Goal: Task Accomplishment & Management: Manage account settings

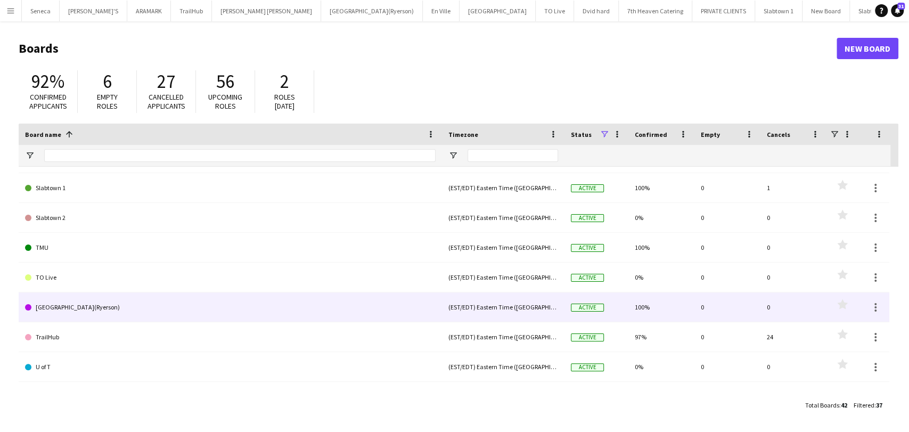
scroll to position [885, 0]
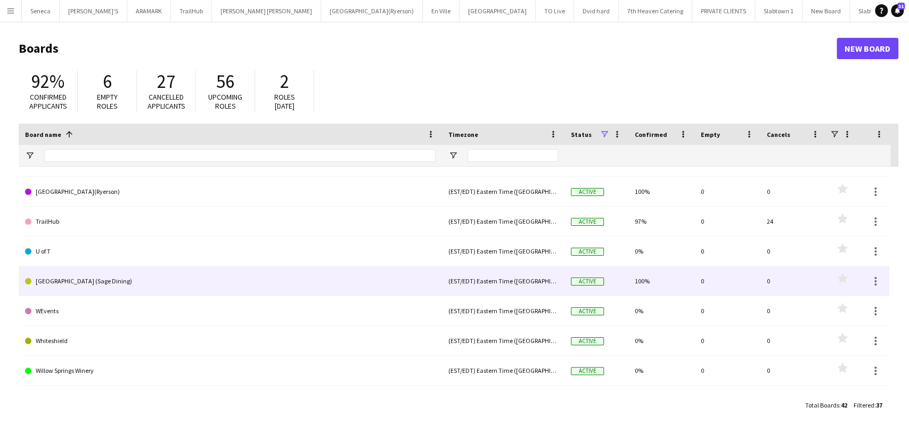
click at [83, 277] on link "[GEOGRAPHIC_DATA] (Sage Dining)" at bounding box center [230, 281] width 411 height 30
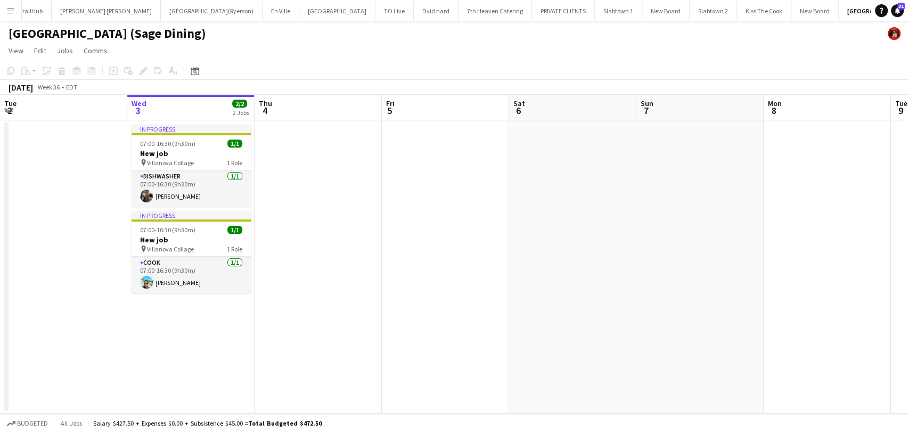
scroll to position [0, 255]
click at [305, 101] on app-board-header-date "Thu 4" at bounding box center [317, 108] width 127 height 26
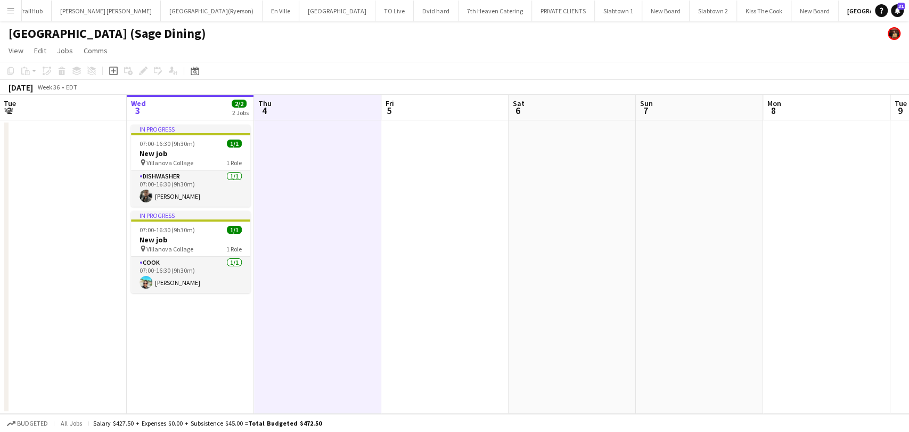
click at [448, 108] on app-board-header-date "Fri 5" at bounding box center [444, 108] width 127 height 26
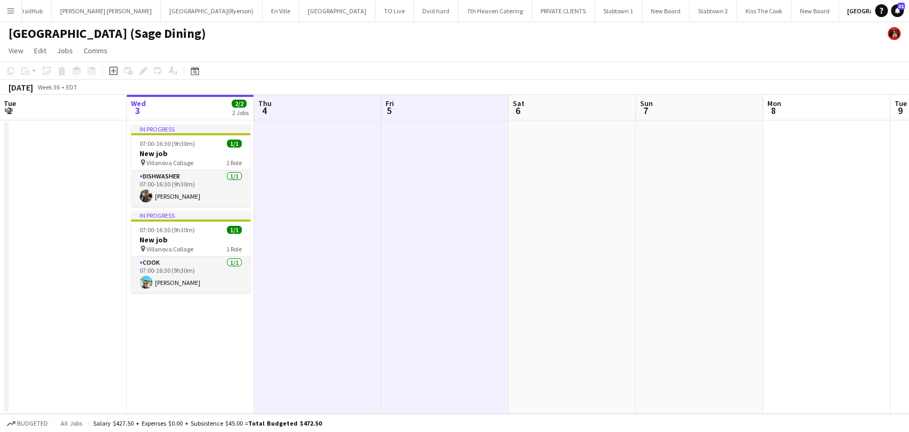
click at [798, 112] on app-board-header-date "Mon 8" at bounding box center [826, 108] width 127 height 26
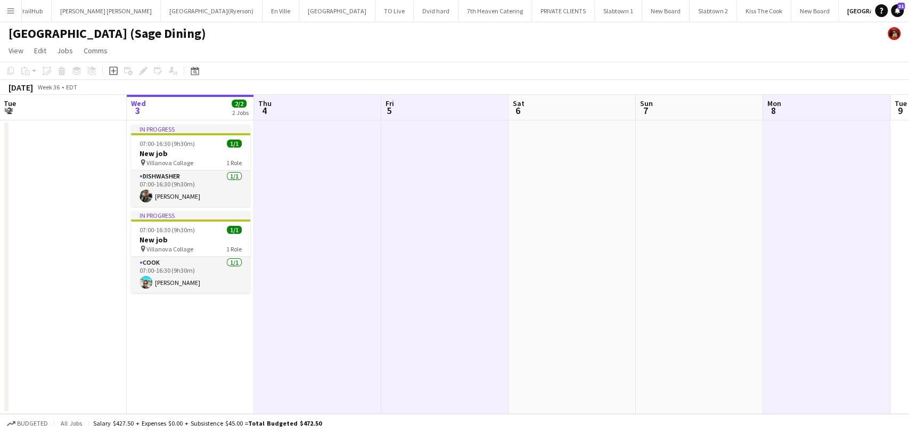
click at [905, 107] on span "9" at bounding box center [900, 110] width 14 height 12
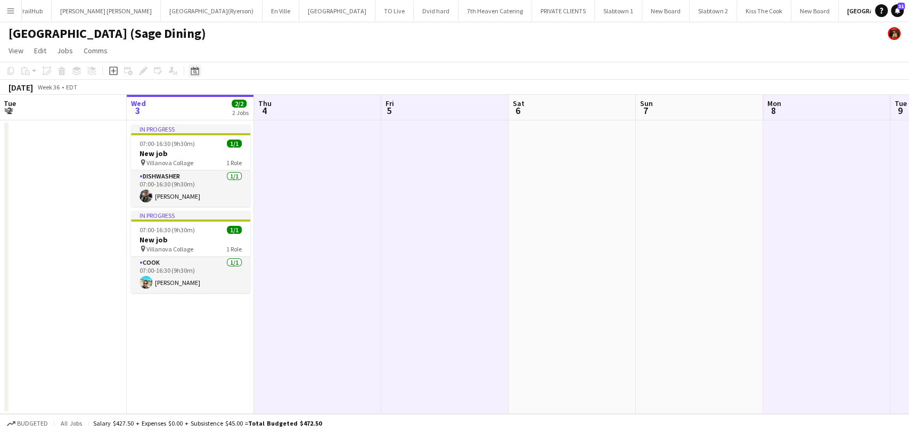
click at [196, 74] on icon "Date picker" at bounding box center [195, 71] width 9 height 9
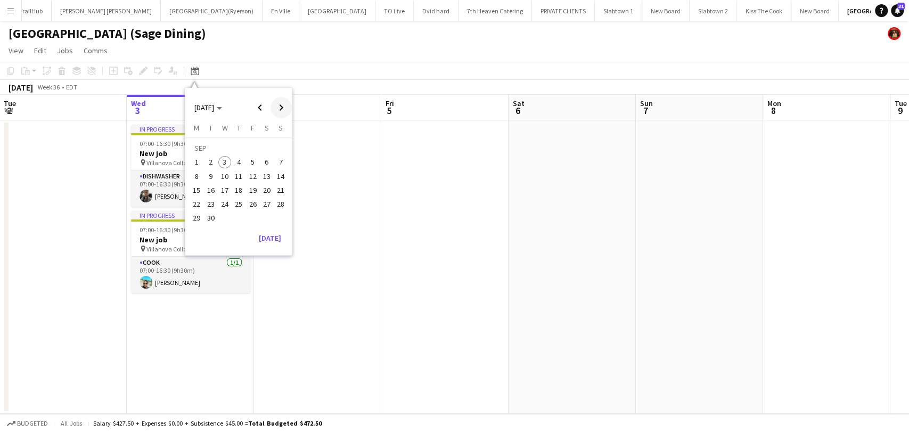
click at [281, 107] on span "Next month" at bounding box center [281, 107] width 21 height 21
click at [264, 102] on span "Previous month" at bounding box center [259, 107] width 21 height 21
click at [60, 150] on app-date-cell at bounding box center [62, 267] width 127 height 294
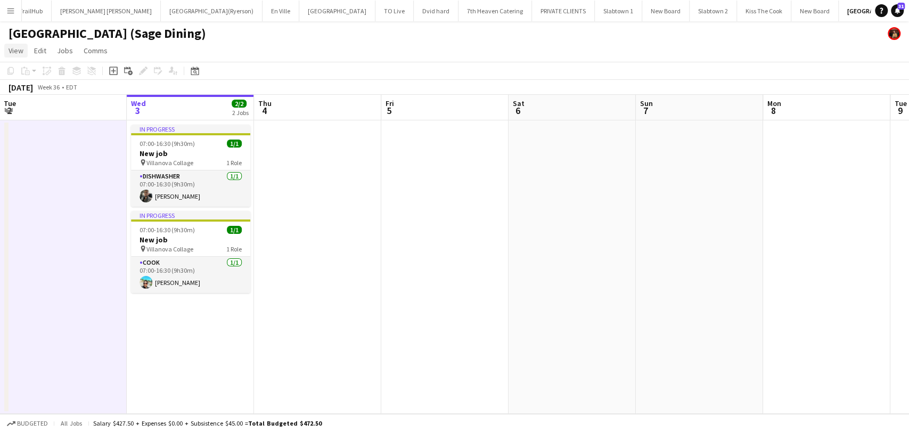
click at [18, 51] on span "View" at bounding box center [16, 51] width 15 height 10
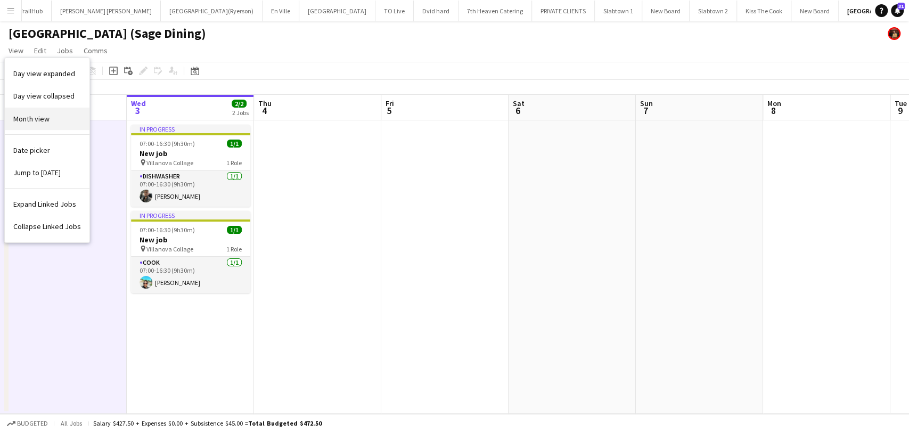
click at [34, 119] on span "Month view" at bounding box center [31, 119] width 36 height 10
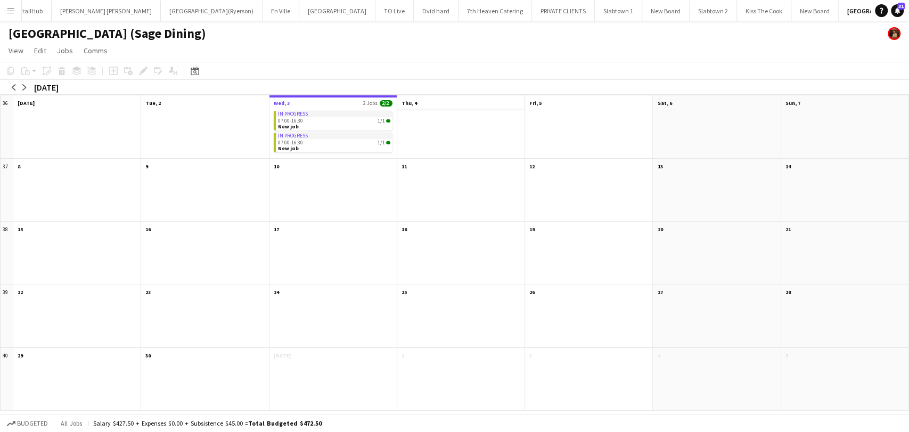
click at [445, 108] on app-month-view-date-header "Thu, 4" at bounding box center [460, 101] width 127 height 13
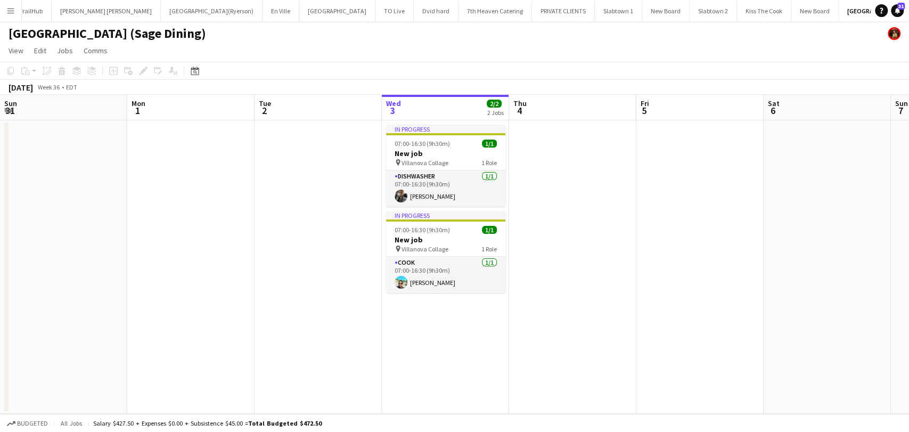
scroll to position [0, 367]
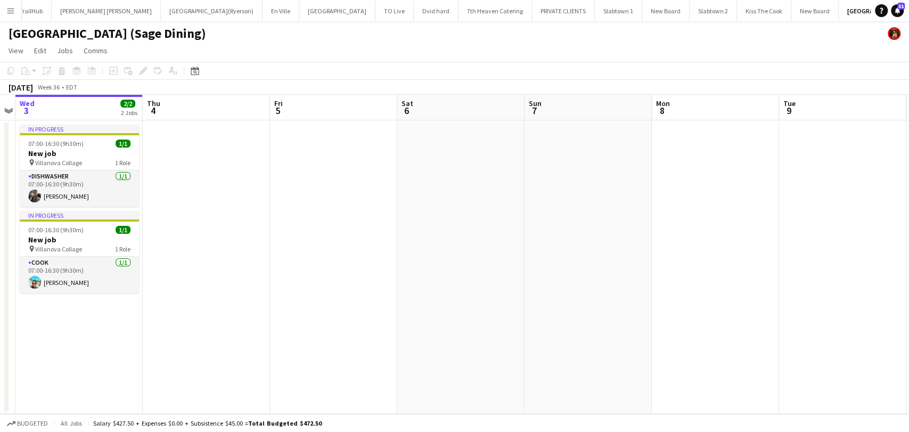
click at [191, 127] on app-date-cell at bounding box center [206, 267] width 127 height 294
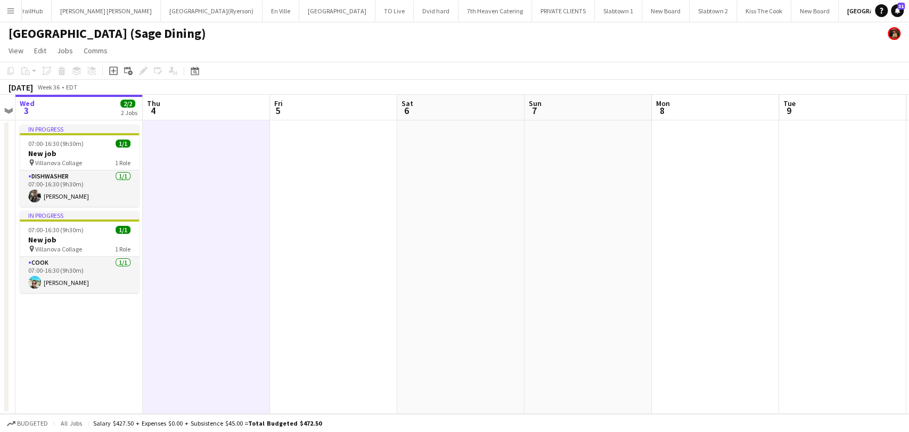
click at [306, 116] on app-board-header-date "Fri 5" at bounding box center [333, 108] width 127 height 26
drag, startPoint x: 308, startPoint y: 109, endPoint x: 285, endPoint y: 110, distance: 22.9
click at [307, 110] on app-board-header-date "Fri 5" at bounding box center [333, 108] width 127 height 26
click at [279, 109] on span "5" at bounding box center [277, 110] width 10 height 12
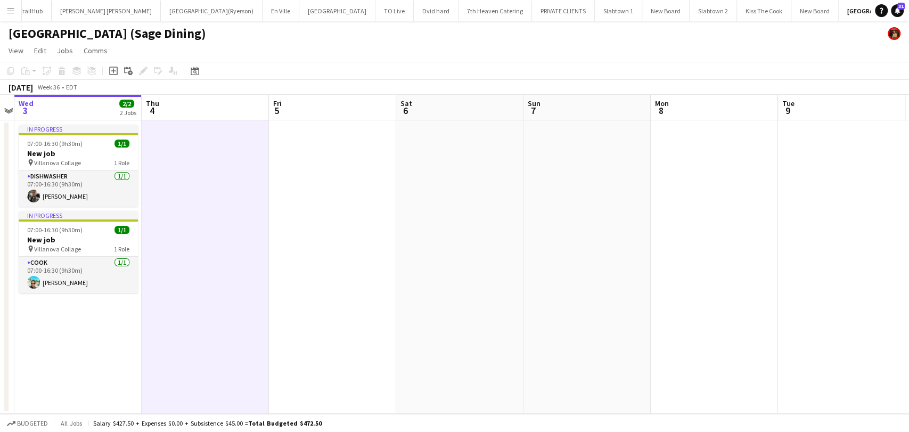
click at [217, 103] on app-board-header-date "Thu 4" at bounding box center [205, 108] width 127 height 26
click at [308, 99] on app-board-header-date "Fri 5" at bounding box center [332, 108] width 127 height 26
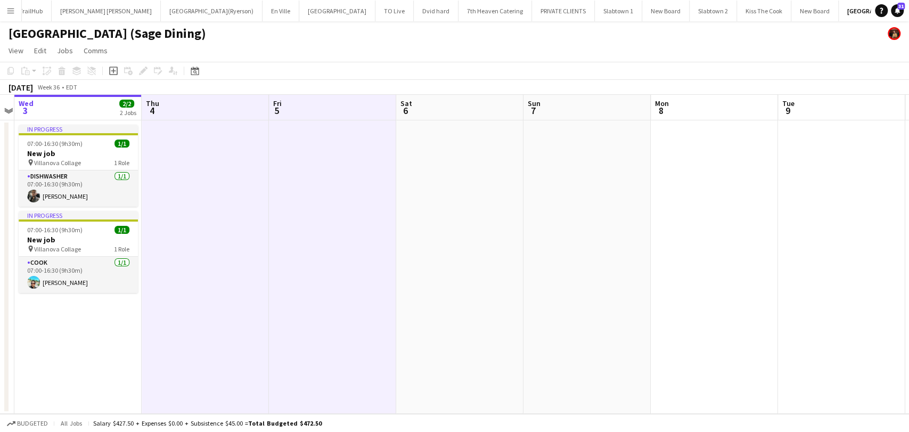
click at [672, 102] on app-board-header-date "Mon 8" at bounding box center [714, 108] width 127 height 26
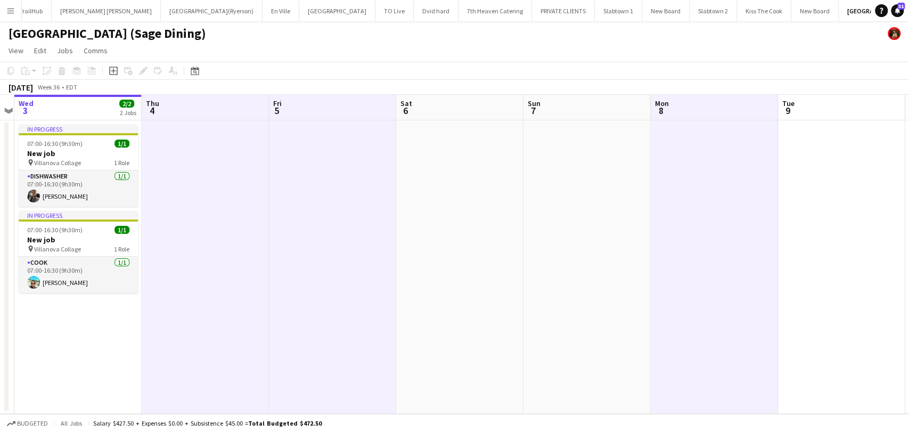
click at [815, 109] on app-board-header-date "Tue 9" at bounding box center [841, 108] width 127 height 26
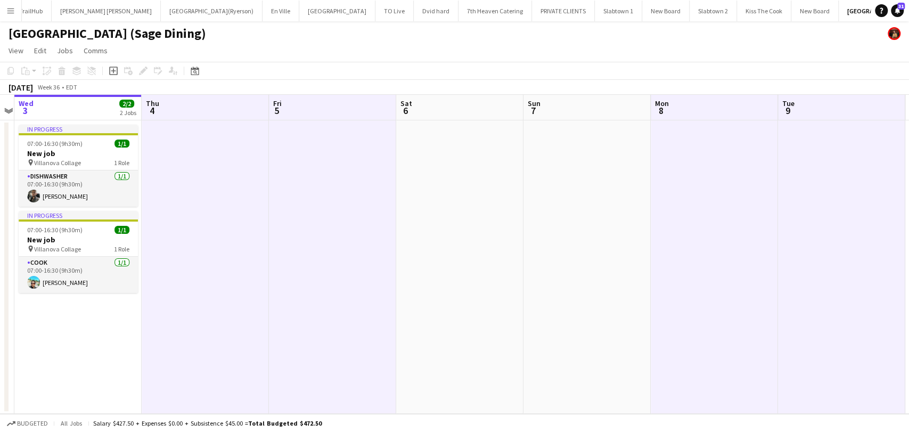
click at [908, 106] on span "10" at bounding box center [915, 110] width 15 height 12
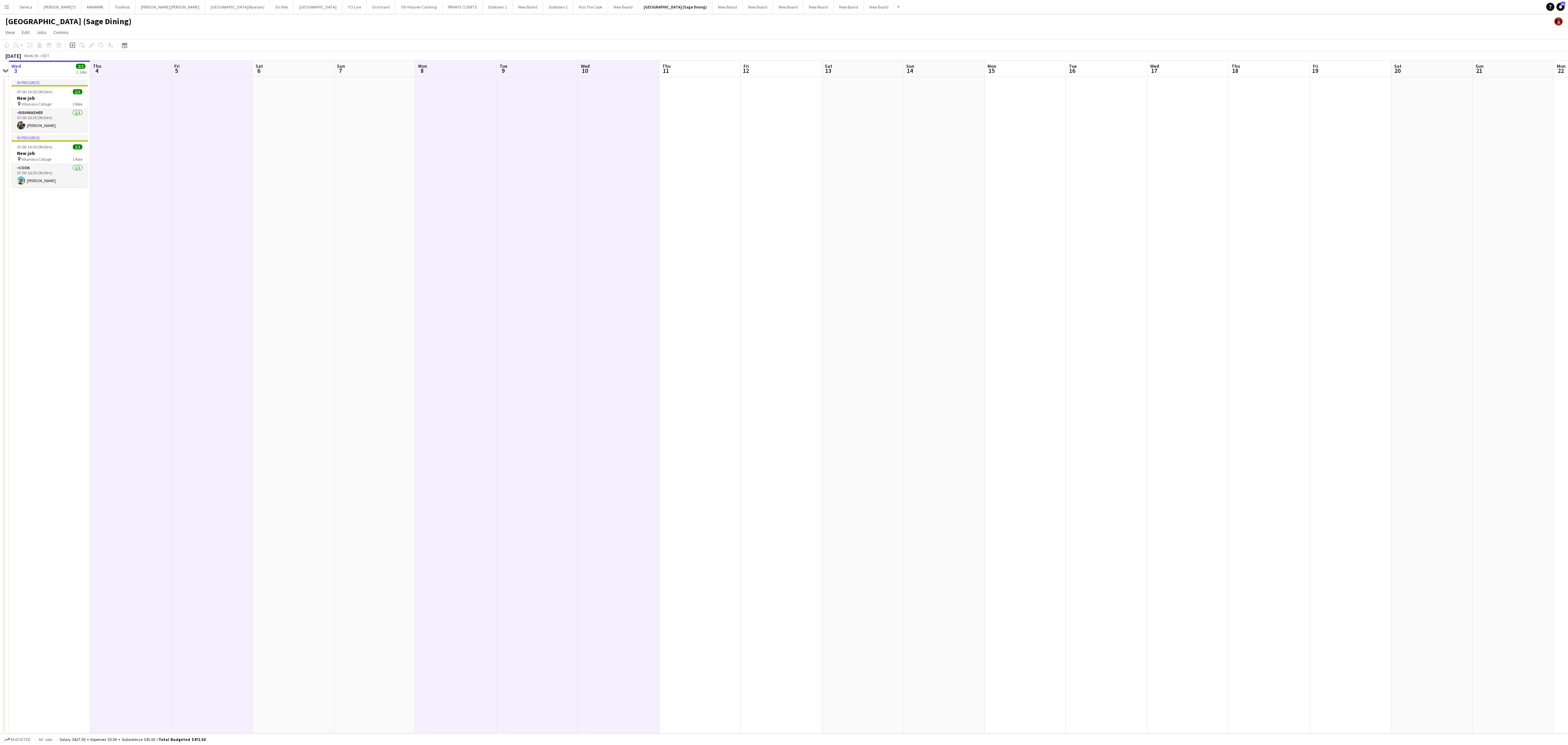
scroll to position [0, 233]
drag, startPoint x: 558, startPoint y: 1, endPoint x: 1028, endPoint y: 75, distance: 475.8
click at [581, 75] on app-board-header-date "Mon 15" at bounding box center [1026, 69] width 81 height 17
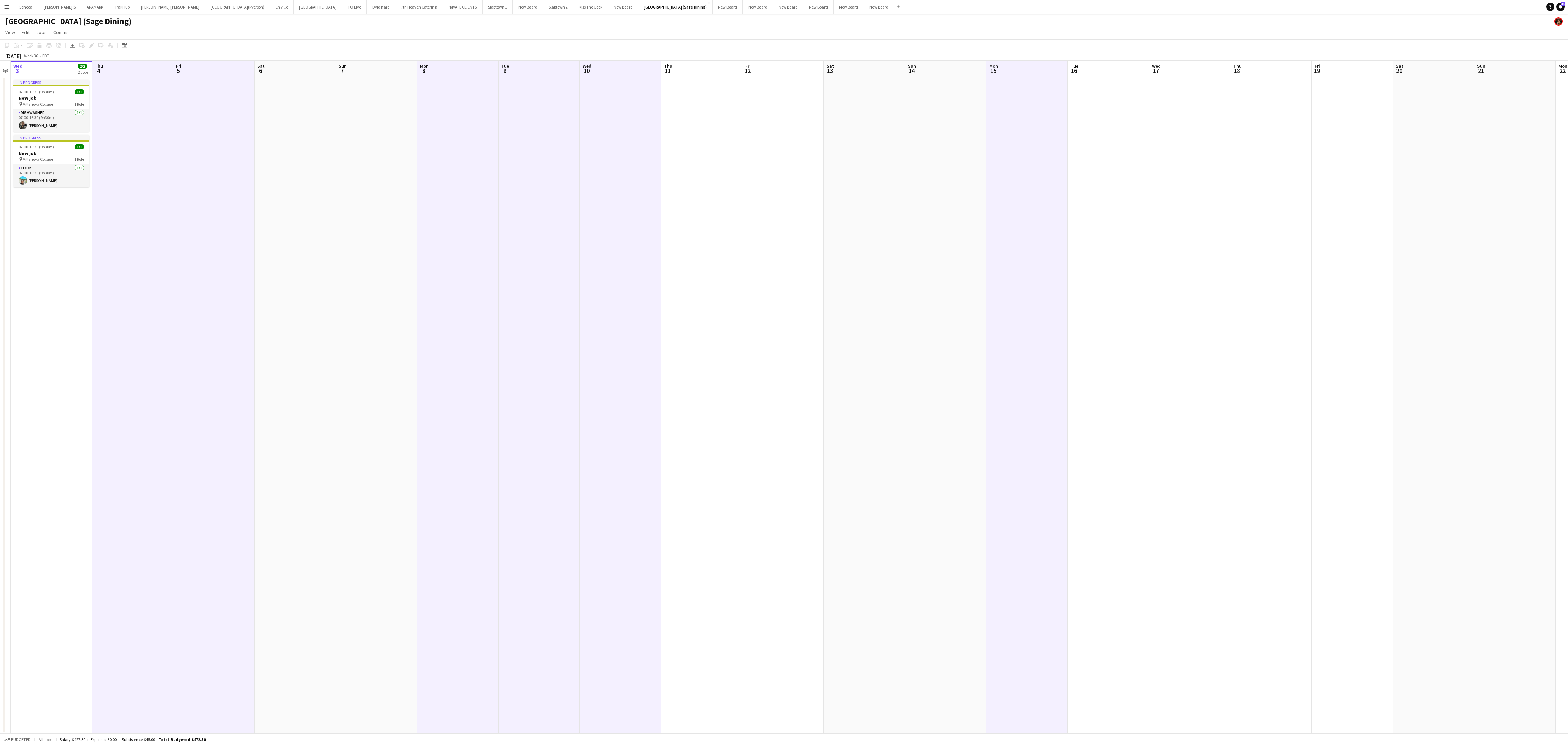
click at [581, 66] on app-board-header-date "Tue 16" at bounding box center [1108, 69] width 81 height 17
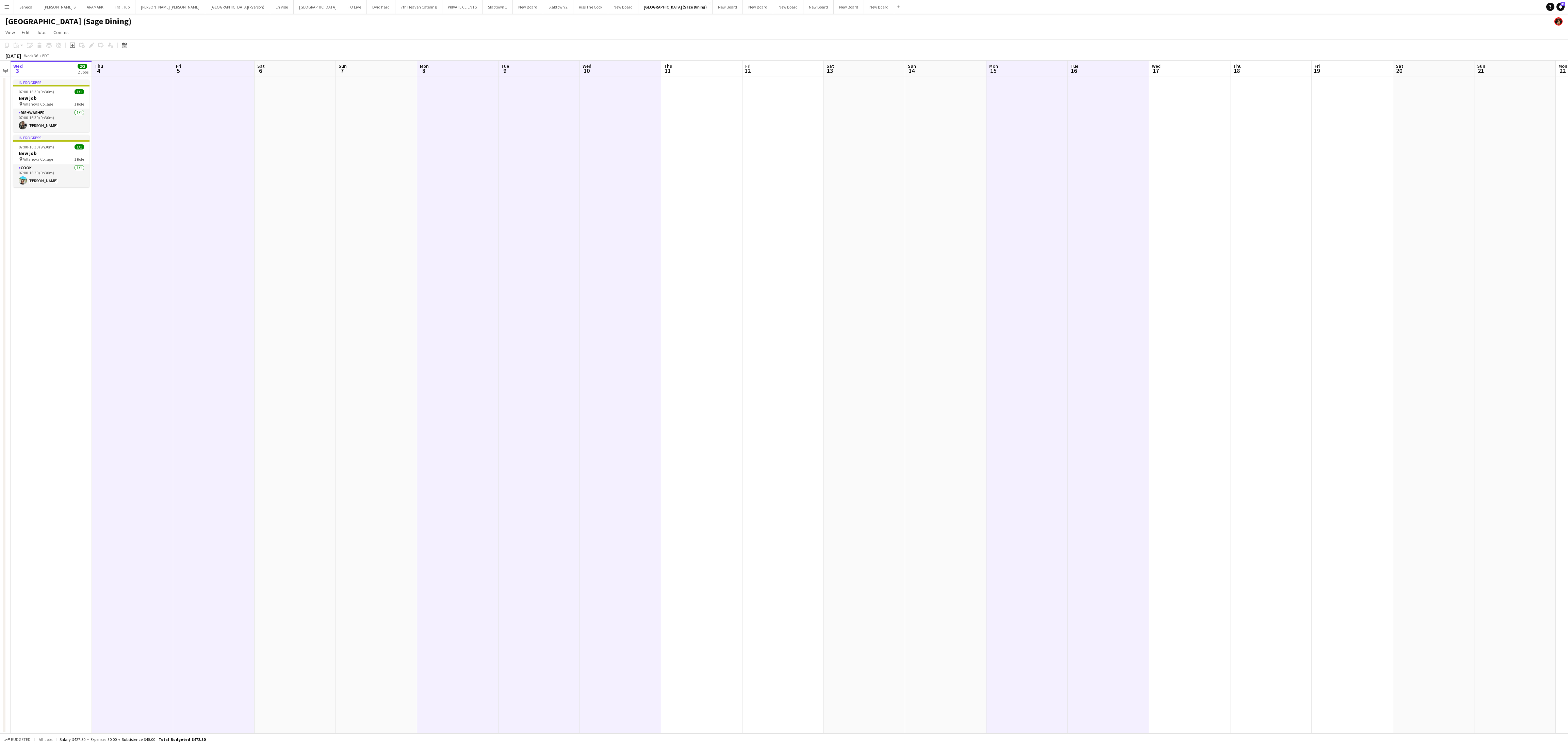
click at [581, 61] on app-board-header-date "Wed 17" at bounding box center [1189, 69] width 81 height 17
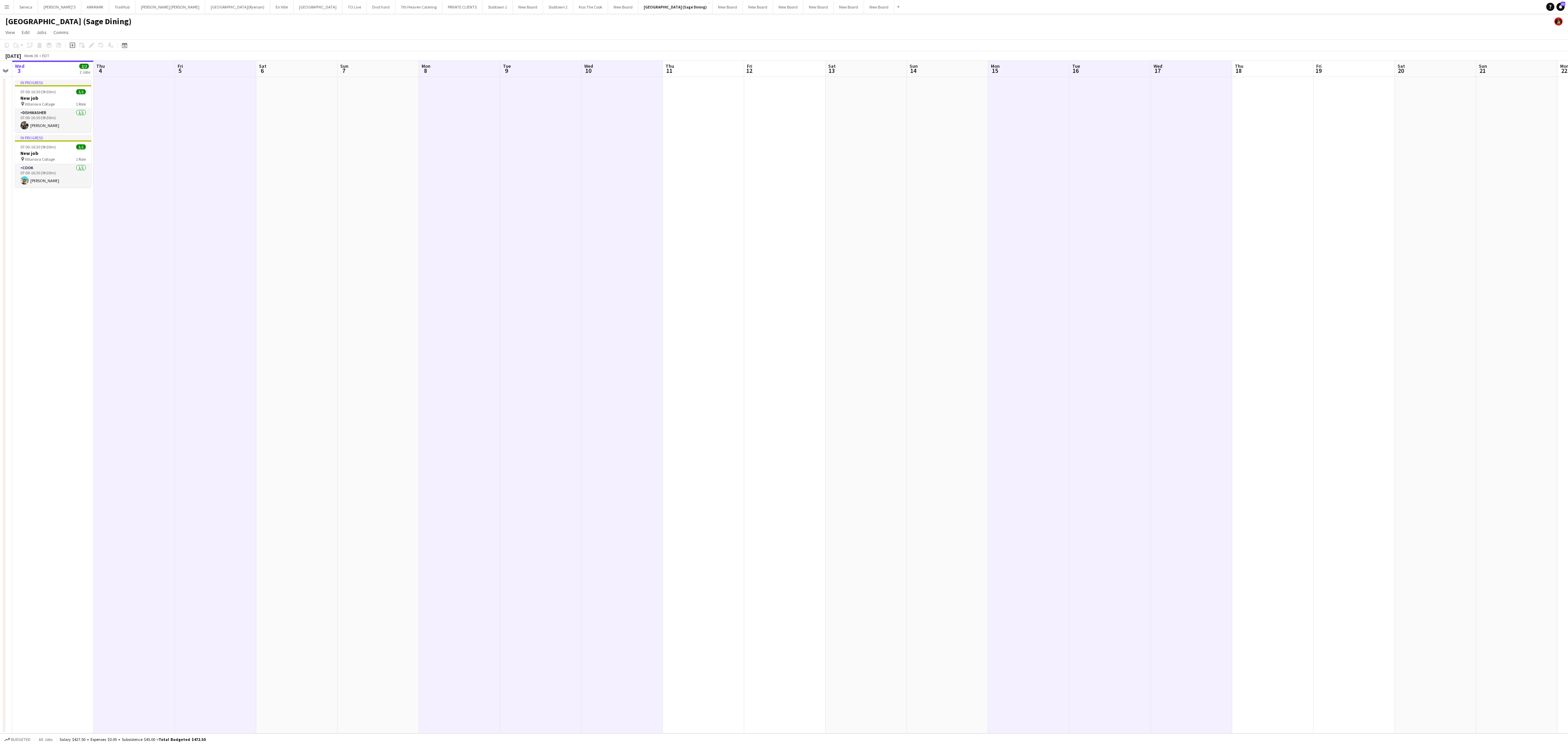
click at [581, 61] on app-board-header-date "Thu 18" at bounding box center [1272, 69] width 81 height 17
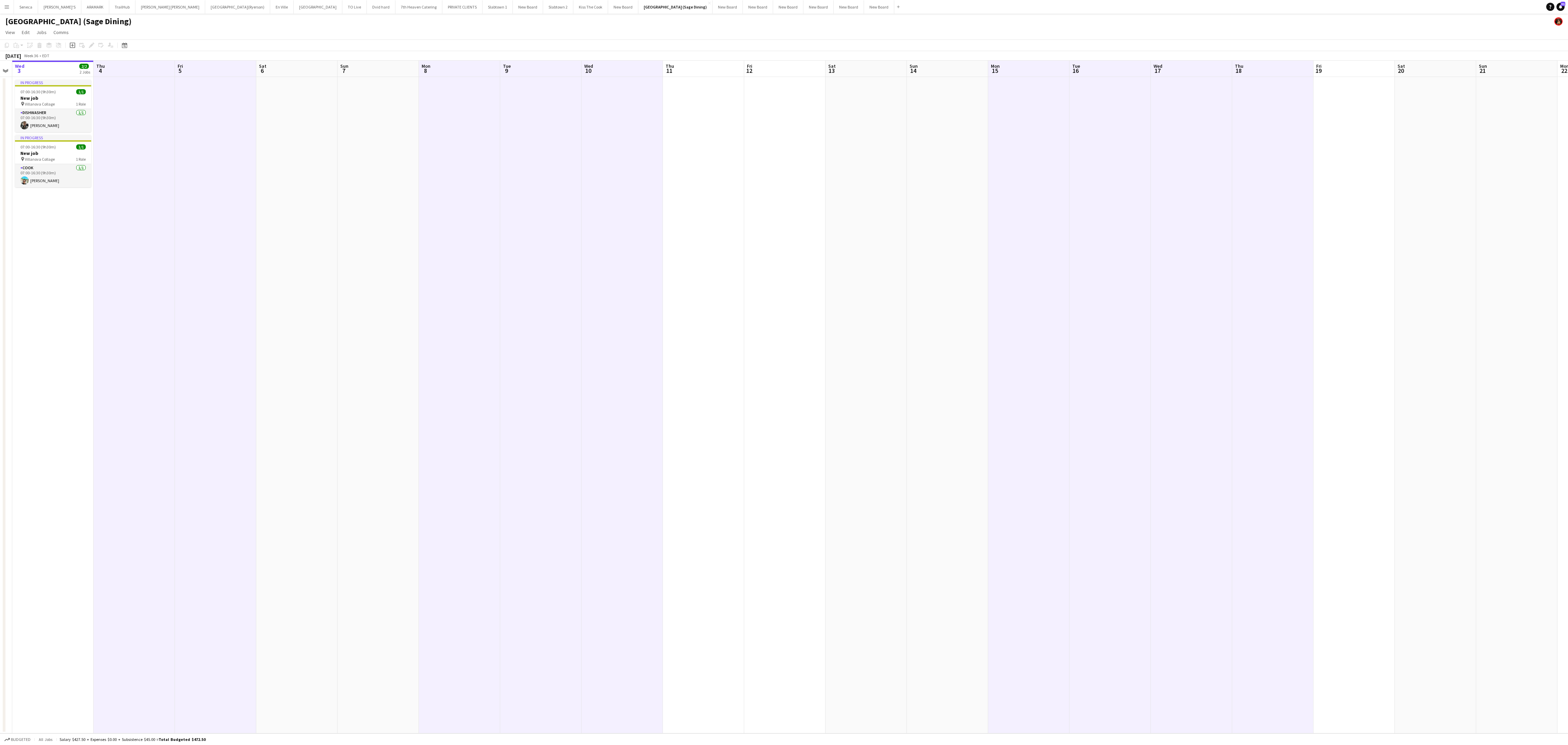
click at [581, 66] on app-board-header-date "Fri 19" at bounding box center [1353, 69] width 81 height 17
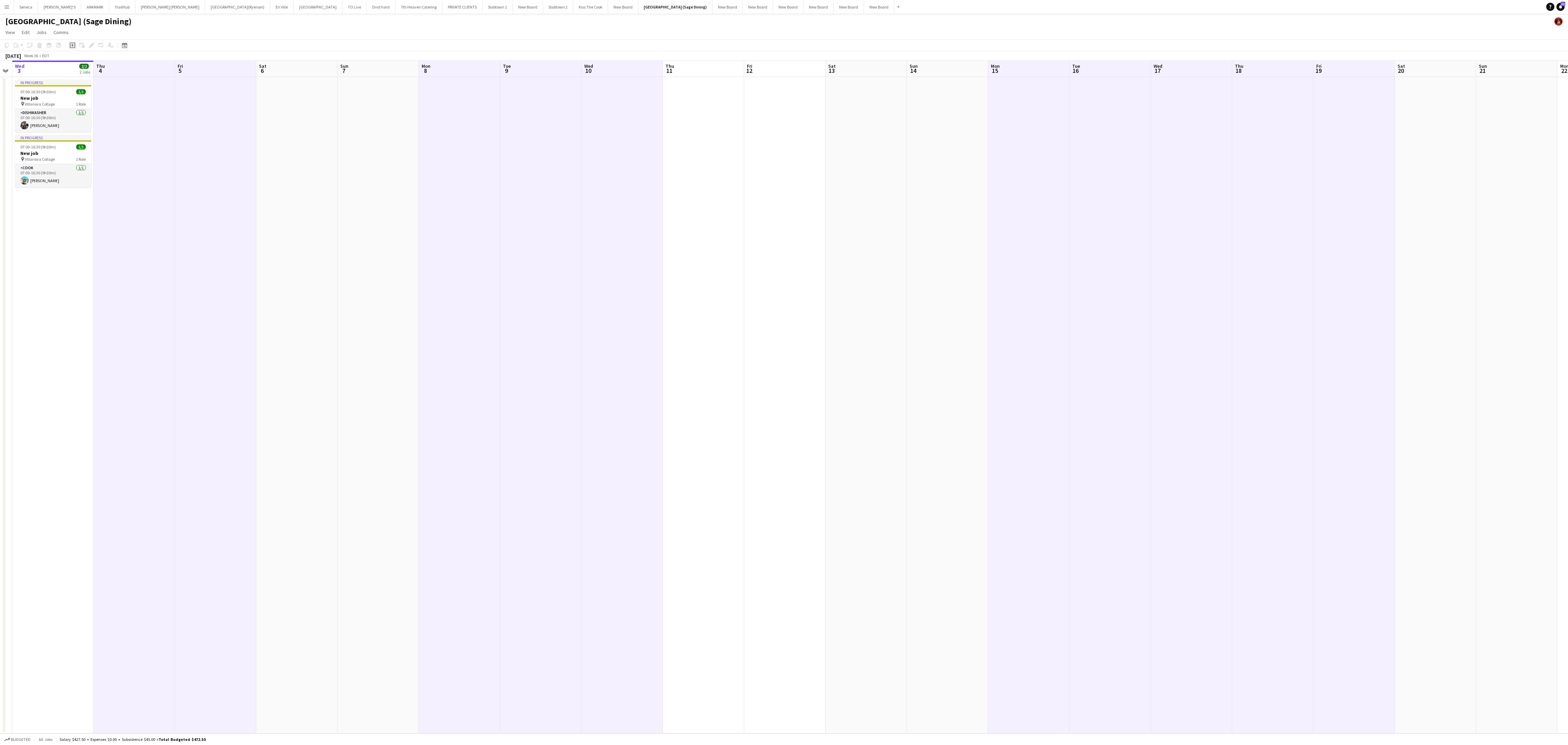
click at [70, 49] on div "Add job" at bounding box center [72, 45] width 8 height 8
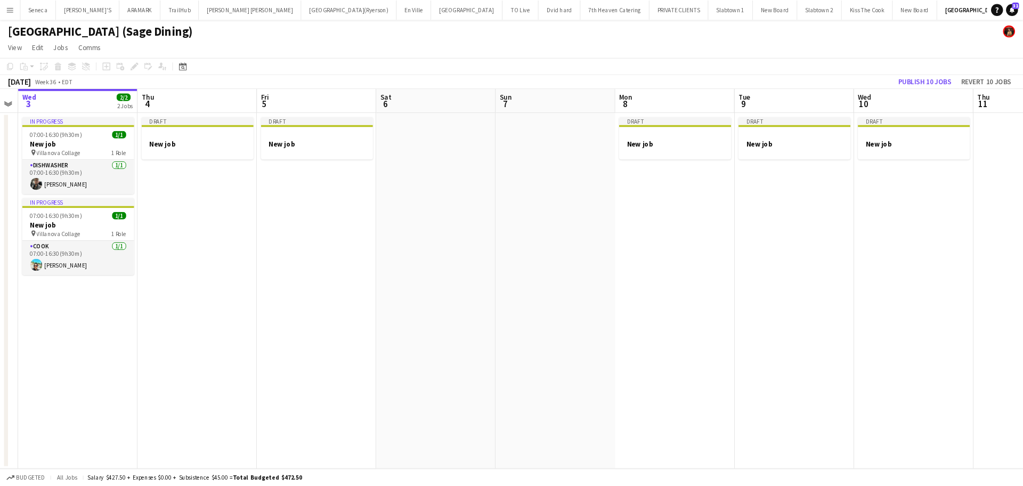
scroll to position [0, 363]
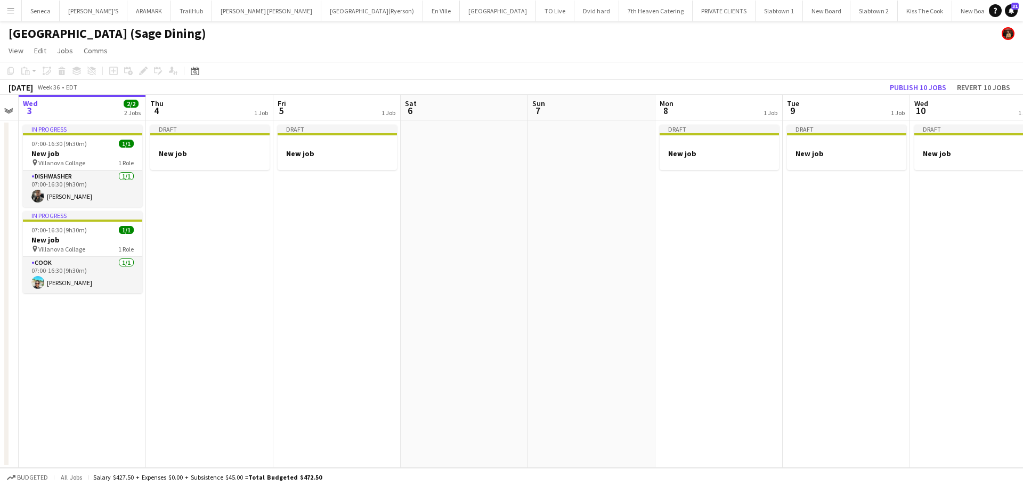
drag, startPoint x: 2447, startPoint y: 46, endPoint x: 692, endPoint y: 40, distance: 1754.9
click at [691, 40] on div "[GEOGRAPHIC_DATA] (Sage Dining)" at bounding box center [511, 31] width 1023 height 20
click at [194, 129] on div "Draft" at bounding box center [209, 129] width 119 height 9
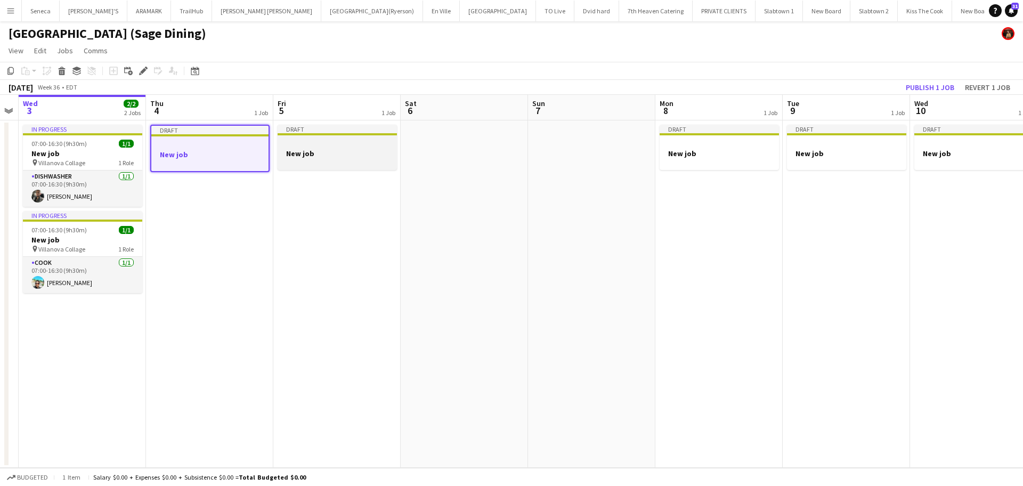
scroll to position [0, 363]
click at [297, 128] on div "Draft" at bounding box center [337, 129] width 119 height 9
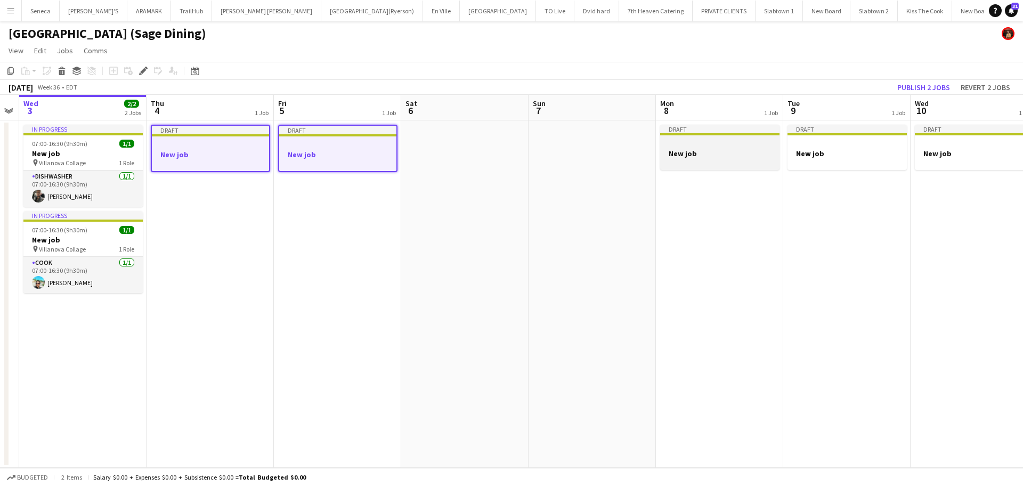
drag, startPoint x: 694, startPoint y: 131, endPoint x: 731, endPoint y: 127, distance: 37.5
click at [694, 131] on div "Draft" at bounding box center [719, 129] width 119 height 9
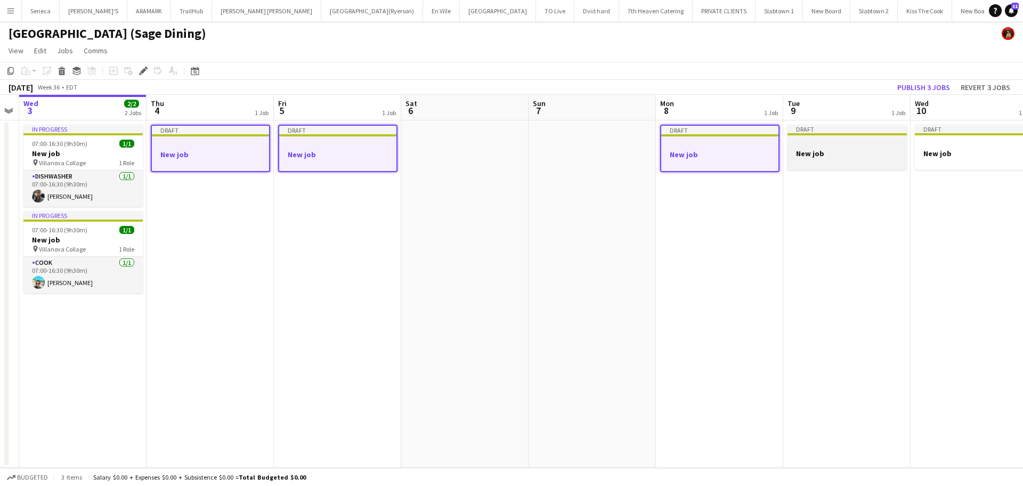
scroll to position [0, 362]
click at [849, 126] on div "Draft" at bounding box center [847, 129] width 119 height 9
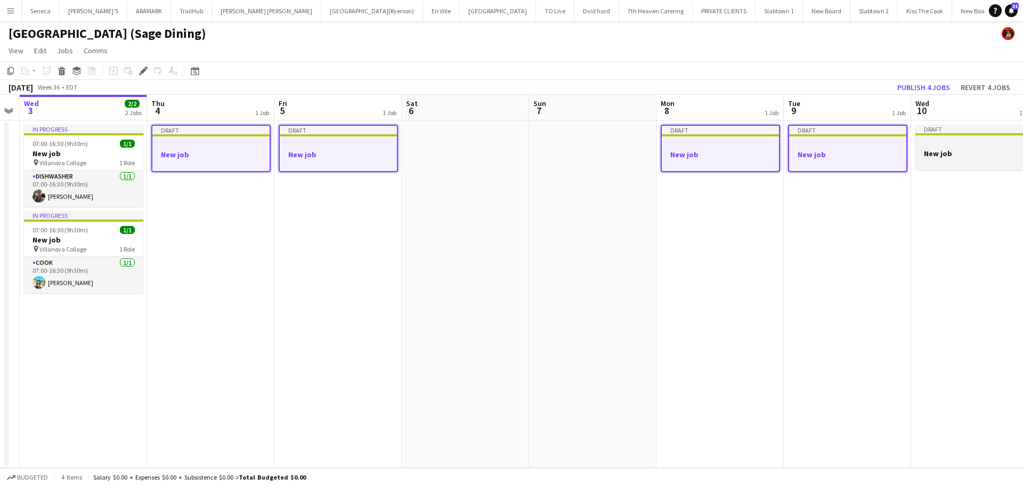
click at [909, 129] on div "Draft" at bounding box center [974, 129] width 119 height 9
click at [710, 160] on div at bounding box center [720, 163] width 117 height 9
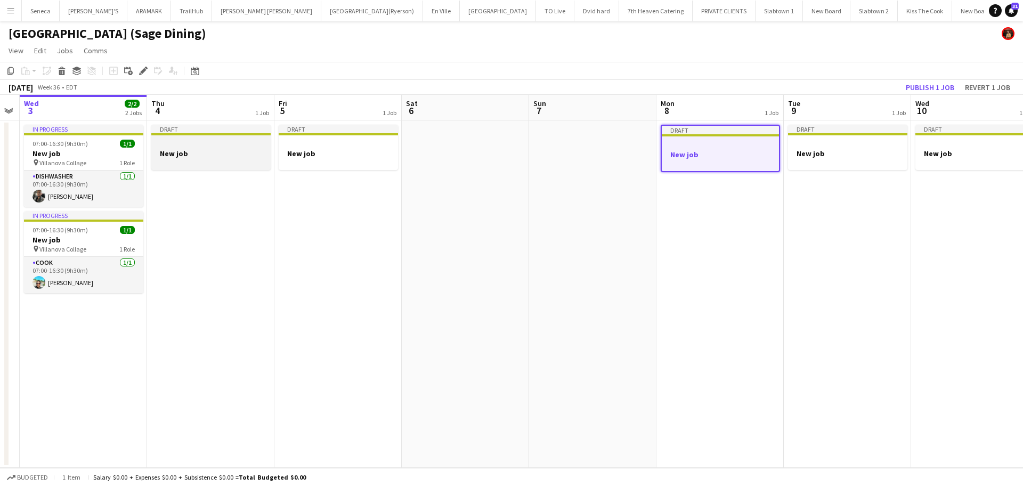
click at [209, 145] on div at bounding box center [210, 144] width 119 height 8
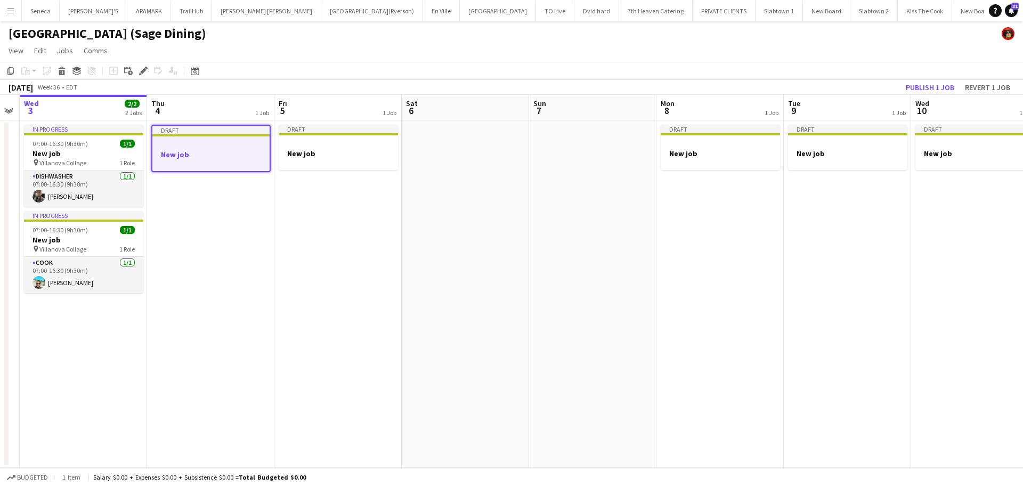
click at [227, 150] on h3 "New job" at bounding box center [210, 155] width 117 height 10
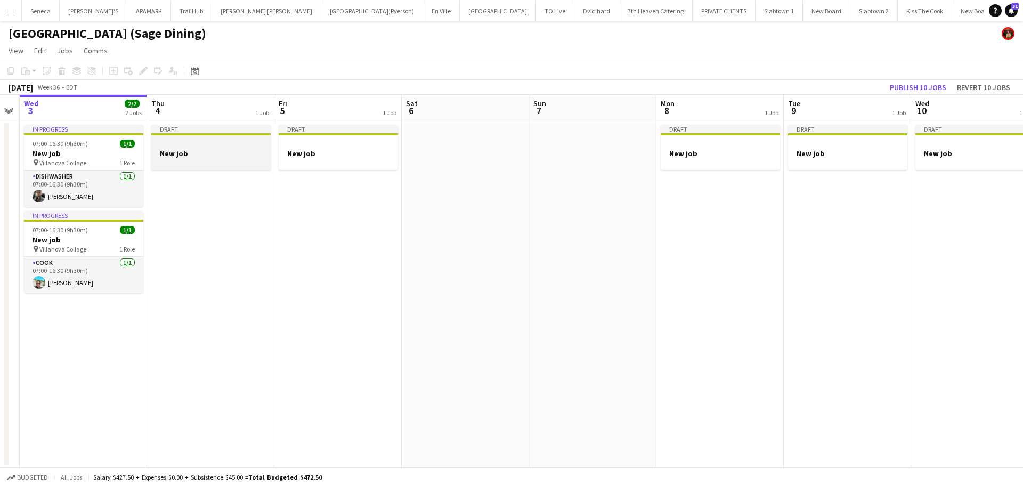
click at [186, 153] on h3 "New job" at bounding box center [210, 154] width 119 height 10
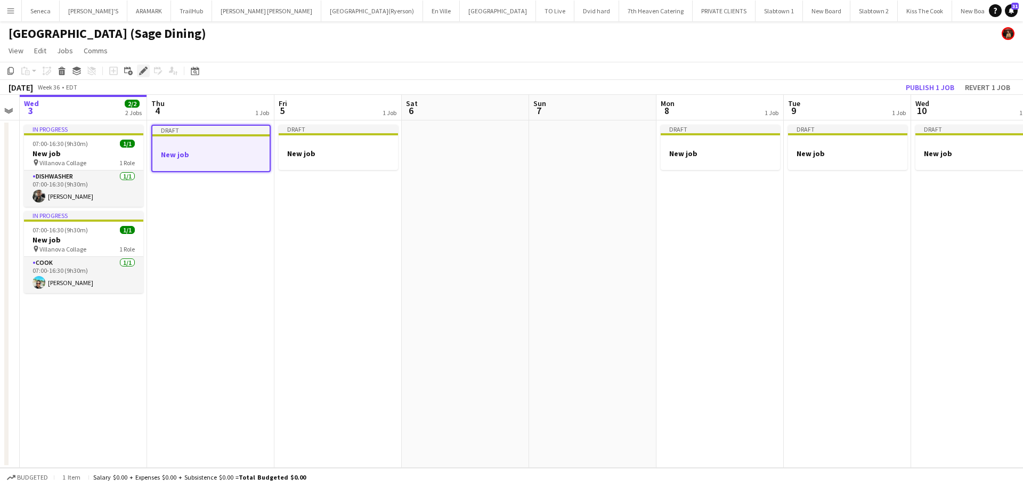
click at [142, 73] on icon at bounding box center [143, 71] width 6 height 6
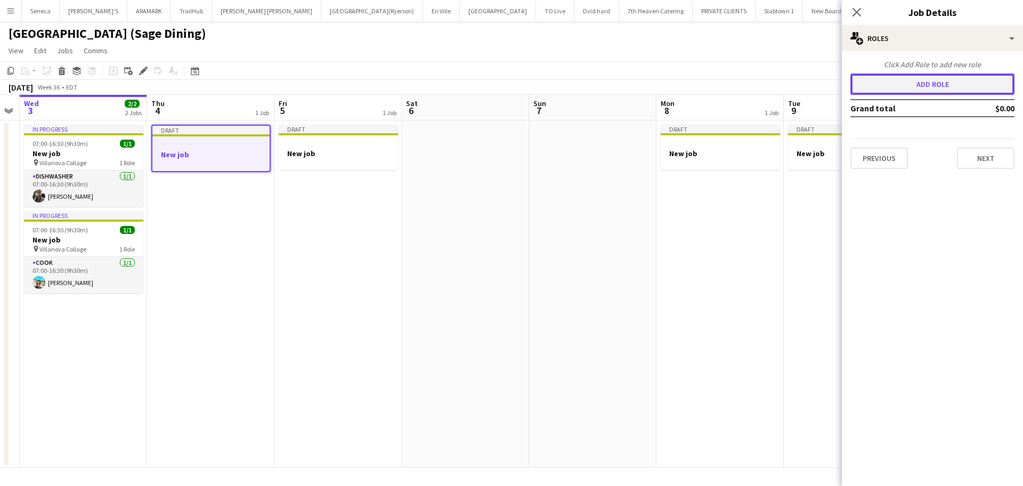
click at [909, 80] on button "Add role" at bounding box center [932, 84] width 164 height 21
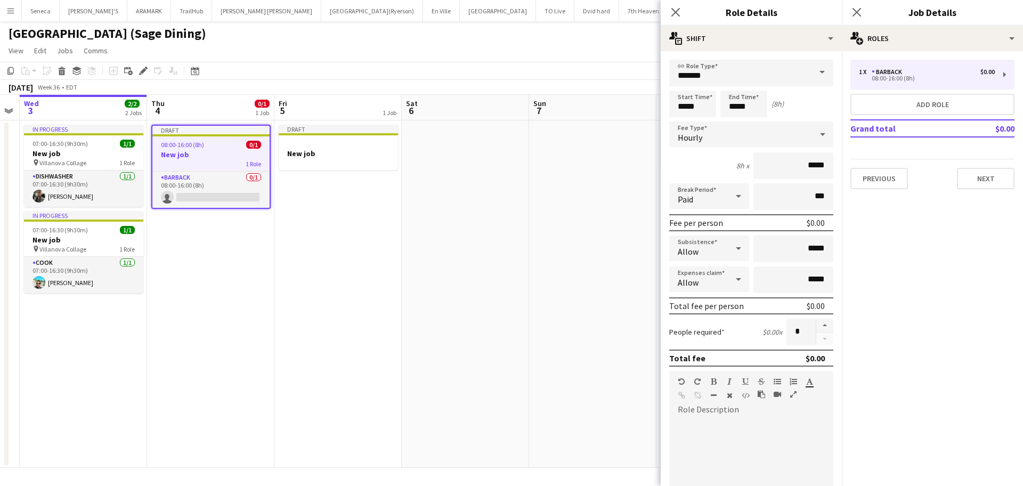
click at [813, 73] on span at bounding box center [822, 73] width 22 height 26
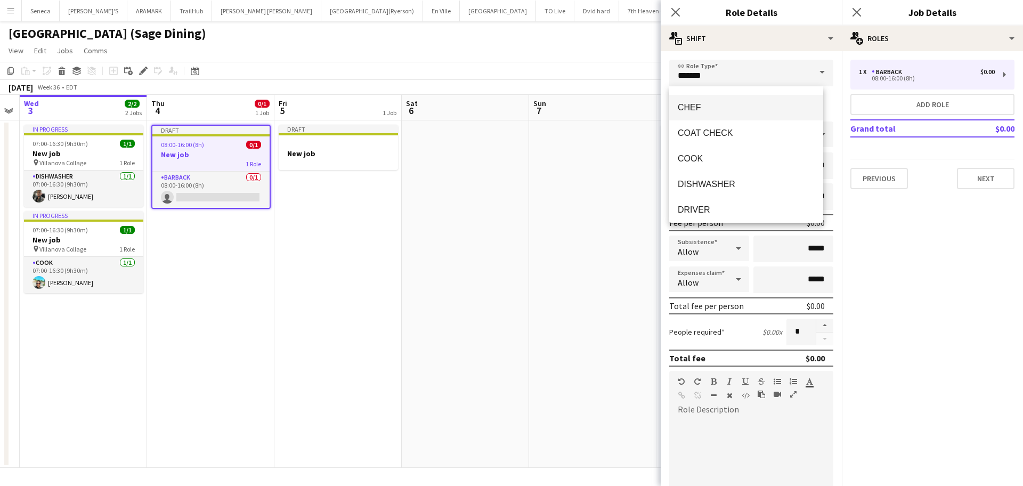
scroll to position [67, 0]
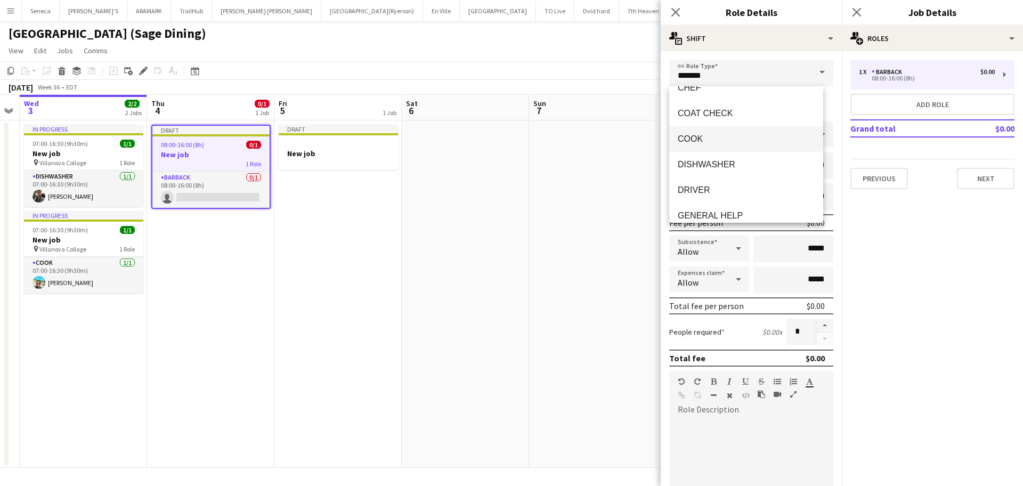
click at [710, 140] on span "COOK" at bounding box center [746, 139] width 137 height 10
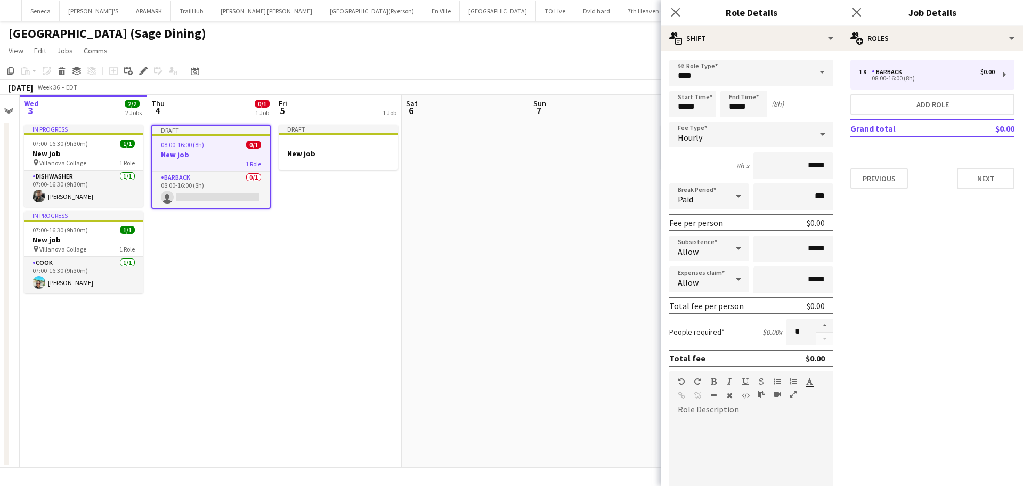
click at [814, 69] on span at bounding box center [822, 73] width 22 height 26
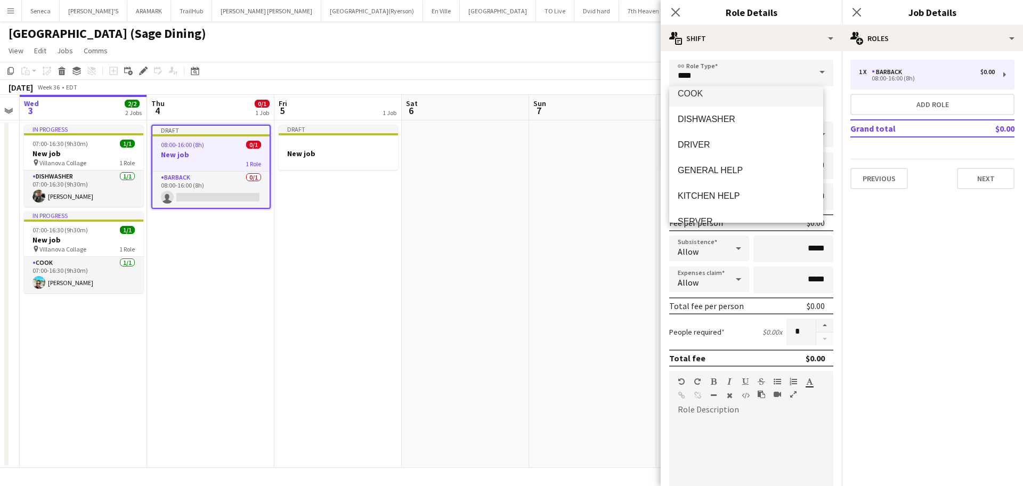
scroll to position [112, 0]
click at [715, 120] on span "DISHWASHER" at bounding box center [746, 118] width 137 height 10
type input "**********"
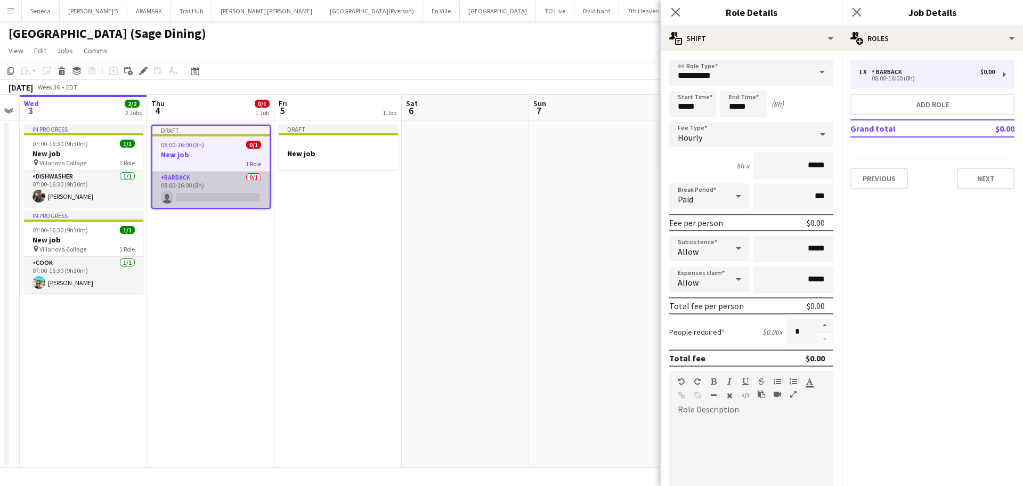
click at [207, 180] on app-card-role "BARBACK 0/1 08:00-16:00 (8h) single-neutral-actions" at bounding box center [210, 190] width 117 height 36
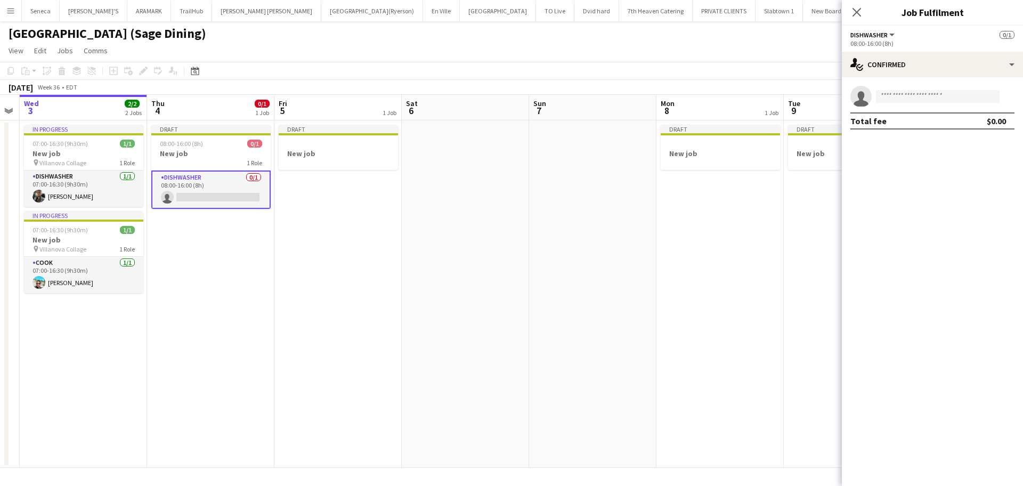
click at [218, 177] on app-card-role "DISHWASHER 0/1 08:00-16:00 (8h) single-neutral-actions" at bounding box center [210, 189] width 119 height 38
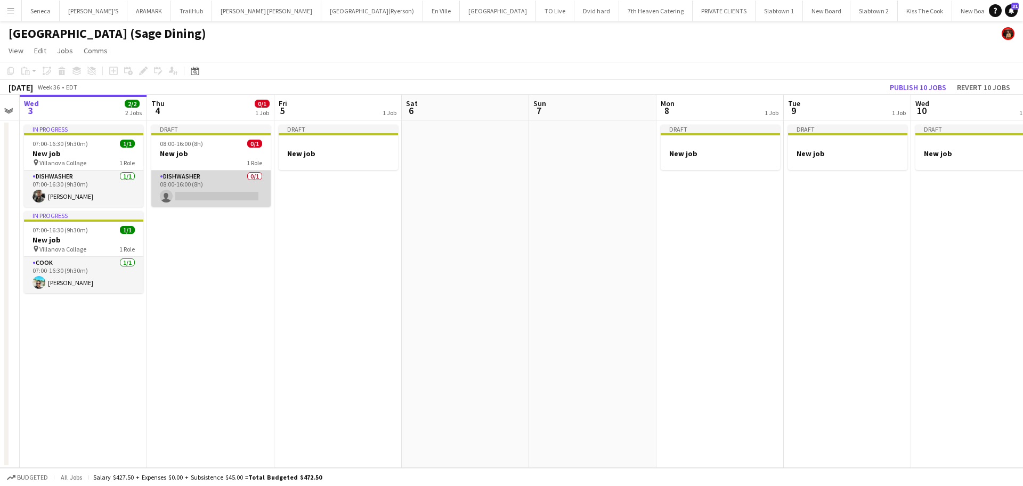
click at [200, 180] on app-card-role "DISHWASHER 0/1 08:00-16:00 (8h) single-neutral-actions" at bounding box center [210, 188] width 119 height 36
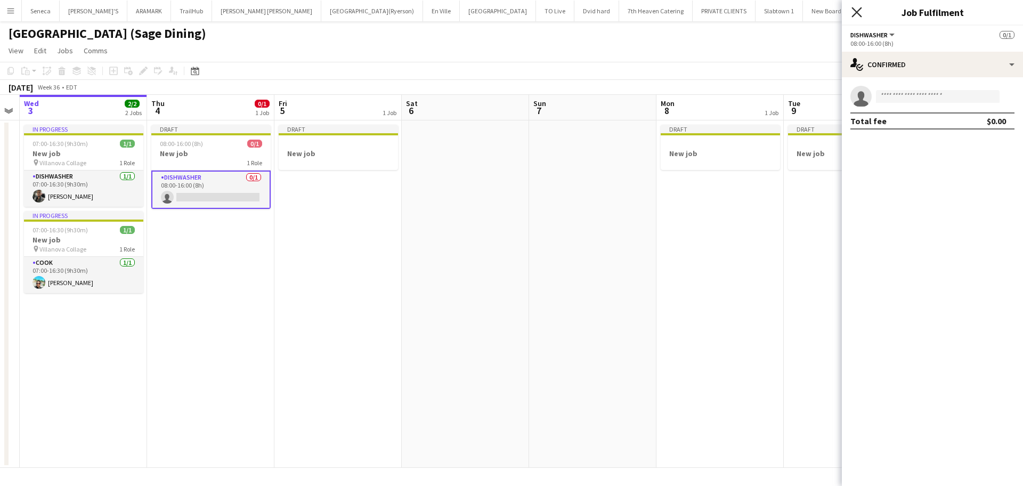
click at [852, 7] on icon at bounding box center [856, 12] width 10 height 10
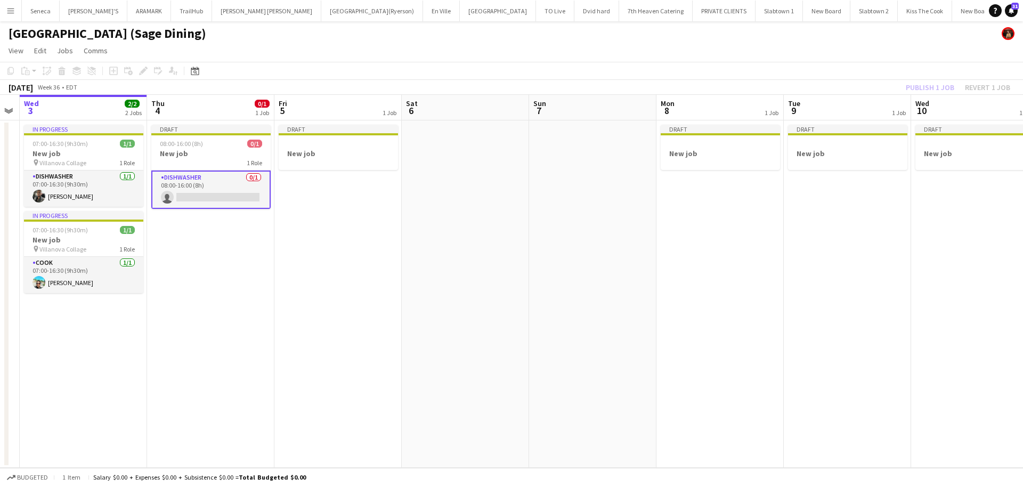
drag, startPoint x: 231, startPoint y: 164, endPoint x: 543, endPoint y: 200, distance: 314.8
click at [543, 200] on app-date-cell at bounding box center [592, 293] width 127 height 347
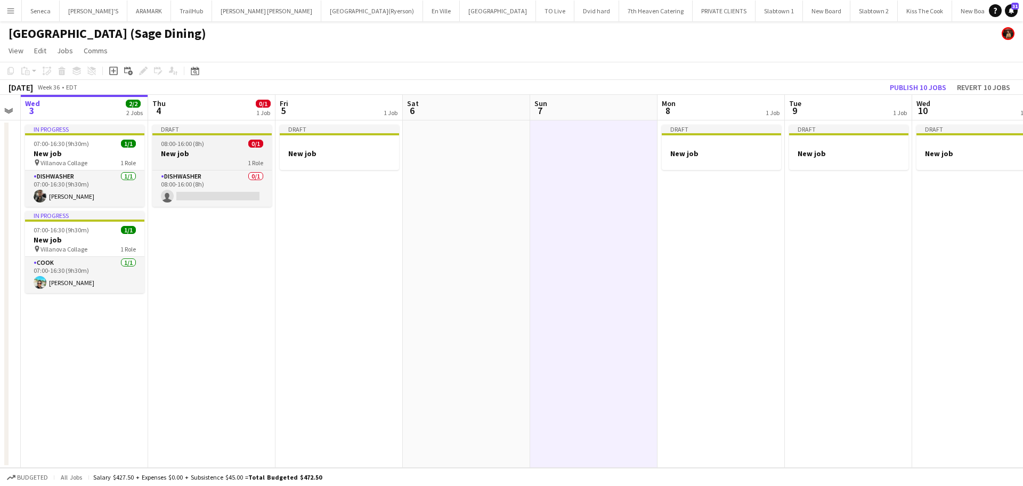
click at [214, 126] on div "Draft" at bounding box center [211, 129] width 119 height 9
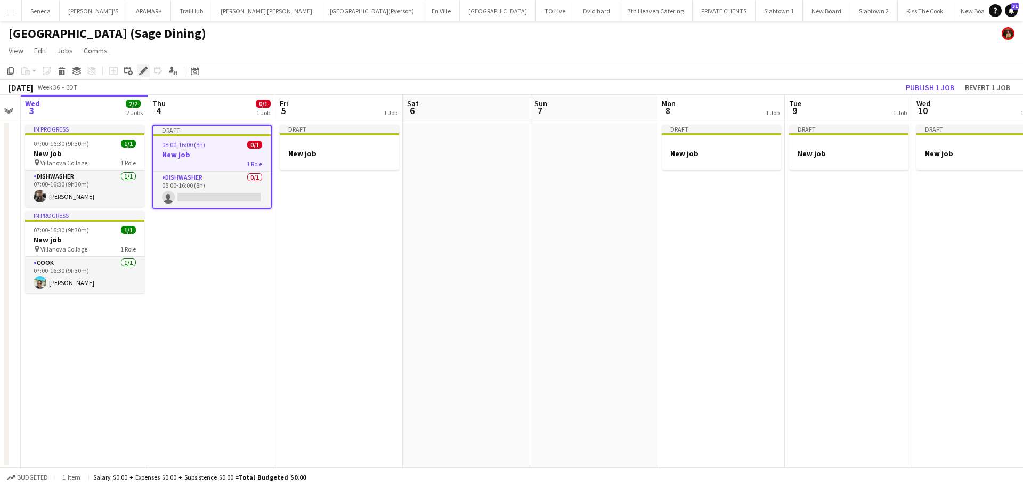
click at [142, 68] on icon "Edit" at bounding box center [143, 71] width 9 height 9
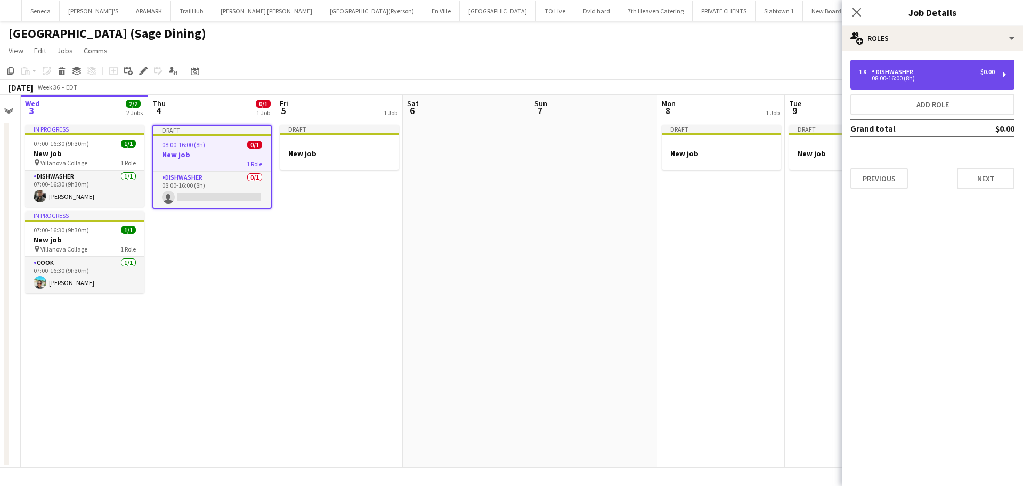
click at [909, 76] on div "08:00-16:00 (8h)" at bounding box center [927, 78] width 136 height 5
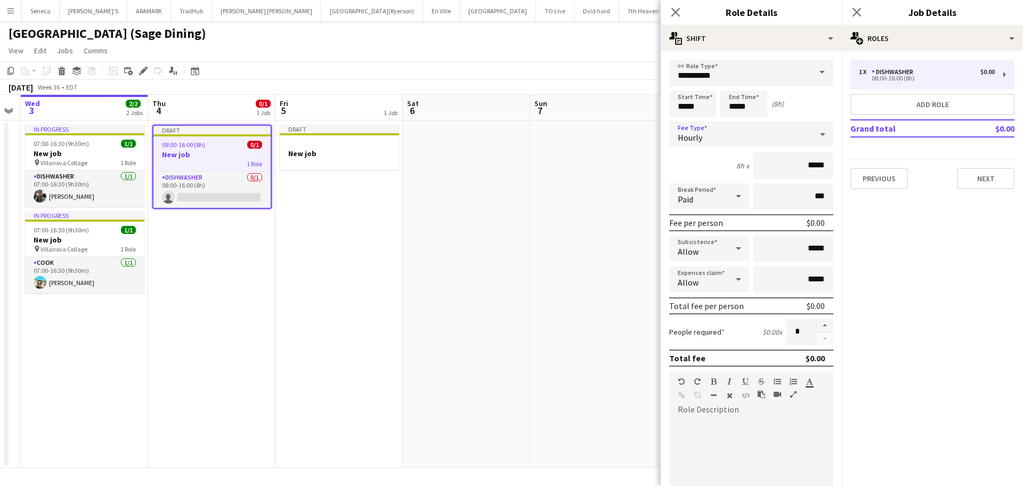
click at [816, 132] on icon at bounding box center [822, 134] width 13 height 21
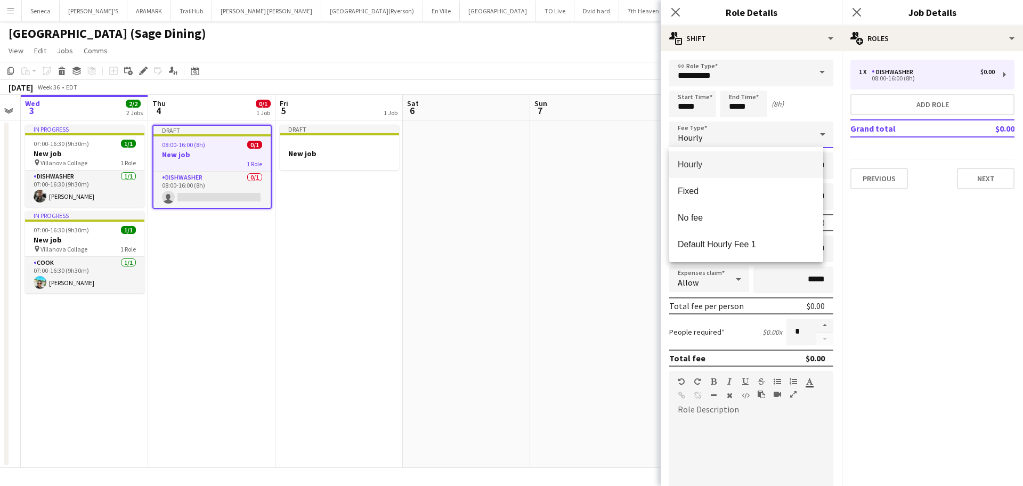
click at [812, 132] on div at bounding box center [511, 243] width 1023 height 486
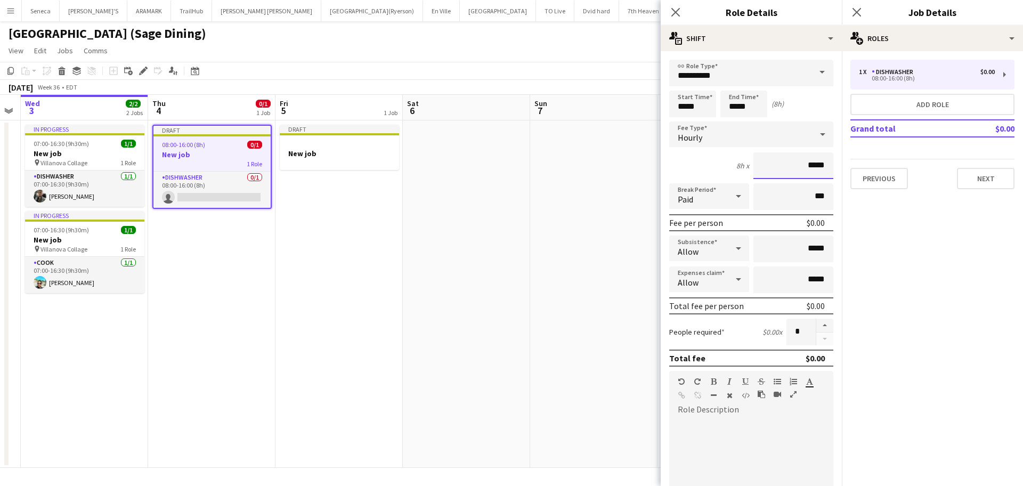
click at [804, 166] on input "*****" at bounding box center [793, 165] width 80 height 27
click at [695, 107] on input "*****" at bounding box center [692, 104] width 47 height 27
click at [680, 86] on div at bounding box center [681, 85] width 21 height 11
type input "*****"
click at [682, 119] on div at bounding box center [681, 122] width 21 height 11
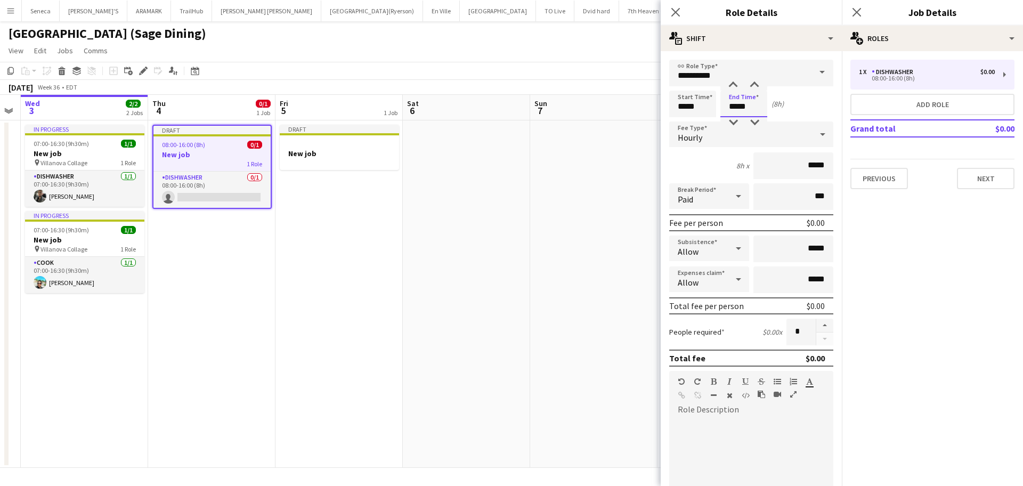
click at [757, 109] on input "*****" at bounding box center [743, 104] width 47 height 27
click at [753, 89] on div at bounding box center [754, 85] width 21 height 11
click at [752, 124] on div at bounding box center [754, 122] width 21 height 11
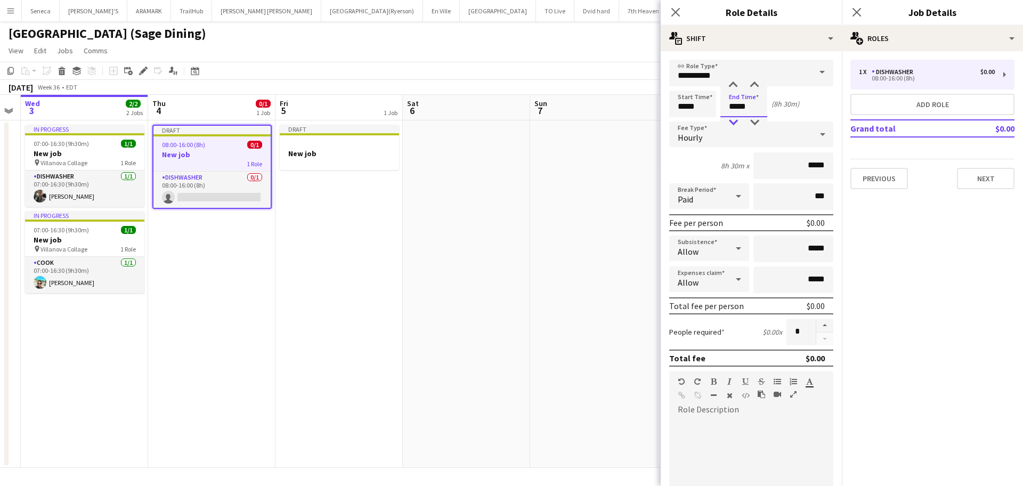
type input "*****"
click at [735, 119] on div at bounding box center [732, 122] width 21 height 11
drag, startPoint x: 800, startPoint y: 167, endPoint x: 821, endPoint y: 161, distance: 22.6
click at [821, 161] on input "*****" at bounding box center [793, 165] width 80 height 27
type input "******"
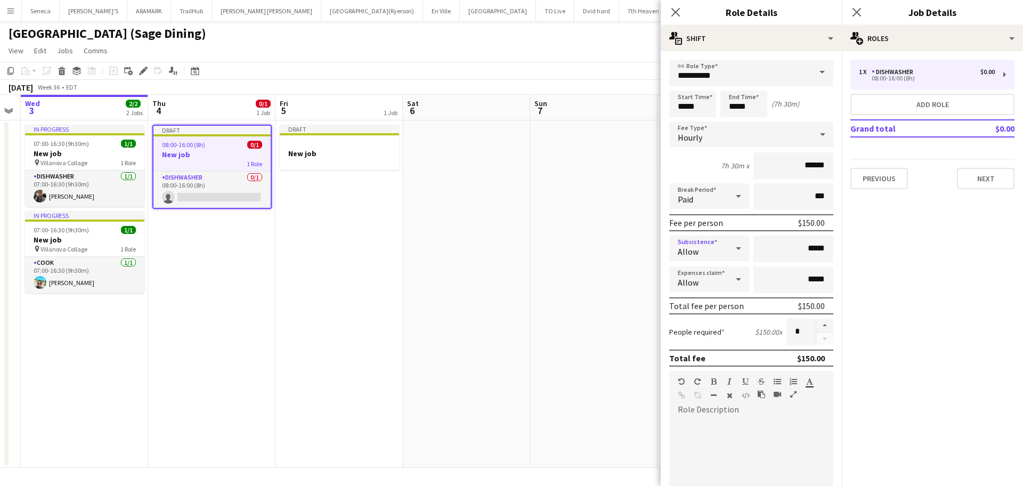
click at [736, 249] on icon at bounding box center [738, 248] width 13 height 21
click at [792, 239] on div at bounding box center [511, 243] width 1023 height 486
drag, startPoint x: 800, startPoint y: 249, endPoint x: 816, endPoint y: 249, distance: 16.0
click at [816, 249] on input "*****" at bounding box center [793, 248] width 80 height 27
click at [772, 253] on input "***" at bounding box center [793, 248] width 80 height 27
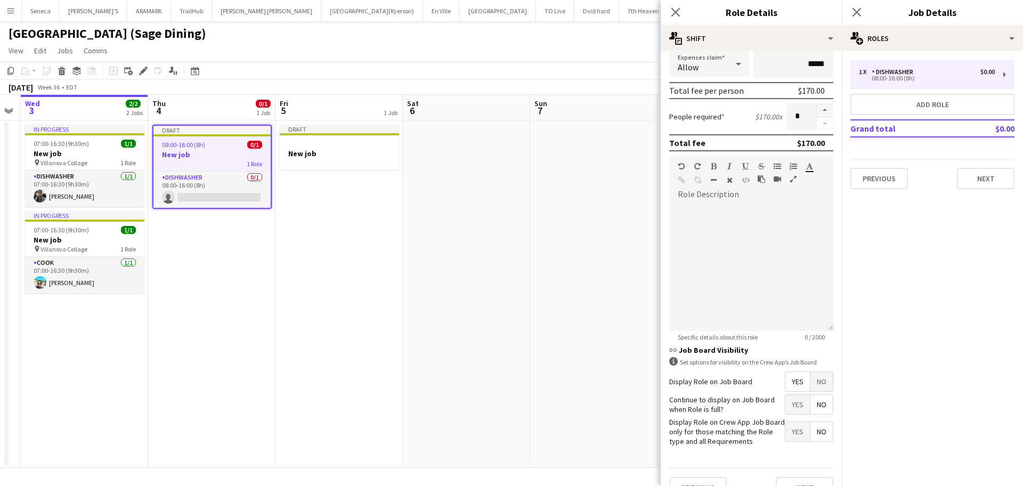
scroll to position [236, 0]
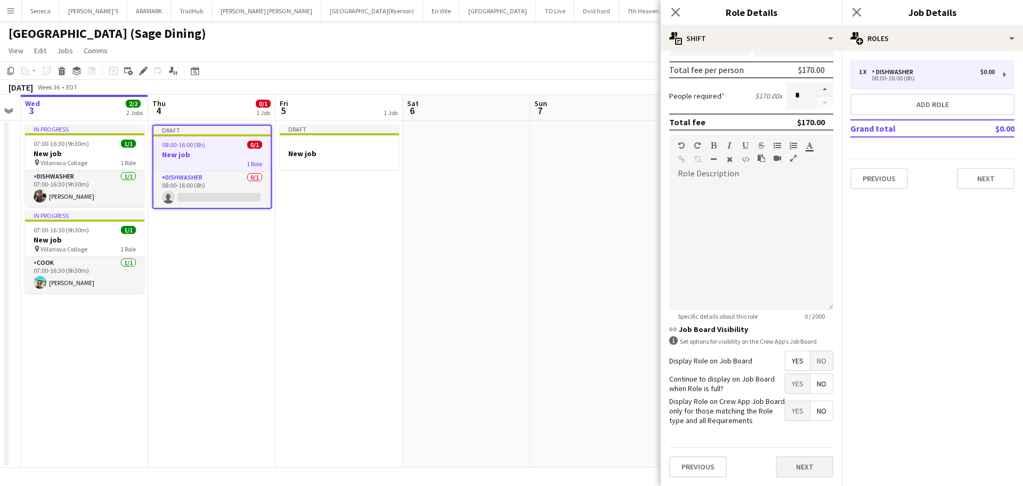
type input "***"
click at [805, 432] on button "Next" at bounding box center [805, 466] width 58 height 21
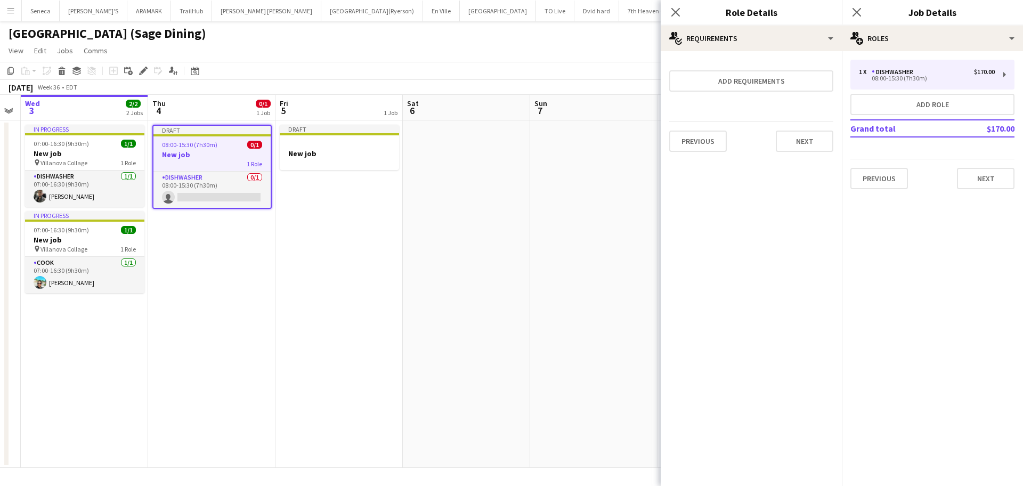
scroll to position [0, 0]
click at [812, 146] on button "Next" at bounding box center [805, 141] width 58 height 21
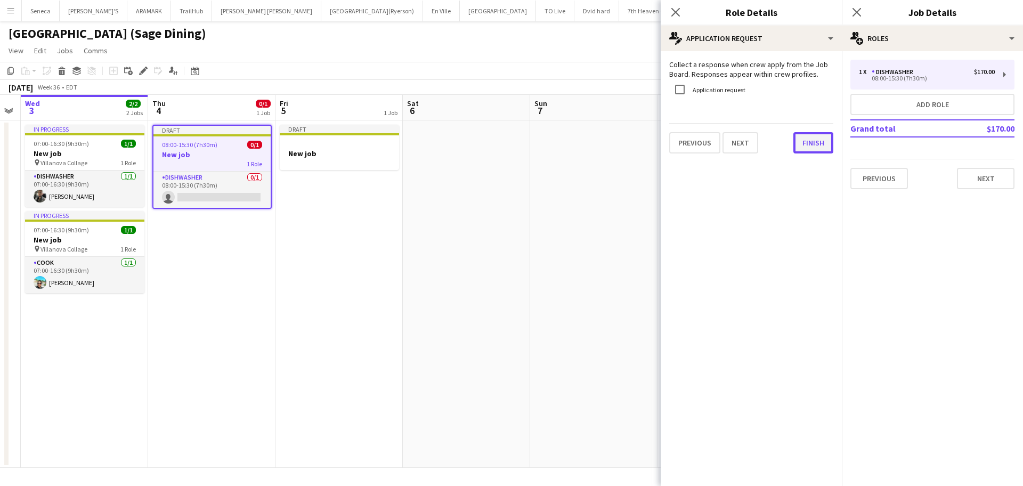
click at [809, 143] on button "Finish" at bounding box center [813, 142] width 40 height 21
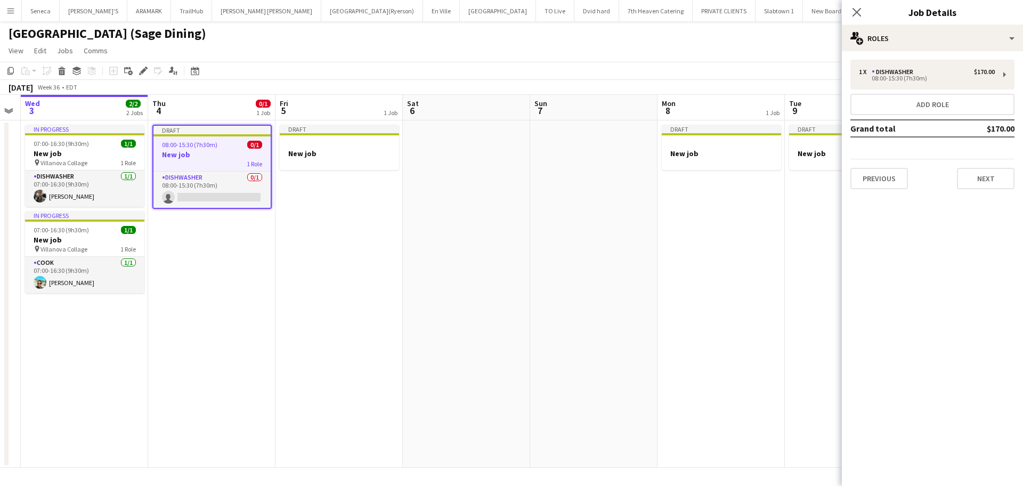
scroll to position [0, 360]
drag, startPoint x: 224, startPoint y: 135, endPoint x: 220, endPoint y: 131, distance: 5.7
click at [220, 131] on div "Draft" at bounding box center [212, 130] width 117 height 9
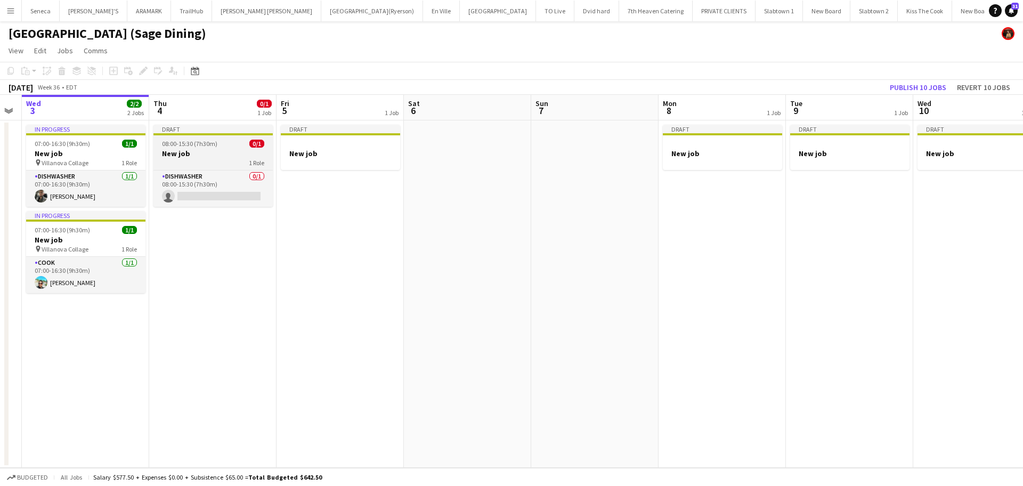
scroll to position [0, 361]
click at [213, 128] on div "Draft" at bounding box center [212, 129] width 119 height 9
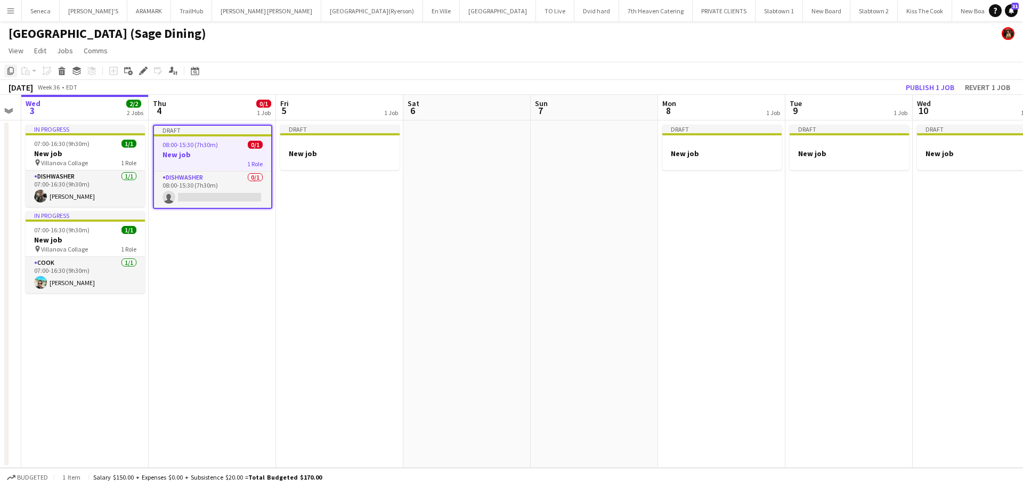
click at [7, 69] on icon "Copy" at bounding box center [10, 71] width 9 height 9
click at [319, 149] on h3 "New job" at bounding box center [339, 154] width 119 height 10
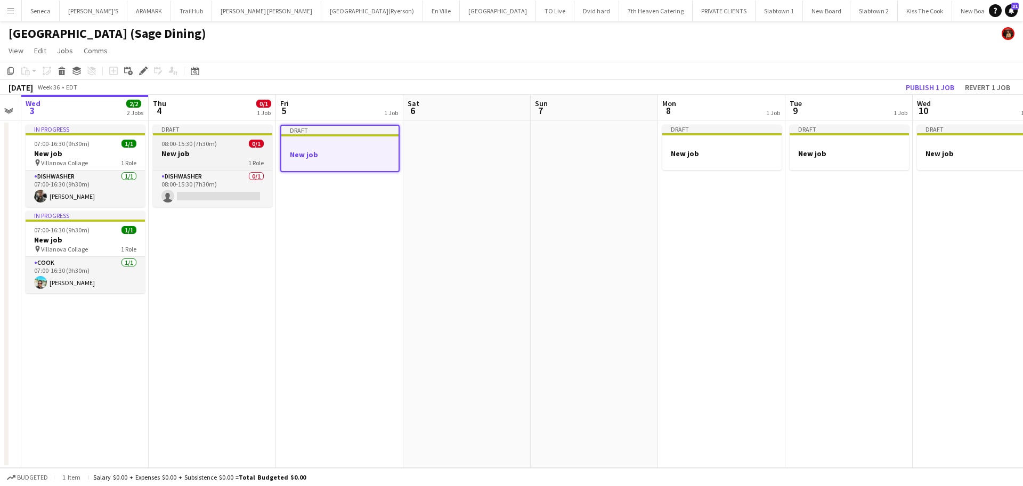
click at [213, 130] on div "Draft" at bounding box center [212, 129] width 119 height 9
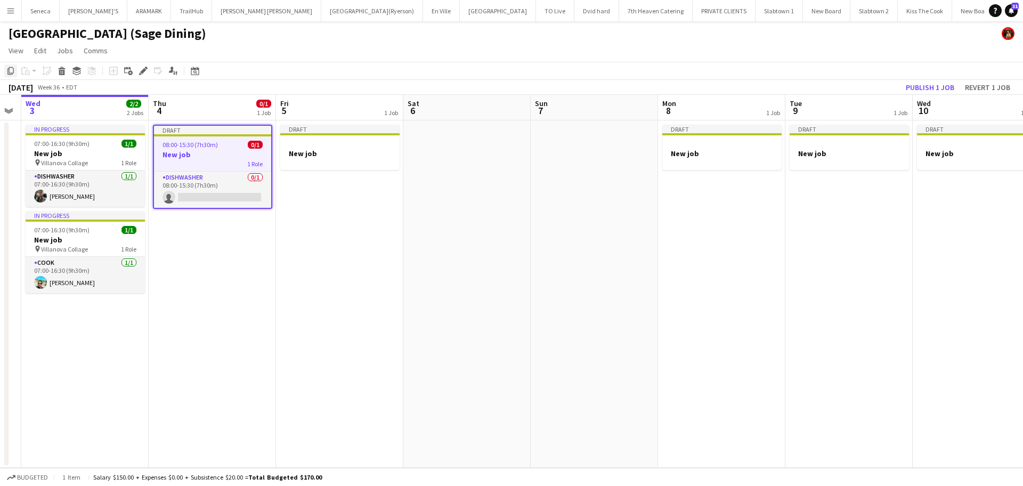
click at [13, 73] on icon at bounding box center [10, 70] width 6 height 7
click at [311, 111] on app-board-header-date "Fri 5 1 Job" at bounding box center [339, 108] width 127 height 26
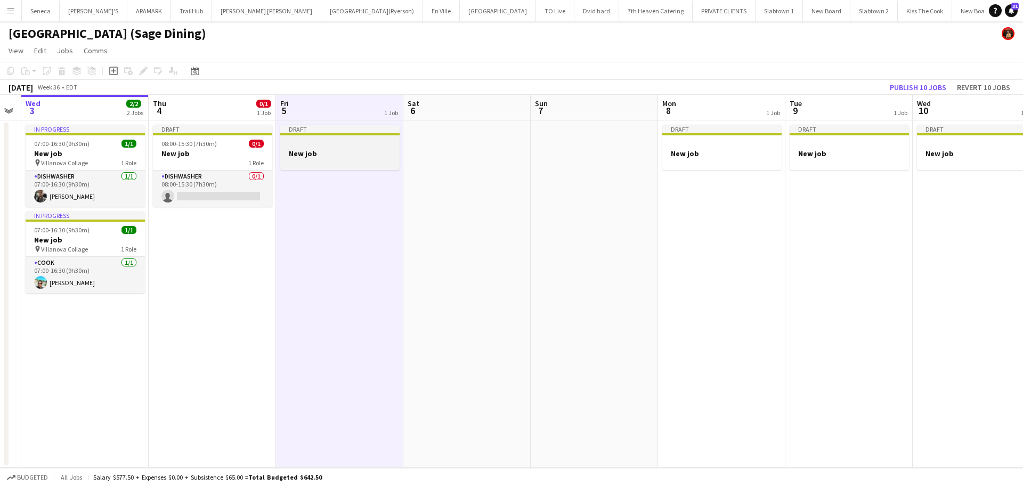
scroll to position [0, 360]
drag, startPoint x: 313, startPoint y: 169, endPoint x: 287, endPoint y: 168, distance: 26.7
click at [287, 168] on app-job-card "Draft New job" at bounding box center [340, 147] width 119 height 45
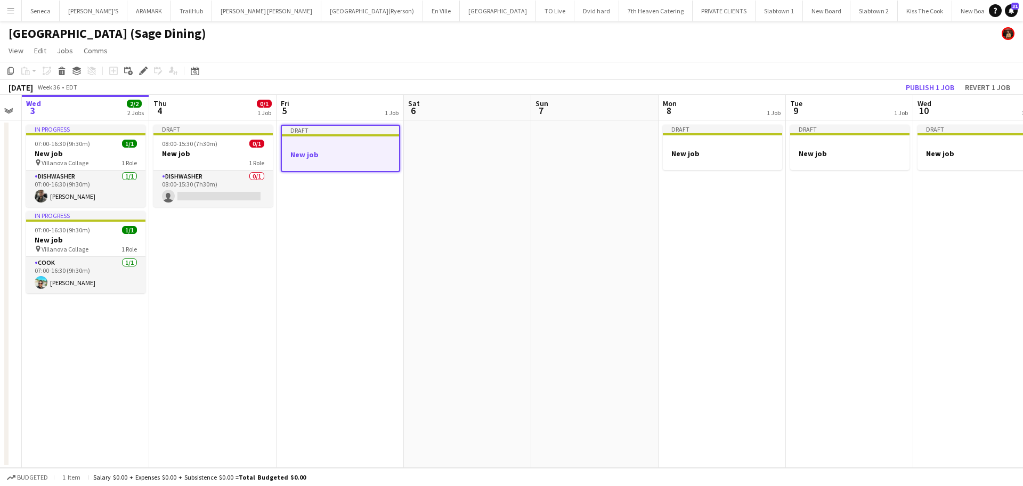
click at [317, 208] on app-date-cell "Draft New job" at bounding box center [339, 293] width 127 height 347
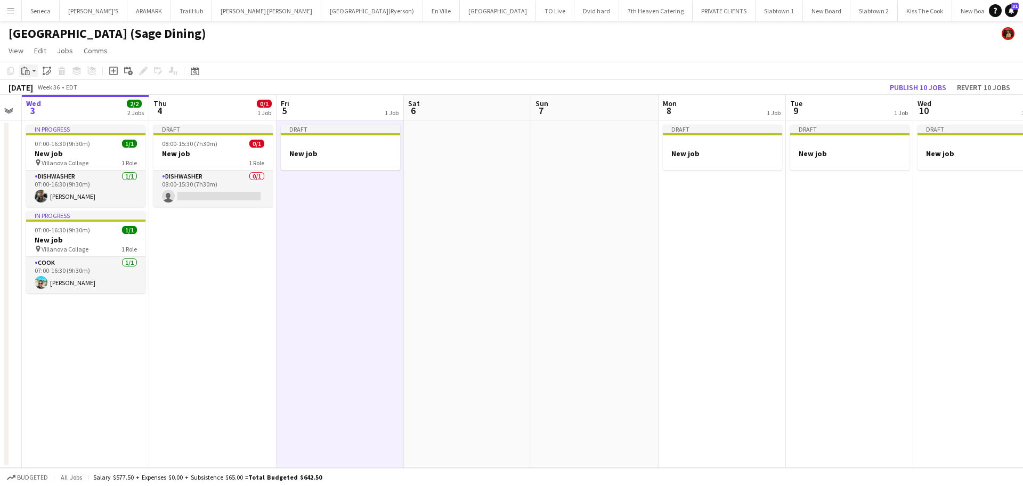
click at [28, 70] on icon at bounding box center [27, 72] width 5 height 5
click at [40, 91] on link "Paste Ctrl+V" at bounding box center [78, 91] width 100 height 10
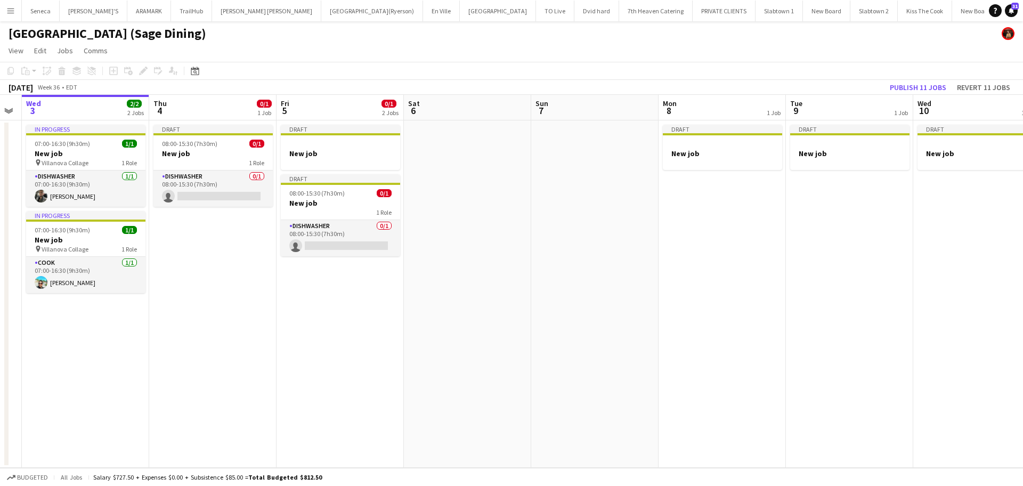
scroll to position [0, 360]
drag, startPoint x: 723, startPoint y: 186, endPoint x: 675, endPoint y: 194, distance: 48.5
click at [675, 194] on app-date-cell "Draft New job" at bounding box center [722, 293] width 127 height 347
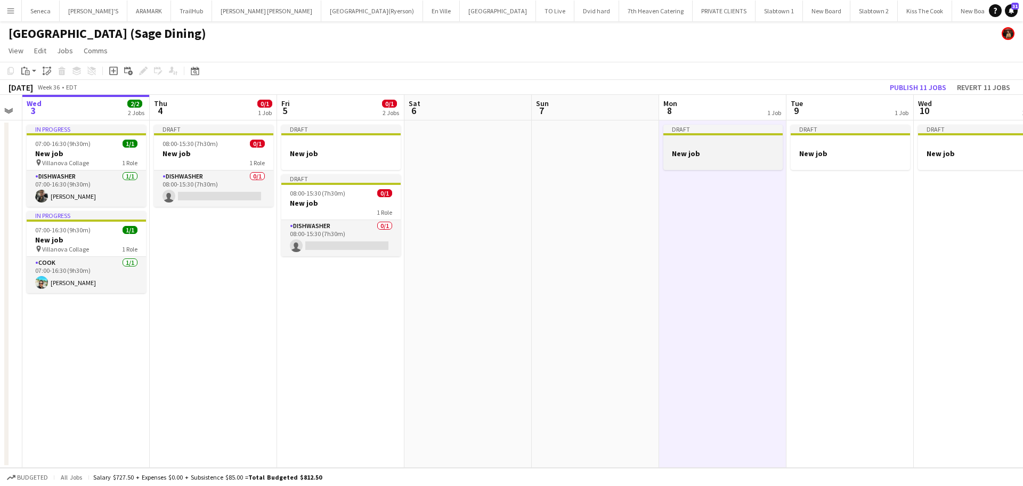
click at [680, 125] on div "Draft" at bounding box center [722, 129] width 119 height 9
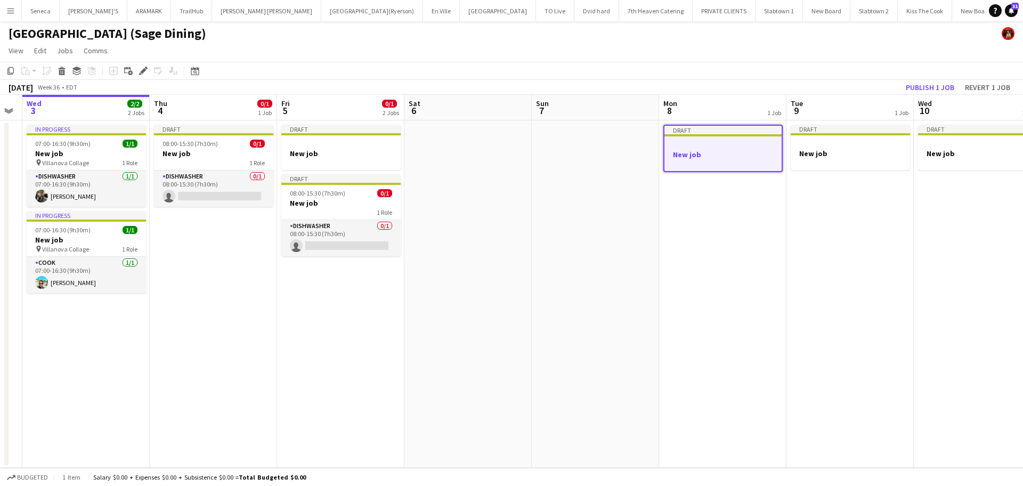
click at [719, 109] on app-board-header-date "Mon 8 1 Job" at bounding box center [722, 108] width 127 height 26
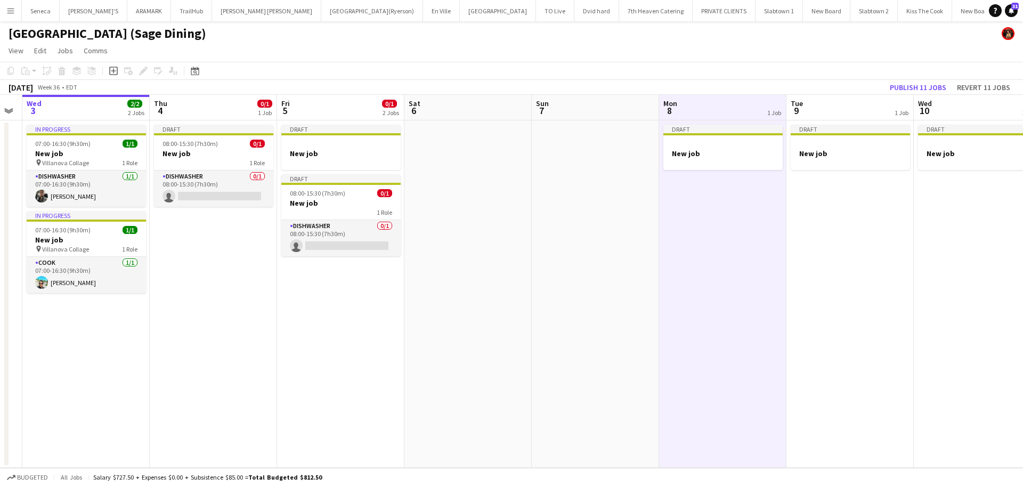
scroll to position [0, 359]
click at [713, 205] on app-date-cell "Draft New job" at bounding box center [723, 293] width 127 height 347
click at [20, 68] on div "Paste" at bounding box center [25, 70] width 13 height 13
click at [35, 92] on link "Paste Ctrl+V" at bounding box center [78, 91] width 100 height 10
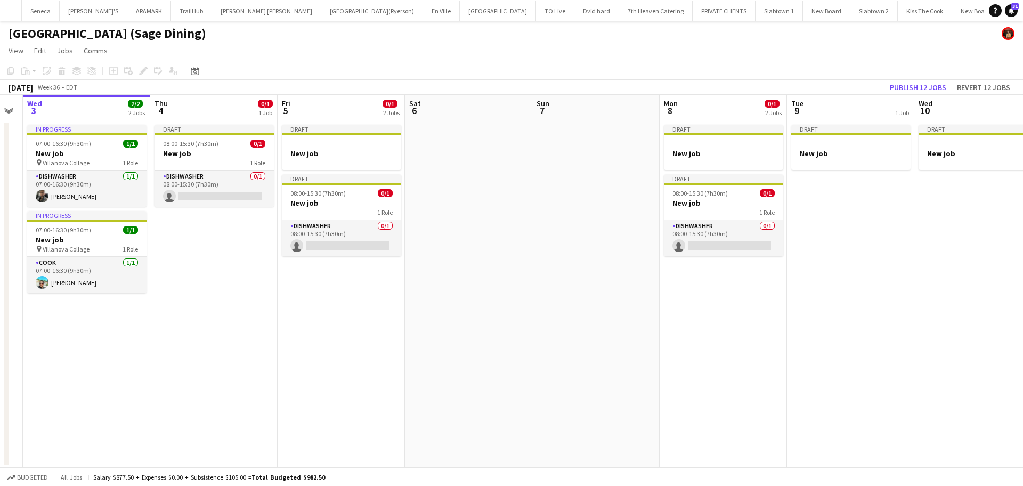
click at [837, 113] on app-board-header-date "Tue 9 1 Job" at bounding box center [850, 108] width 127 height 26
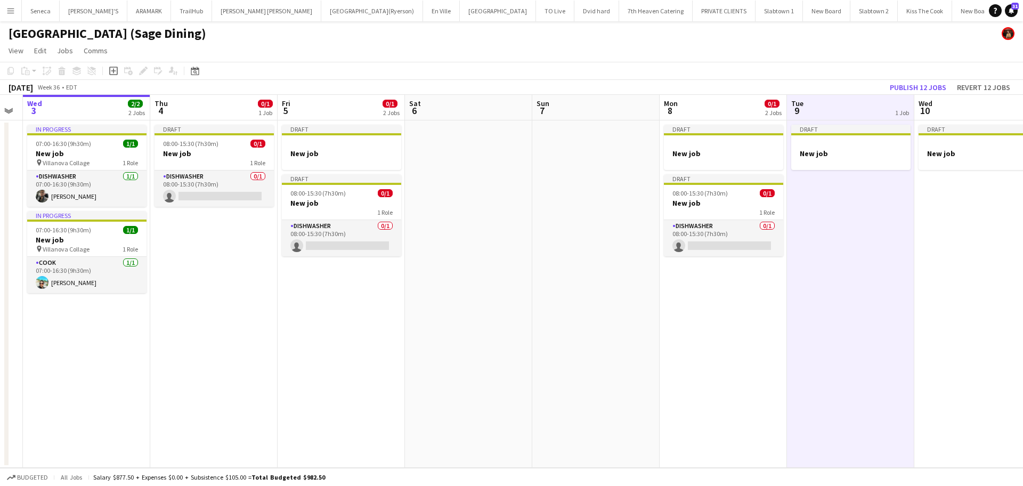
click at [835, 218] on app-date-cell "Draft New job" at bounding box center [850, 293] width 127 height 347
click at [22, 67] on icon "Paste" at bounding box center [25, 71] width 9 height 9
click at [29, 86] on div "Paste Ctrl+V Paste with crew Ctrl+Shift+V" at bounding box center [78, 100] width 118 height 46
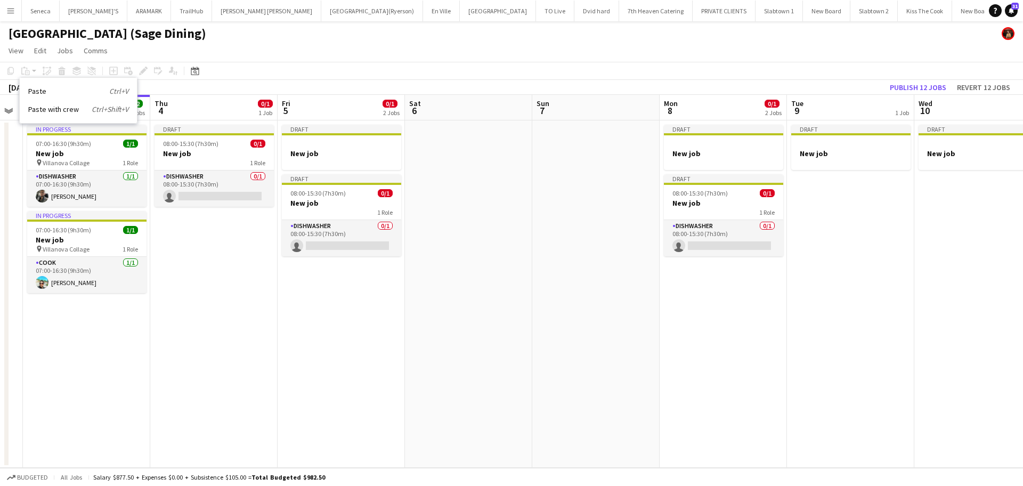
click at [833, 202] on app-date-cell "Draft New job" at bounding box center [850, 293] width 127 height 347
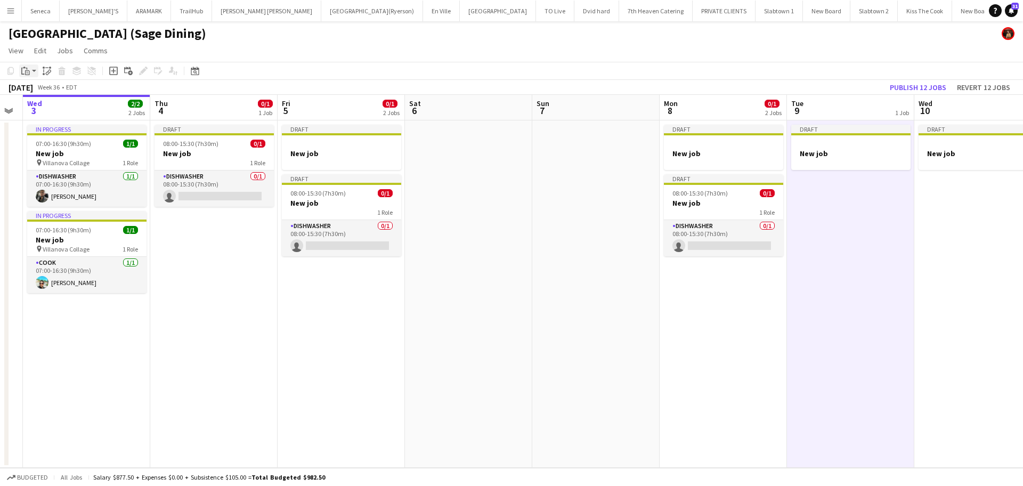
click at [24, 67] on icon at bounding box center [24, 68] width 3 height 2
click at [33, 94] on link "Paste Ctrl+V" at bounding box center [78, 91] width 100 height 10
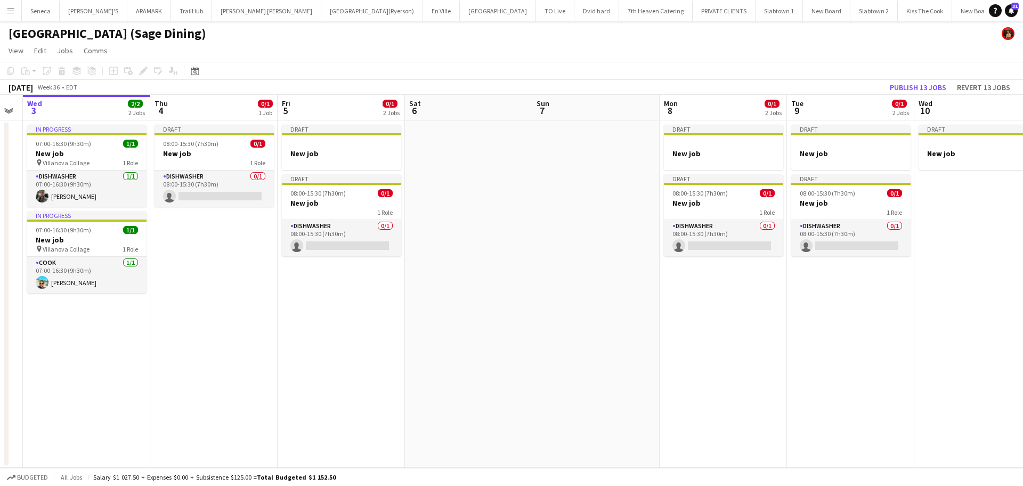
click at [909, 201] on app-date-cell "Draft New job" at bounding box center [977, 293] width 127 height 347
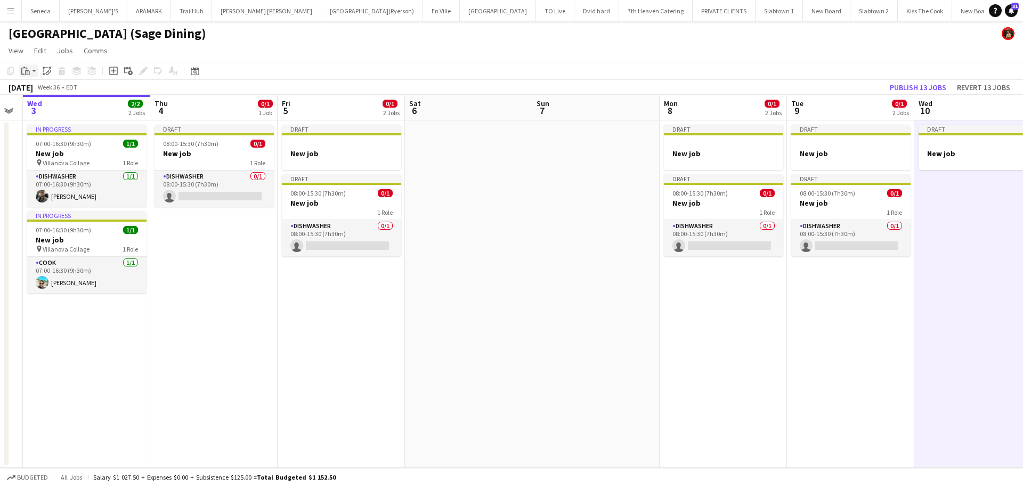
click at [32, 65] on app-action-btn "Paste" at bounding box center [28, 70] width 19 height 13
click at [48, 91] on link "Paste Ctrl+V" at bounding box center [78, 91] width 100 height 10
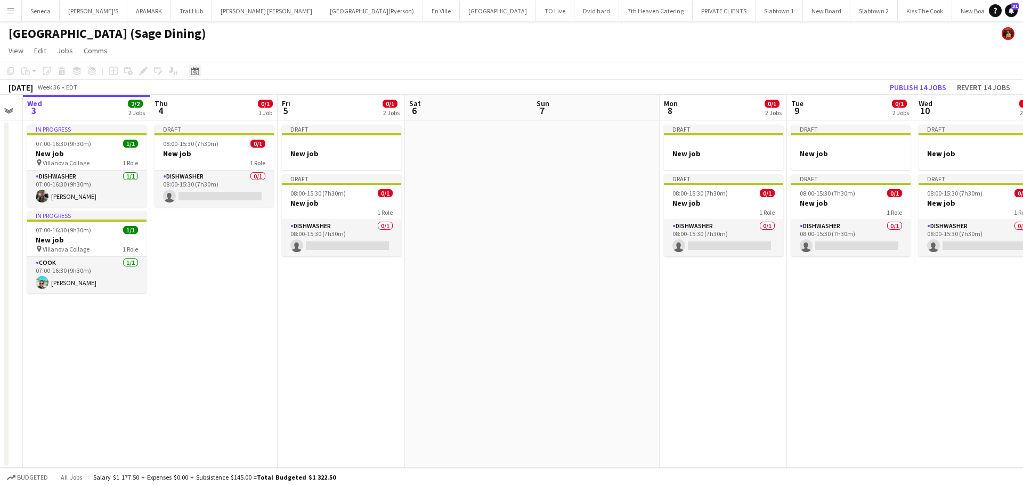
click at [189, 70] on div "Date picker" at bounding box center [195, 70] width 13 height 13
click at [235, 180] on span "11" at bounding box center [239, 176] width 13 height 13
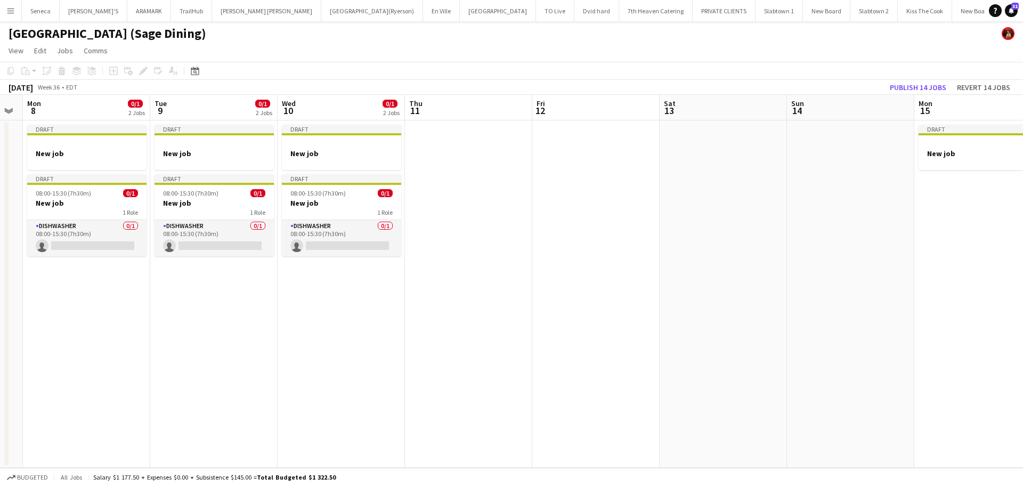
scroll to position [0, 367]
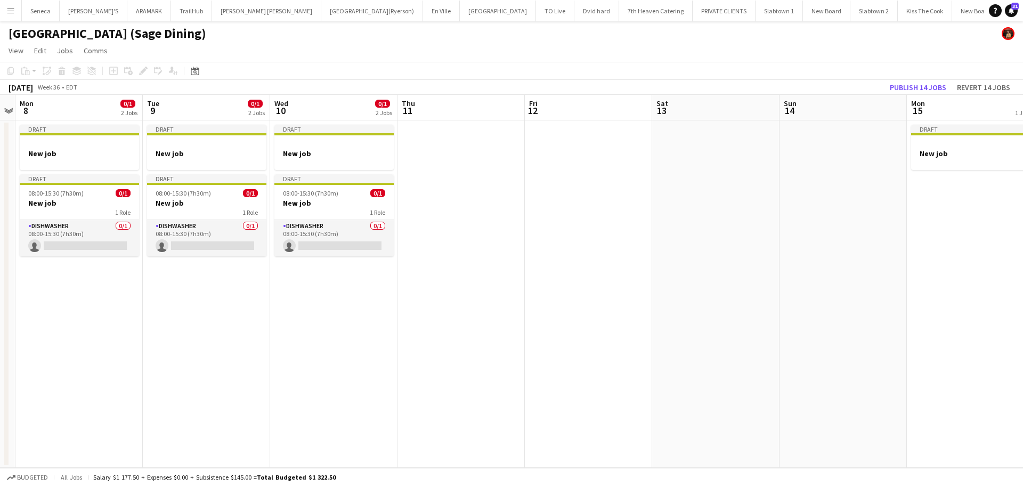
click at [443, 107] on app-board-header-date "Thu 11" at bounding box center [460, 108] width 127 height 26
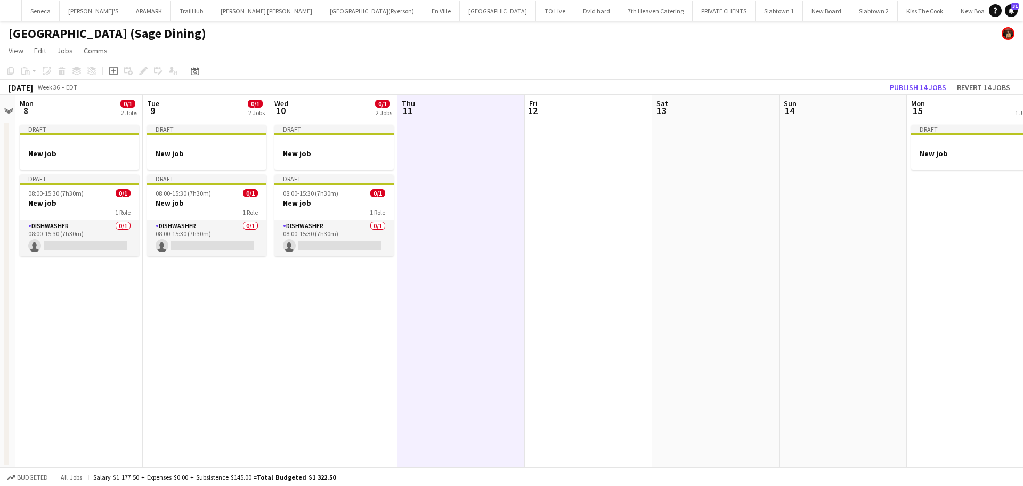
click at [454, 152] on app-date-cell at bounding box center [460, 293] width 127 height 347
click at [29, 70] on icon "Paste" at bounding box center [25, 71] width 9 height 9
click at [33, 92] on link "Paste Ctrl+V" at bounding box center [78, 91] width 100 height 10
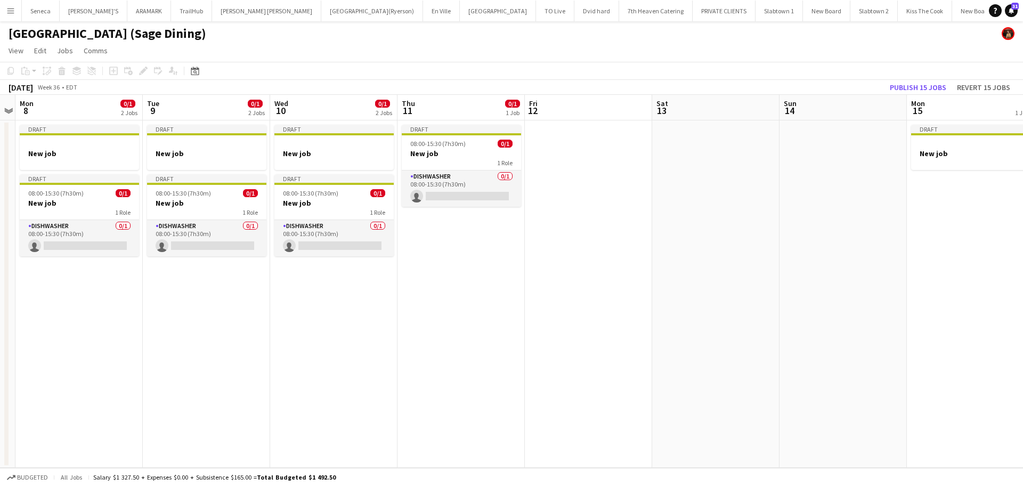
click at [557, 141] on app-date-cell at bounding box center [588, 293] width 127 height 347
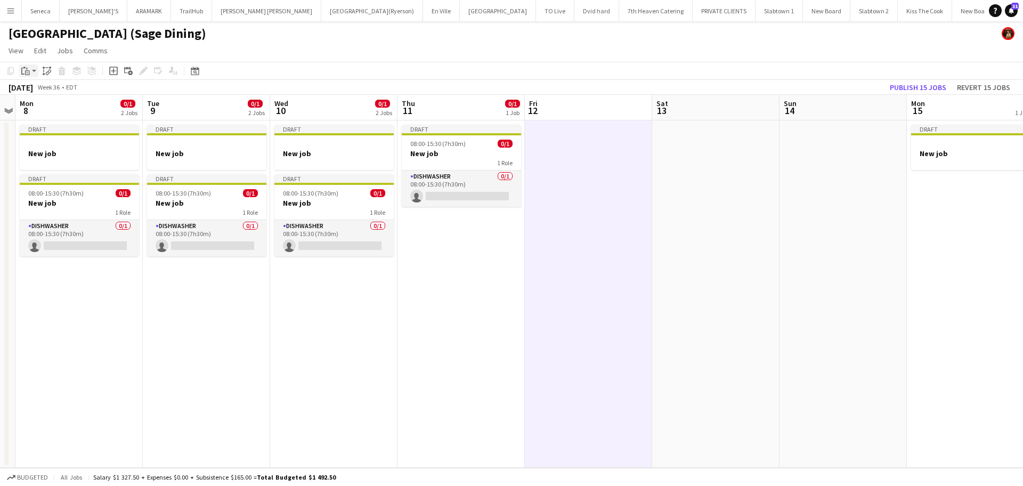
click at [33, 70] on app-action-btn "Paste" at bounding box center [28, 70] width 19 height 13
click at [38, 90] on link "Paste Ctrl+V" at bounding box center [78, 91] width 100 height 10
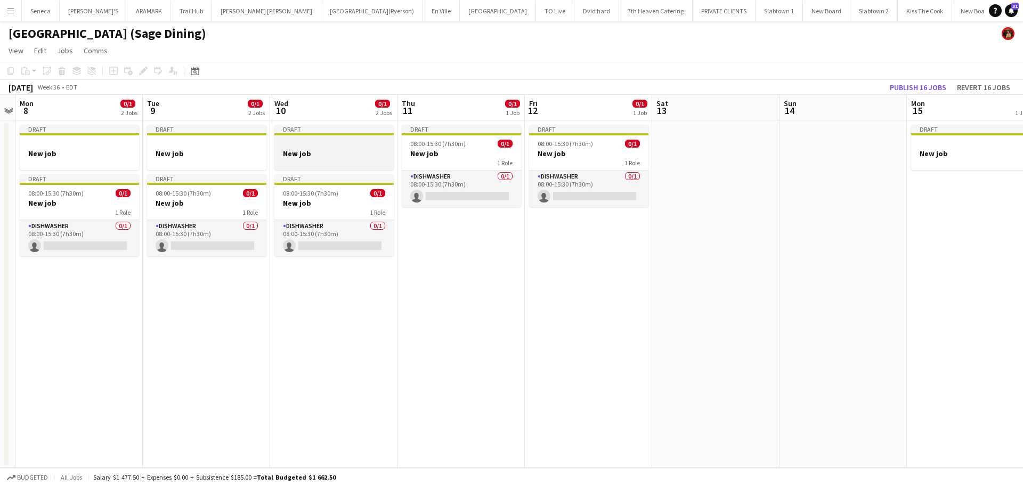
scroll to position [0, 366]
click at [313, 136] on app-job-card "Draft New job" at bounding box center [334, 147] width 119 height 45
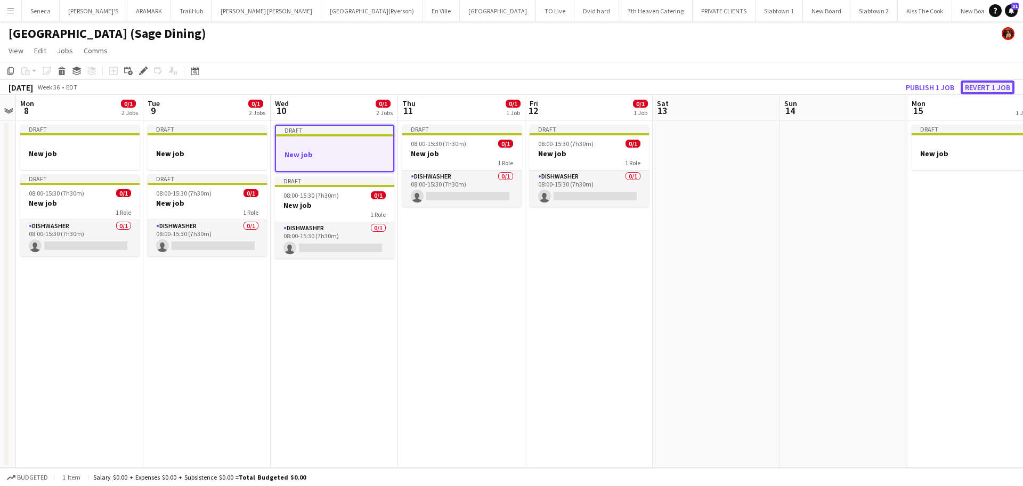
click at [909, 85] on button "Revert 1 job" at bounding box center [988, 87] width 54 height 14
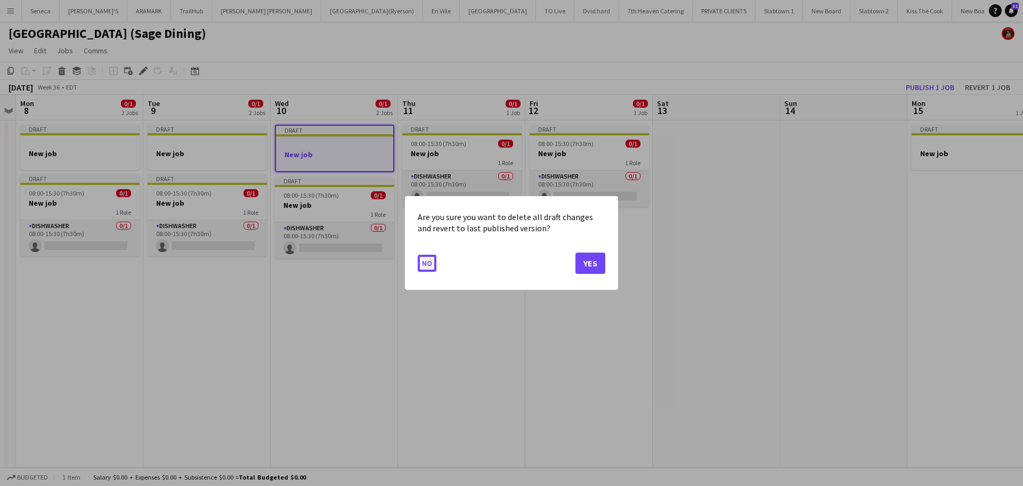
click at [423, 266] on button "No" at bounding box center [427, 263] width 19 height 17
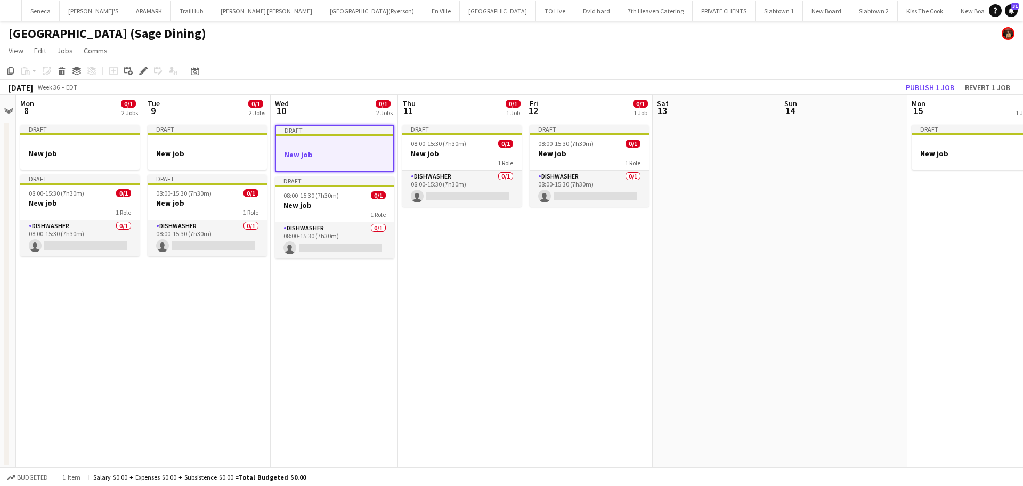
click at [49, 108] on app-board-header-date "Mon 8 0/1 2 Jobs" at bounding box center [79, 108] width 127 height 26
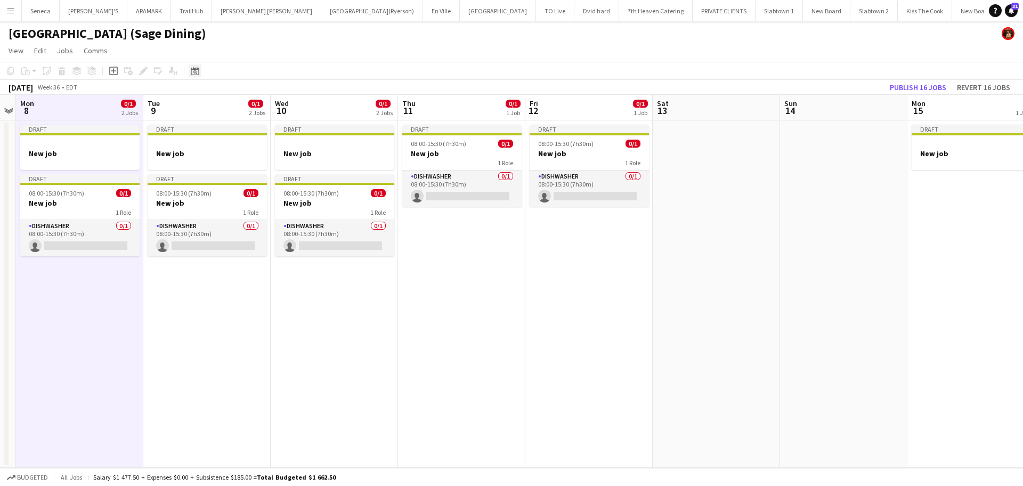
click at [197, 72] on icon "Date picker" at bounding box center [195, 71] width 9 height 9
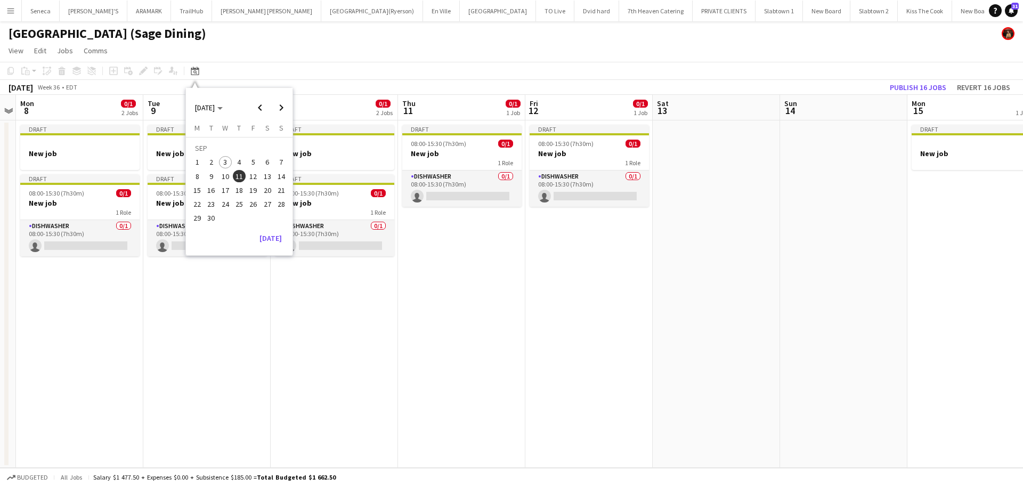
click at [229, 162] on span "3" at bounding box center [225, 162] width 13 height 13
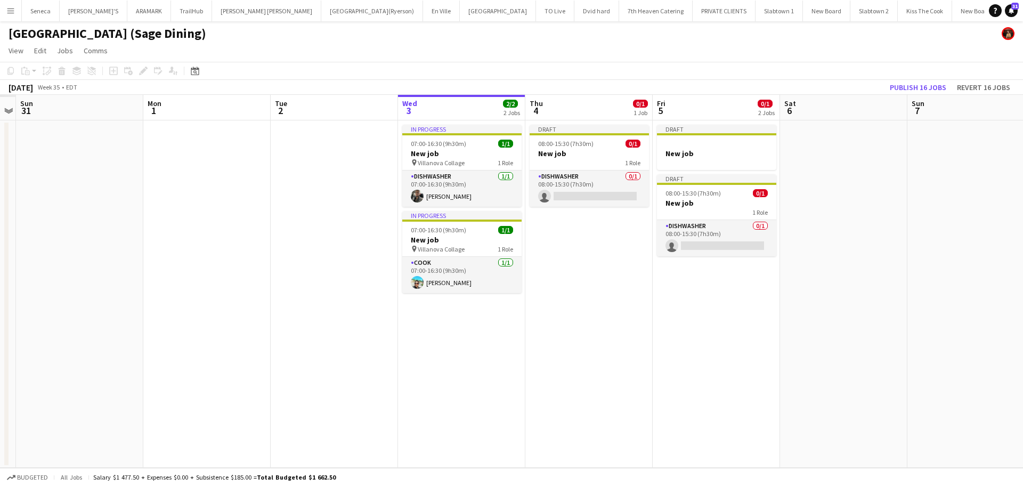
scroll to position [0, 367]
click at [570, 109] on app-board-header-date "Thu 4 0/1 1 Job" at bounding box center [588, 108] width 127 height 26
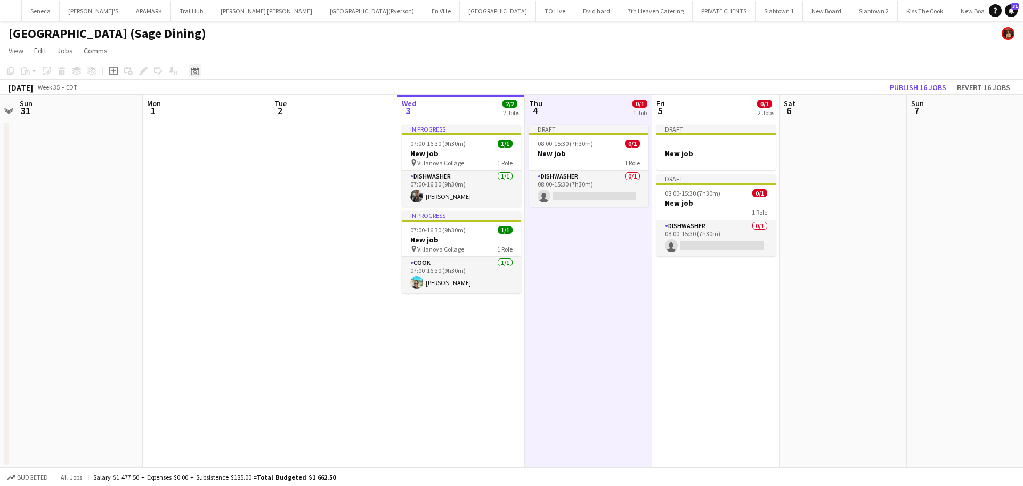
click at [200, 71] on div "Date picker" at bounding box center [195, 70] width 13 height 13
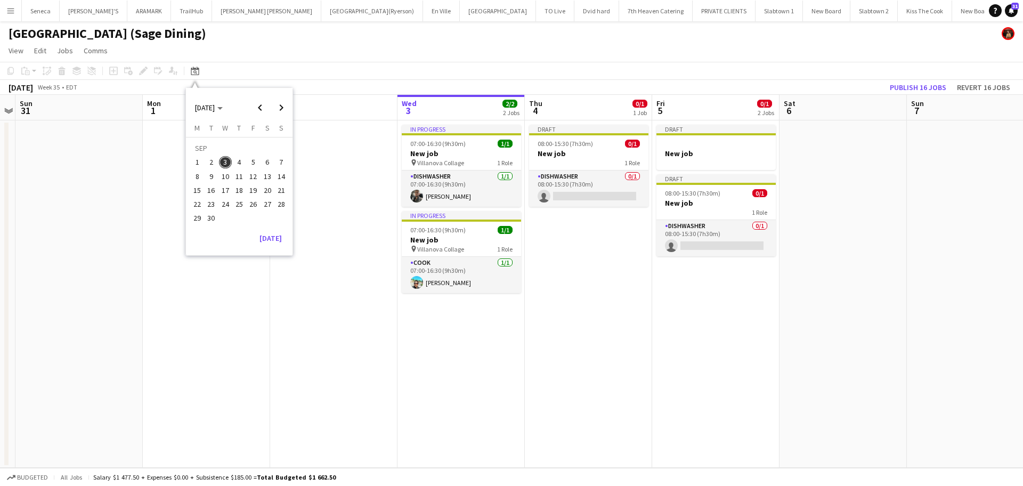
click at [240, 160] on span "4" at bounding box center [239, 162] width 13 height 13
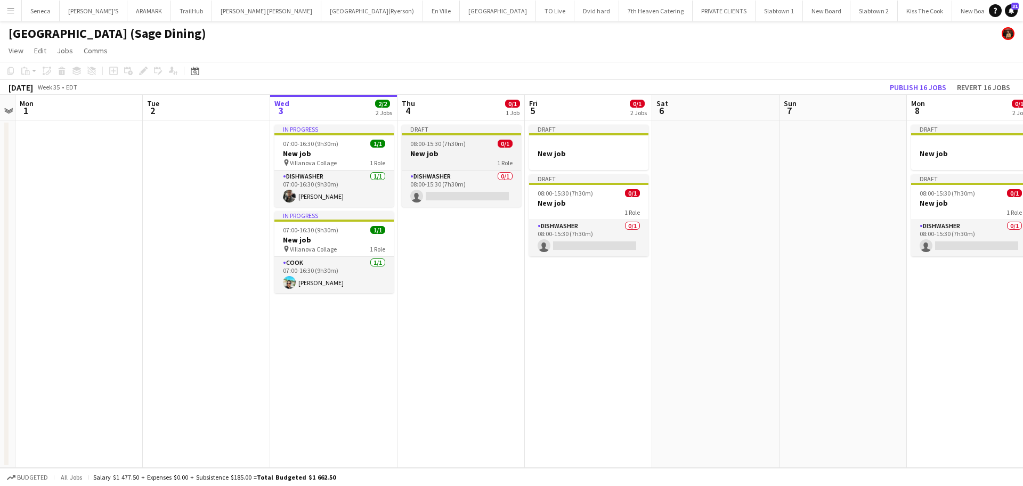
click at [450, 139] on app-job-card "Draft 08:00-15:30 (7h30m) 0/1 New job 1 Role DISHWASHER 0/1 08:00-15:30 (7h30m)…" at bounding box center [461, 166] width 119 height 82
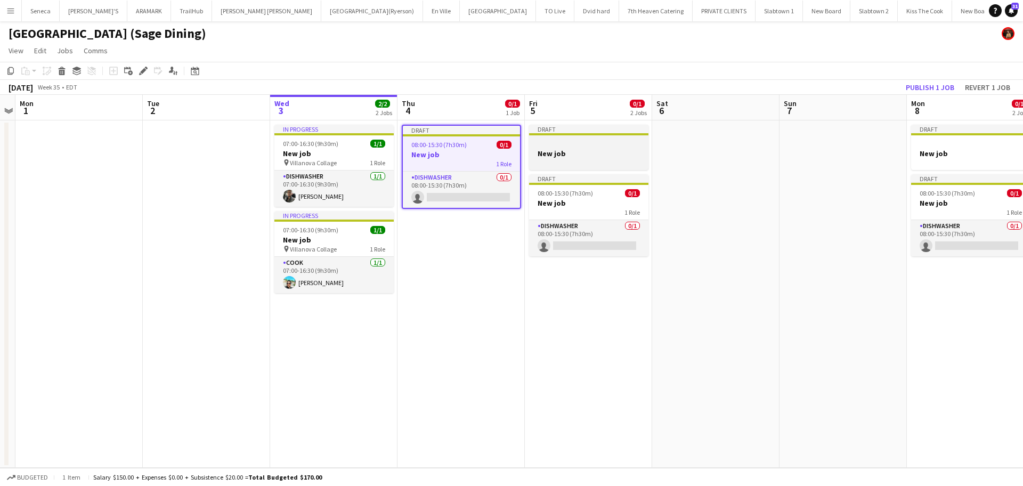
click at [560, 156] on h3 "New job" at bounding box center [588, 154] width 119 height 10
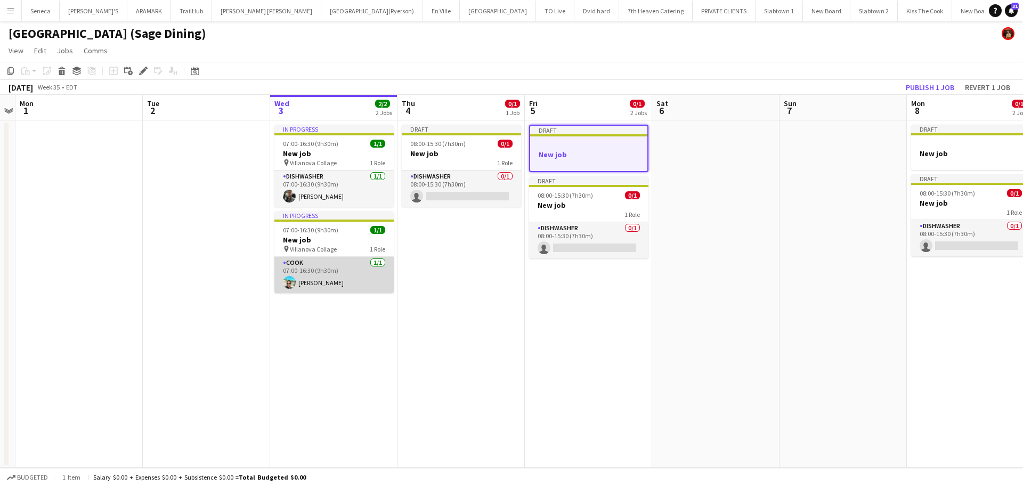
click at [337, 272] on app-card-role "COOK [DATE] 07:00-16:30 (9h30m) [PERSON_NAME]" at bounding box center [333, 275] width 119 height 36
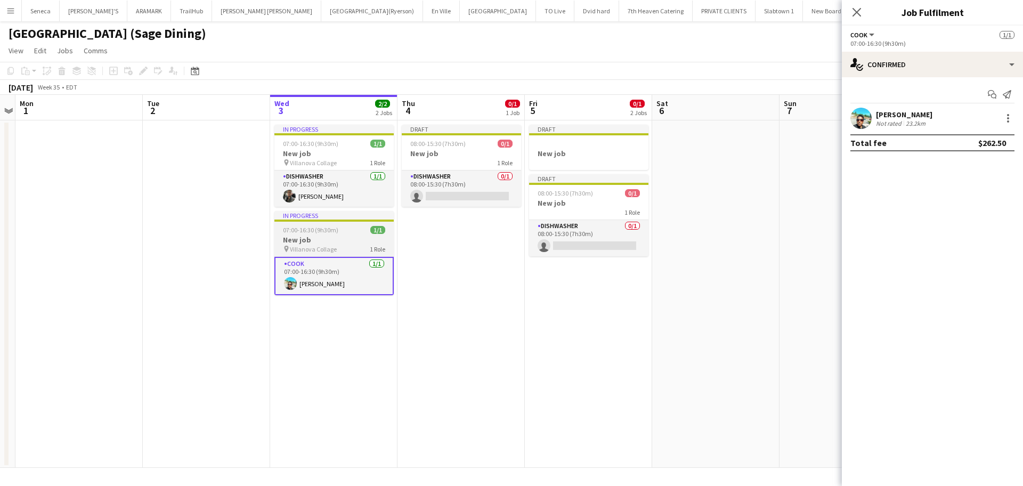
click at [330, 245] on span "Villanova Collage" at bounding box center [313, 249] width 47 height 8
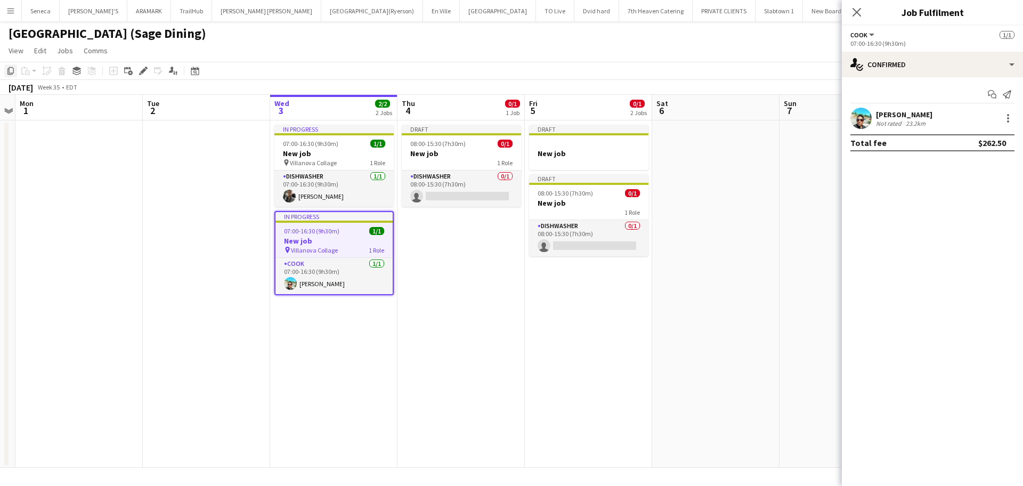
click at [13, 70] on icon "Copy" at bounding box center [10, 71] width 9 height 9
click at [458, 237] on app-date-cell "Draft 08:00-15:30 (7h30m) 0/1 New job 1 Role DISHWASHER 0/1 08:00-15:30 (7h30m)…" at bounding box center [460, 293] width 127 height 347
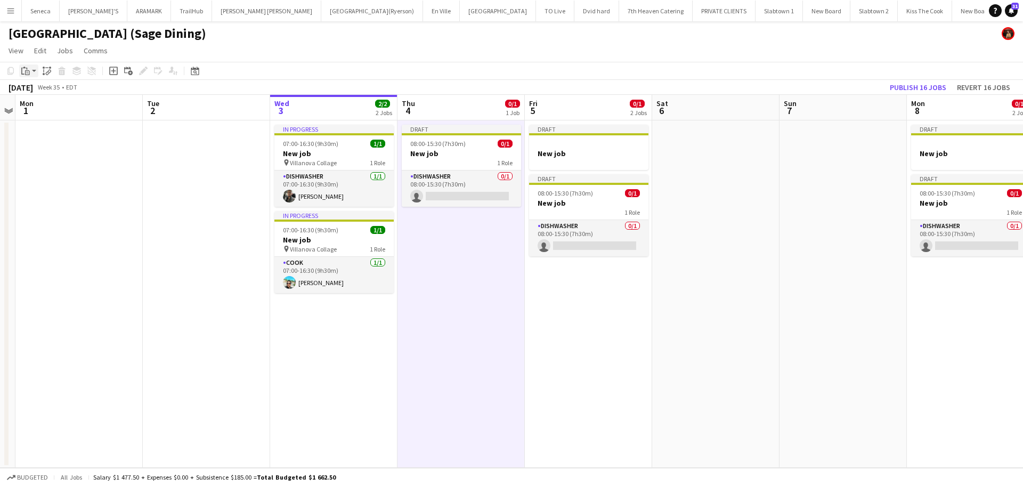
click at [35, 69] on app-action-btn "Paste" at bounding box center [28, 70] width 19 height 13
click at [34, 91] on link "Paste Ctrl+V" at bounding box center [78, 91] width 100 height 10
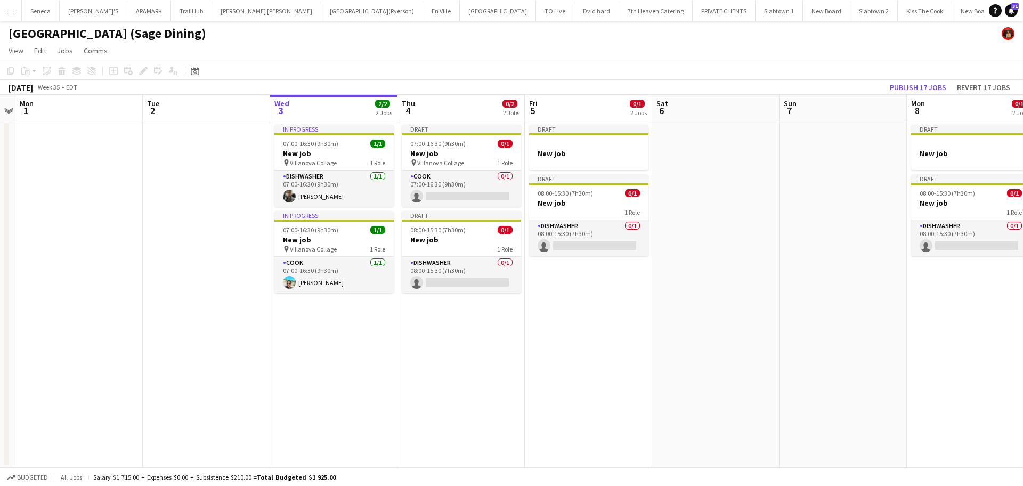
click at [575, 111] on app-board-header-date "Fri 5 0/1 2 Jobs" at bounding box center [588, 108] width 127 height 26
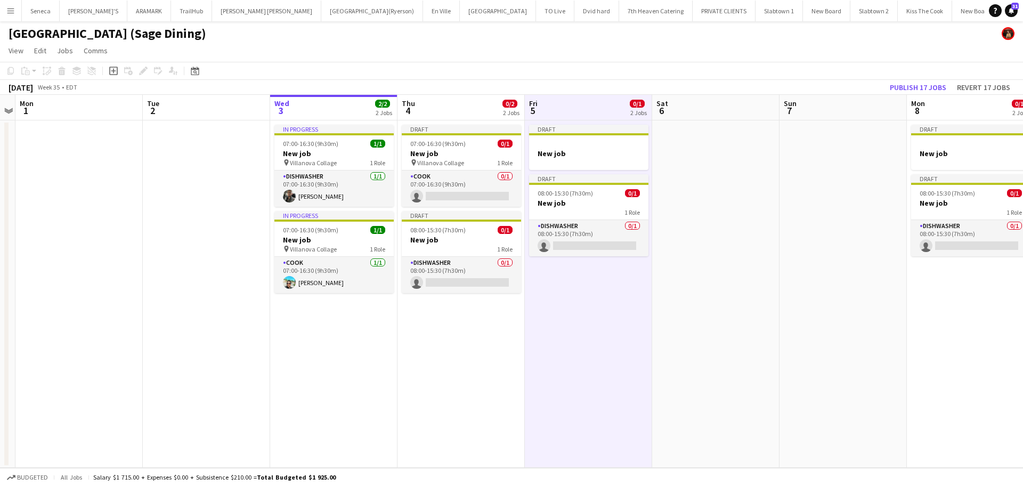
click at [586, 107] on app-board-header-date "Fri 5 0/1 2 Jobs" at bounding box center [588, 108] width 127 height 26
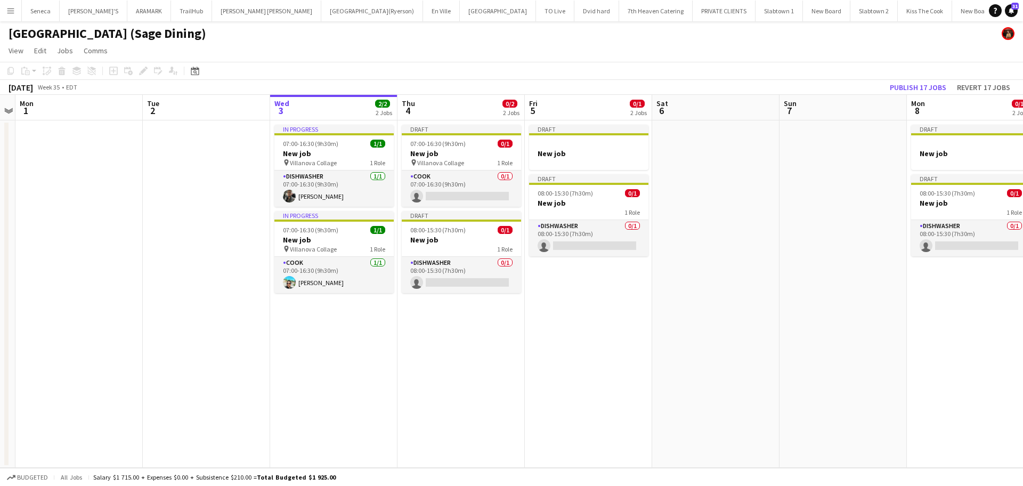
click at [590, 280] on app-date-cell "Draft New job Draft 08:00-15:30 (7h30m) 0/1 New job 1 Role DISHWASHER 0/1 08:00…" at bounding box center [588, 293] width 127 height 347
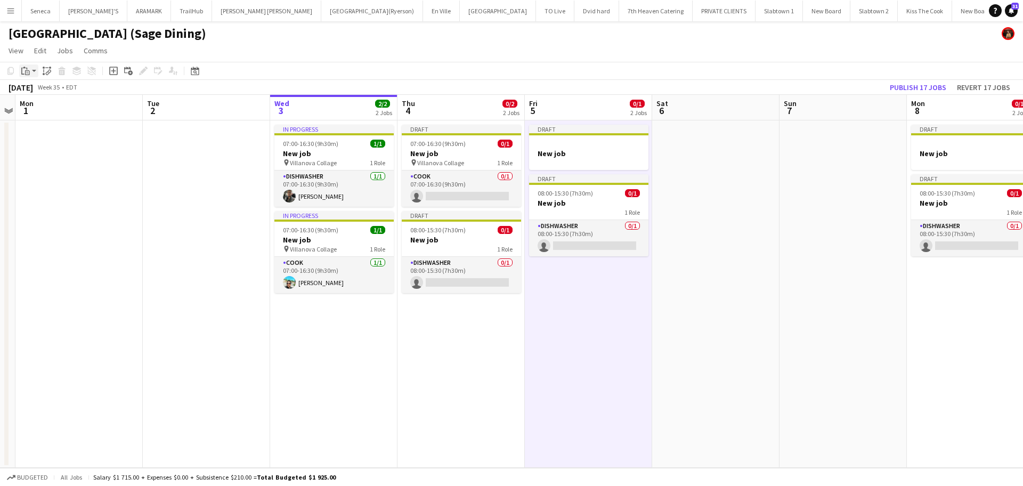
click at [25, 68] on icon at bounding box center [24, 68] width 3 height 2
click at [42, 93] on link "Paste Ctrl+V" at bounding box center [78, 91] width 100 height 10
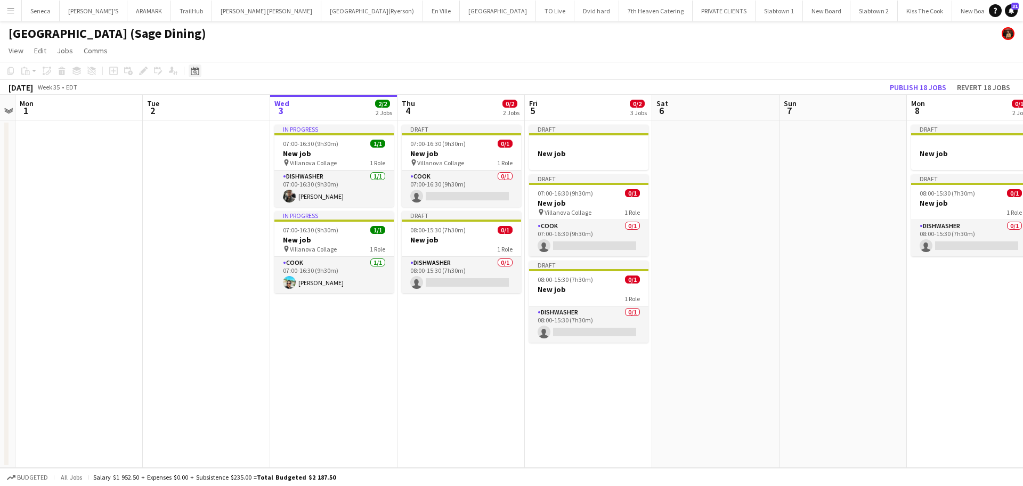
click at [193, 69] on icon at bounding box center [195, 71] width 8 height 9
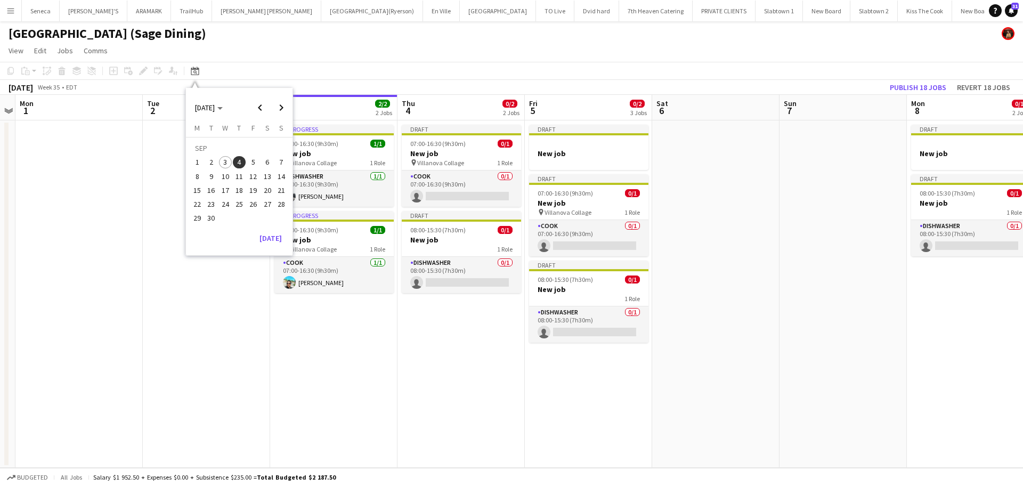
click at [201, 177] on span "8" at bounding box center [197, 176] width 13 height 13
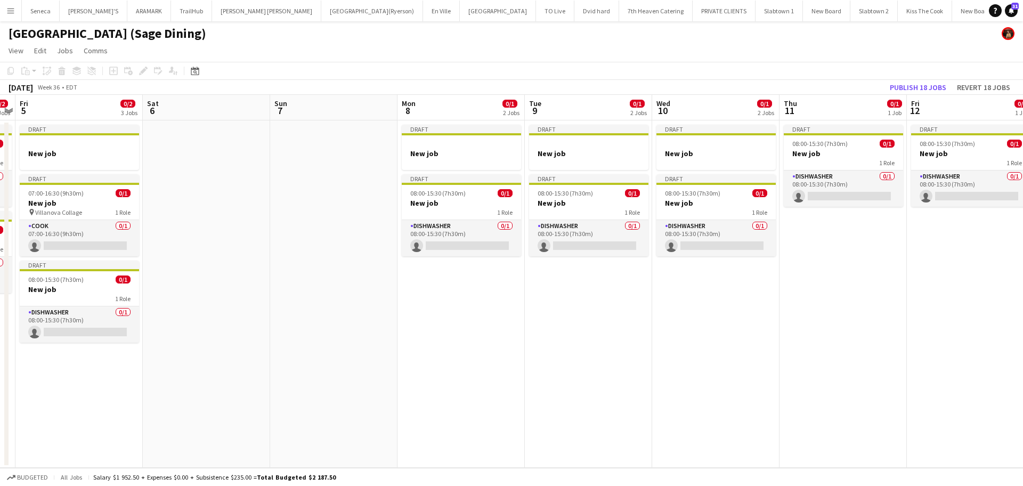
click at [445, 108] on app-board-header-date "Mon 8 0/1 2 Jobs" at bounding box center [460, 108] width 127 height 26
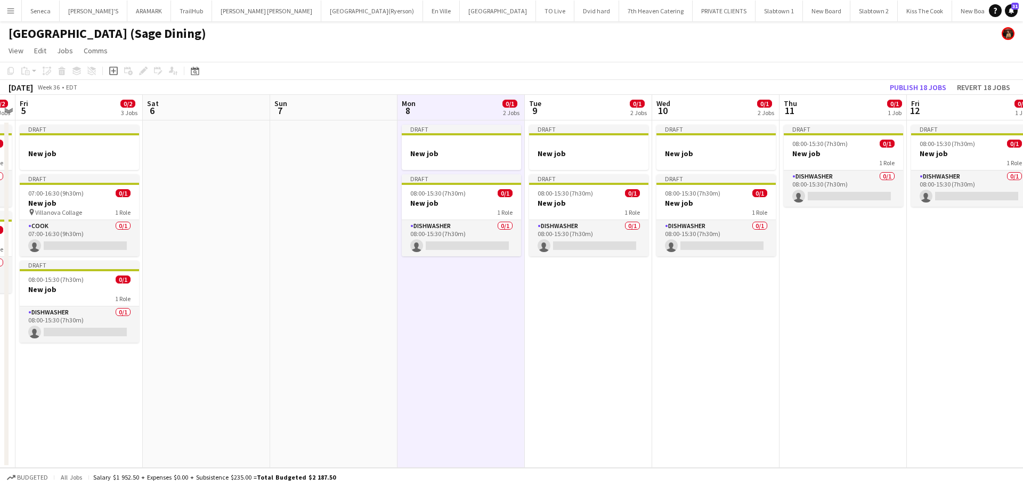
click at [454, 110] on app-board-header-date "Mon 8 0/1 2 Jobs" at bounding box center [460, 108] width 127 height 26
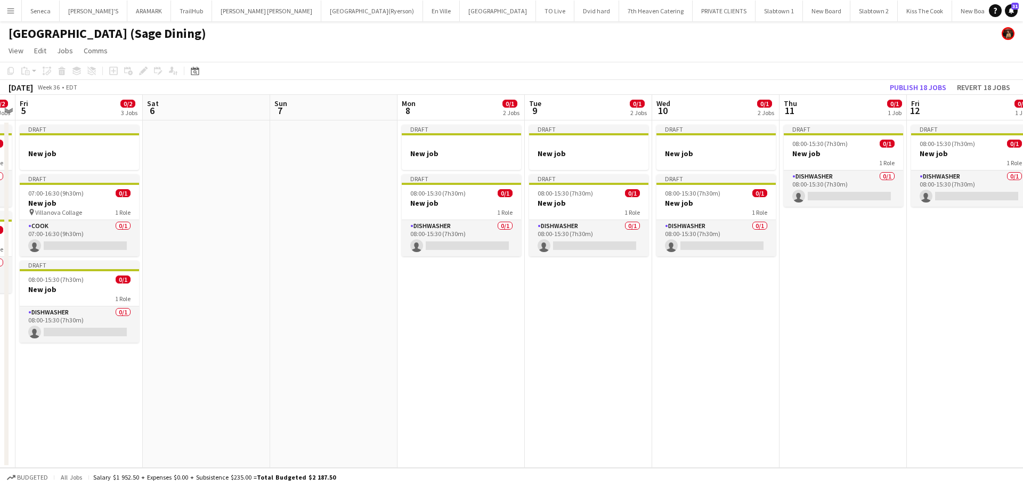
click at [463, 113] on app-board-header-date "Mon 8 0/1 2 Jobs" at bounding box center [460, 108] width 127 height 26
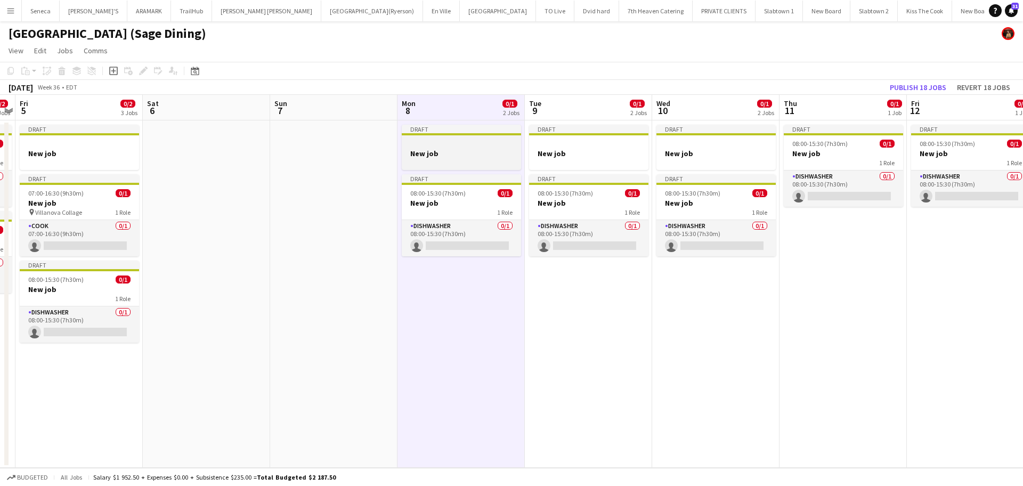
click at [440, 125] on div "Draft" at bounding box center [461, 129] width 119 height 9
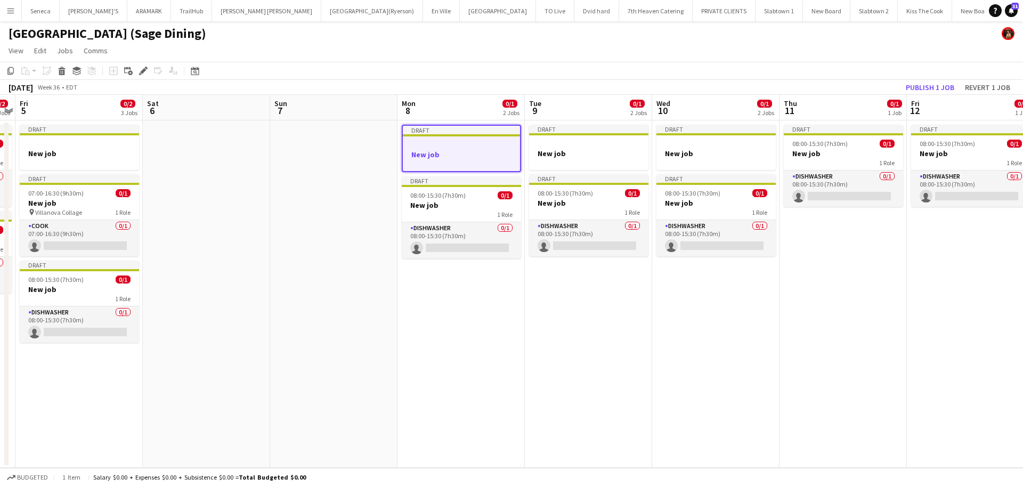
click at [438, 259] on app-date-cell "Draft New job Draft 08:00-15:30 (7h30m) 0/1 New job 1 Role DISHWASHER 0/1 08:00…" at bounding box center [460, 293] width 127 height 347
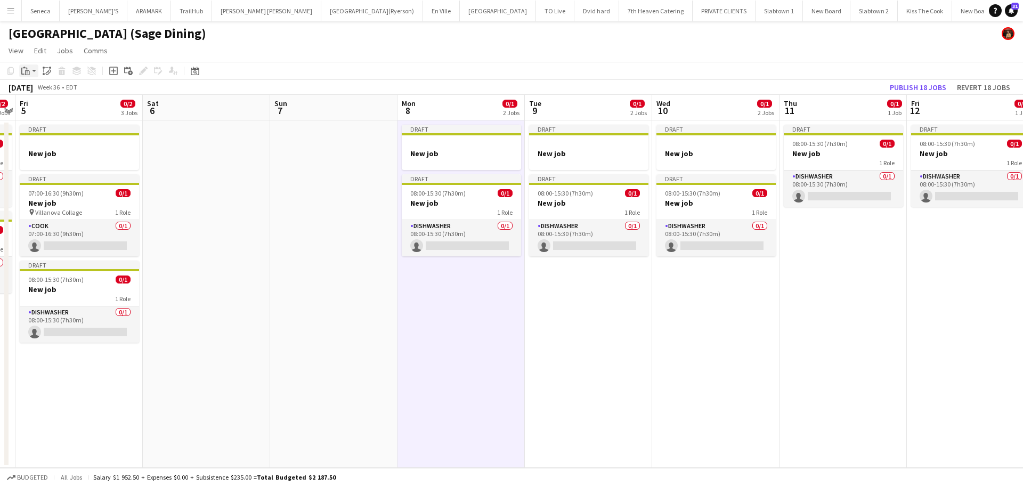
click at [25, 70] on icon "Paste" at bounding box center [25, 71] width 9 height 9
click at [33, 93] on link "Paste Ctrl+V" at bounding box center [78, 91] width 100 height 10
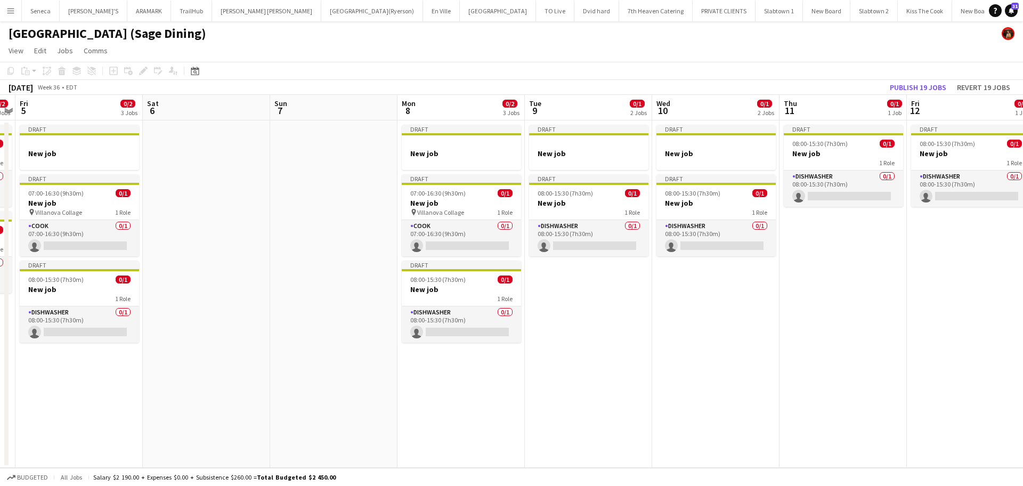
click at [576, 274] on app-date-cell "Draft New job Draft 08:00-15:30 (7h30m) 0/1 New job 1 Role DISHWASHER 0/1 08:00…" at bounding box center [588, 293] width 127 height 347
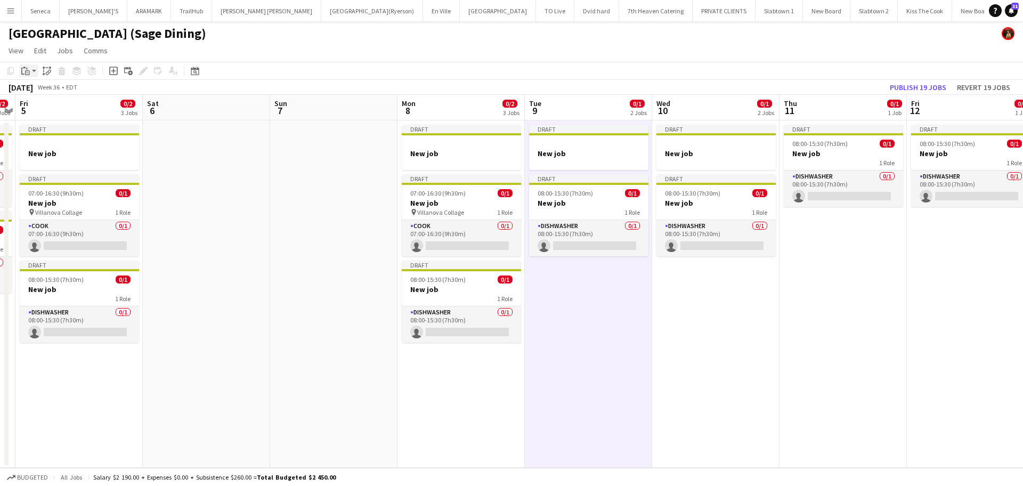
click at [28, 74] on icon "Paste" at bounding box center [25, 71] width 9 height 9
click at [42, 94] on link "Paste Ctrl+V" at bounding box center [78, 91] width 100 height 10
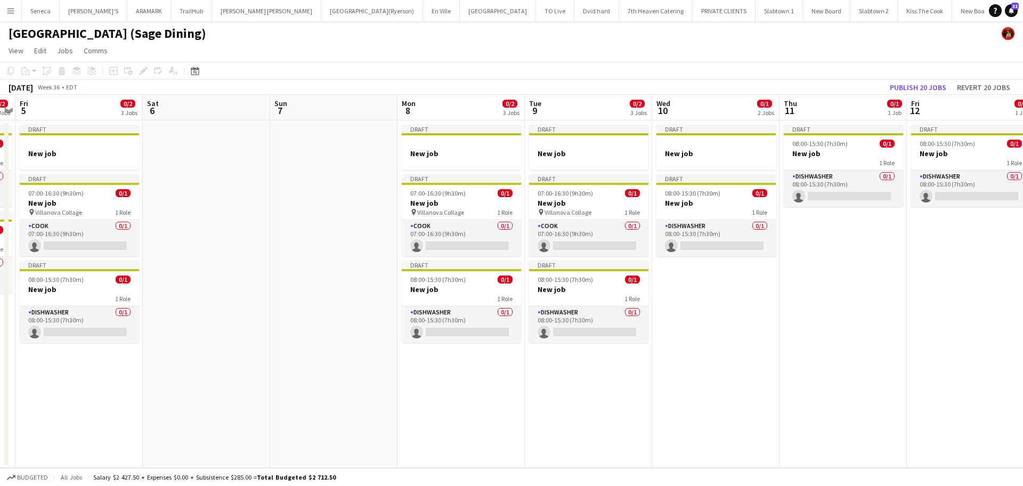
click at [705, 284] on app-date-cell "Draft New job Draft 08:00-15:30 (7h30m) 0/1 New job 1 Role DISHWASHER 0/1 08:00…" at bounding box center [715, 293] width 127 height 347
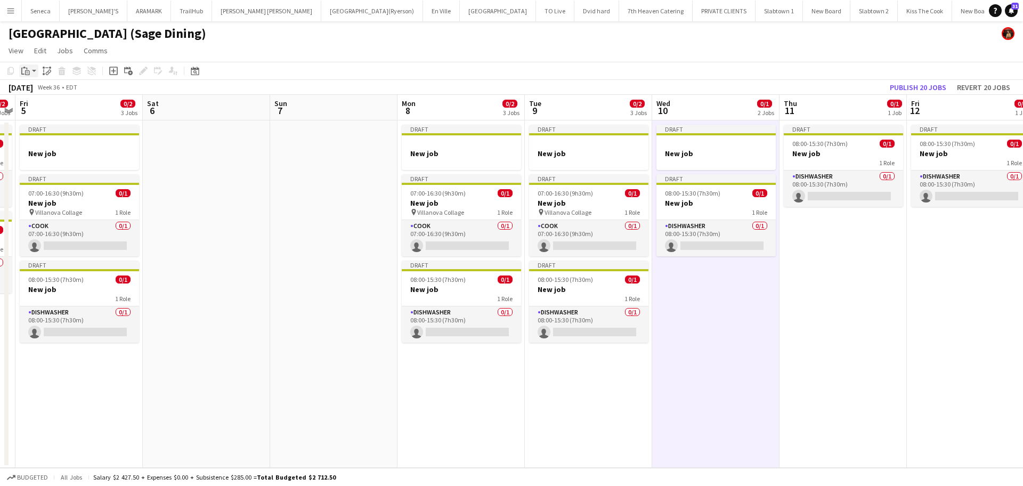
click at [25, 68] on icon at bounding box center [24, 68] width 3 height 2
click at [37, 89] on link "Paste Ctrl+V" at bounding box center [78, 91] width 100 height 10
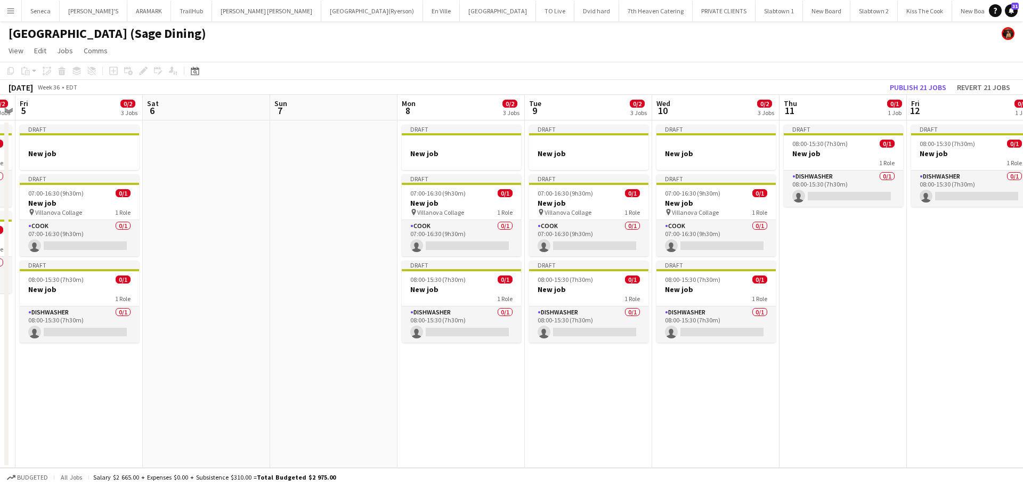
click at [861, 296] on app-date-cell "Draft 08:00-15:30 (7h30m) 0/1 New job 1 Role DISHWASHER 0/1 08:00-15:30 (7h30m)…" at bounding box center [842, 293] width 127 height 347
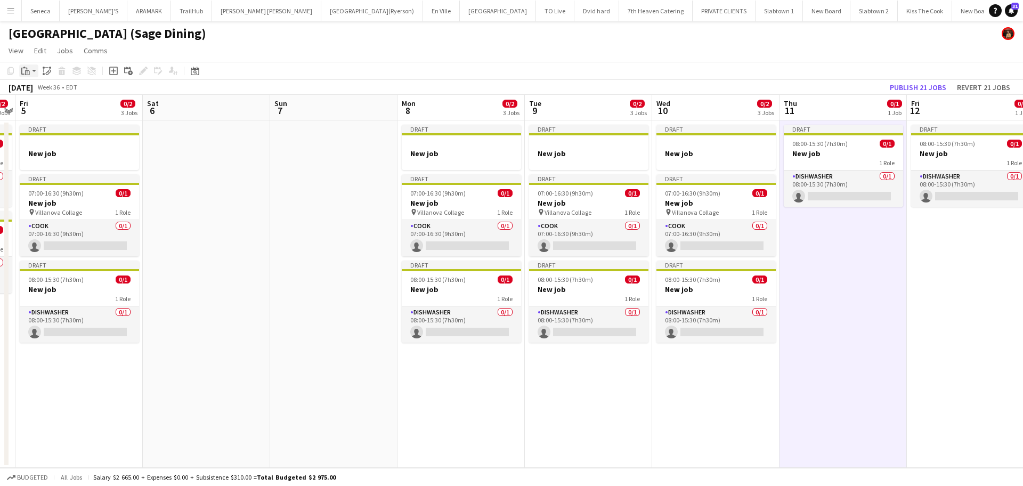
click at [34, 72] on app-action-btn "Paste" at bounding box center [28, 70] width 19 height 13
click at [39, 88] on link "Paste Ctrl+V" at bounding box center [78, 91] width 100 height 10
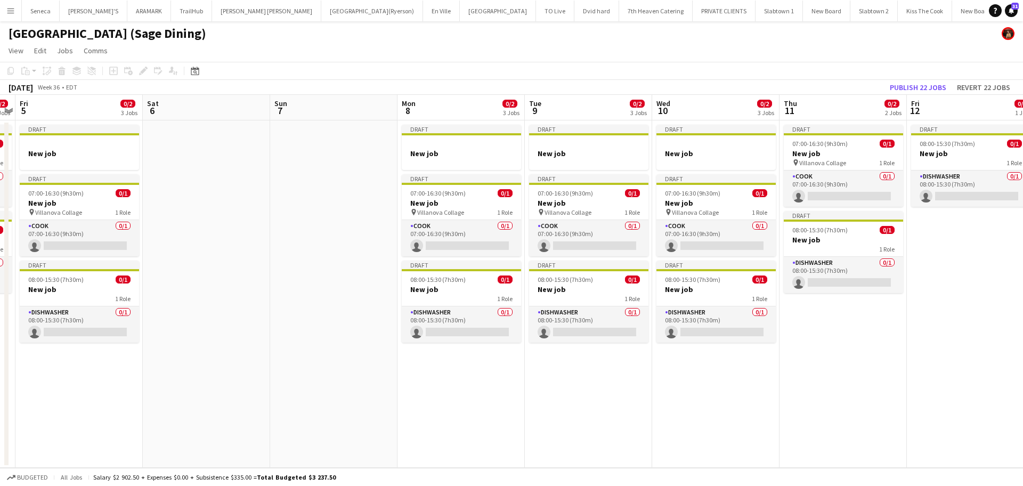
click at [909, 242] on app-date-cell "Draft 08:00-15:30 (7h30m) 0/1 New job 1 Role DISHWASHER 0/1 08:00-15:30 (7h30m)…" at bounding box center [970, 293] width 127 height 347
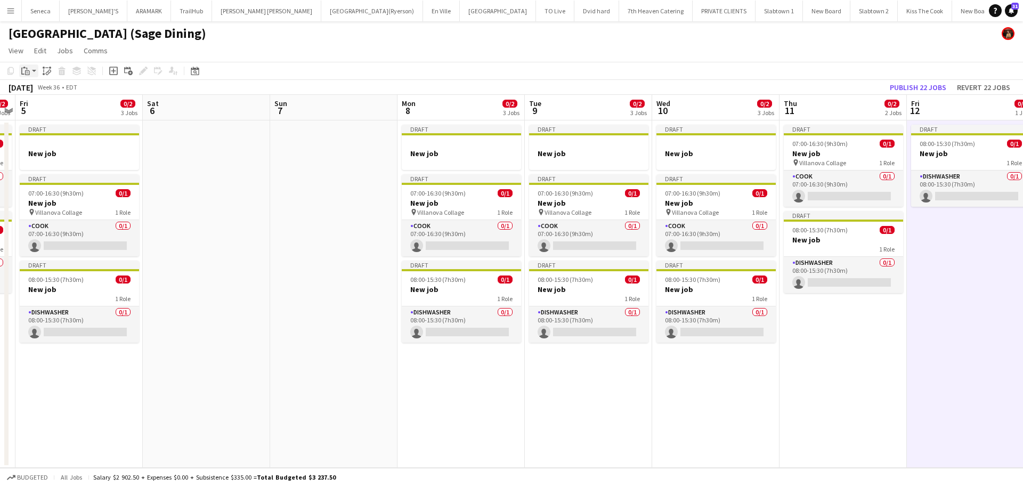
click at [26, 70] on icon "Paste" at bounding box center [25, 71] width 9 height 9
click at [35, 89] on link "Paste Ctrl+V" at bounding box center [78, 91] width 100 height 10
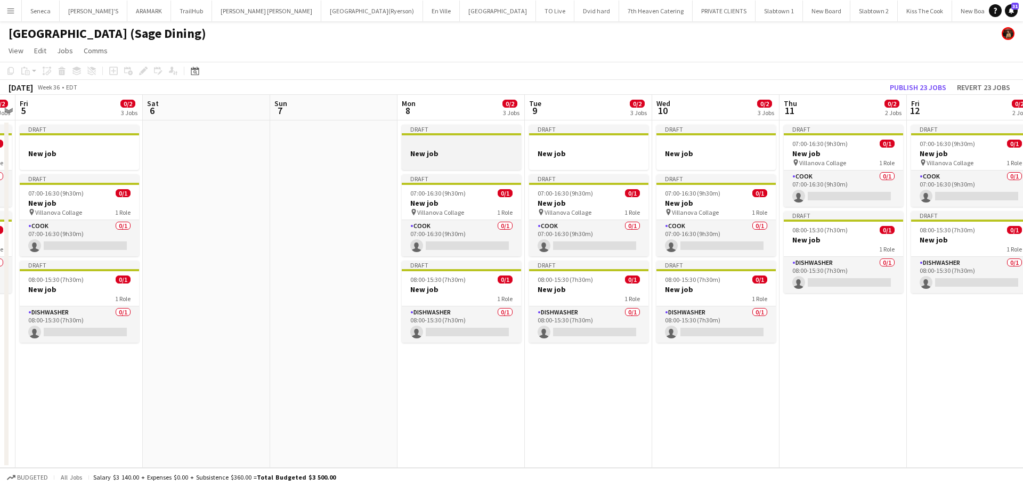
click at [437, 145] on div at bounding box center [461, 144] width 119 height 8
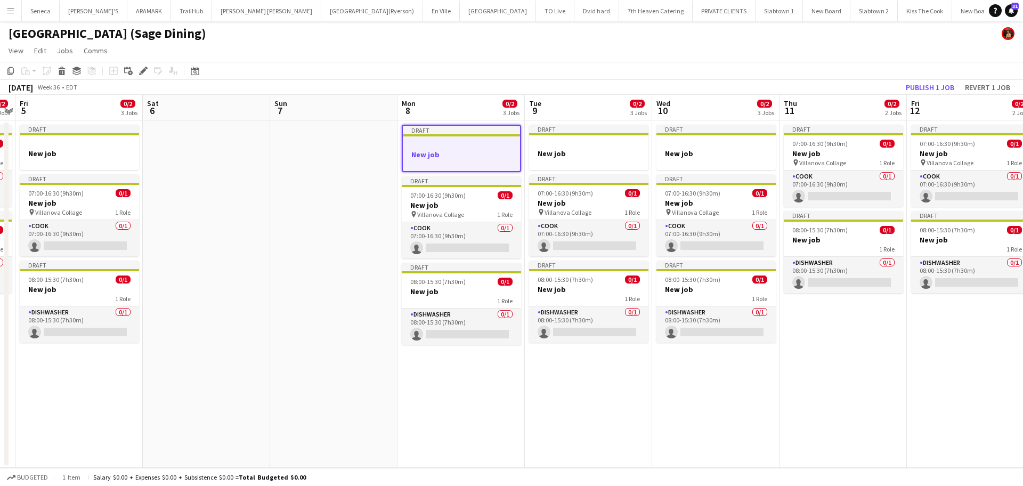
click at [437, 145] on div at bounding box center [461, 145] width 117 height 8
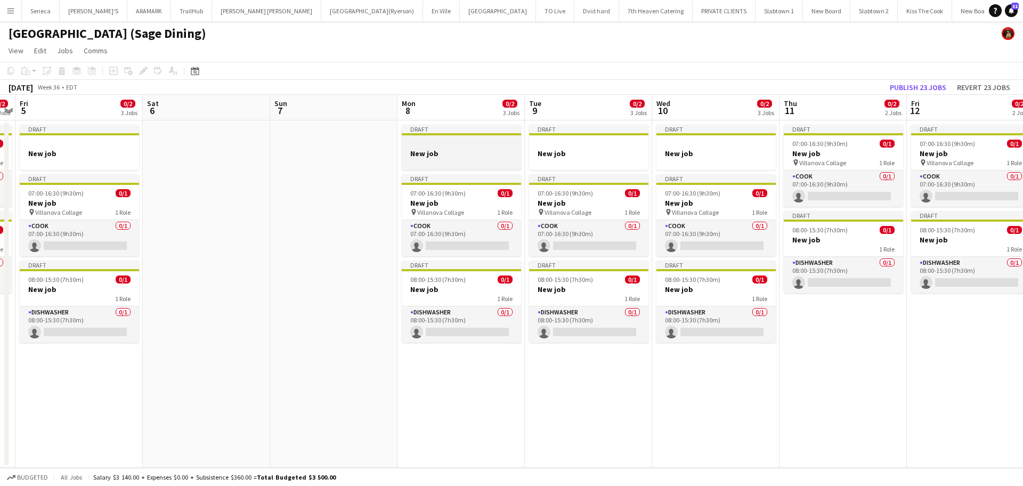
click at [437, 145] on div at bounding box center [461, 144] width 119 height 8
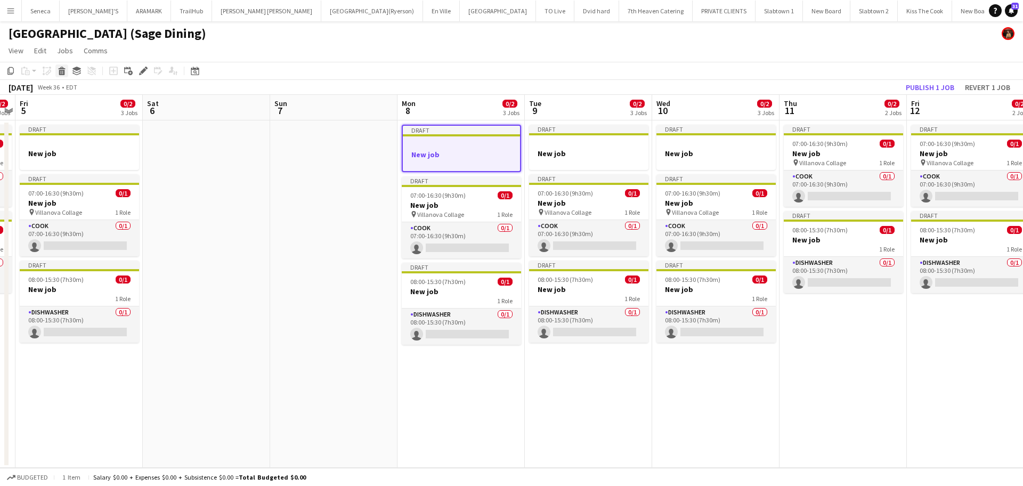
click at [64, 71] on icon at bounding box center [62, 72] width 6 height 5
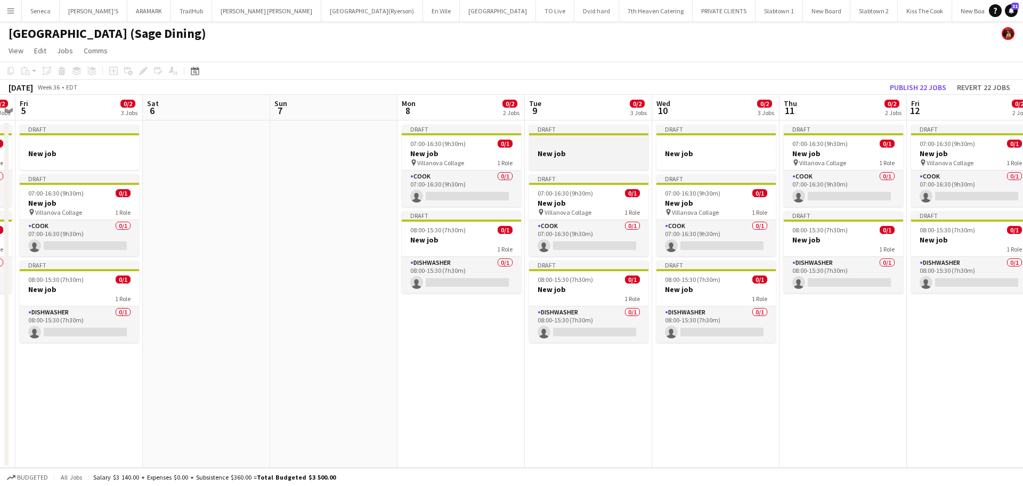
click at [583, 147] on div at bounding box center [588, 144] width 119 height 8
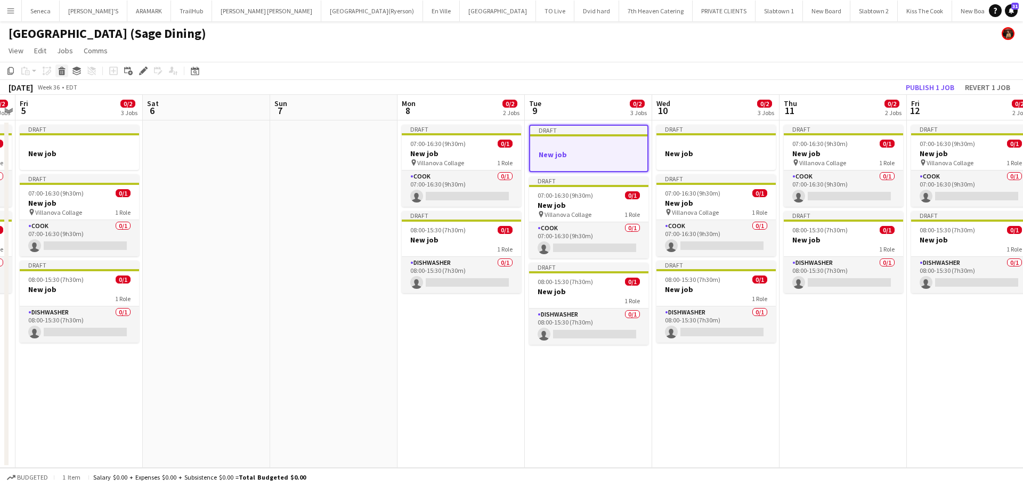
click at [63, 70] on icon at bounding box center [62, 72] width 6 height 5
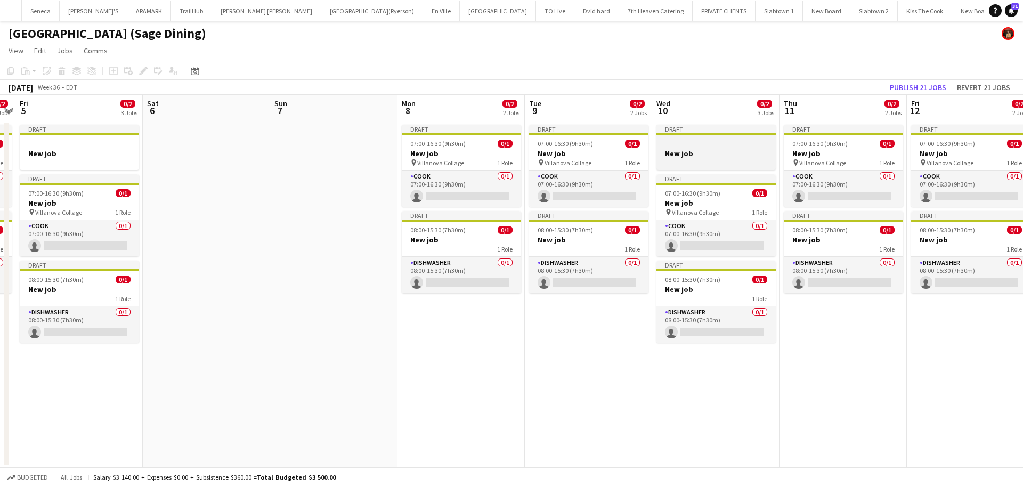
click at [685, 153] on h3 "New job" at bounding box center [715, 154] width 119 height 10
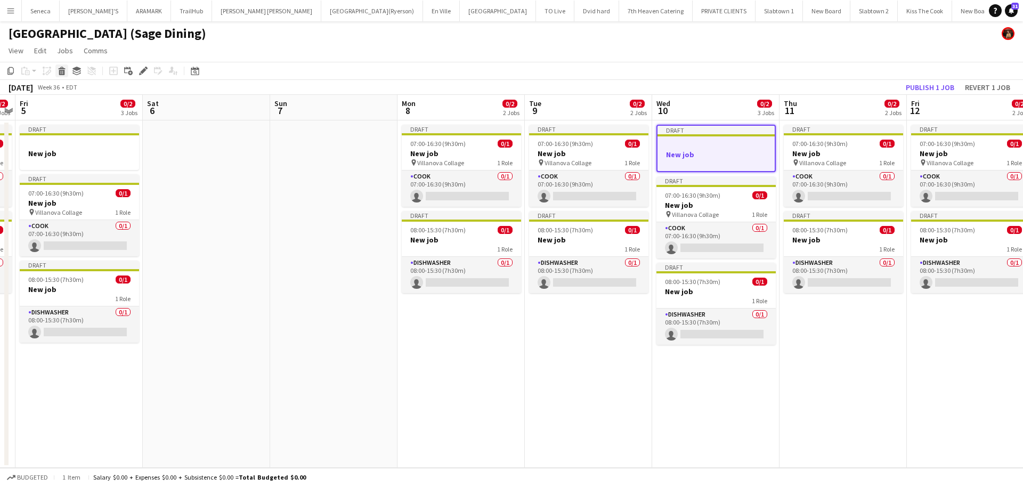
click at [62, 68] on icon at bounding box center [61, 68] width 7 height 3
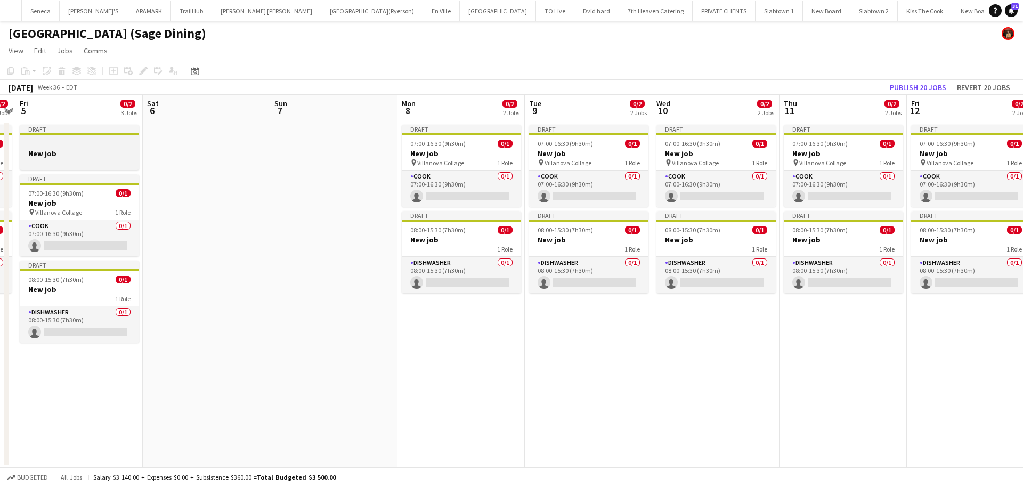
click at [82, 152] on h3 "New job" at bounding box center [79, 154] width 119 height 10
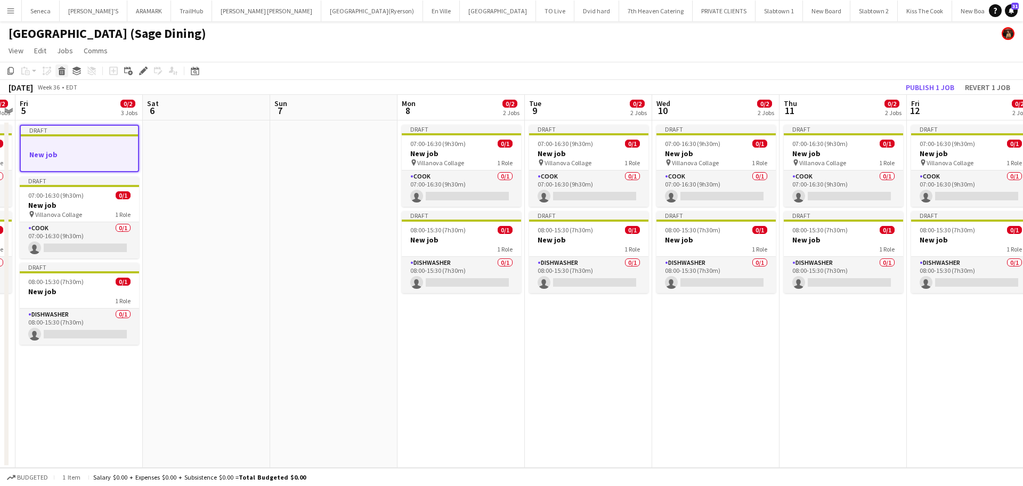
click at [61, 71] on icon at bounding box center [62, 72] width 6 height 5
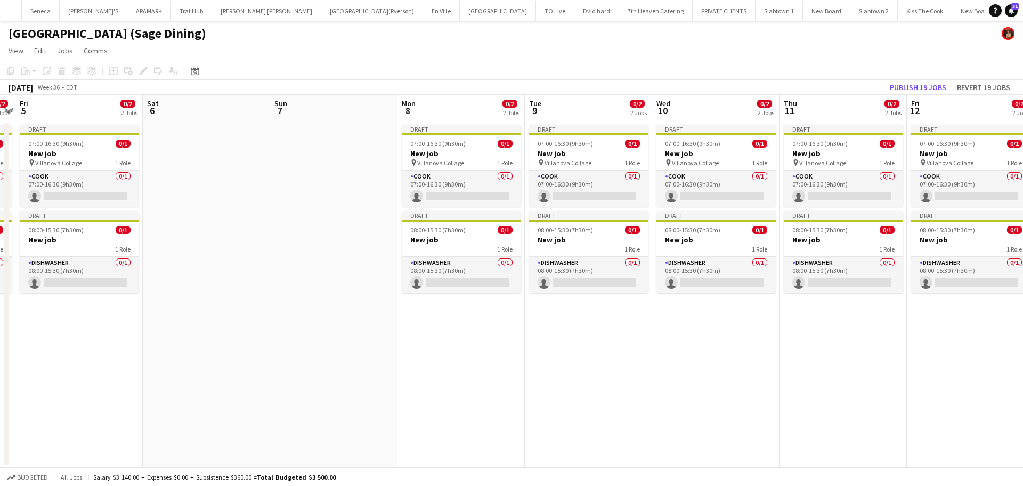
click at [93, 107] on app-board-header-date "Fri 5 0/2 2 Jobs" at bounding box center [78, 108] width 127 height 26
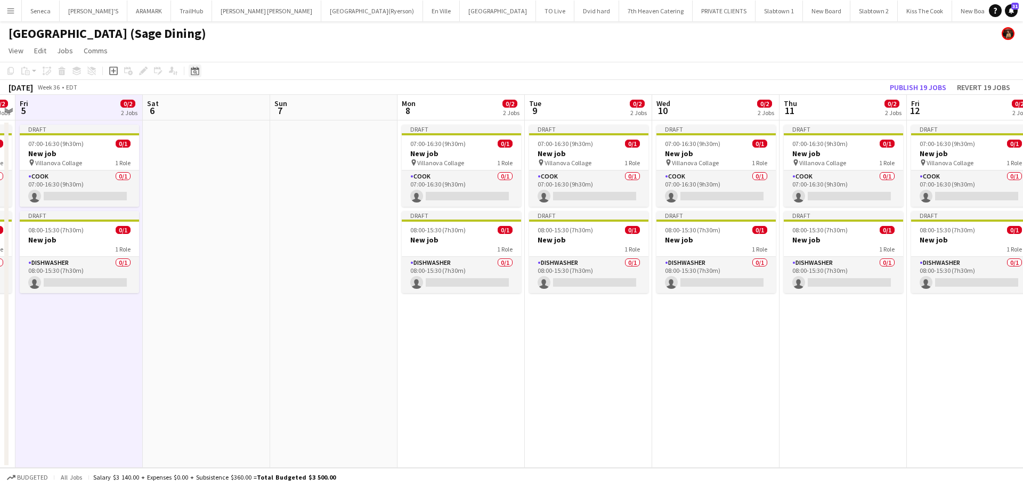
click at [197, 70] on icon "Date picker" at bounding box center [195, 71] width 9 height 9
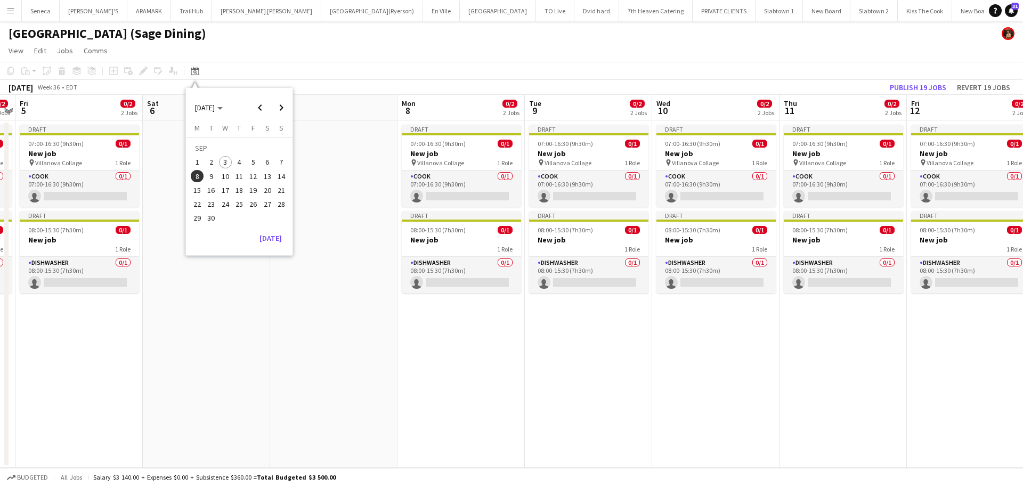
click at [236, 161] on span "4" at bounding box center [239, 162] width 13 height 13
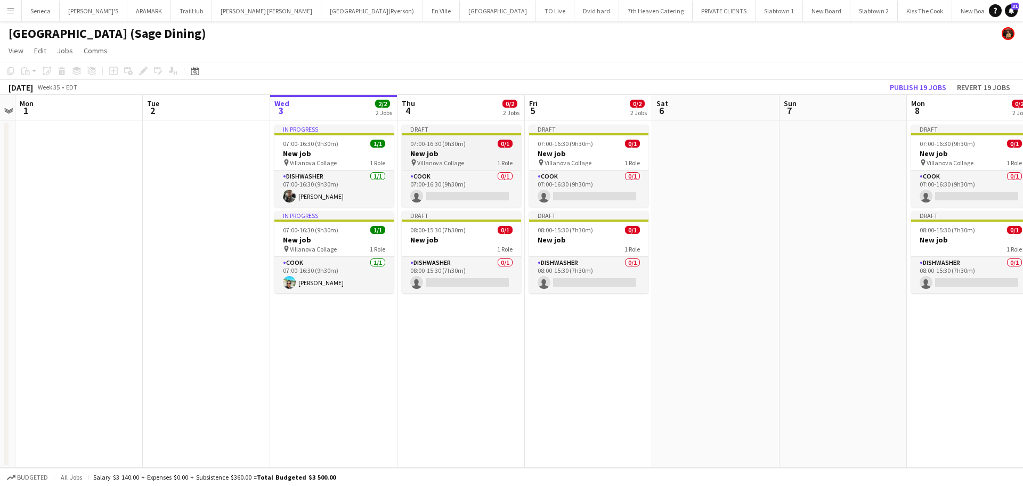
click at [452, 145] on span "07:00-16:30 (9h30m)" at bounding box center [437, 144] width 55 height 8
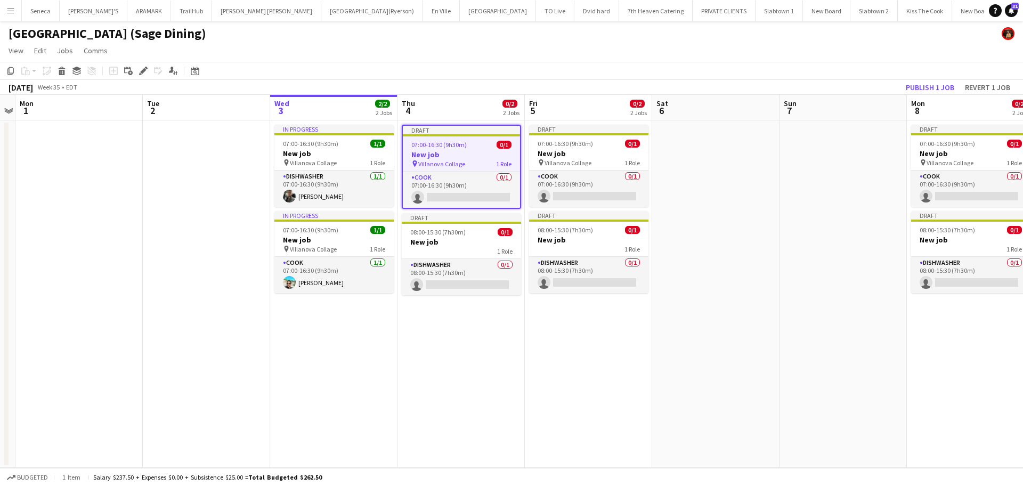
click at [452, 145] on span "07:00-16:30 (9h30m)" at bounding box center [438, 145] width 55 height 8
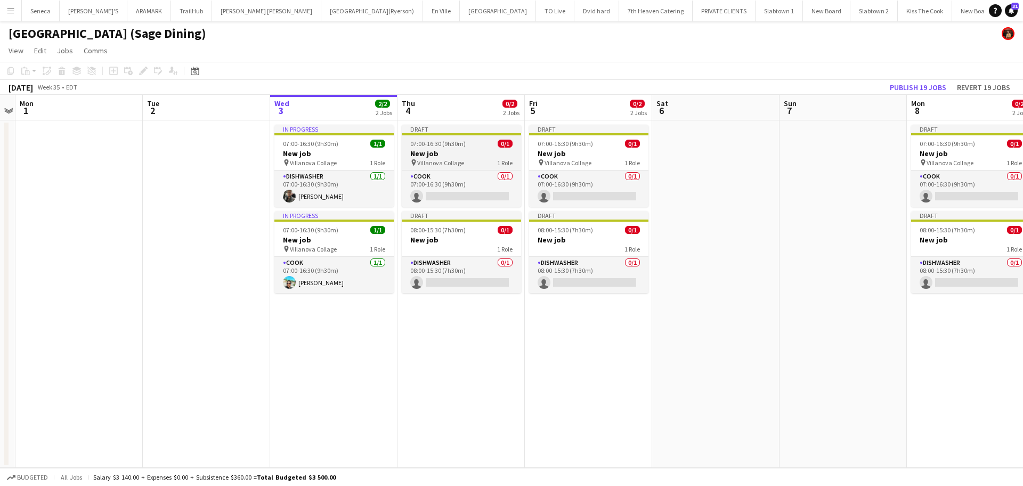
click at [452, 145] on span "07:00-16:30 (9h30m)" at bounding box center [437, 144] width 55 height 8
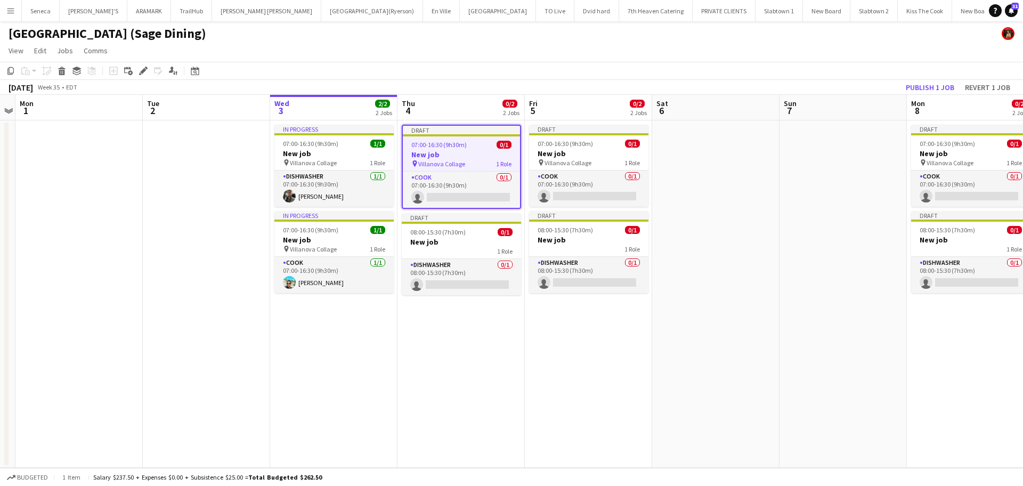
click at [452, 145] on span "07:00-16:30 (9h30m)" at bounding box center [438, 145] width 55 height 8
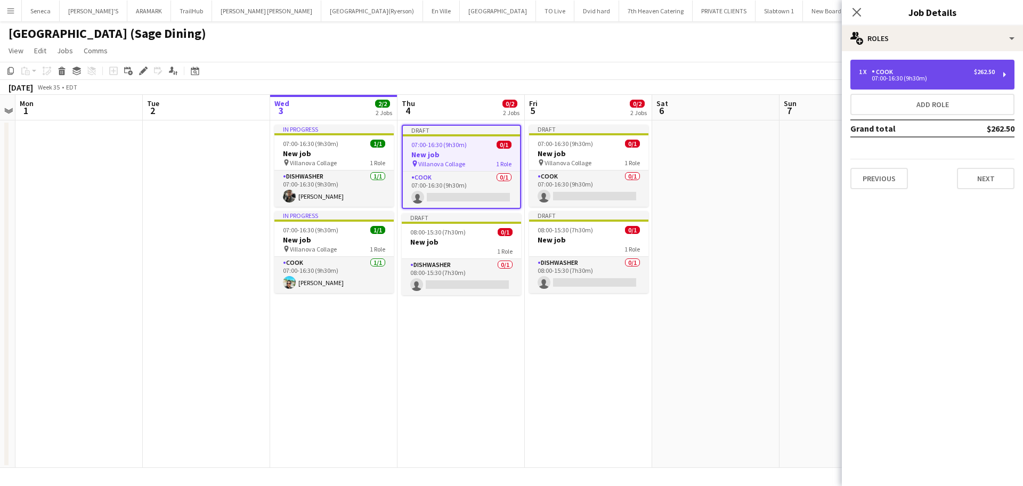
click at [889, 76] on div "07:00-16:30 (9h30m)" at bounding box center [927, 78] width 136 height 5
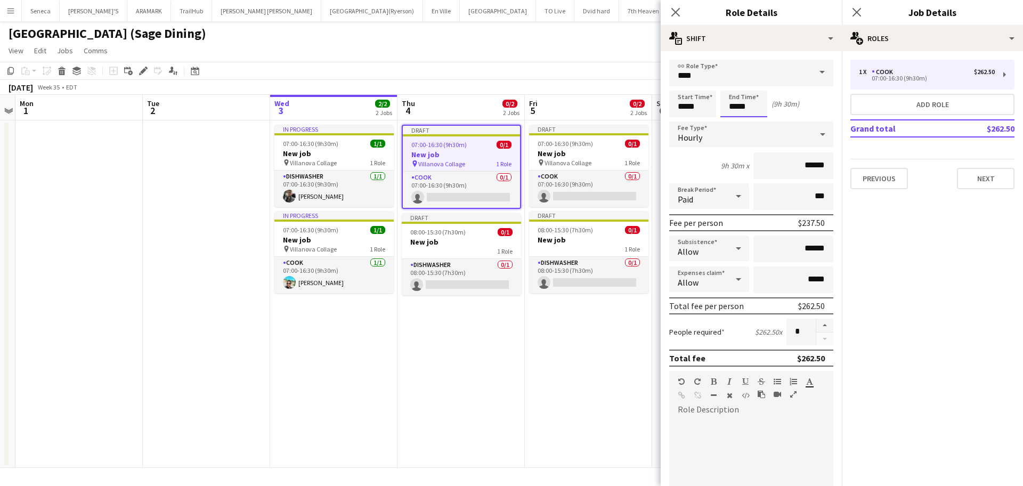
click at [751, 96] on input "*****" at bounding box center [743, 104] width 47 height 27
click at [737, 105] on input "*****" at bounding box center [743, 104] width 47 height 27
type input "*****"
click at [732, 124] on div at bounding box center [732, 122] width 21 height 11
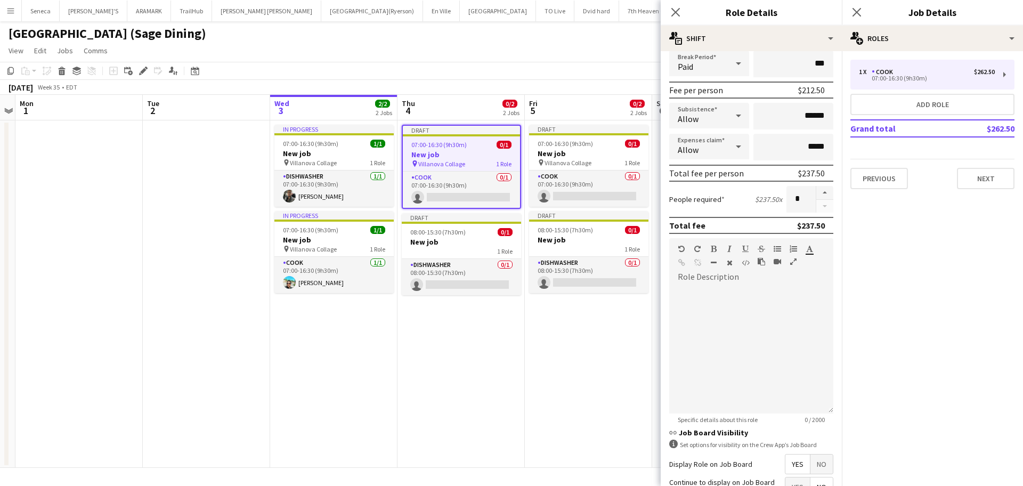
scroll to position [236, 0]
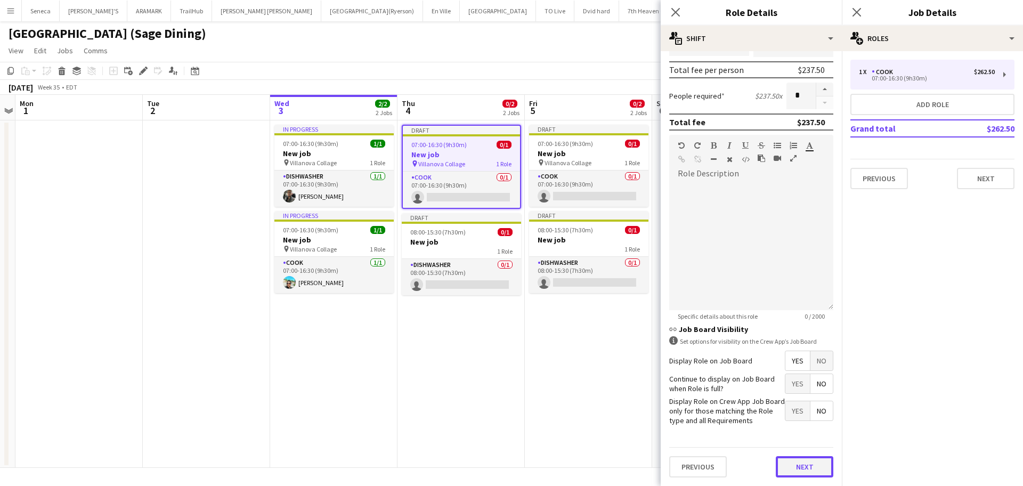
click at [778, 432] on button "Next" at bounding box center [805, 466] width 58 height 21
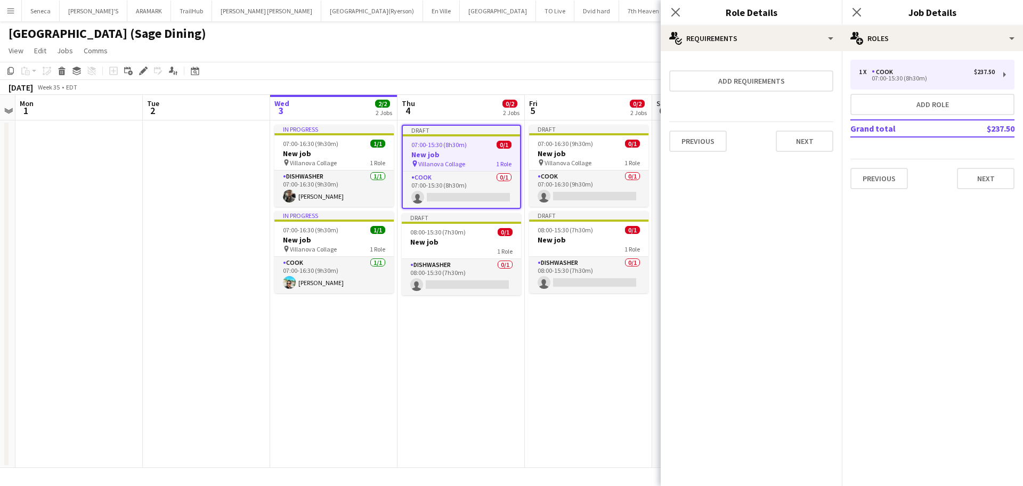
scroll to position [0, 0]
click at [809, 136] on button "Next" at bounding box center [805, 141] width 58 height 21
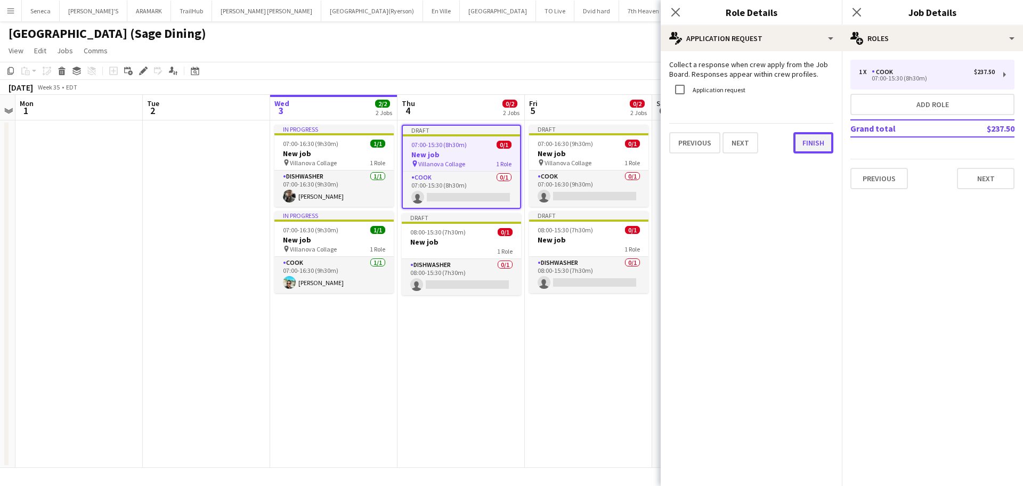
click at [814, 145] on button "Finish" at bounding box center [813, 142] width 40 height 21
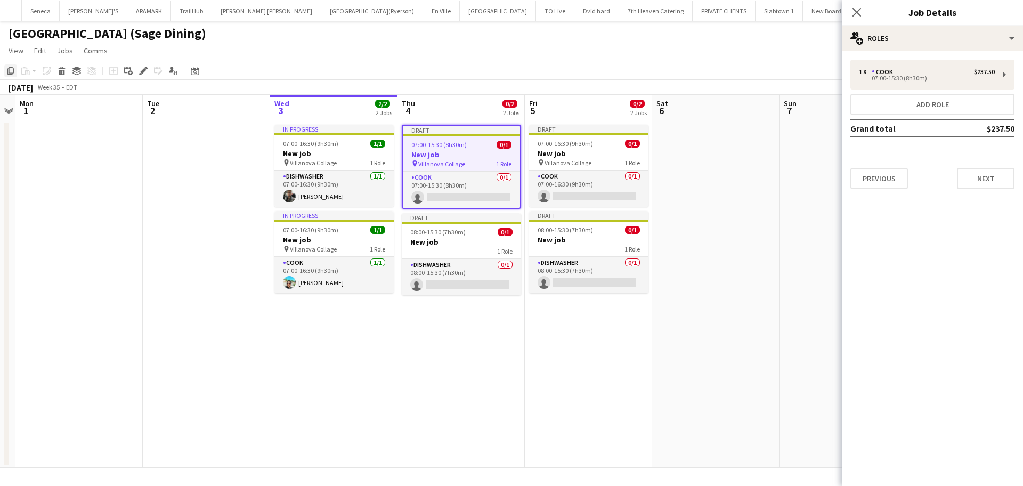
click at [12, 71] on icon "Copy" at bounding box center [10, 71] width 9 height 9
click at [576, 326] on app-date-cell "Draft 07:00-16:30 (9h30m) 0/1 New job pin Villanova Collage 1 Role COOK 0/1 07:…" at bounding box center [588, 293] width 127 height 347
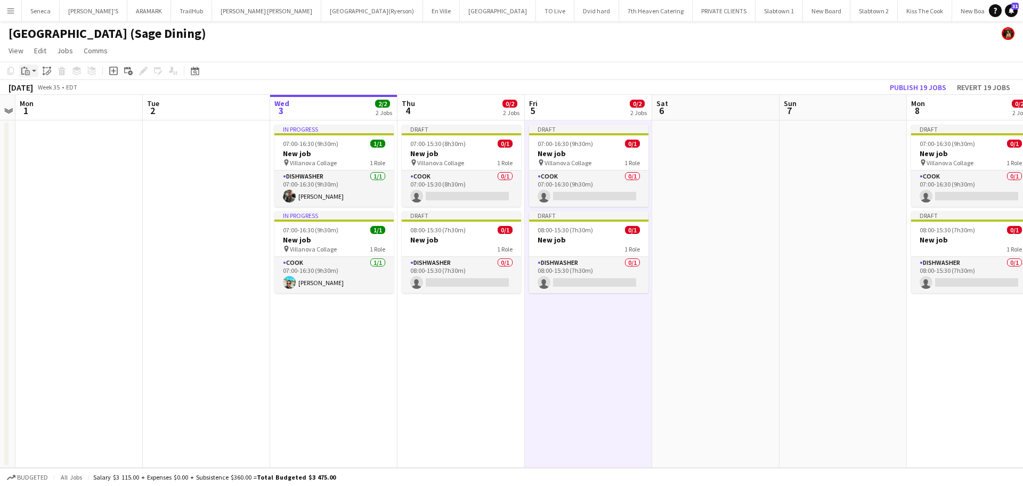
click at [34, 70] on app-action-btn "Paste" at bounding box center [28, 70] width 19 height 13
click at [38, 91] on link "Paste Ctrl+V" at bounding box center [78, 91] width 100 height 10
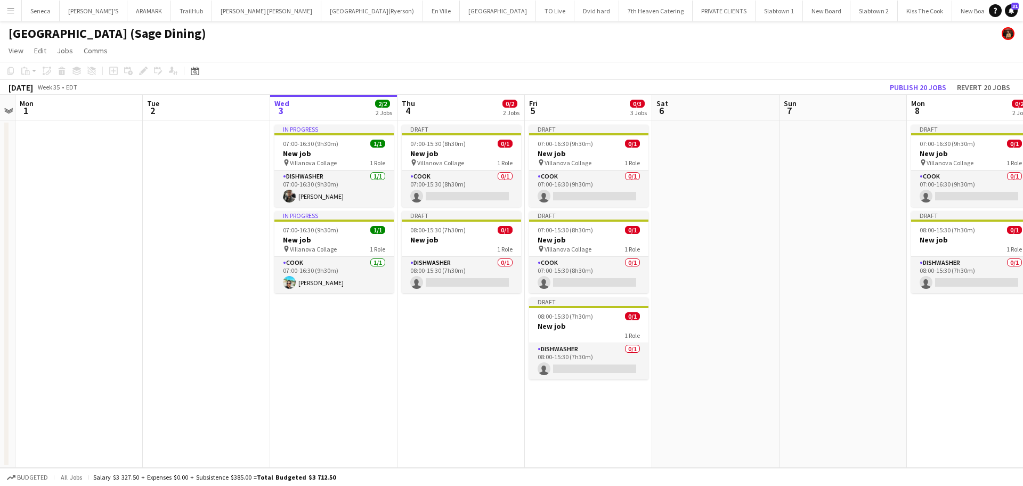
scroll to position [0, 366]
drag, startPoint x: 592, startPoint y: 171, endPoint x: 589, endPoint y: 159, distance: 12.0
click at [589, 159] on span "Villanova Collage" at bounding box center [568, 163] width 47 height 8
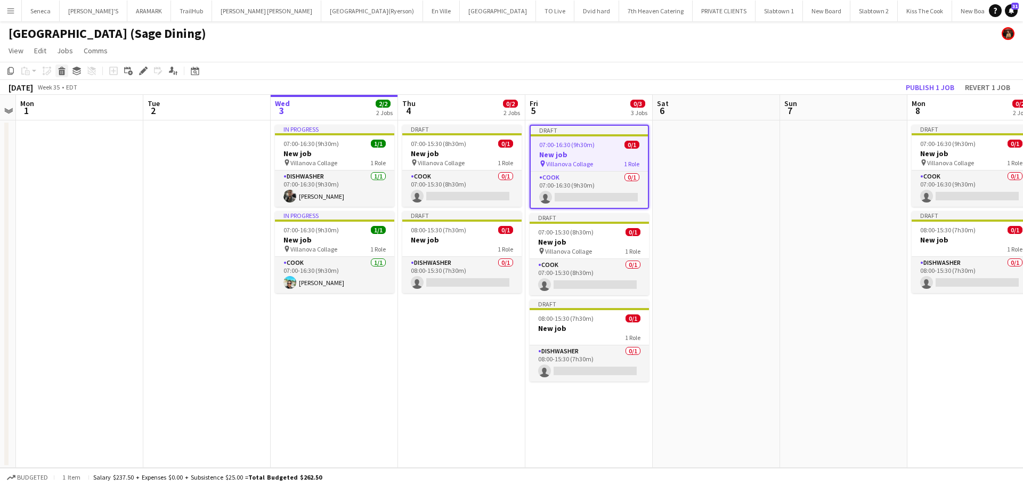
click at [62, 71] on icon at bounding box center [62, 72] width 6 height 5
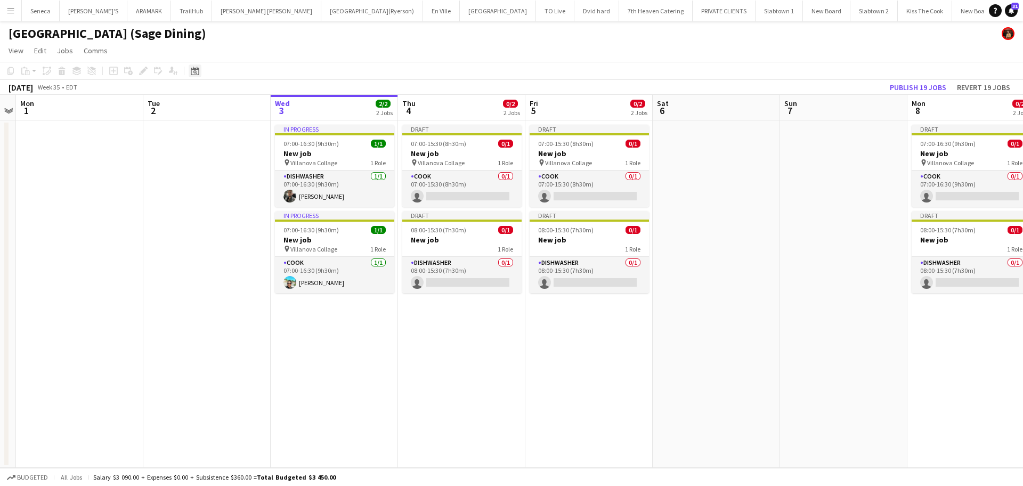
click at [198, 74] on icon "Date picker" at bounding box center [195, 71] width 9 height 9
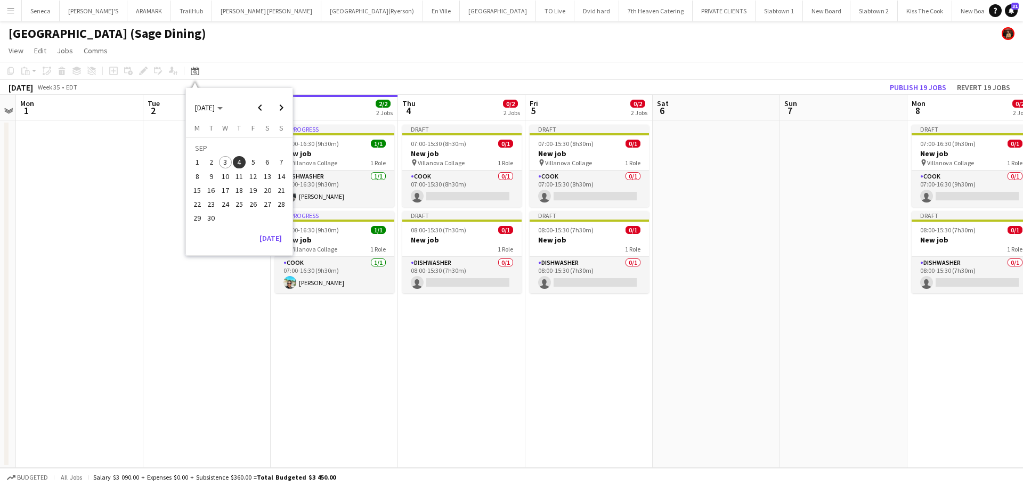
click at [199, 177] on span "8" at bounding box center [197, 176] width 13 height 13
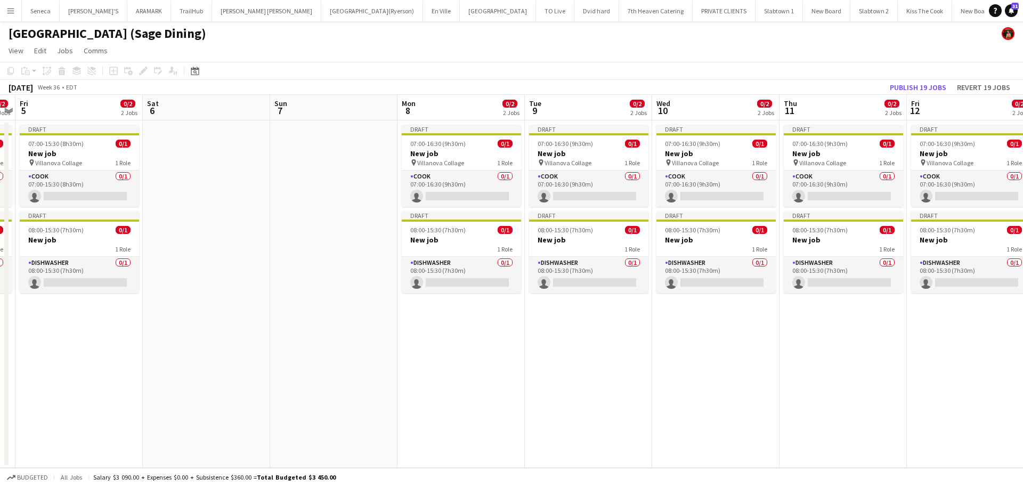
click at [449, 329] on app-date-cell "Draft 07:00-16:30 (9h30m) 0/1 New job pin Villanova Collage 1 Role COOK 0/1 07:…" at bounding box center [460, 293] width 127 height 347
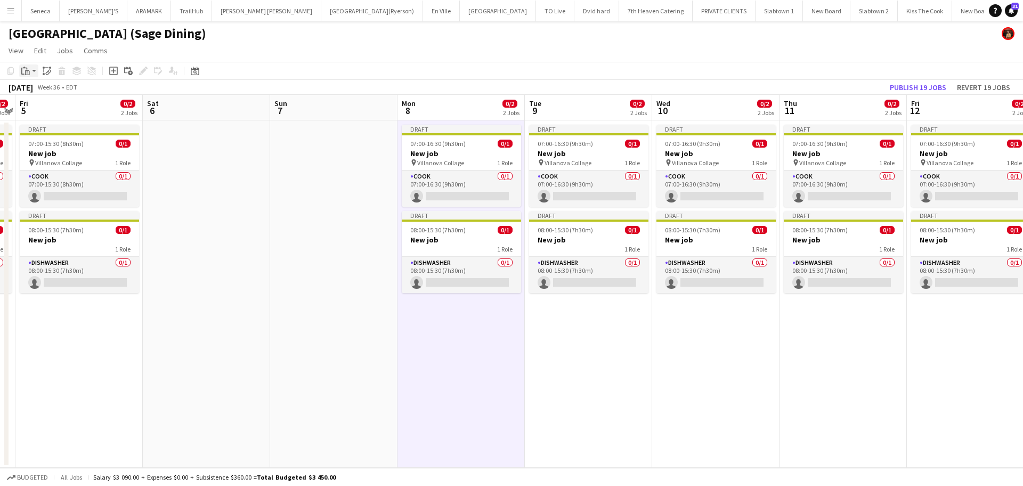
click at [32, 69] on app-action-btn "Paste" at bounding box center [28, 70] width 19 height 13
click at [34, 92] on link "Paste Ctrl+V" at bounding box center [78, 91] width 100 height 10
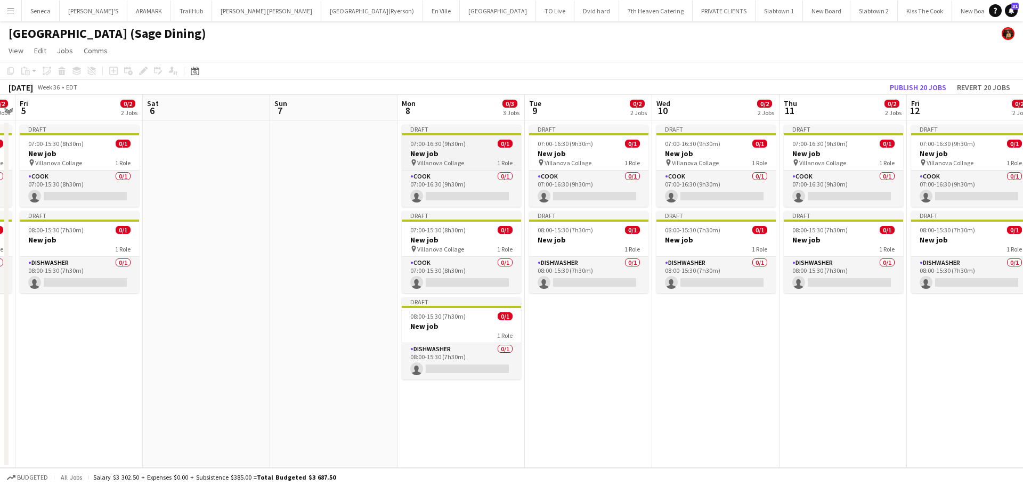
click at [471, 156] on h3 "New job" at bounding box center [461, 154] width 119 height 10
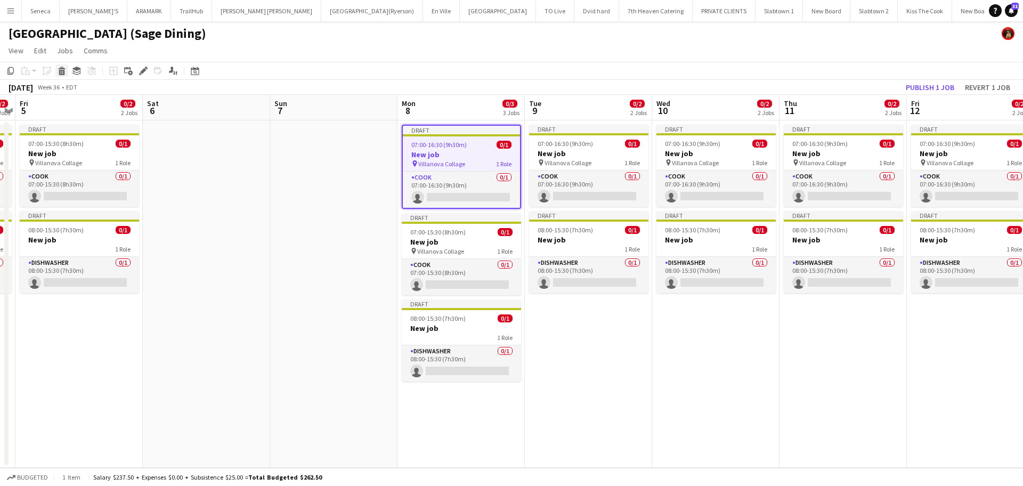
click at [63, 71] on icon at bounding box center [62, 72] width 6 height 5
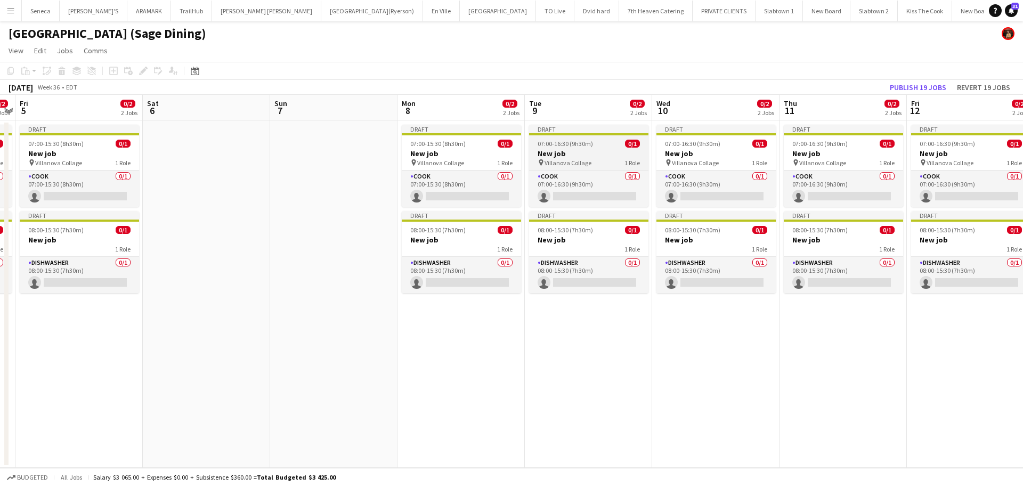
click at [588, 166] on span "Villanova Collage" at bounding box center [567, 163] width 47 height 8
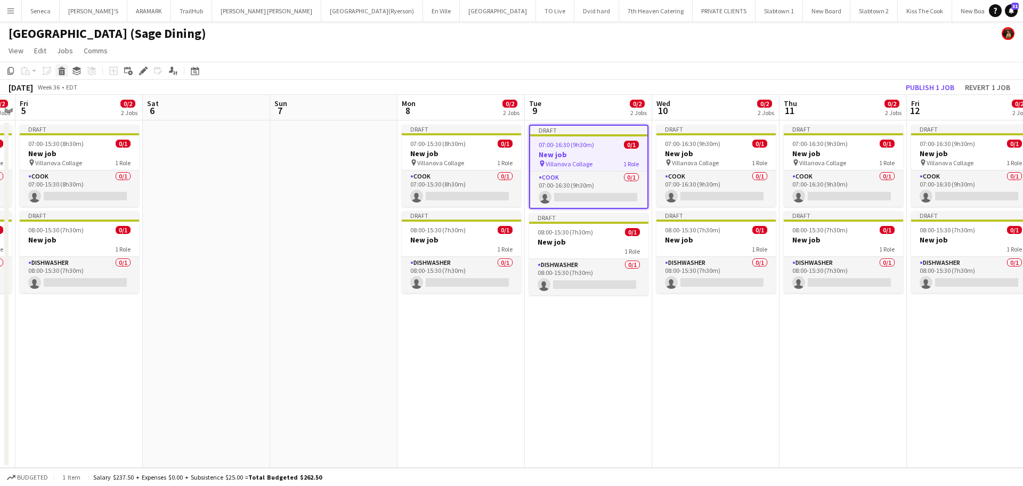
click at [62, 70] on icon at bounding box center [62, 72] width 6 height 5
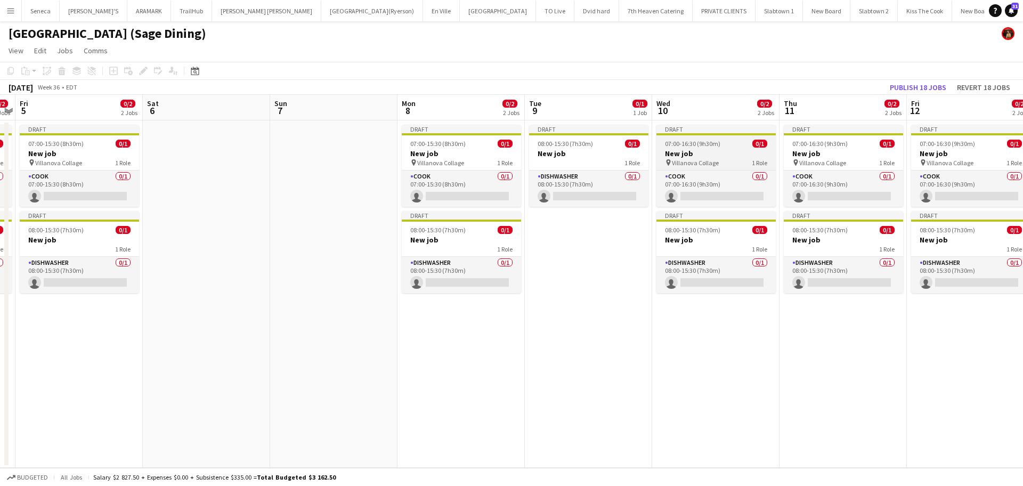
click at [705, 170] on div "COOK 0/1 07:00-16:30 (9h30m) single-neutral-actions" at bounding box center [715, 188] width 119 height 37
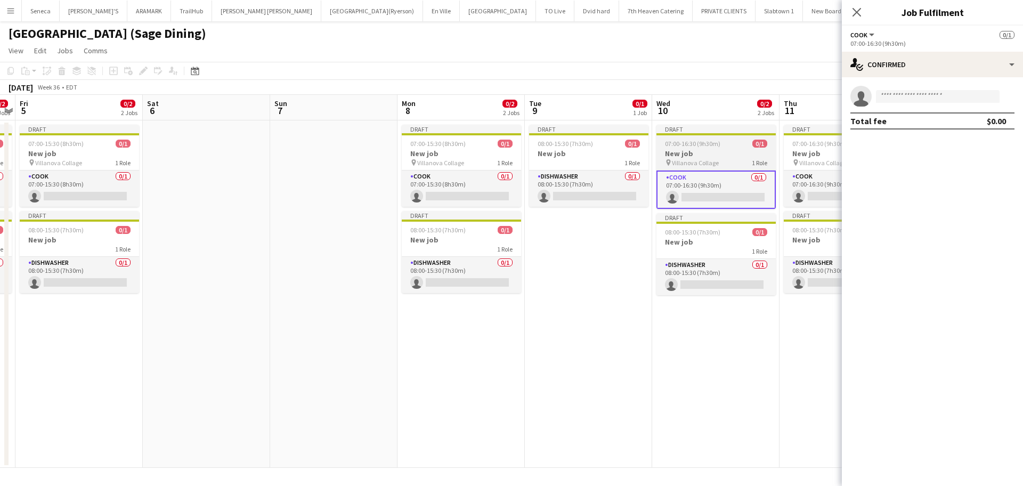
click at [706, 157] on h3 "New job" at bounding box center [715, 154] width 119 height 10
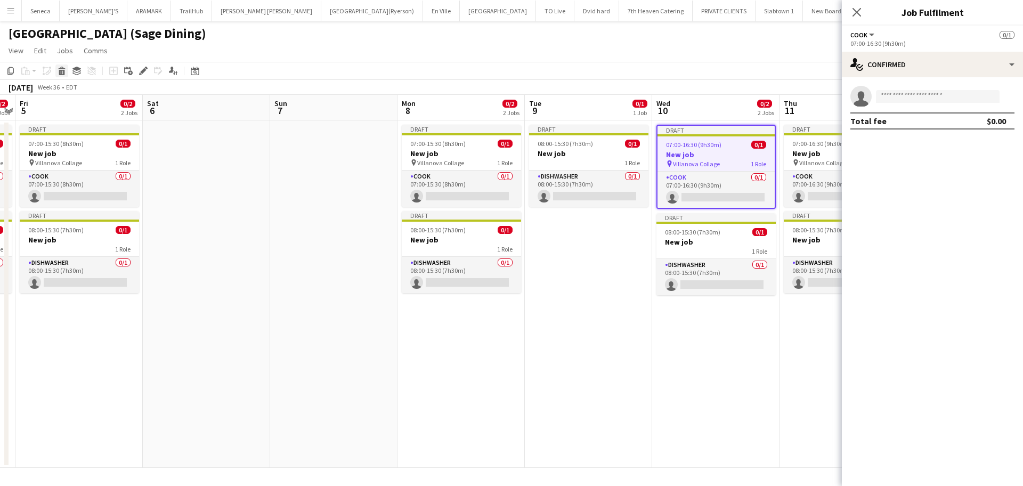
click at [63, 68] on icon at bounding box center [61, 68] width 7 height 3
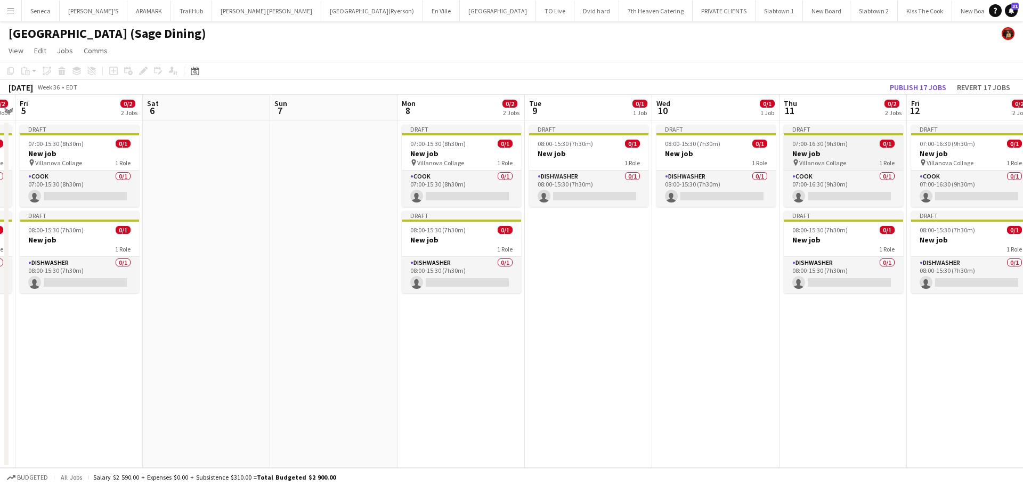
click at [834, 163] on span "Villanova Collage" at bounding box center [822, 163] width 47 height 8
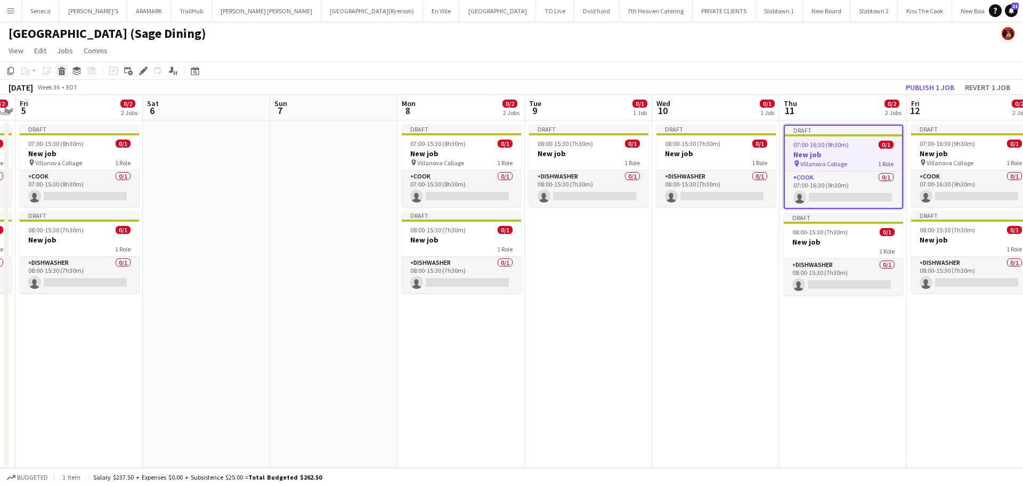
click at [62, 72] on icon at bounding box center [62, 72] width 6 height 5
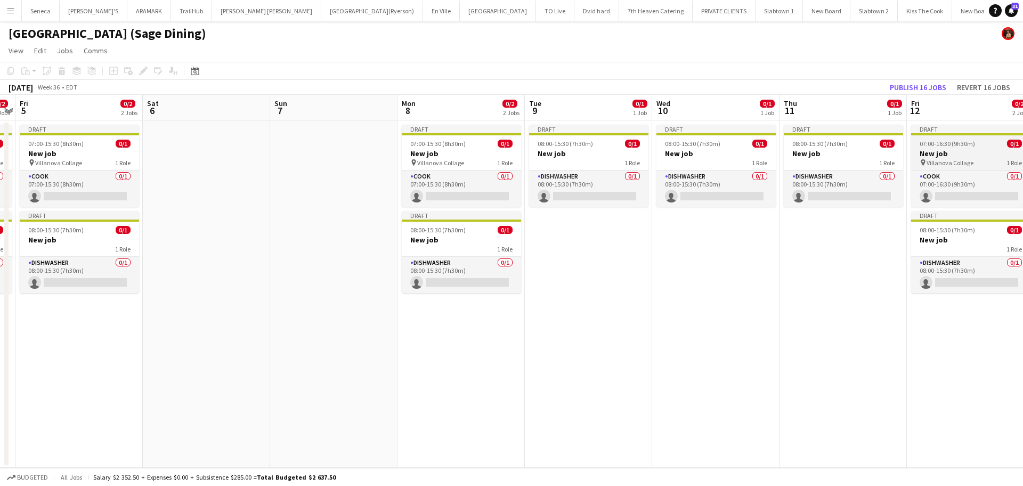
click at [909, 167] on app-job-card "Draft 07:00-16:30 (9h30m) 0/1 New job pin Villanova Collage 1 Role COOK 0/1 07:…" at bounding box center [970, 166] width 119 height 82
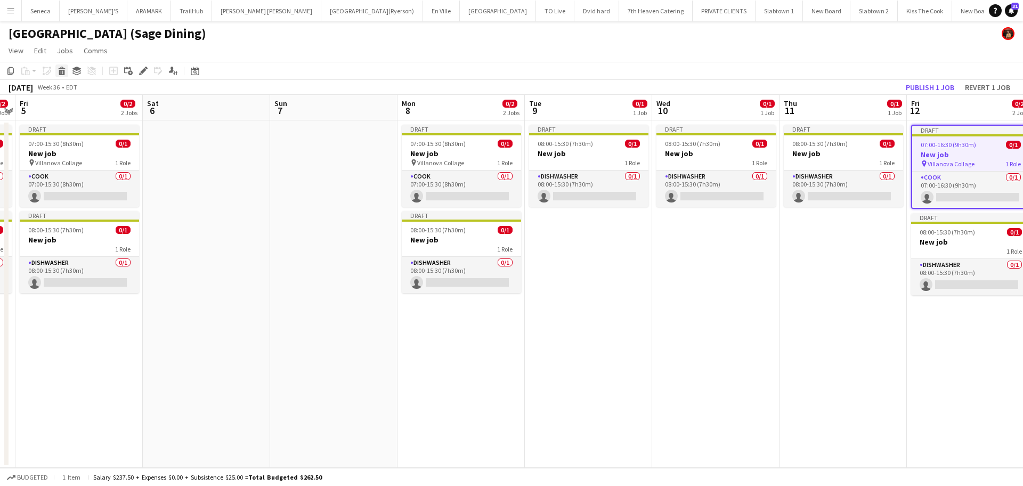
click at [66, 71] on icon "Delete" at bounding box center [62, 71] width 9 height 9
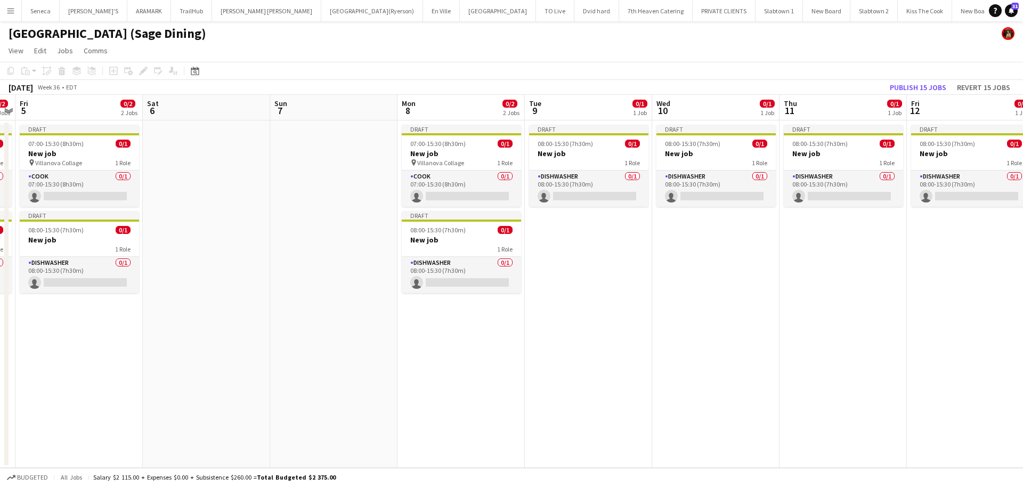
scroll to position [0, 366]
click at [559, 249] on app-date-cell "Draft 08:00-15:30 (7h30m) 0/1 New job 1 Role DISHWASHER 0/1 08:00-15:30 (7h30m)…" at bounding box center [588, 293] width 127 height 347
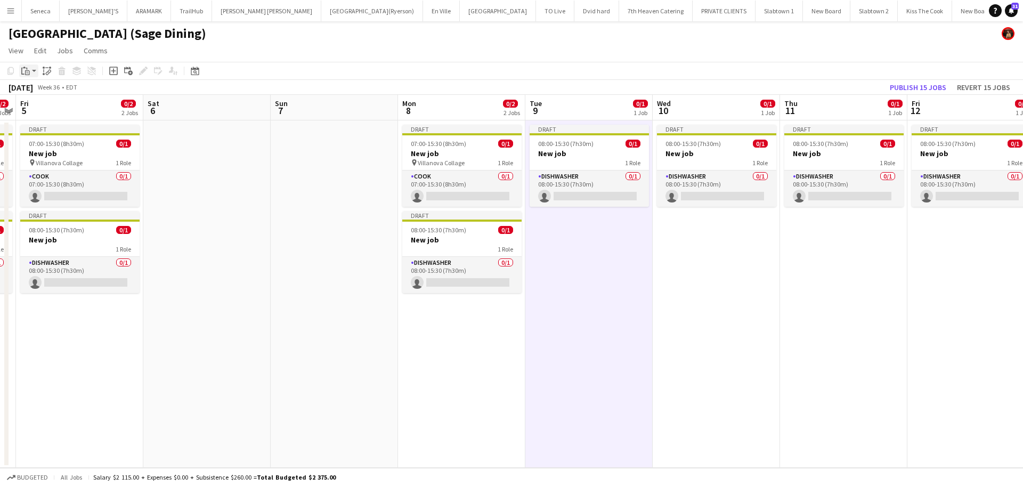
click at [31, 70] on div "Paste" at bounding box center [25, 70] width 13 height 13
click at [31, 87] on link "Paste Ctrl+V" at bounding box center [78, 91] width 100 height 10
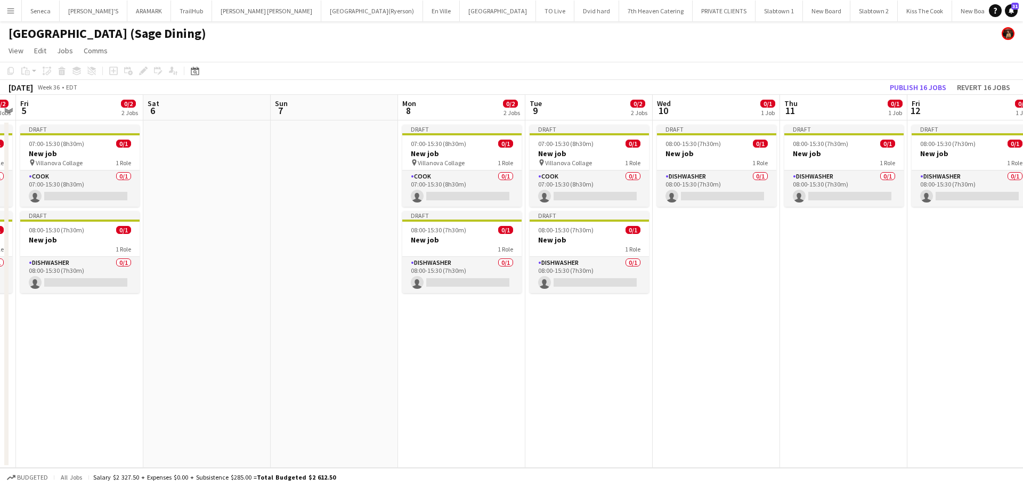
click at [696, 235] on app-date-cell "Draft 08:00-15:30 (7h30m) 0/1 New job 1 Role DISHWASHER 0/1 08:00-15:30 (7h30m)…" at bounding box center [716, 293] width 127 height 347
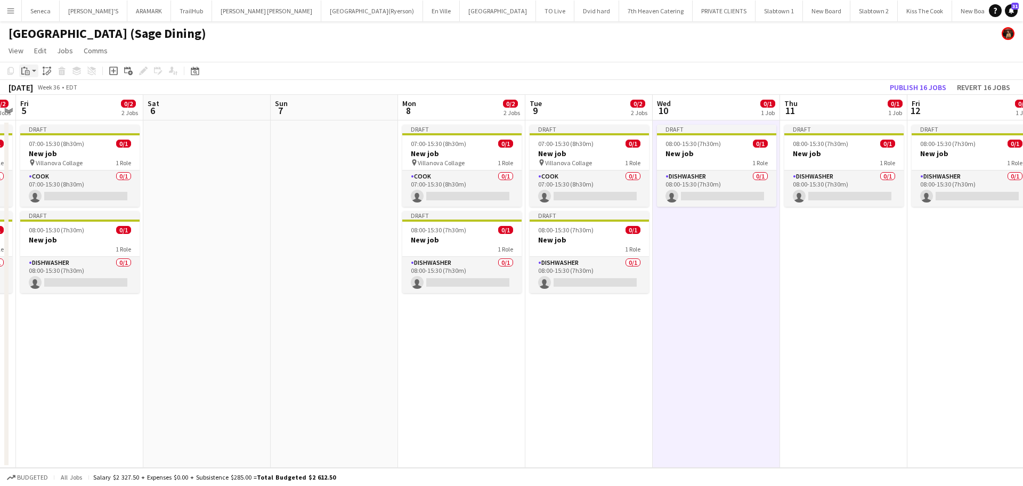
click at [32, 71] on app-action-btn "Paste" at bounding box center [28, 70] width 19 height 13
click at [42, 95] on link "Paste Ctrl+V" at bounding box center [78, 91] width 100 height 10
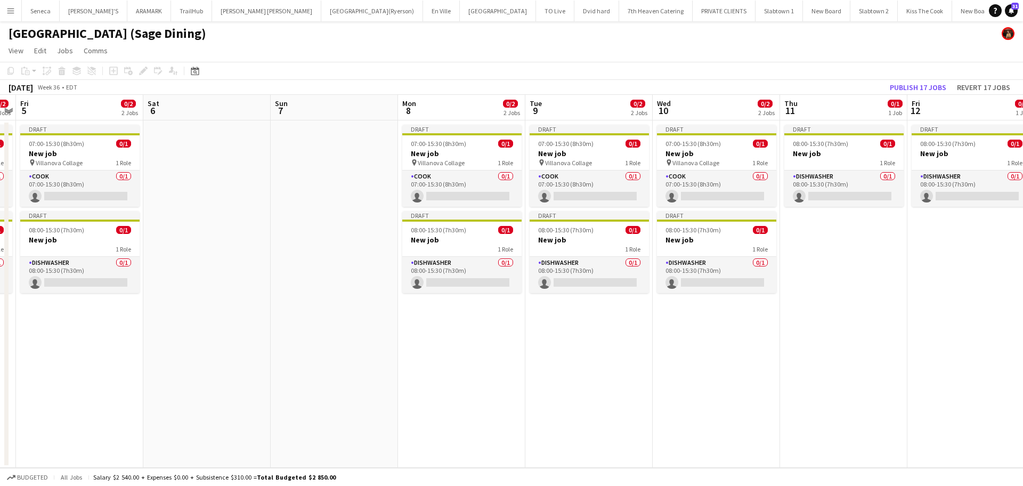
click at [857, 255] on app-date-cell "Draft 08:00-15:30 (7h30m) 0/1 New job 1 Role DISHWASHER 0/1 08:00-15:30 (7h30m)…" at bounding box center [843, 293] width 127 height 347
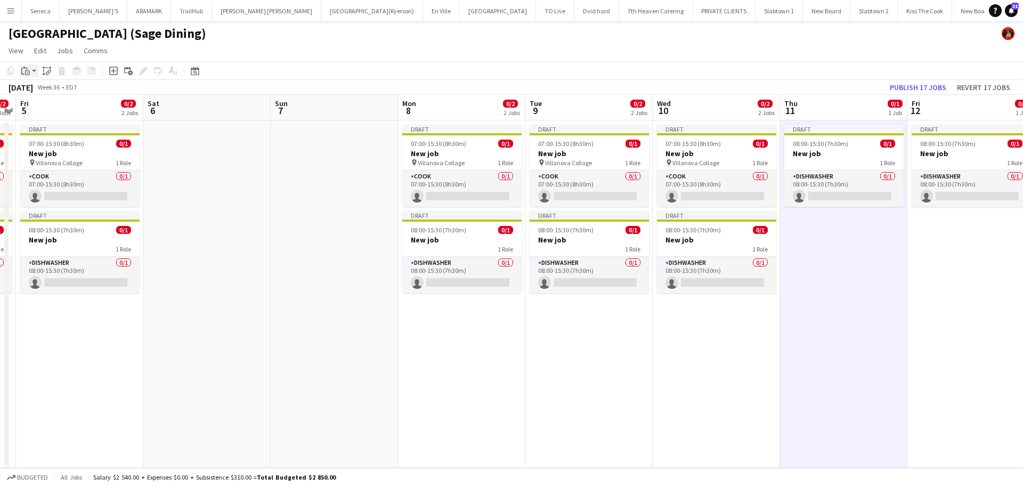
click at [35, 69] on app-action-btn "Paste" at bounding box center [28, 70] width 19 height 13
click at [40, 93] on link "Paste Ctrl+V" at bounding box center [78, 91] width 100 height 10
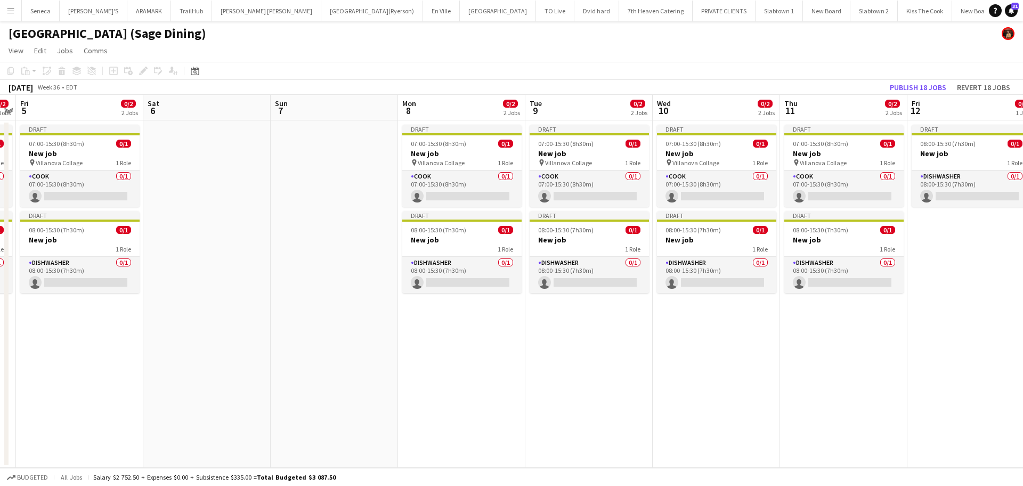
click at [909, 235] on app-date-cell "Draft 08:00-15:30 (7h30m) 0/1 New job 1 Role DISHWASHER 0/1 08:00-15:30 (7h30m)…" at bounding box center [970, 293] width 127 height 347
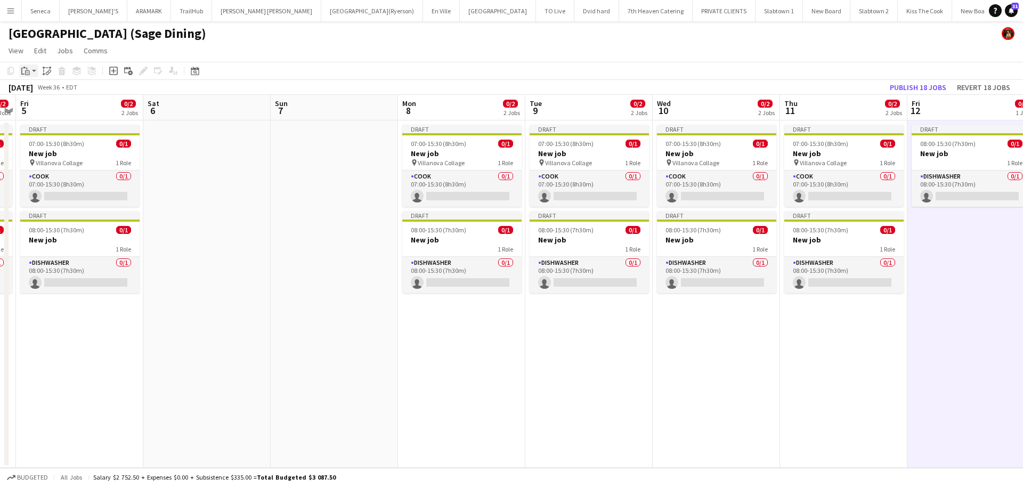
click at [34, 70] on app-action-btn "Paste" at bounding box center [28, 70] width 19 height 13
click at [35, 91] on link "Paste Ctrl+V" at bounding box center [78, 91] width 100 height 10
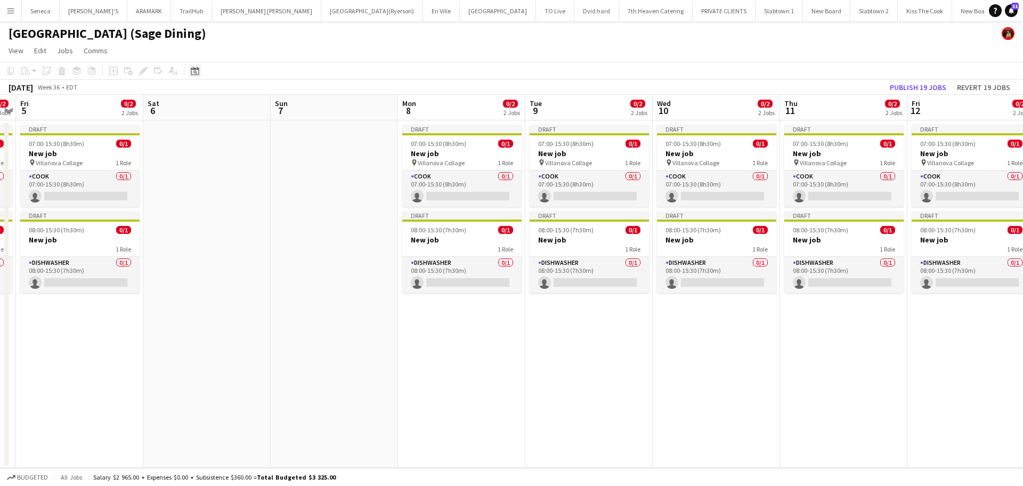
click at [194, 67] on icon "Date picker" at bounding box center [195, 71] width 9 height 9
click at [196, 188] on span "15" at bounding box center [197, 190] width 13 height 13
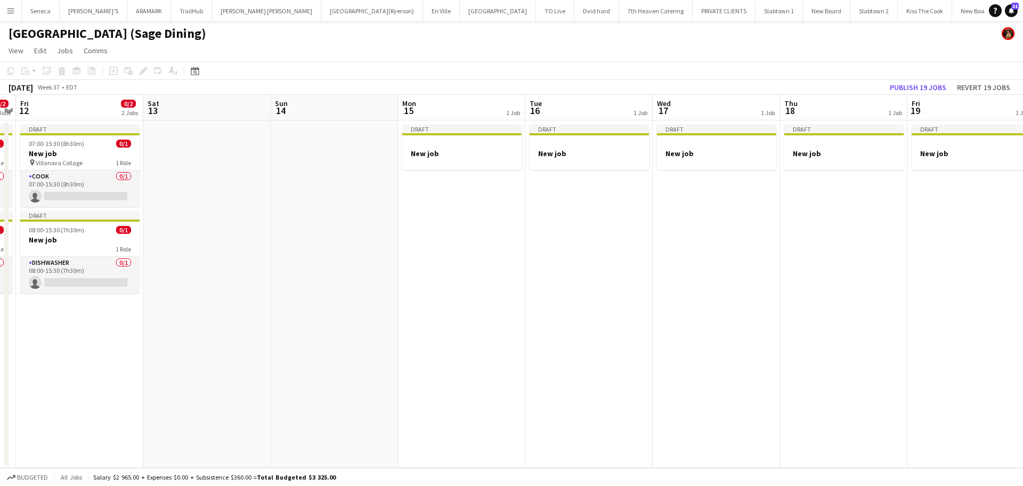
scroll to position [0, 367]
click at [101, 143] on div "07:00-15:30 (8h30m) 0/1" at bounding box center [79, 144] width 119 height 8
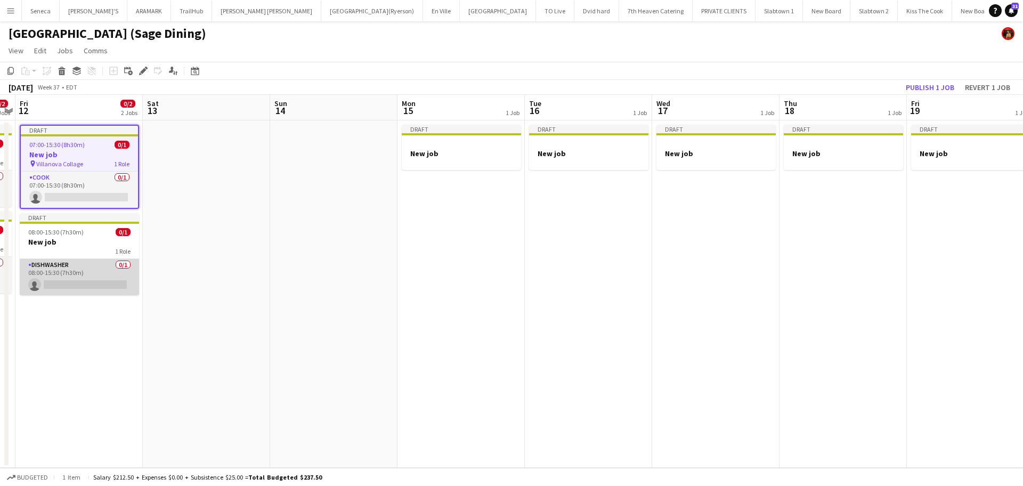
click at [78, 264] on app-card-role "DISHWASHER 0/1 08:00-15:30 (7h30m) single-neutral-actions" at bounding box center [79, 277] width 119 height 36
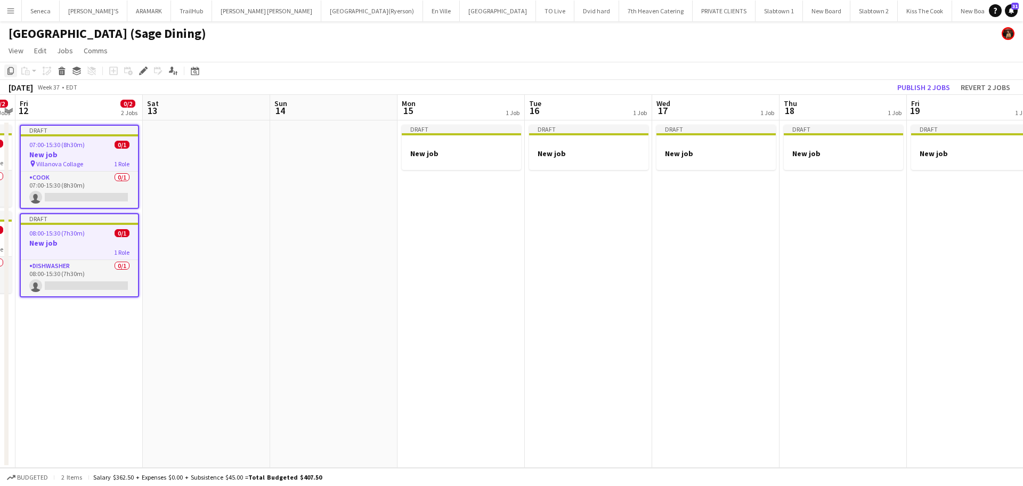
click at [8, 69] on icon at bounding box center [10, 70] width 6 height 7
click at [438, 181] on app-date-cell "Draft New job" at bounding box center [460, 293] width 127 height 347
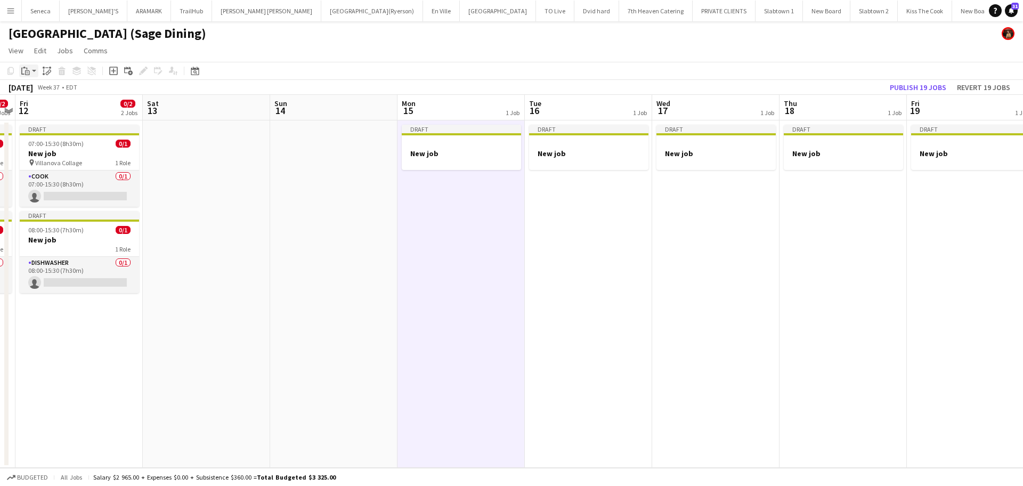
click at [32, 68] on app-action-btn "Paste" at bounding box center [28, 70] width 19 height 13
click at [45, 84] on div "Paste Ctrl+V Paste with crew Ctrl+Shift+V" at bounding box center [78, 100] width 118 height 46
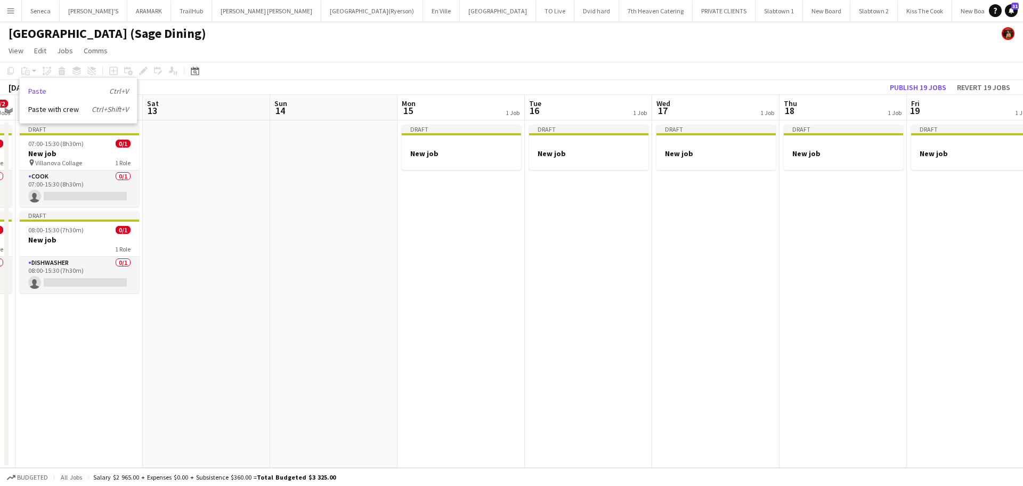
click at [35, 92] on link "Paste Ctrl+V" at bounding box center [78, 91] width 100 height 10
click at [487, 202] on app-date-cell "Draft New job" at bounding box center [460, 293] width 127 height 347
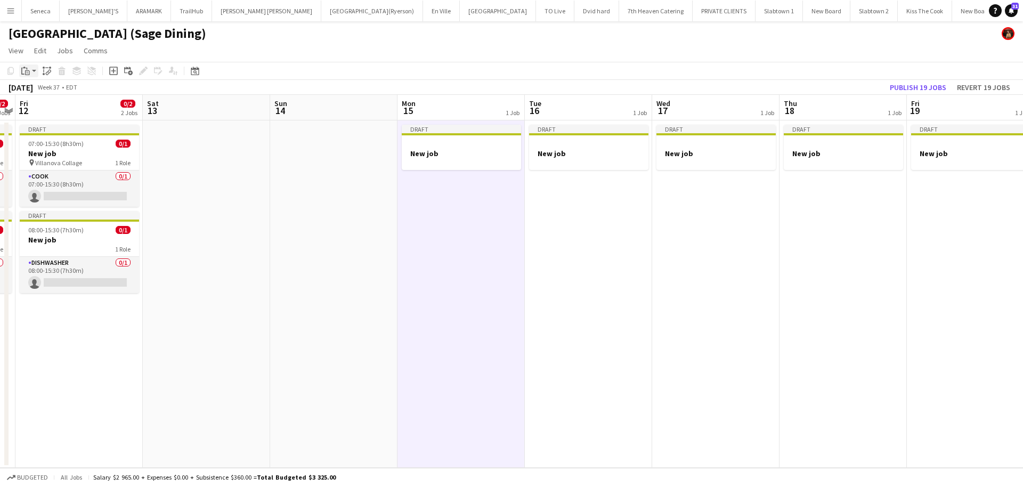
click at [33, 71] on app-action-btn "Paste" at bounding box center [28, 70] width 19 height 13
click at [34, 91] on link "Paste Ctrl+V" at bounding box center [78, 91] width 100 height 10
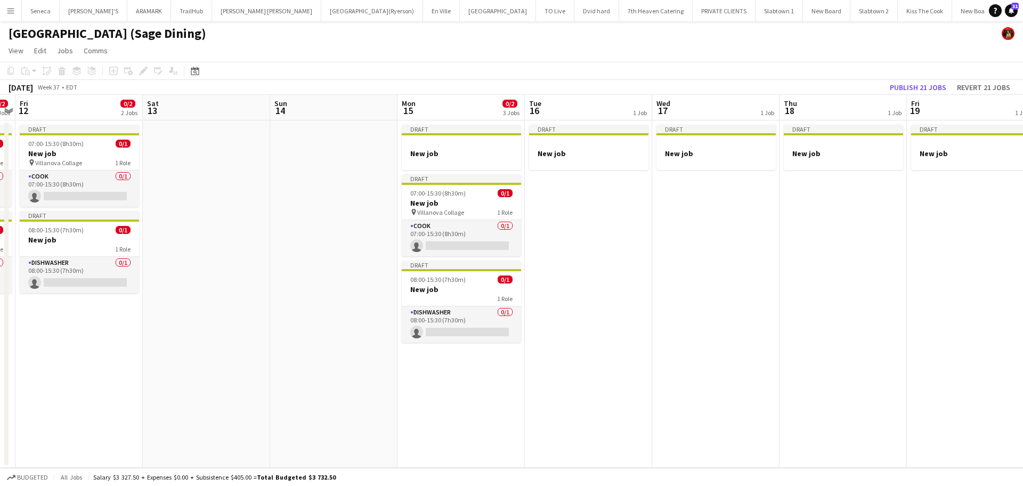
click at [608, 203] on app-date-cell "Draft New job" at bounding box center [588, 293] width 127 height 347
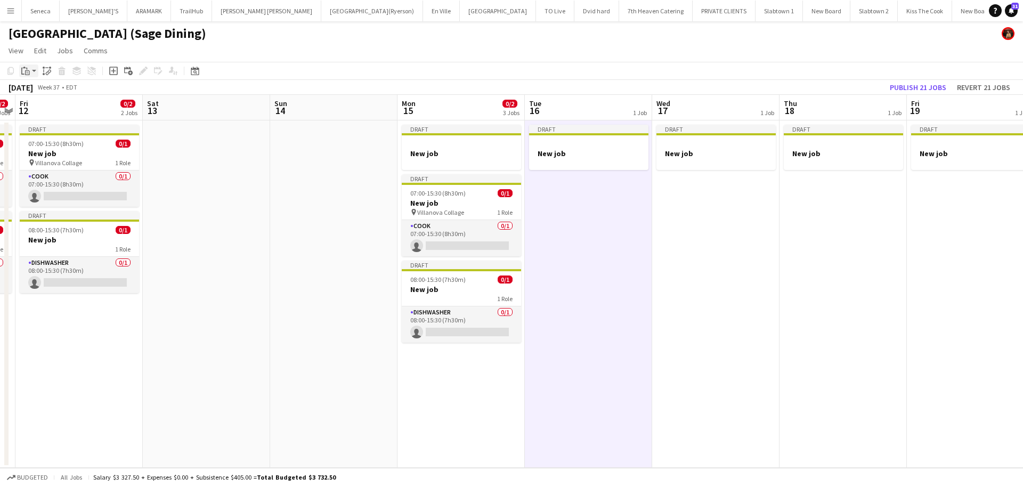
click at [36, 70] on app-action-btn "Paste" at bounding box center [28, 70] width 19 height 13
click at [38, 90] on link "Paste Ctrl+V" at bounding box center [78, 91] width 100 height 10
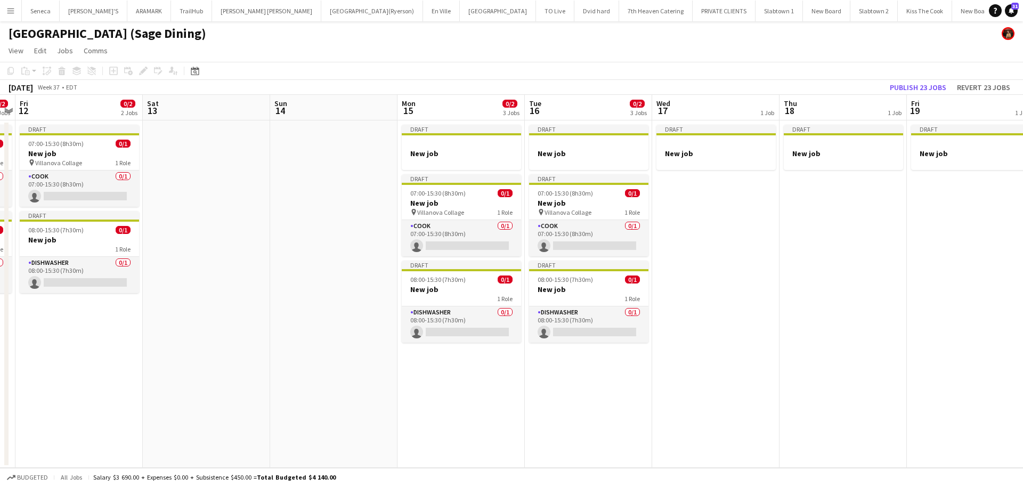
click at [721, 229] on app-date-cell "Draft New job" at bounding box center [715, 293] width 127 height 347
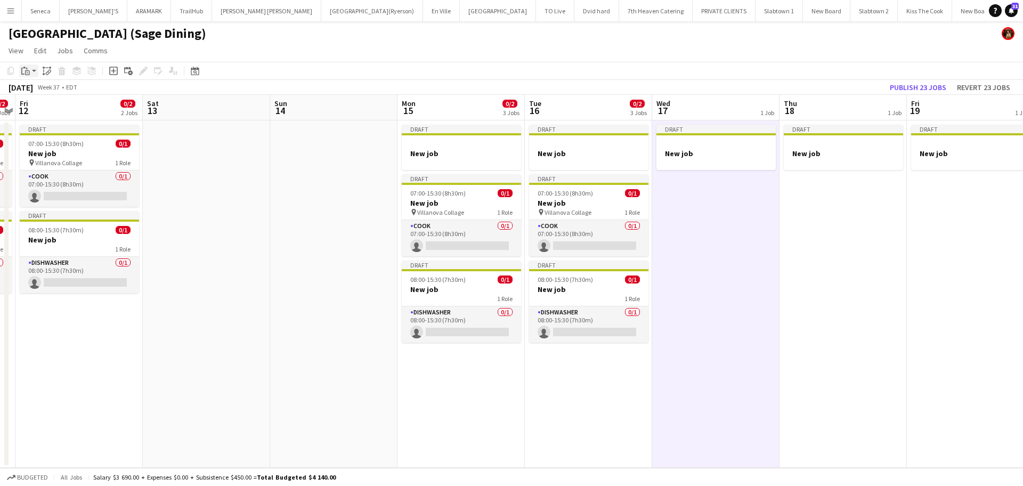
click at [35, 71] on app-action-btn "Paste" at bounding box center [28, 70] width 19 height 13
click at [36, 91] on link "Paste Ctrl+V" at bounding box center [78, 91] width 100 height 10
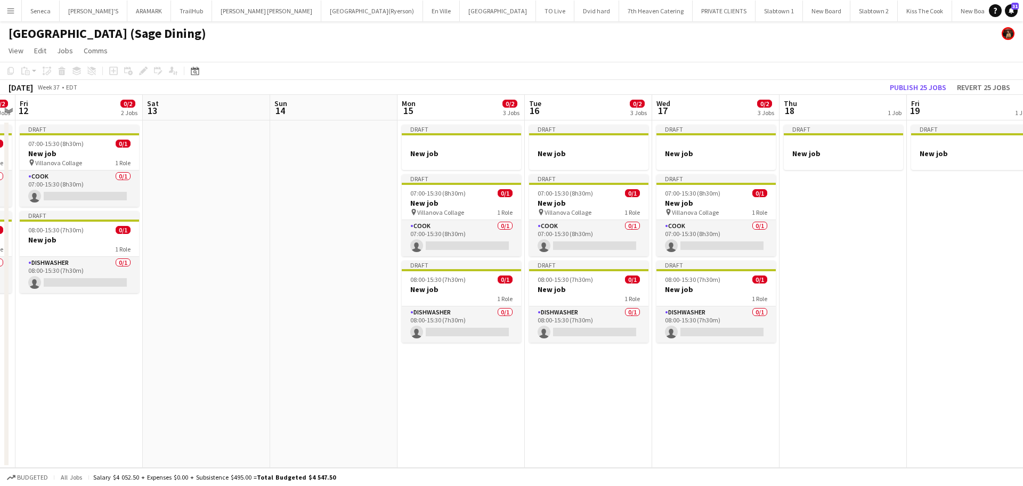
click at [839, 204] on app-date-cell "Draft New job" at bounding box center [842, 293] width 127 height 347
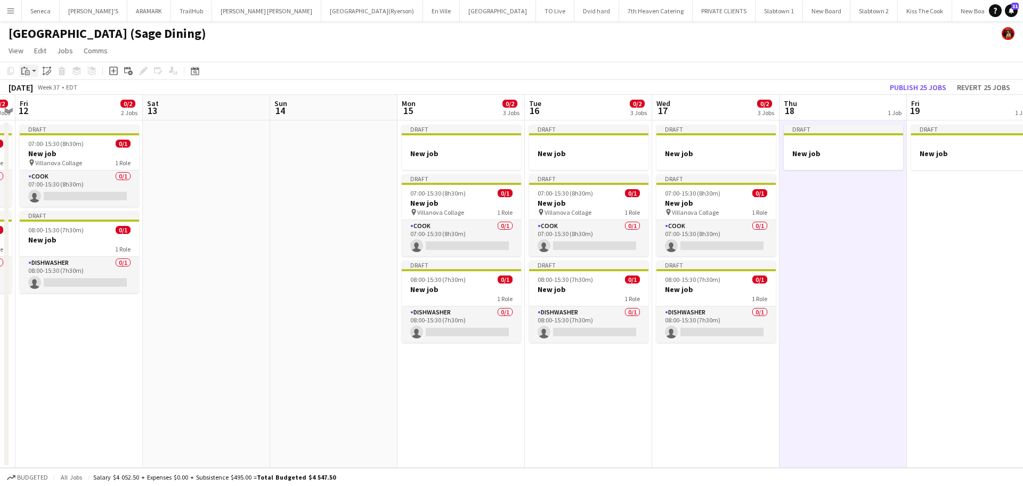
click at [32, 70] on app-action-btn "Paste" at bounding box center [28, 70] width 19 height 13
click at [34, 88] on link "Paste Ctrl+V" at bounding box center [78, 91] width 100 height 10
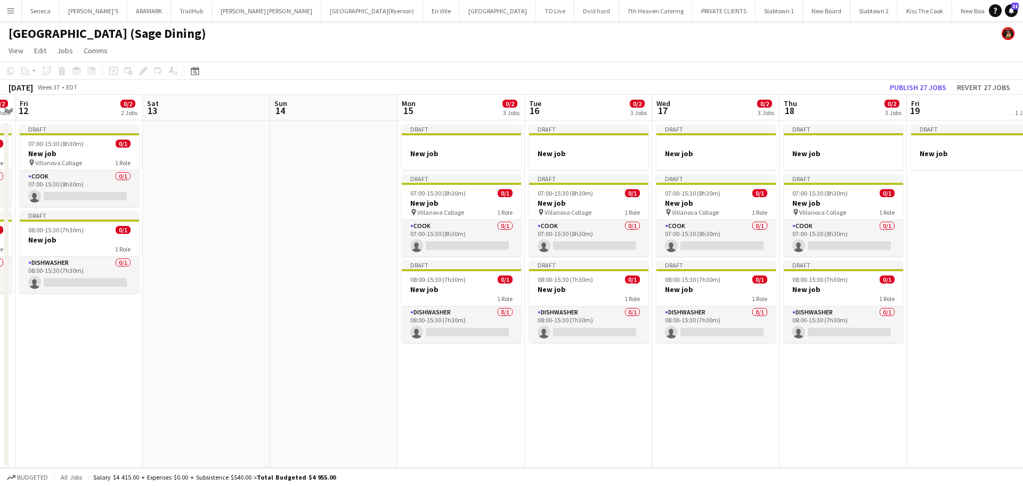
click at [909, 219] on app-date-cell "Draft New job" at bounding box center [970, 293] width 127 height 347
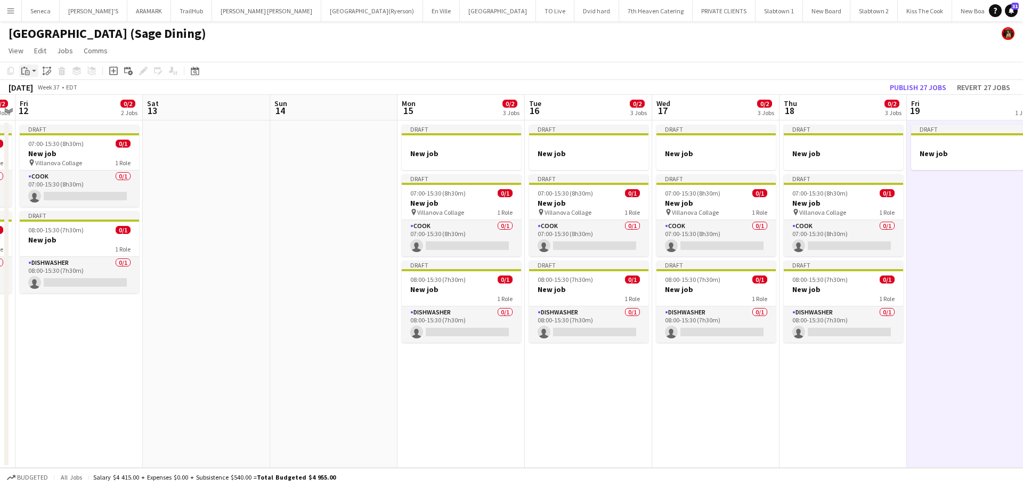
click at [36, 71] on app-action-btn "Paste" at bounding box center [28, 70] width 19 height 13
click at [40, 93] on link "Paste Ctrl+V" at bounding box center [78, 91] width 100 height 10
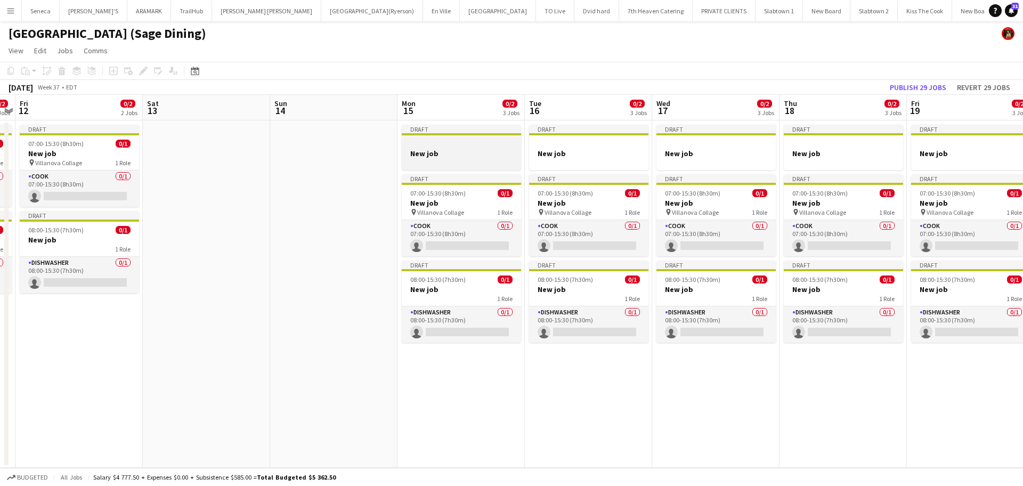
click at [454, 152] on h3 "New job" at bounding box center [461, 154] width 119 height 10
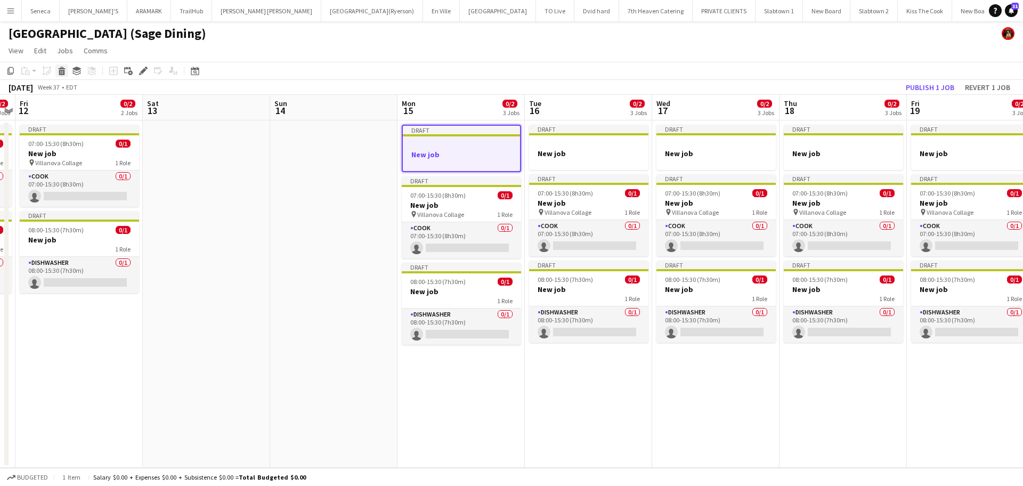
click at [63, 68] on icon at bounding box center [61, 68] width 7 height 3
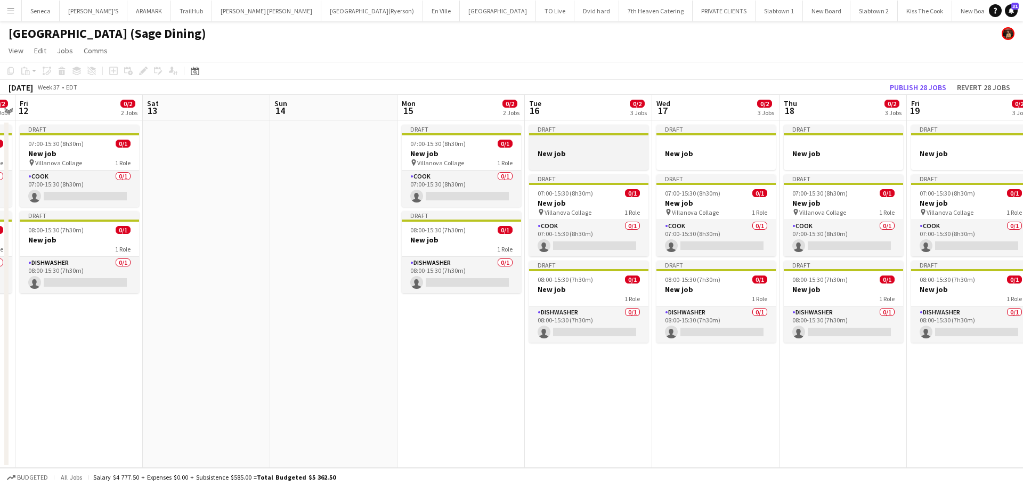
click at [611, 153] on h3 "New job" at bounding box center [588, 154] width 119 height 10
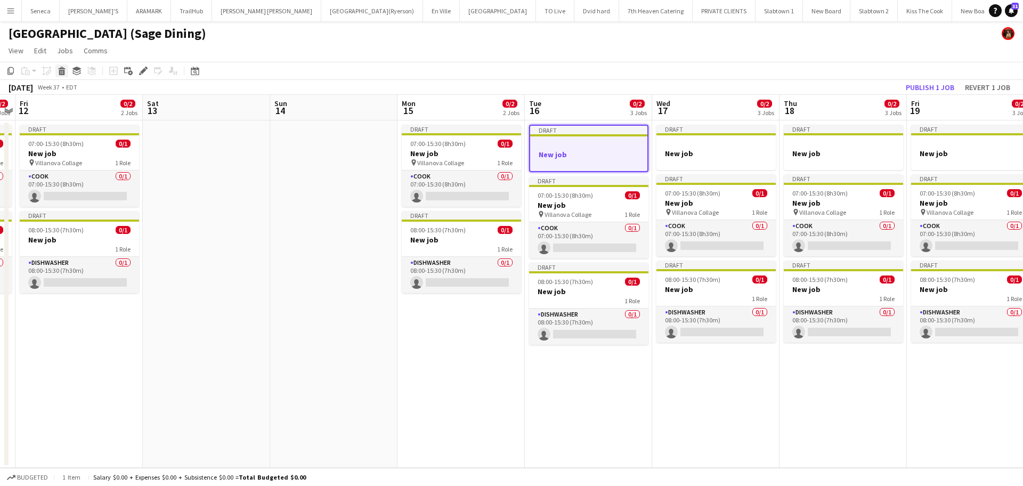
click at [58, 69] on icon "Delete" at bounding box center [62, 71] width 9 height 9
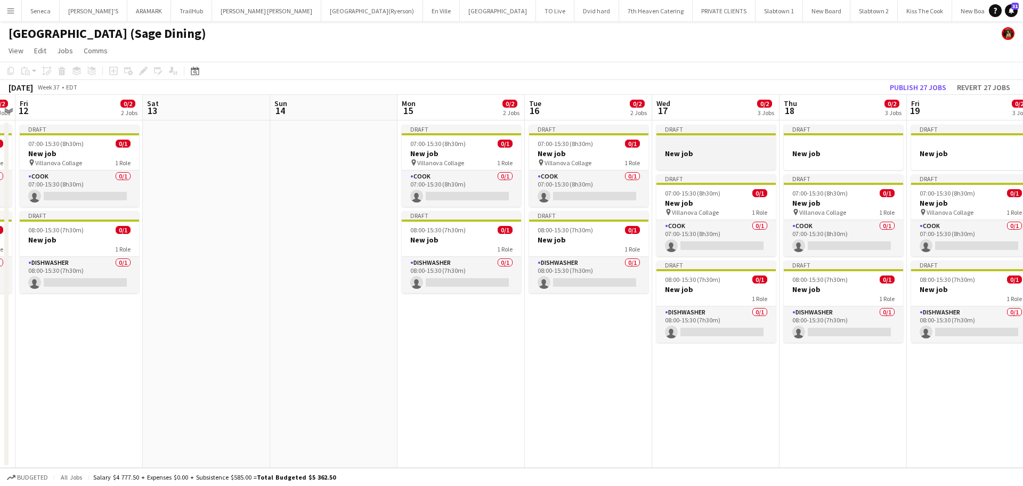
click at [710, 151] on h3 "New job" at bounding box center [715, 154] width 119 height 10
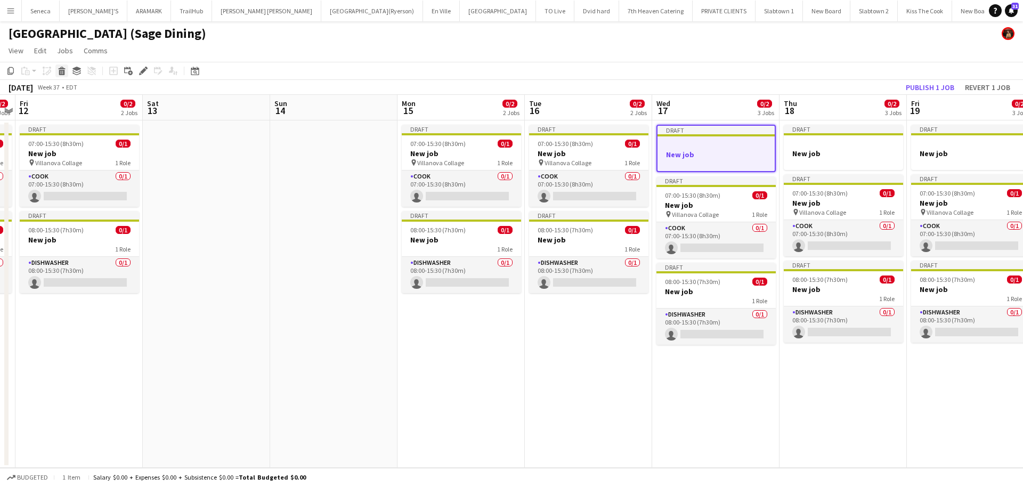
click at [62, 70] on icon at bounding box center [62, 72] width 6 height 5
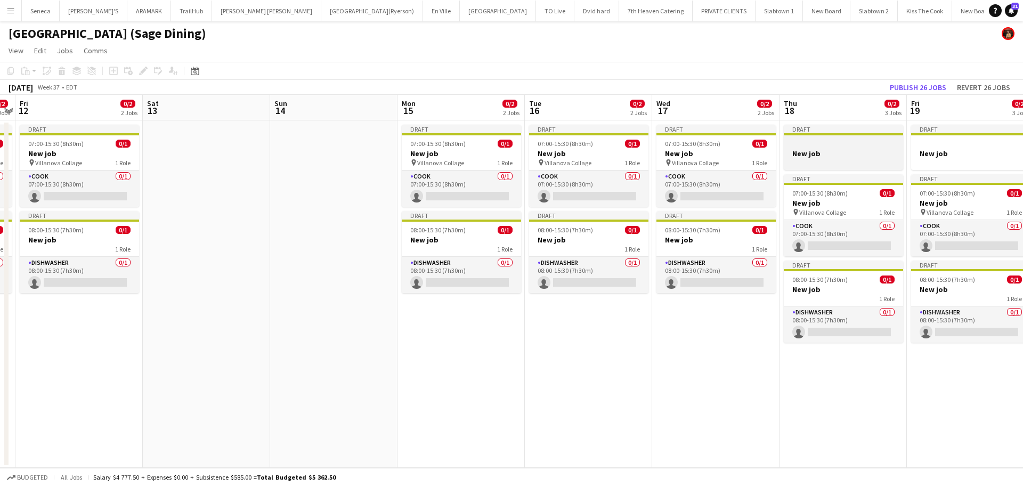
click at [880, 151] on h3 "New job" at bounding box center [843, 154] width 119 height 10
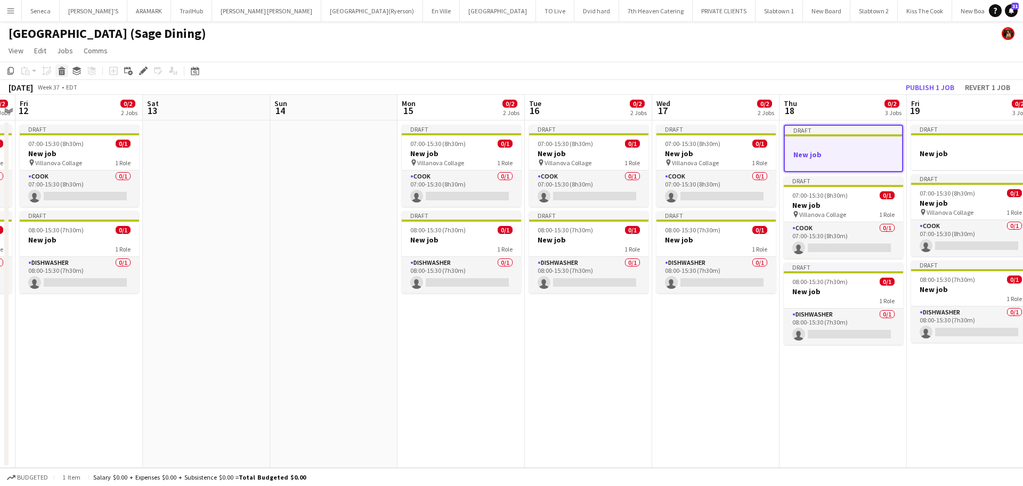
click at [66, 69] on icon "Delete" at bounding box center [62, 71] width 9 height 9
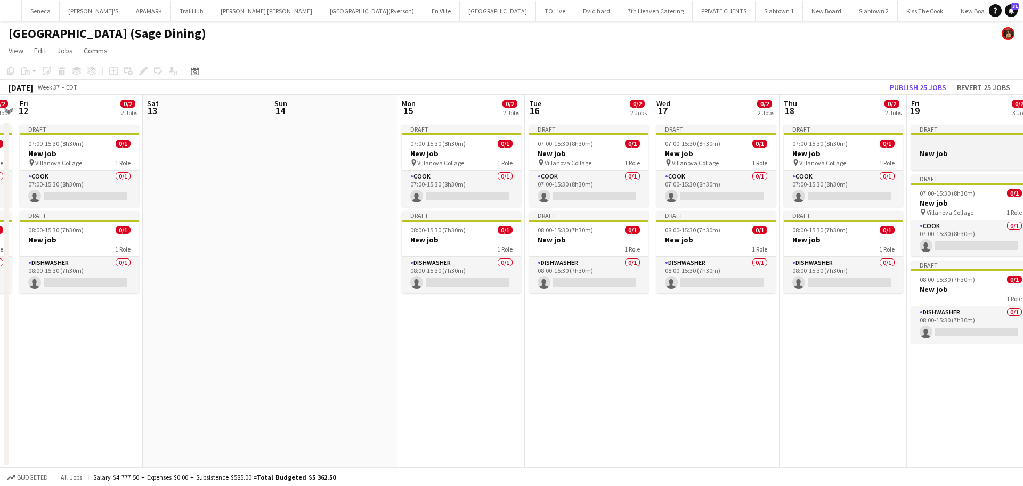
click at [909, 159] on div at bounding box center [970, 162] width 119 height 9
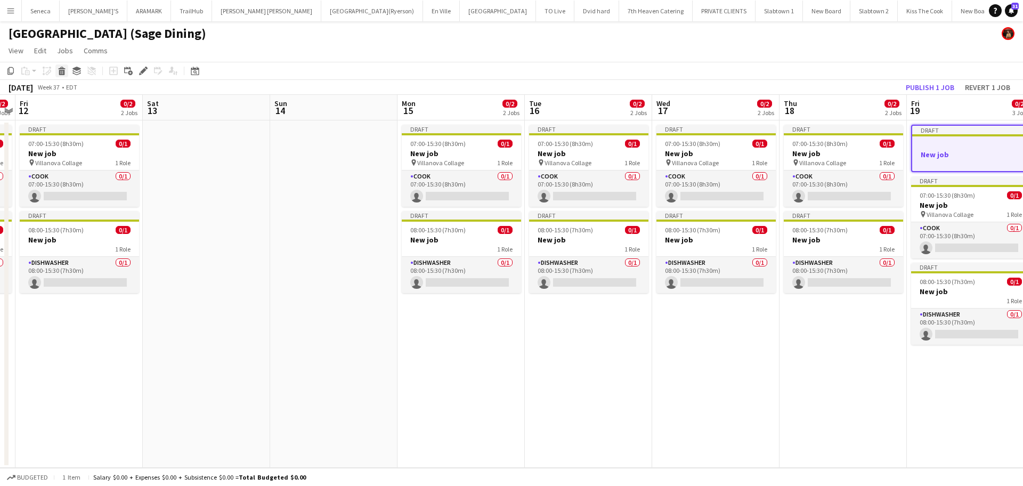
click at [59, 69] on icon "Delete" at bounding box center [62, 71] width 9 height 9
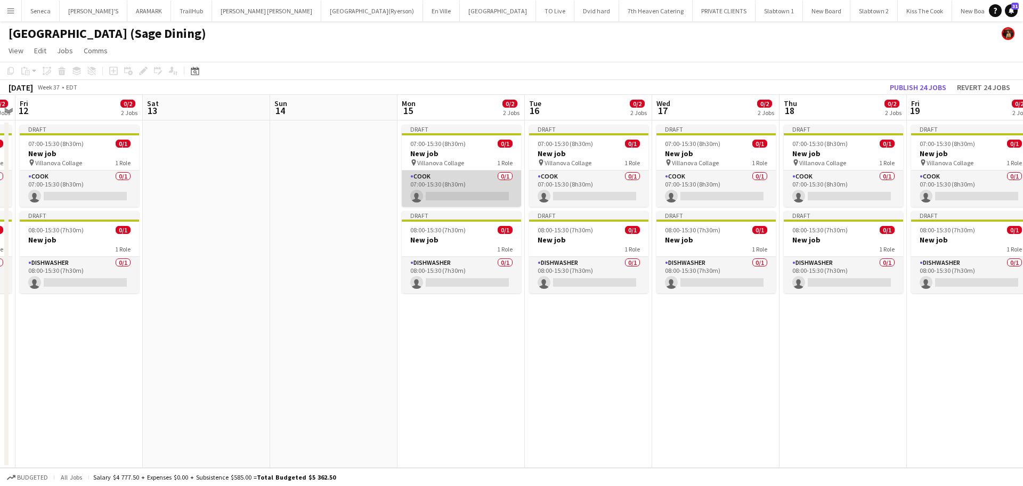
click at [468, 182] on app-card-role "COOK 0/1 07:00-15:30 (8h30m) single-neutral-actions" at bounding box center [461, 188] width 119 height 36
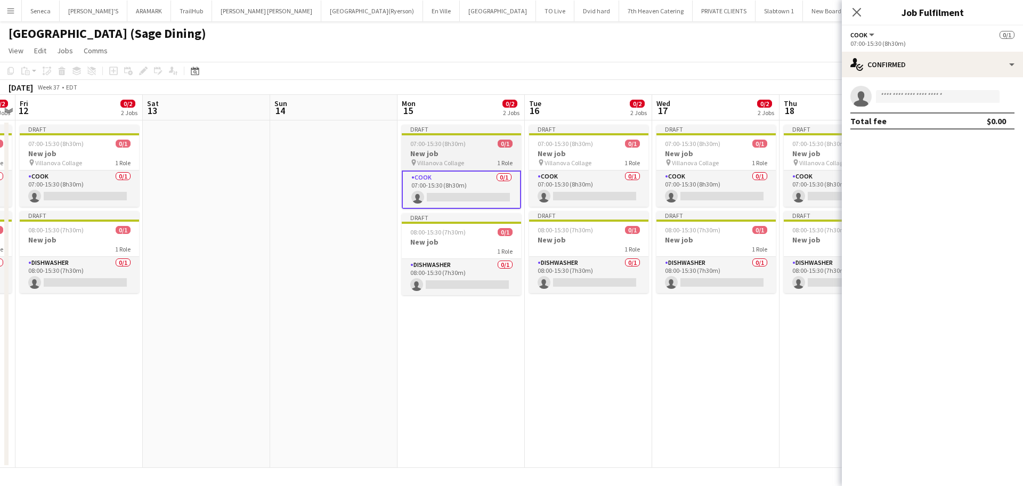
click at [438, 157] on h3 "New job" at bounding box center [461, 154] width 119 height 10
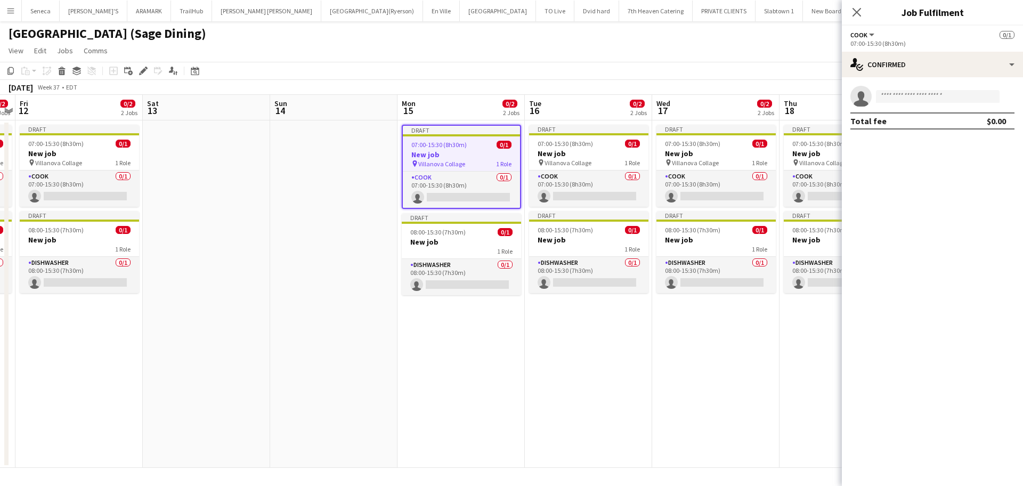
click at [860, 33] on span "COOK" at bounding box center [858, 35] width 17 height 8
click at [865, 70] on li "COOK" at bounding box center [885, 71] width 53 height 10
click at [682, 39] on div "[GEOGRAPHIC_DATA] (Sage Dining)" at bounding box center [511, 31] width 1023 height 20
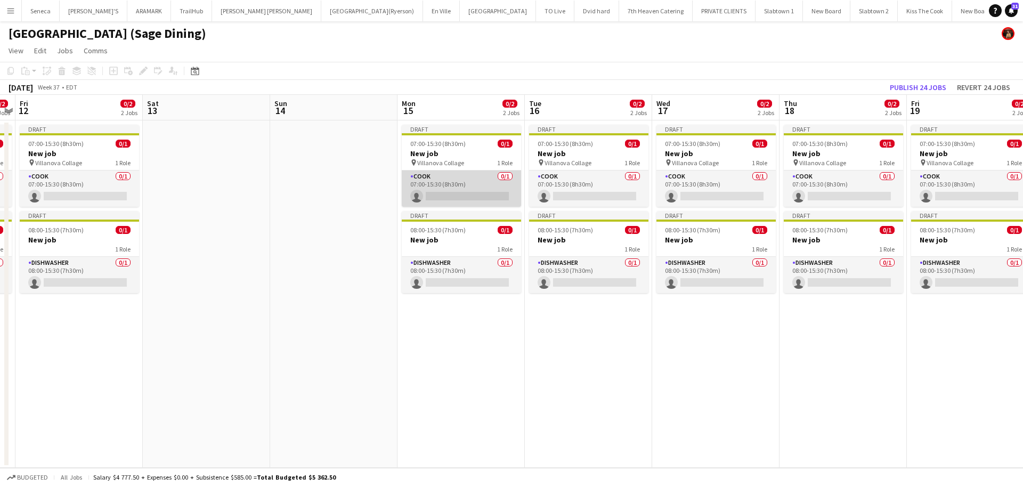
click at [452, 199] on app-card-role "COOK 0/1 07:00-15:30 (8h30m) single-neutral-actions" at bounding box center [461, 188] width 119 height 36
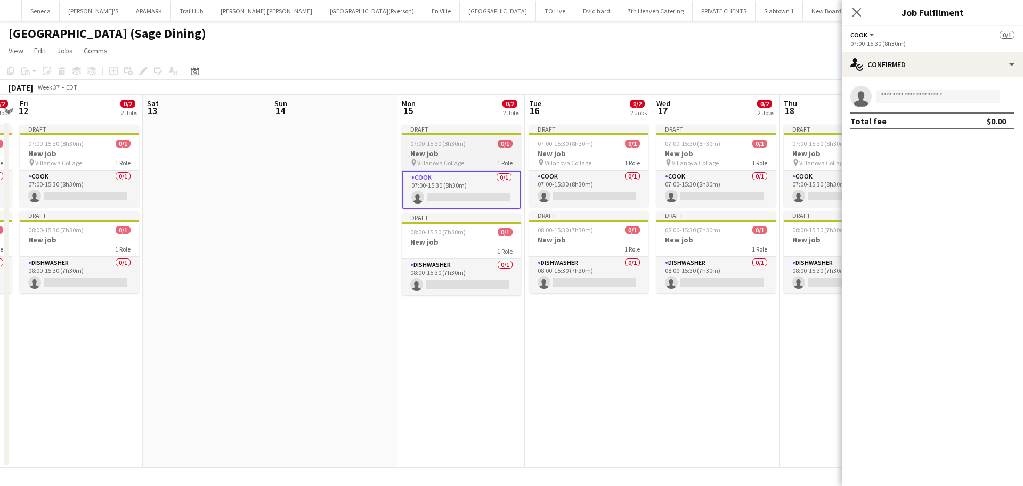
scroll to position [0, 366]
click at [434, 156] on h3 "New job" at bounding box center [461, 154] width 119 height 10
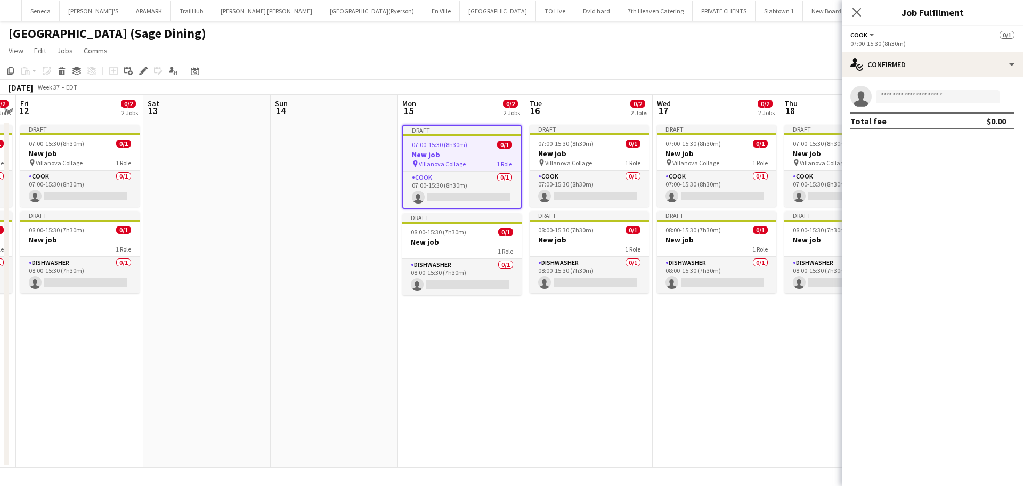
click at [434, 156] on h3 "New job" at bounding box center [461, 155] width 117 height 10
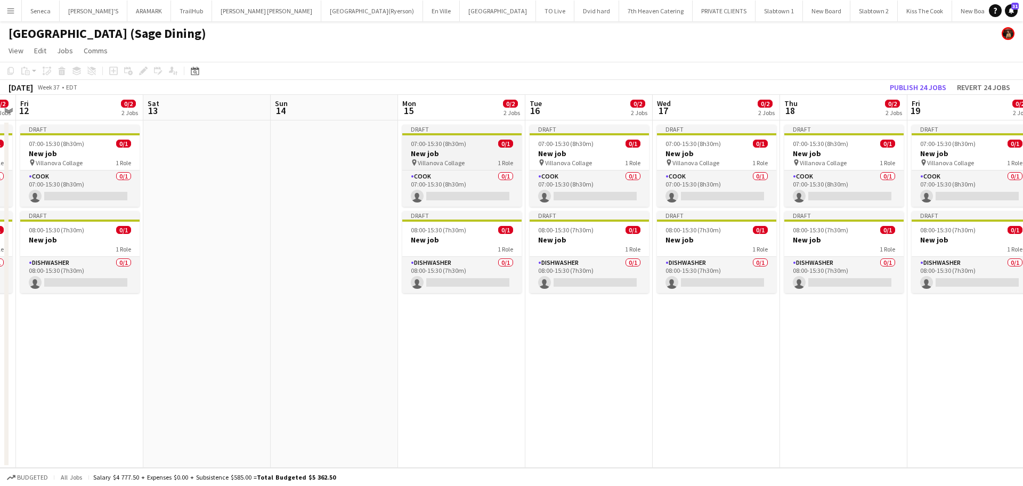
click at [434, 156] on h3 "New job" at bounding box center [461, 154] width 119 height 10
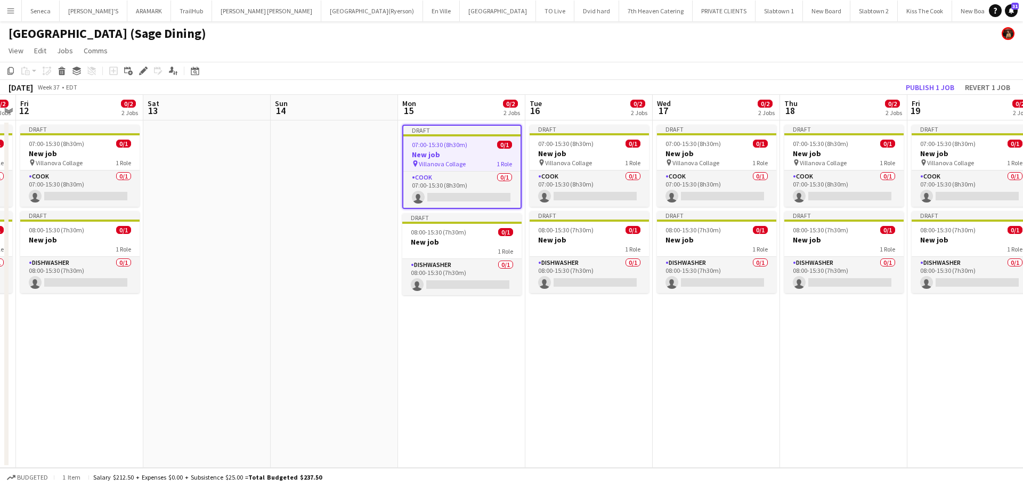
click at [434, 145] on span "07:00-15:30 (8h30m)" at bounding box center [439, 145] width 55 height 8
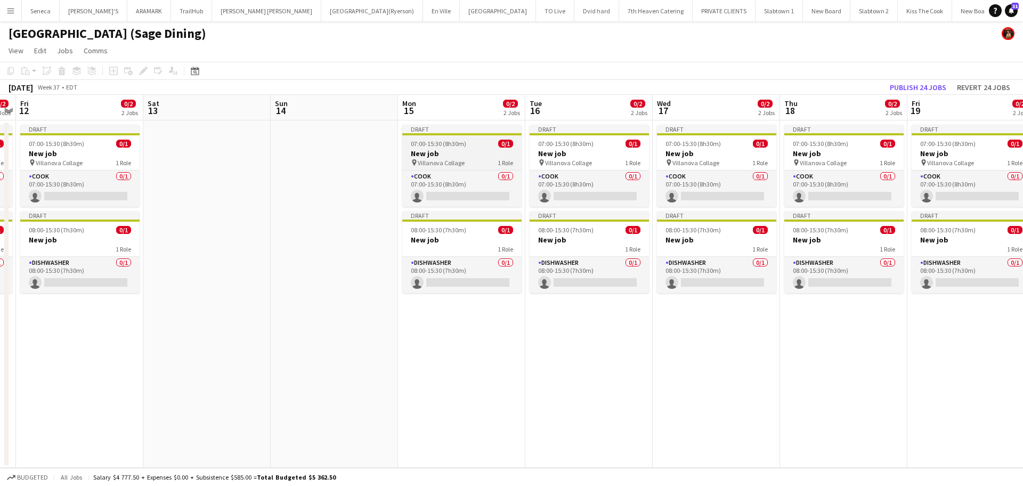
click at [436, 141] on span "07:00-15:30 (8h30m)" at bounding box center [438, 144] width 55 height 8
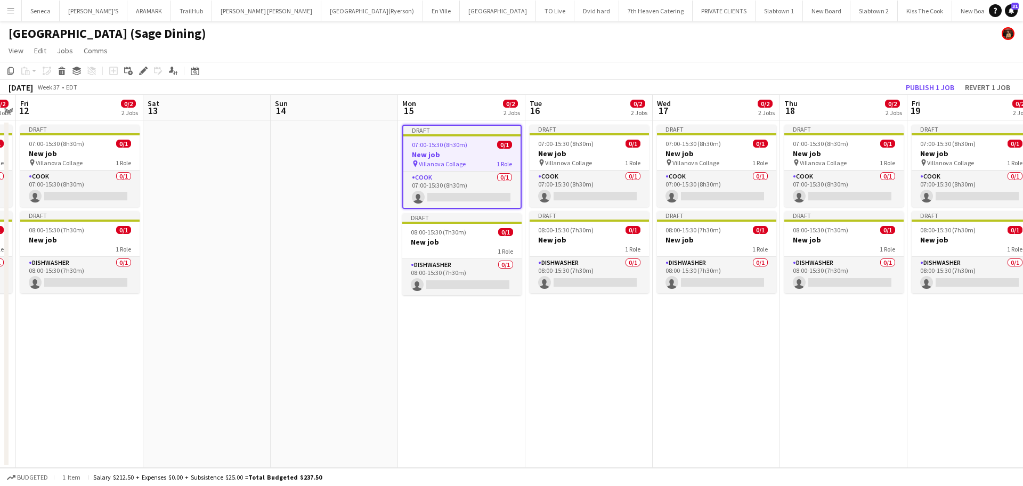
click at [436, 141] on span "07:00-15:30 (8h30m)" at bounding box center [439, 145] width 55 height 8
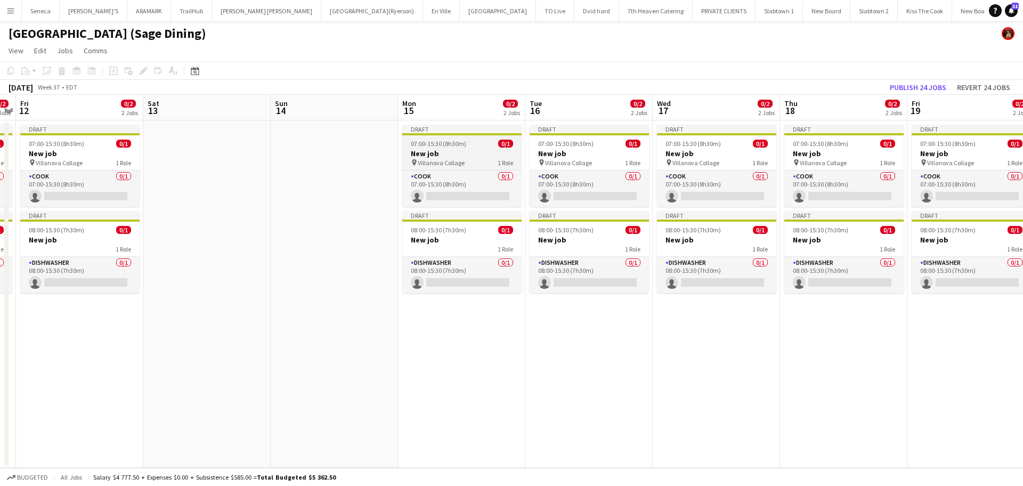
click at [446, 143] on span "07:00-15:30 (8h30m)" at bounding box center [438, 144] width 55 height 8
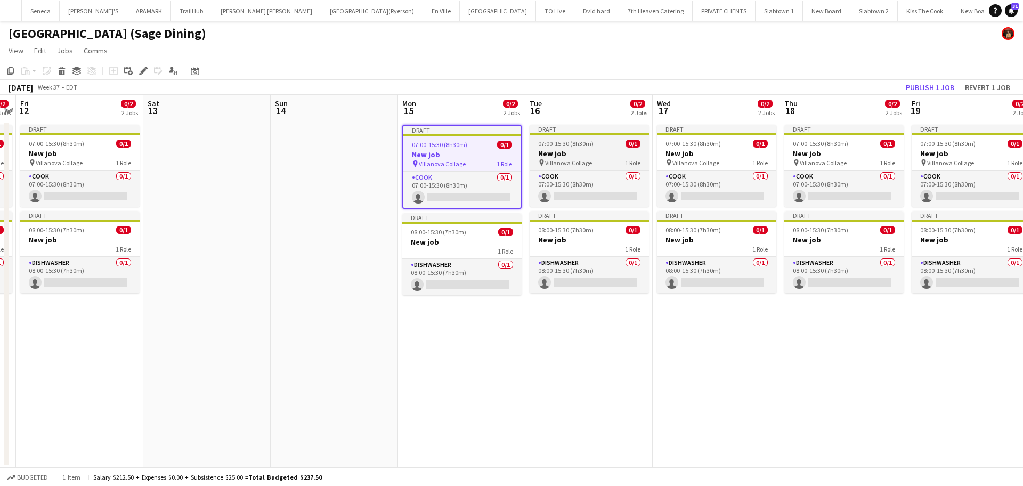
click at [583, 163] on span "Villanova Collage" at bounding box center [568, 163] width 47 height 8
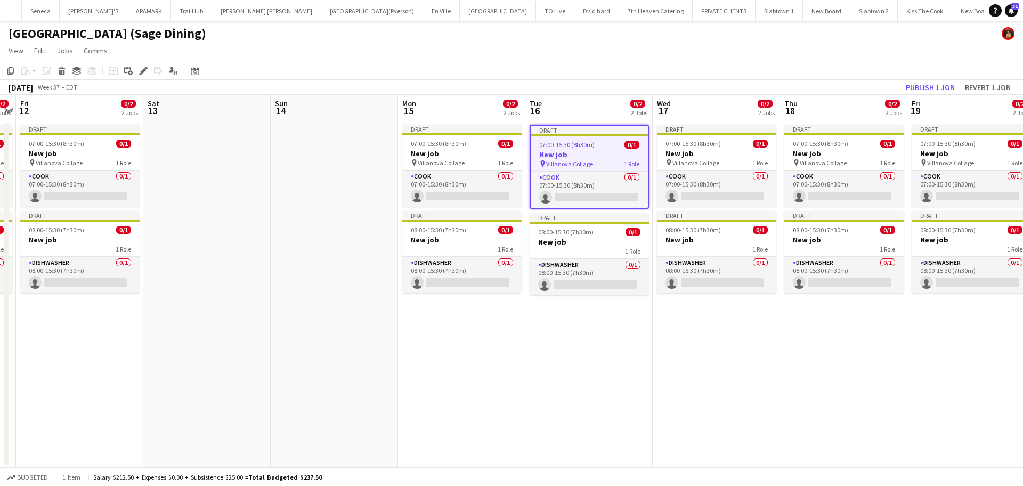
click at [585, 163] on span "Villanova Collage" at bounding box center [569, 164] width 47 height 8
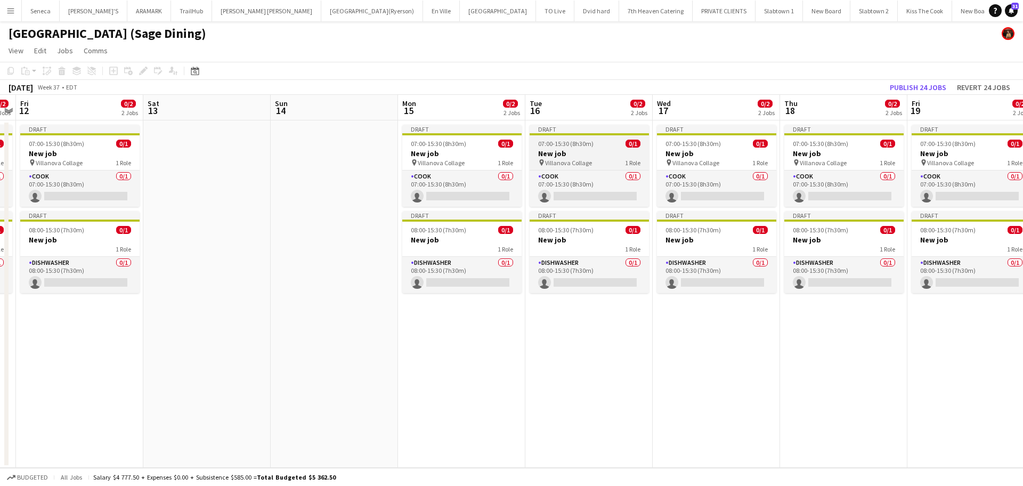
click at [585, 163] on span "Villanova Collage" at bounding box center [568, 163] width 47 height 8
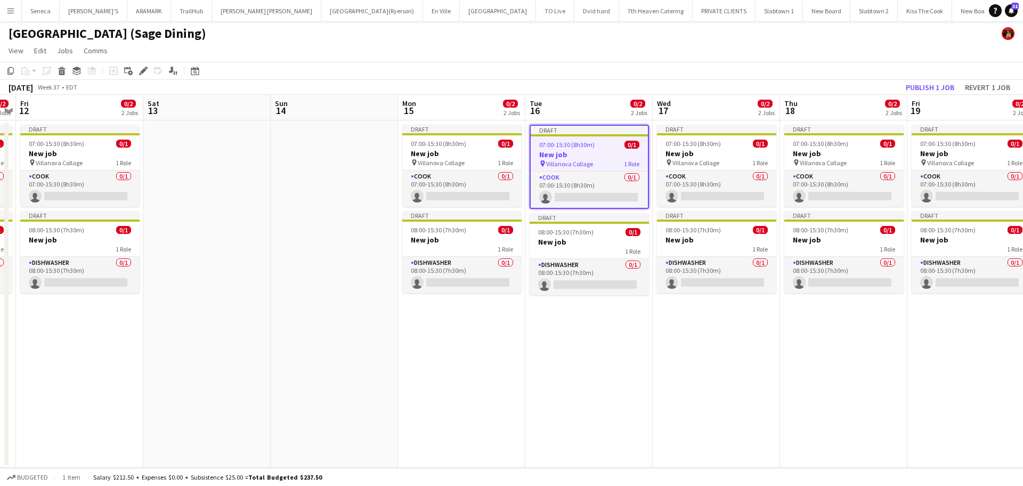
click at [579, 156] on h3 "New job" at bounding box center [589, 155] width 117 height 10
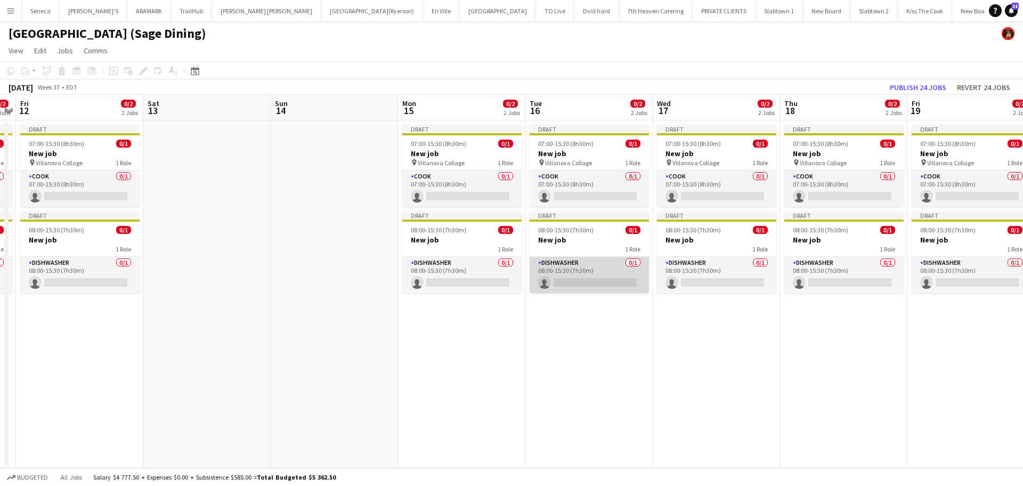
click at [553, 268] on app-card-role "DISHWASHER 0/1 08:00-15:30 (7h30m) single-neutral-actions" at bounding box center [589, 275] width 119 height 36
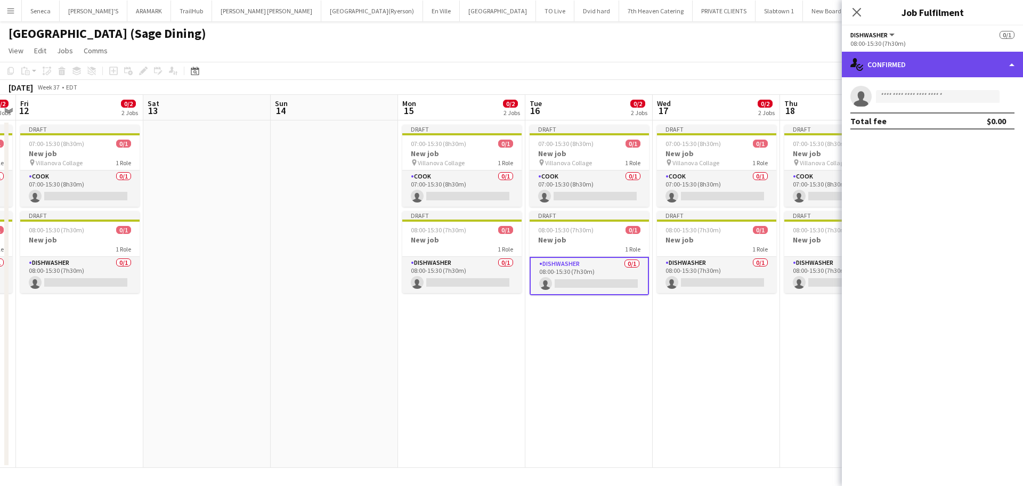
click at [909, 64] on div "single-neutral-actions-check-2 Confirmed" at bounding box center [932, 65] width 181 height 26
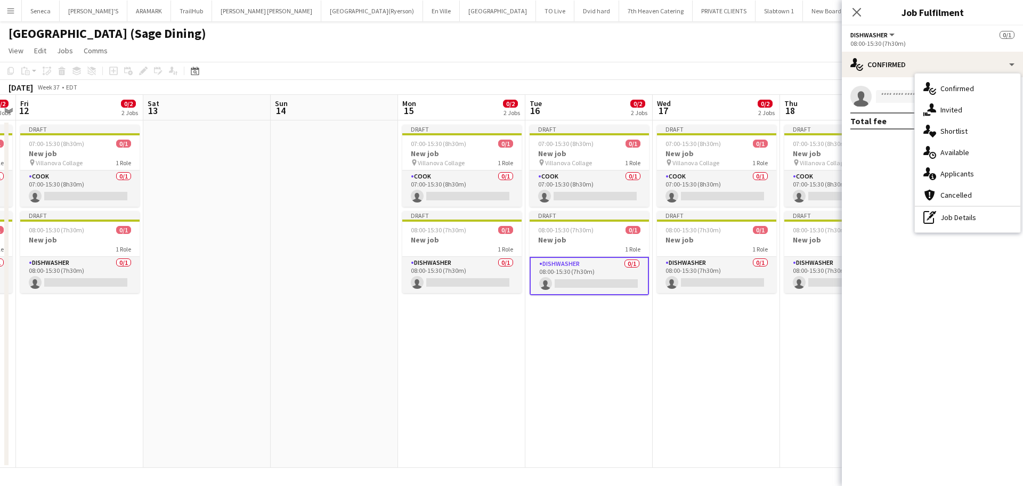
click at [746, 339] on app-date-cell "Draft 07:00-15:30 (8h30m) 0/1 New job pin Villanova Collage 1 Role COOK 0/1 07:…" at bounding box center [716, 293] width 127 height 347
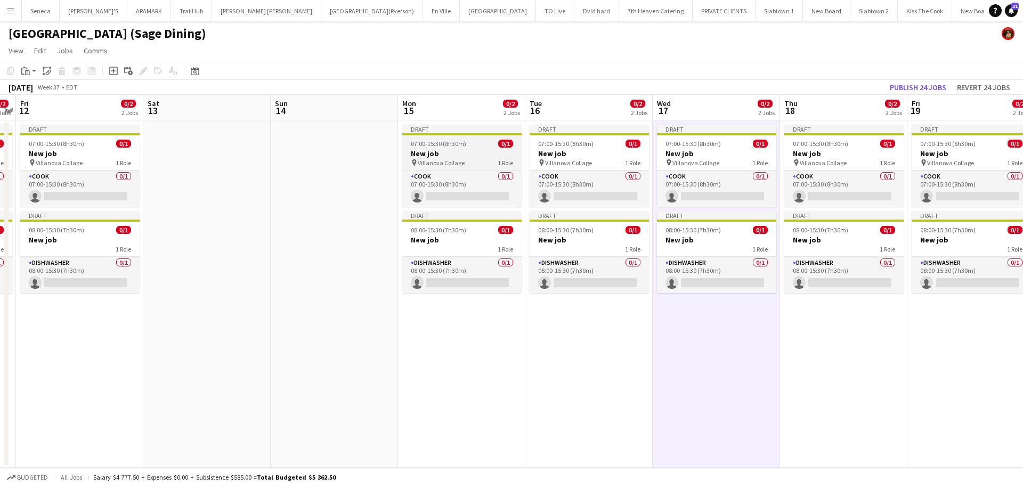
click at [476, 140] on div "07:00-15:30 (8h30m) 0/1" at bounding box center [461, 144] width 119 height 8
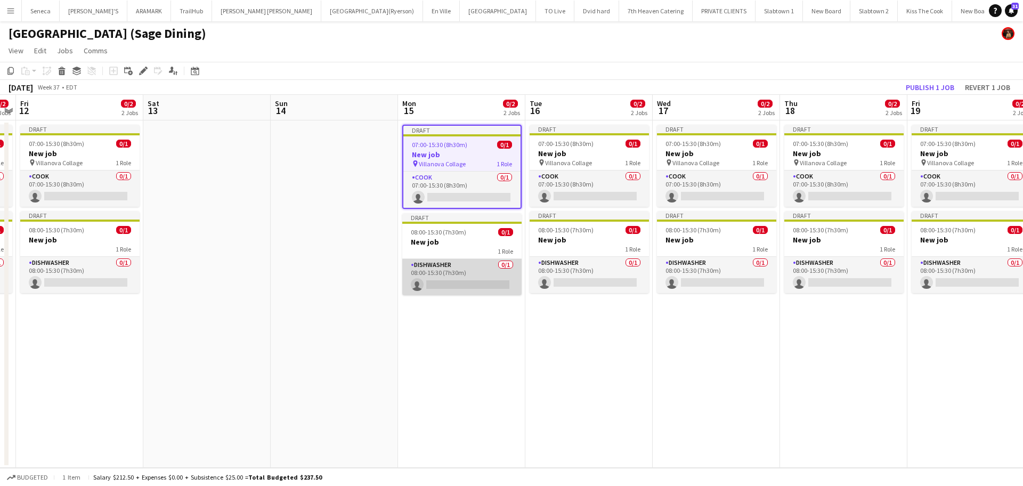
click at [472, 262] on app-card-role "DISHWASHER 0/1 08:00-15:30 (7h30m) single-neutral-actions" at bounding box center [461, 277] width 119 height 36
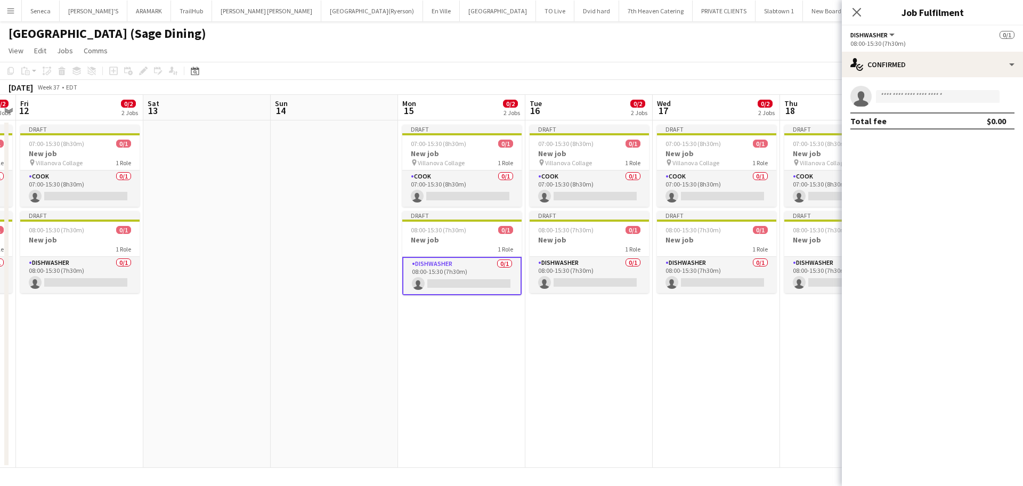
click at [552, 378] on app-date-cell "Draft 07:00-15:30 (8h30m) 0/1 New job pin Villanova Collage 1 Role COOK 0/1 07:…" at bounding box center [588, 293] width 127 height 347
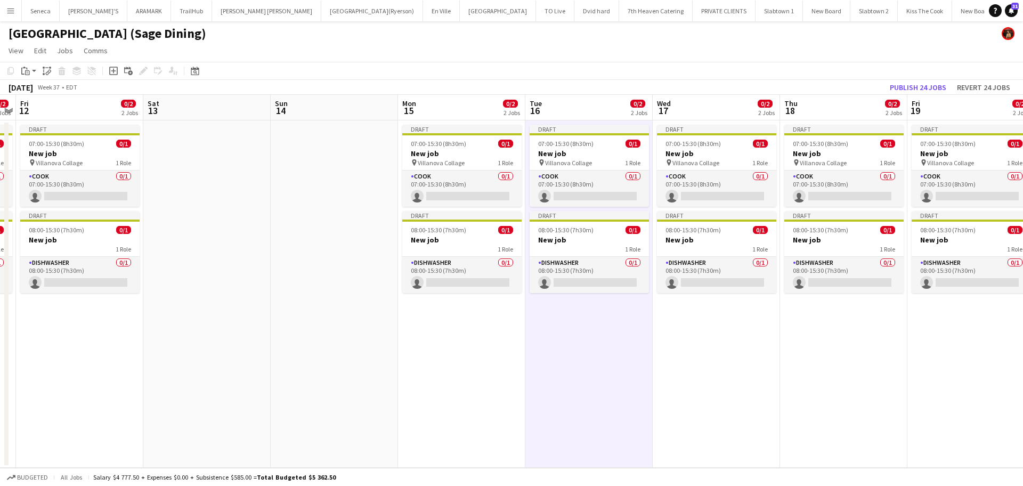
scroll to position [0, 365]
click at [437, 147] on span "07:00-15:30 (8h30m)" at bounding box center [438, 144] width 55 height 8
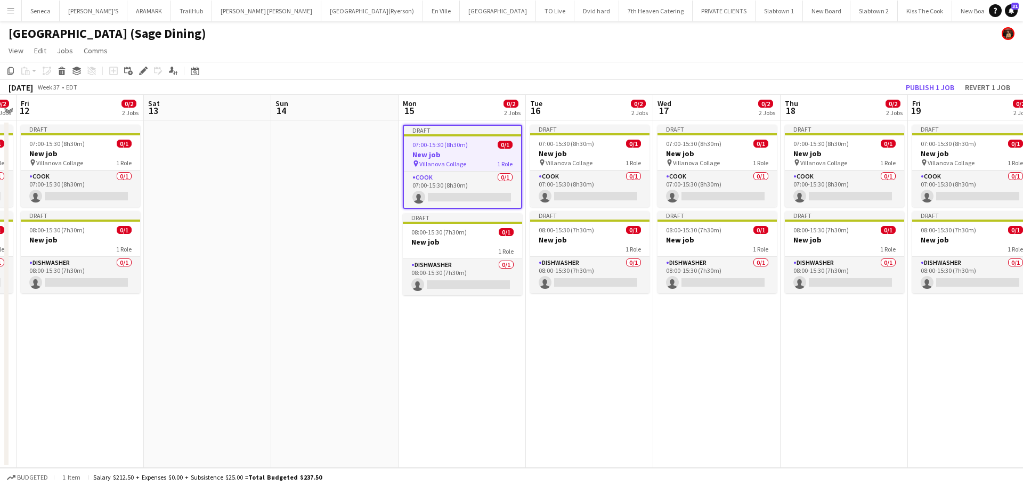
drag, startPoint x: 463, startPoint y: 234, endPoint x: 524, endPoint y: 206, distance: 66.3
click at [464, 234] on span "08:00-15:30 (7h30m)" at bounding box center [438, 232] width 55 height 8
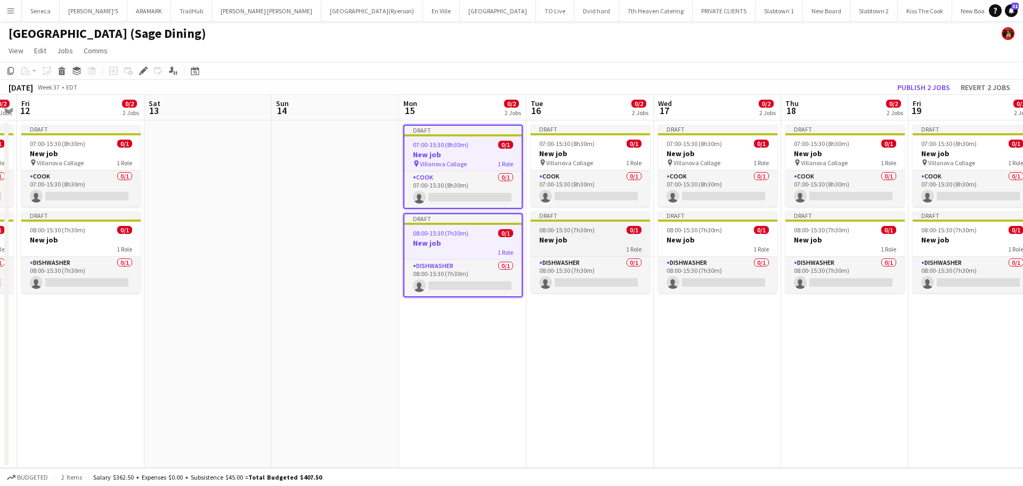
drag, startPoint x: 559, startPoint y: 178, endPoint x: 575, endPoint y: 230, distance: 54.1
click at [560, 178] on app-card-role "COOK 0/1 07:00-15:30 (8h30m) single-neutral-actions" at bounding box center [590, 188] width 119 height 36
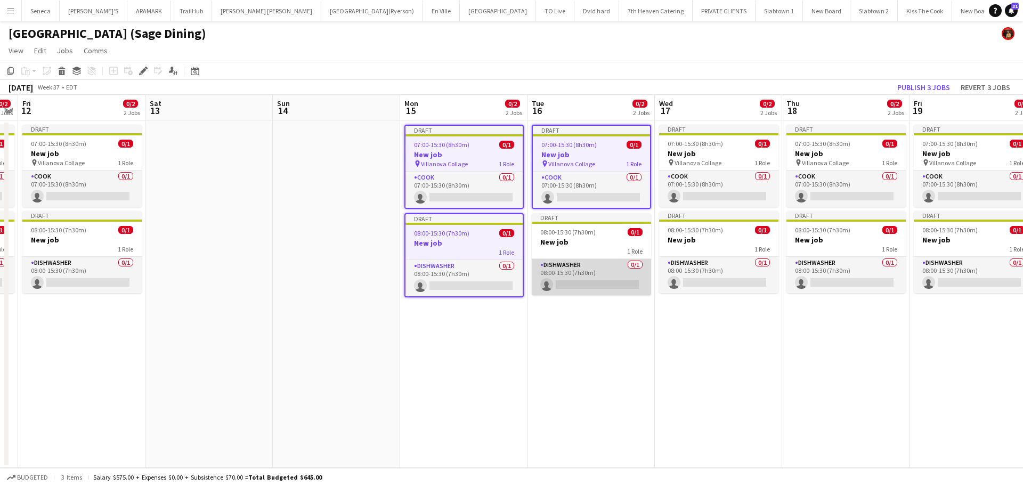
click at [580, 262] on app-card-role "DISHWASHER 0/1 08:00-15:30 (7h30m) single-neutral-actions" at bounding box center [591, 277] width 119 height 36
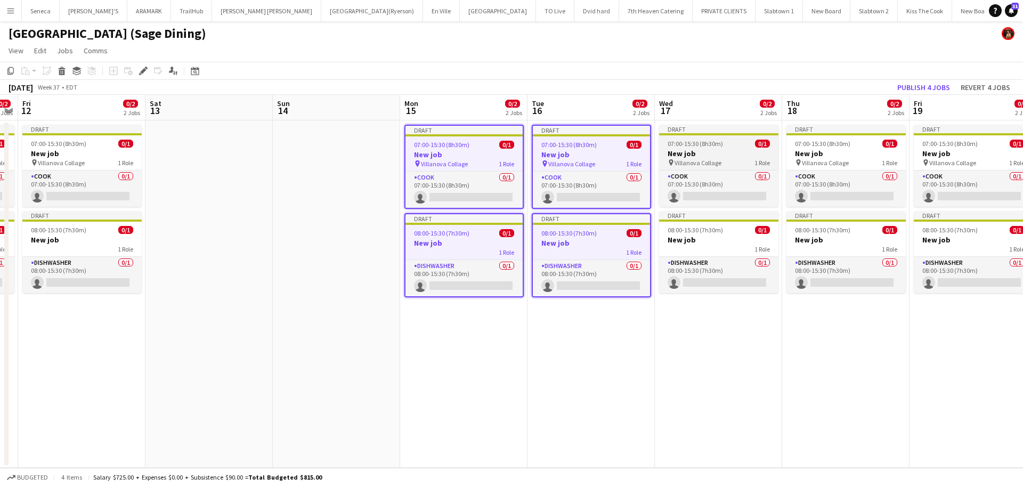
click at [721, 162] on div "pin [GEOGRAPHIC_DATA] 1 Role" at bounding box center [718, 162] width 119 height 9
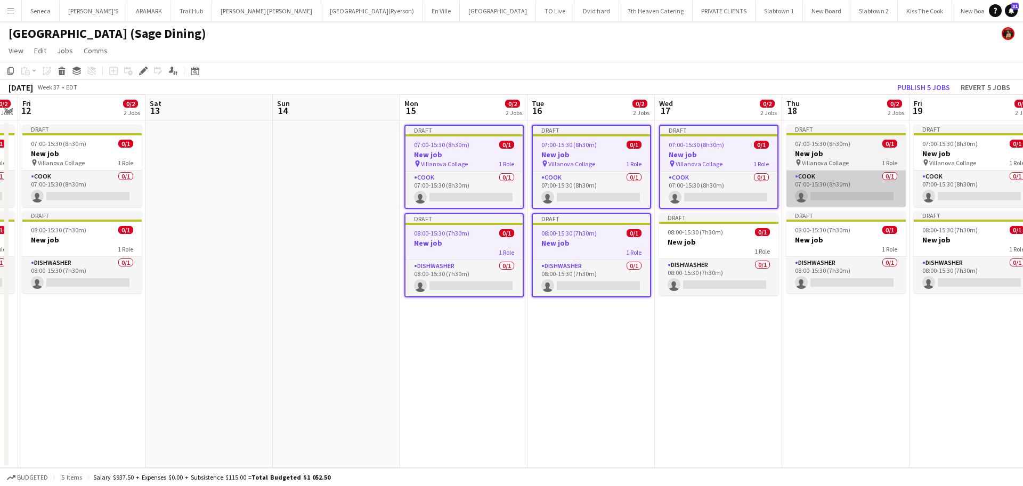
drag, startPoint x: 718, startPoint y: 259, endPoint x: 831, endPoint y: 176, distance: 139.8
click at [721, 259] on app-card-role "DISHWASHER 0/1 08:00-15:30 (7h30m) single-neutral-actions" at bounding box center [718, 277] width 119 height 36
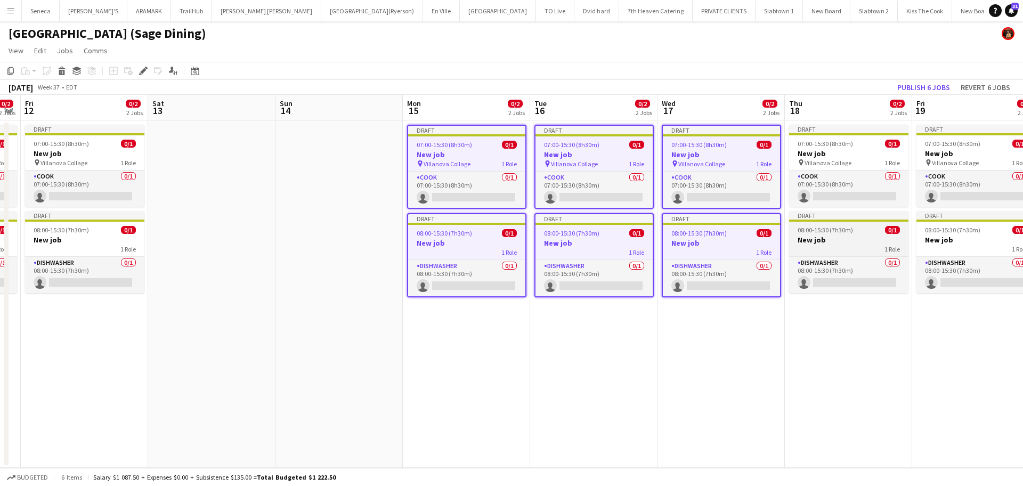
drag, startPoint x: 840, startPoint y: 163, endPoint x: 850, endPoint y: 239, distance: 76.9
click at [841, 168] on app-job-card "Draft 07:00-15:30 (8h30m) 0/1 New job pin Villanova Collage 1 Role COOK 0/1 07:…" at bounding box center [848, 166] width 119 height 82
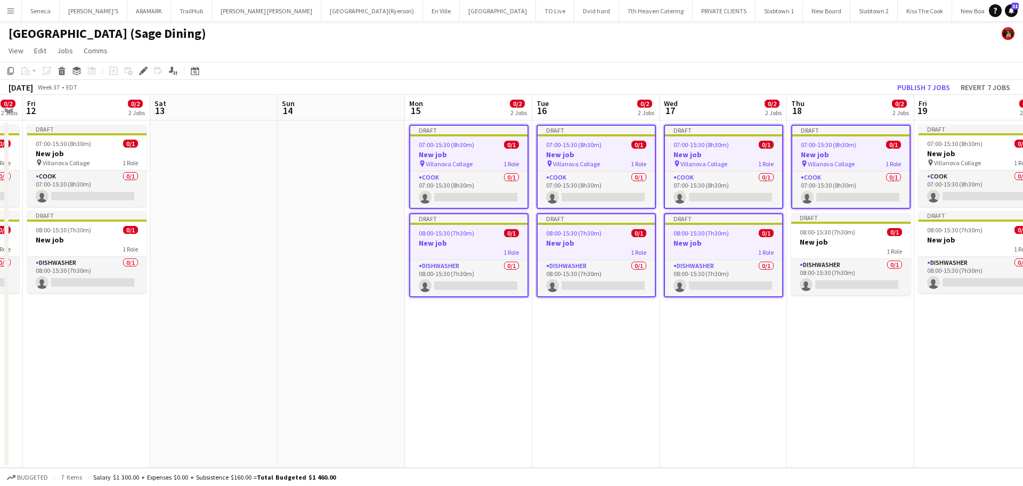
click at [865, 273] on app-calendar-viewport "Tue 9 0/2 2 Jobs Wed 10 0/2 2 Jobs Thu 11 0/2 2 Jobs Fri 12 0/2 2 Jobs Sat 13 S…" at bounding box center [511, 281] width 1023 height 373
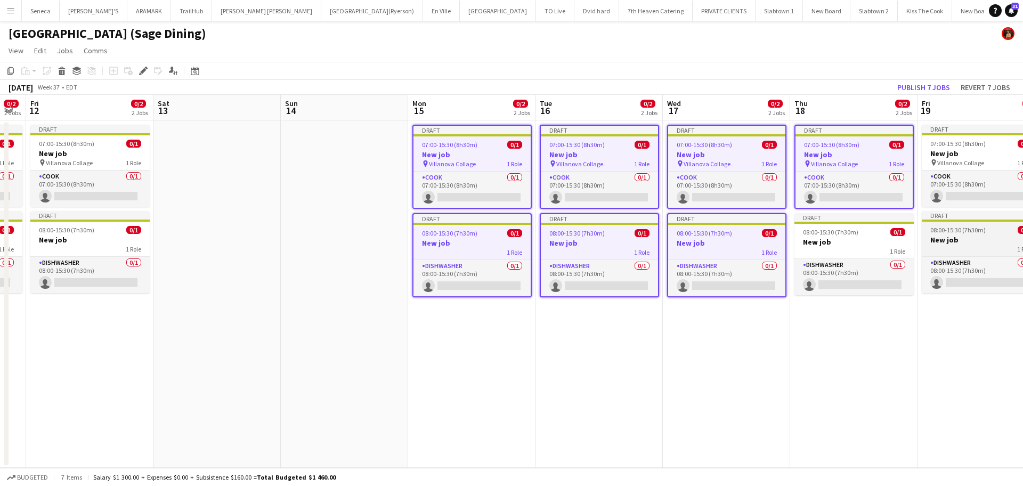
drag, startPoint x: 956, startPoint y: 151, endPoint x: 960, endPoint y: 241, distance: 89.6
click at [909, 160] on app-job-card "Draft 07:00-15:30 (8h30m) 0/1 New job pin Villanova Collage 1 Role COOK 0/1 07:…" at bounding box center [981, 166] width 119 height 82
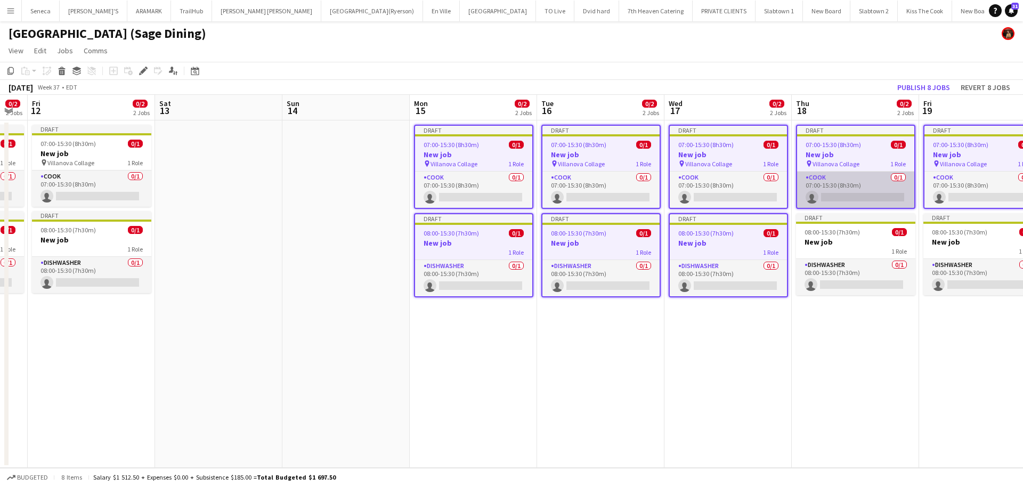
drag, startPoint x: 965, startPoint y: 251, endPoint x: 847, endPoint y: 182, distance: 137.5
click at [909, 250] on div "1 Role" at bounding box center [982, 251] width 119 height 9
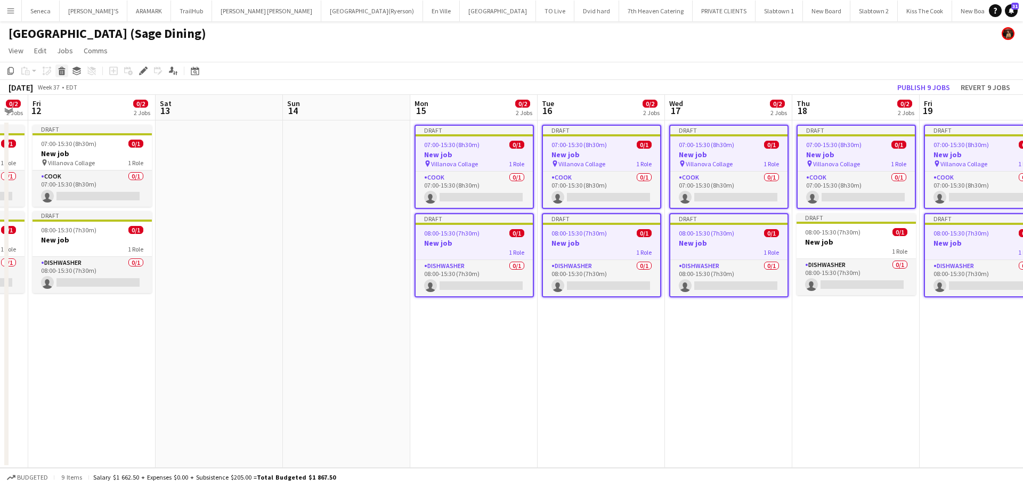
click at [64, 68] on icon "Delete" at bounding box center [62, 71] width 9 height 9
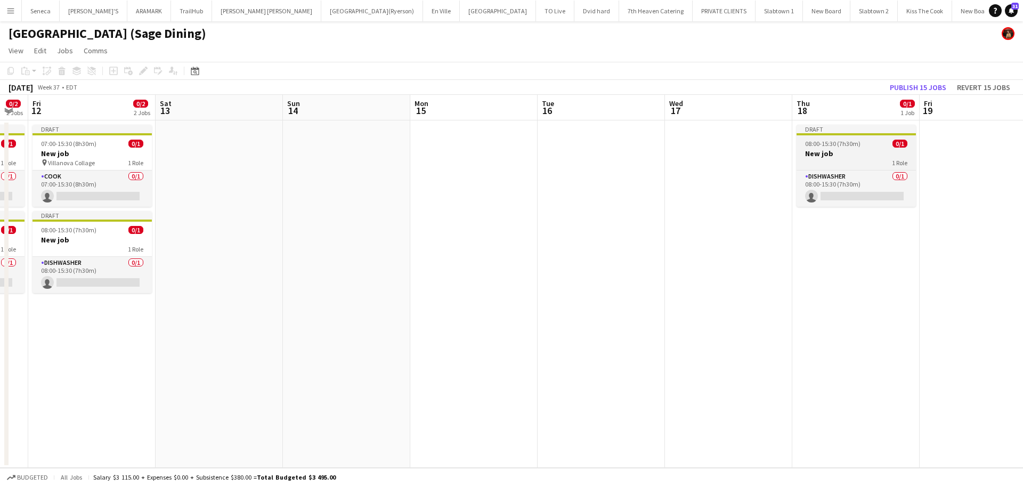
click at [869, 149] on h3 "New job" at bounding box center [855, 154] width 119 height 10
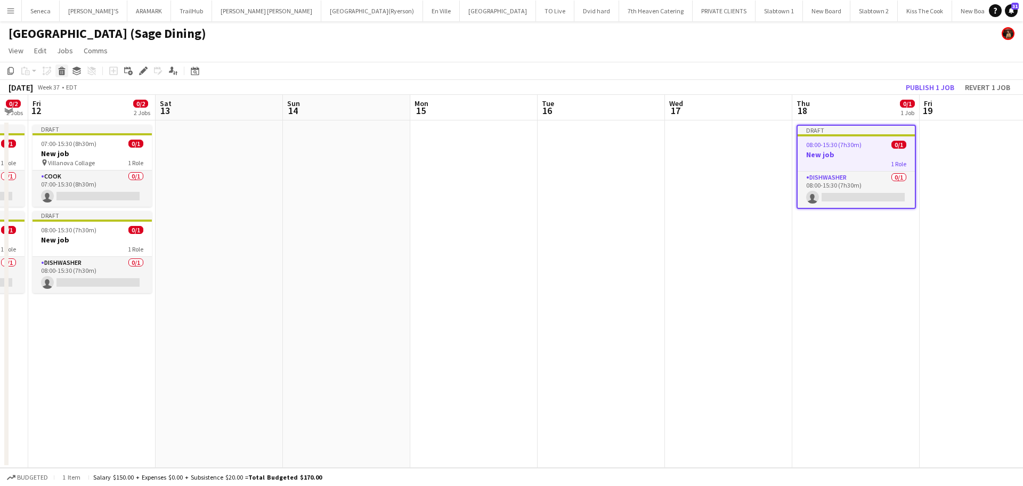
click at [60, 70] on icon at bounding box center [62, 72] width 6 height 5
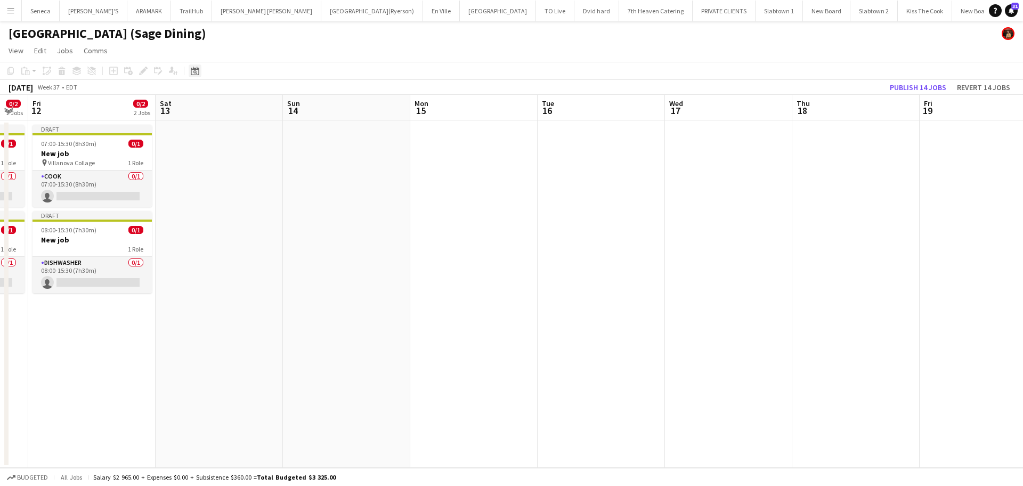
click at [194, 69] on icon at bounding box center [195, 71] width 8 height 9
click at [197, 180] on span "8" at bounding box center [197, 176] width 13 height 13
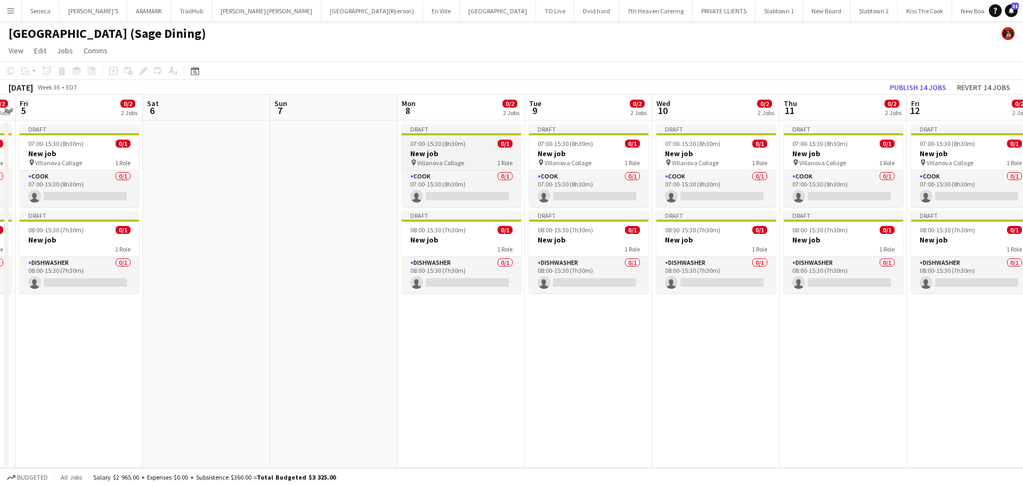
click at [425, 148] on app-job-card "Draft 07:00-15:30 (8h30m) 0/1 New job pin Villanova Collage 1 Role COOK 0/1 07:…" at bounding box center [461, 166] width 119 height 82
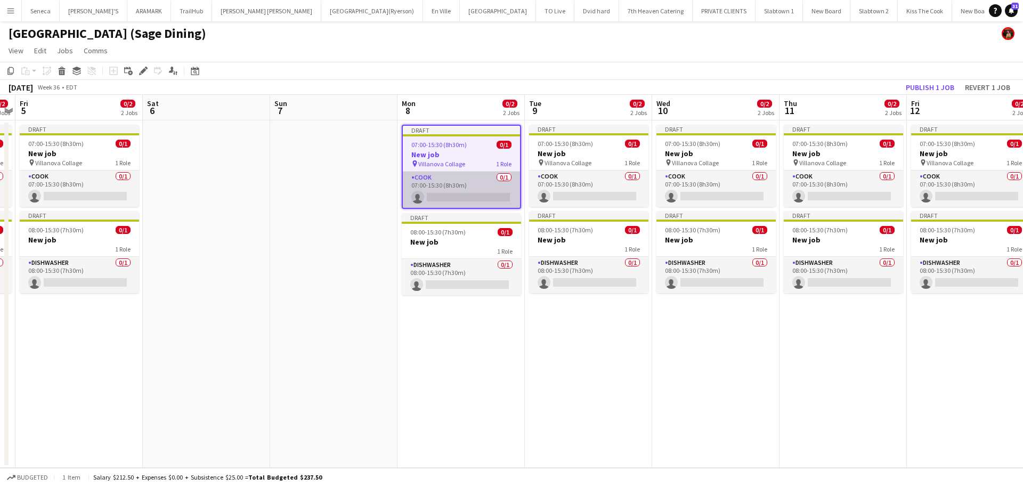
drag, startPoint x: 436, startPoint y: 257, endPoint x: 522, endPoint y: 188, distance: 110.3
click at [444, 250] on app-calendar-viewport "Tue 2 Wed 3 2/2 2 Jobs Thu 4 0/2 2 Jobs Fri 5 0/2 2 Jobs Sat 6 Sun 7 Mon 8 0/2 …" at bounding box center [511, 281] width 1023 height 373
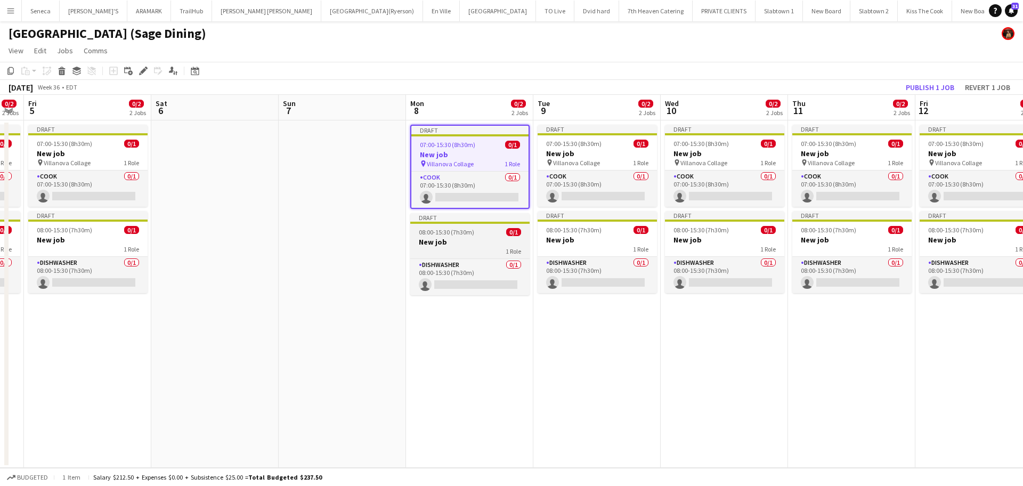
click at [497, 248] on div "1 Role" at bounding box center [469, 251] width 119 height 9
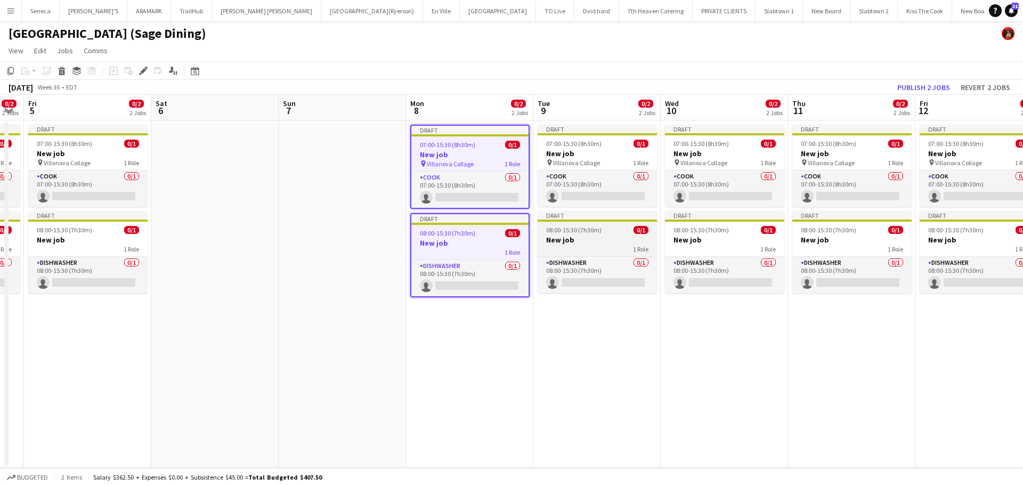
drag, startPoint x: 581, startPoint y: 189, endPoint x: 583, endPoint y: 225, distance: 36.3
click at [582, 190] on app-card-role "COOK 0/1 07:00-15:30 (8h30m) single-neutral-actions" at bounding box center [597, 188] width 119 height 36
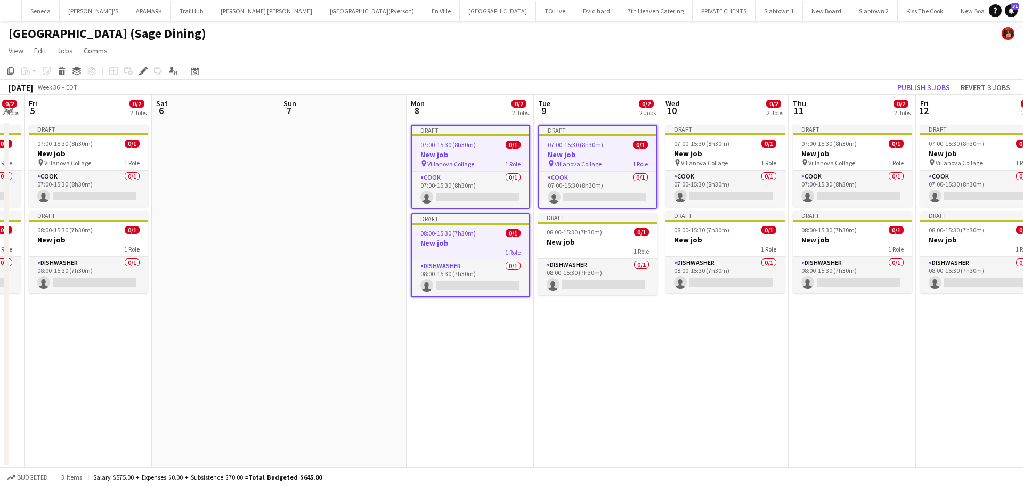
click at [604, 271] on app-calendar-viewport "Tue 2 Wed 3 2/2 2 Jobs Thu 4 0/2 2 Jobs Fri 5 0/2 2 Jobs Sat 6 Sun 7 Mon 8 0/2 …" at bounding box center [511, 281] width 1023 height 373
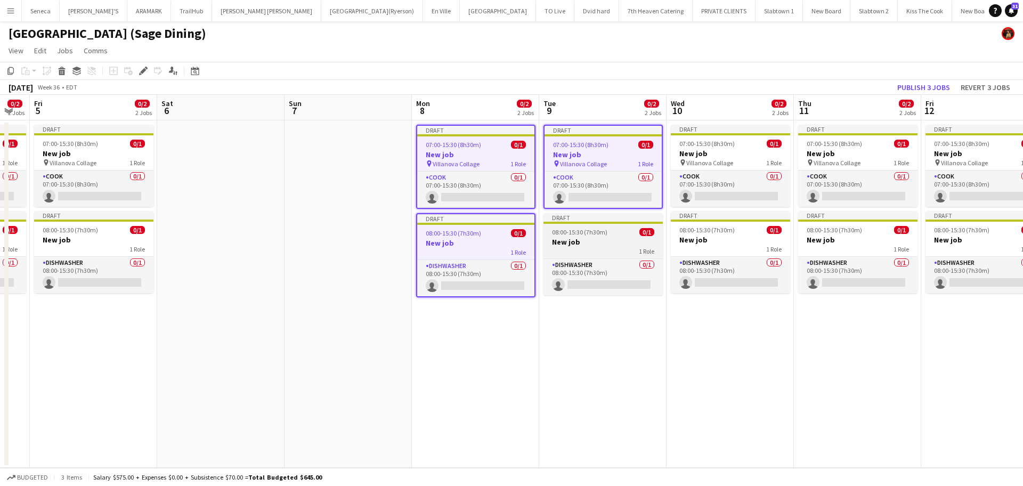
click at [608, 249] on div "1 Role" at bounding box center [602, 251] width 119 height 9
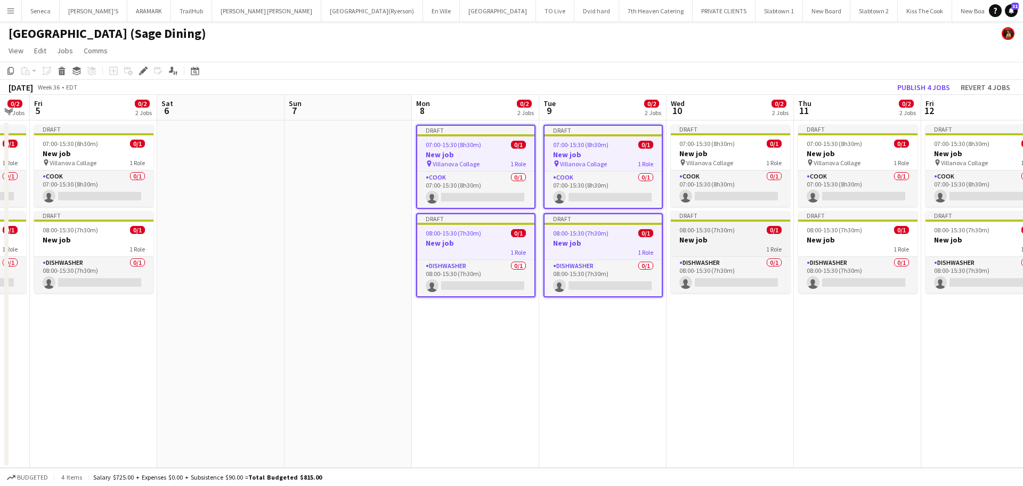
drag, startPoint x: 702, startPoint y: 165, endPoint x: 709, endPoint y: 215, distance: 51.2
click at [703, 168] on app-job-card "Draft 07:00-15:30 (8h30m) 0/1 New job pin Villanova Collage 1 Role COOK 0/1 07:…" at bounding box center [730, 166] width 119 height 82
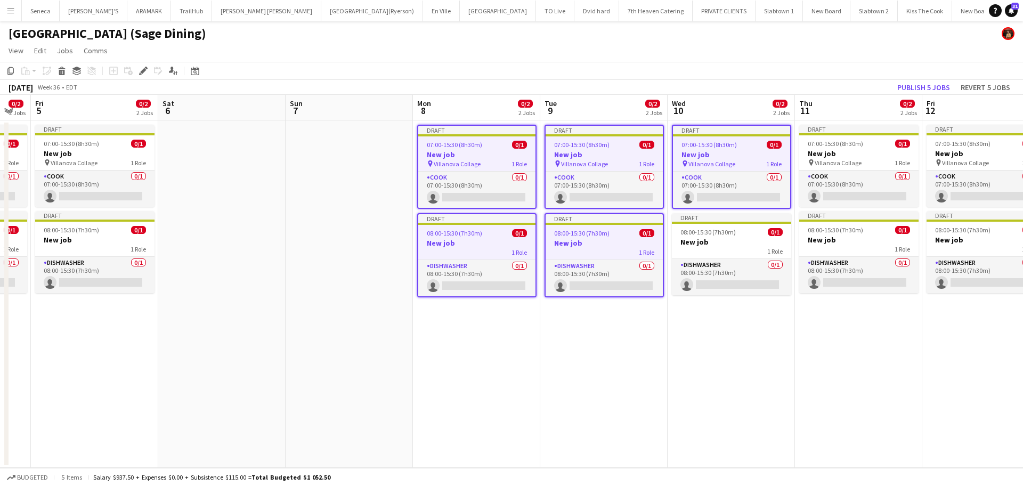
drag, startPoint x: 726, startPoint y: 276, endPoint x: 762, endPoint y: 239, distance: 52.7
click at [728, 273] on app-card-role "DISHWASHER 0/1 08:00-15:30 (7h30m) single-neutral-actions" at bounding box center [731, 277] width 119 height 36
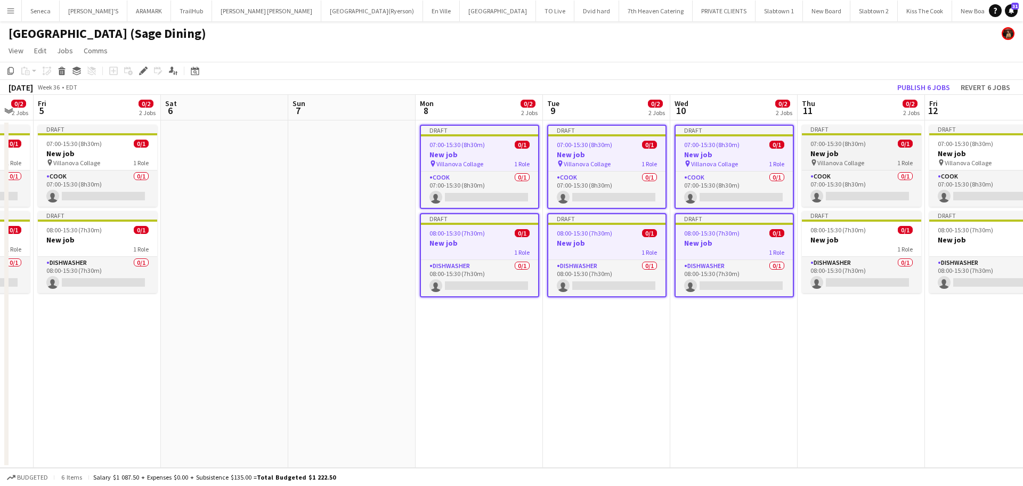
click at [857, 141] on span "07:00-15:30 (8h30m)" at bounding box center [837, 144] width 55 height 8
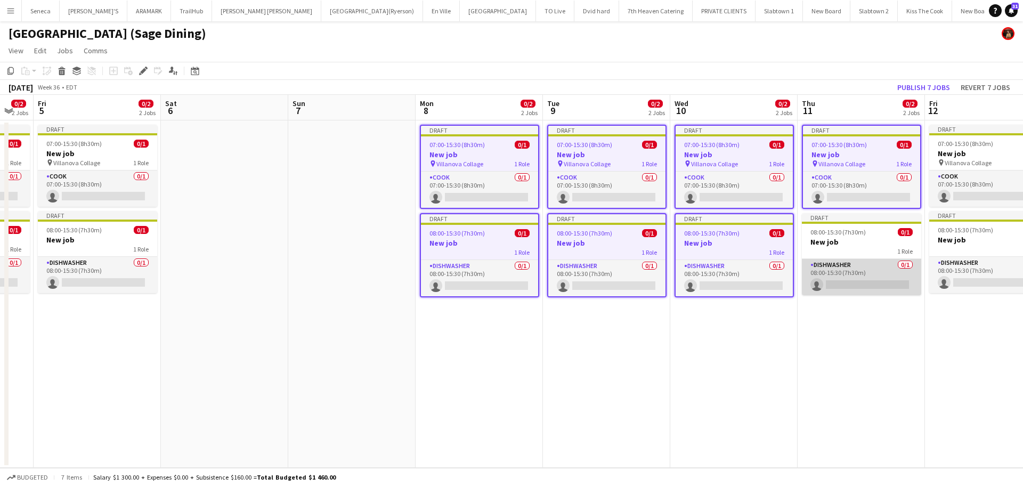
drag, startPoint x: 852, startPoint y: 288, endPoint x: 856, endPoint y: 281, distance: 8.3
click at [855, 284] on app-card-role "DISHWASHER 0/1 08:00-15:30 (7h30m) single-neutral-actions" at bounding box center [861, 277] width 119 height 36
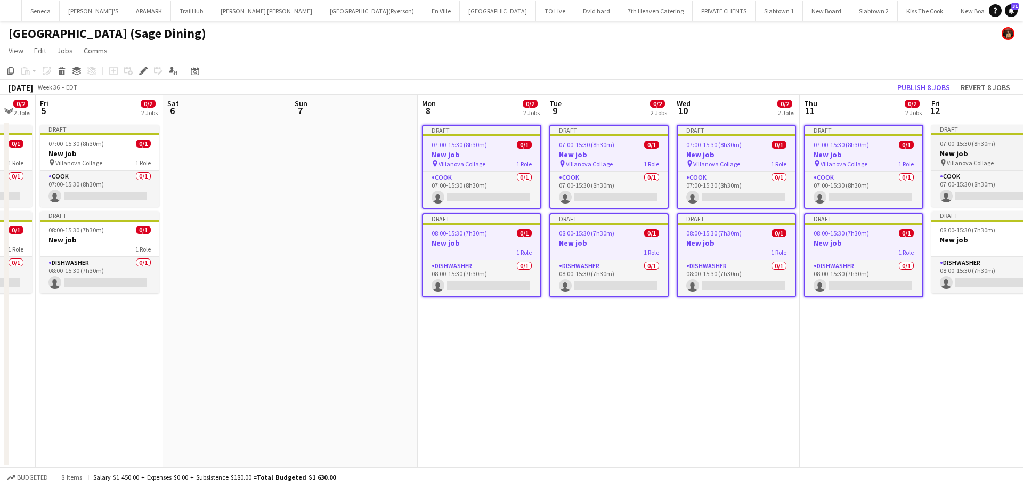
drag, startPoint x: 964, startPoint y: 150, endPoint x: 965, endPoint y: 167, distance: 17.1
click at [909, 152] on h3 "New job" at bounding box center [990, 154] width 119 height 10
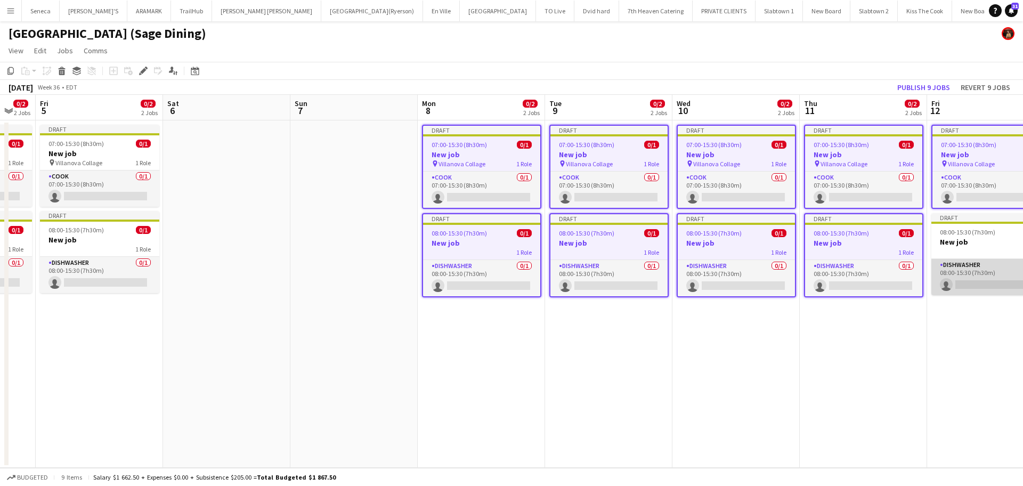
click at [909, 269] on app-card-role "DISHWASHER 0/1 08:00-15:30 (7h30m) single-neutral-actions" at bounding box center [990, 277] width 119 height 36
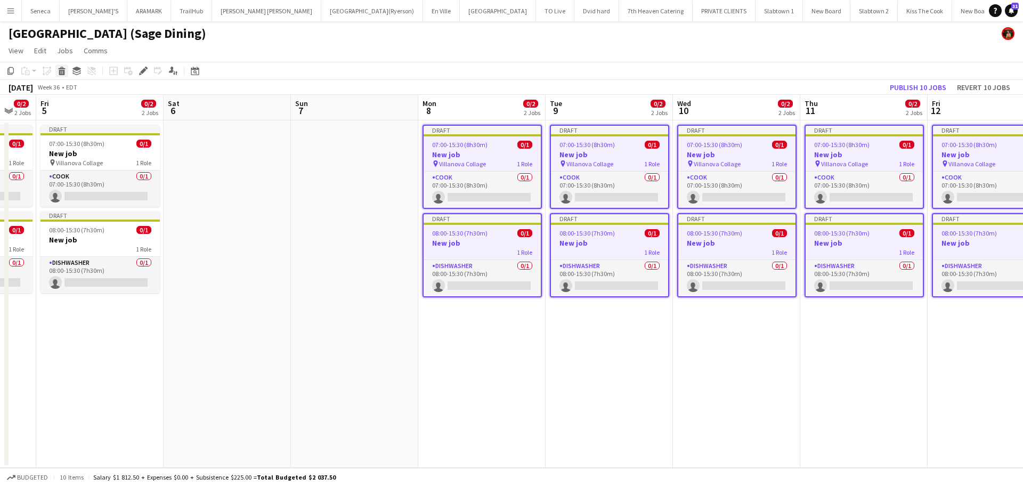
click at [61, 68] on icon "Delete" at bounding box center [62, 71] width 9 height 9
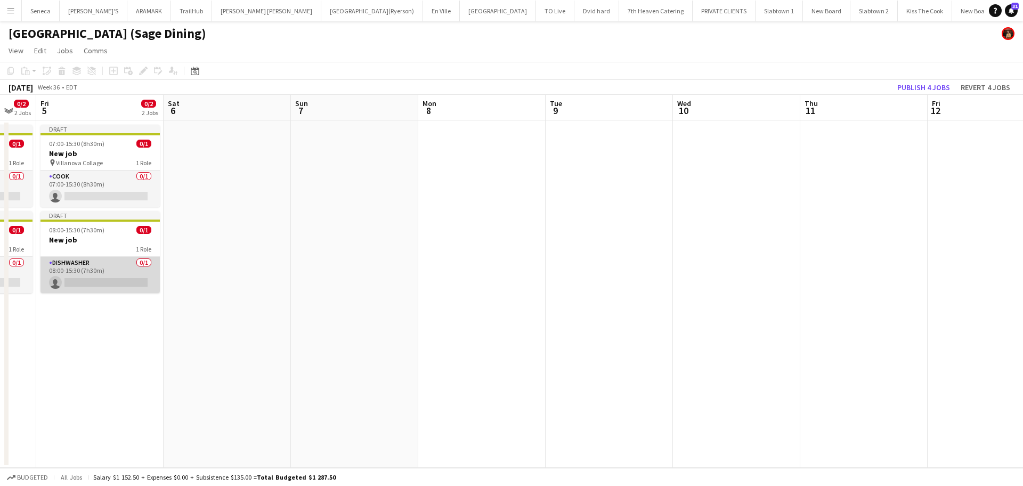
click at [68, 262] on app-card-role "DISHWASHER 0/1 08:00-15:30 (7h30m) single-neutral-actions" at bounding box center [99, 275] width 119 height 36
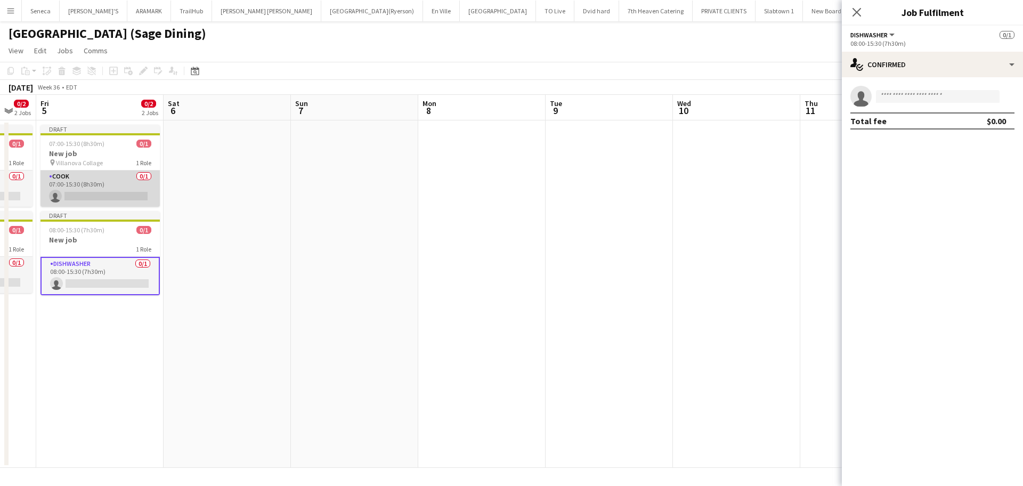
click at [100, 172] on app-card-role "COOK 0/1 07:00-15:30 (8h30m) single-neutral-actions" at bounding box center [99, 188] width 119 height 36
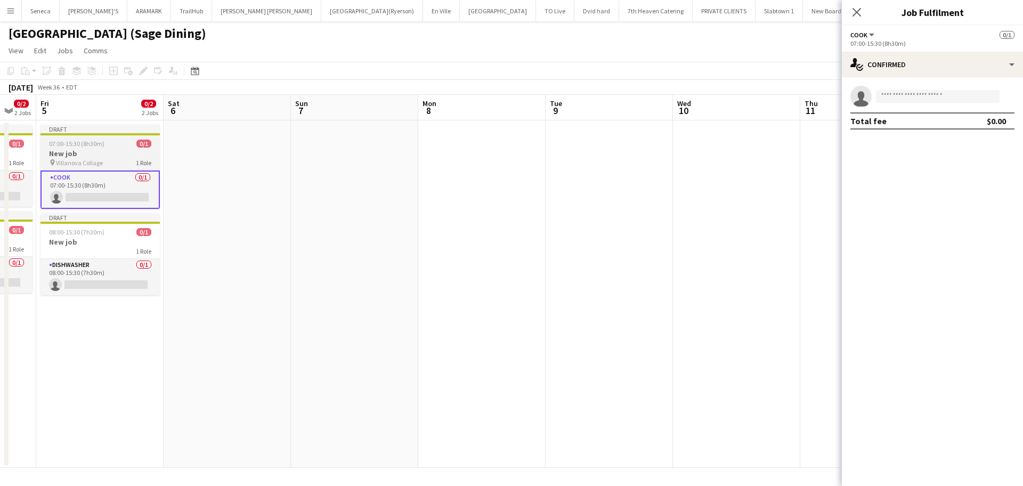
click at [100, 156] on h3 "New job" at bounding box center [99, 154] width 119 height 10
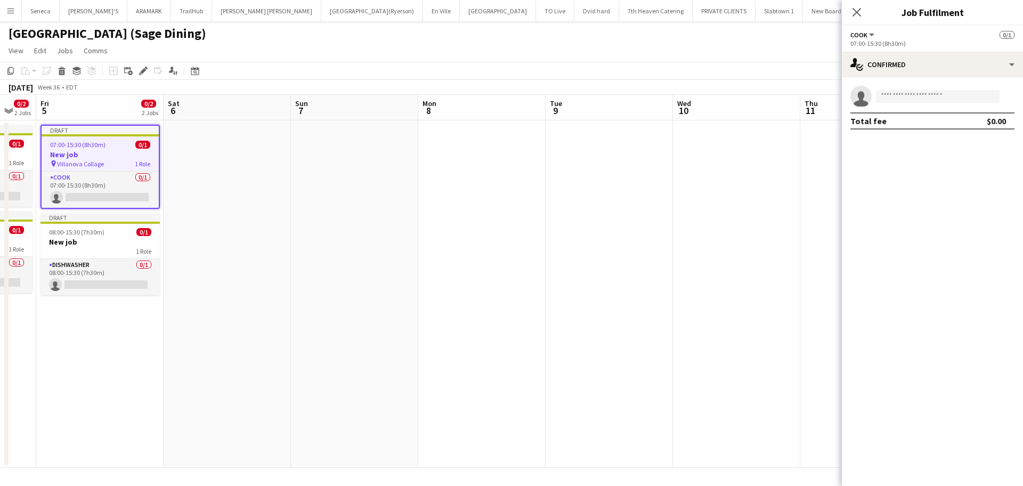
drag, startPoint x: 405, startPoint y: 231, endPoint x: 416, endPoint y: 229, distance: 11.4
click at [407, 231] on app-date-cell at bounding box center [354, 293] width 127 height 347
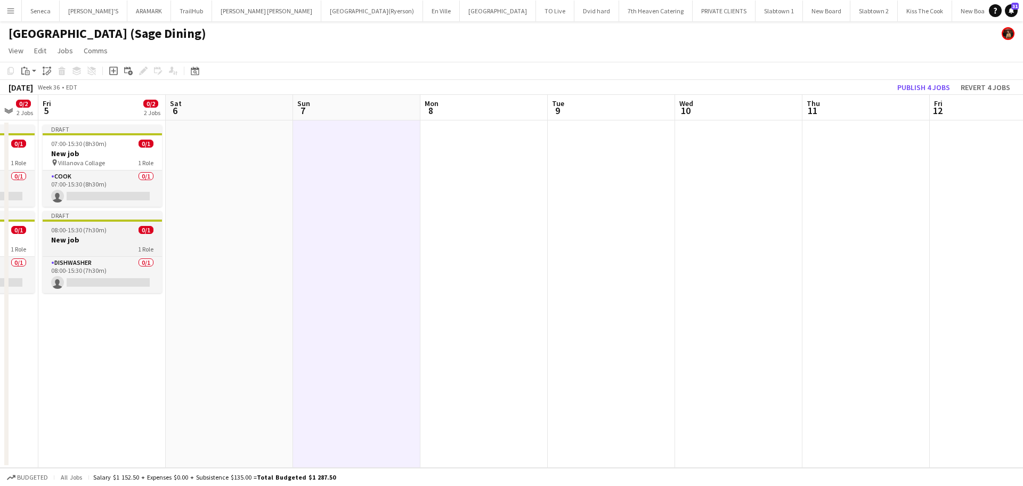
click at [61, 223] on app-job-card "Draft 08:00-15:30 (7h30m) 0/1 New job 1 Role DISHWASHER 0/1 08:00-15:30 (7h30m)…" at bounding box center [102, 252] width 119 height 82
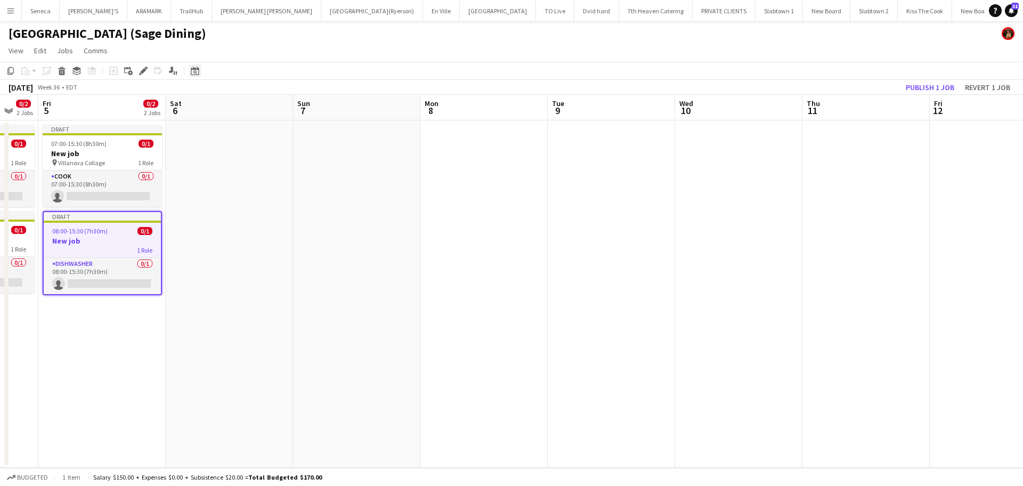
click at [194, 69] on icon at bounding box center [195, 71] width 8 height 9
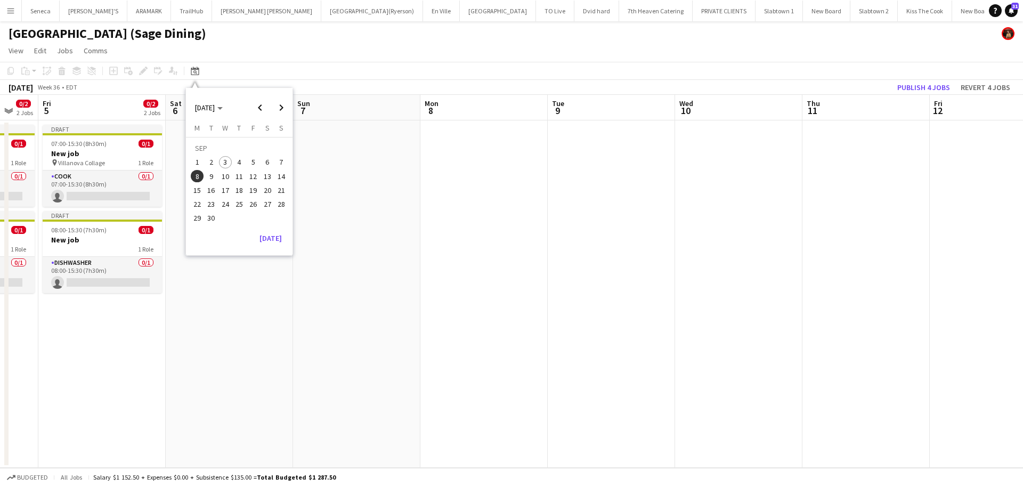
click at [221, 162] on span "3" at bounding box center [225, 162] width 13 height 13
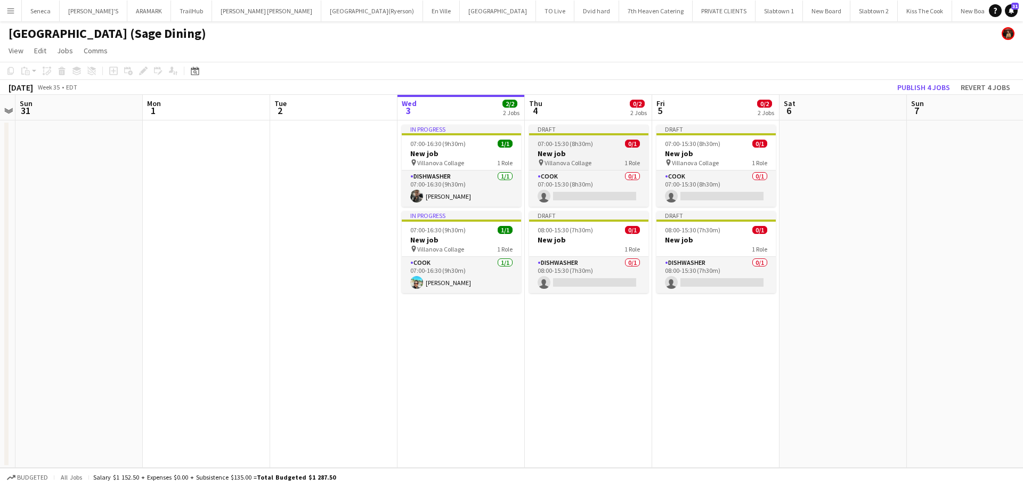
click at [568, 133] on div "Draft" at bounding box center [588, 129] width 119 height 9
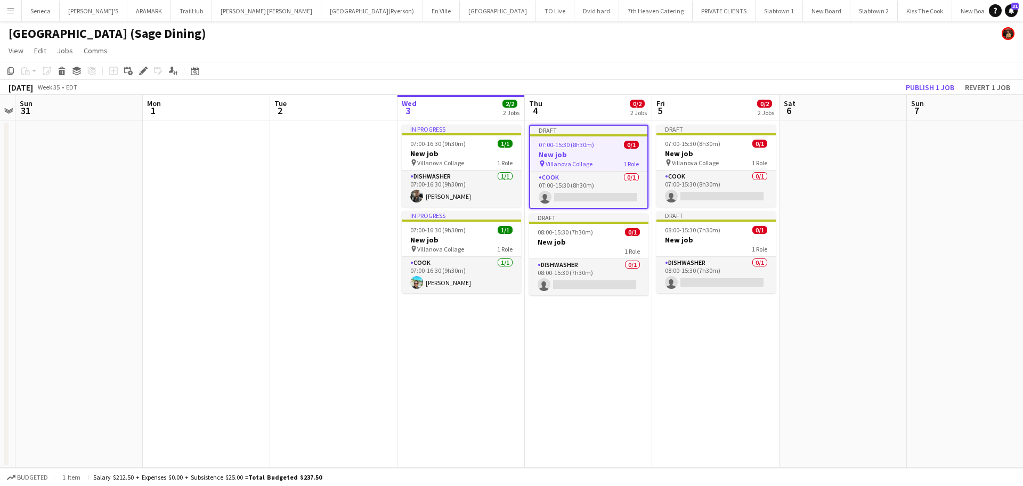
click at [568, 133] on div "Draft" at bounding box center [588, 130] width 117 height 9
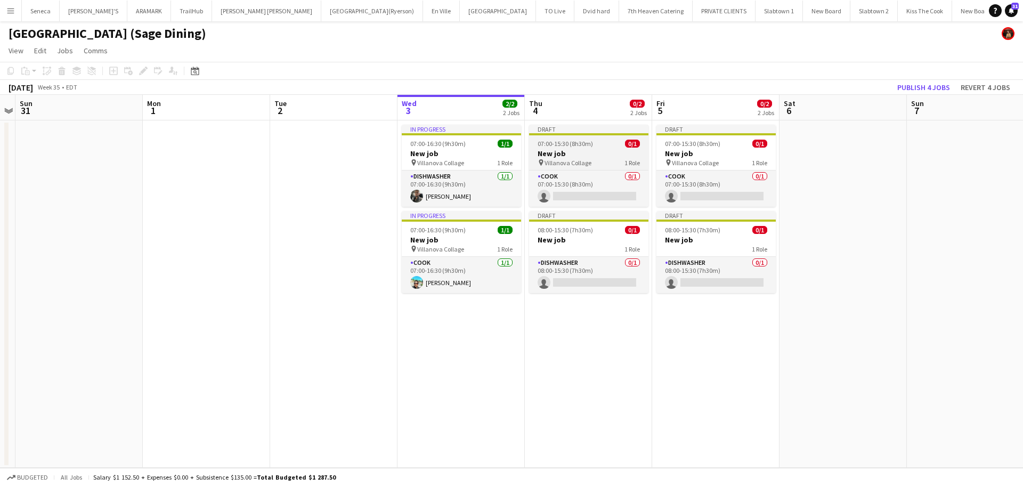
click at [568, 133] on div "Draft" at bounding box center [588, 129] width 119 height 9
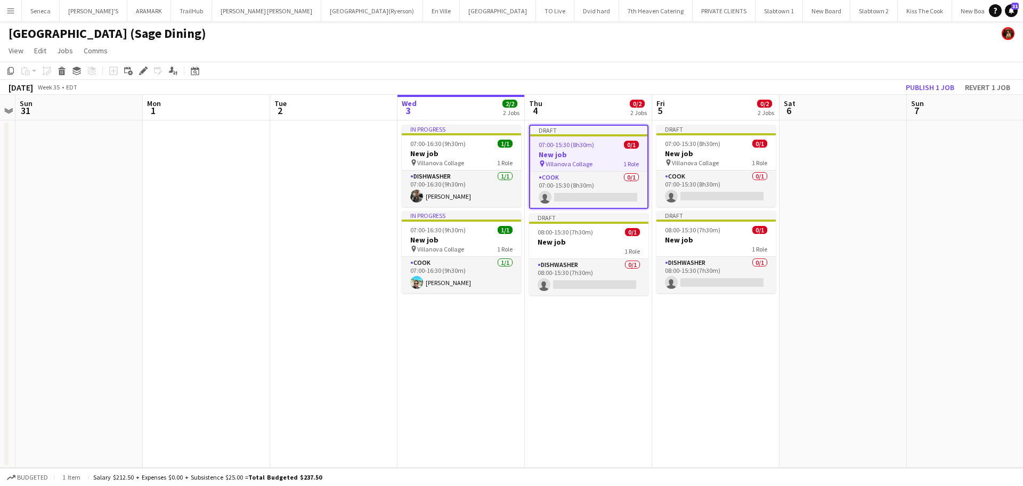
click at [568, 132] on div "Draft" at bounding box center [588, 130] width 117 height 9
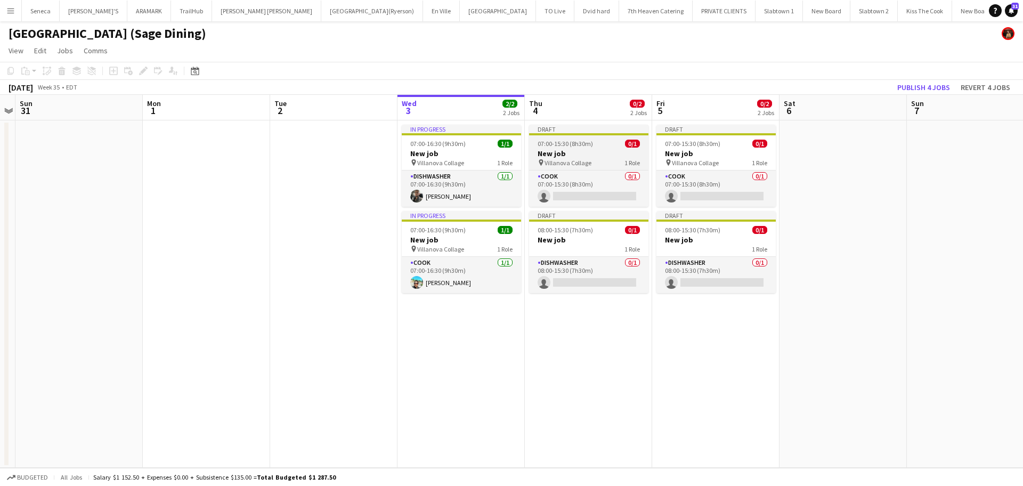
click at [568, 132] on div "Draft" at bounding box center [588, 129] width 119 height 9
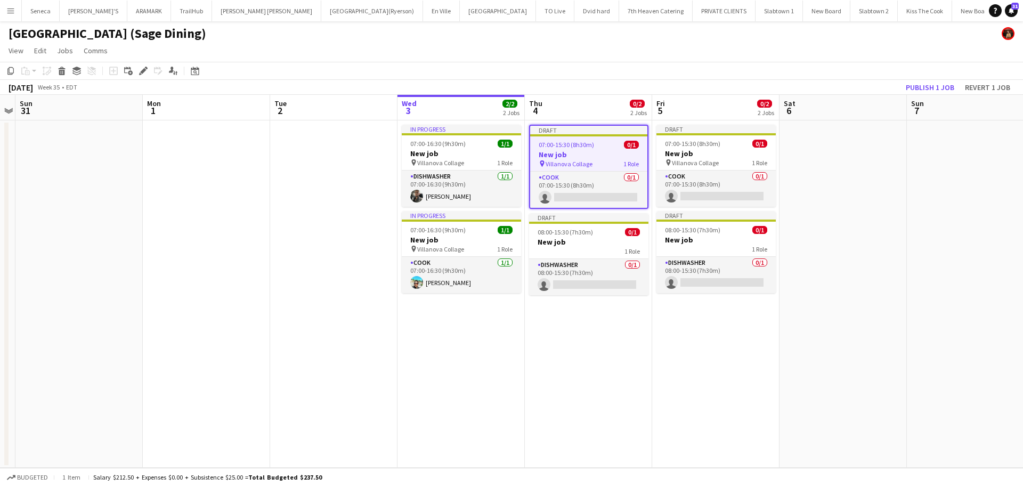
click at [568, 132] on div "Draft" at bounding box center [588, 130] width 117 height 9
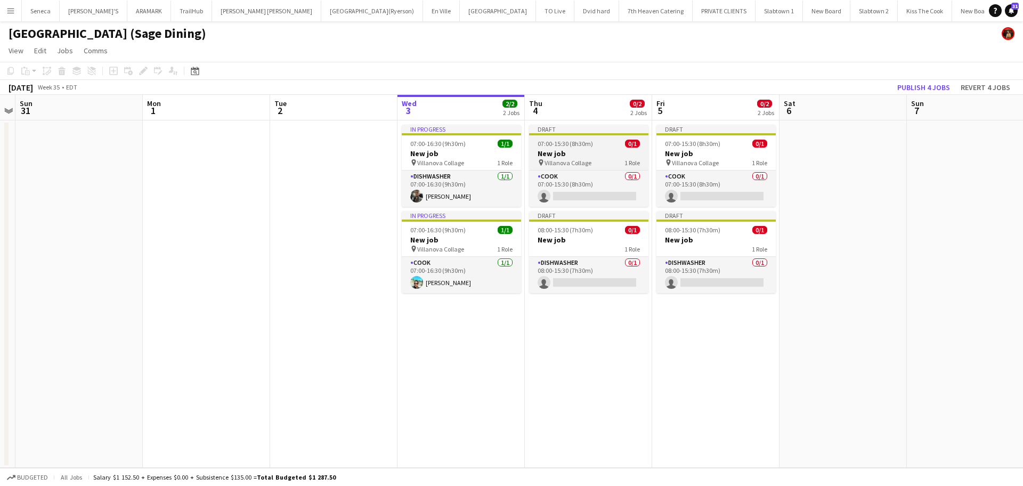
click at [568, 141] on span "07:00-15:30 (8h30m)" at bounding box center [565, 144] width 55 height 8
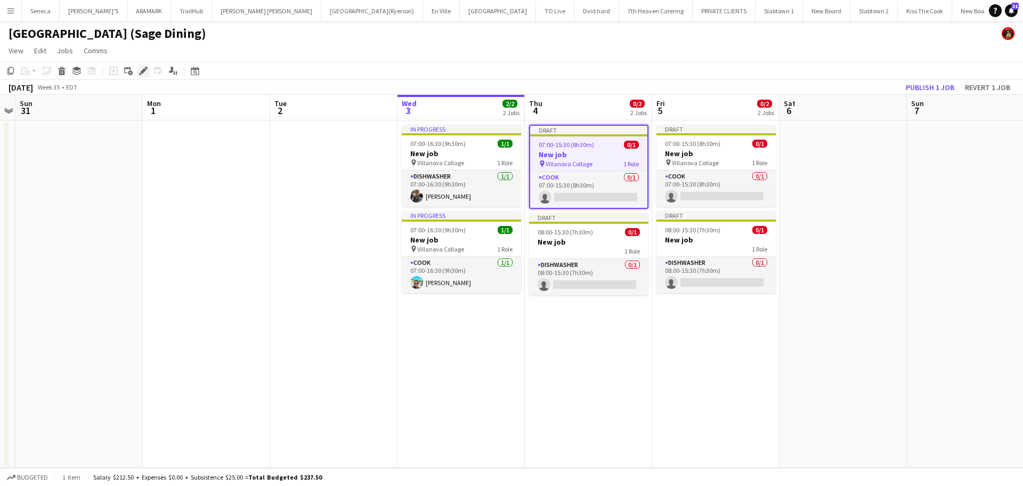
click at [144, 72] on icon "Edit" at bounding box center [143, 71] width 9 height 9
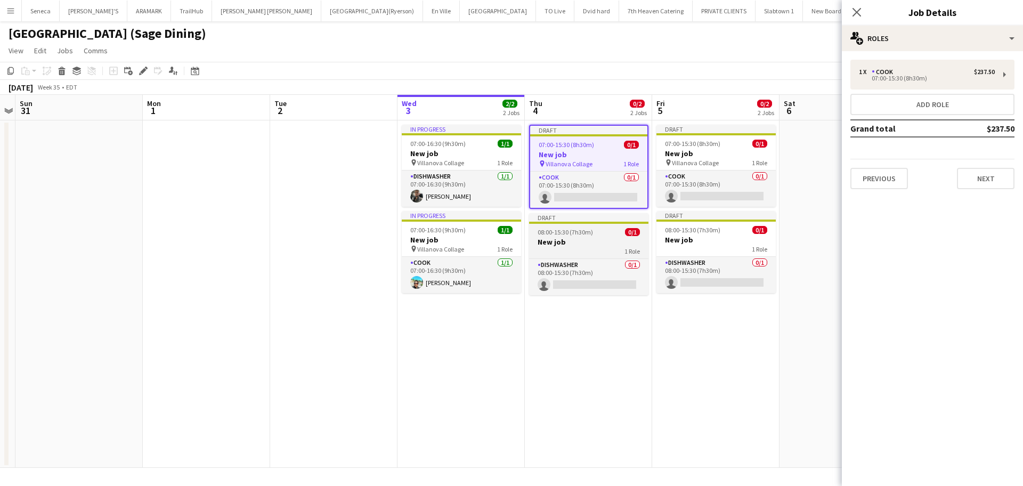
click at [566, 234] on span "08:00-15:30 (7h30m)" at bounding box center [565, 232] width 55 height 8
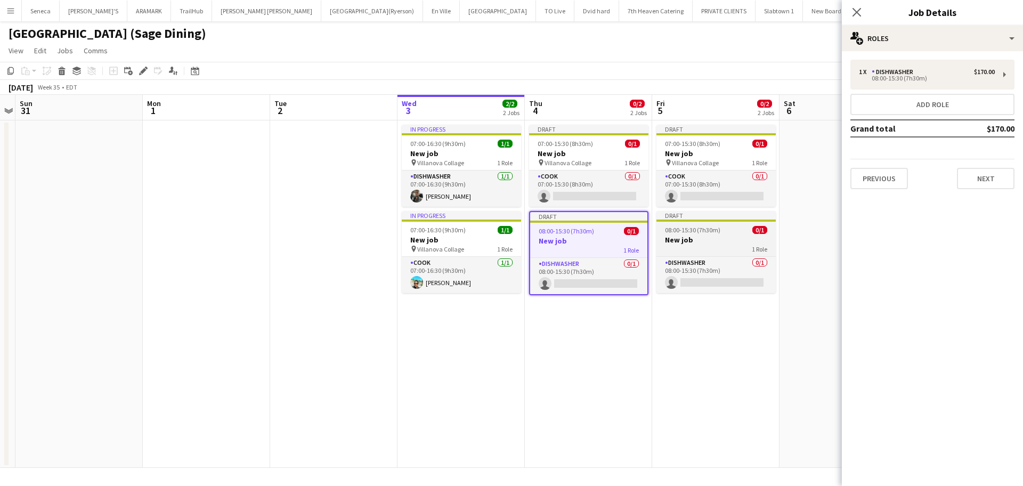
scroll to position [0, 366]
click at [677, 228] on span "08:00-15:30 (7h30m)" at bounding box center [692, 230] width 55 height 8
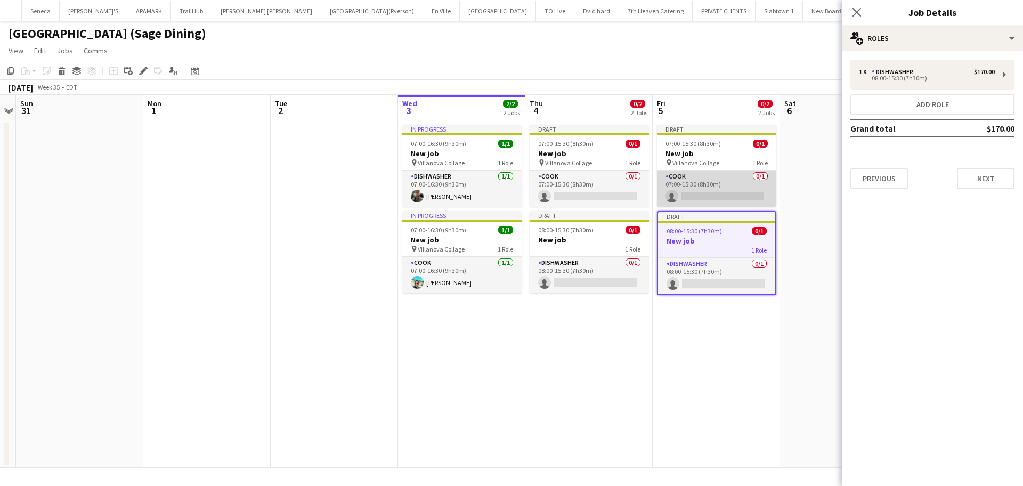
click at [691, 170] on app-card-role "COOK 0/1 07:00-15:30 (8h30m) single-neutral-actions" at bounding box center [716, 188] width 119 height 36
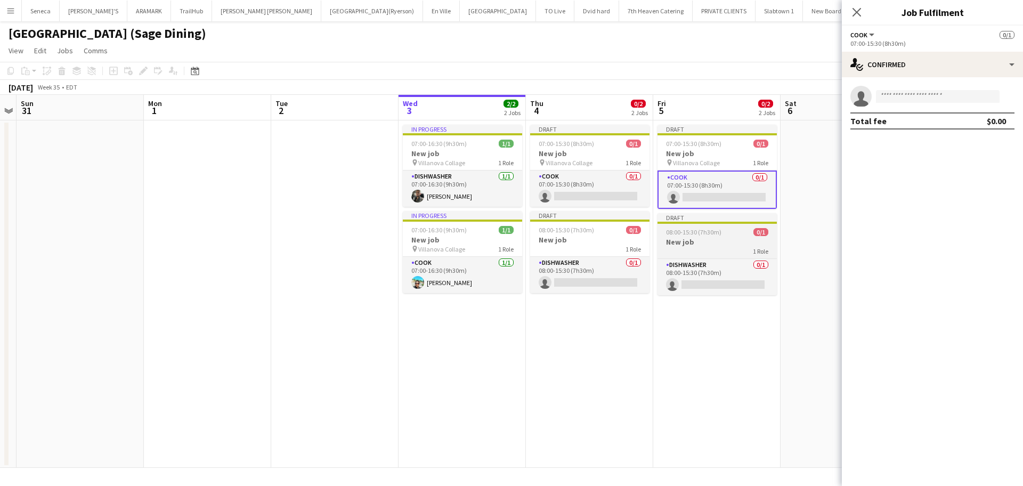
click at [705, 254] on div "1 Role" at bounding box center [716, 251] width 119 height 9
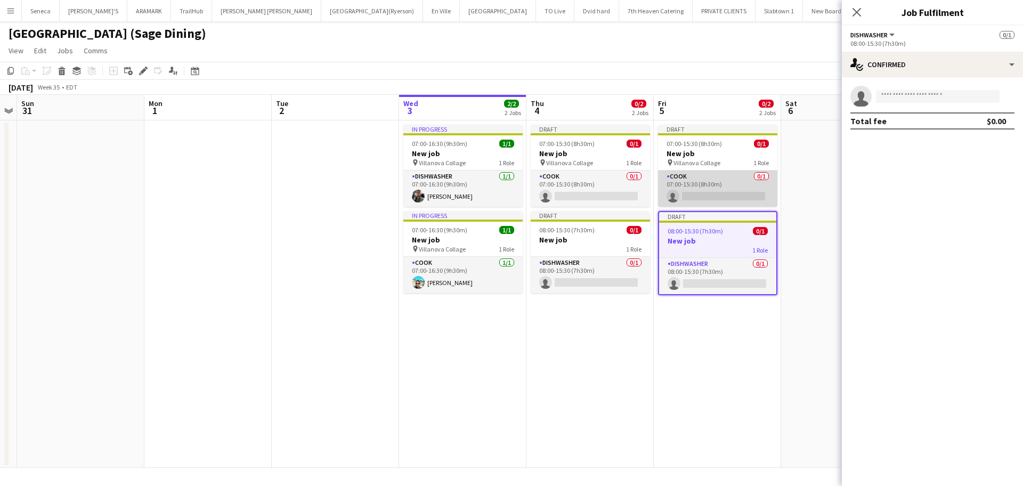
click at [713, 172] on app-card-role "COOK 0/1 07:00-15:30 (8h30m) single-neutral-actions" at bounding box center [717, 188] width 119 height 36
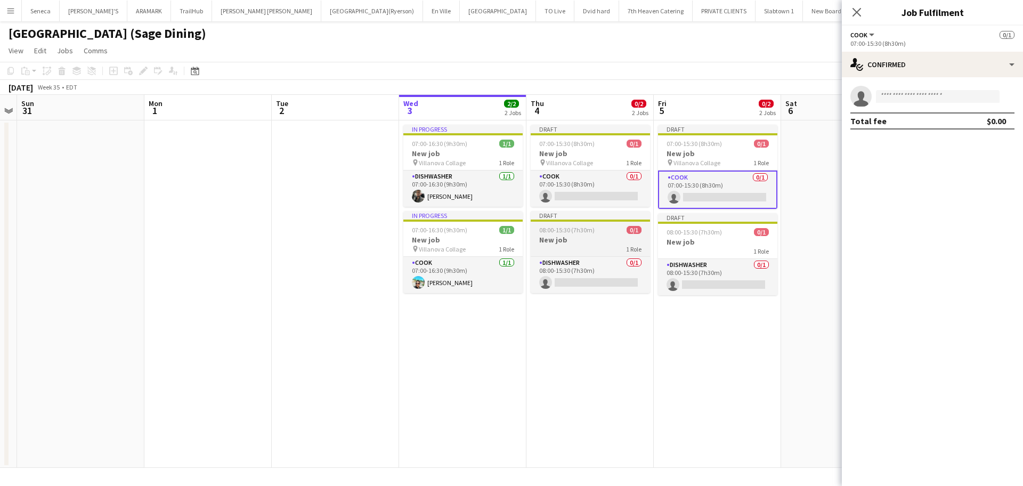
click at [593, 246] on div "1 Role" at bounding box center [590, 249] width 119 height 9
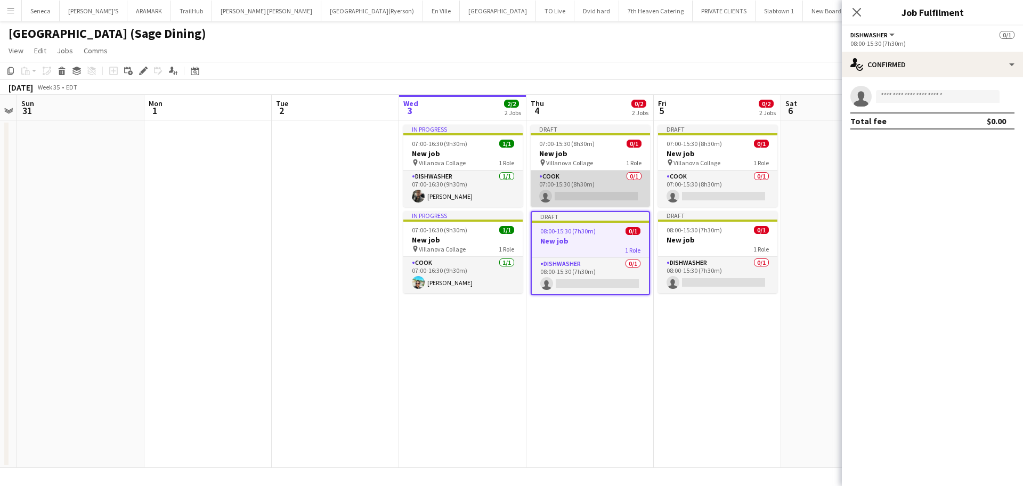
click at [601, 193] on app-card-role "COOK 0/1 07:00-15:30 (8h30m) single-neutral-actions" at bounding box center [590, 188] width 119 height 36
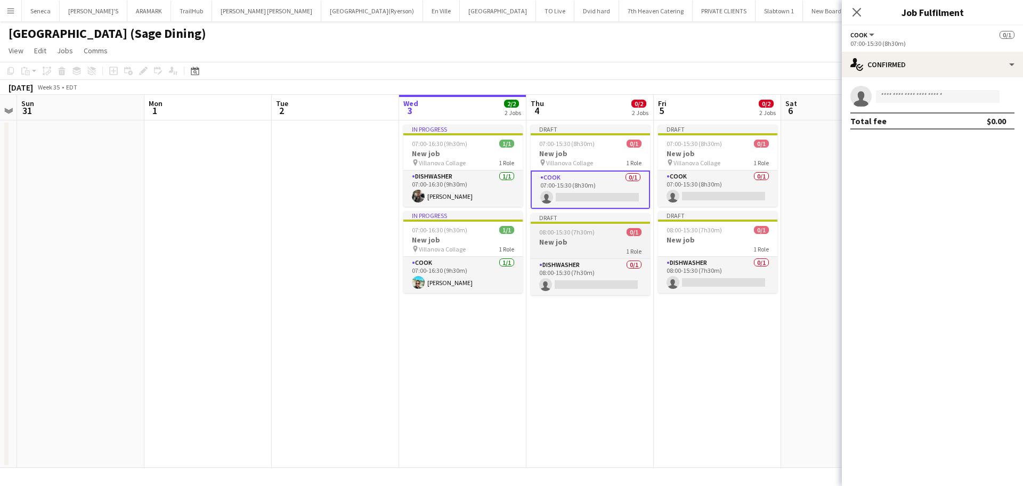
click at [613, 257] on app-job-card "Draft 08:00-15:30 (7h30m) 0/1 New job 1 Role DISHWASHER 0/1 08:00-15:30 (7h30m)…" at bounding box center [590, 254] width 119 height 82
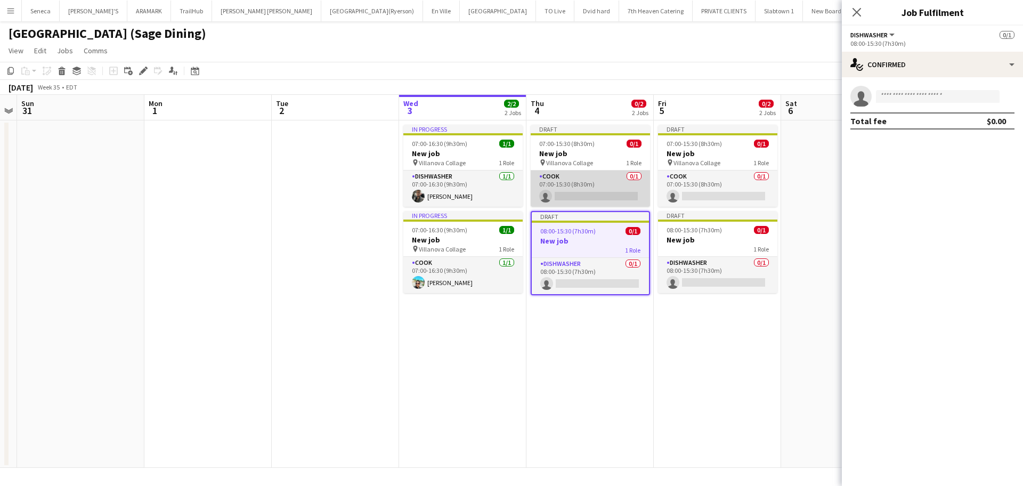
click at [593, 190] on app-card-role "COOK 0/1 07:00-15:30 (8h30m) single-neutral-actions" at bounding box center [590, 188] width 119 height 36
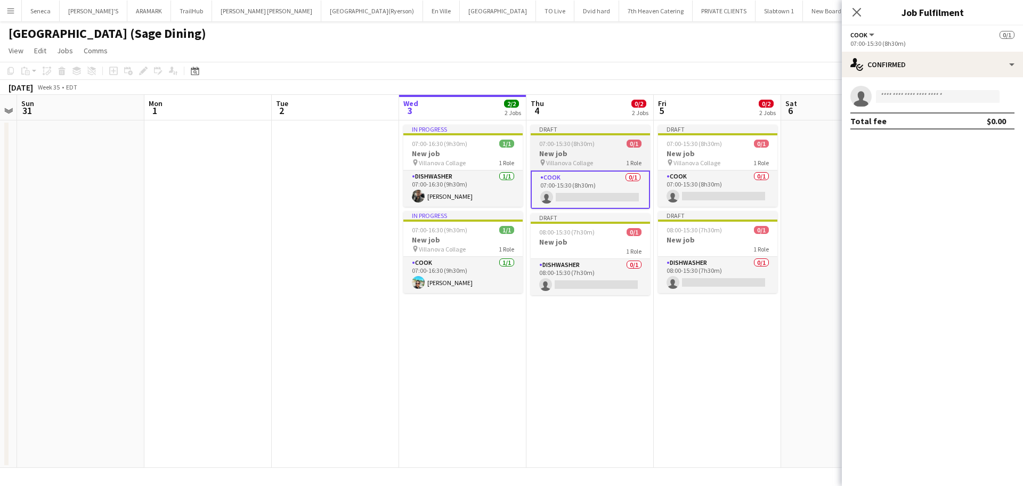
click at [574, 155] on h3 "New job" at bounding box center [590, 154] width 119 height 10
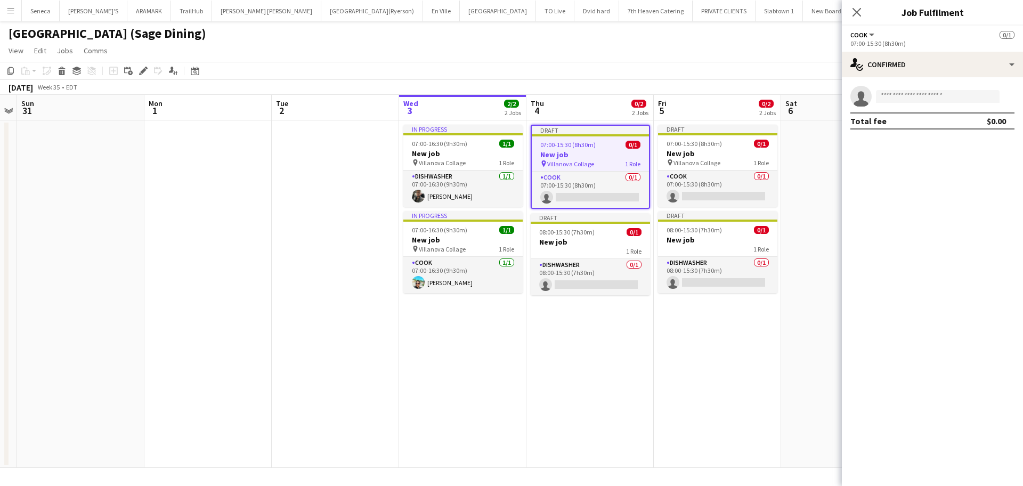
click at [136, 69] on div "Add job Add linked Job Edit Edit linked Job Applicants" at bounding box center [139, 70] width 82 height 13
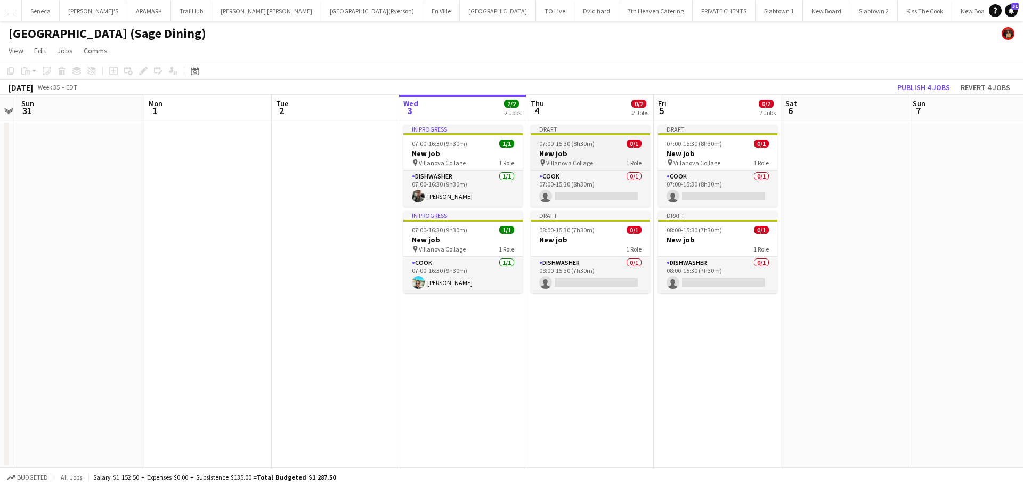
scroll to position [0, 364]
click at [579, 164] on span "Villanova Collage" at bounding box center [570, 163] width 47 height 8
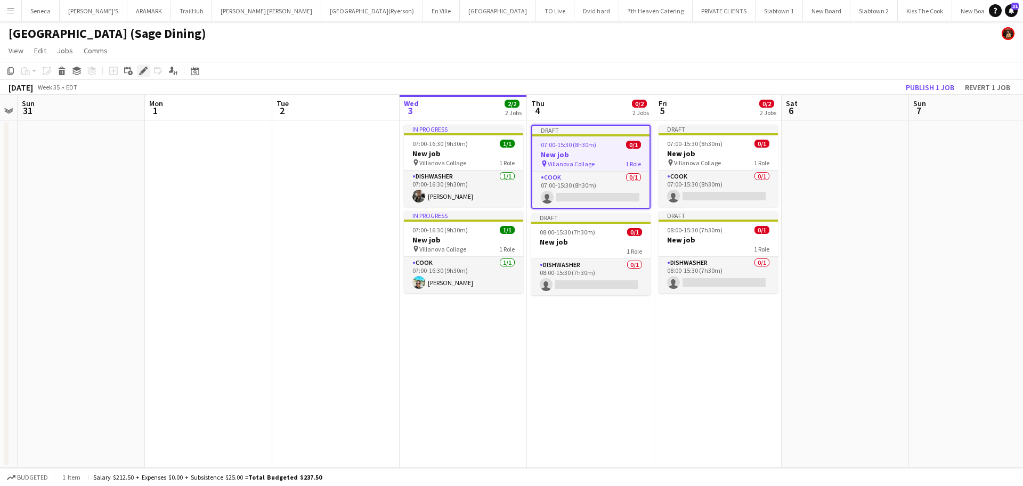
click at [144, 68] on icon "Edit" at bounding box center [143, 71] width 9 height 9
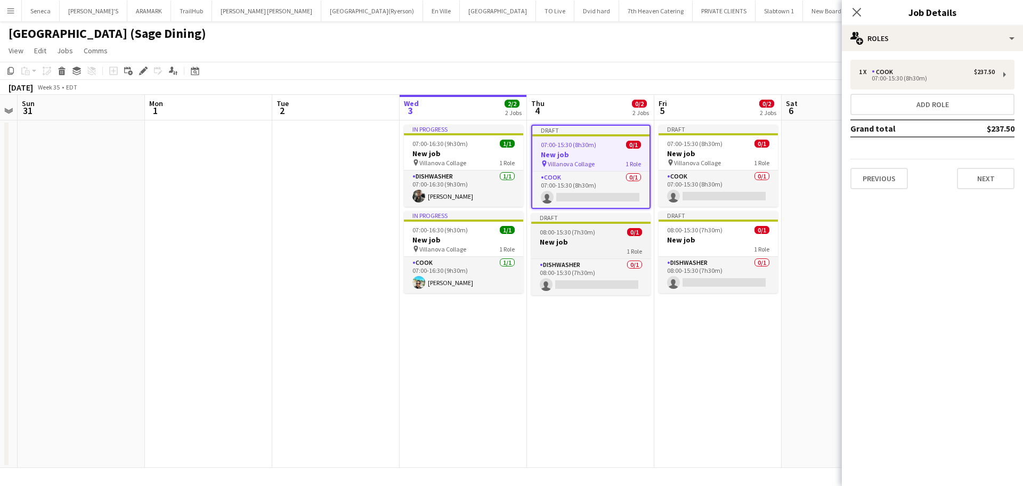
click at [570, 214] on div "Draft" at bounding box center [590, 217] width 119 height 9
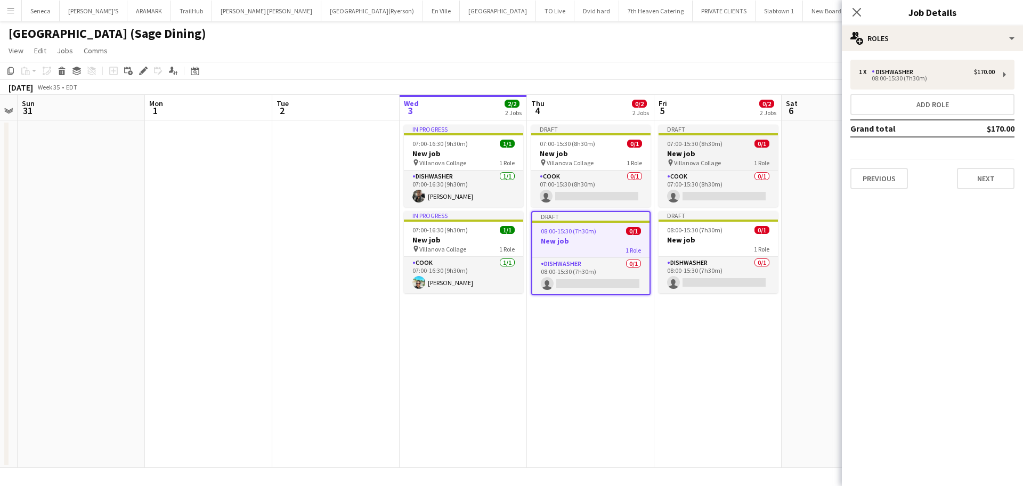
click at [690, 129] on div "Draft" at bounding box center [717, 129] width 119 height 9
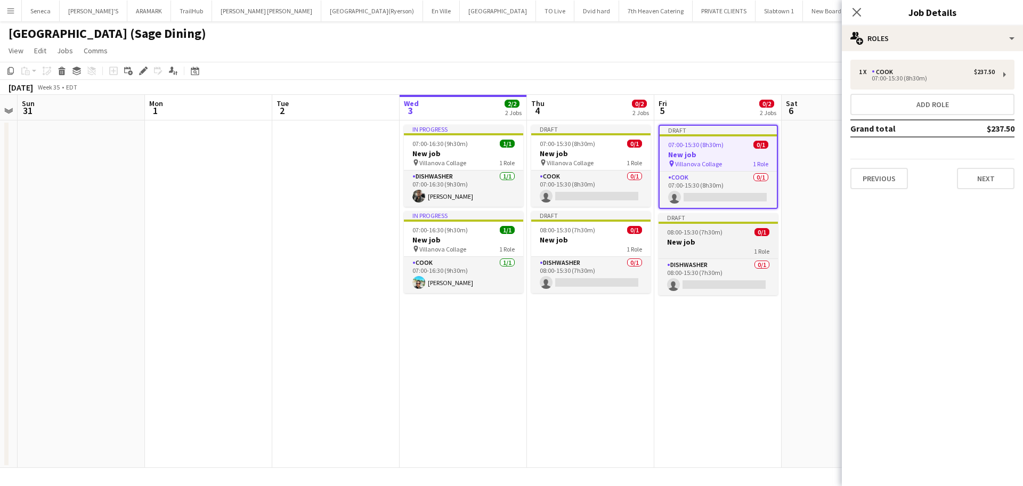
click at [713, 215] on div "Draft" at bounding box center [717, 217] width 119 height 9
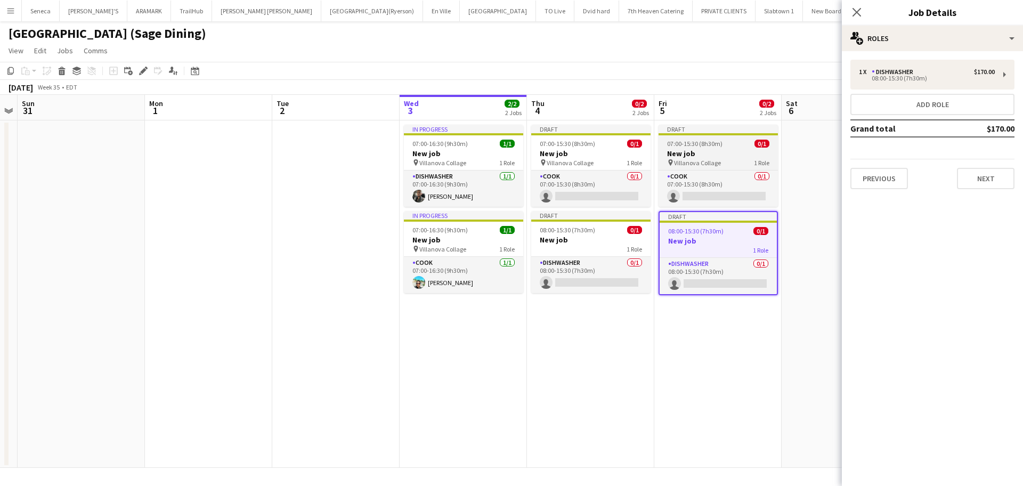
click at [714, 139] on app-job-card "Draft 07:00-15:30 (8h30m) 0/1 New job pin Villanova Collage 1 Role COOK 0/1 07:…" at bounding box center [717, 166] width 119 height 82
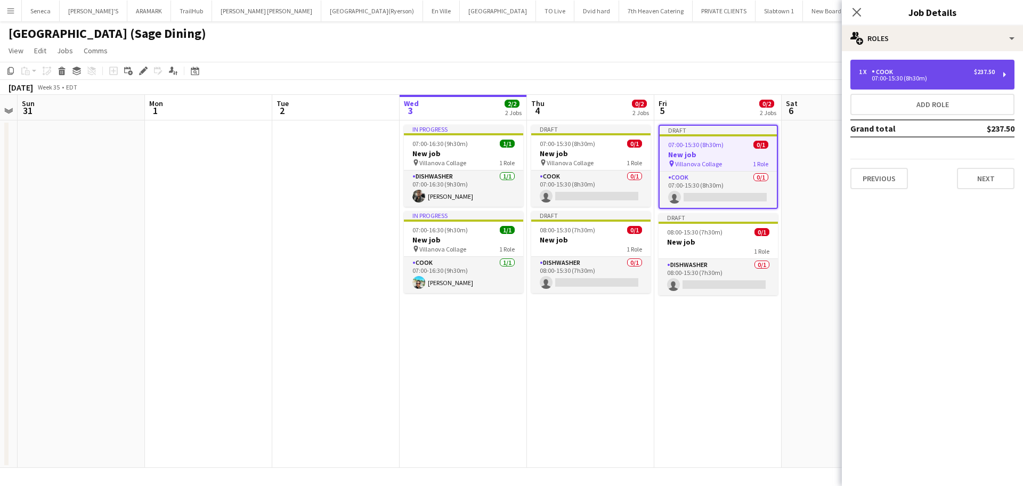
click at [896, 72] on div "1 x COOK $237.50" at bounding box center [927, 71] width 136 height 7
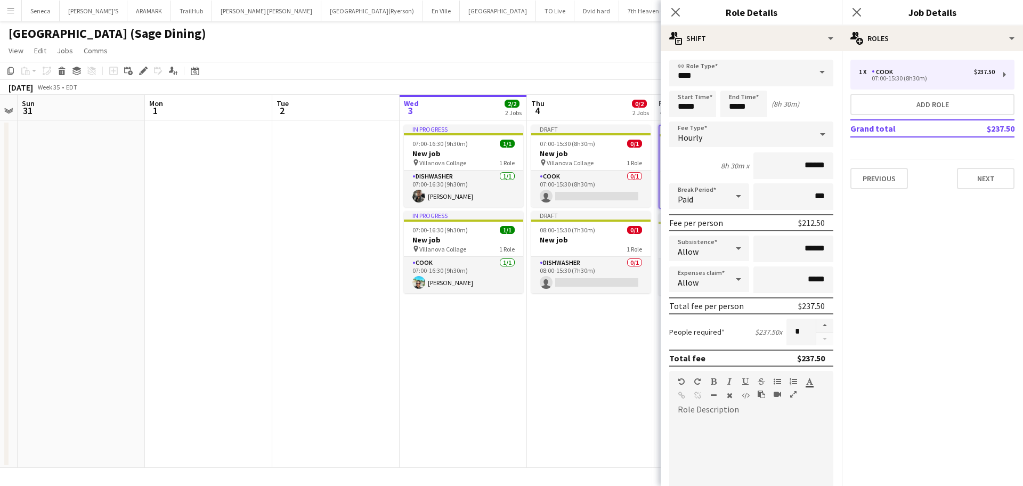
click at [536, 359] on app-date-cell "Draft 07:00-15:30 (8h30m) 0/1 New job pin Villanova Collage 1 Role COOK 0/1 07:…" at bounding box center [590, 293] width 127 height 347
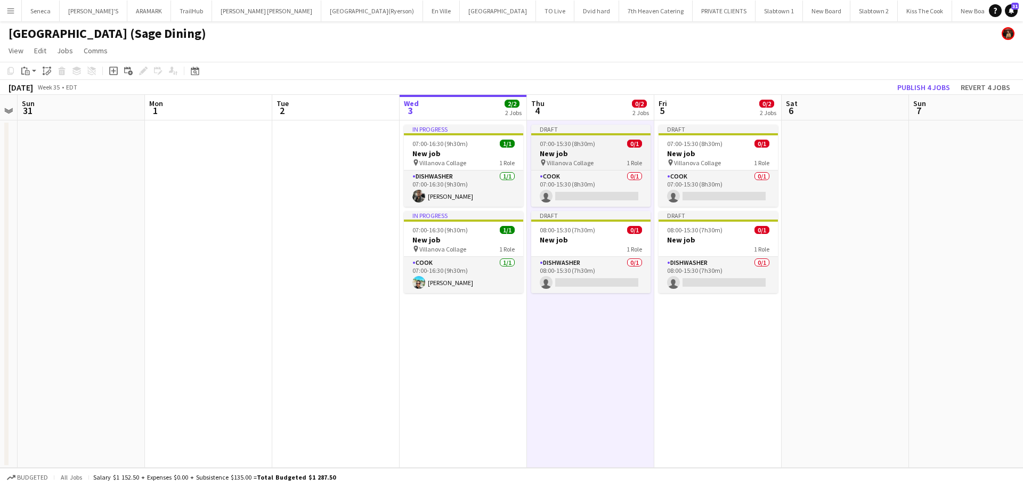
click at [579, 131] on div "Draft" at bounding box center [590, 129] width 119 height 9
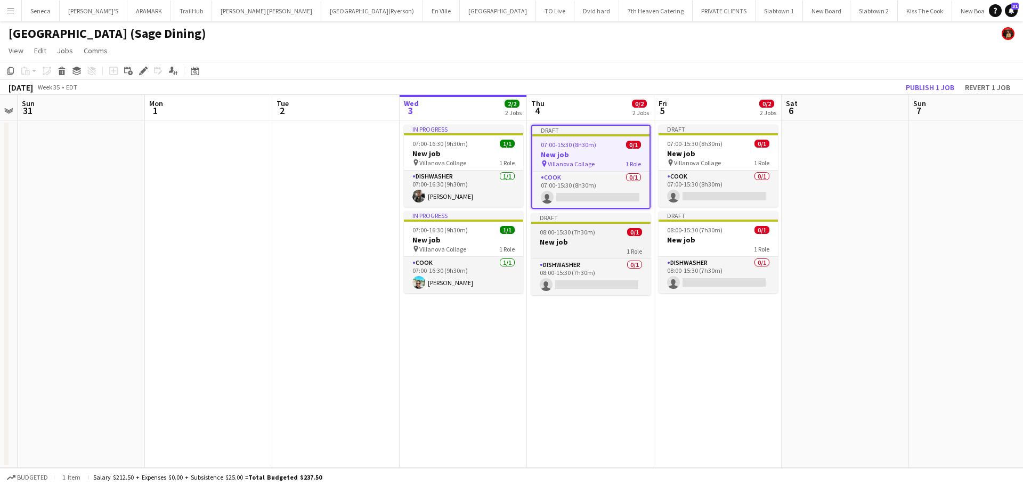
click at [596, 251] on div "1 Role" at bounding box center [590, 251] width 119 height 9
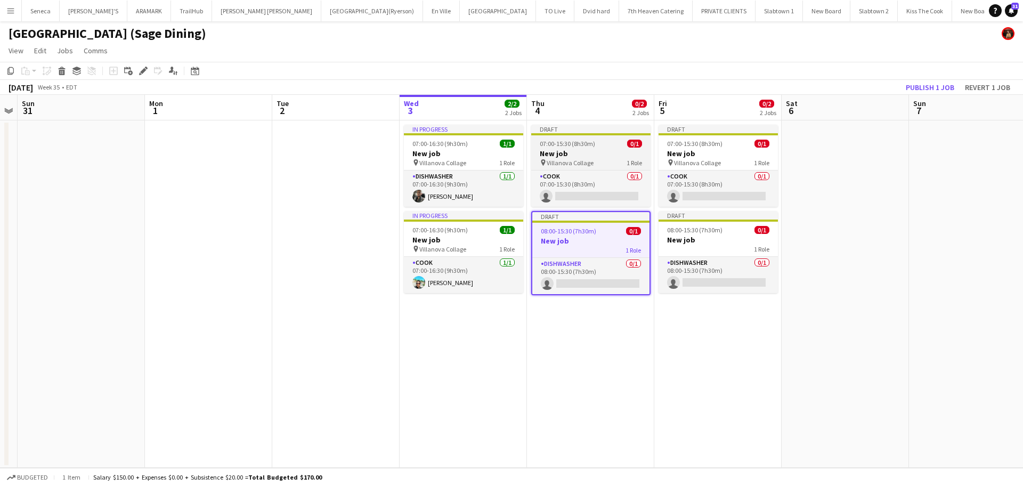
click at [606, 126] on div "Draft" at bounding box center [590, 129] width 119 height 9
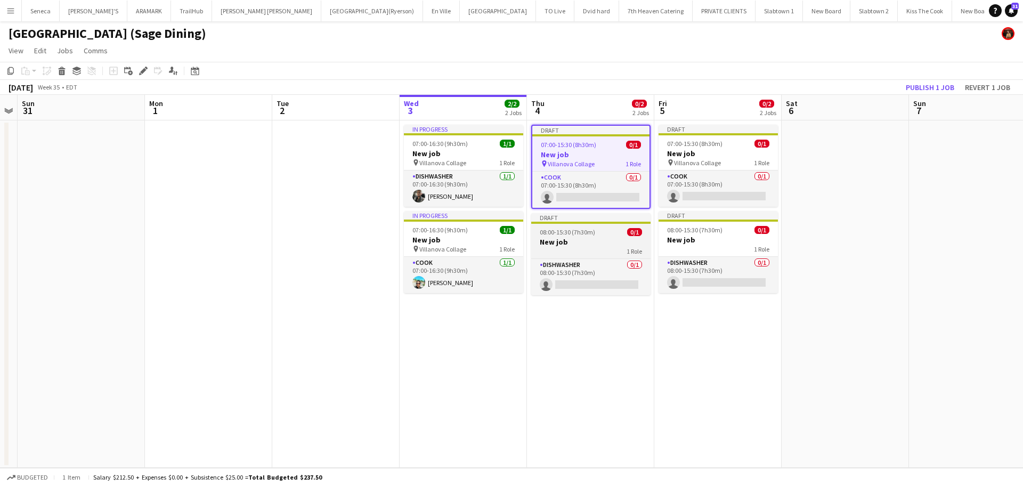
click at [584, 252] on div "1 Role" at bounding box center [590, 251] width 119 height 9
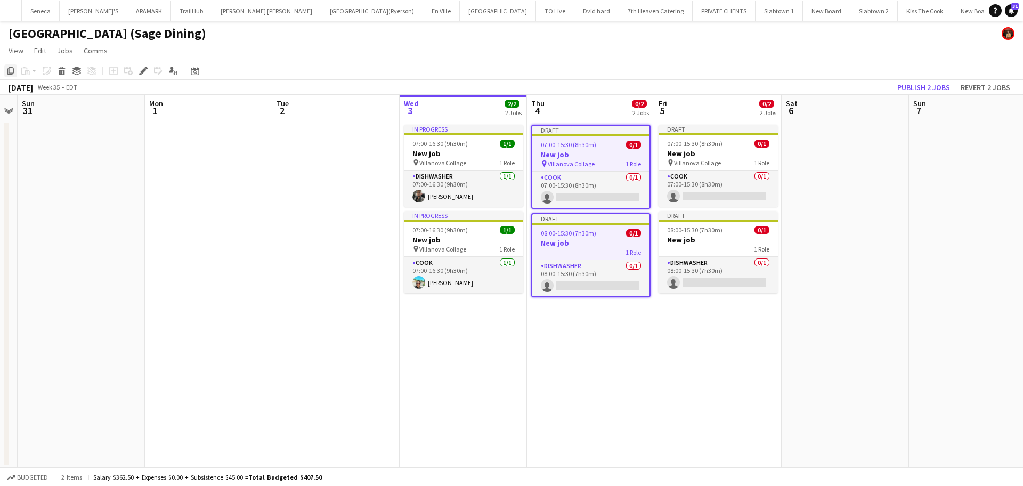
click at [12, 70] on icon "Copy" at bounding box center [10, 71] width 9 height 9
click at [198, 69] on icon at bounding box center [195, 71] width 8 height 9
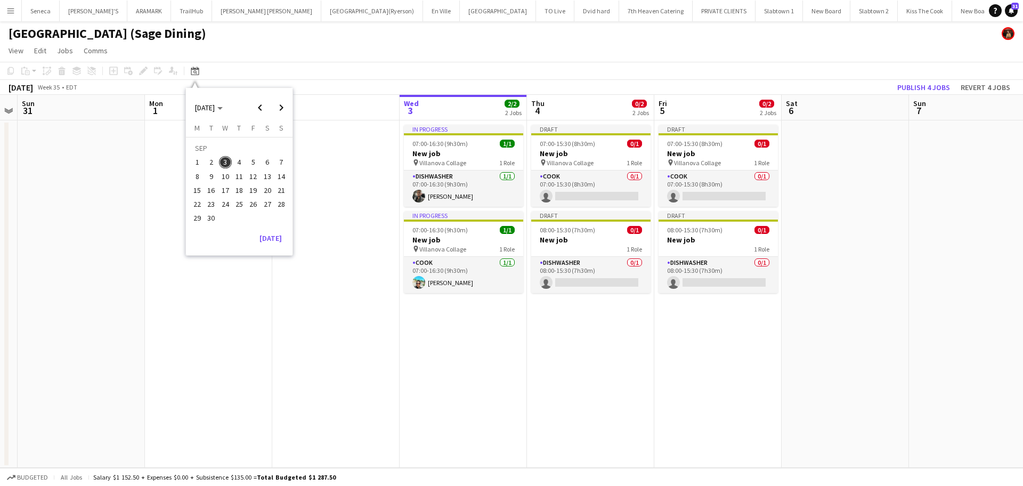
click at [199, 176] on span "8" at bounding box center [197, 176] width 13 height 13
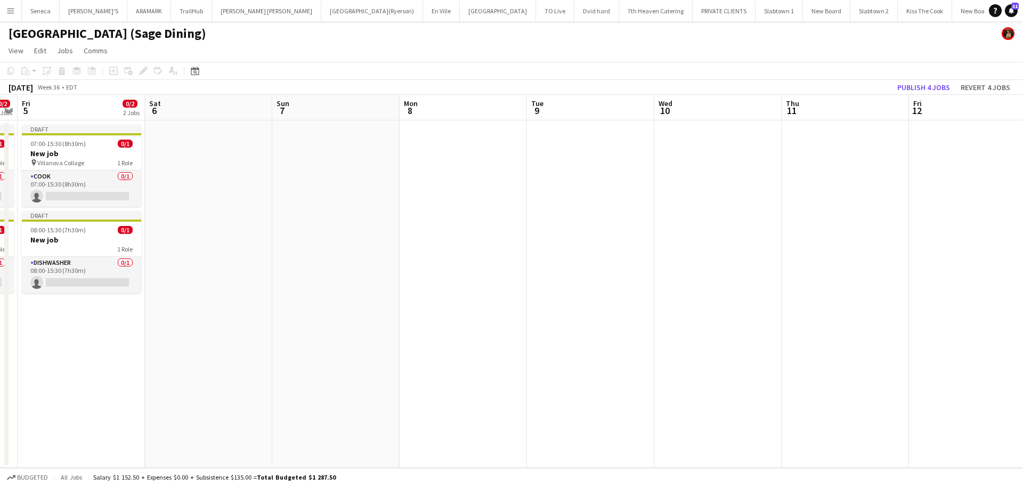
scroll to position [0, 367]
click at [428, 134] on app-date-cell at bounding box center [460, 293] width 127 height 347
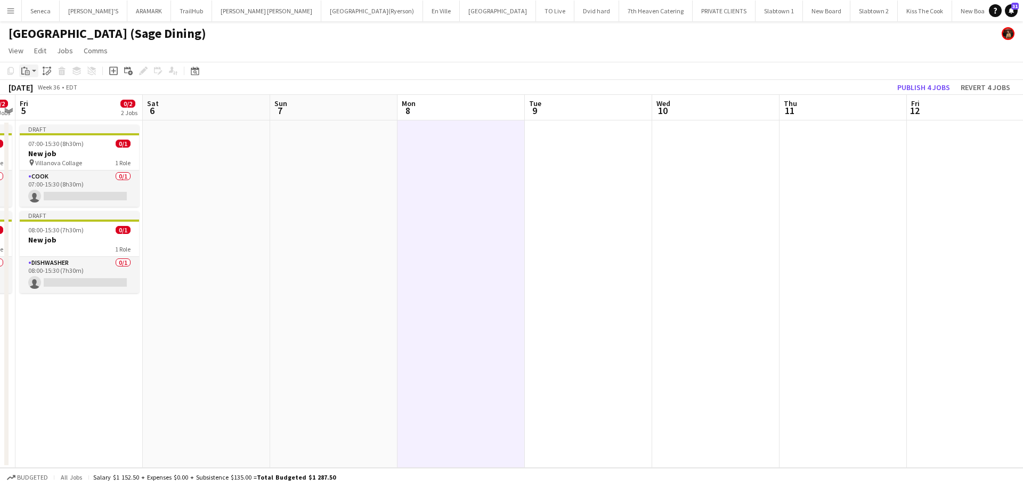
click at [32, 71] on app-action-btn "Paste" at bounding box center [28, 70] width 19 height 13
click at [33, 93] on link "Paste Ctrl+V" at bounding box center [78, 91] width 100 height 10
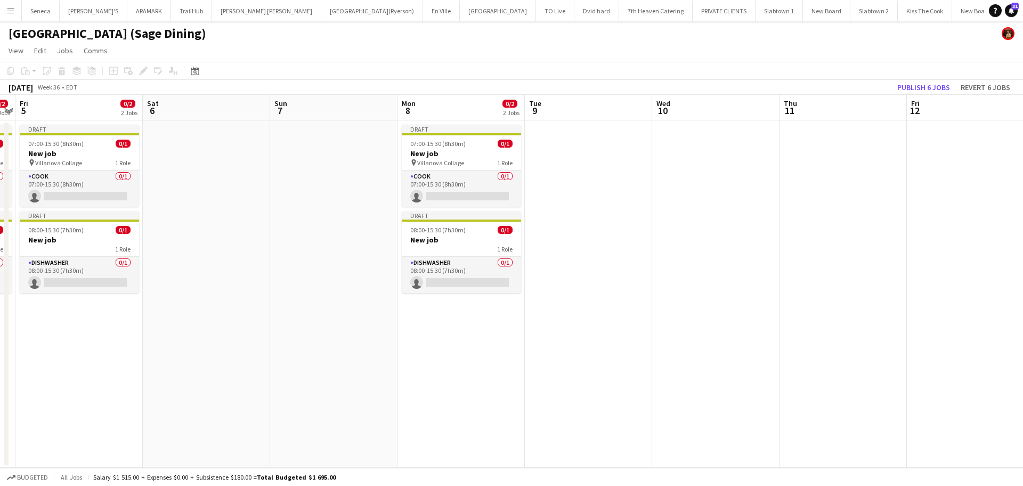
click at [583, 134] on app-date-cell at bounding box center [588, 293] width 127 height 347
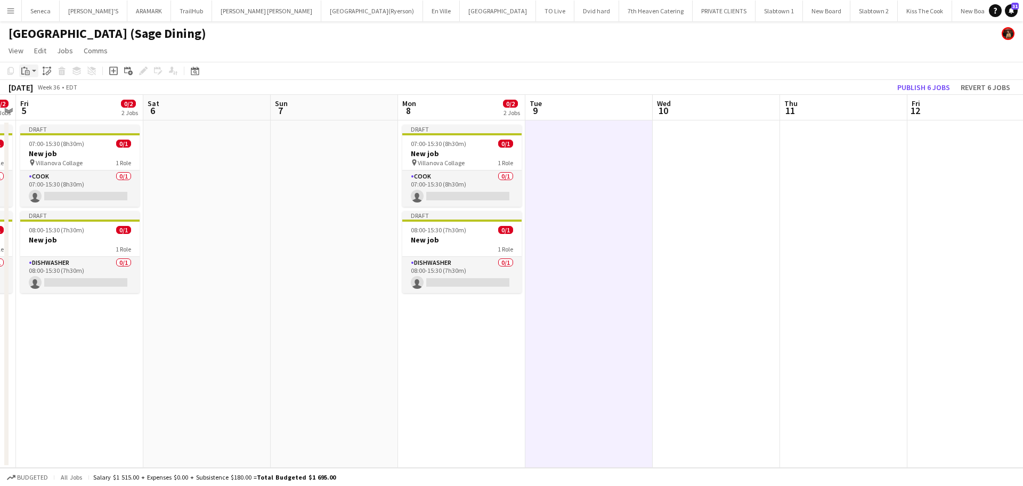
click at [32, 72] on app-action-btn "Paste" at bounding box center [28, 70] width 19 height 13
click at [40, 86] on link "Paste Ctrl+V" at bounding box center [78, 91] width 100 height 10
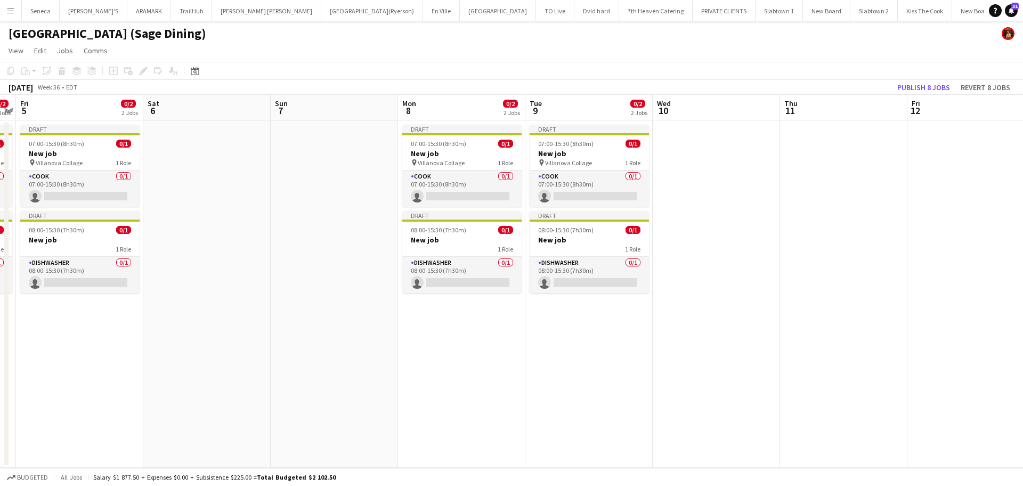
click at [719, 143] on app-date-cell at bounding box center [716, 293] width 127 height 347
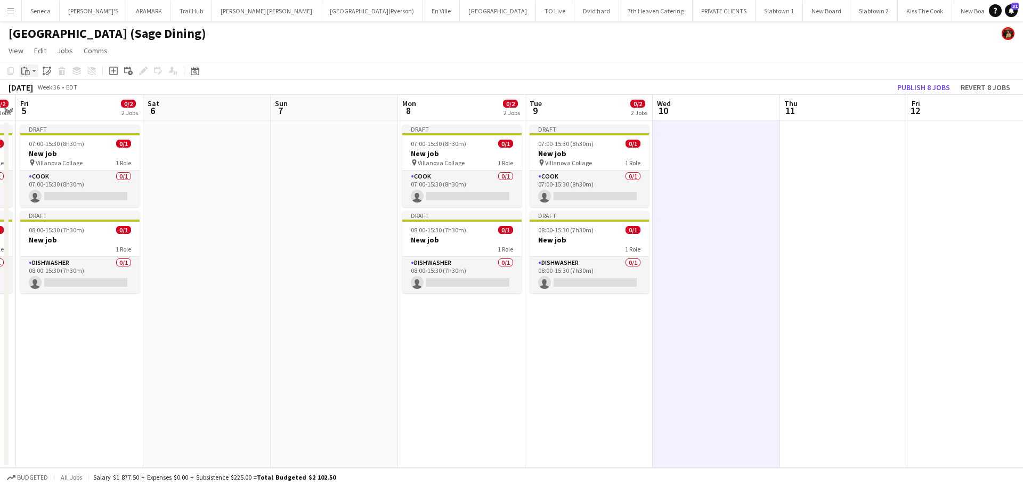
click at [33, 71] on app-action-btn "Paste" at bounding box center [28, 70] width 19 height 13
click at [34, 88] on link "Paste Ctrl+V" at bounding box center [78, 91] width 100 height 10
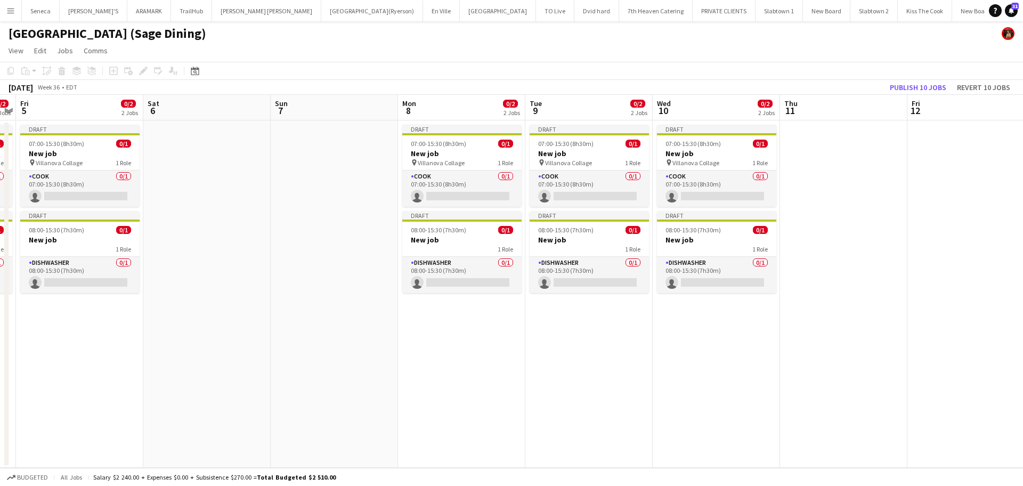
click at [817, 158] on app-date-cell at bounding box center [843, 293] width 127 height 347
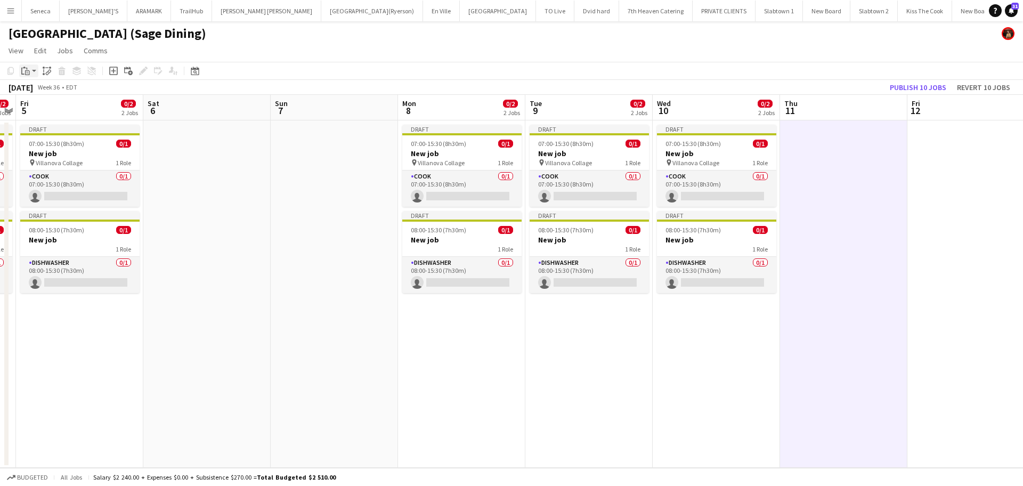
click at [36, 71] on app-action-btn "Paste" at bounding box center [28, 70] width 19 height 13
click at [44, 87] on link "Paste Ctrl+V" at bounding box center [78, 91] width 100 height 10
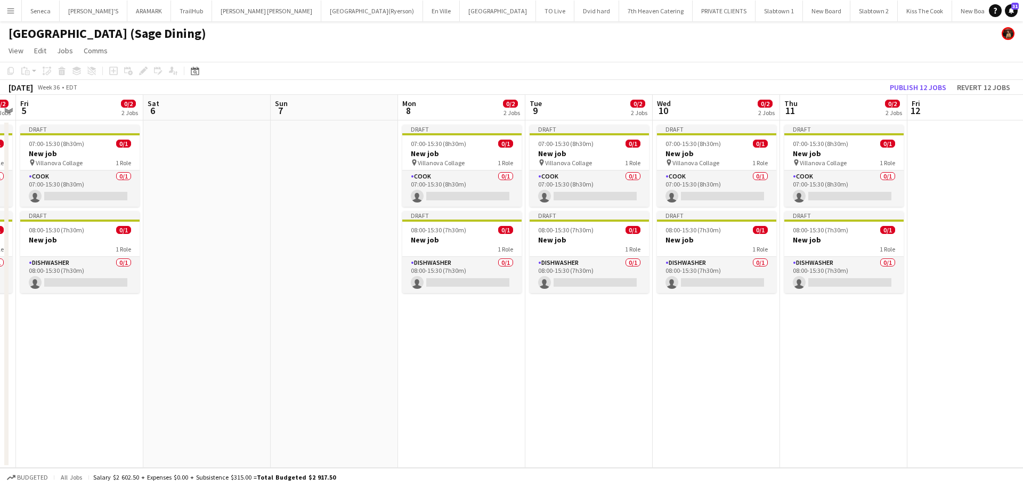
click at [909, 158] on app-date-cell at bounding box center [970, 293] width 127 height 347
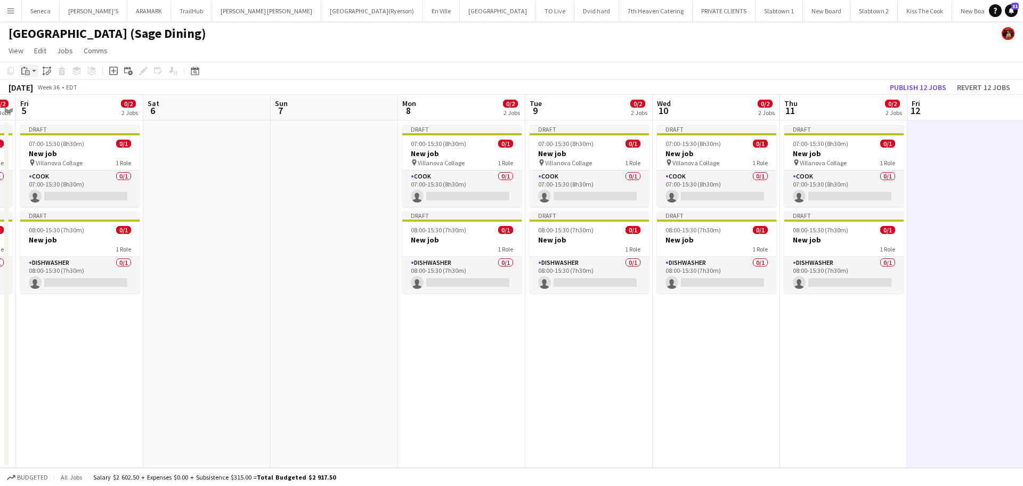
click at [31, 72] on div "Paste" at bounding box center [25, 70] width 13 height 13
click at [32, 87] on link "Paste Ctrl+V" at bounding box center [78, 91] width 100 height 10
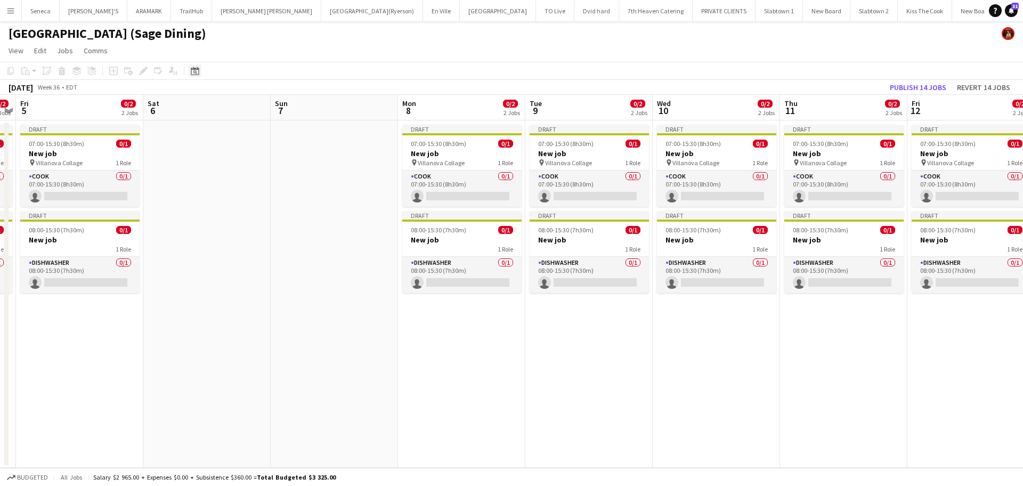
click at [197, 71] on icon "Date picker" at bounding box center [195, 71] width 9 height 9
click at [197, 190] on span "15" at bounding box center [197, 190] width 13 height 13
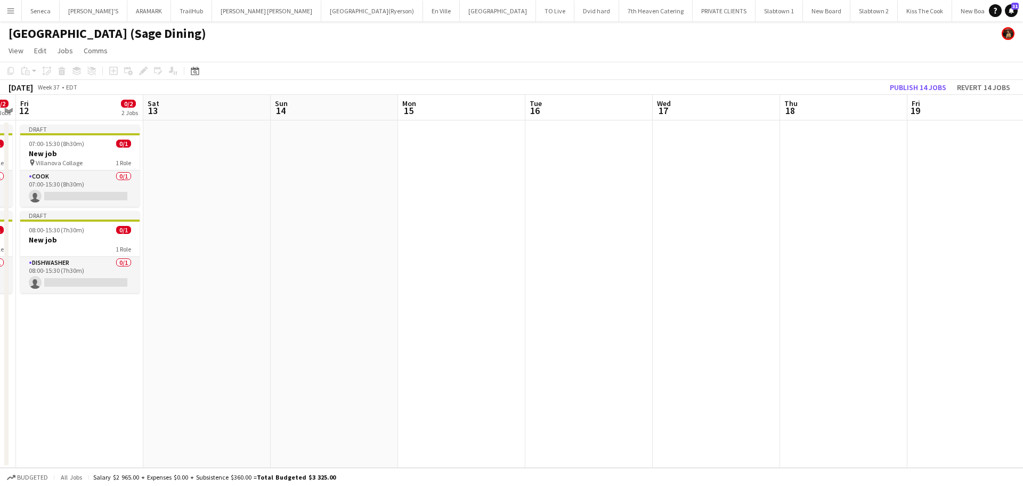
scroll to position [0, 367]
click at [429, 126] on app-date-cell at bounding box center [460, 293] width 127 height 347
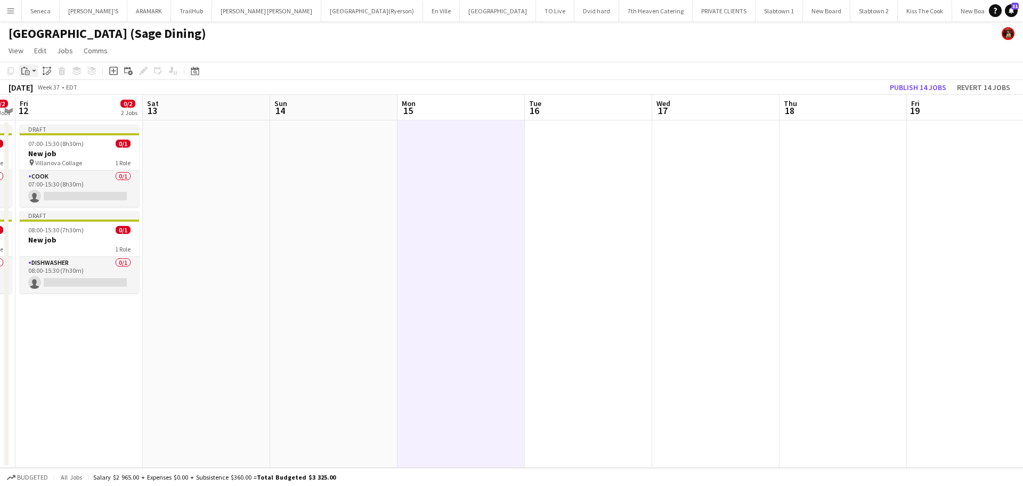
click at [34, 69] on app-action-btn "Paste" at bounding box center [28, 70] width 19 height 13
click at [35, 92] on link "Paste Ctrl+V" at bounding box center [78, 91] width 100 height 10
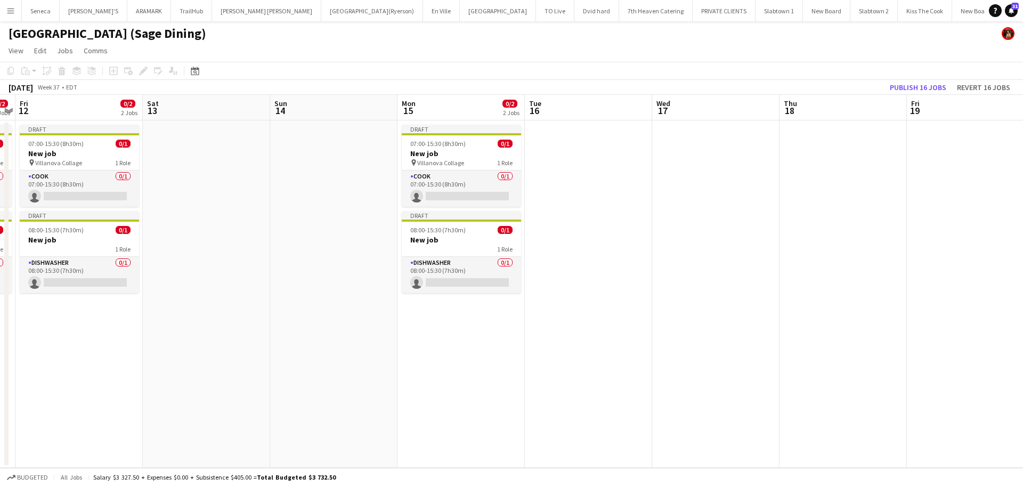
click at [554, 134] on app-date-cell at bounding box center [588, 293] width 127 height 347
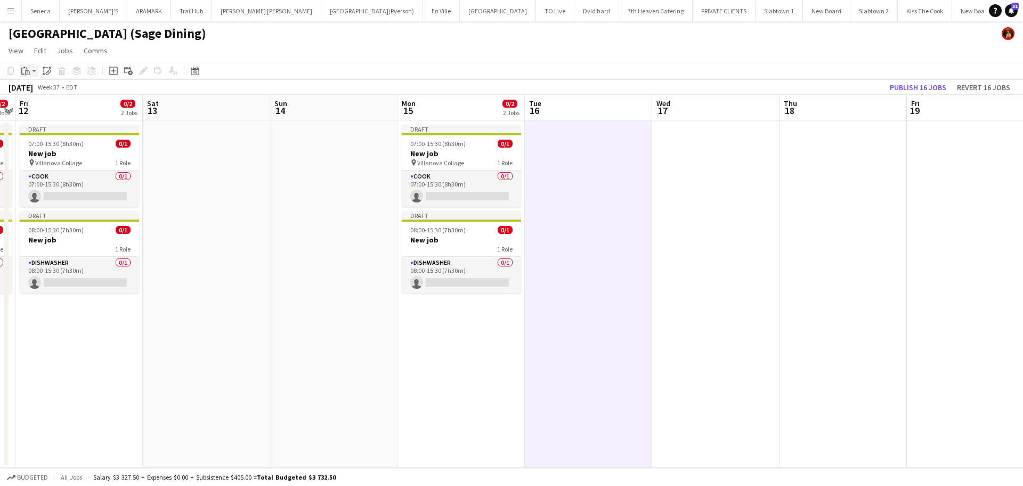
click at [38, 70] on app-action-btn "Paste" at bounding box center [28, 70] width 19 height 13
click at [43, 89] on link "Paste Ctrl+V" at bounding box center [78, 91] width 100 height 10
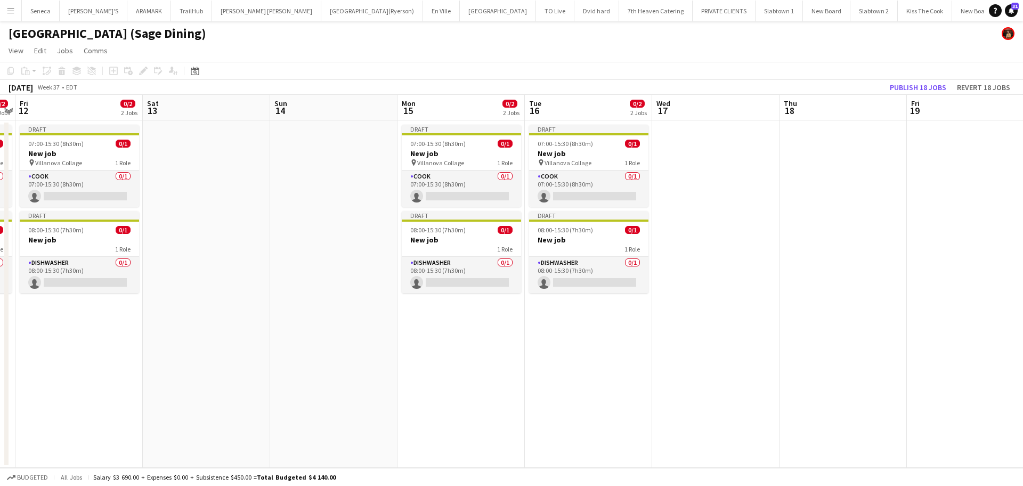
click at [707, 137] on app-date-cell at bounding box center [715, 293] width 127 height 347
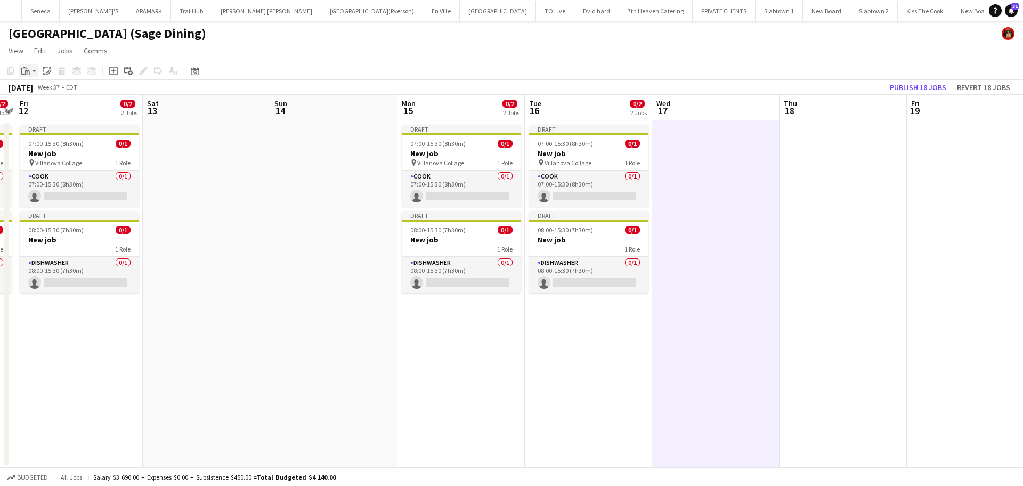
click at [34, 71] on app-action-btn "Paste" at bounding box center [28, 70] width 19 height 13
click at [35, 87] on link "Paste Ctrl+V" at bounding box center [78, 91] width 100 height 10
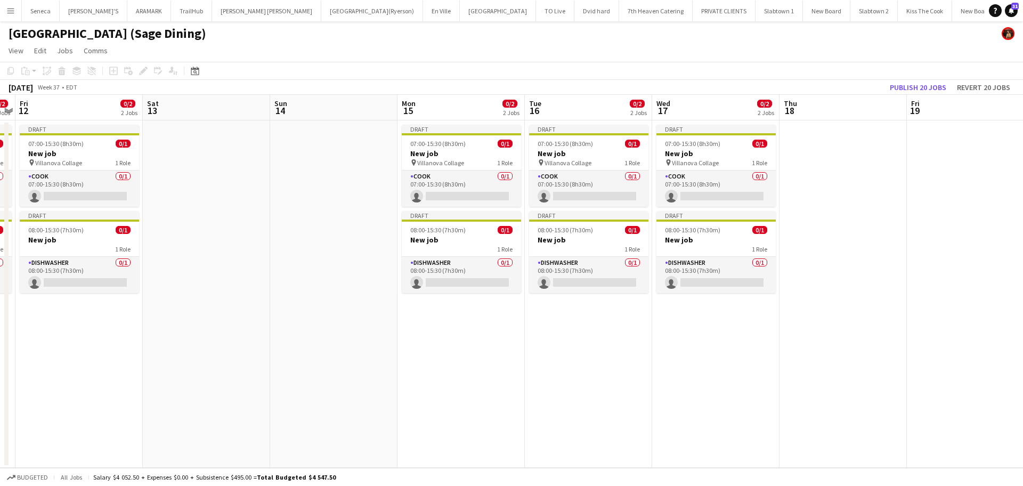
click at [823, 151] on app-date-cell at bounding box center [842, 293] width 127 height 347
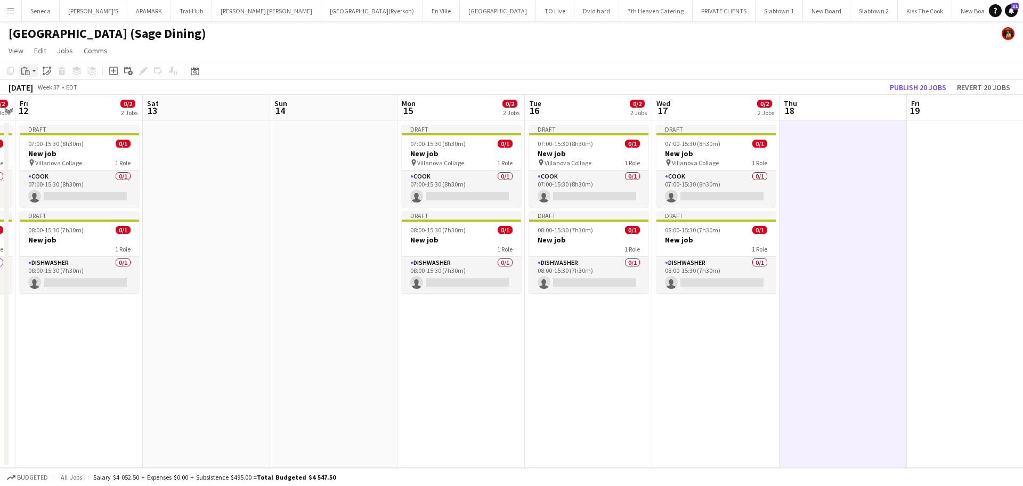
click at [36, 74] on app-action-btn "Paste" at bounding box center [28, 70] width 19 height 13
click at [36, 88] on link "Paste Ctrl+V" at bounding box center [78, 91] width 100 height 10
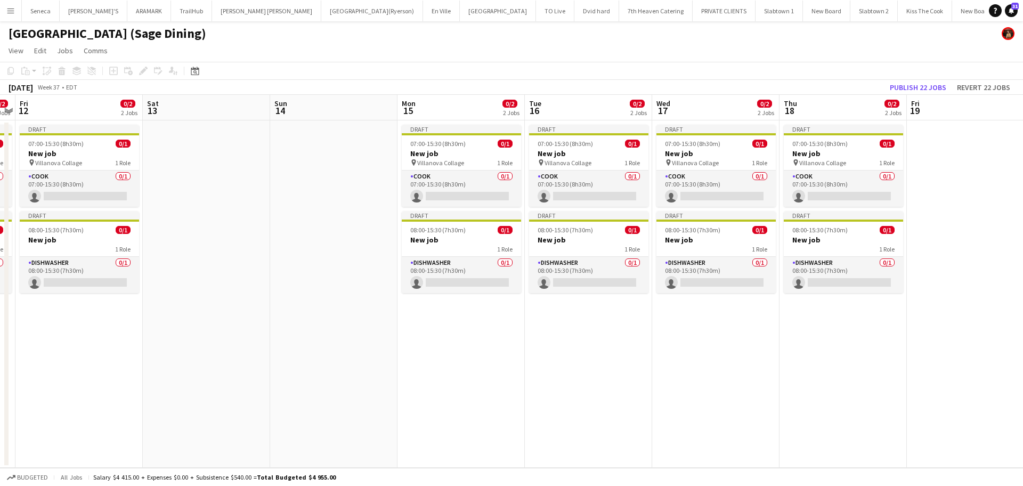
click at [909, 151] on app-date-cell at bounding box center [970, 293] width 127 height 347
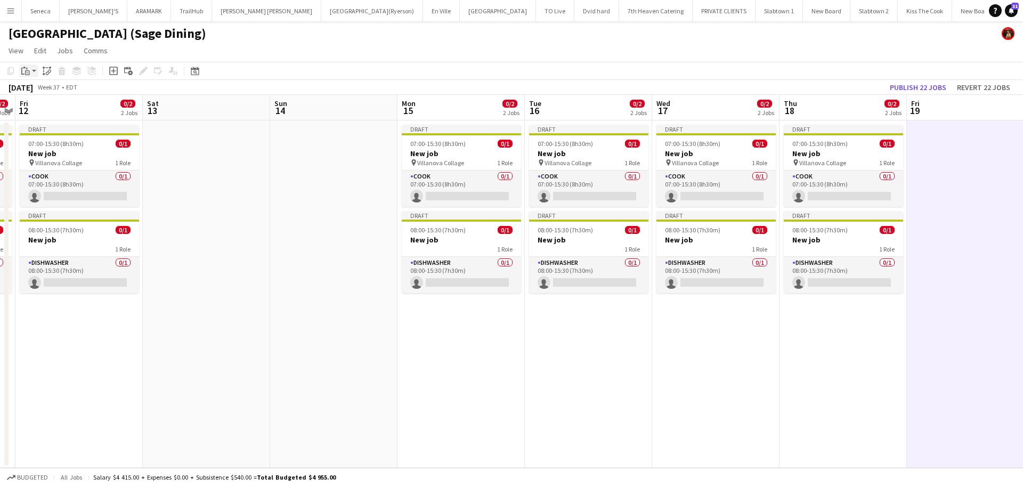
click at [38, 71] on app-action-btn "Paste" at bounding box center [28, 70] width 19 height 13
click at [45, 87] on link "Paste Ctrl+V" at bounding box center [78, 91] width 100 height 10
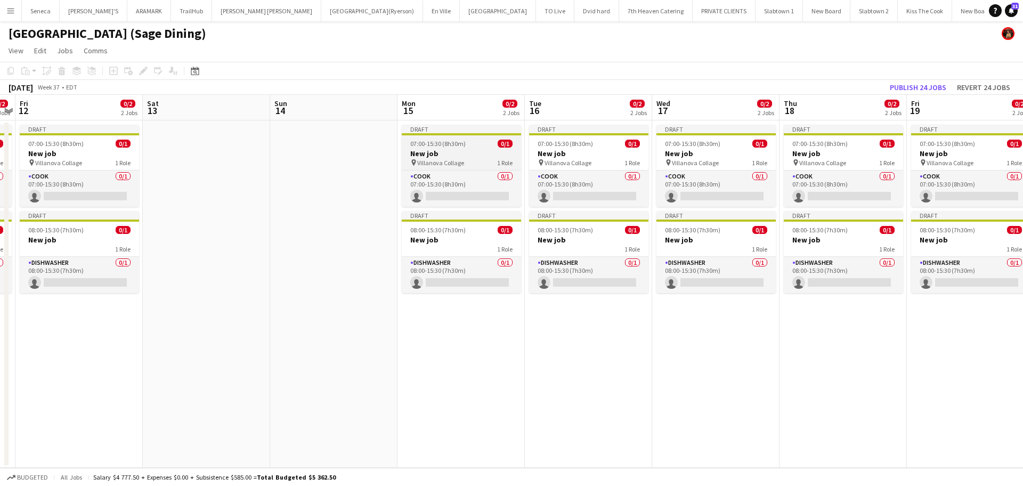
click at [465, 158] on div "pin [GEOGRAPHIC_DATA] 1 Role" at bounding box center [461, 162] width 119 height 9
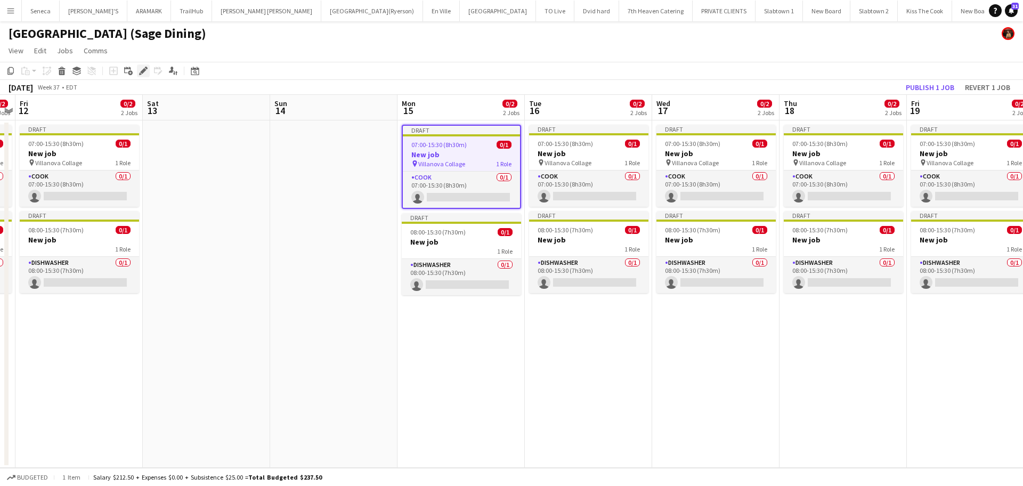
click at [146, 71] on icon "Edit" at bounding box center [143, 71] width 9 height 9
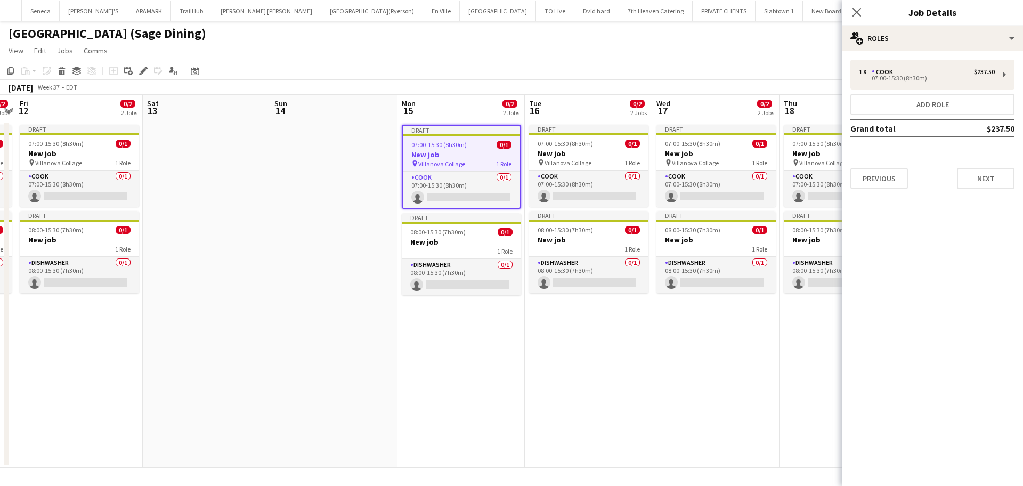
click at [403, 351] on app-date-cell "Draft 07:00-15:30 (8h30m) 0/1 New job pin Villanova Collage 1 Role COOK 0/1 07:…" at bounding box center [460, 293] width 127 height 347
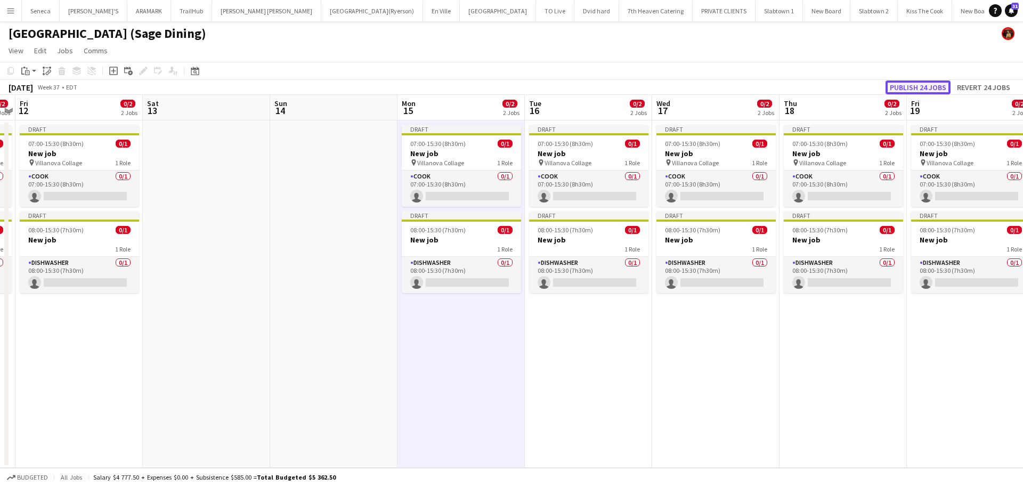
click at [909, 84] on button "Publish 24 jobs" at bounding box center [917, 87] width 65 height 14
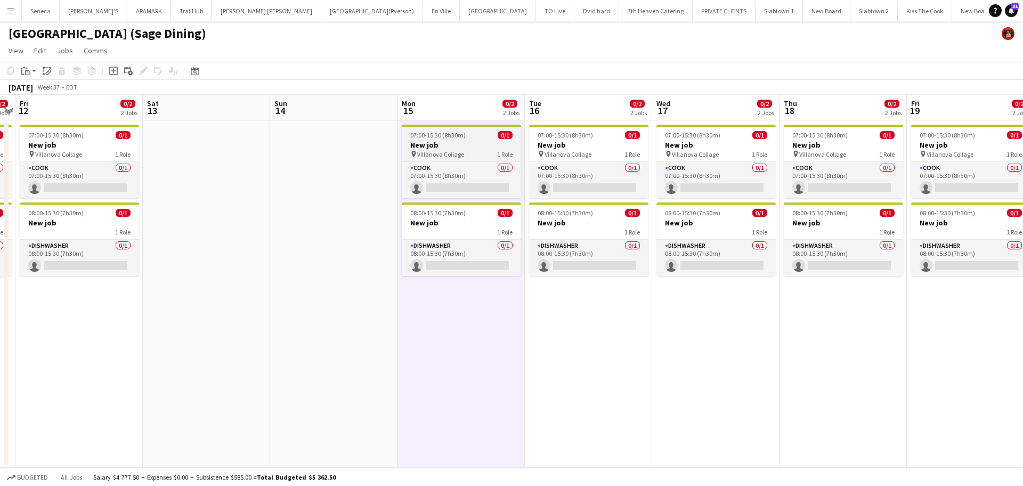
click at [442, 136] on span "07:00-15:30 (8h30m)" at bounding box center [437, 135] width 55 height 8
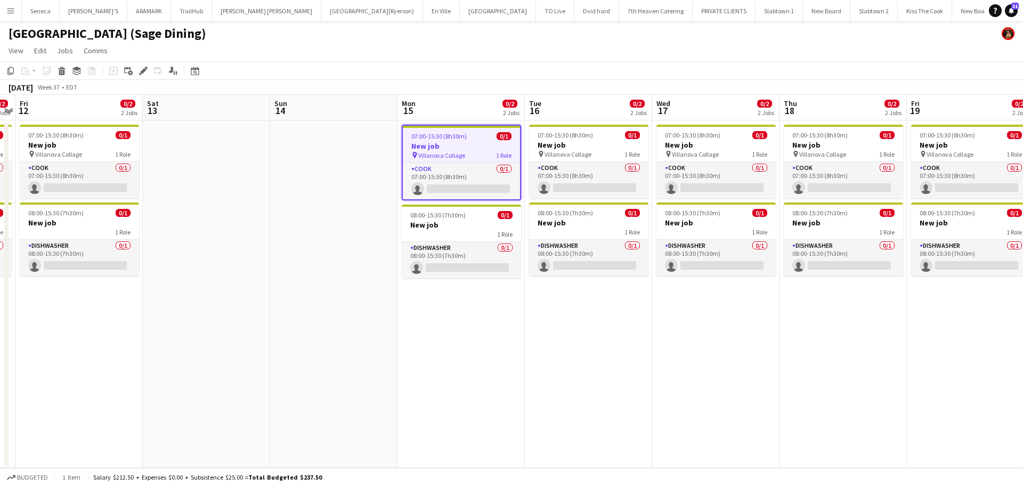
click at [453, 135] on span "07:00-15:30 (8h30m)" at bounding box center [438, 136] width 55 height 8
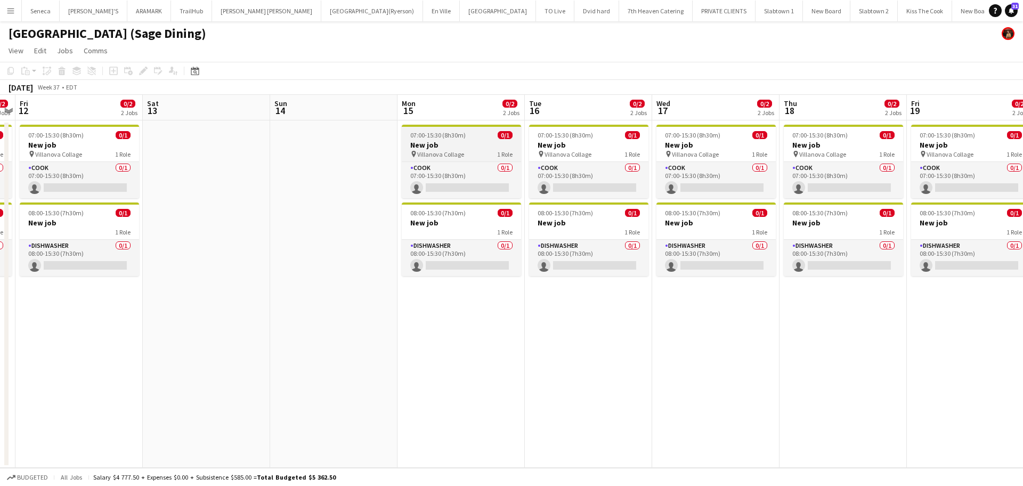
click at [453, 135] on span "07:00-15:30 (8h30m)" at bounding box center [437, 135] width 55 height 8
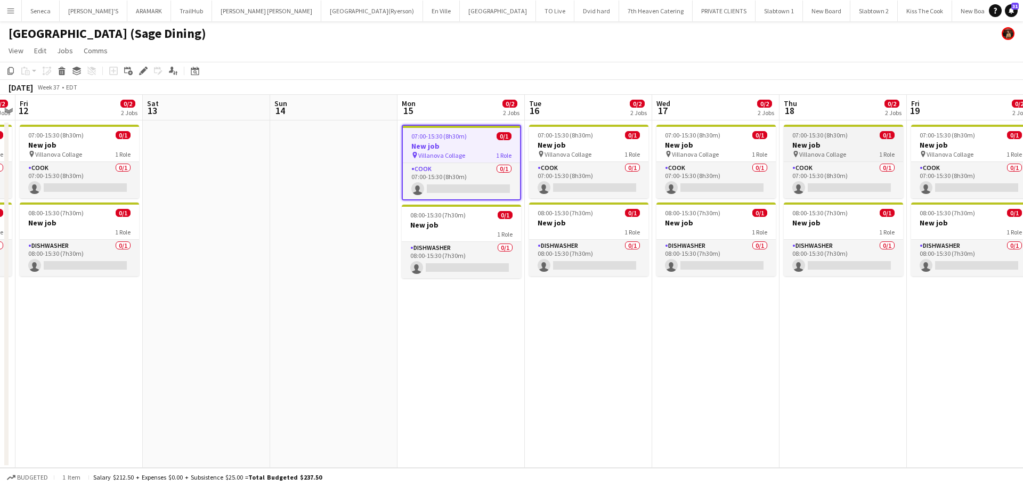
click at [866, 140] on h3 "New job" at bounding box center [843, 145] width 119 height 10
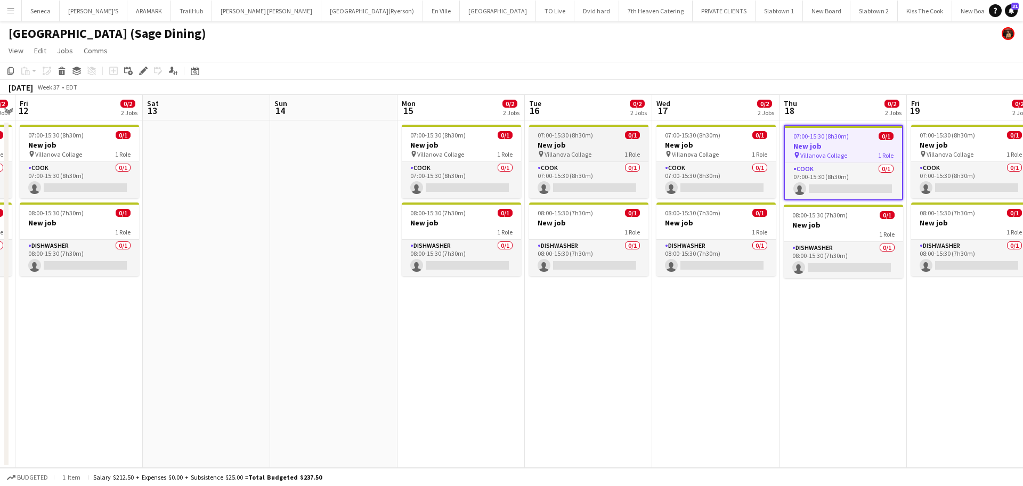
click at [554, 151] on span "Villanova Collage" at bounding box center [567, 154] width 47 height 8
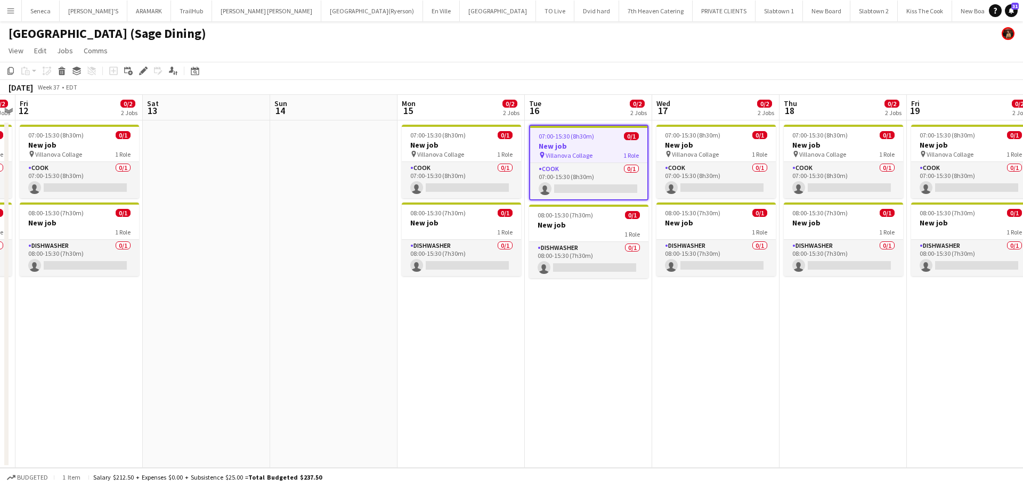
click at [564, 148] on h3 "New job" at bounding box center [588, 146] width 117 height 10
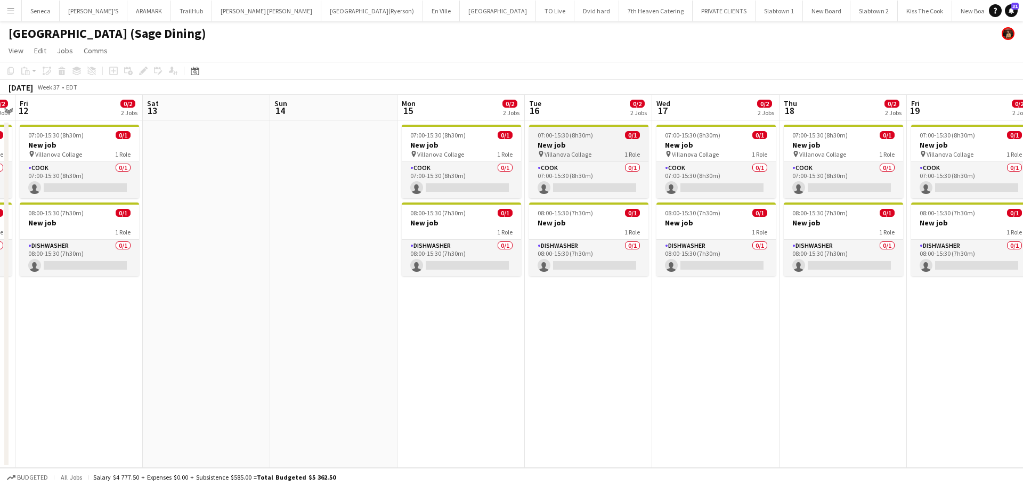
click at [564, 148] on h3 "New job" at bounding box center [588, 145] width 119 height 10
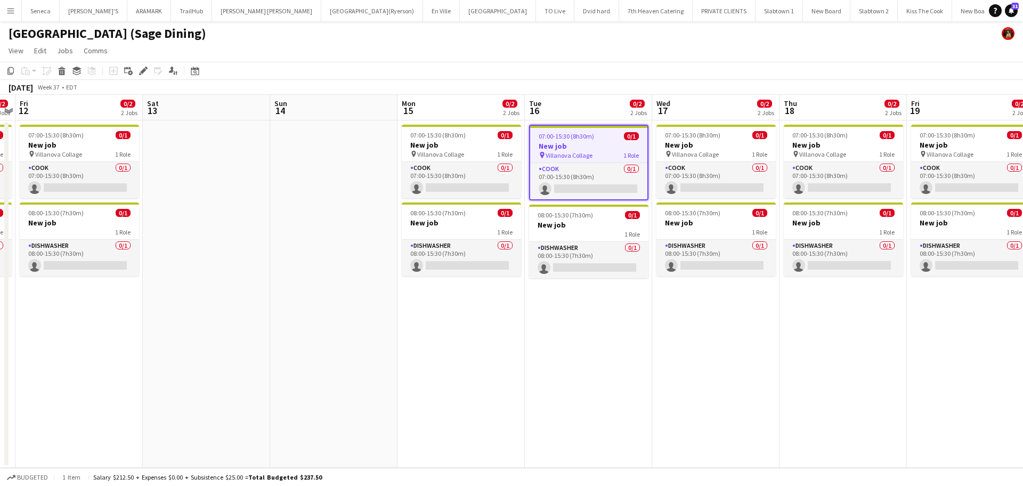
click at [561, 136] on span "07:00-15:30 (8h30m)" at bounding box center [566, 136] width 55 height 8
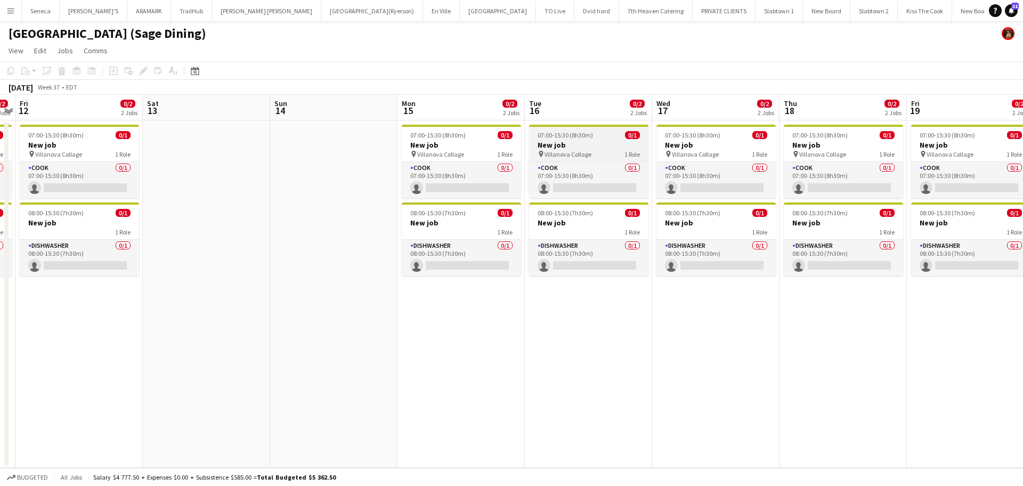
click at [561, 136] on span "07:00-15:30 (8h30m)" at bounding box center [565, 135] width 55 height 8
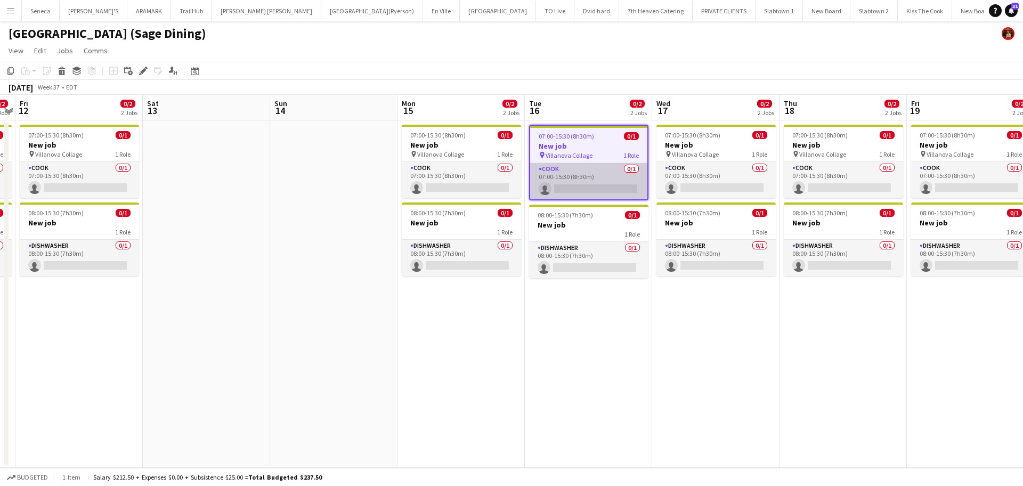
click at [557, 189] on app-card-role "COOK 0/1 07:00-15:30 (8h30m) single-neutral-actions" at bounding box center [588, 181] width 117 height 36
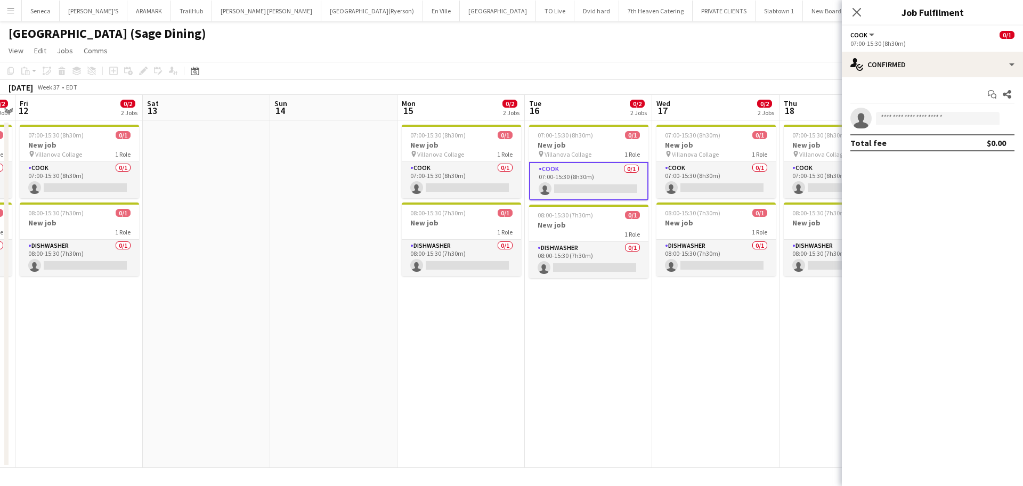
click at [583, 367] on app-date-cell "07:00-15:30 (8h30m) 0/1 New job pin Villanova Collage 1 Role COOK 0/1 07:00-15:…" at bounding box center [588, 293] width 127 height 347
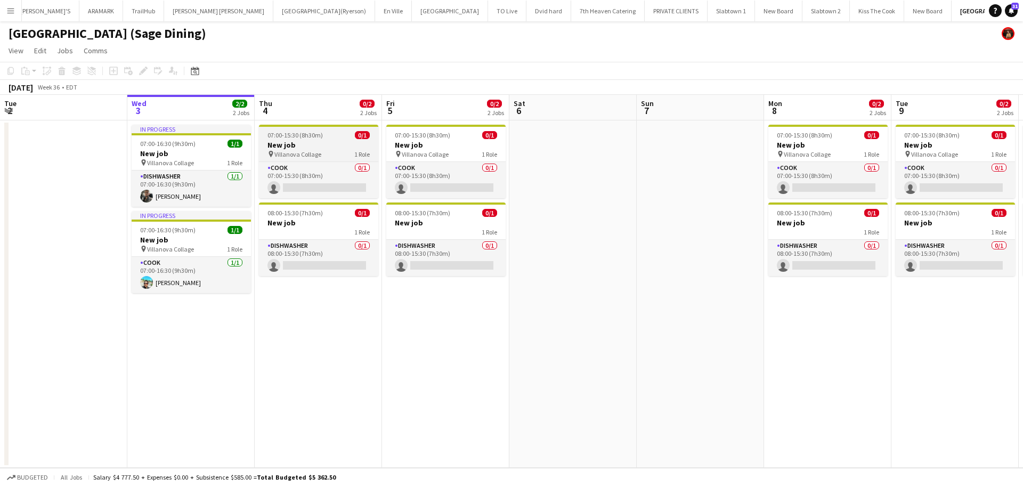
scroll to position [0, 254]
click at [322, 148] on h3 "New job" at bounding box center [318, 145] width 119 height 10
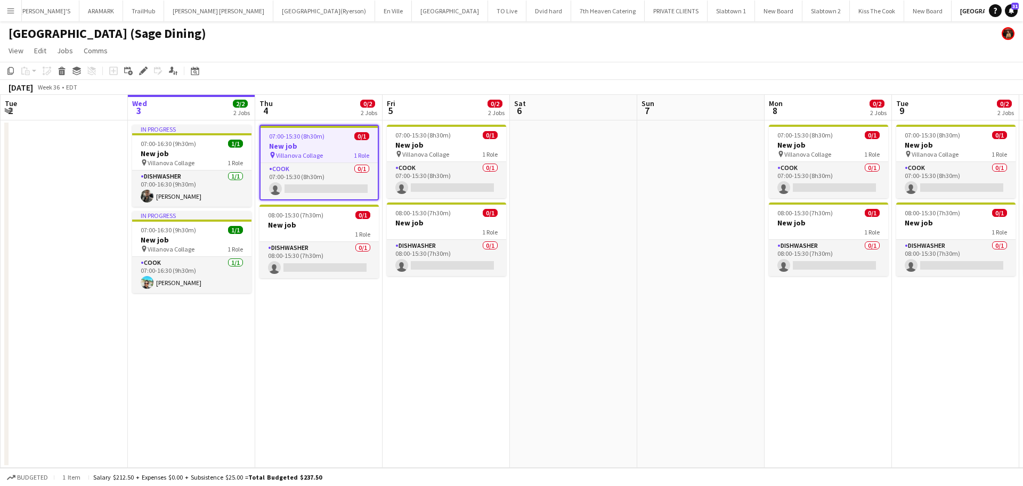
click at [314, 141] on h3 "New job" at bounding box center [319, 146] width 117 height 10
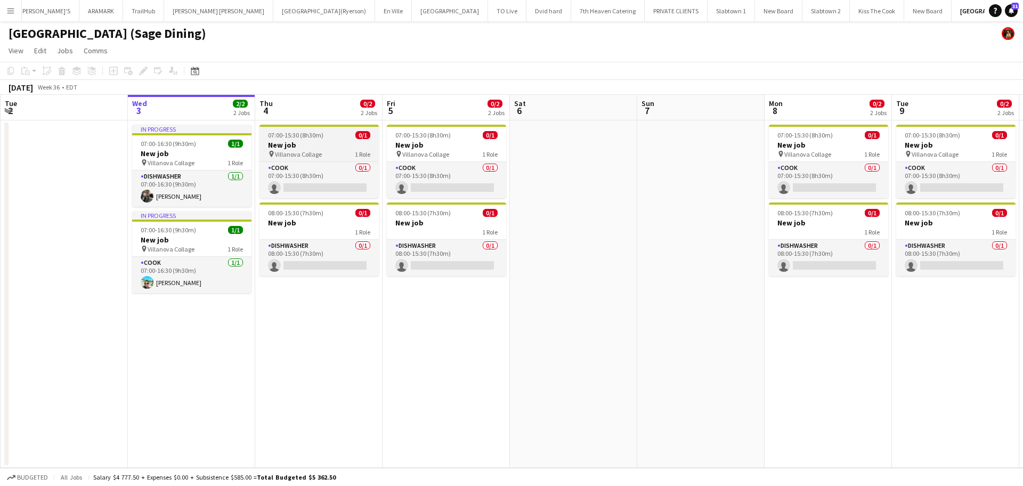
click at [314, 141] on h3 "New job" at bounding box center [318, 145] width 119 height 10
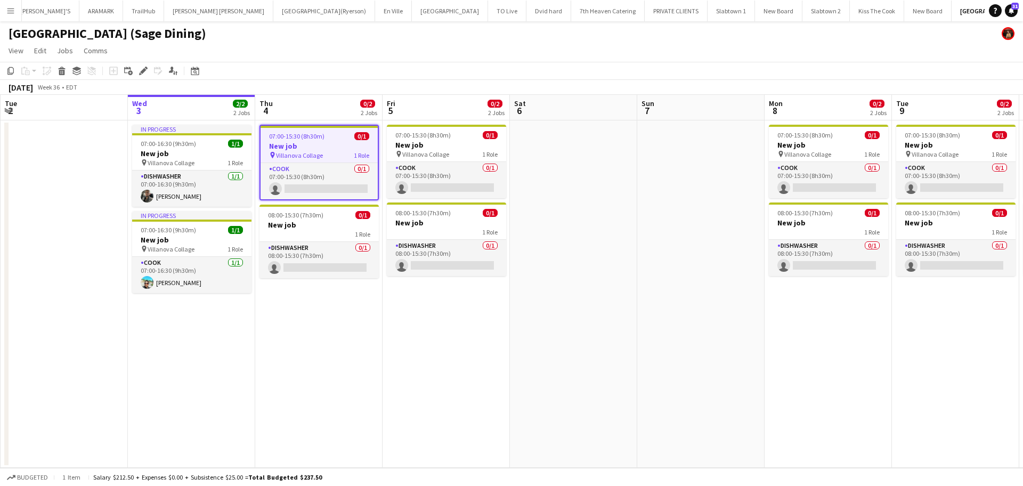
click at [330, 141] on h3 "New job" at bounding box center [319, 146] width 117 height 10
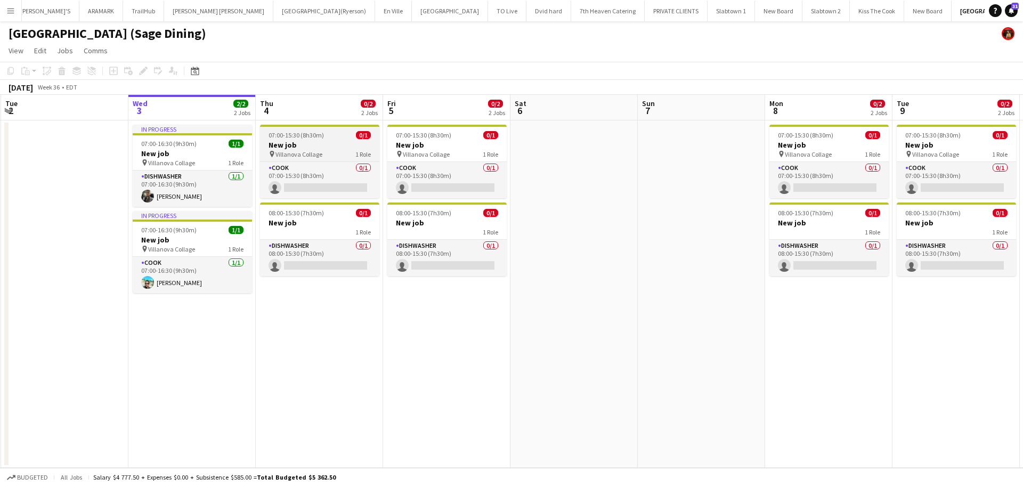
click at [330, 141] on h3 "New job" at bounding box center [319, 145] width 119 height 10
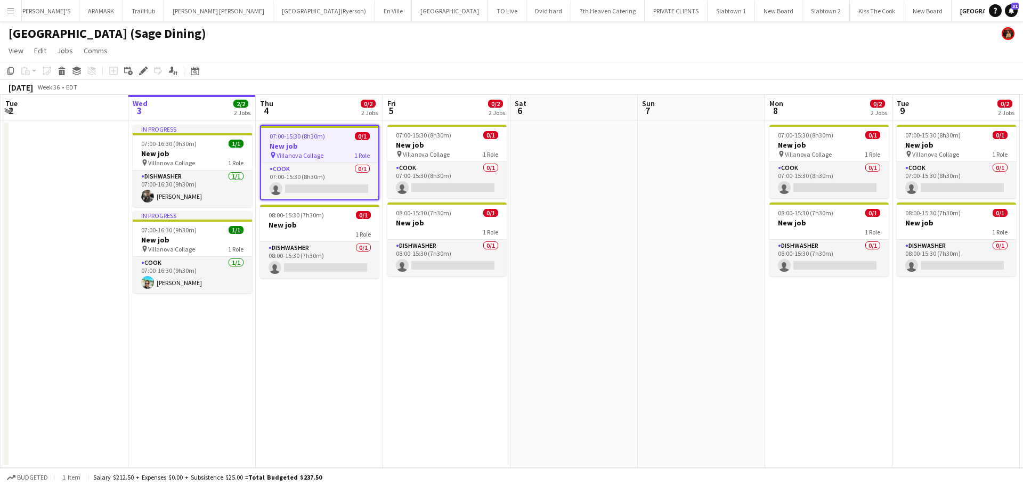
click at [330, 141] on h3 "New job" at bounding box center [319, 146] width 117 height 10
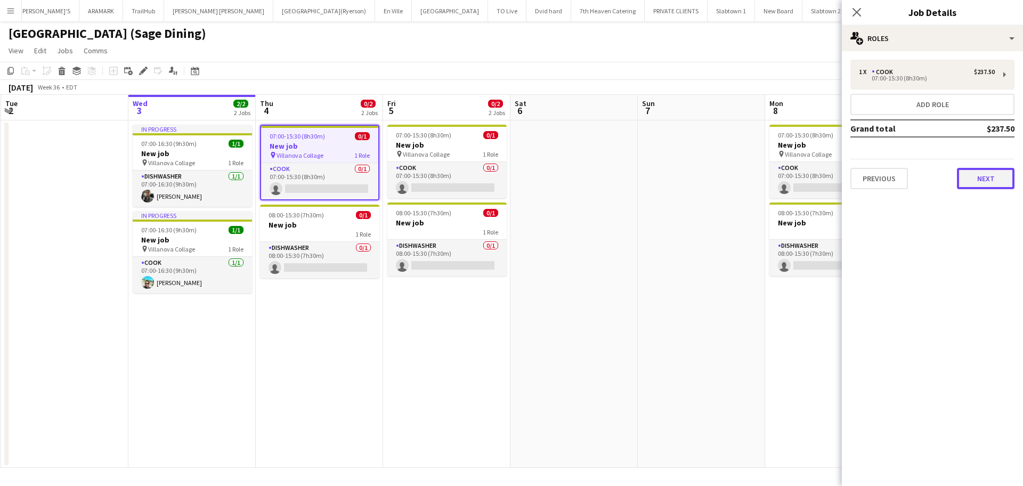
click at [909, 186] on button "Next" at bounding box center [986, 178] width 58 height 21
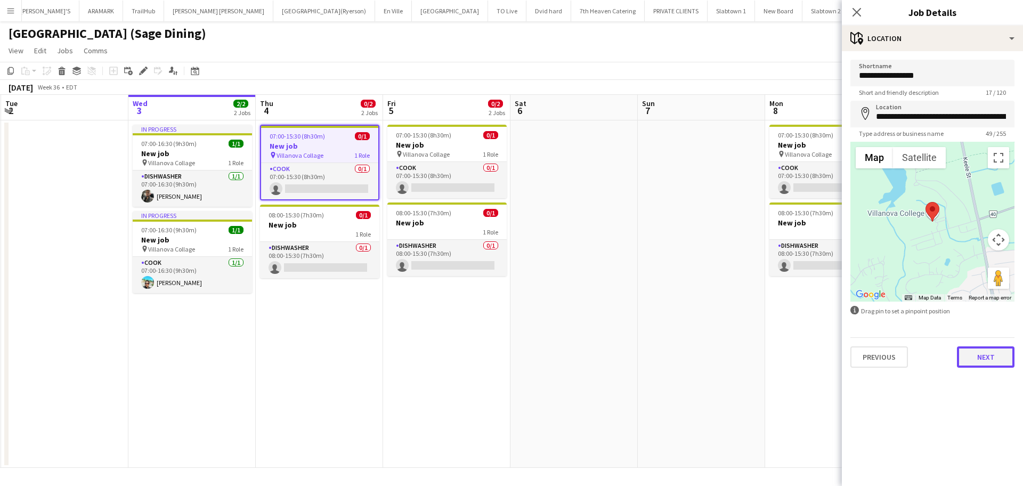
click at [909, 361] on button "Next" at bounding box center [986, 356] width 58 height 21
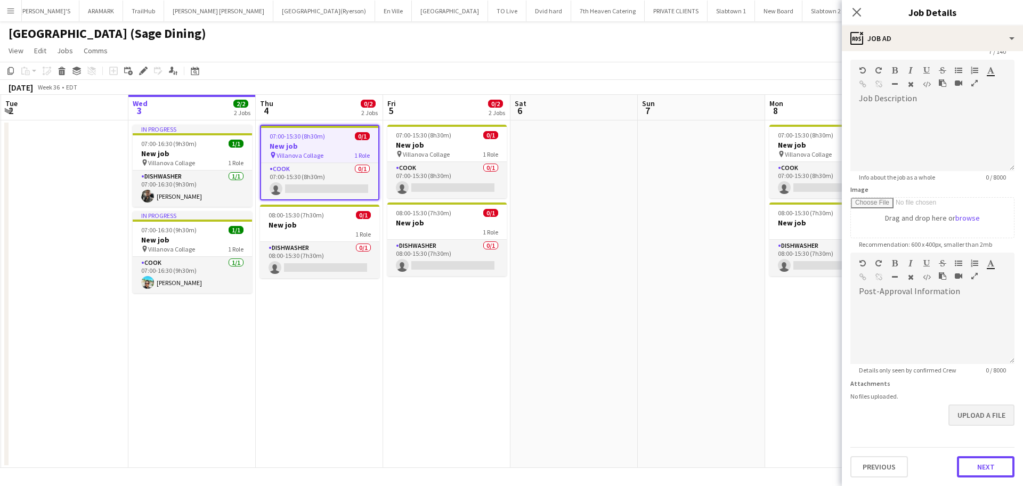
scroll to position [41, 0]
click at [909, 422] on form "Headline ******* 7 / 140 Job Description default Heading 1 Heading 2 Heading 3 …" at bounding box center [932, 248] width 181 height 459
click at [909, 432] on button "Next" at bounding box center [986, 466] width 58 height 21
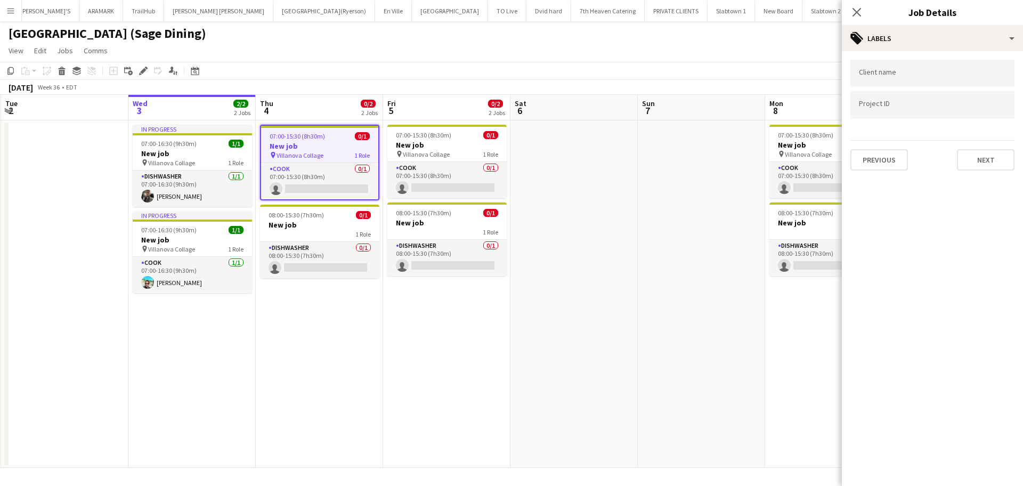
scroll to position [0, 0]
click at [909, 166] on button "Next" at bounding box center [986, 159] width 58 height 21
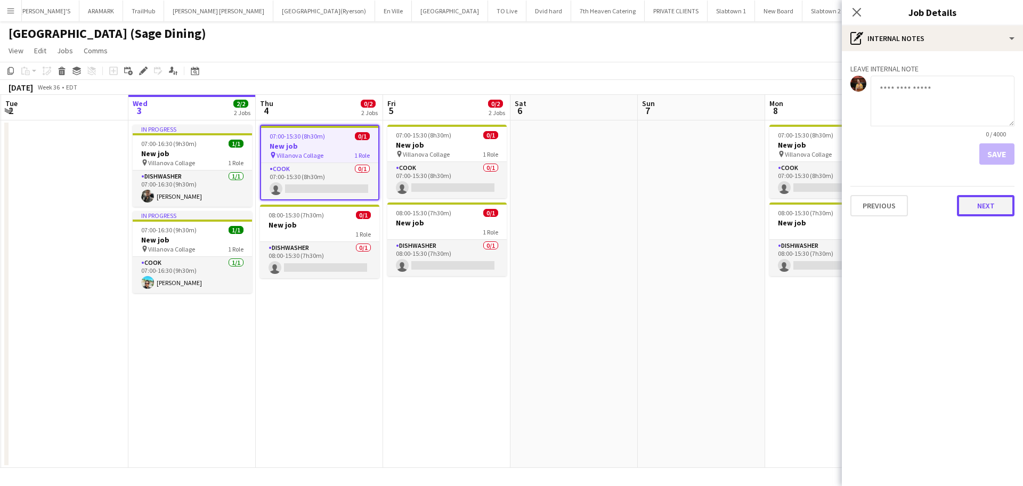
click at [909, 206] on button "Next" at bounding box center [986, 205] width 58 height 21
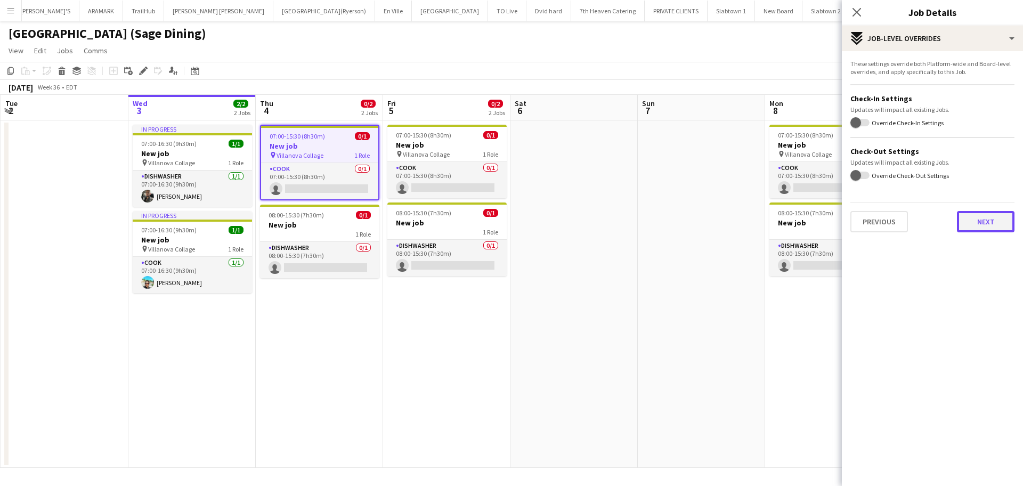
click at [909, 223] on button "Next" at bounding box center [986, 221] width 58 height 21
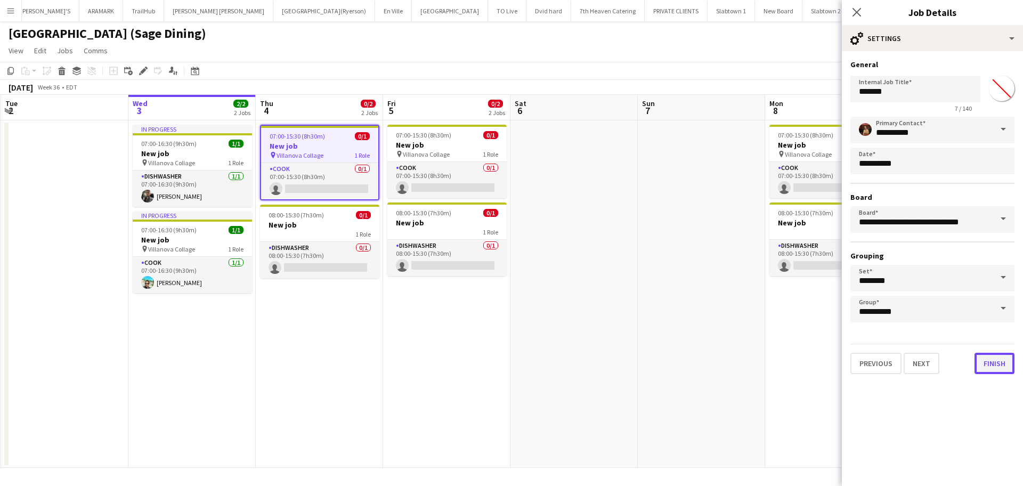
click at [909, 362] on button "Finish" at bounding box center [994, 363] width 40 height 21
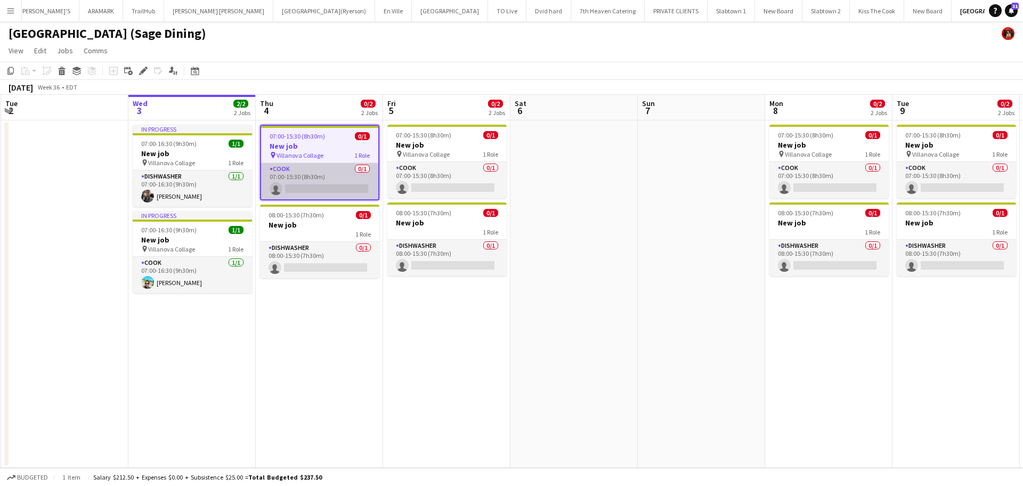
click at [330, 167] on app-card-role "COOK 0/1 07:00-15:30 (8h30m) single-neutral-actions" at bounding box center [319, 181] width 117 height 36
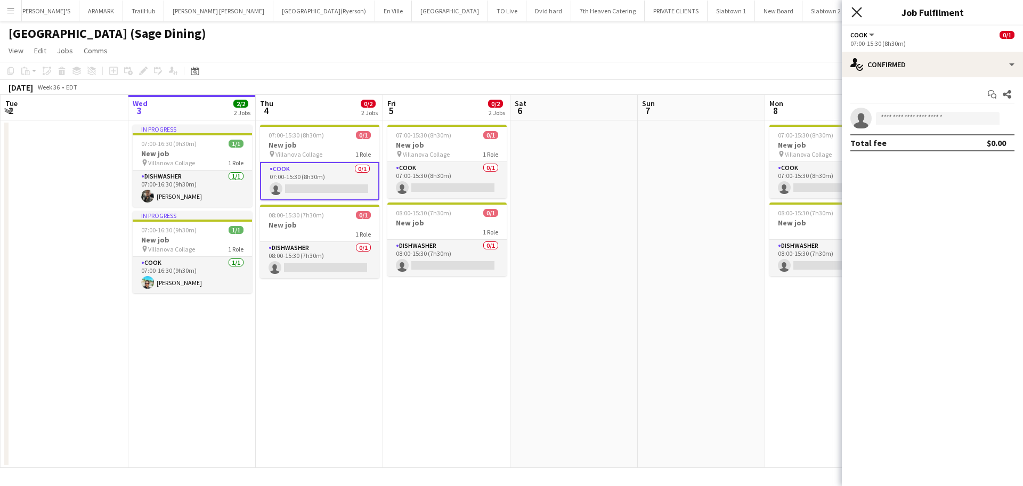
click at [857, 13] on icon "Close pop-in" at bounding box center [856, 12] width 10 height 10
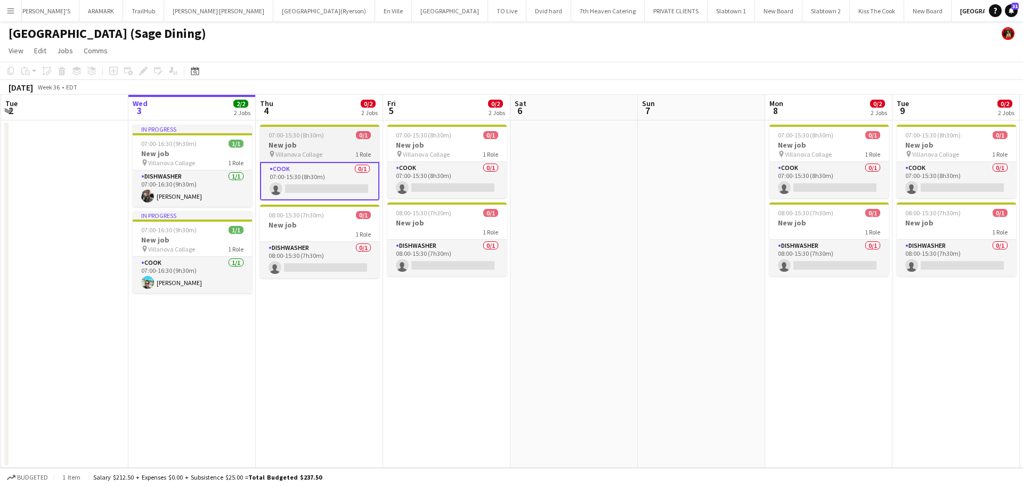
click at [336, 137] on div "07:00-15:30 (8h30m) 0/1" at bounding box center [319, 135] width 119 height 8
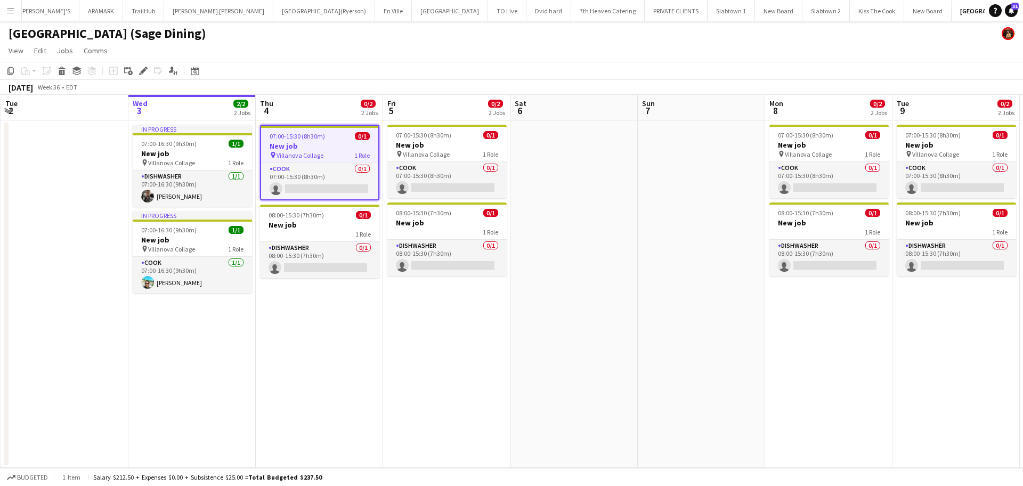
click at [336, 137] on div "07:00-15:30 (8h30m) 0/1" at bounding box center [319, 136] width 117 height 8
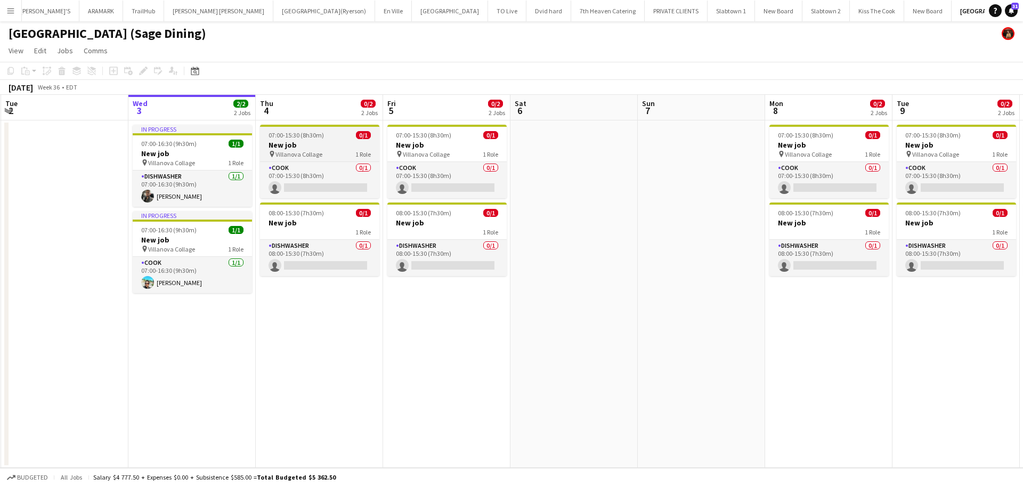
click at [336, 137] on div "07:00-15:30 (8h30m) 0/1" at bounding box center [319, 135] width 119 height 8
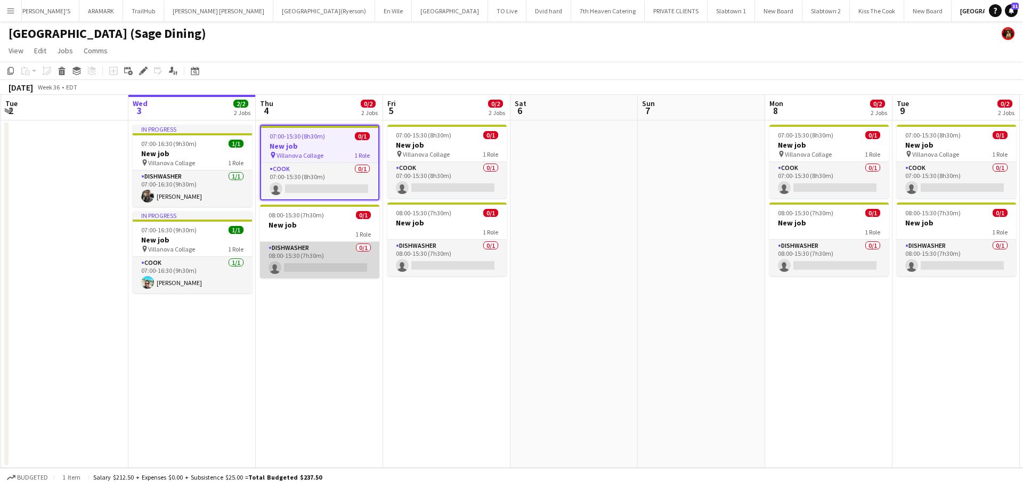
click at [331, 242] on app-card-role "DISHWASHER 0/1 08:00-15:30 (7h30m) single-neutral-actions" at bounding box center [319, 260] width 119 height 36
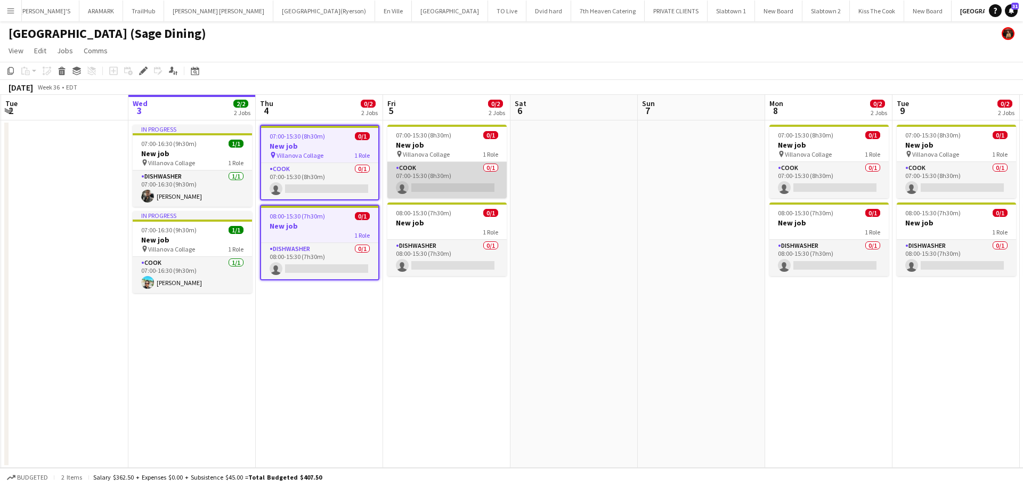
click at [428, 166] on app-card-role "COOK 0/1 07:00-15:30 (8h30m) single-neutral-actions" at bounding box center [446, 180] width 119 height 36
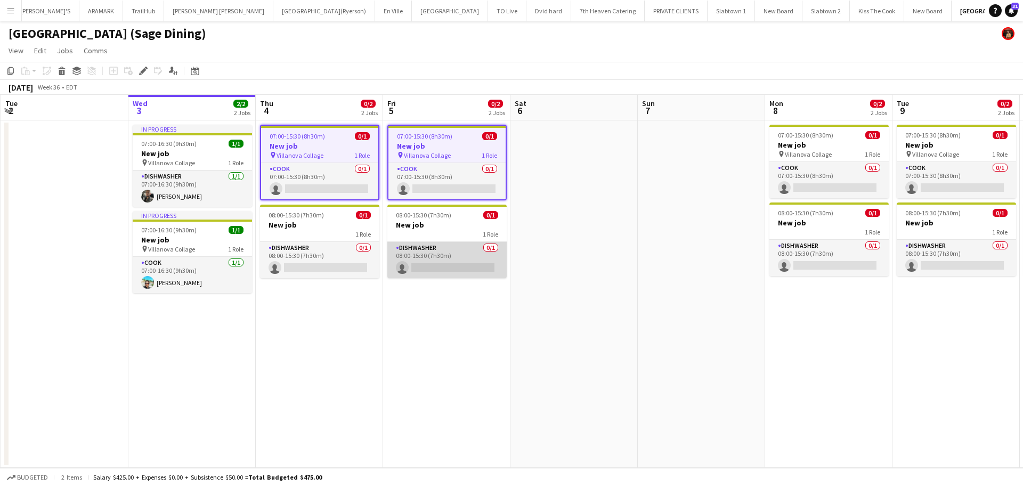
click at [445, 248] on app-card-role "DISHWASHER 0/1 08:00-15:30 (7h30m) single-neutral-actions" at bounding box center [446, 260] width 119 height 36
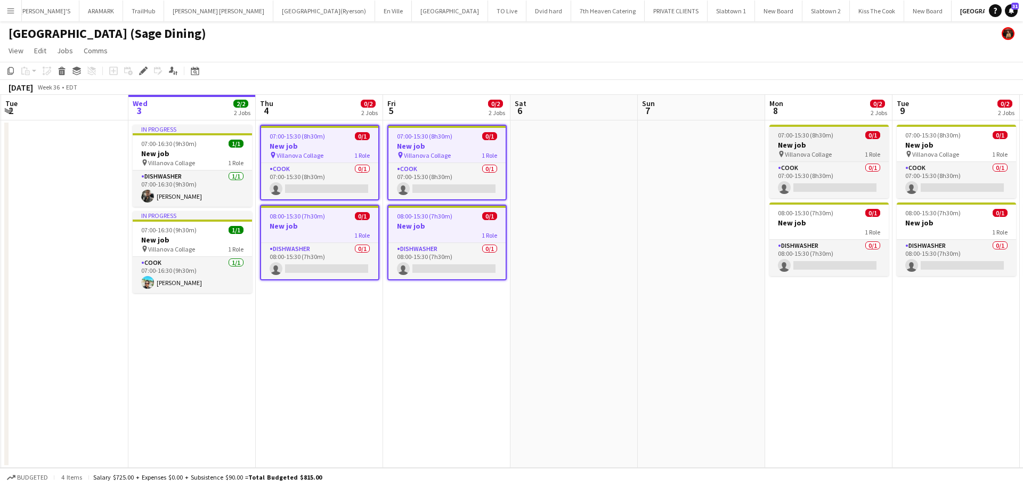
click at [795, 135] on span "07:00-15:30 (8h30m)" at bounding box center [805, 135] width 55 height 8
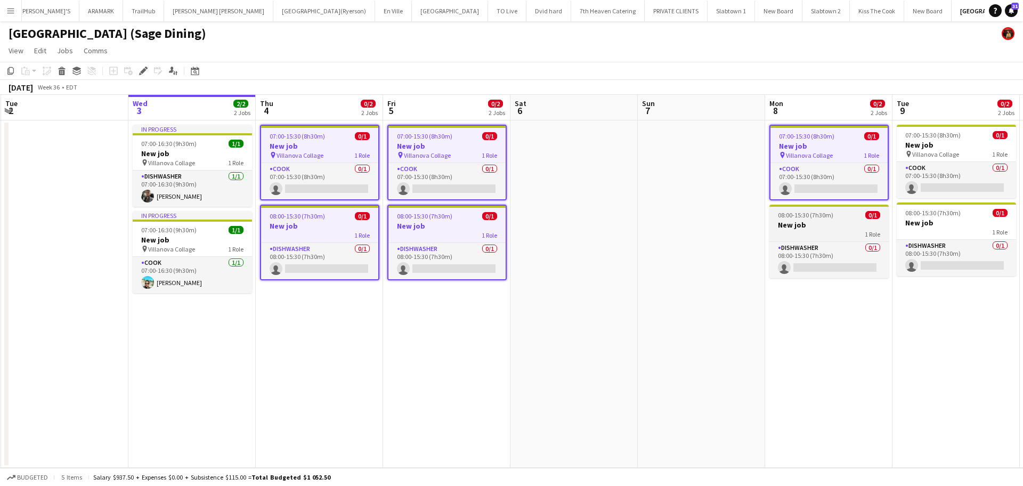
click at [811, 224] on h3 "New job" at bounding box center [828, 225] width 119 height 10
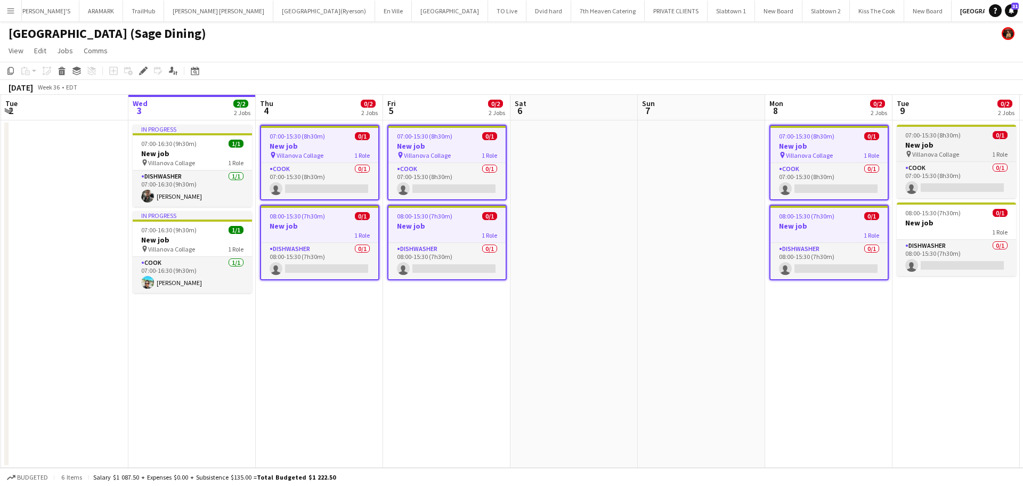
click at [909, 145] on h3 "New job" at bounding box center [956, 145] width 119 height 10
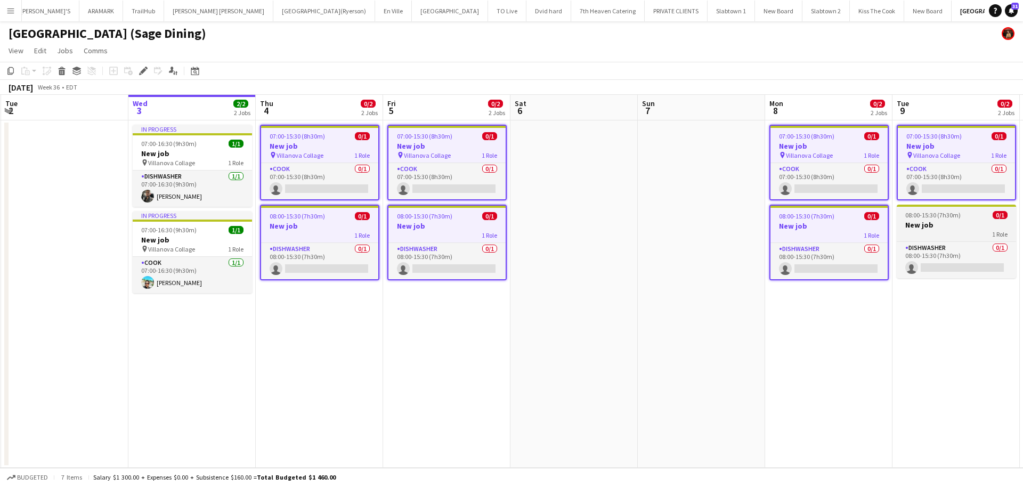
click at [909, 226] on h3 "New job" at bounding box center [956, 225] width 119 height 10
click at [170, 70] on icon "Applicants" at bounding box center [173, 71] width 9 height 9
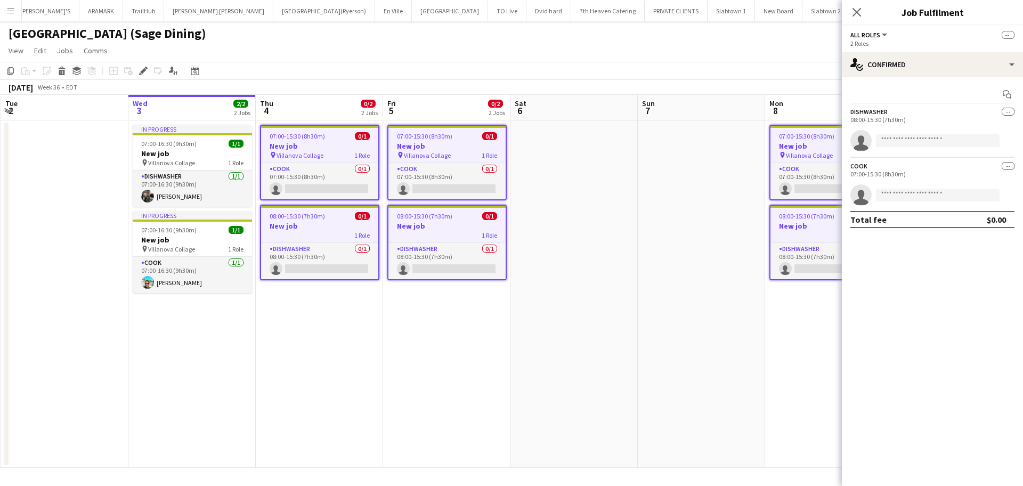
click at [909, 35] on span "--" at bounding box center [1008, 35] width 13 height 8
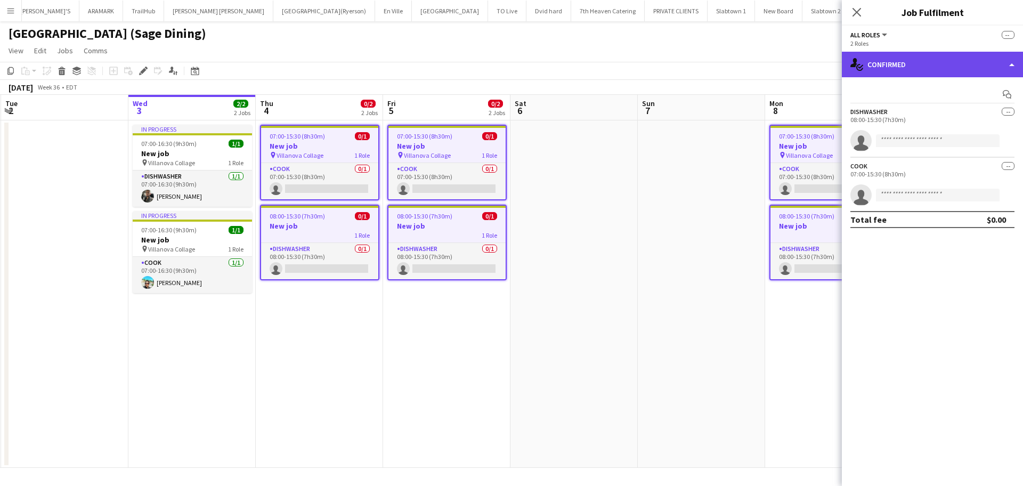
click at [864, 63] on div "single-neutral-actions-check-2 Confirmed" at bounding box center [932, 65] width 181 height 26
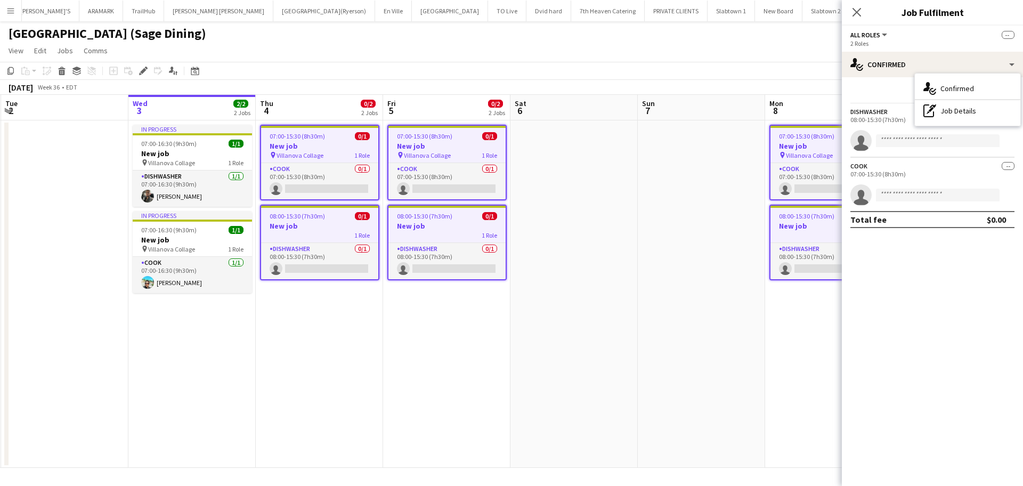
click at [804, 52] on app-page-menu "View Day view expanded Day view collapsed Month view Date picker Jump to [DATE]…" at bounding box center [511, 52] width 1023 height 20
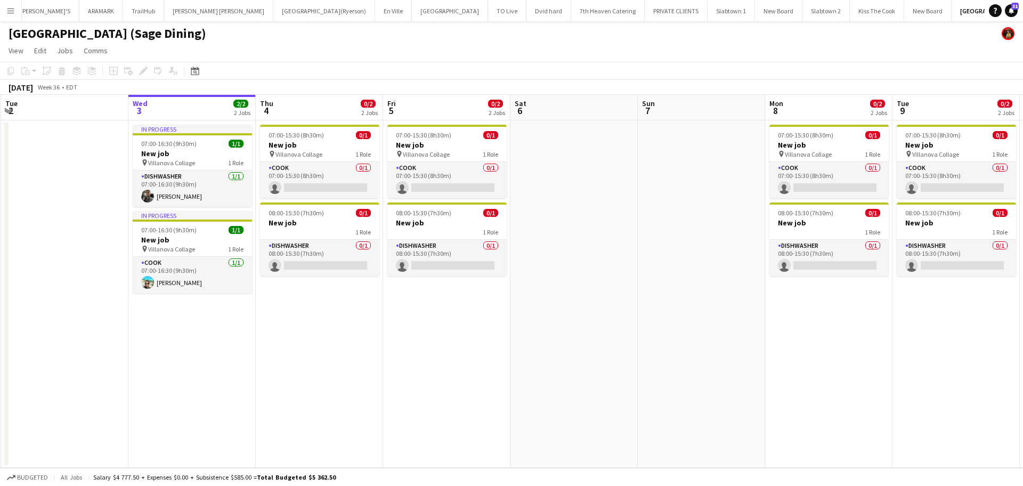
click at [305, 111] on app-board-header-date "Thu 4 0/2 2 Jobs" at bounding box center [319, 108] width 127 height 26
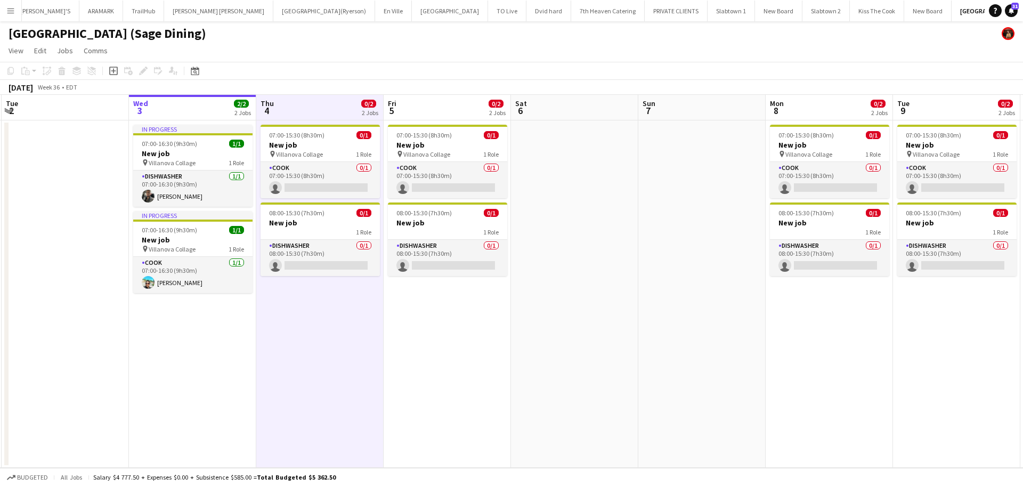
click at [310, 108] on app-board-header-date "Thu 4 0/2 2 Jobs" at bounding box center [319, 108] width 127 height 26
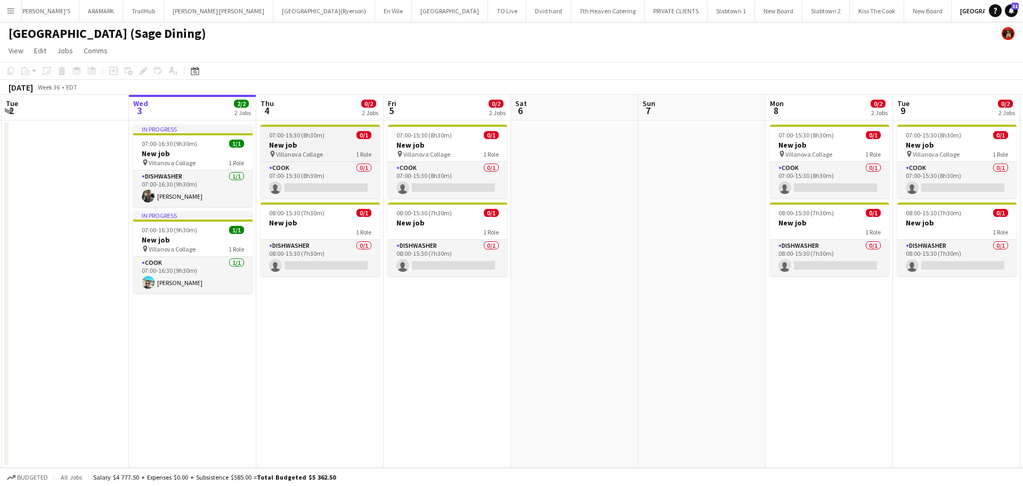
click at [321, 140] on h3 "New job" at bounding box center [320, 145] width 119 height 10
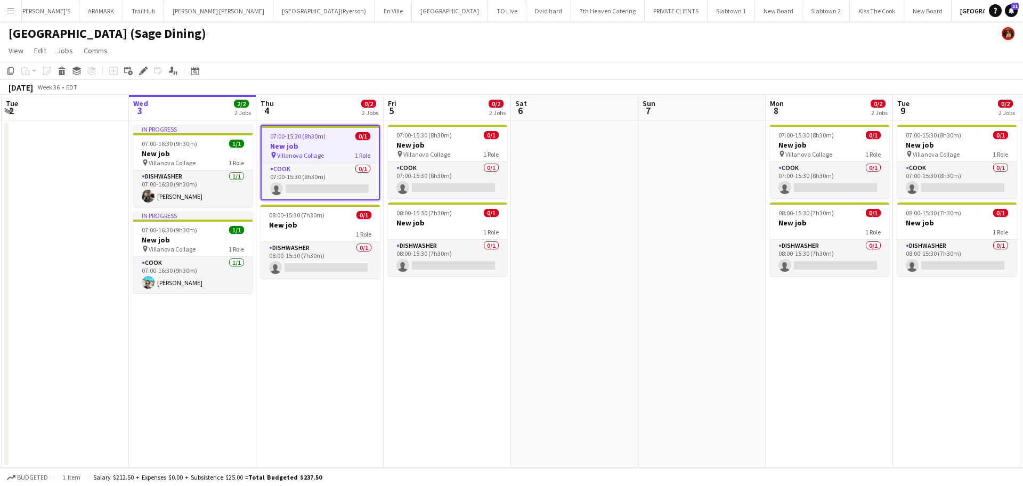
click at [321, 140] on app-job-card "07:00-15:30 (8h30m) 0/1 New job pin Villanova Collage 1 Role COOK 0/1 07:00-15:…" at bounding box center [320, 163] width 119 height 76
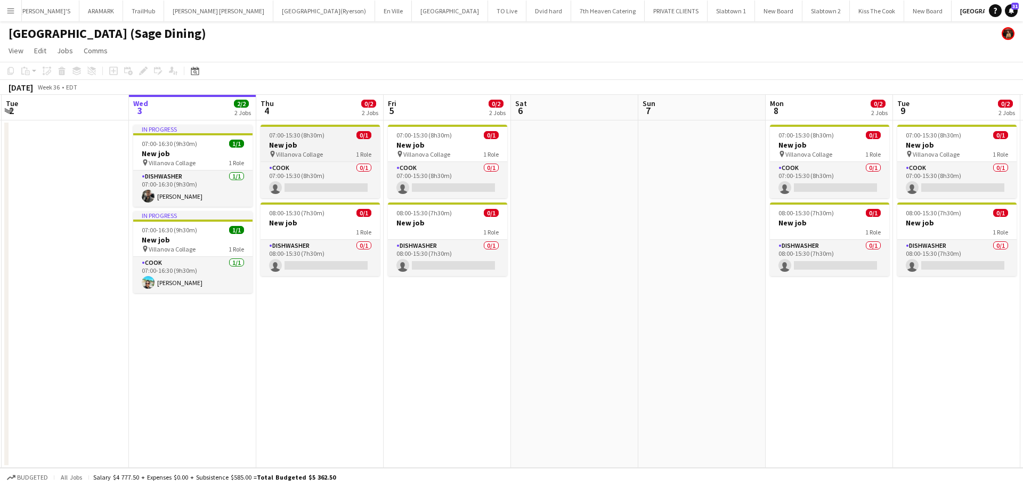
click at [321, 140] on h3 "New job" at bounding box center [320, 145] width 119 height 10
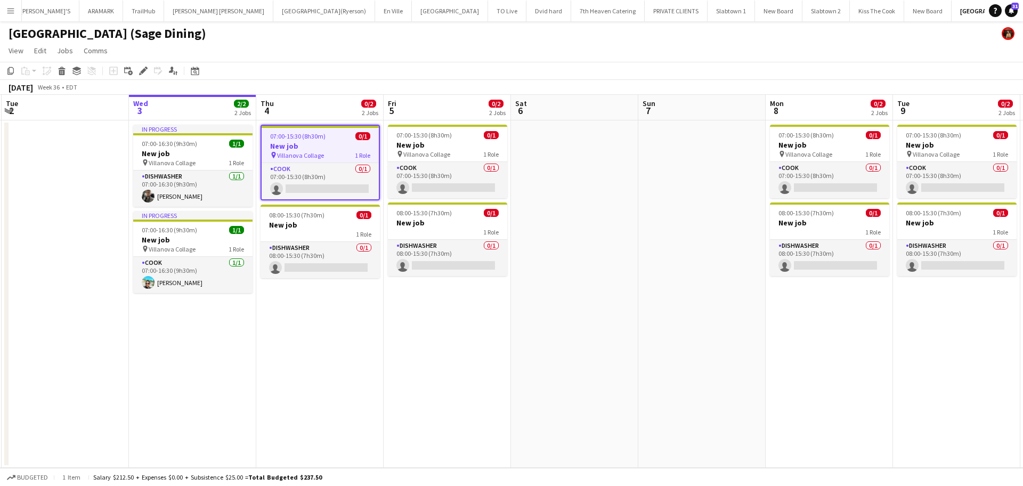
click at [333, 136] on div "07:00-15:30 (8h30m) 0/1" at bounding box center [320, 136] width 117 height 8
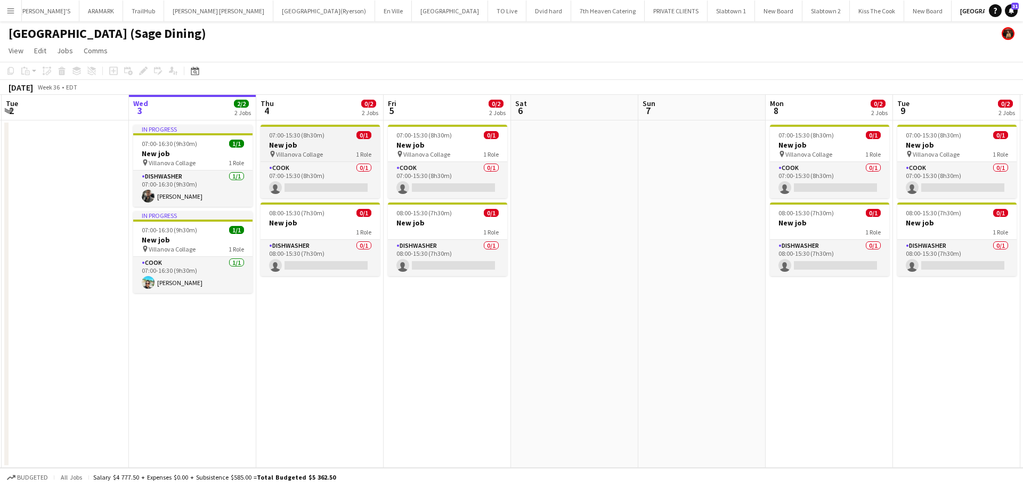
click at [302, 146] on h3 "New job" at bounding box center [320, 145] width 119 height 10
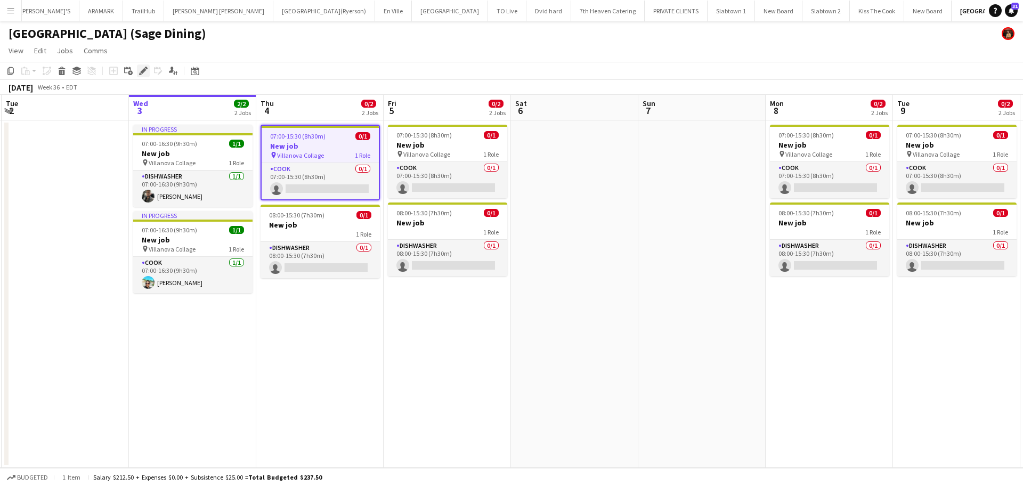
click at [144, 69] on icon at bounding box center [143, 71] width 6 height 6
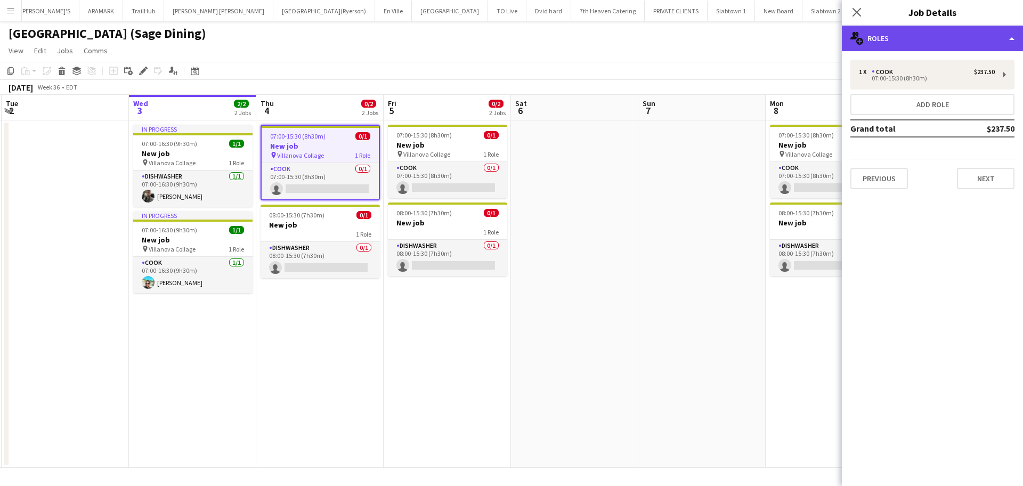
click at [909, 43] on div "multiple-users-add Roles" at bounding box center [932, 39] width 181 height 26
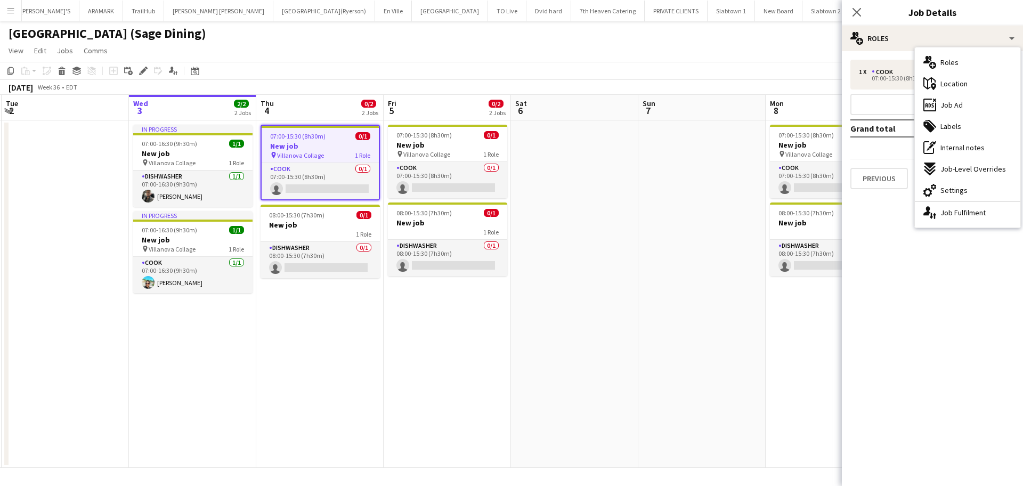
click at [355, 162] on div "COOK 0/1 07:00-15:30 (8h30m) single-neutral-actions" at bounding box center [320, 180] width 117 height 37
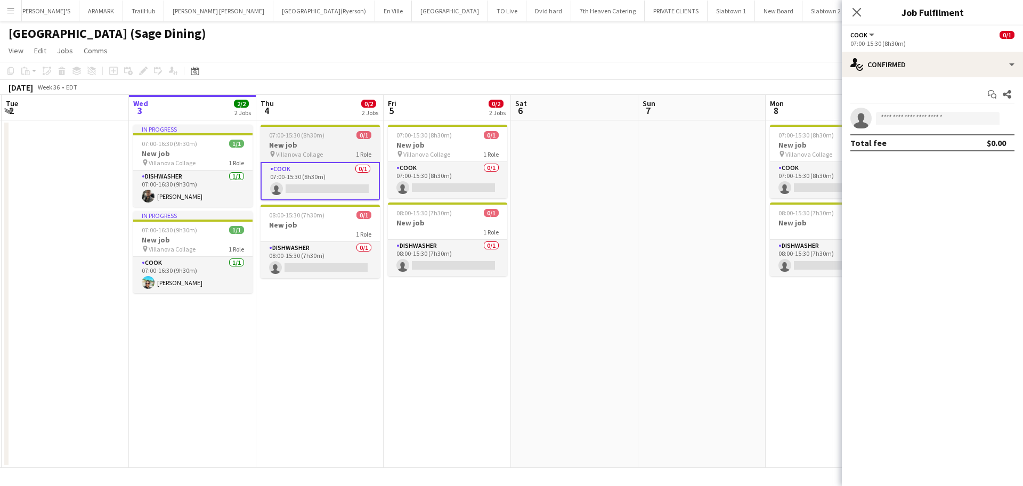
click at [336, 137] on div "07:00-15:30 (8h30m) 0/1" at bounding box center [320, 135] width 119 height 8
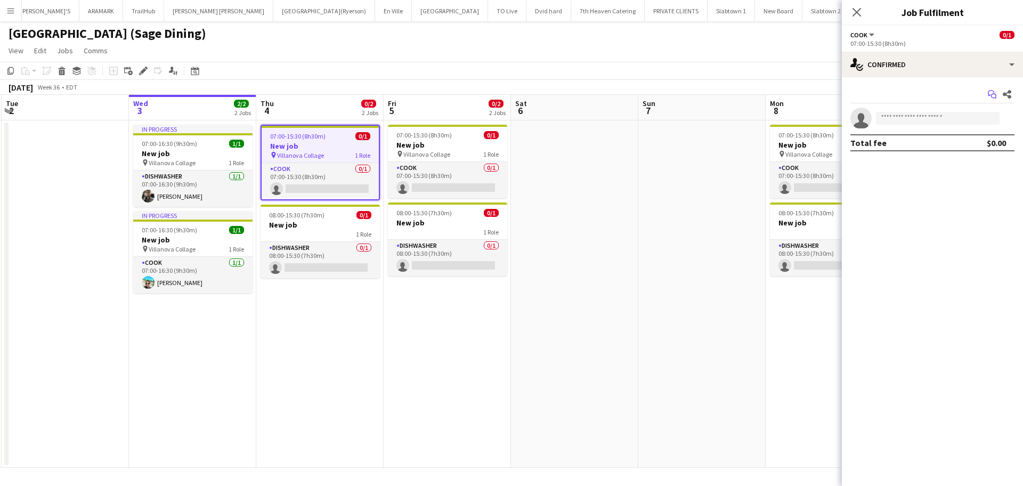
click at [909, 93] on icon "Start chat" at bounding box center [992, 94] width 9 height 9
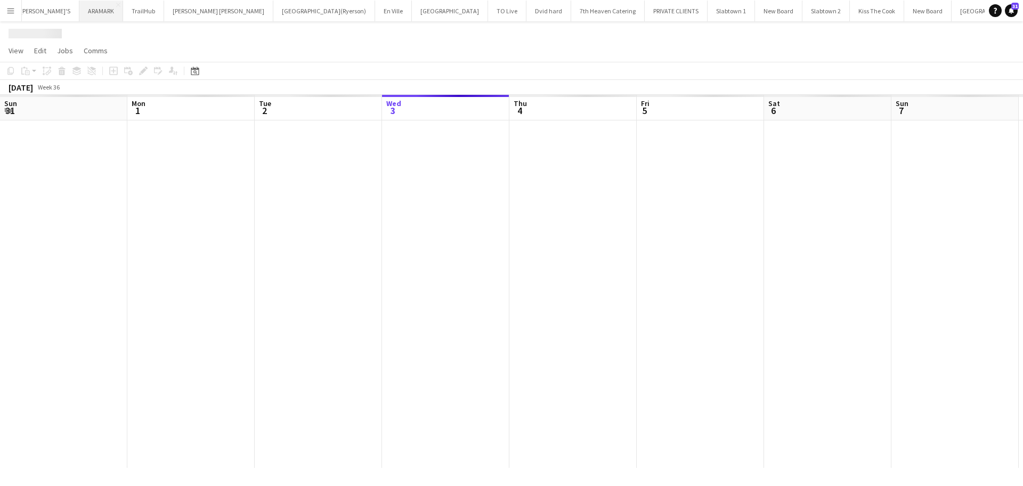
scroll to position [0, 255]
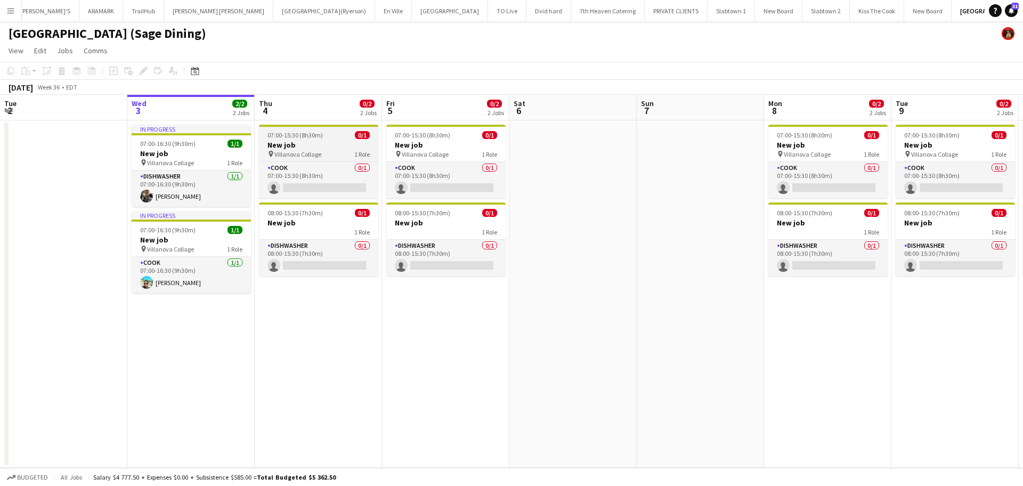
click at [321, 142] on h3 "New job" at bounding box center [318, 145] width 119 height 10
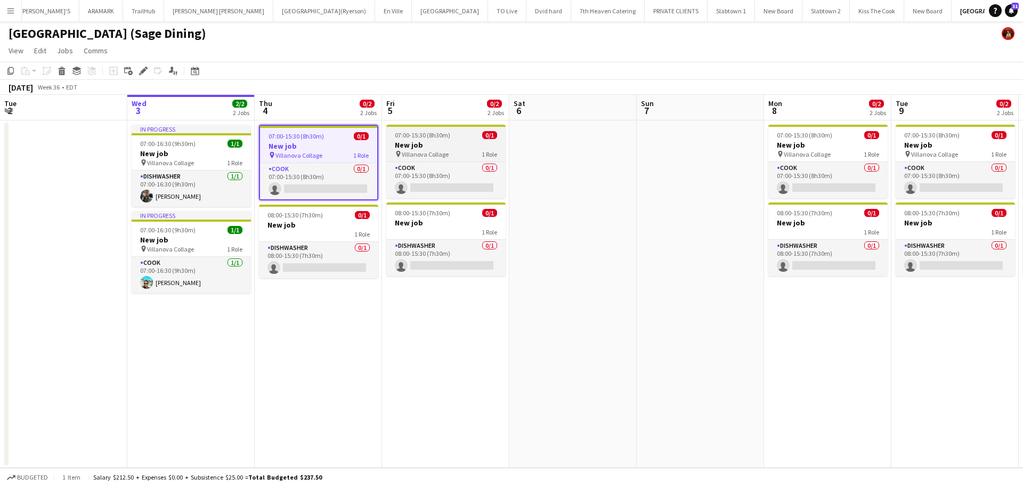
click at [448, 161] on div "COOK 0/1 07:00-15:30 (8h30m) single-neutral-actions" at bounding box center [445, 179] width 119 height 37
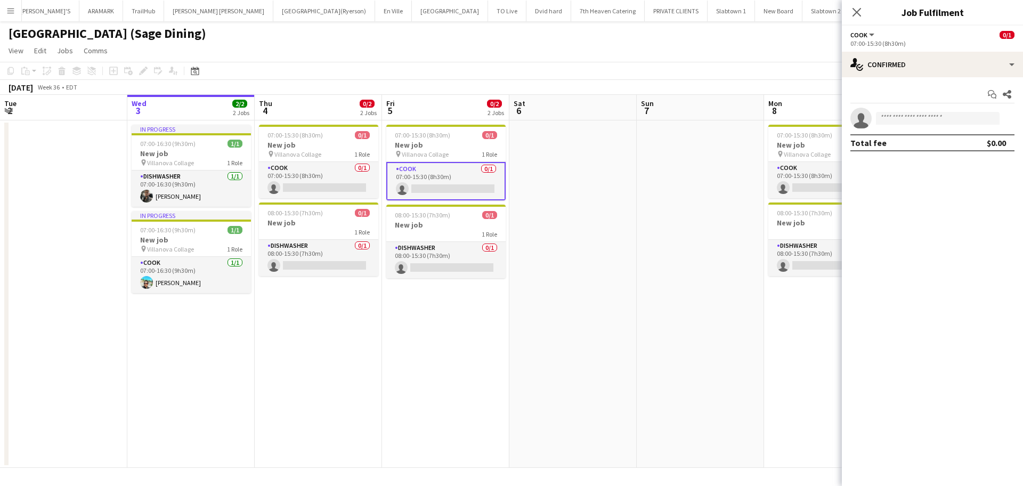
click at [636, 238] on app-date-cell at bounding box center [572, 293] width 127 height 347
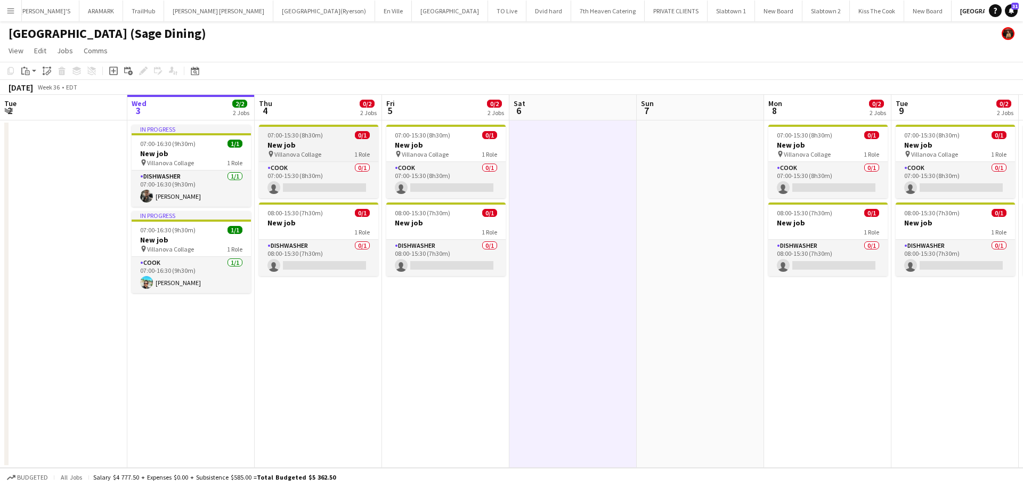
click at [315, 155] on span "Villanova Collage" at bounding box center [297, 154] width 47 height 8
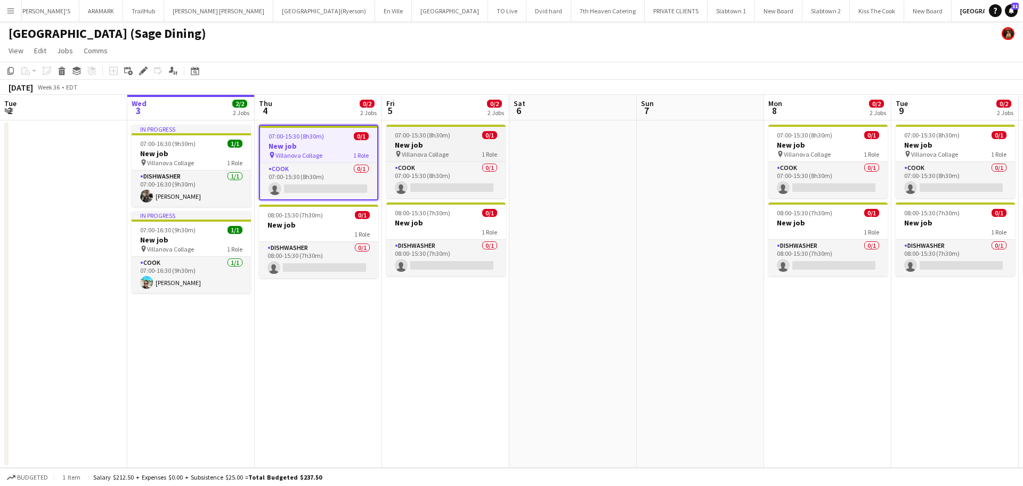
click at [437, 137] on span "07:00-15:30 (8h30m)" at bounding box center [422, 135] width 55 height 8
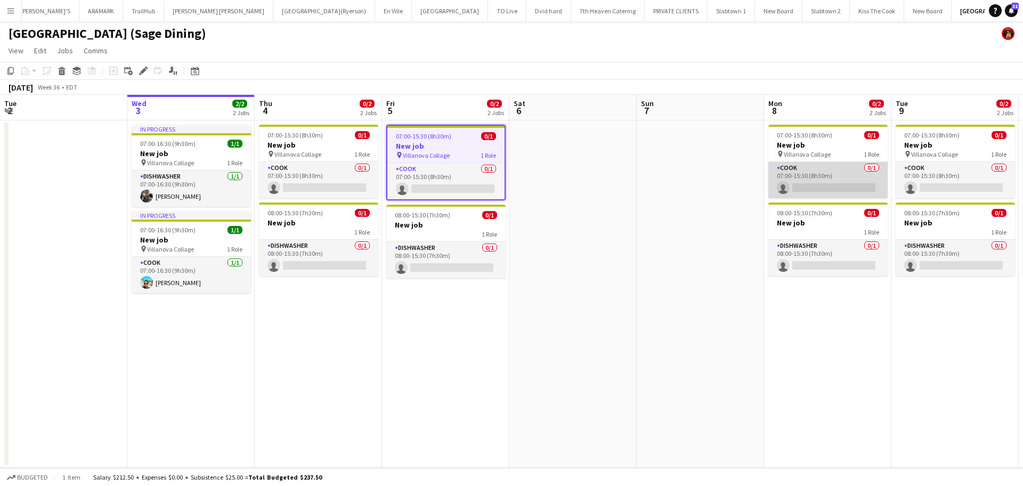
click at [803, 166] on app-card-role "COOK 0/1 07:00-15:30 (8h30m) single-neutral-actions" at bounding box center [827, 180] width 119 height 36
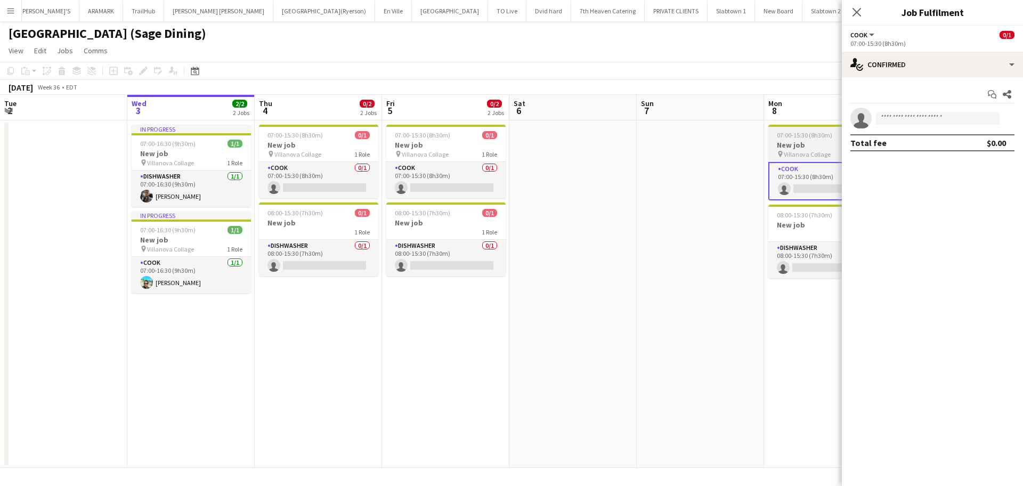
click at [810, 154] on span "Villanova Collage" at bounding box center [807, 154] width 47 height 8
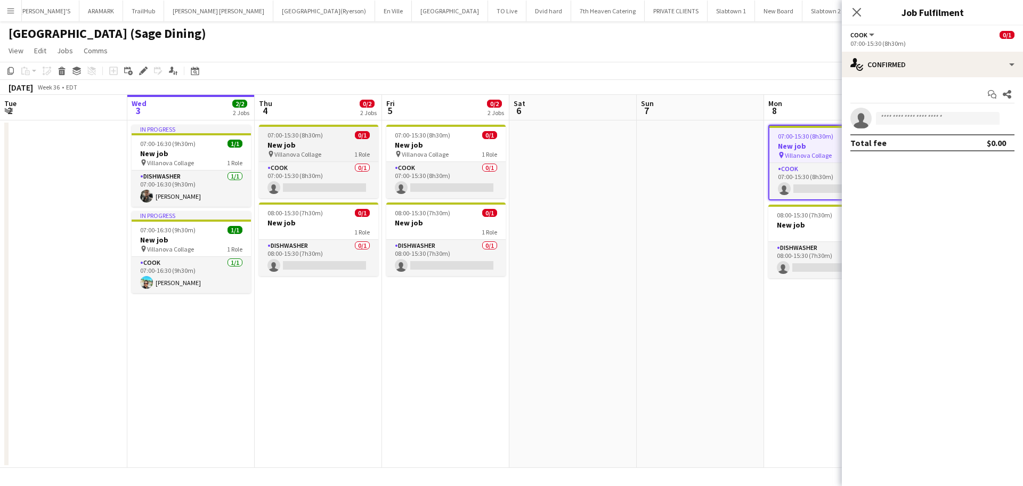
click at [307, 141] on h3 "New job" at bounding box center [318, 145] width 119 height 10
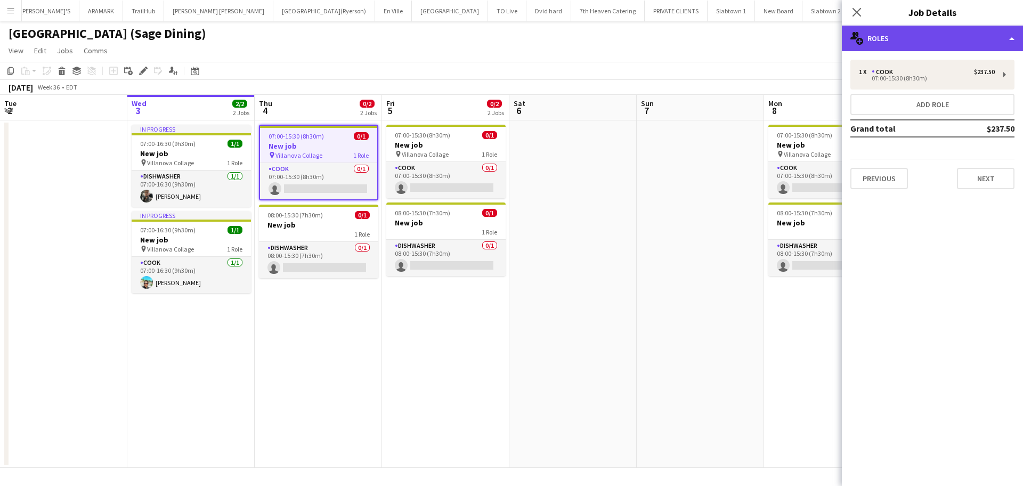
click at [909, 36] on div "multiple-users-add Roles" at bounding box center [932, 39] width 181 height 26
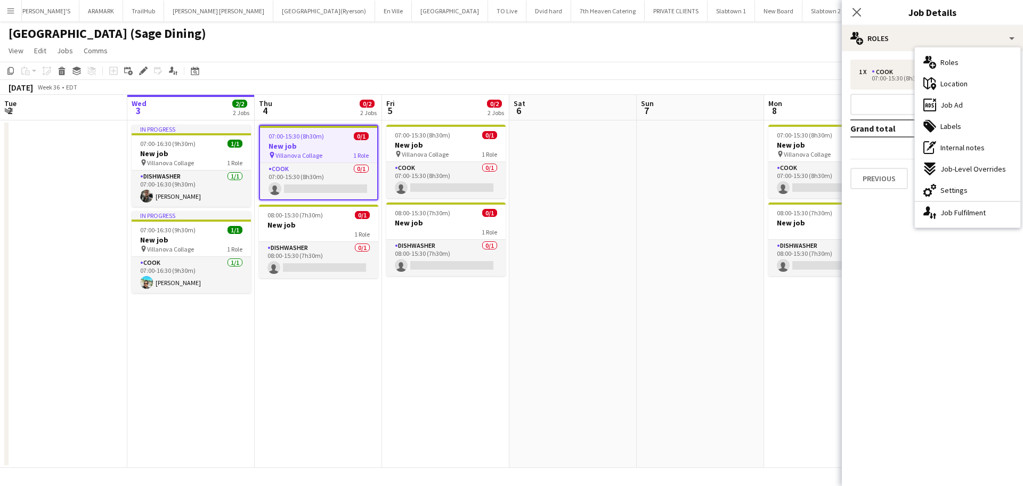
click at [891, 239] on mat-expansion-panel "pencil3 General details 1 x COOK $237.50 07:00-15:30 (8h30m) Add role Grand tot…" at bounding box center [932, 268] width 181 height 435
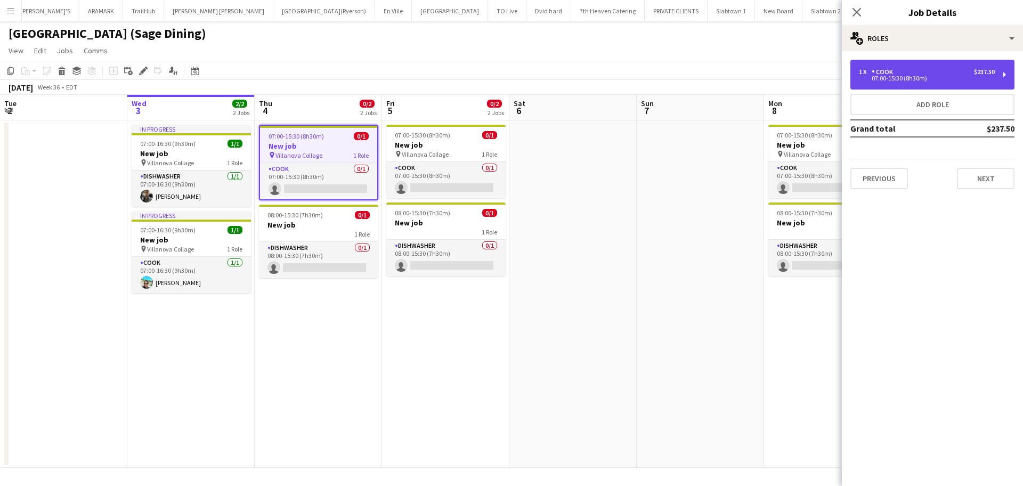
click at [897, 69] on div "1 x COOK $237.50" at bounding box center [927, 71] width 136 height 7
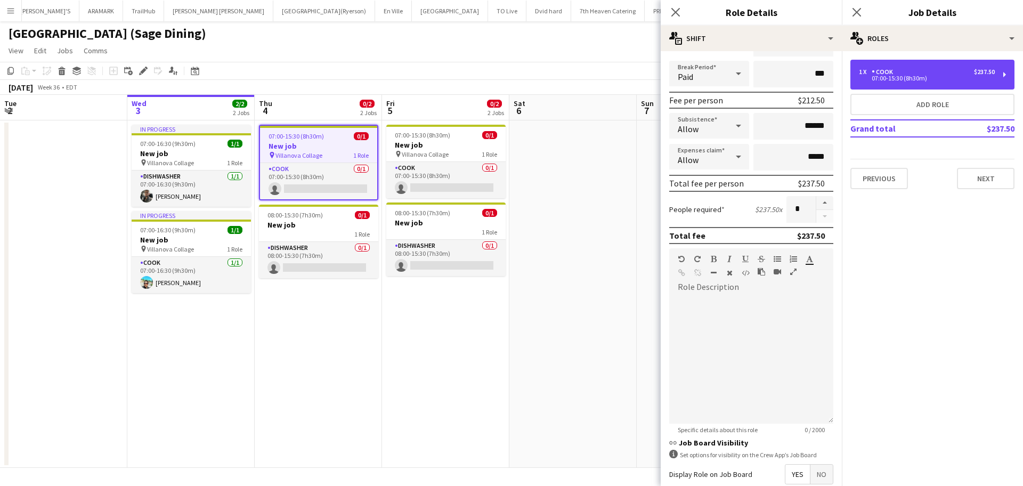
scroll to position [236, 0]
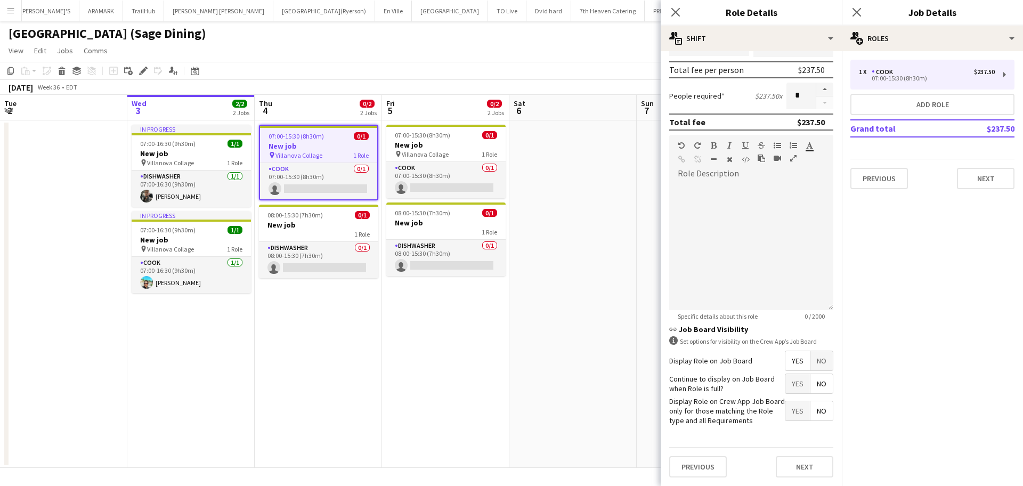
click at [488, 346] on app-date-cell "07:00-15:30 (8h30m) 0/1 New job pin Villanova Collage 1 Role COOK 0/1 07:00-15:…" at bounding box center [445, 293] width 127 height 347
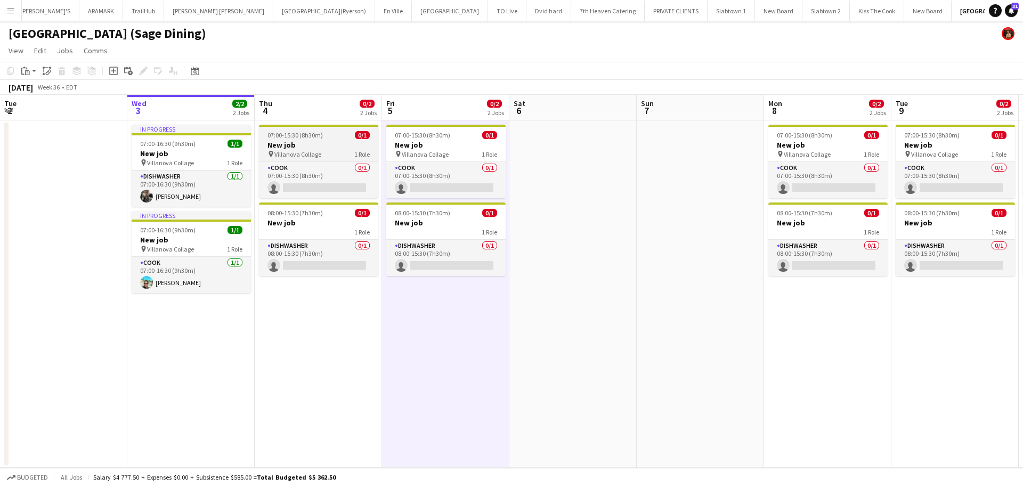
click at [332, 156] on div "pin [GEOGRAPHIC_DATA] 1 Role" at bounding box center [318, 154] width 119 height 9
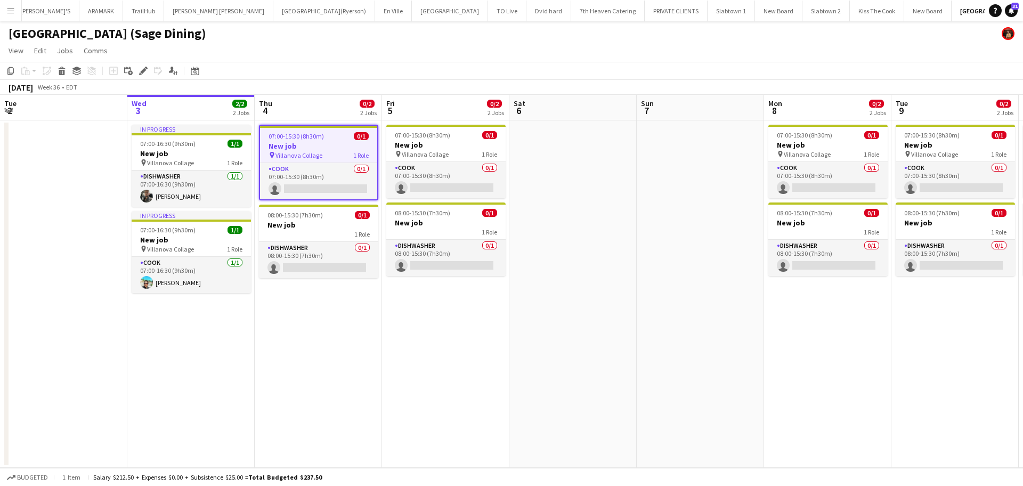
click at [339, 149] on h3 "New job" at bounding box center [318, 146] width 117 height 10
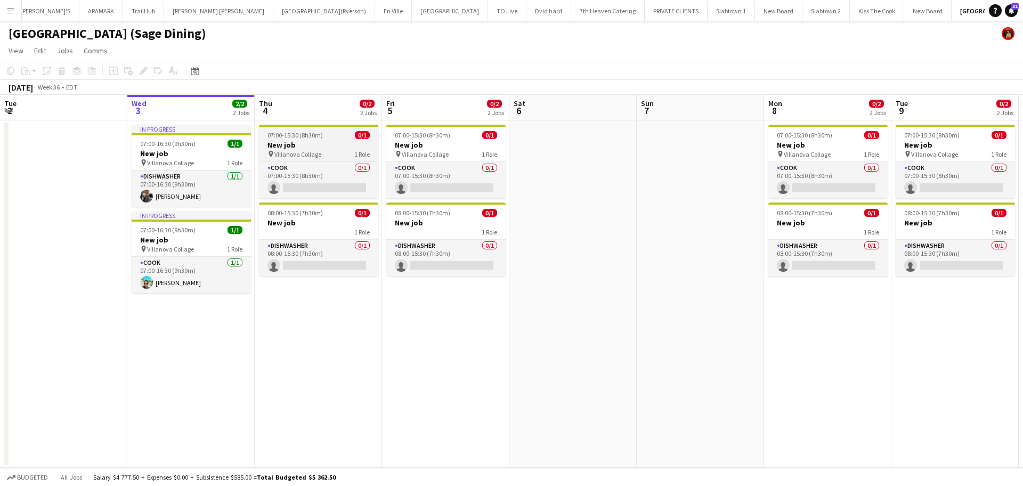
click at [282, 144] on h3 "New job" at bounding box center [318, 145] width 119 height 10
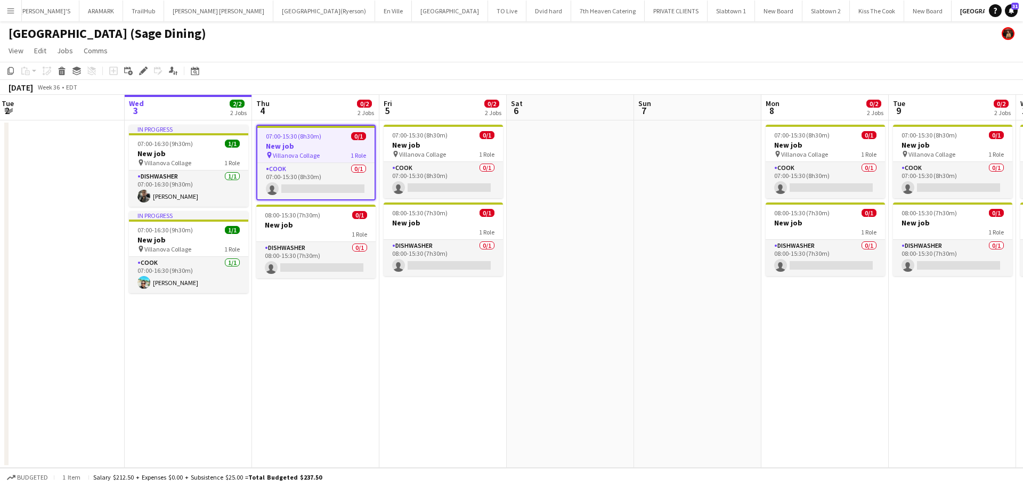
click at [282, 144] on h3 "New job" at bounding box center [315, 146] width 117 height 10
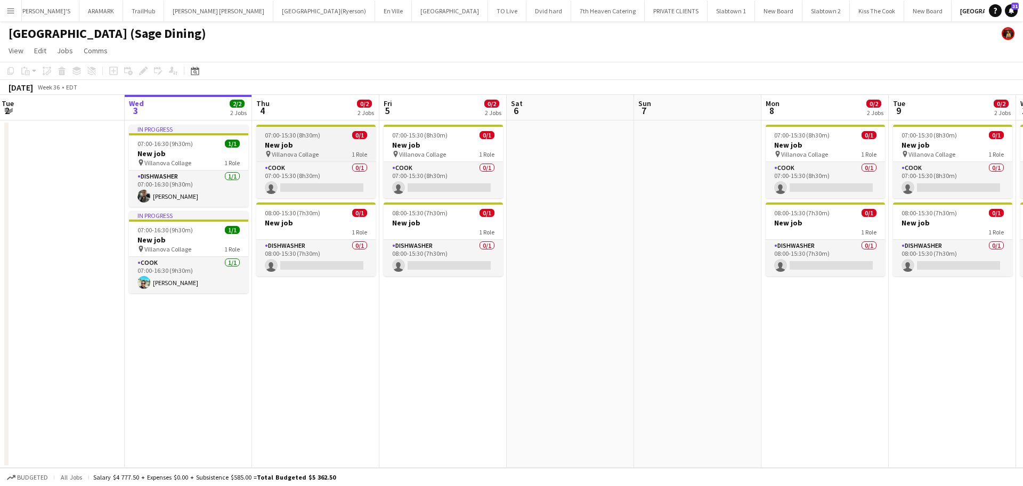
click at [282, 144] on h3 "New job" at bounding box center [315, 145] width 119 height 10
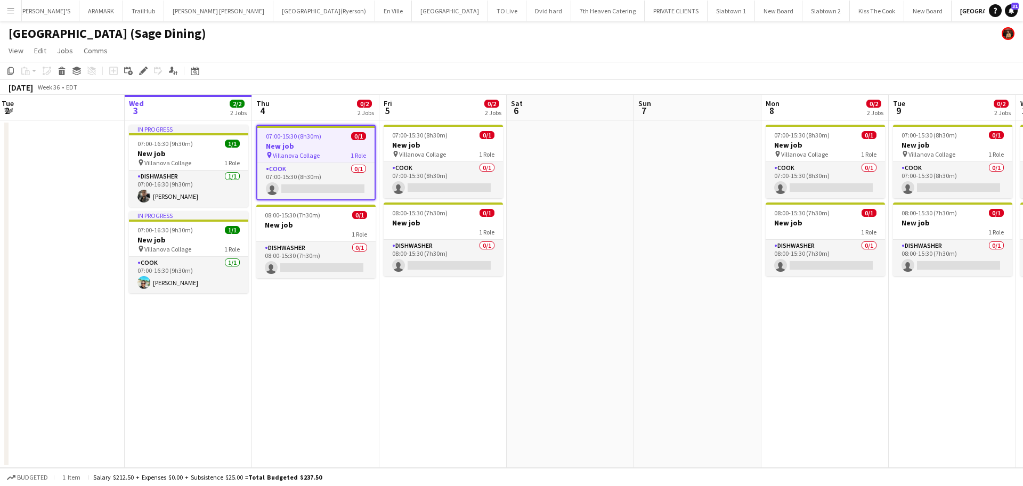
click at [282, 144] on h3 "New job" at bounding box center [315, 146] width 117 height 10
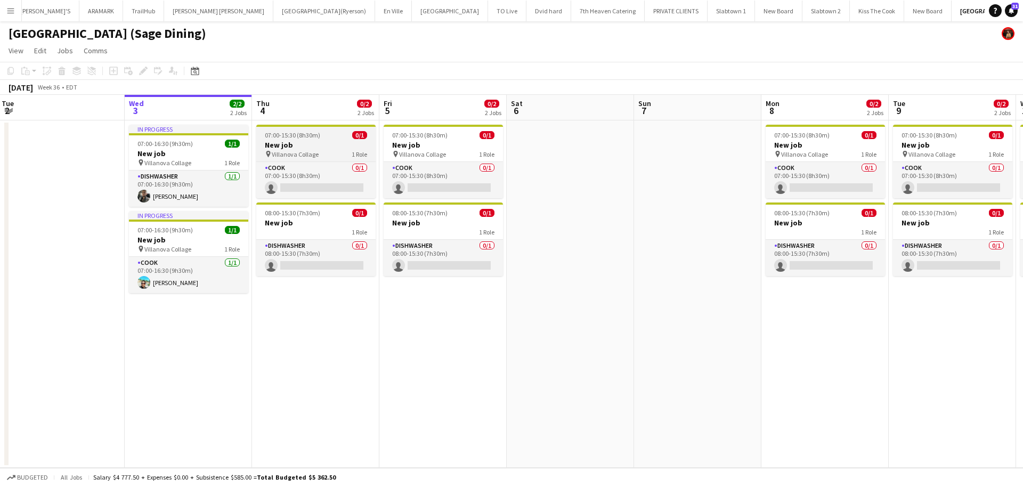
click at [282, 144] on h3 "New job" at bounding box center [315, 145] width 119 height 10
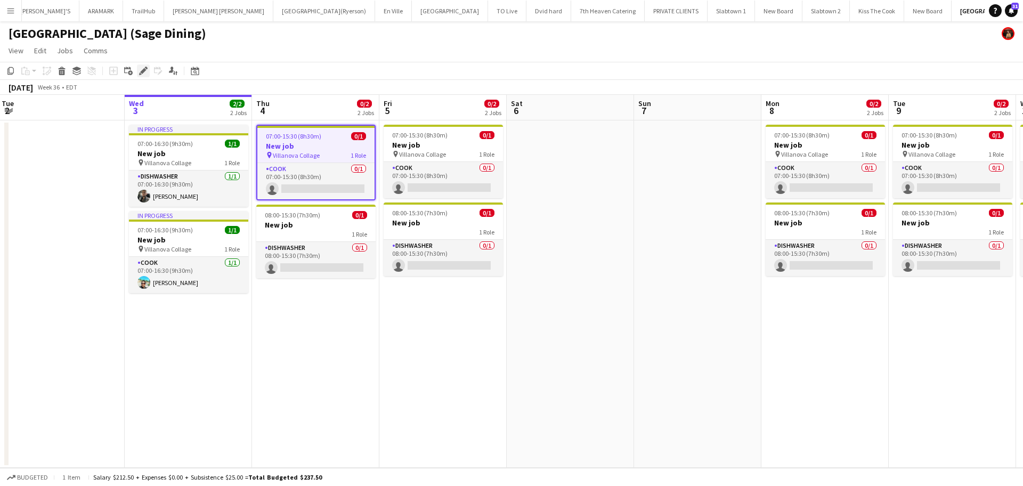
click at [141, 73] on icon "Edit" at bounding box center [143, 71] width 9 height 9
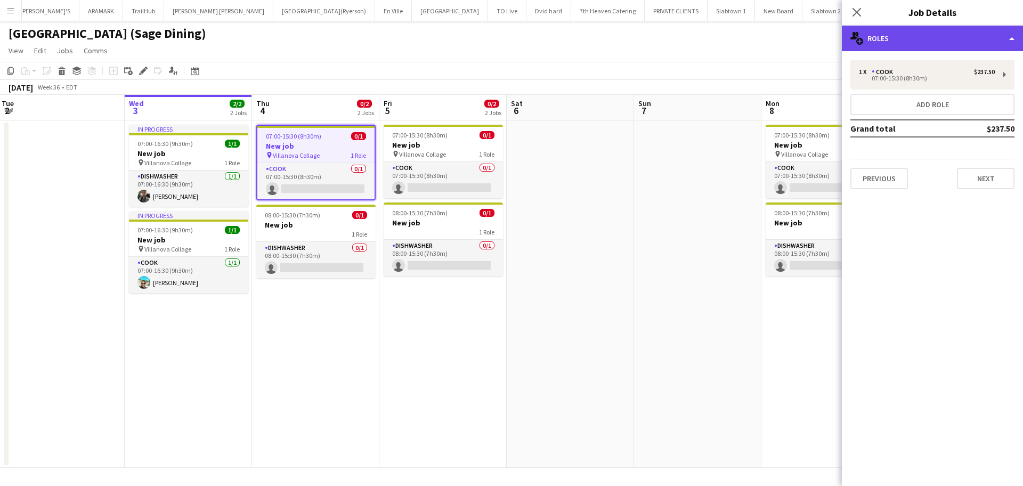
click at [909, 42] on div "multiple-users-add Roles" at bounding box center [932, 39] width 181 height 26
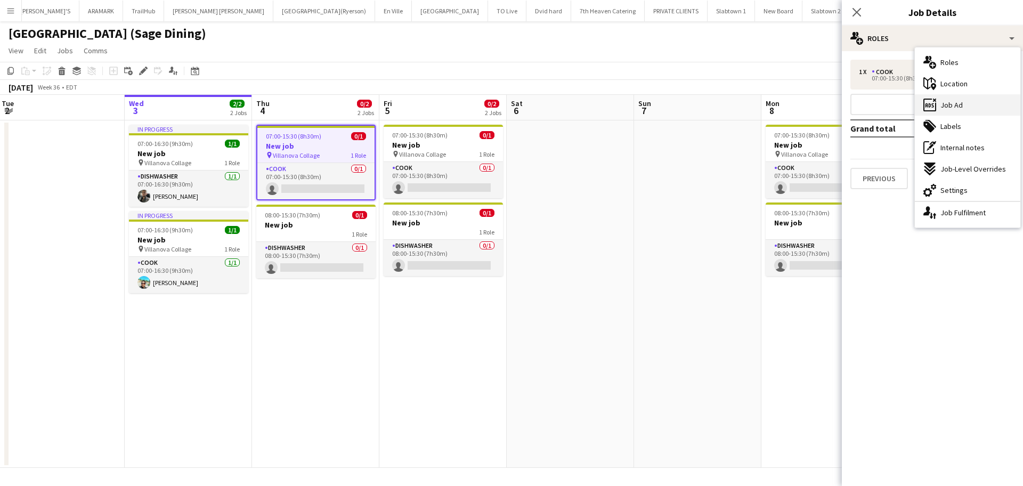
click at [909, 105] on span "Job Ad" at bounding box center [951, 105] width 22 height 10
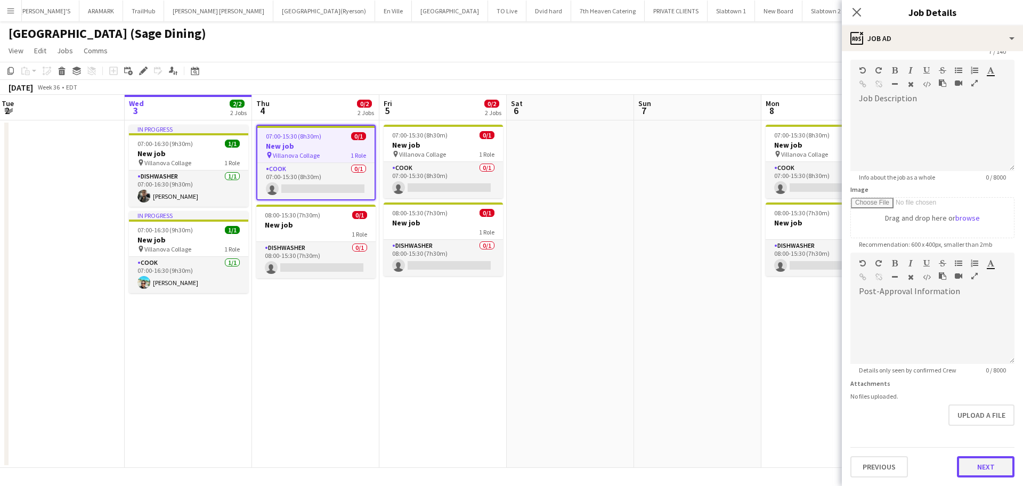
scroll to position [41, 0]
click at [909, 427] on form "Headline ******* 7 / 140 Job Description default Heading 1 Heading 2 Heading 3 …" at bounding box center [932, 248] width 181 height 459
click at [909, 432] on button "Next" at bounding box center [986, 466] width 58 height 21
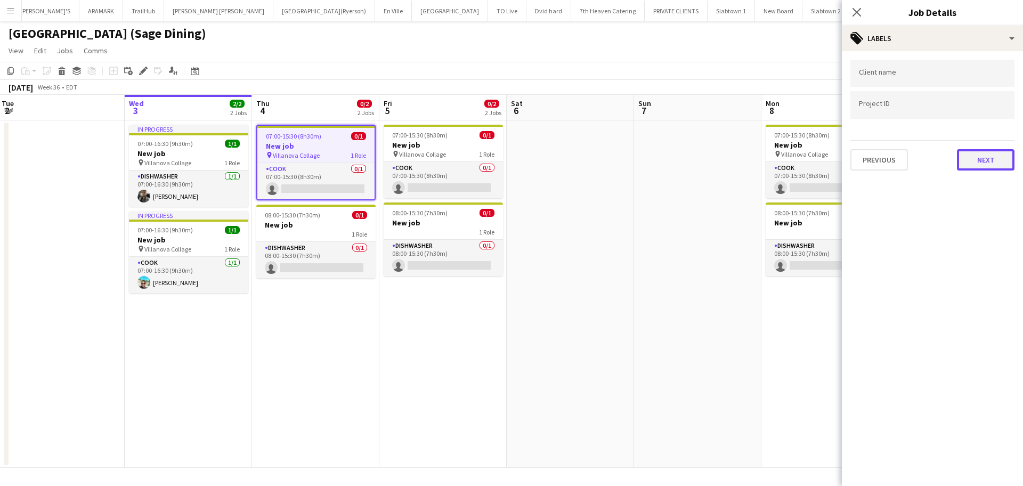
click at [909, 160] on button "Next" at bounding box center [986, 159] width 58 height 21
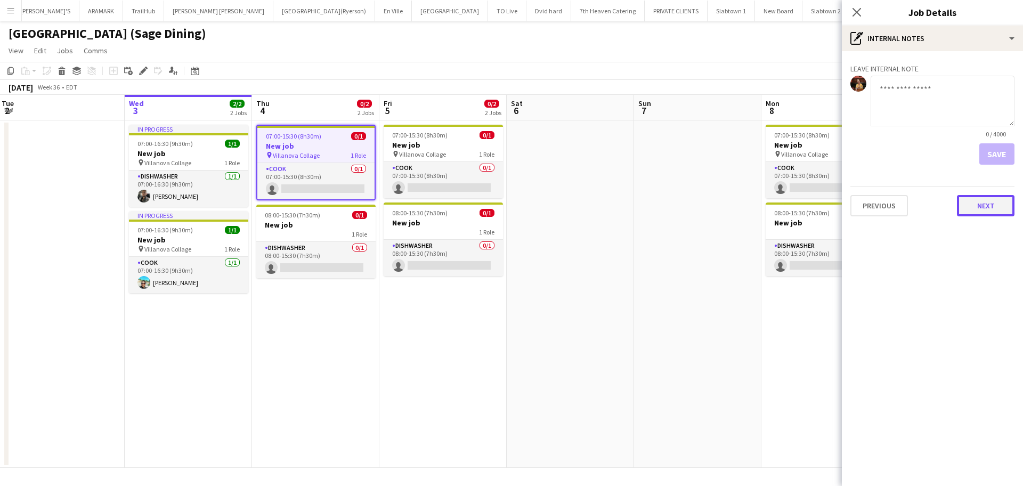
click at [909, 209] on button "Next" at bounding box center [986, 205] width 58 height 21
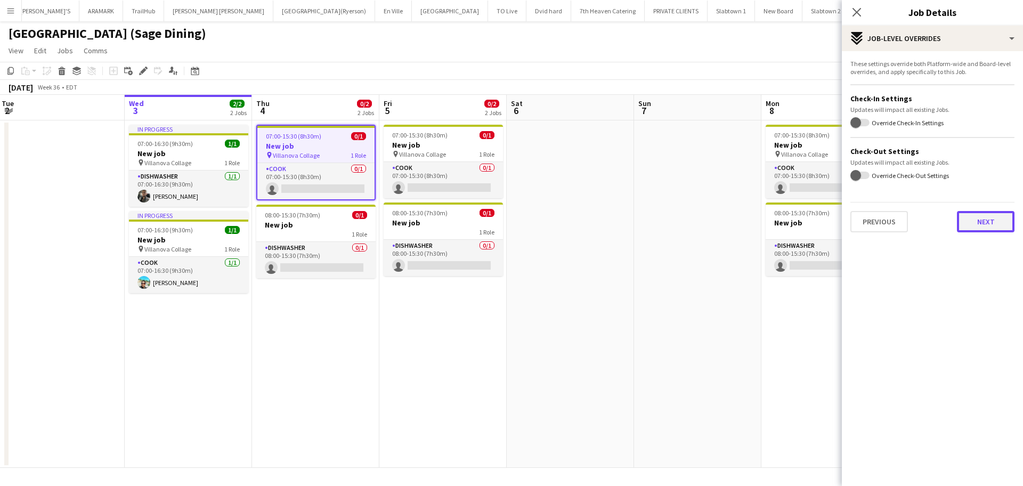
click at [909, 220] on button "Next" at bounding box center [986, 221] width 58 height 21
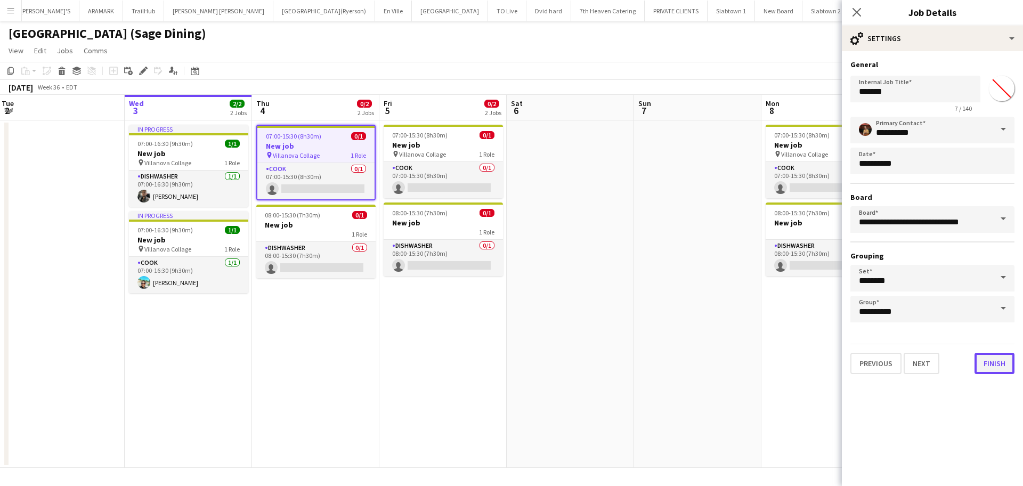
click at [909, 364] on button "Finish" at bounding box center [994, 363] width 40 height 21
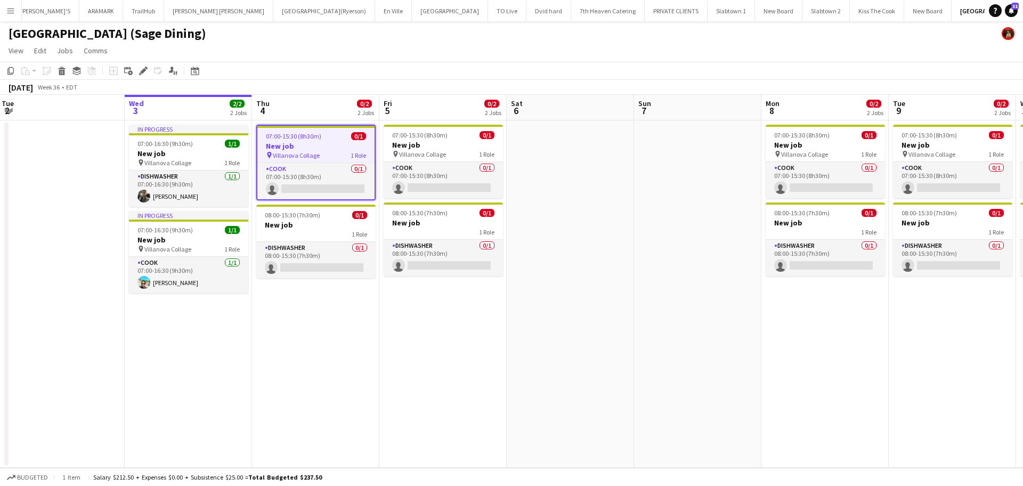
click at [298, 137] on span "07:00-15:30 (8h30m)" at bounding box center [293, 136] width 55 height 8
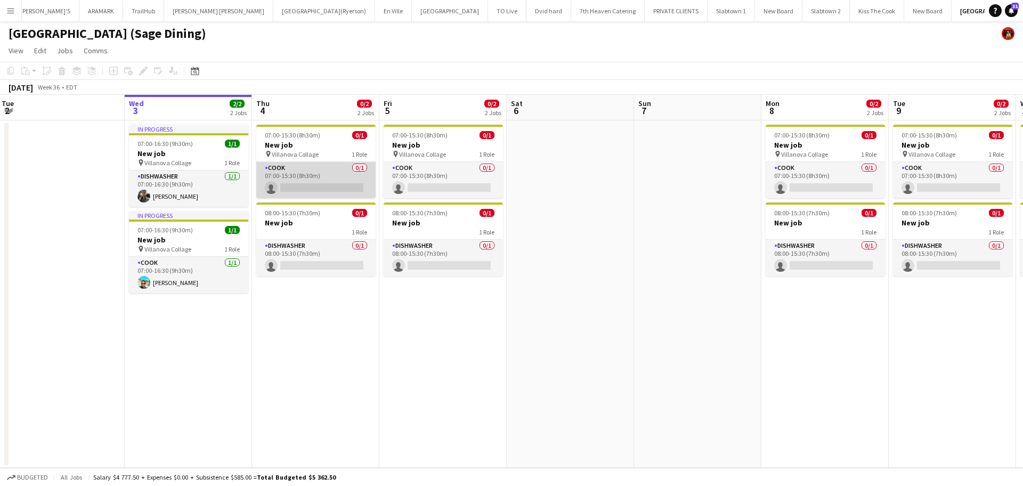
click at [310, 176] on app-card-role "COOK 0/1 07:00-15:30 (8h30m) single-neutral-actions" at bounding box center [315, 180] width 119 height 36
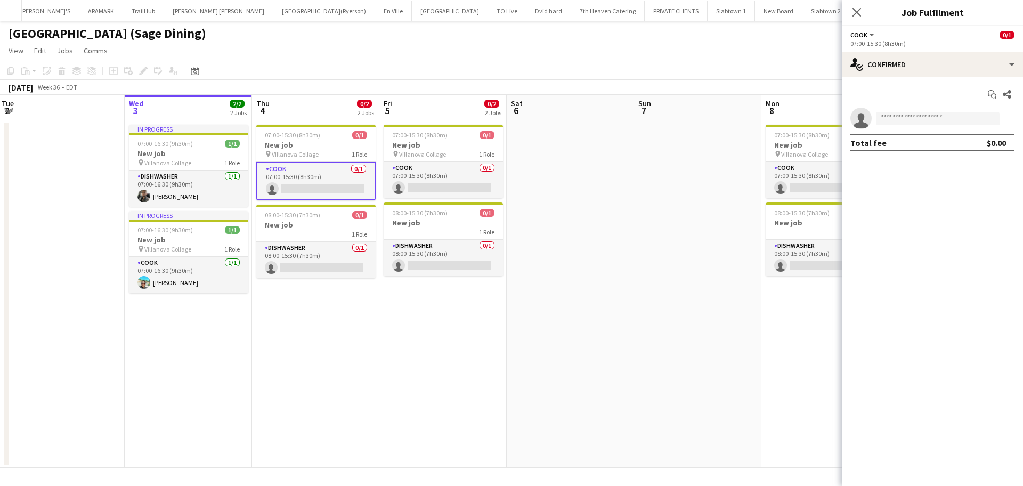
click at [856, 38] on span "COOK" at bounding box center [858, 35] width 17 height 8
click at [909, 29] on app-options-switcher "COOK All roles COOK 0/1 07:00-15:30 (8h30m)" at bounding box center [932, 39] width 181 height 26
click at [307, 104] on app-board-header-date "Thu 4 0/2 2 Jobs" at bounding box center [315, 108] width 127 height 26
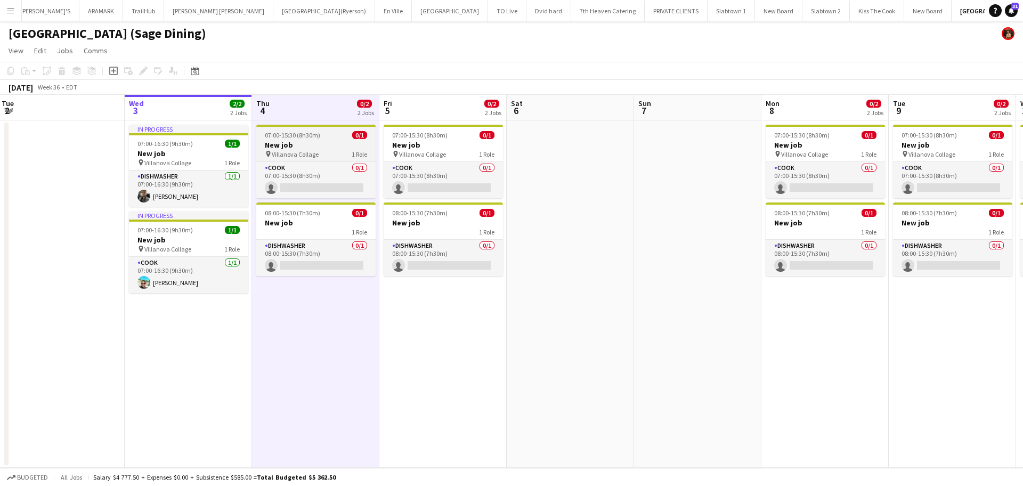
click at [310, 127] on app-job-card "07:00-15:30 (8h30m) 0/1 New job pin Villanova Collage 1 Role COOK 0/1 07:00-15:…" at bounding box center [315, 162] width 119 height 74
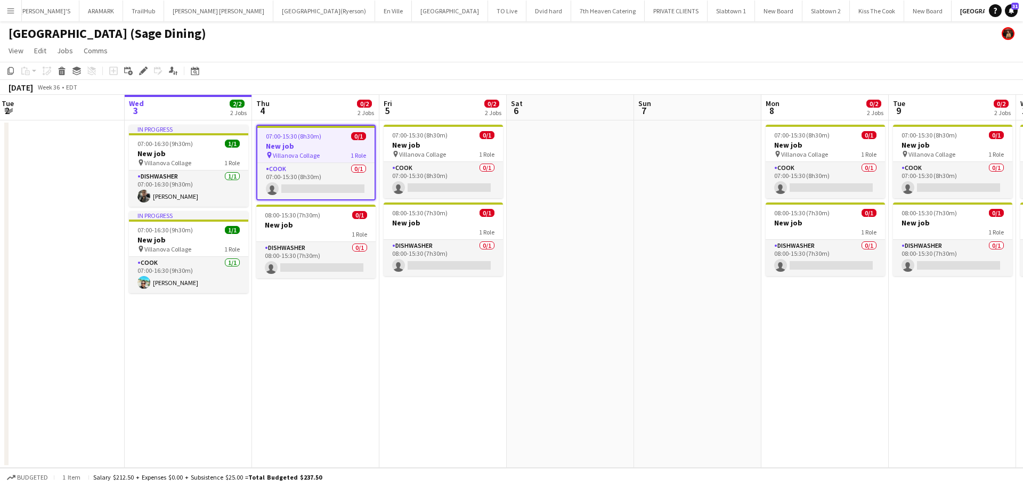
drag, startPoint x: 323, startPoint y: 149, endPoint x: 332, endPoint y: 145, distance: 9.8
click at [332, 145] on h3 "New job" at bounding box center [315, 146] width 117 height 10
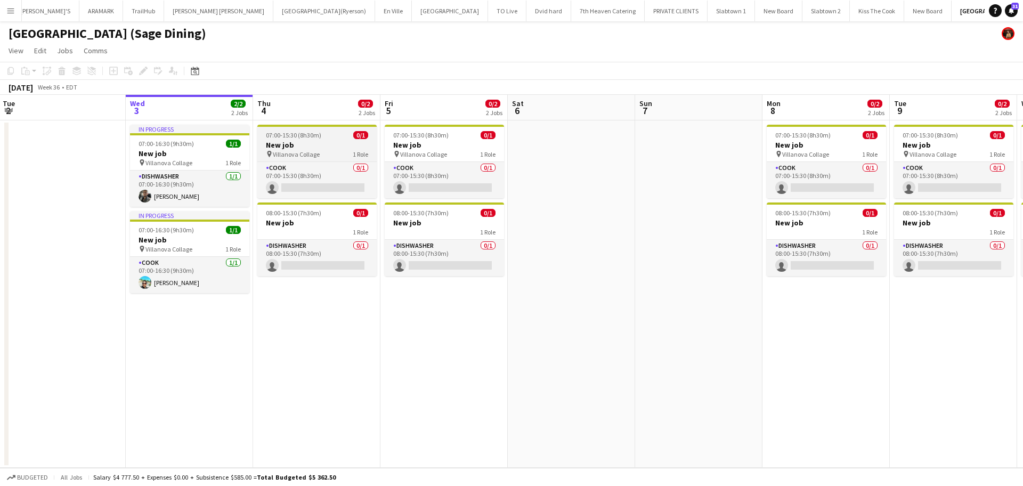
click at [330, 140] on h3 "New job" at bounding box center [316, 145] width 119 height 10
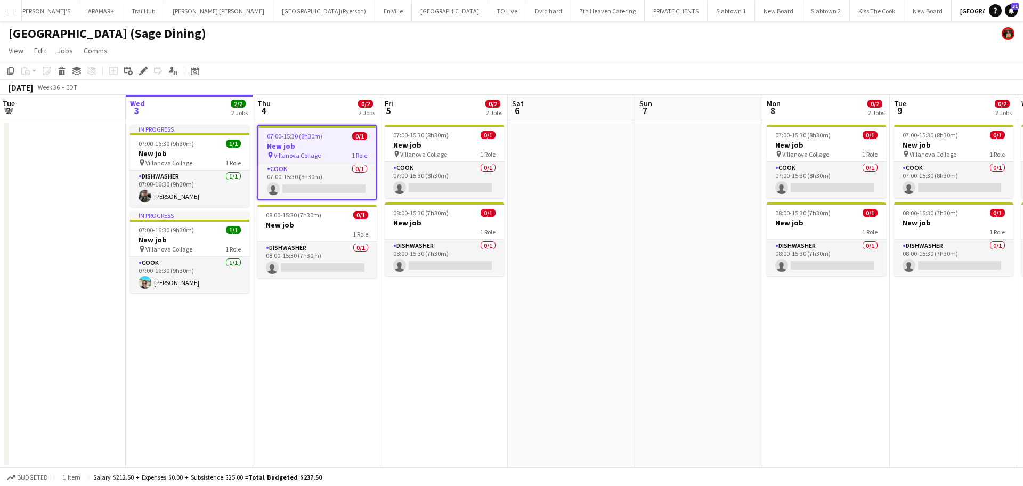
click at [315, 152] on span "Villanova Collage" at bounding box center [297, 155] width 47 height 8
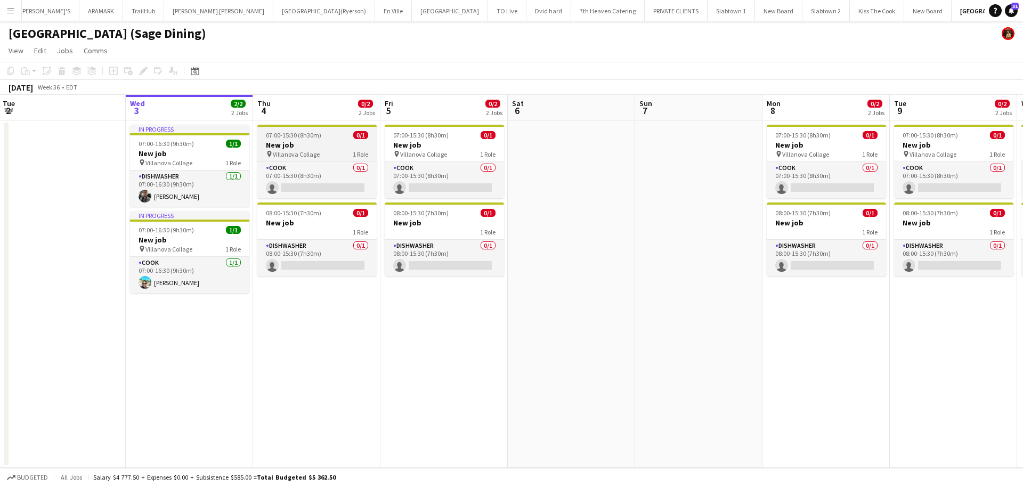
click at [319, 147] on h3 "New job" at bounding box center [316, 145] width 119 height 10
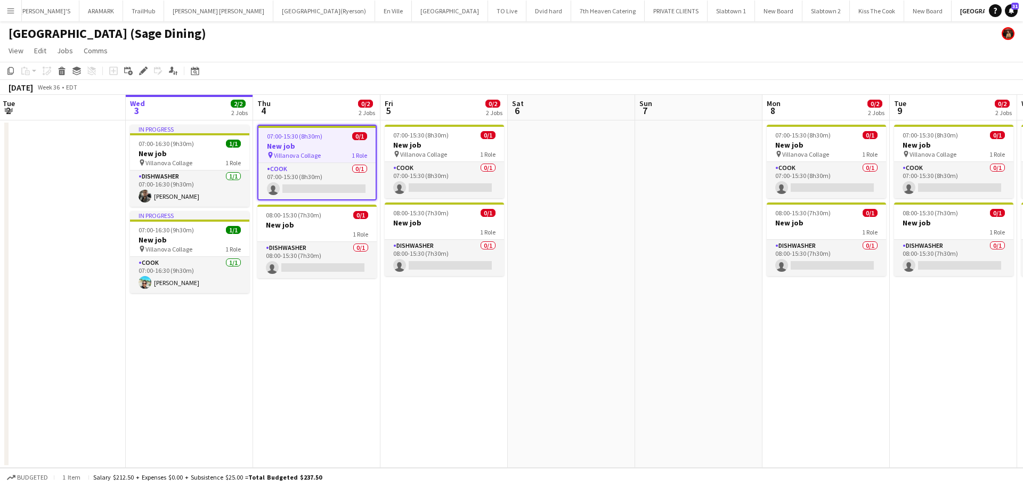
click at [319, 147] on h3 "New job" at bounding box center [316, 146] width 117 height 10
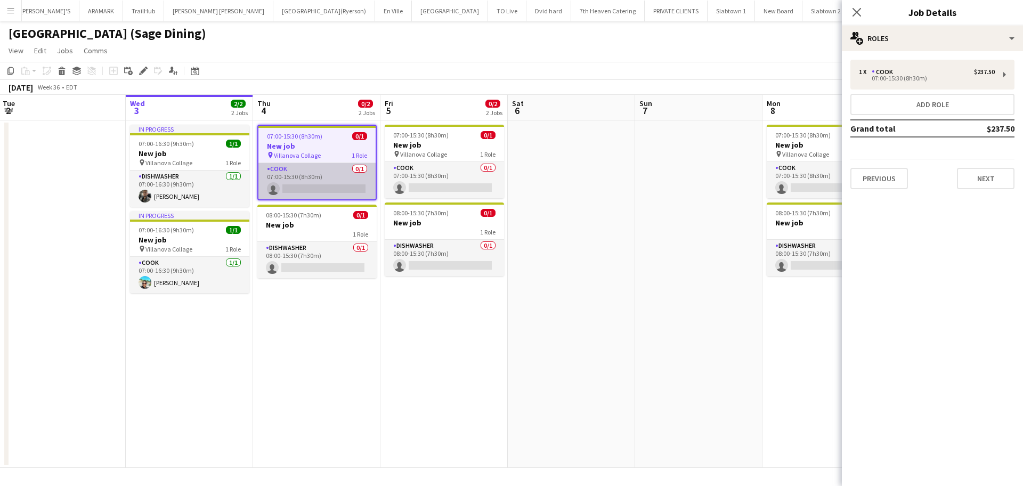
click at [343, 188] on app-card-role "COOK 0/1 07:00-15:30 (8h30m) single-neutral-actions" at bounding box center [316, 181] width 117 height 36
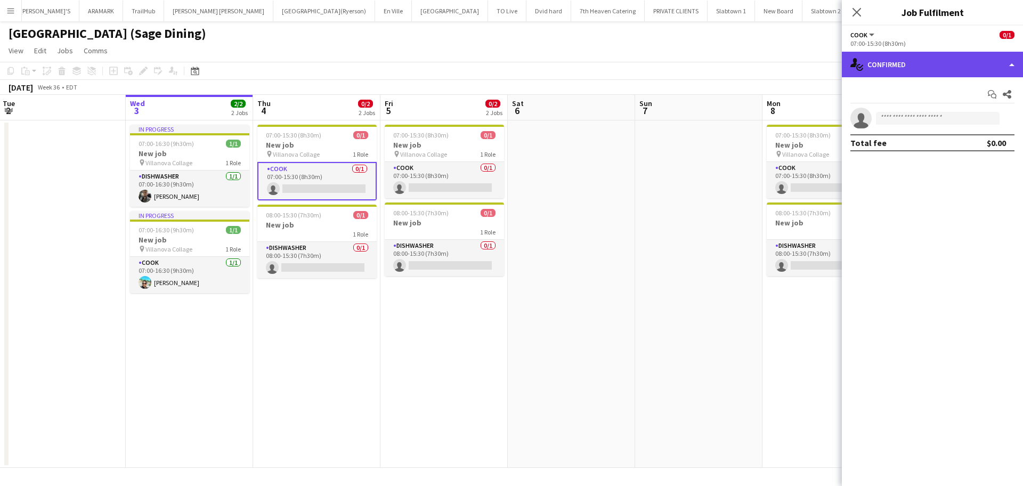
click at [909, 66] on div "single-neutral-actions-check-2 Confirmed" at bounding box center [932, 65] width 181 height 26
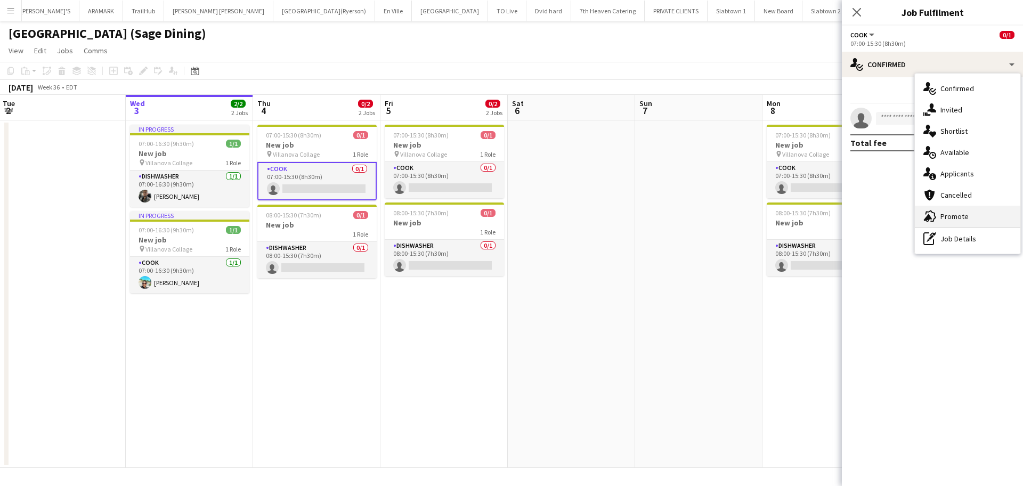
click at [909, 218] on span "Promote" at bounding box center [954, 216] width 28 height 10
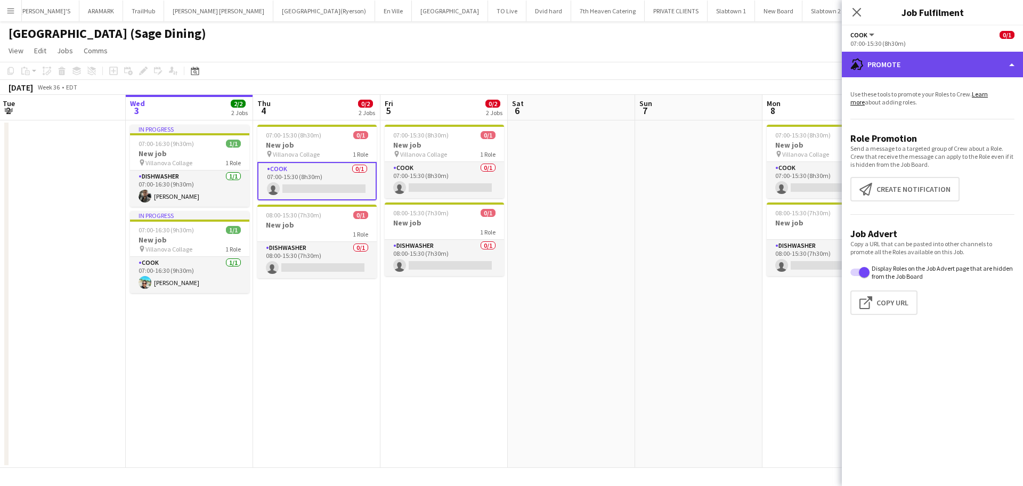
click at [877, 61] on div "advertising-megaphone Promote" at bounding box center [932, 65] width 181 height 26
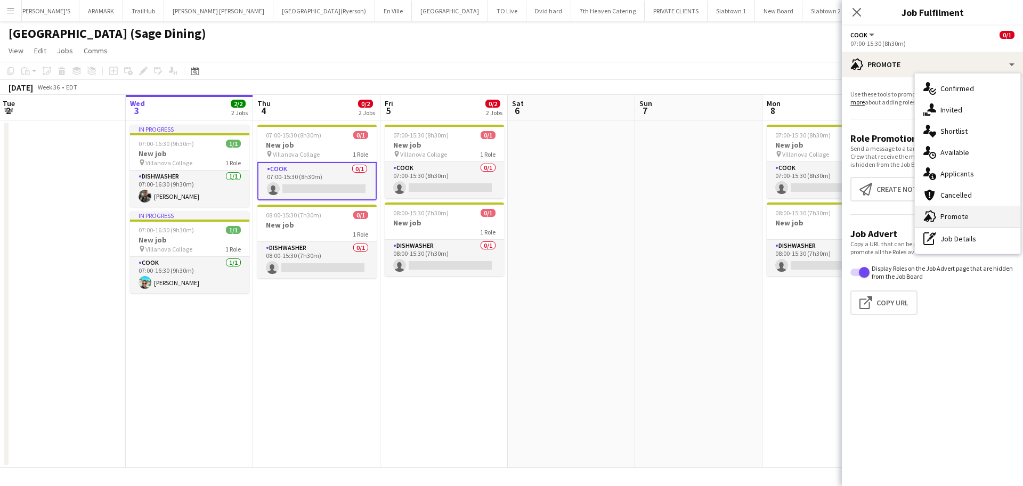
click at [909, 210] on div "advertising-megaphone Promote" at bounding box center [967, 216] width 105 height 21
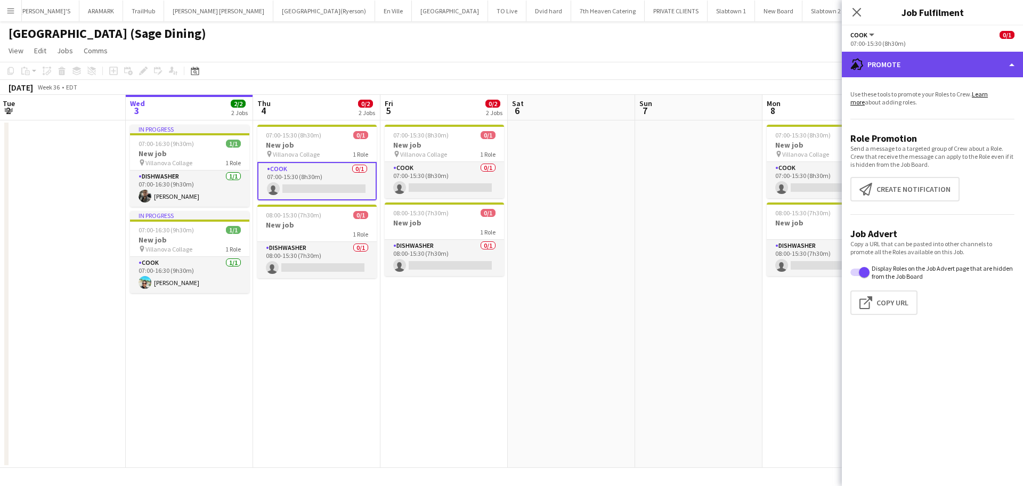
click at [900, 58] on div "advertising-megaphone Promote" at bounding box center [932, 65] width 181 height 26
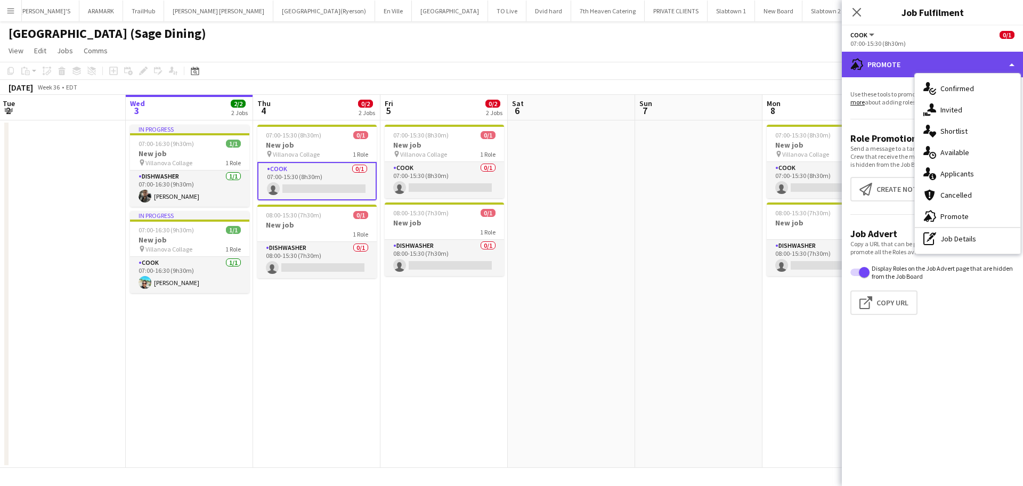
click at [884, 65] on div "advertising-megaphone Promote" at bounding box center [932, 65] width 181 height 26
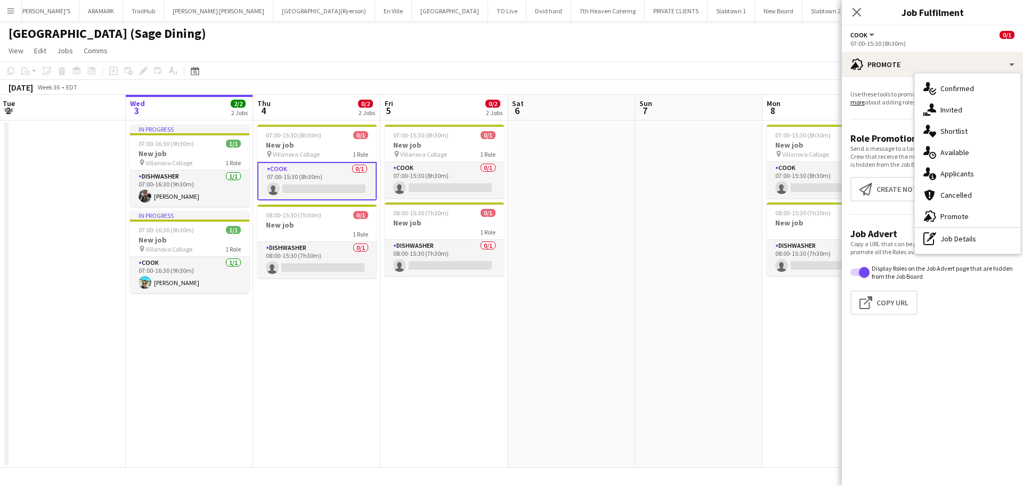
click at [788, 348] on app-date-cell "07:00-15:30 (8h30m) 0/1 New job pin Villanova Collage 1 Role COOK 0/1 07:00-15:…" at bounding box center [825, 293] width 127 height 347
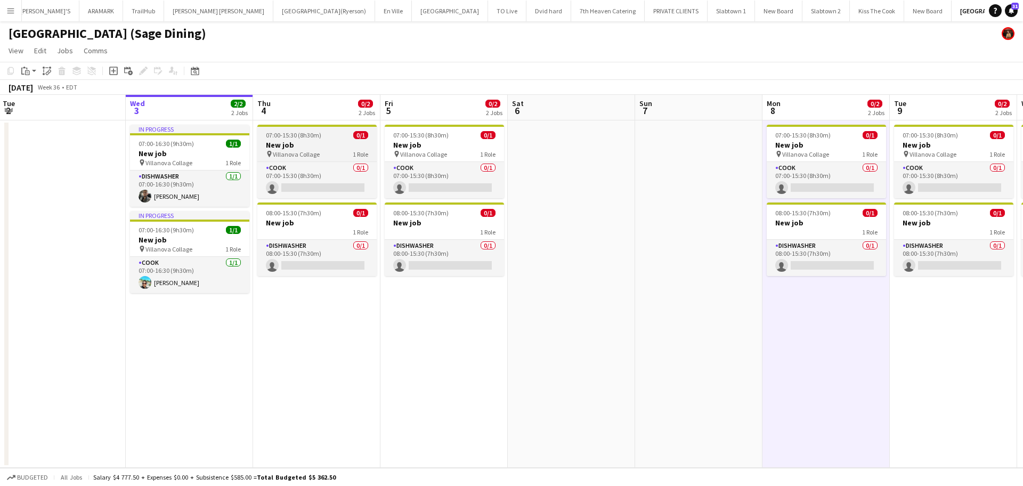
click at [312, 139] on app-job-card "07:00-15:30 (8h30m) 0/1 New job pin Villanova Collage 1 Role COOK 0/1 07:00-15:…" at bounding box center [316, 162] width 119 height 74
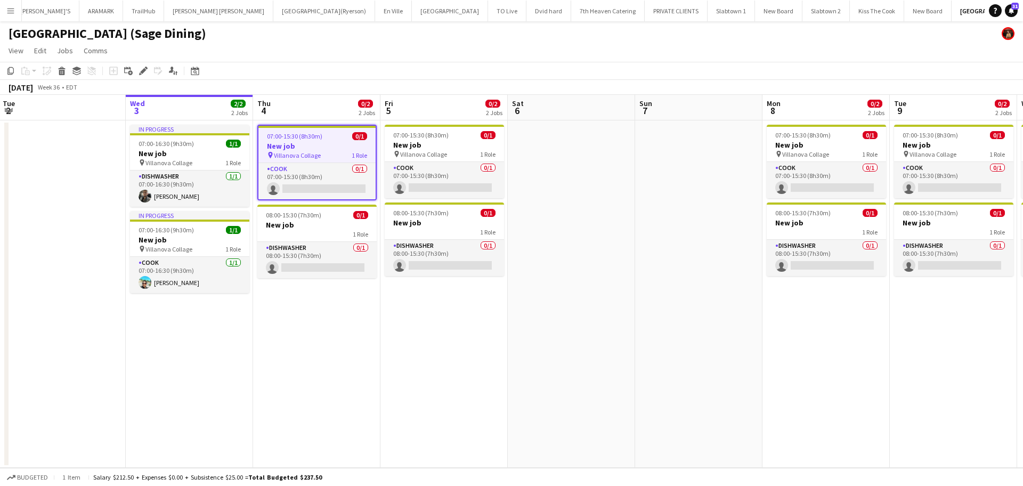
click at [312, 134] on span "07:00-15:30 (8h30m)" at bounding box center [294, 136] width 55 height 8
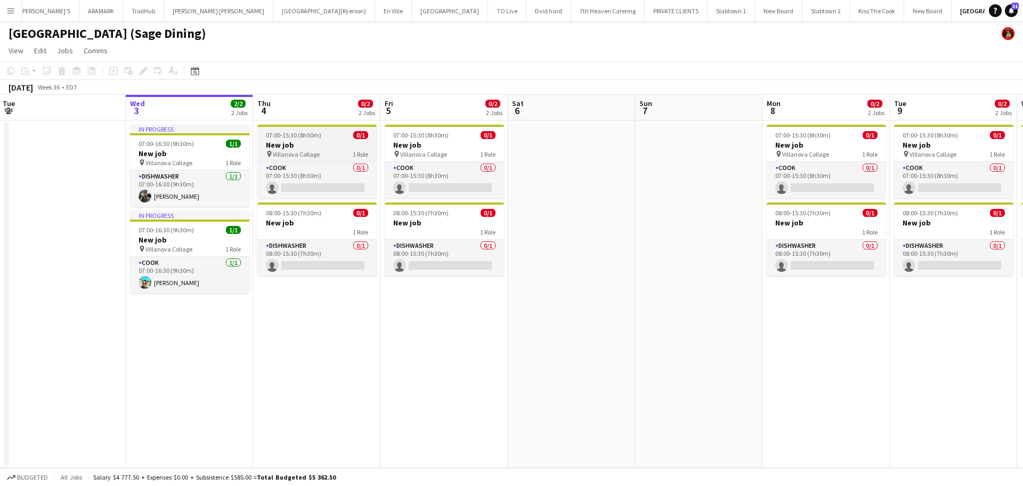
click at [312, 134] on span "07:00-15:30 (8h30m)" at bounding box center [293, 135] width 55 height 8
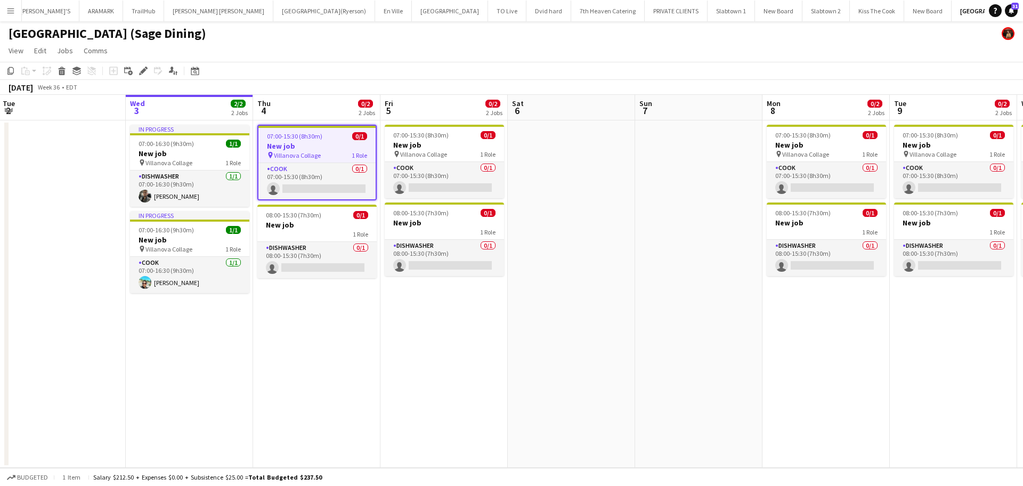
click at [312, 134] on span "07:00-15:30 (8h30m)" at bounding box center [294, 136] width 55 height 8
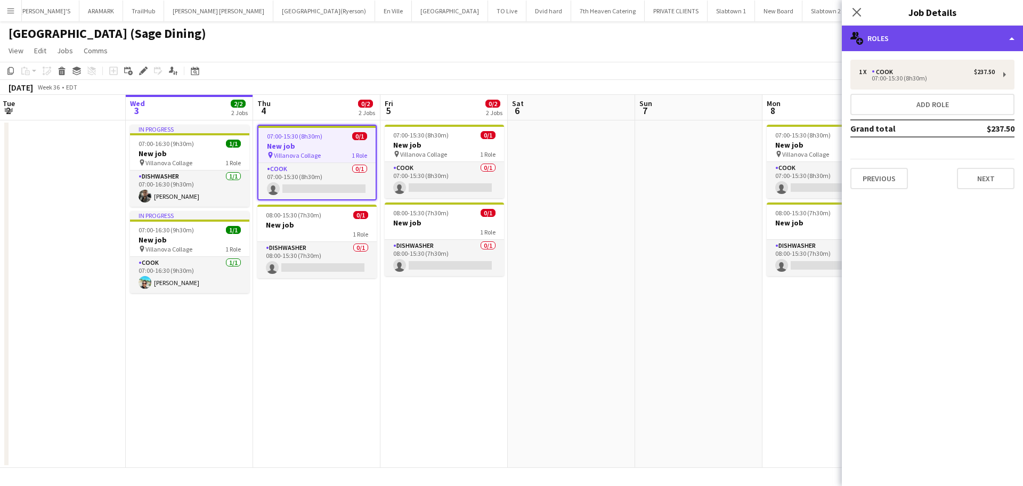
click at [909, 39] on div "multiple-users-add Roles" at bounding box center [932, 39] width 181 height 26
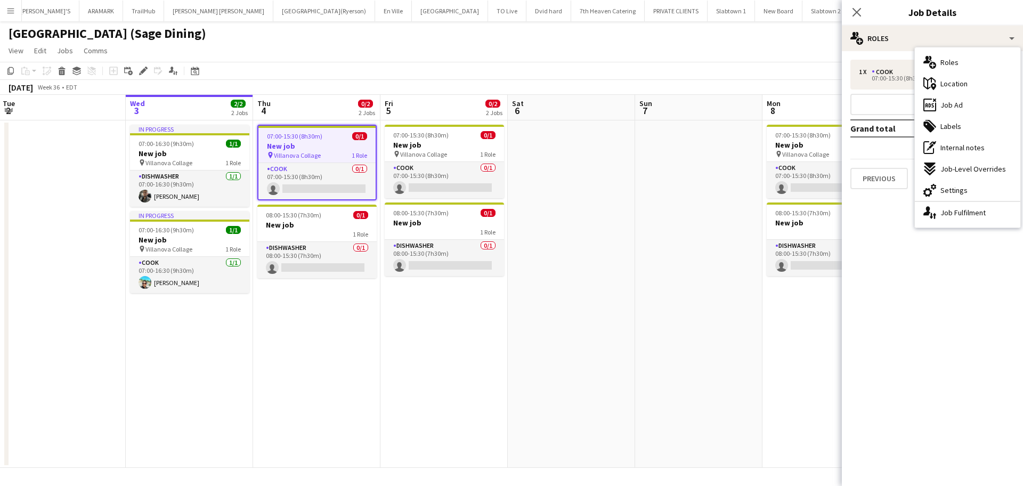
click at [283, 133] on span "07:00-15:30 (8h30m)" at bounding box center [294, 136] width 55 height 8
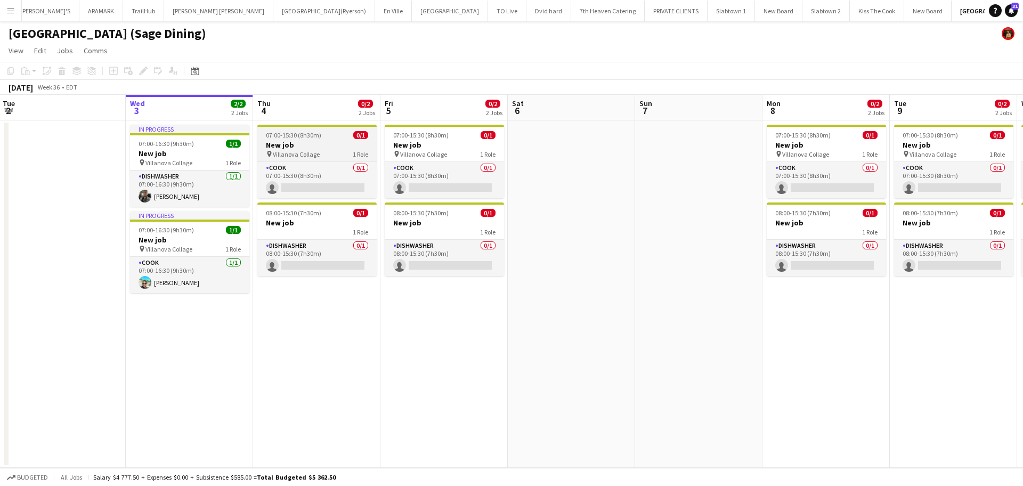
drag, startPoint x: 288, startPoint y: 150, endPoint x: 292, endPoint y: 135, distance: 15.5
click at [290, 150] on div "pin [GEOGRAPHIC_DATA] 1 Role" at bounding box center [316, 154] width 119 height 9
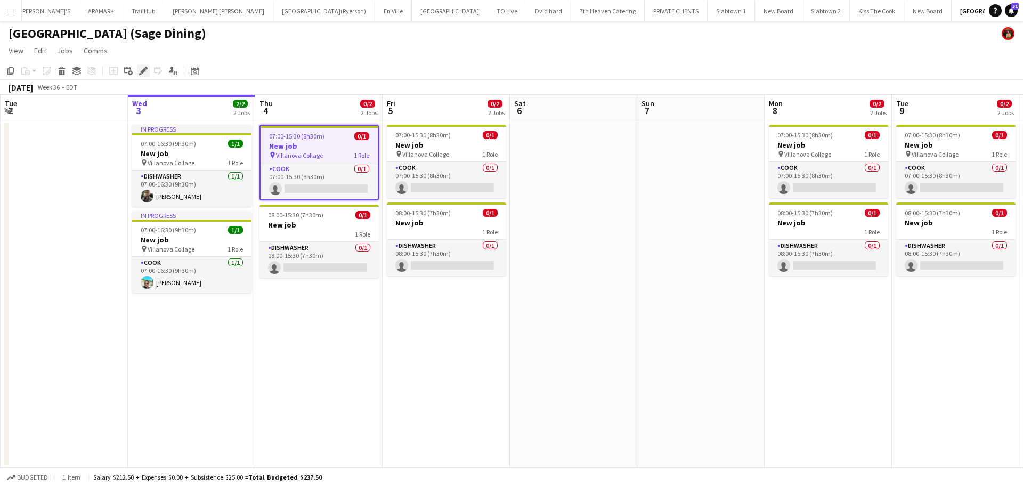
click at [144, 67] on icon "Edit" at bounding box center [143, 71] width 9 height 9
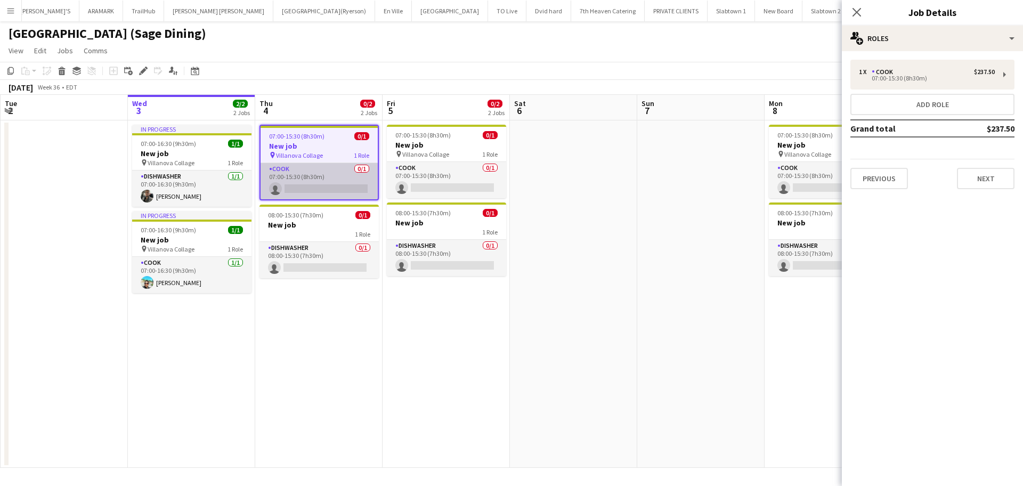
click at [312, 182] on app-card-role "COOK 0/1 07:00-15:30 (8h30m) single-neutral-actions" at bounding box center [319, 181] width 117 height 36
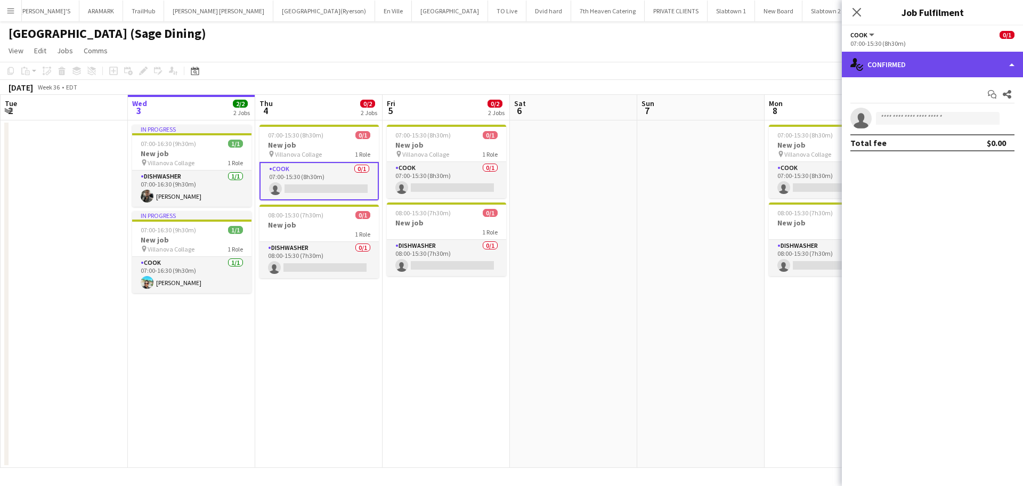
click at [909, 67] on div "single-neutral-actions-check-2 Confirmed" at bounding box center [932, 65] width 181 height 26
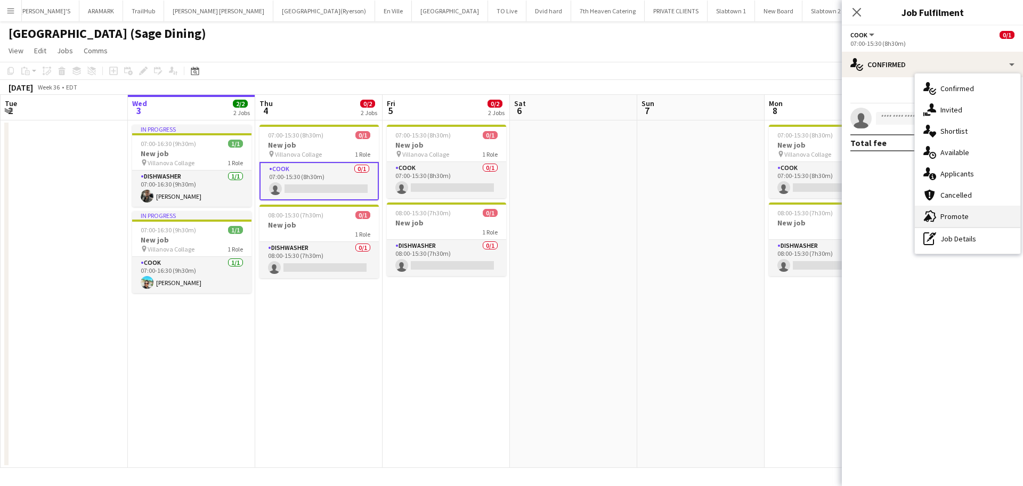
click at [909, 217] on span "Promote" at bounding box center [954, 216] width 28 height 10
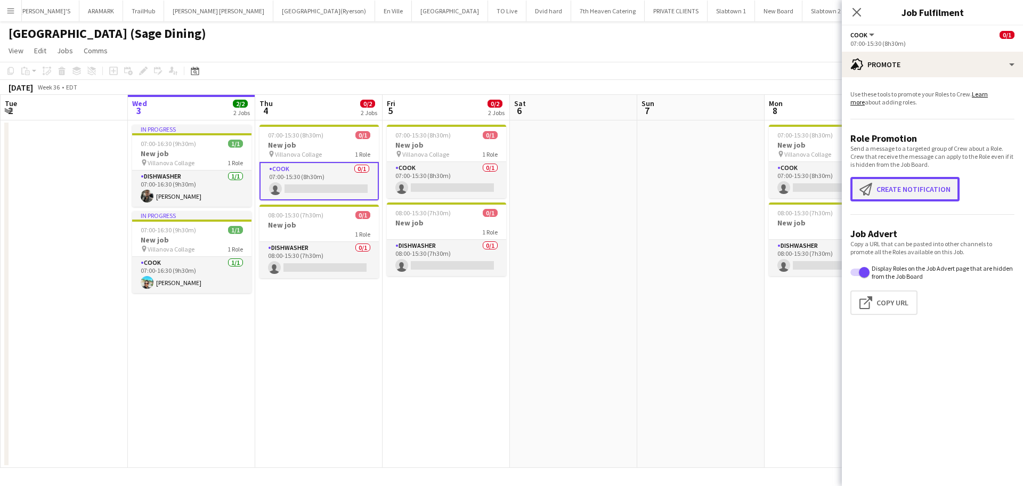
click at [904, 191] on button "Create notification Create notification" at bounding box center [904, 189] width 109 height 25
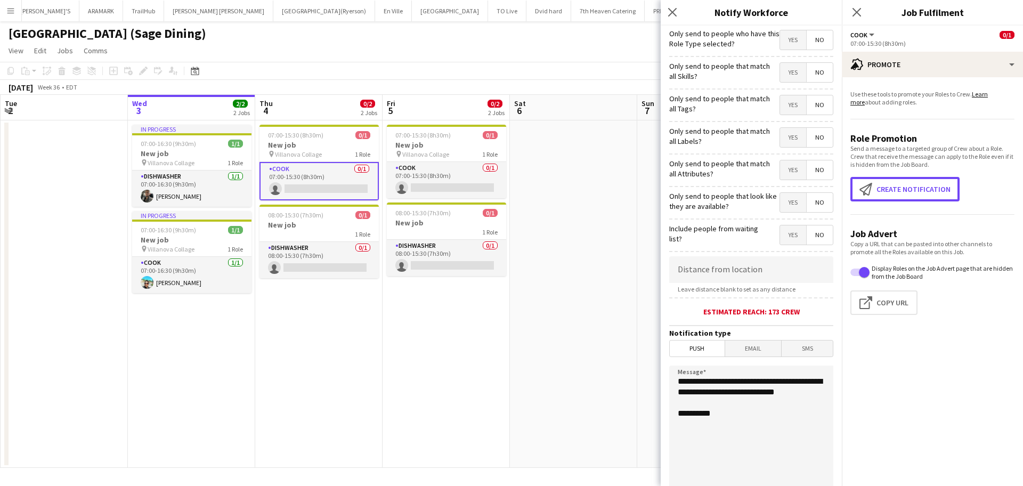
scroll to position [101, 0]
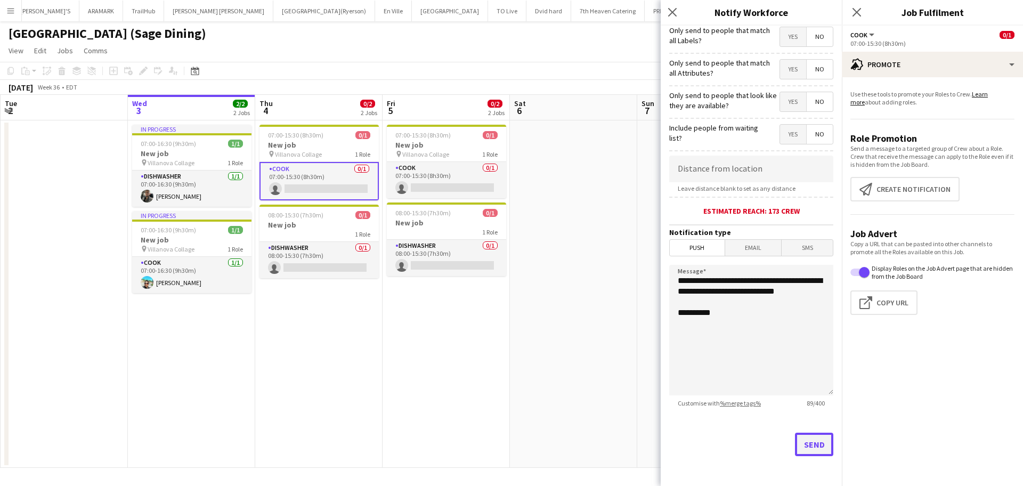
click at [808, 432] on button "Send" at bounding box center [814, 444] width 38 height 23
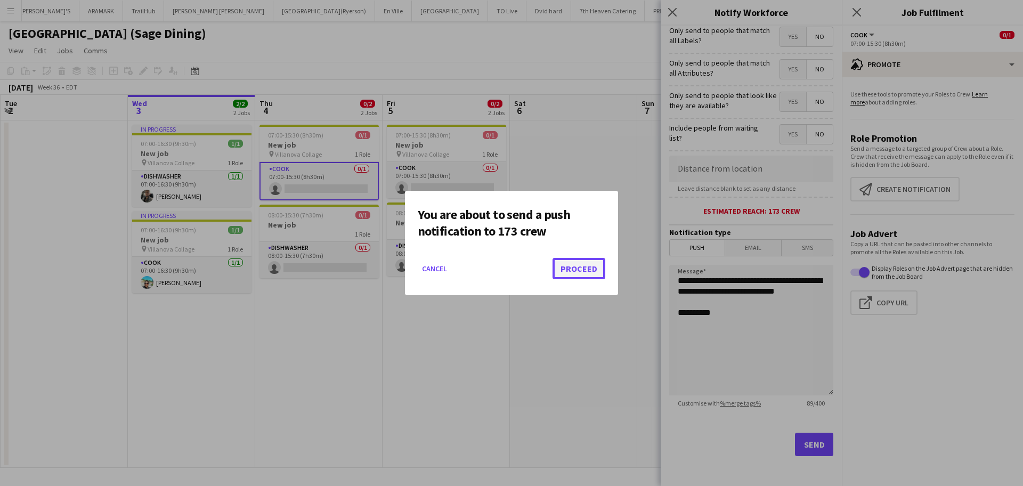
click at [583, 272] on button "Proceed" at bounding box center [578, 268] width 53 height 21
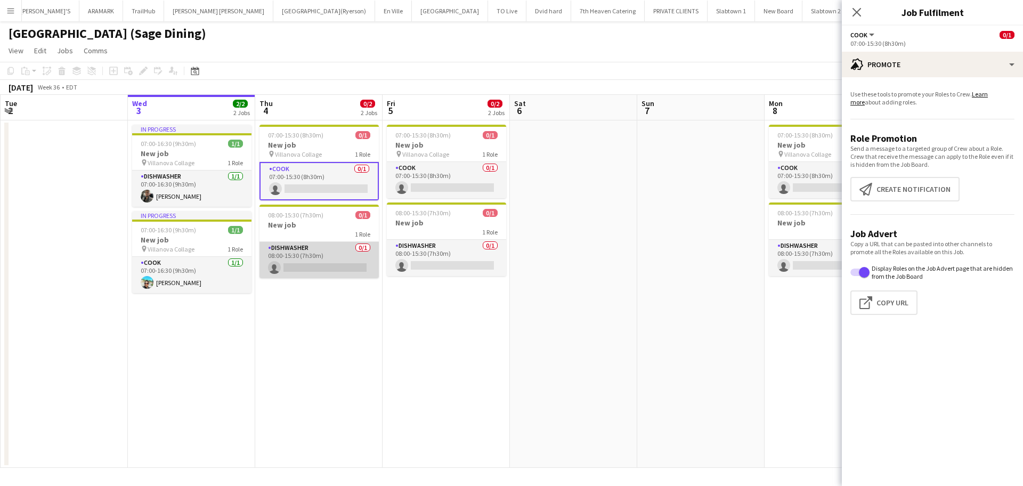
click at [299, 257] on app-card-role "DISHWASHER 0/1 08:00-15:30 (7h30m) single-neutral-actions" at bounding box center [318, 260] width 119 height 36
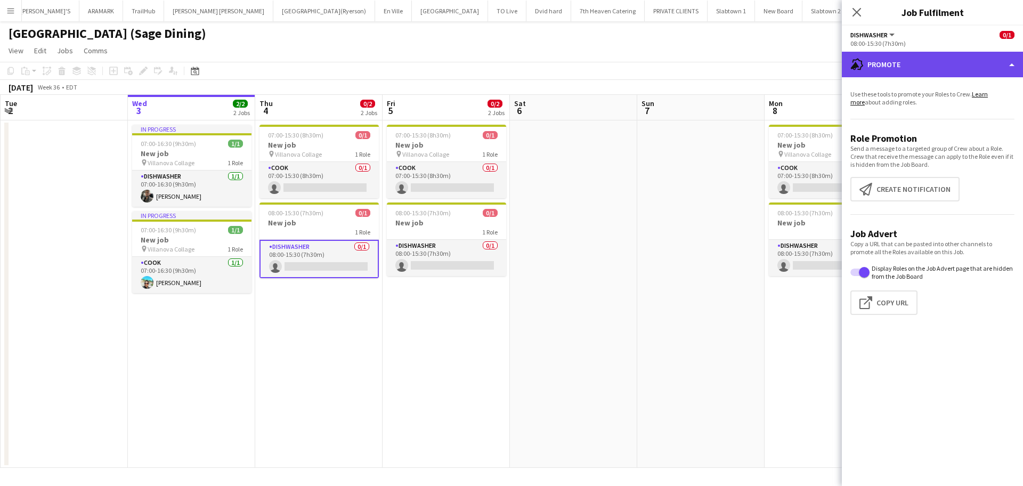
click at [896, 67] on div "advertising-megaphone Promote" at bounding box center [932, 65] width 181 height 26
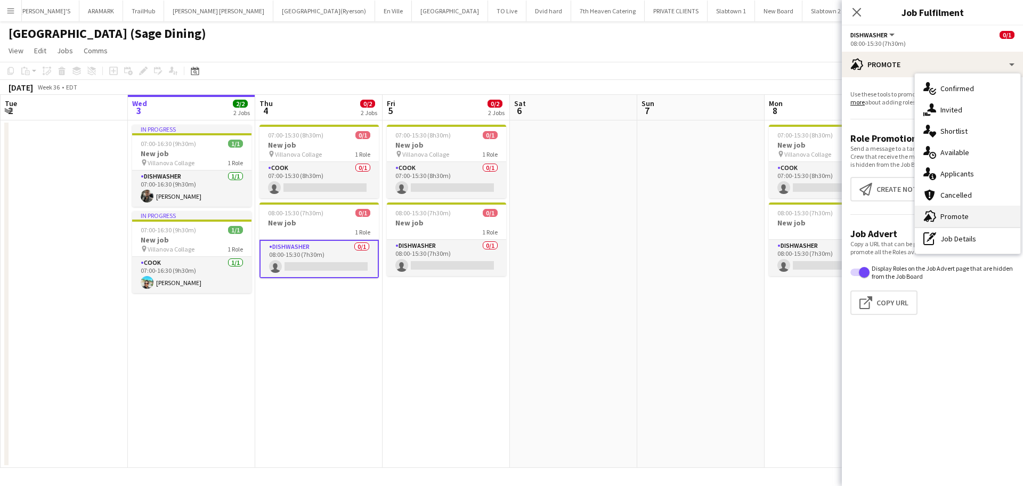
click at [909, 218] on span "Promote" at bounding box center [954, 216] width 28 height 10
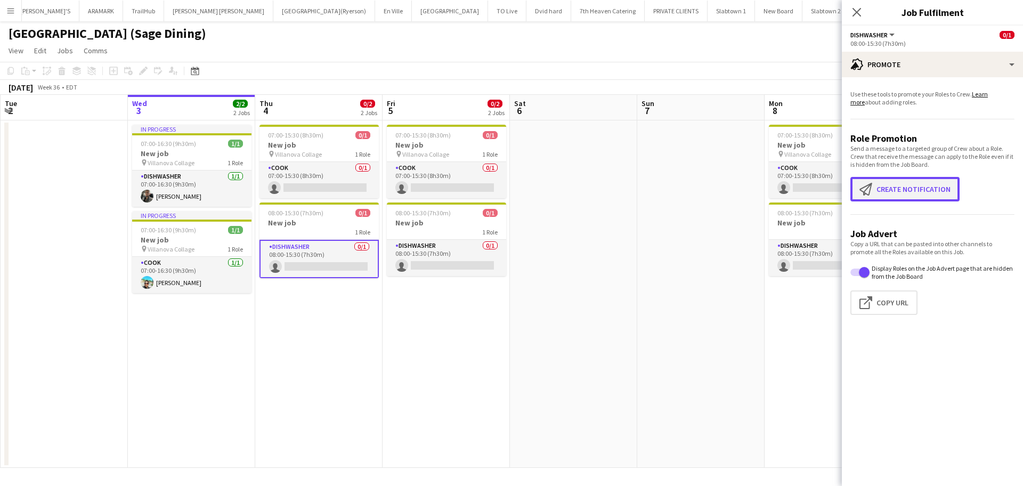
click at [909, 186] on button "Create notification Create notification" at bounding box center [904, 189] width 109 height 25
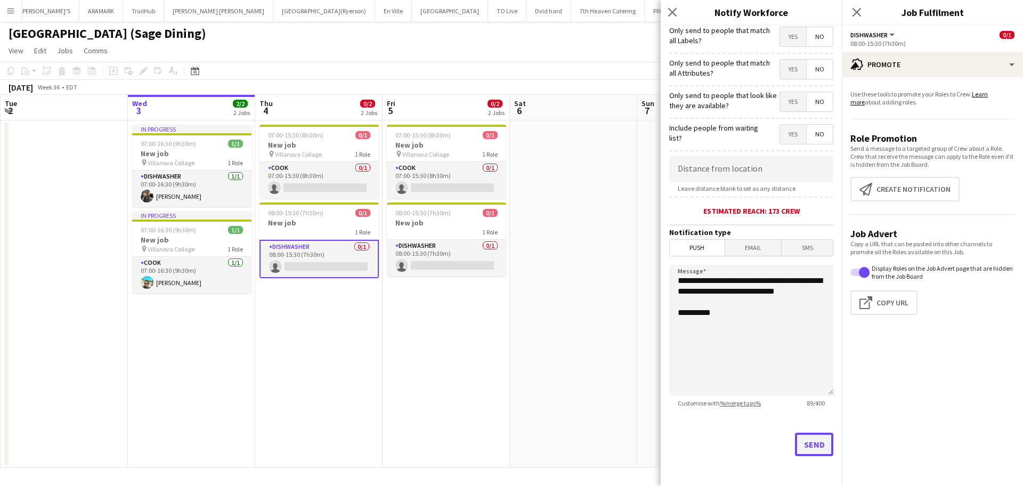
click at [811, 432] on button "Send" at bounding box center [814, 444] width 38 height 23
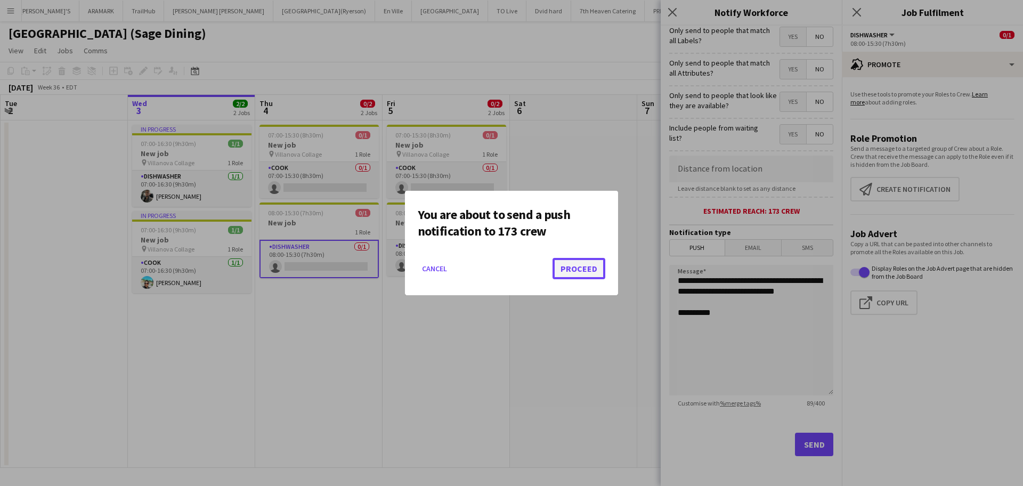
click at [574, 270] on button "Proceed" at bounding box center [578, 268] width 53 height 21
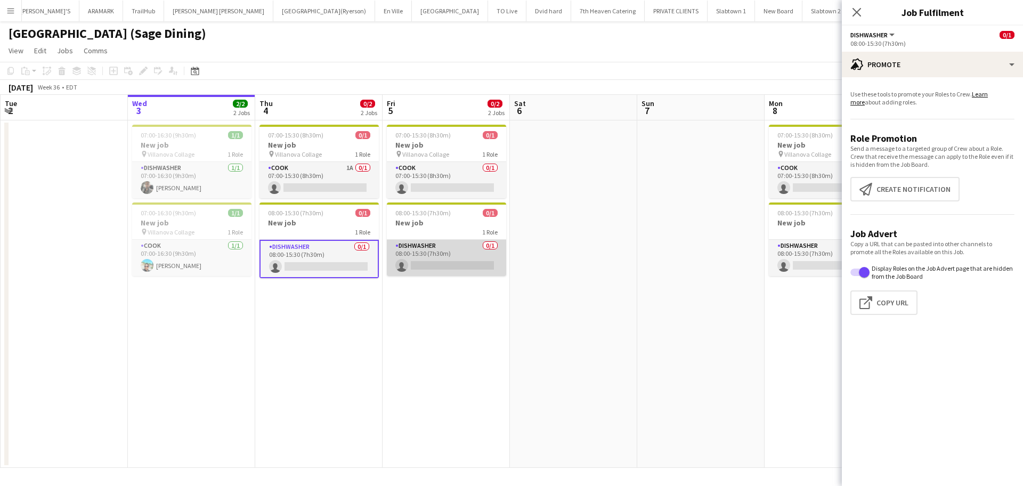
click at [453, 268] on app-card-role "DISHWASHER 0/1 08:00-15:30 (7h30m) single-neutral-actions" at bounding box center [446, 258] width 119 height 36
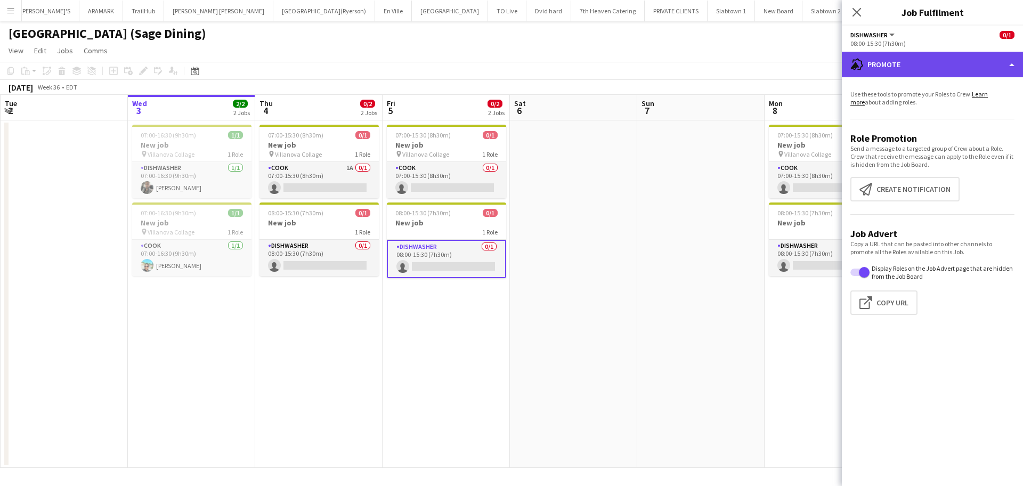
click at [881, 63] on div "advertising-megaphone Promote" at bounding box center [932, 65] width 181 height 26
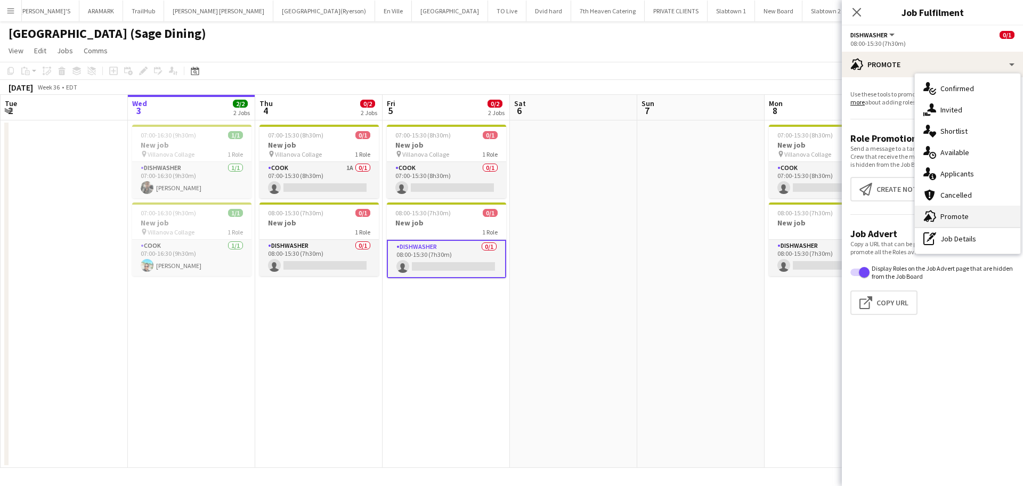
click at [909, 217] on span "Promote" at bounding box center [954, 216] width 28 height 10
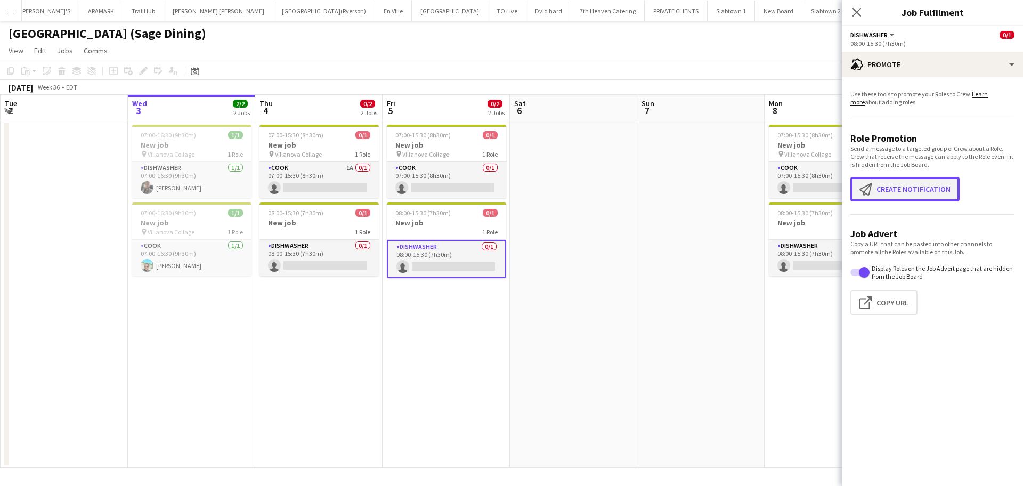
click at [909, 196] on button "Create notification Create notification" at bounding box center [904, 189] width 109 height 25
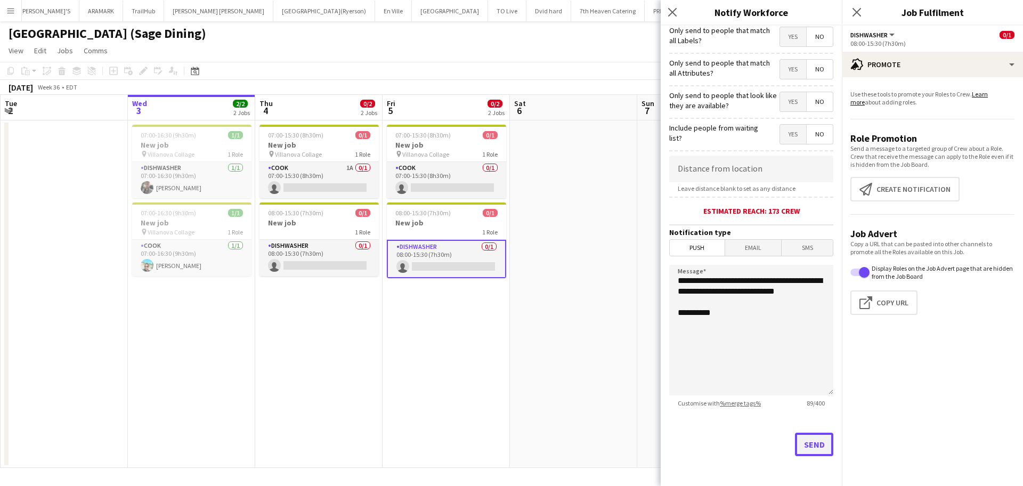
click at [803, 432] on button "Send" at bounding box center [814, 444] width 38 height 23
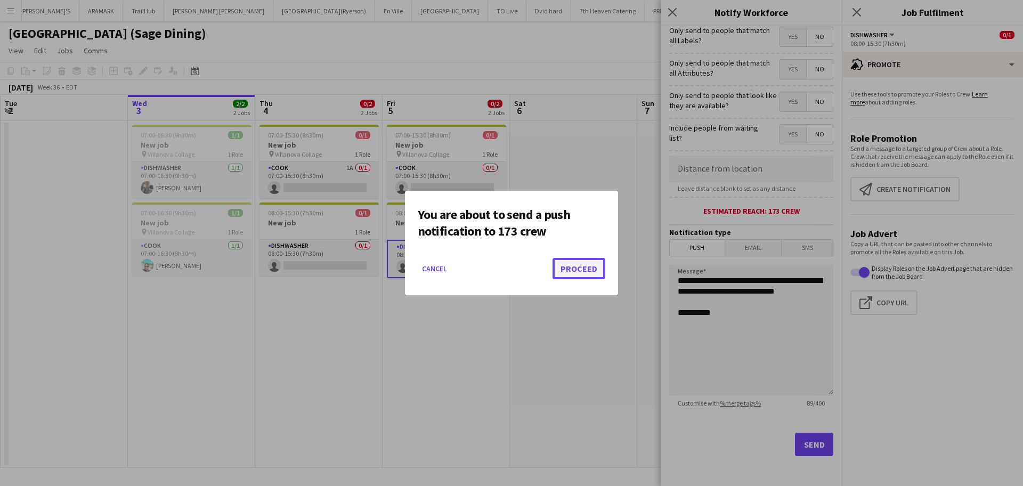
click at [575, 268] on button "Proceed" at bounding box center [578, 268] width 53 height 21
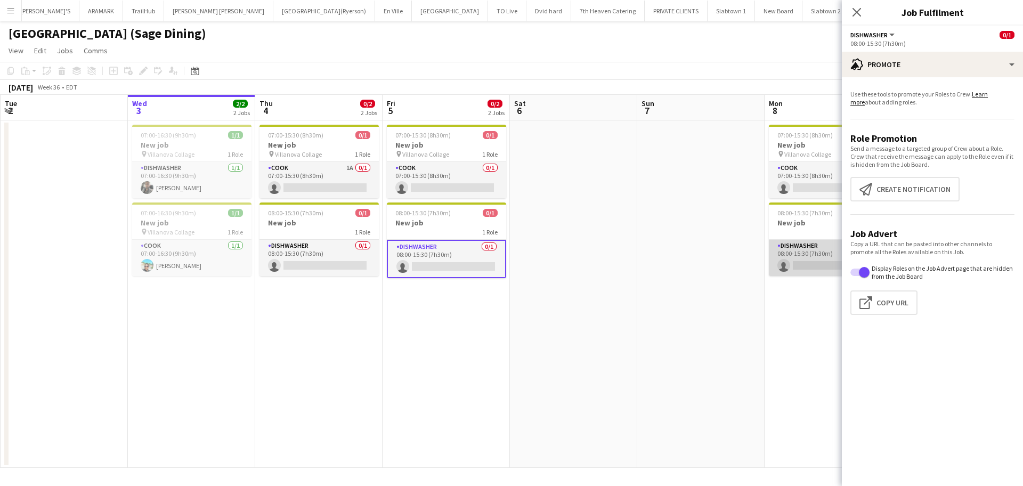
click at [807, 259] on app-card-role "DISHWASHER 0/1 08:00-15:30 (7h30m) single-neutral-actions" at bounding box center [828, 258] width 119 height 36
click at [807, 259] on app-card-role "DISHWASHER 0/1 08:00-15:30 (7h30m) single-neutral-actions" at bounding box center [828, 259] width 119 height 38
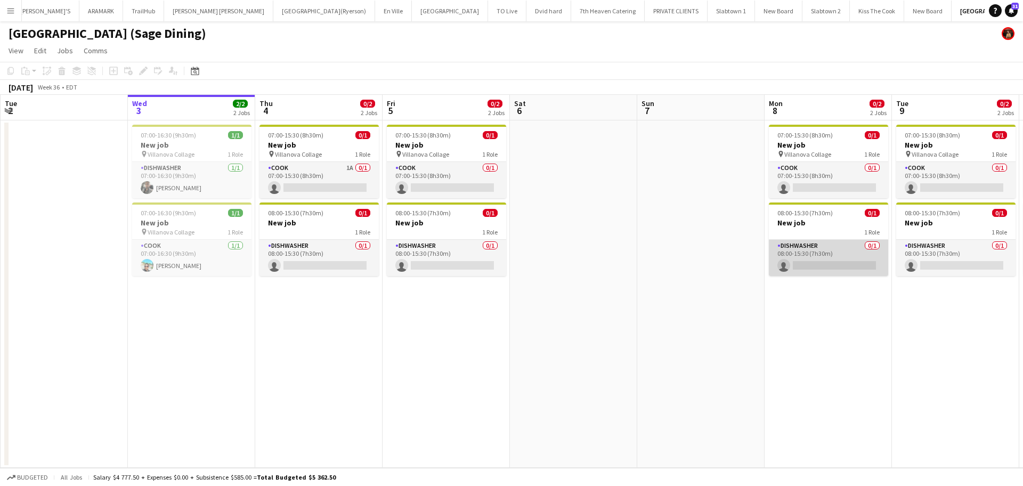
click at [807, 259] on app-card-role "DISHWASHER 0/1 08:00-15:30 (7h30m) single-neutral-actions" at bounding box center [828, 258] width 119 height 36
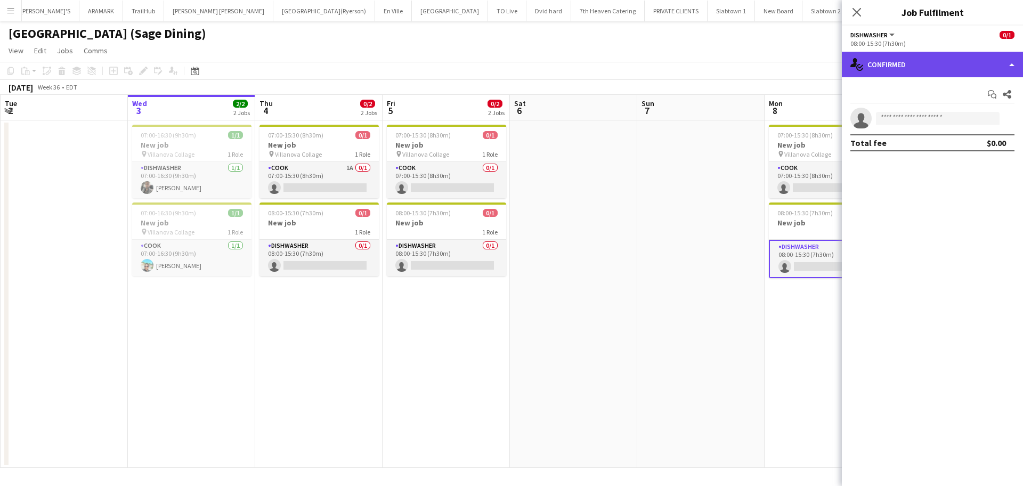
click at [909, 67] on div "single-neutral-actions-check-2 Confirmed" at bounding box center [932, 65] width 181 height 26
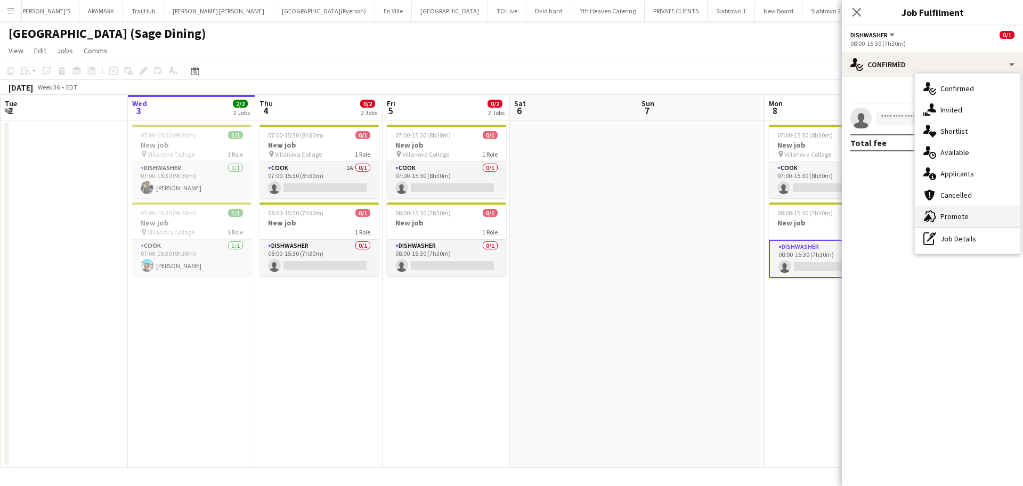
click at [909, 219] on span "Promote" at bounding box center [954, 216] width 28 height 10
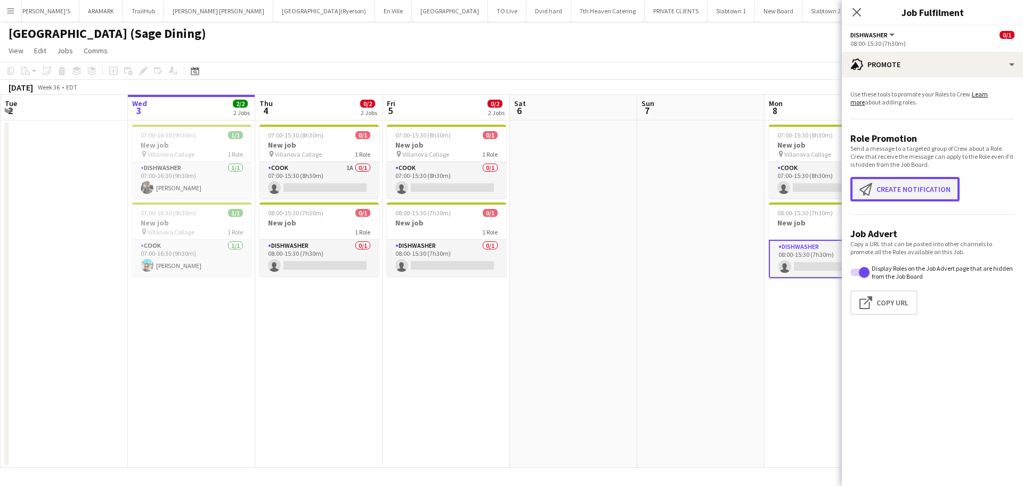
click at [903, 186] on button "Create notification Create notification" at bounding box center [904, 189] width 109 height 25
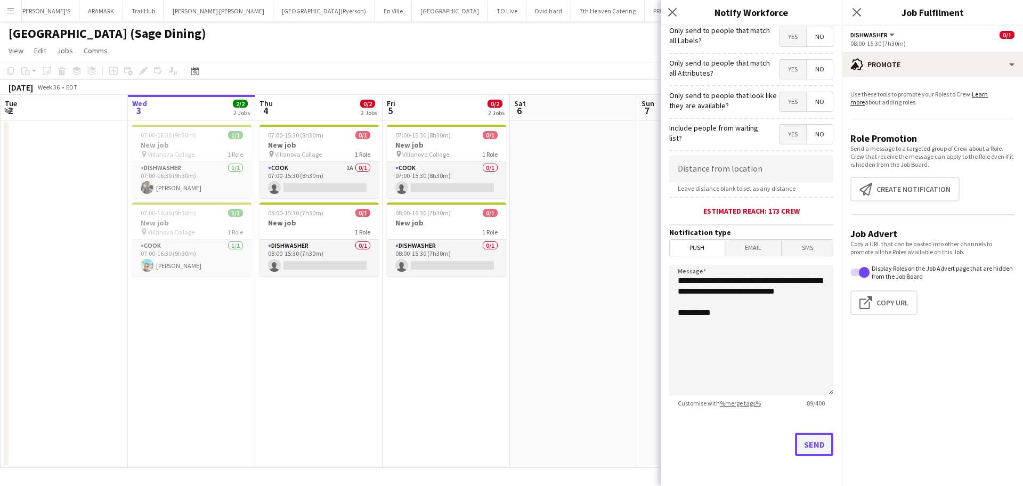
click at [799, 432] on button "Send" at bounding box center [814, 444] width 38 height 23
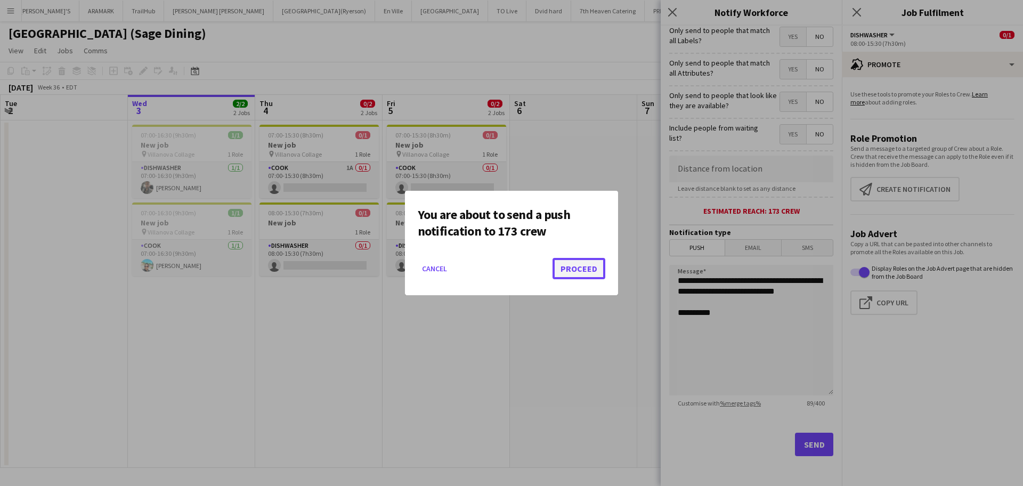
click at [592, 271] on button "Proceed" at bounding box center [578, 268] width 53 height 21
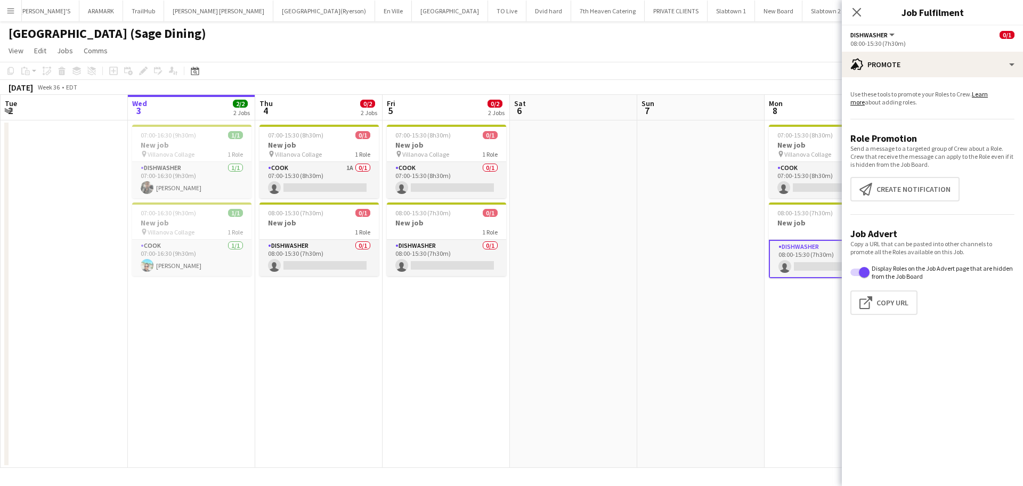
click at [858, 11] on icon at bounding box center [856, 12] width 9 height 9
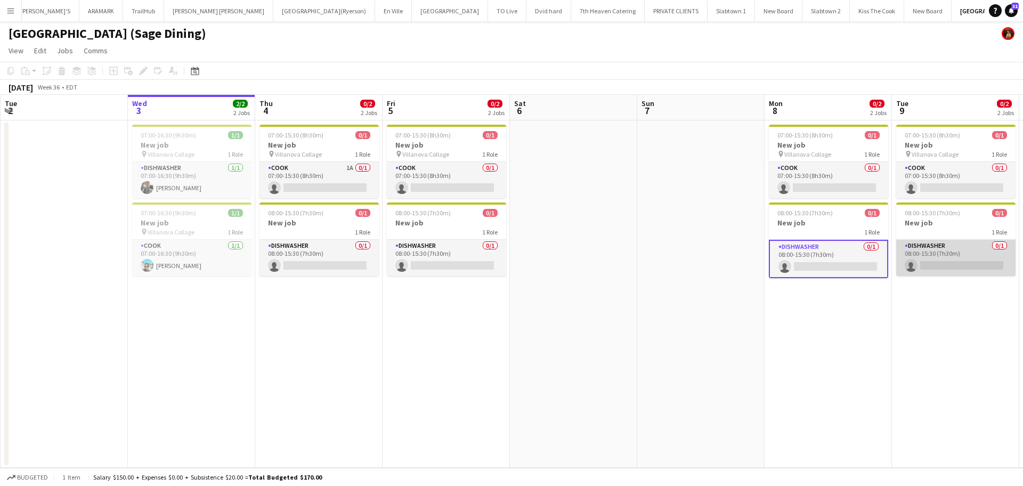
click at [909, 264] on app-card-role "DISHWASHER 0/1 08:00-15:30 (7h30m) single-neutral-actions" at bounding box center [955, 258] width 119 height 36
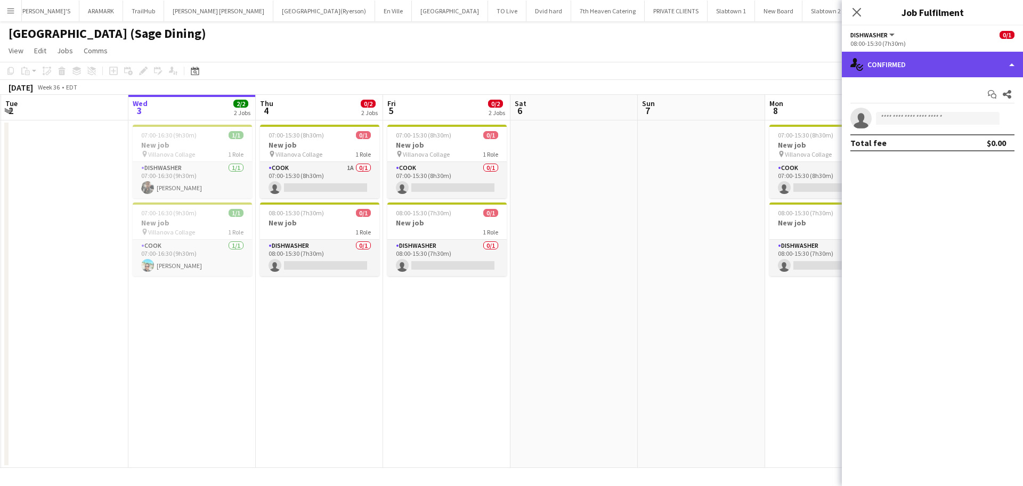
click at [909, 63] on div "single-neutral-actions-check-2 Confirmed" at bounding box center [932, 65] width 181 height 26
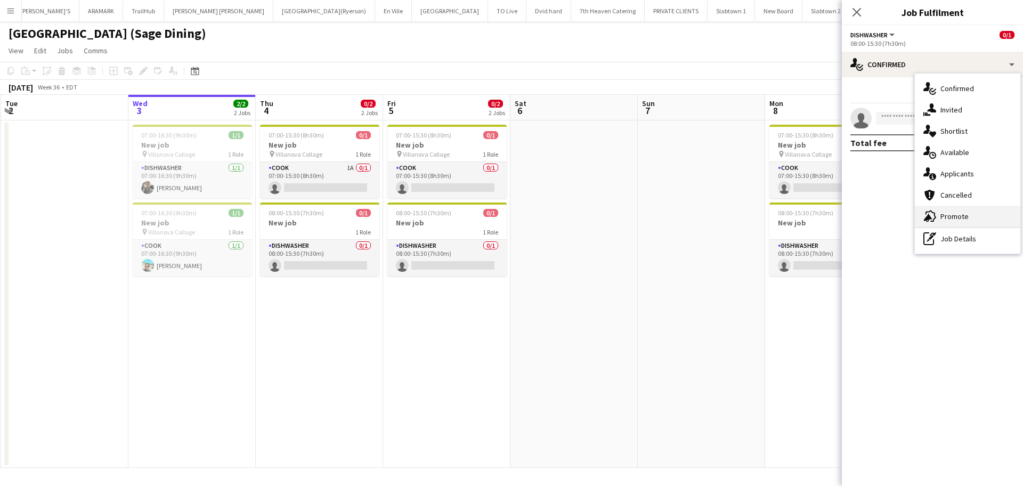
click at [909, 216] on span "Promote" at bounding box center [954, 216] width 28 height 10
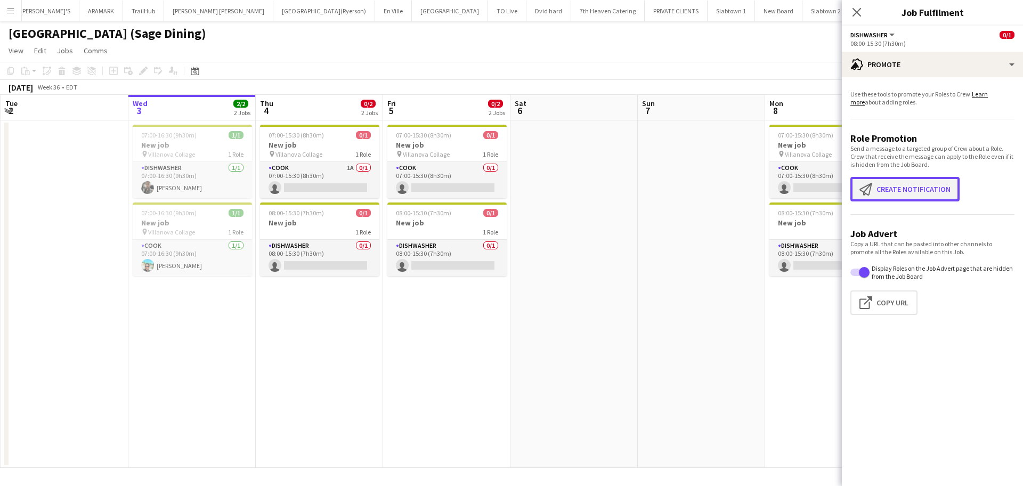
click at [909, 185] on button "Create notification Create notification" at bounding box center [904, 189] width 109 height 25
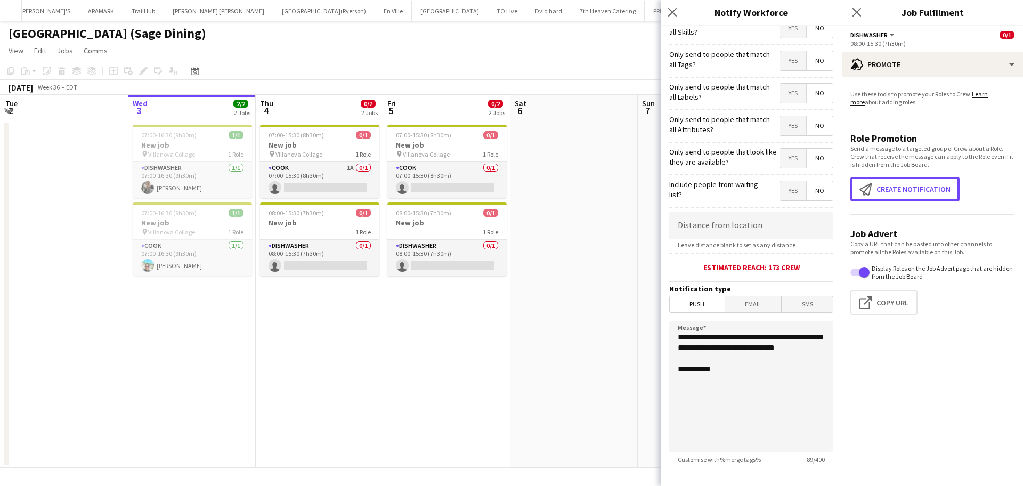
scroll to position [101, 0]
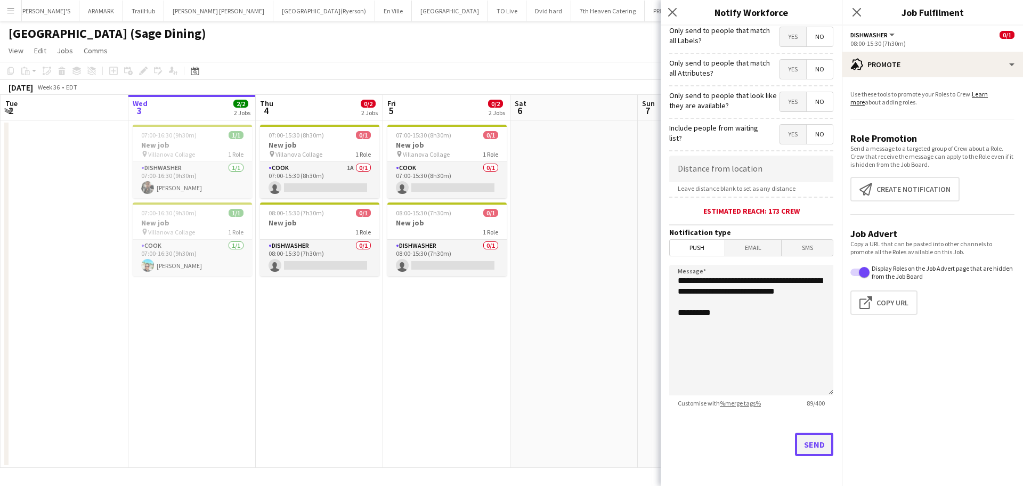
click at [801, 432] on button "Send" at bounding box center [814, 444] width 38 height 23
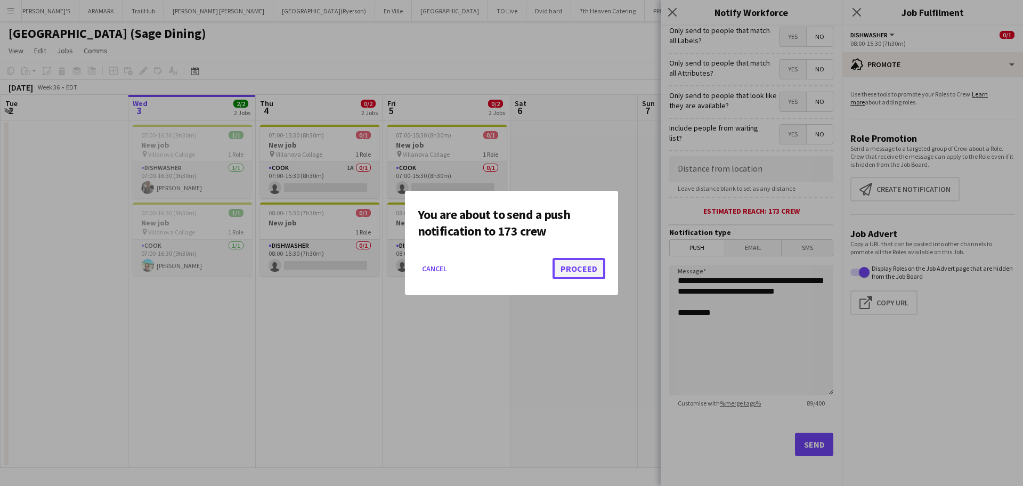
click at [574, 273] on button "Proceed" at bounding box center [578, 268] width 53 height 21
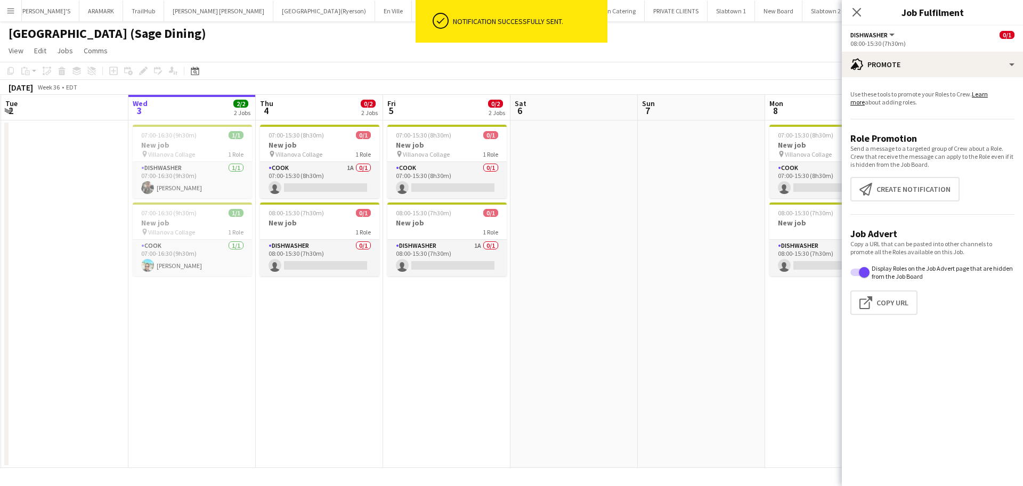
click at [687, 420] on app-date-cell at bounding box center [701, 293] width 127 height 347
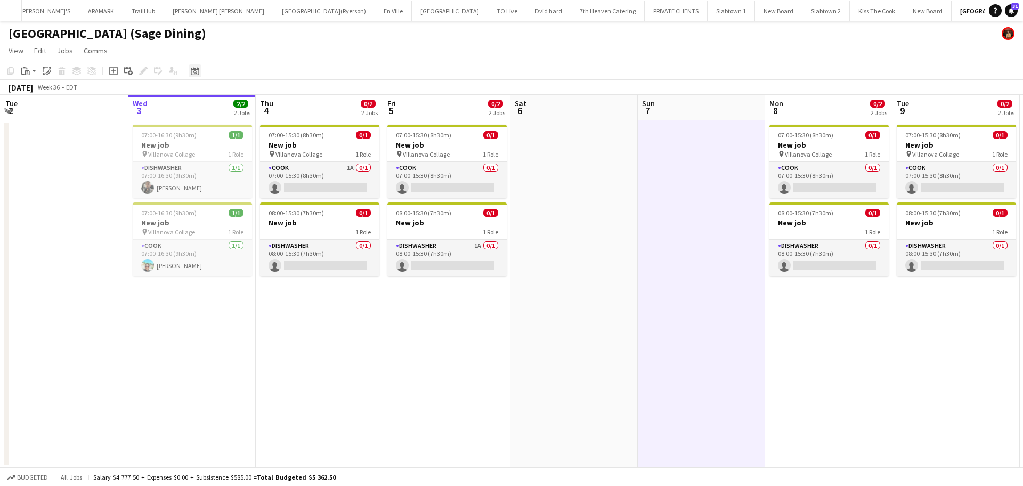
click at [199, 72] on icon at bounding box center [195, 71] width 8 height 9
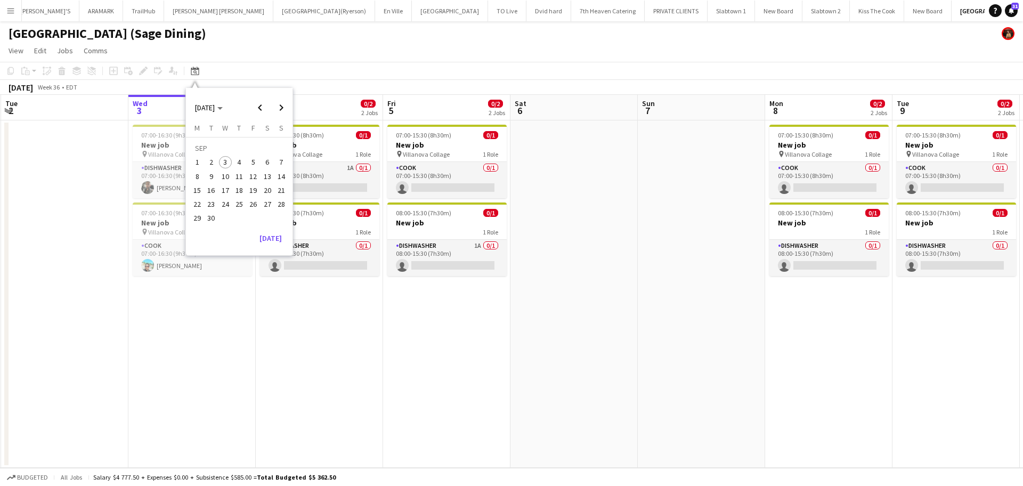
click at [215, 174] on span "9" at bounding box center [211, 176] width 13 height 13
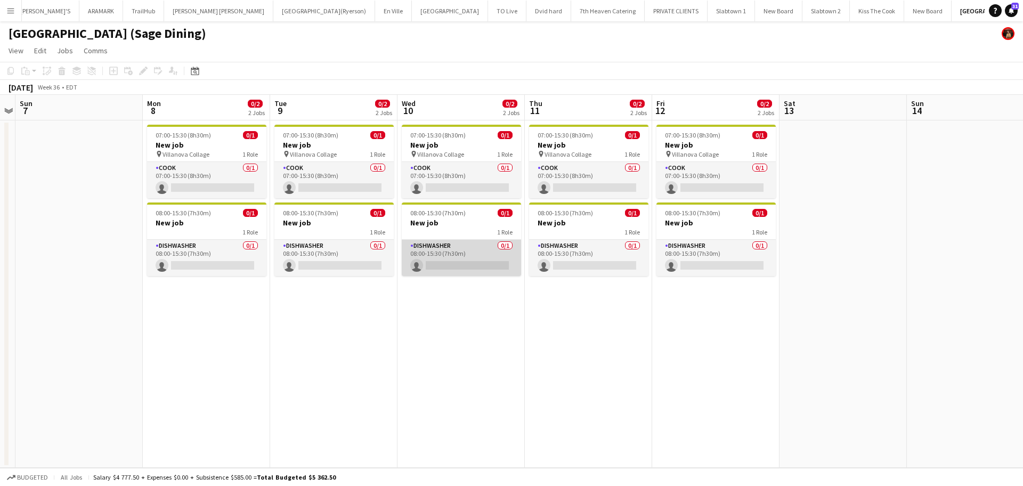
click at [442, 257] on app-card-role "DISHWASHER 0/1 08:00-15:30 (7h30m) single-neutral-actions" at bounding box center [461, 258] width 119 height 36
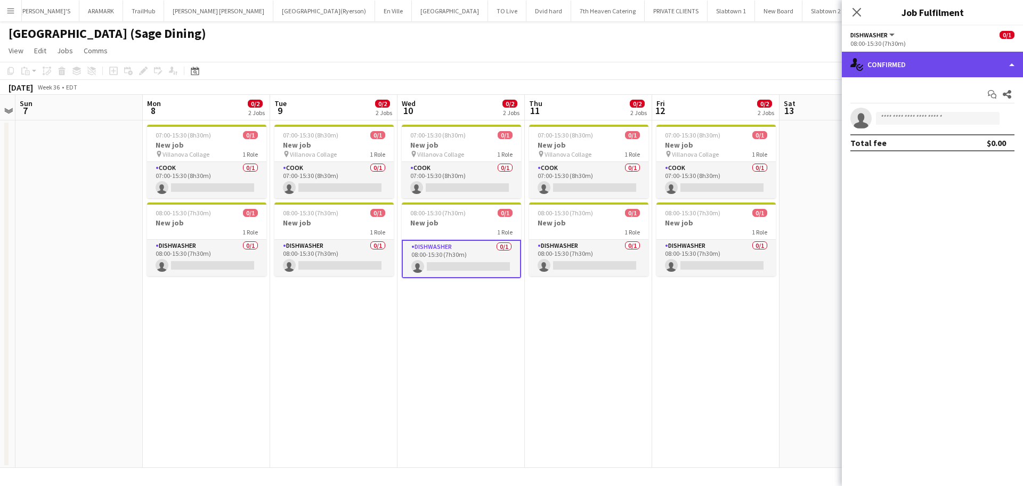
click at [909, 62] on div "single-neutral-actions-check-2 Confirmed" at bounding box center [932, 65] width 181 height 26
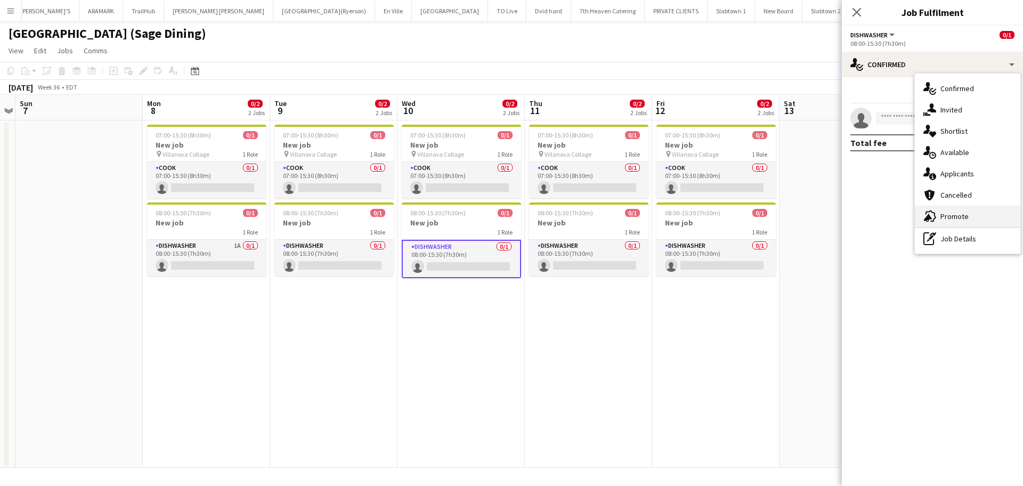
click at [909, 218] on span "Promote" at bounding box center [954, 216] width 28 height 10
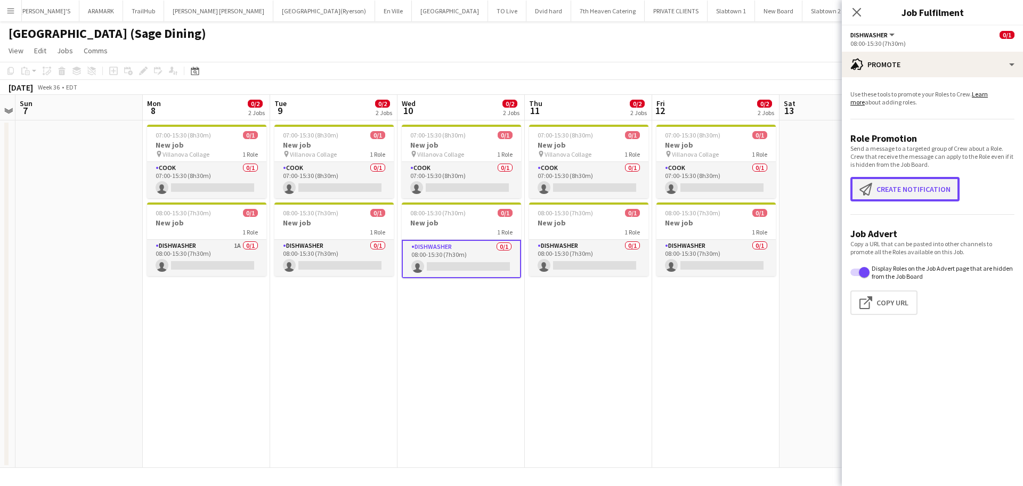
click at [909, 187] on button "Create notification Create notification" at bounding box center [904, 189] width 109 height 25
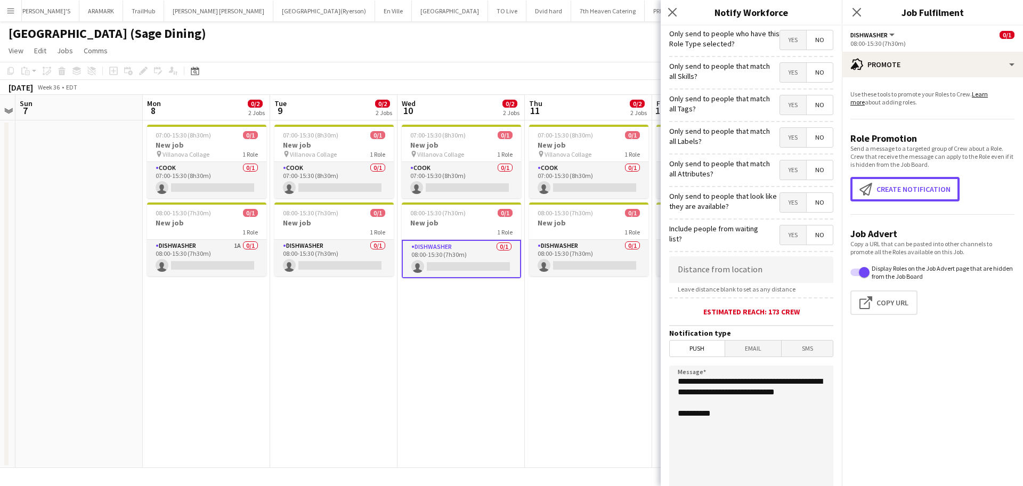
scroll to position [101, 0]
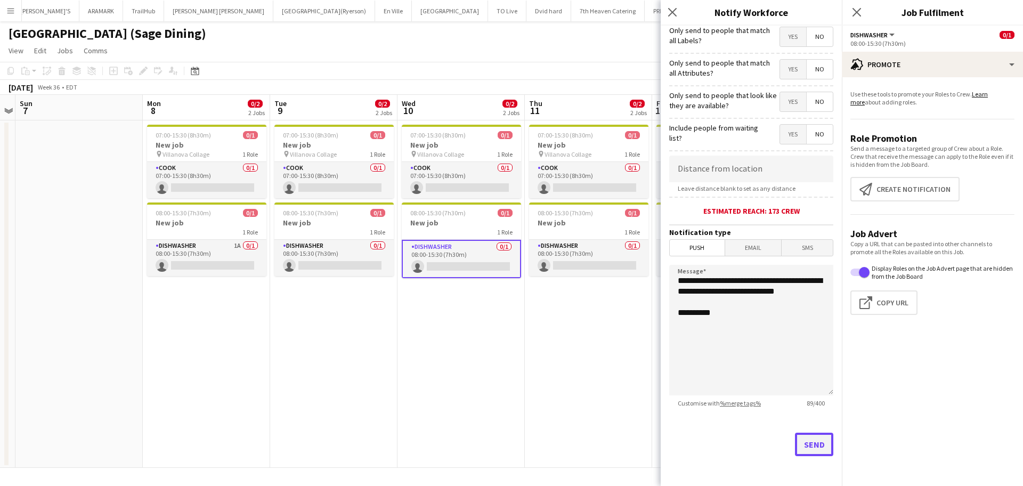
click at [801, 432] on button "Send" at bounding box center [814, 444] width 38 height 23
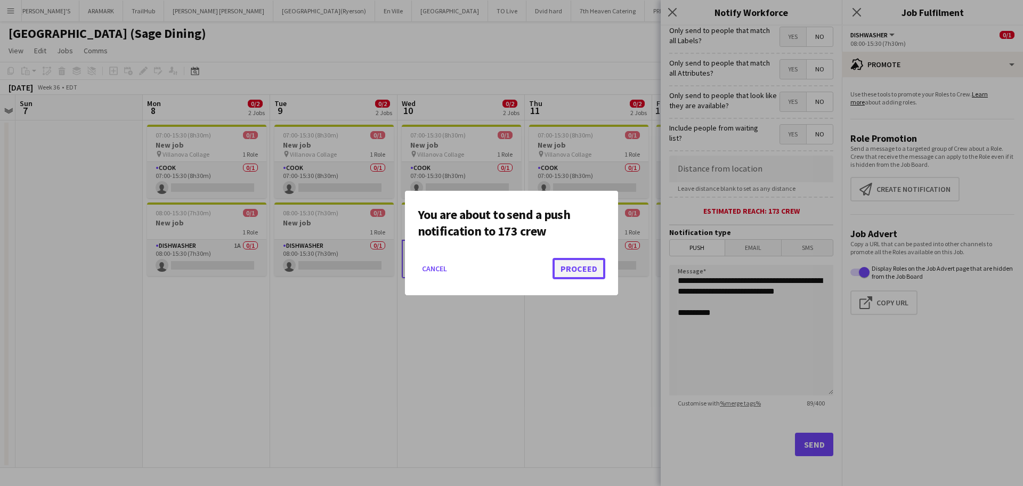
click at [579, 270] on button "Proceed" at bounding box center [578, 268] width 53 height 21
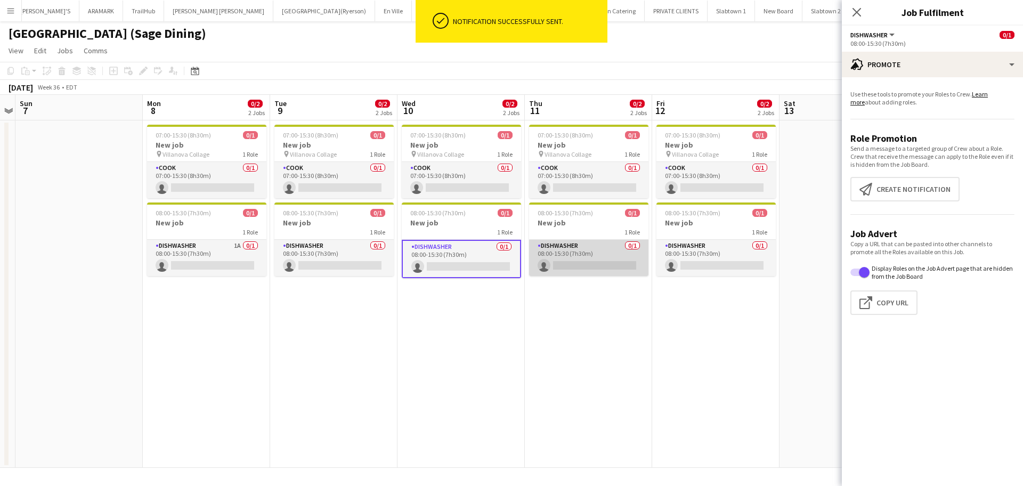
click at [568, 266] on app-card-role "DISHWASHER 0/1 08:00-15:30 (7h30m) single-neutral-actions" at bounding box center [588, 258] width 119 height 36
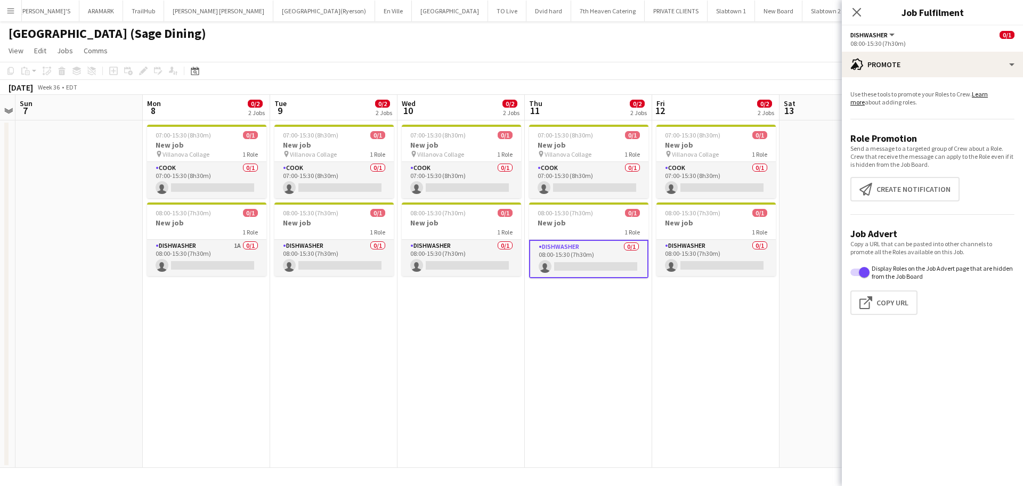
click at [584, 263] on app-card-role "DISHWASHER 0/1 08:00-15:30 (7h30m) single-neutral-actions" at bounding box center [588, 259] width 119 height 38
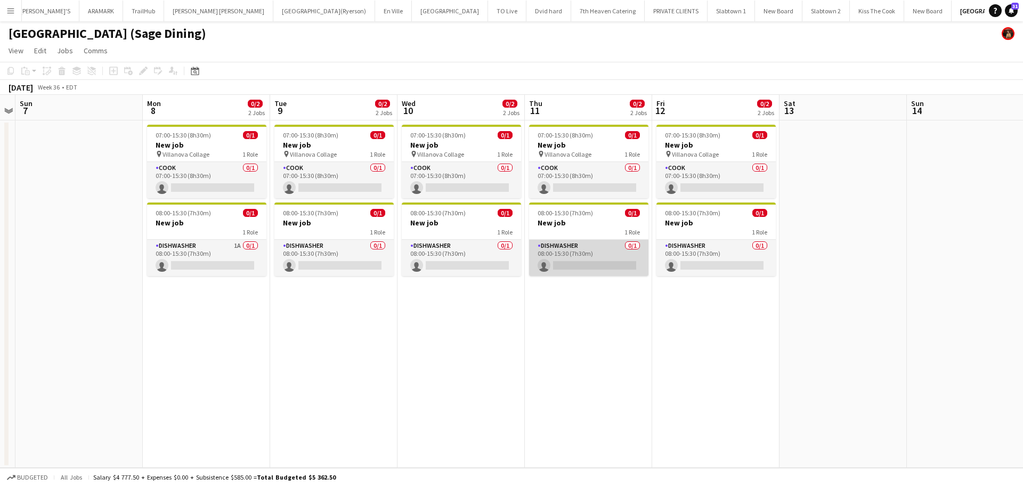
click at [584, 263] on app-card-role "DISHWASHER 0/1 08:00-15:30 (7h30m) single-neutral-actions" at bounding box center [588, 258] width 119 height 36
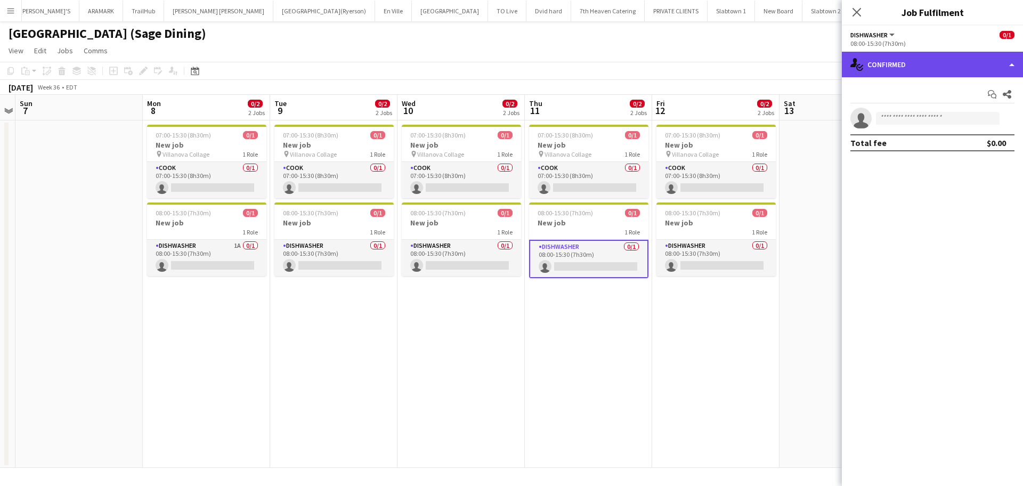
click at [909, 65] on div "single-neutral-actions-check-2 Confirmed" at bounding box center [932, 65] width 181 height 26
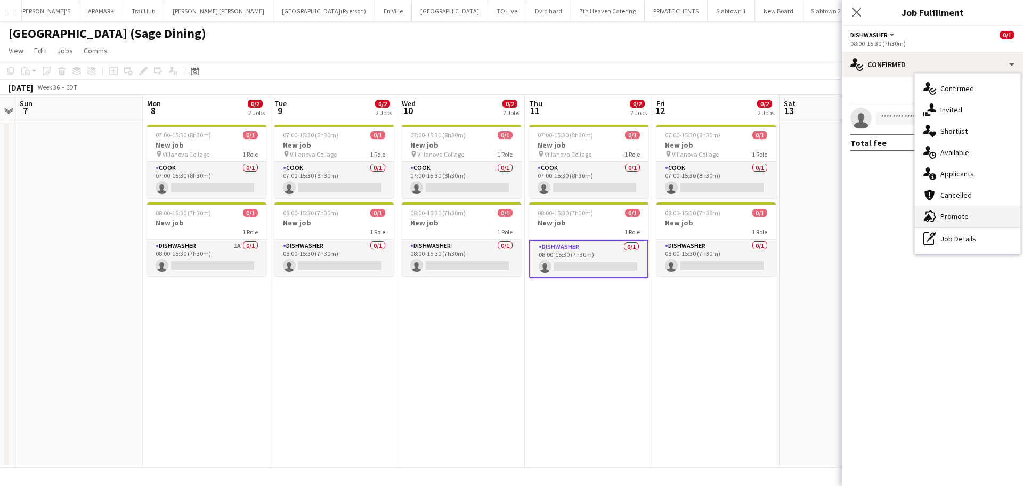
click at [909, 210] on div "advertising-megaphone Promote" at bounding box center [967, 216] width 105 height 21
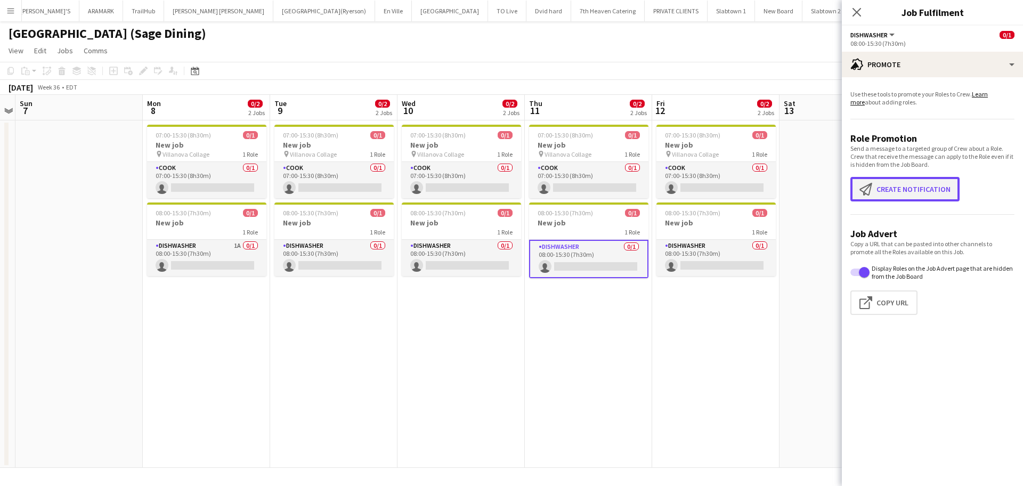
click at [908, 190] on button "Create notification Create notification" at bounding box center [904, 189] width 109 height 25
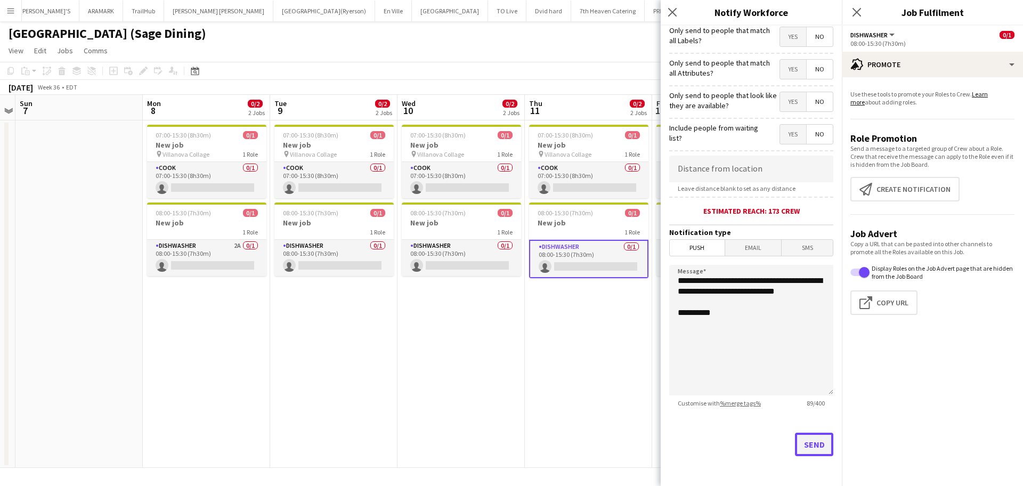
click at [807, 432] on button "Send" at bounding box center [814, 444] width 38 height 23
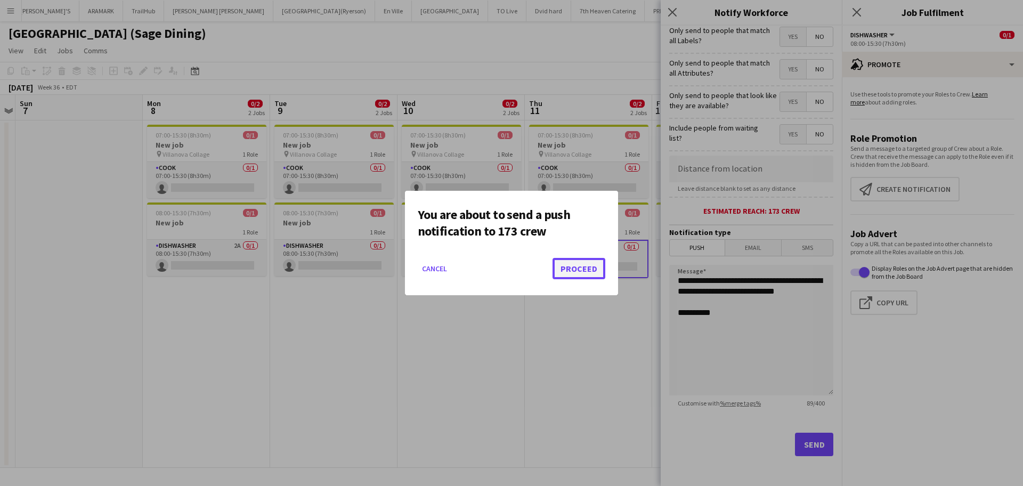
click at [570, 269] on button "Proceed" at bounding box center [578, 268] width 53 height 21
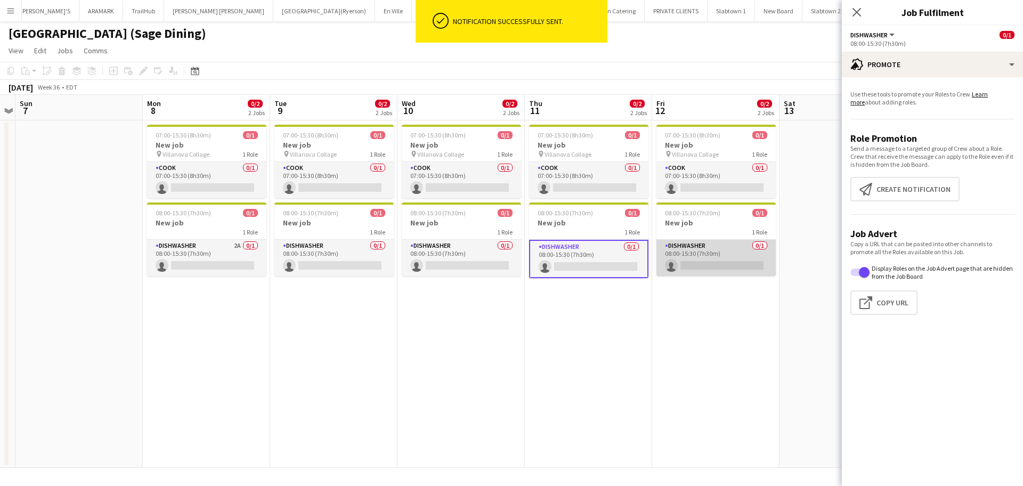
click at [709, 263] on app-card-role "DISHWASHER 0/1 08:00-15:30 (7h30m) single-neutral-actions" at bounding box center [715, 258] width 119 height 36
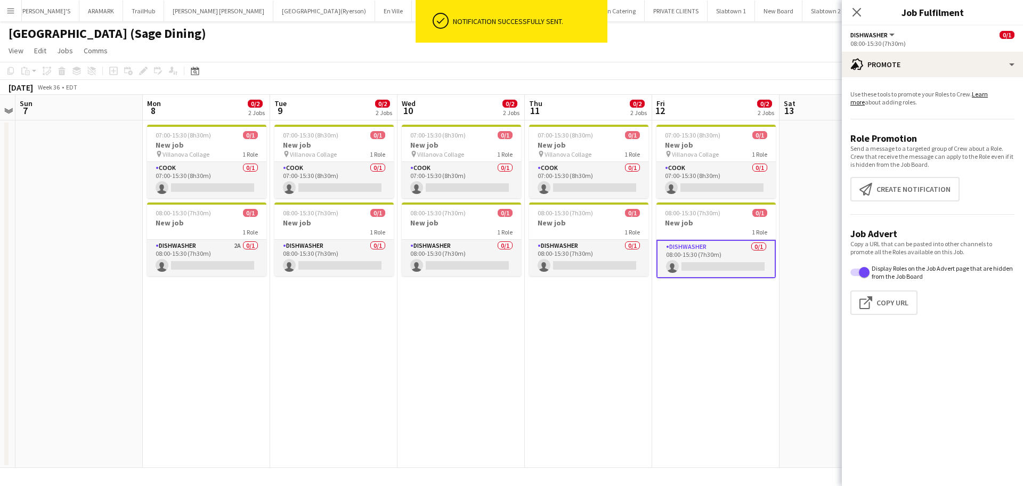
click at [731, 256] on app-card-role "DISHWASHER 0/1 08:00-15:30 (7h30m) single-neutral-actions" at bounding box center [715, 259] width 119 height 38
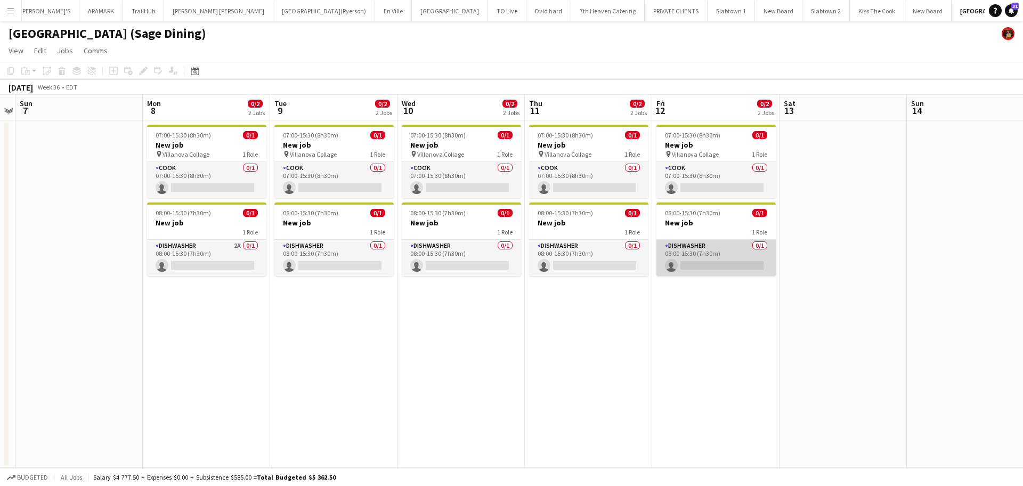
click at [733, 256] on app-card-role "DISHWASHER 0/1 08:00-15:30 (7h30m) single-neutral-actions" at bounding box center [715, 258] width 119 height 36
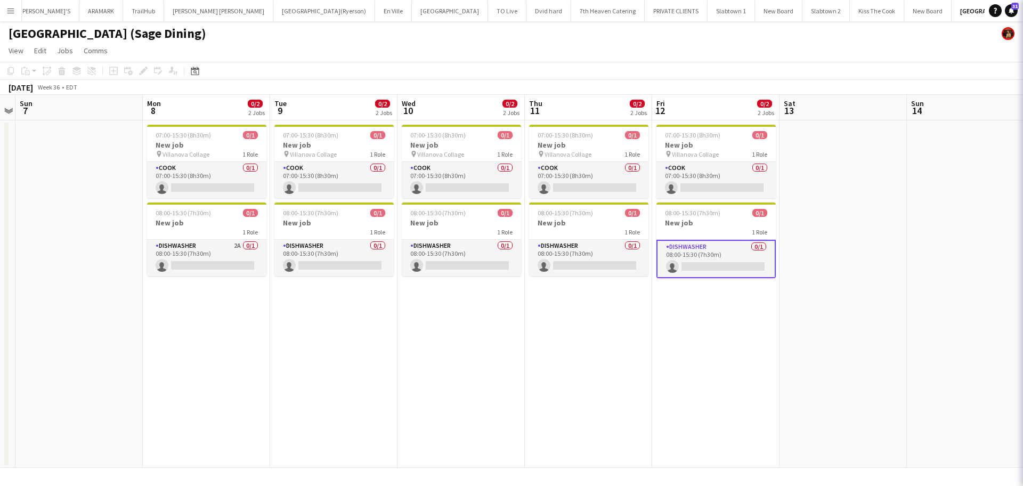
scroll to position [0, 365]
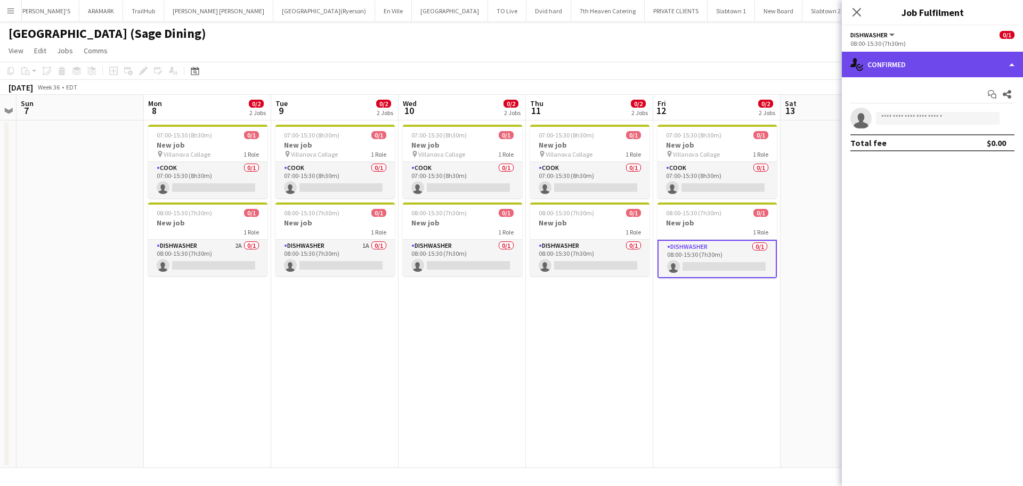
click at [909, 64] on div "single-neutral-actions-check-2 Confirmed" at bounding box center [932, 65] width 181 height 26
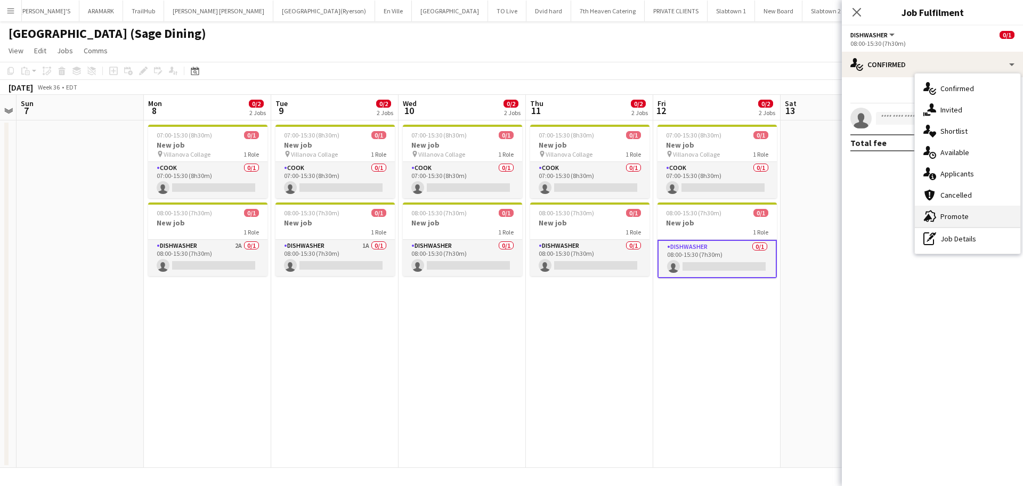
click at [909, 214] on span "Promote" at bounding box center [954, 216] width 28 height 10
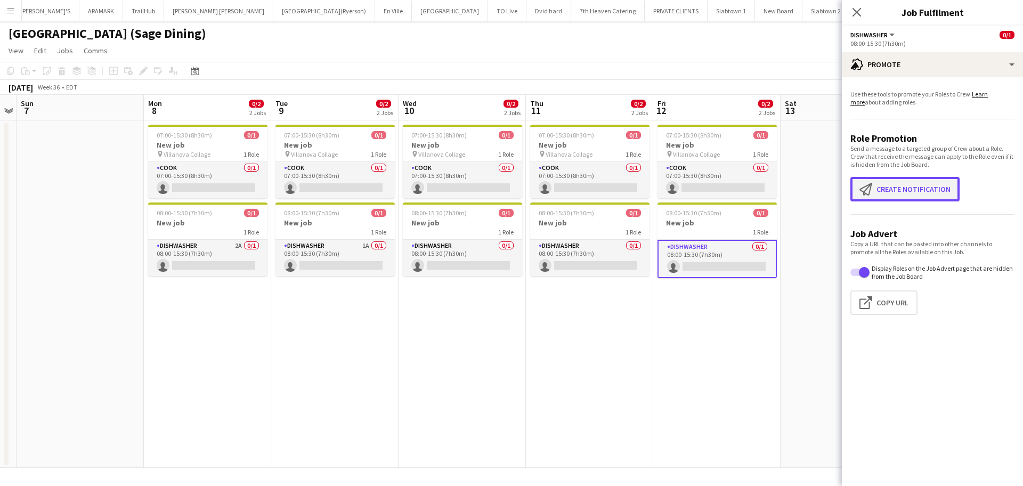
click at [909, 179] on button "Create notification Create notification" at bounding box center [904, 189] width 109 height 25
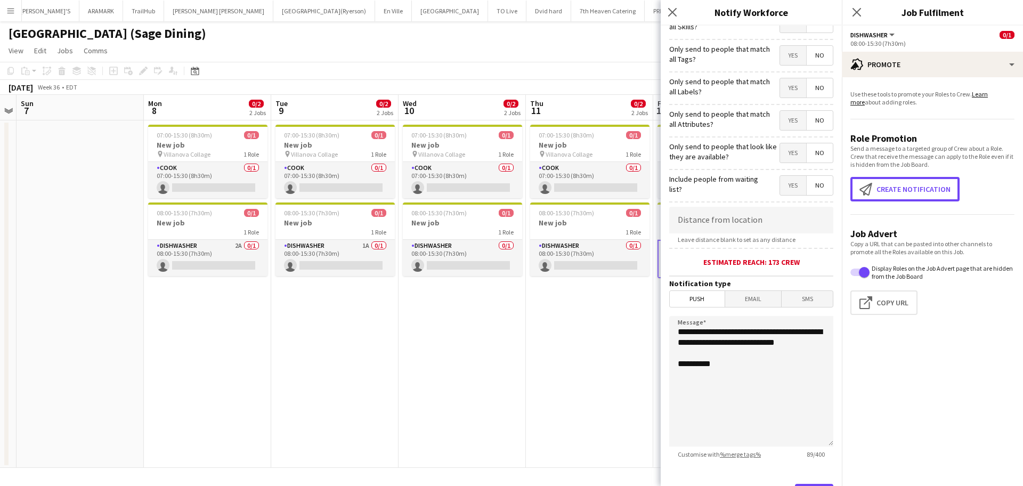
scroll to position [101, 0]
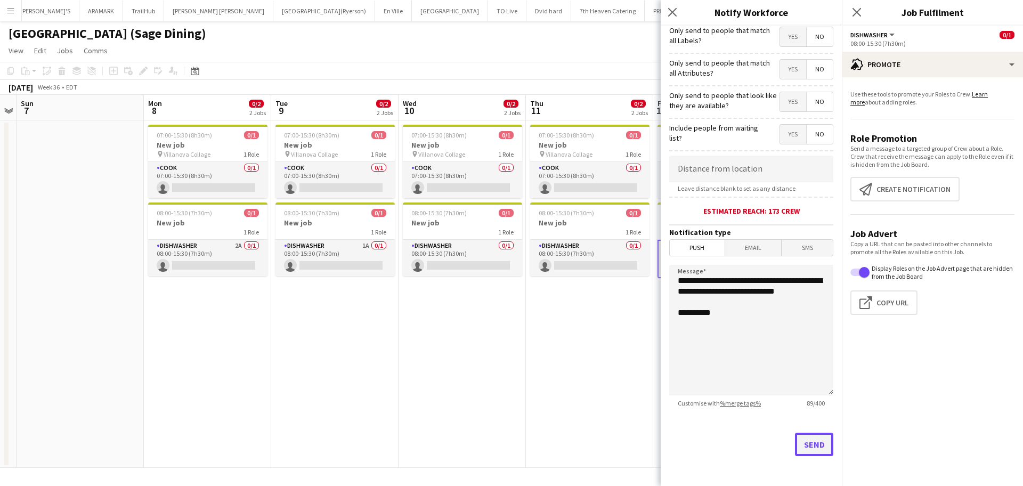
click at [800, 432] on button "Send" at bounding box center [814, 444] width 38 height 23
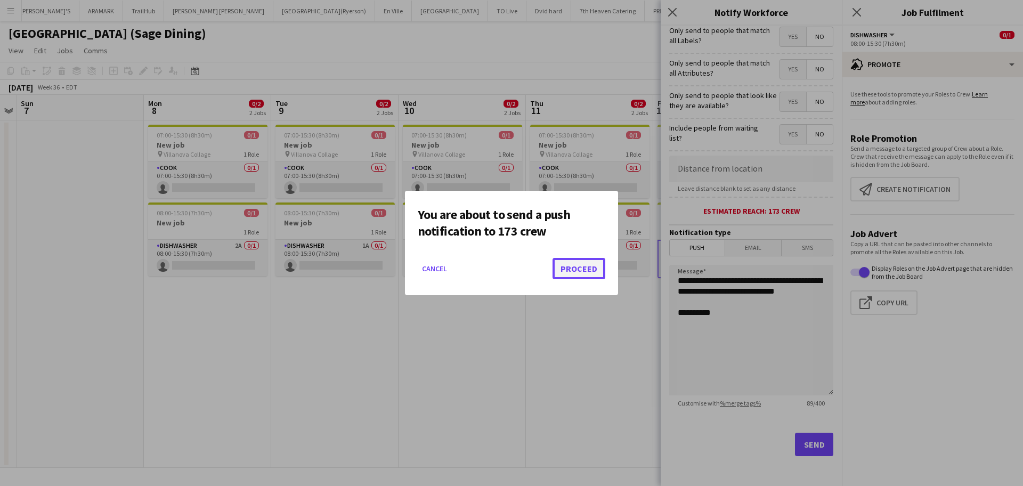
click at [578, 270] on button "Proceed" at bounding box center [578, 268] width 53 height 21
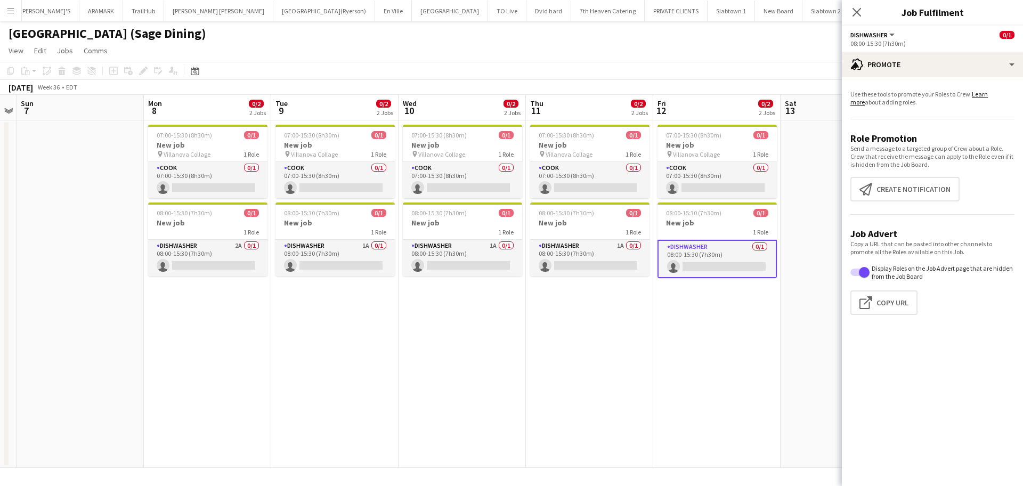
click at [565, 359] on app-date-cell "07:00-15:30 (8h30m) 0/1 New job pin Villanova Collage 1 Role COOK 0/1 07:00-15:…" at bounding box center [589, 293] width 127 height 347
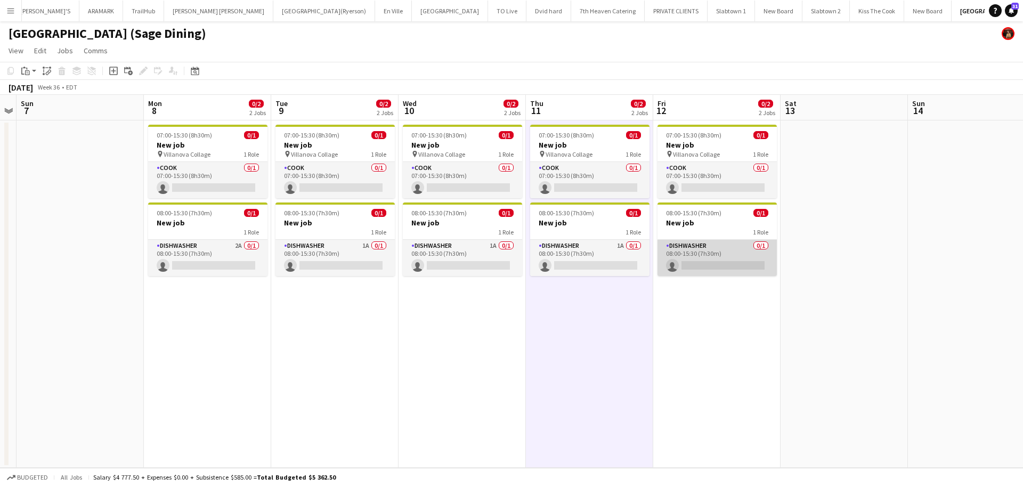
click at [693, 264] on app-card-role "DISHWASHER 0/1 08:00-15:30 (7h30m) single-neutral-actions" at bounding box center [716, 258] width 119 height 36
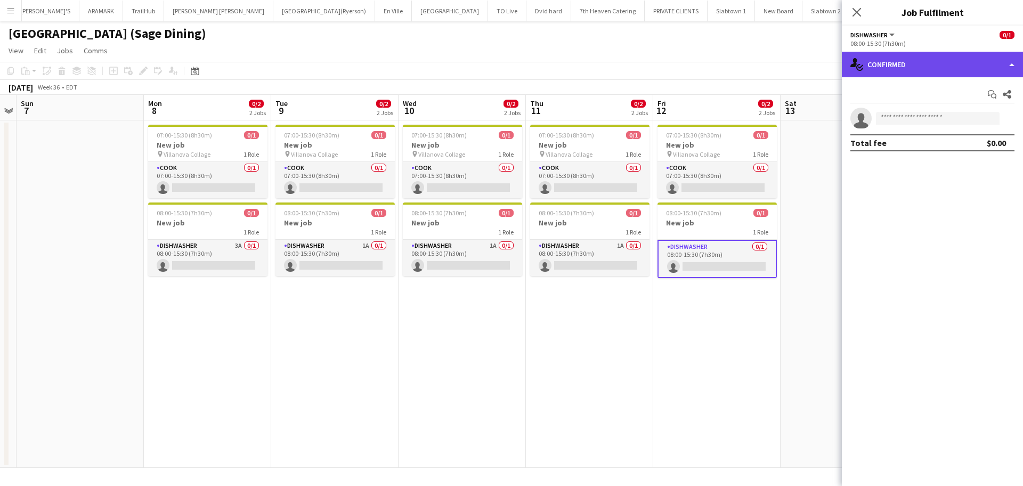
click at [909, 62] on div "single-neutral-actions-check-2 Confirmed" at bounding box center [932, 65] width 181 height 26
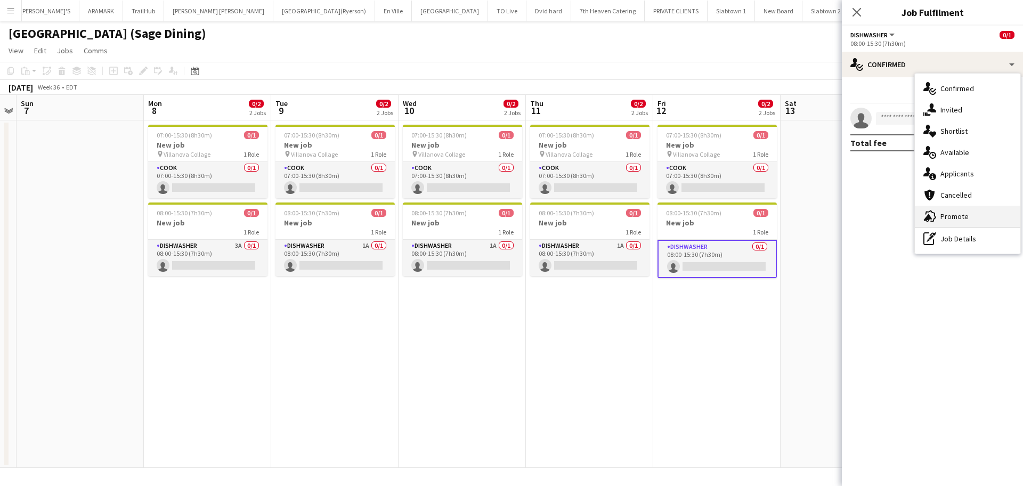
click at [909, 217] on span "Promote" at bounding box center [954, 216] width 28 height 10
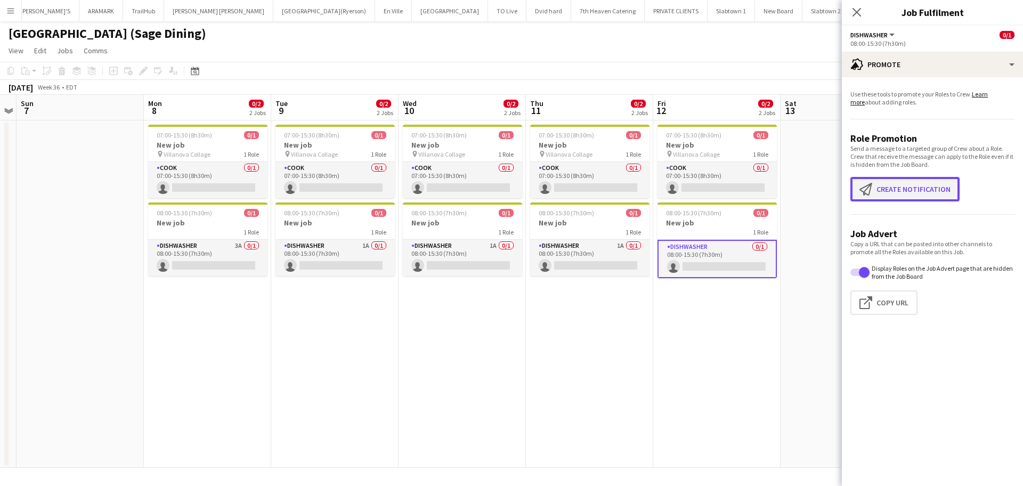
click at [899, 192] on button "Create notification Create notification" at bounding box center [904, 189] width 109 height 25
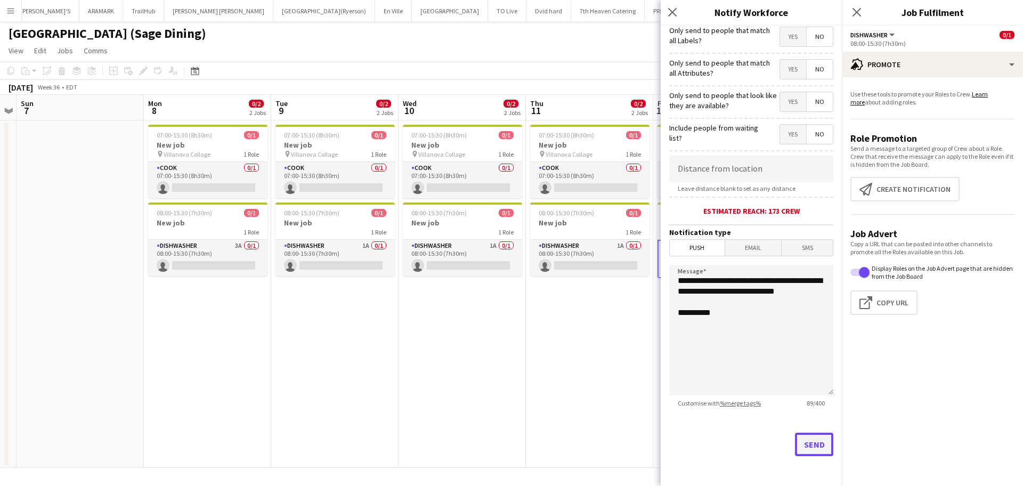
click at [816, 432] on button "Send" at bounding box center [814, 444] width 38 height 23
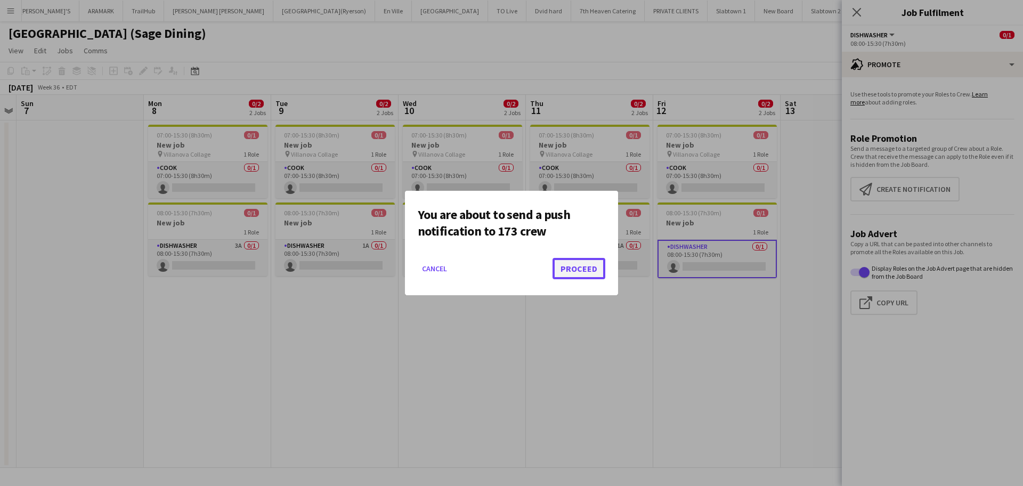
click at [577, 272] on button "Proceed" at bounding box center [578, 268] width 53 height 21
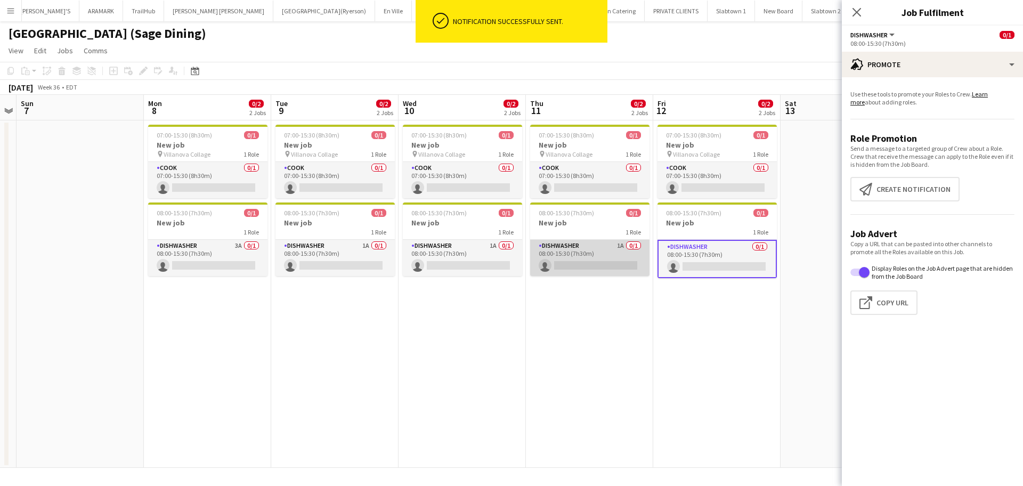
click at [609, 260] on app-card-role "DISHWASHER 1A 0/1 08:00-15:30 (7h30m) single-neutral-actions" at bounding box center [589, 258] width 119 height 36
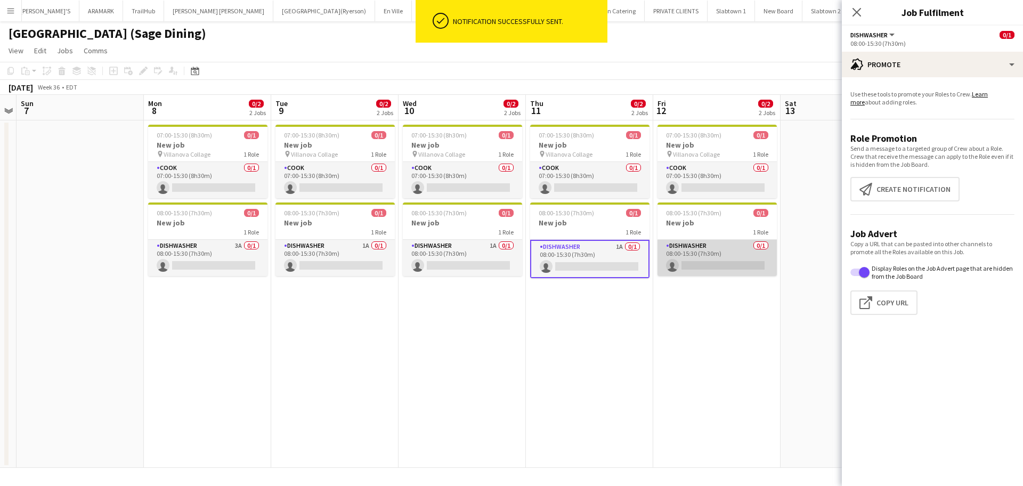
click at [707, 267] on app-card-role "DISHWASHER 0/1 08:00-15:30 (7h30m) single-neutral-actions" at bounding box center [716, 258] width 119 height 36
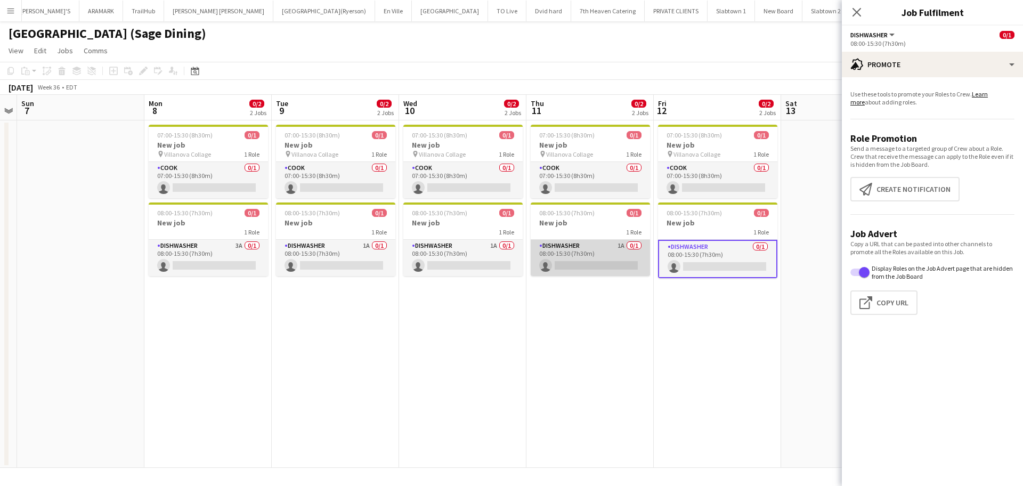
click at [609, 264] on app-card-role "DISHWASHER 1A 0/1 08:00-15:30 (7h30m) single-neutral-actions" at bounding box center [590, 258] width 119 height 36
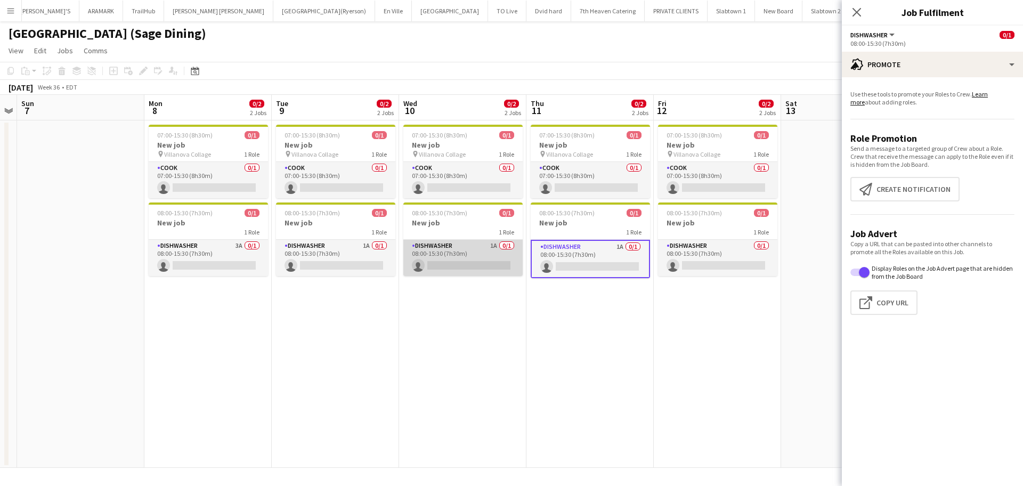
click at [481, 261] on app-card-role "DISHWASHER 1A 0/1 08:00-15:30 (7h30m) single-neutral-actions" at bounding box center [462, 258] width 119 height 36
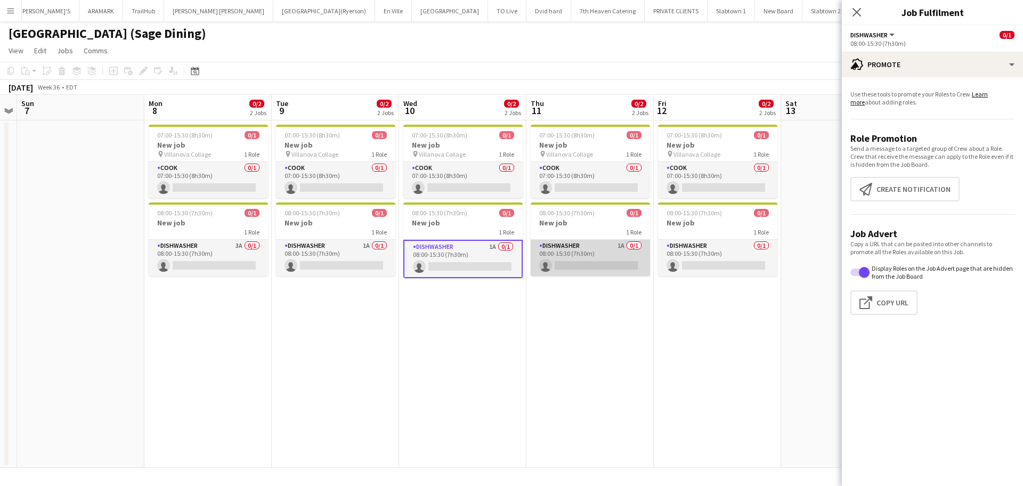
click at [572, 267] on app-card-role "DISHWASHER 1A 0/1 08:00-15:30 (7h30m) single-neutral-actions" at bounding box center [590, 258] width 119 height 36
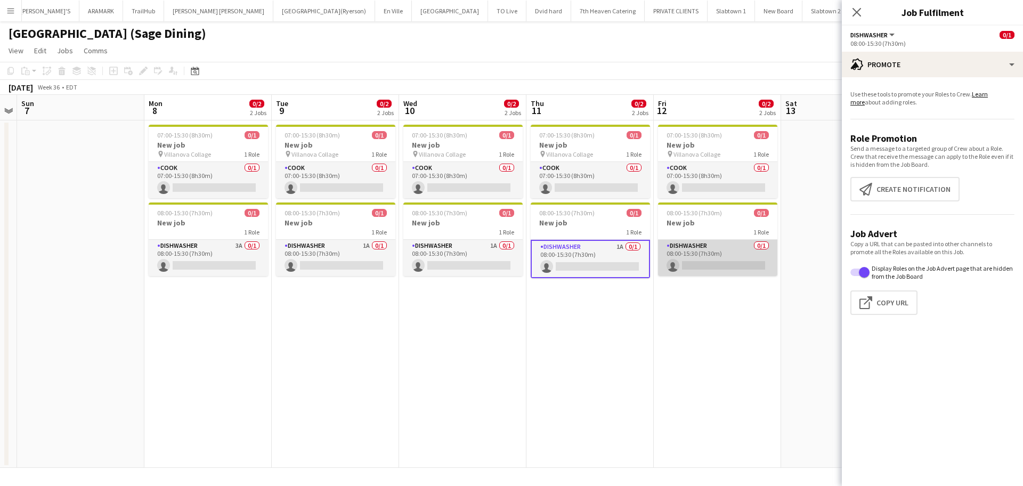
click at [703, 258] on app-card-role "DISHWASHER 0/1 08:00-15:30 (7h30m) single-neutral-actions" at bounding box center [717, 258] width 119 height 36
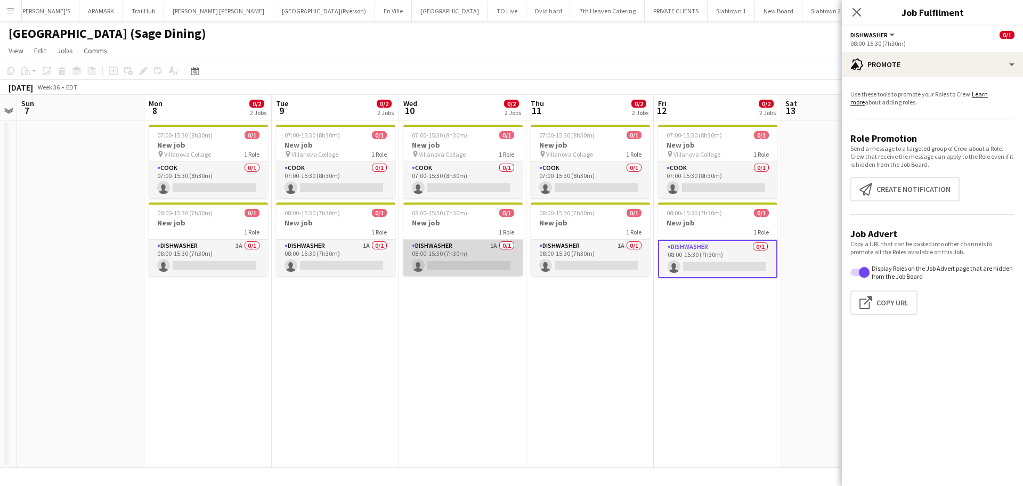
click at [432, 253] on app-card-role "DISHWASHER 1A 0/1 08:00-15:30 (7h30m) single-neutral-actions" at bounding box center [462, 258] width 119 height 36
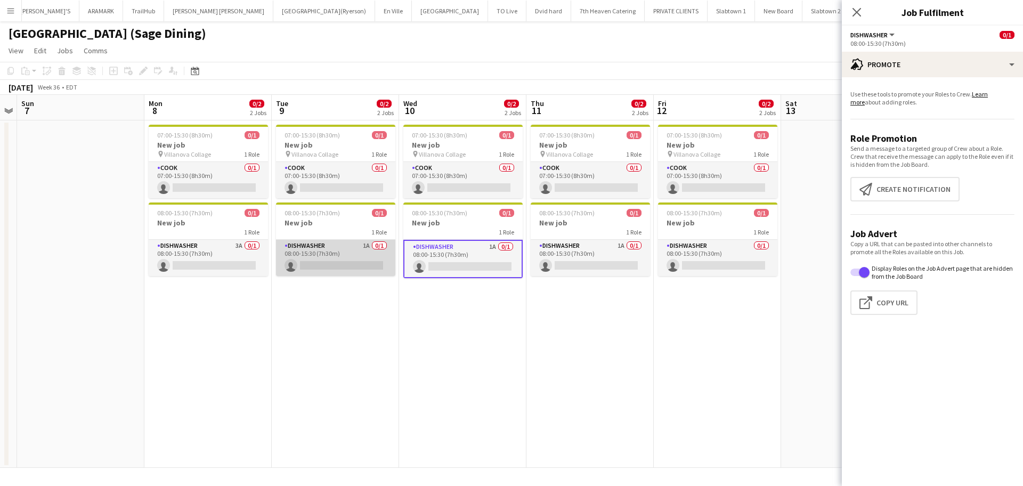
click at [354, 258] on app-card-role "DISHWASHER 1A 0/1 08:00-15:30 (7h30m) single-neutral-actions" at bounding box center [335, 258] width 119 height 36
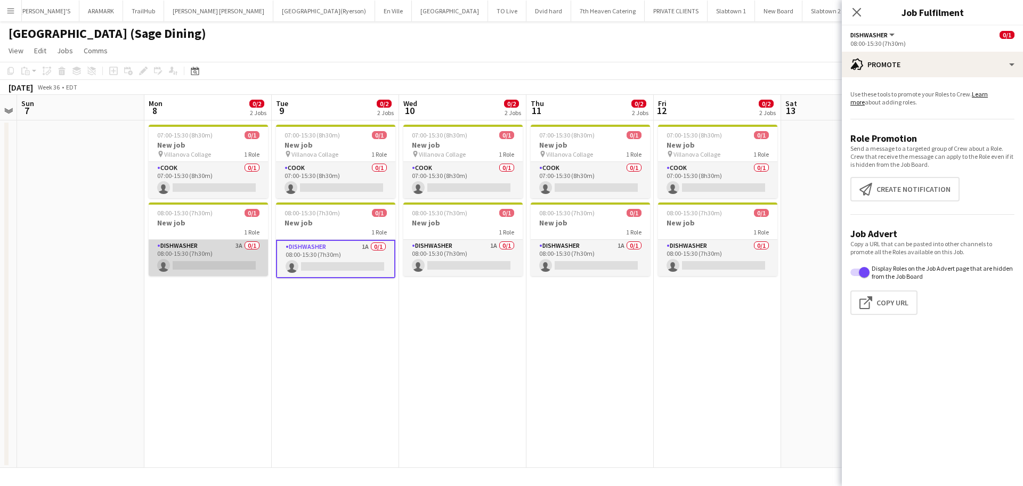
click at [253, 257] on app-card-role "DISHWASHER 3A 0/1 08:00-15:30 (7h30m) single-neutral-actions" at bounding box center [208, 258] width 119 height 36
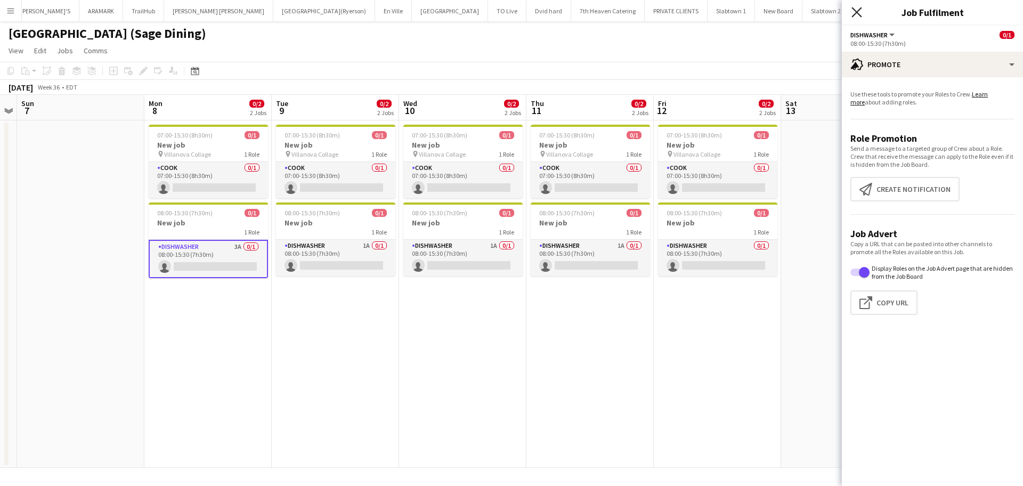
click at [858, 10] on icon "Close pop-in" at bounding box center [856, 12] width 10 height 10
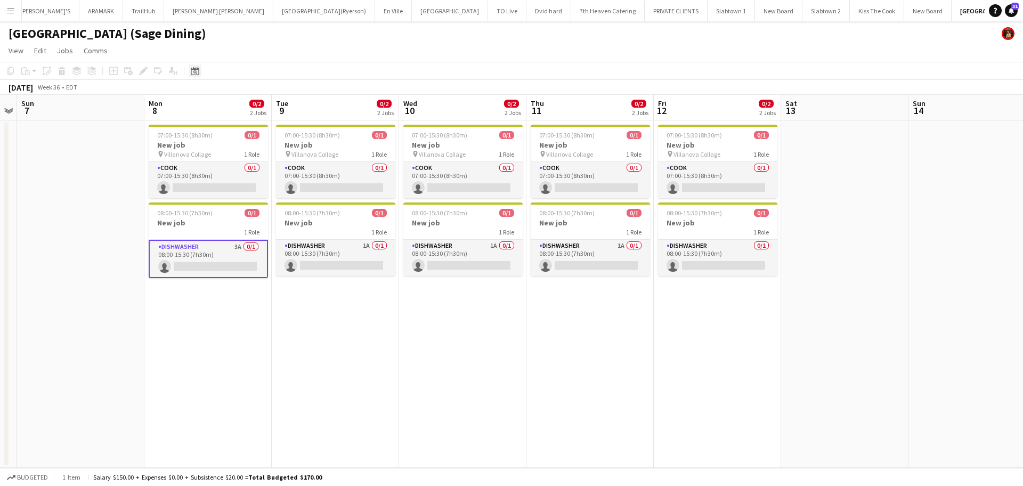
click at [194, 75] on div "Date picker" at bounding box center [195, 70] width 13 height 13
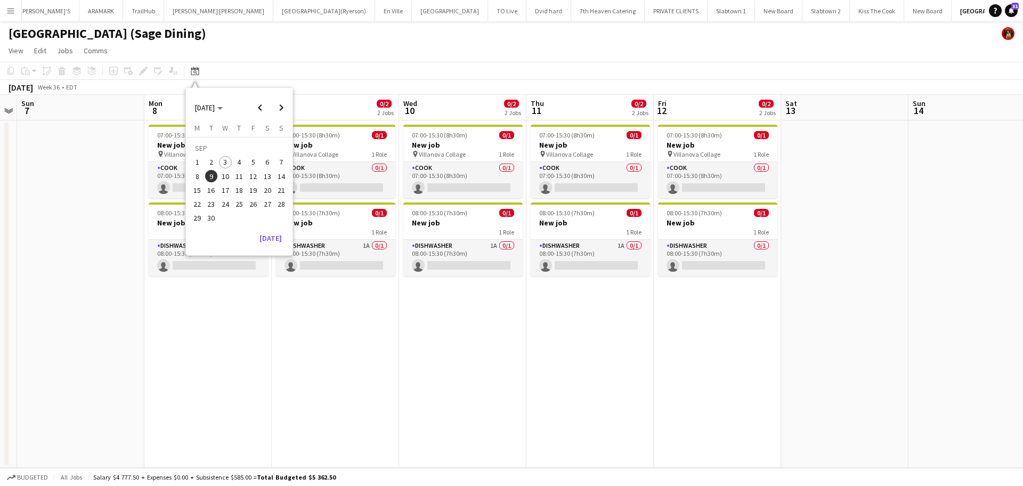
click at [199, 191] on span "15" at bounding box center [197, 190] width 13 height 13
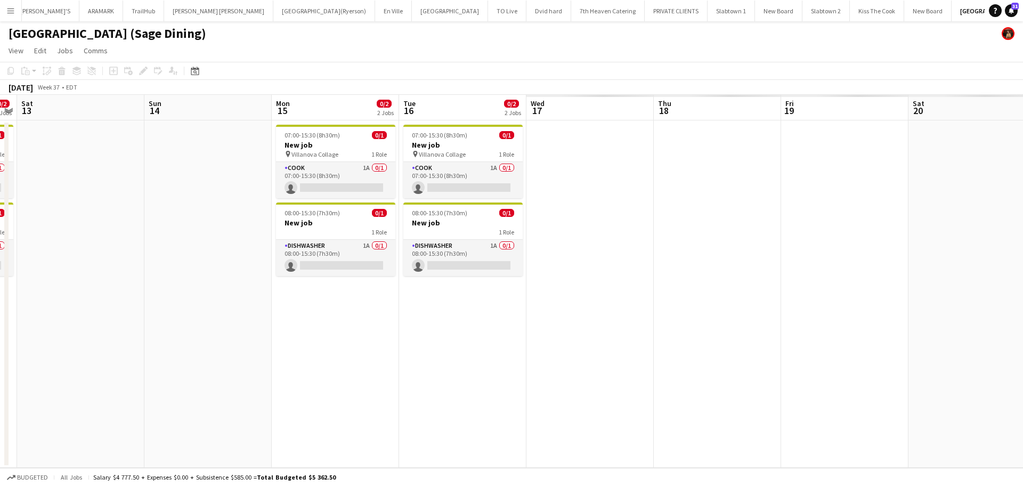
scroll to position [0, 367]
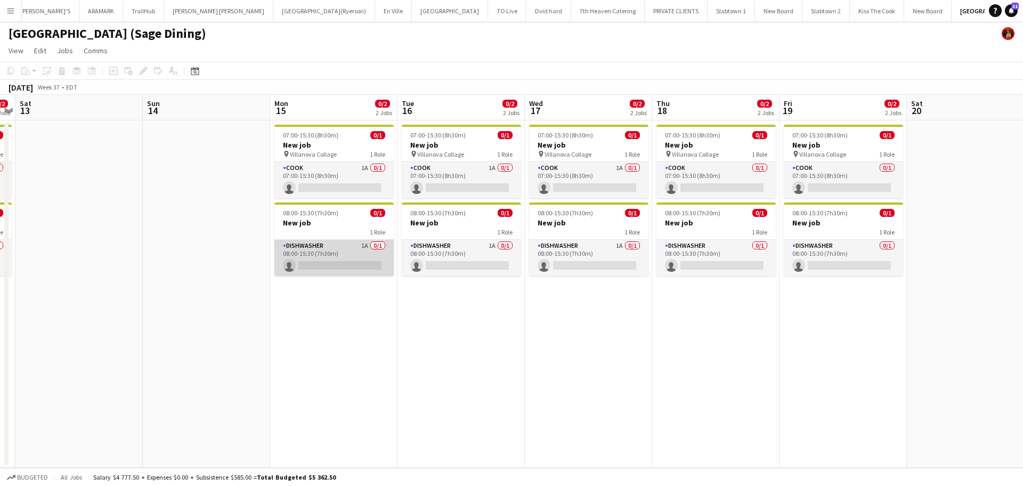
click at [319, 254] on app-card-role "DISHWASHER 1A 0/1 08:00-15:30 (7h30m) single-neutral-actions" at bounding box center [333, 258] width 119 height 36
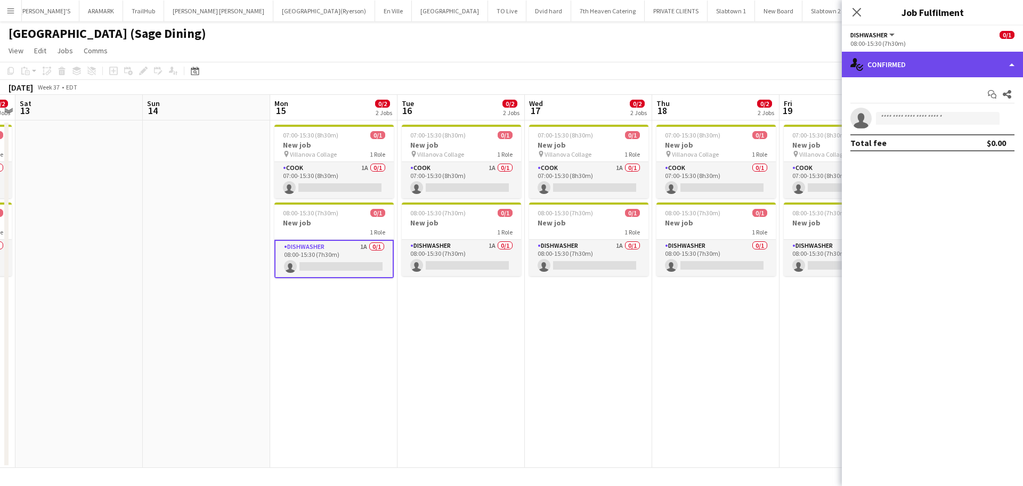
click at [909, 66] on div "single-neutral-actions-check-2 Confirmed" at bounding box center [932, 65] width 181 height 26
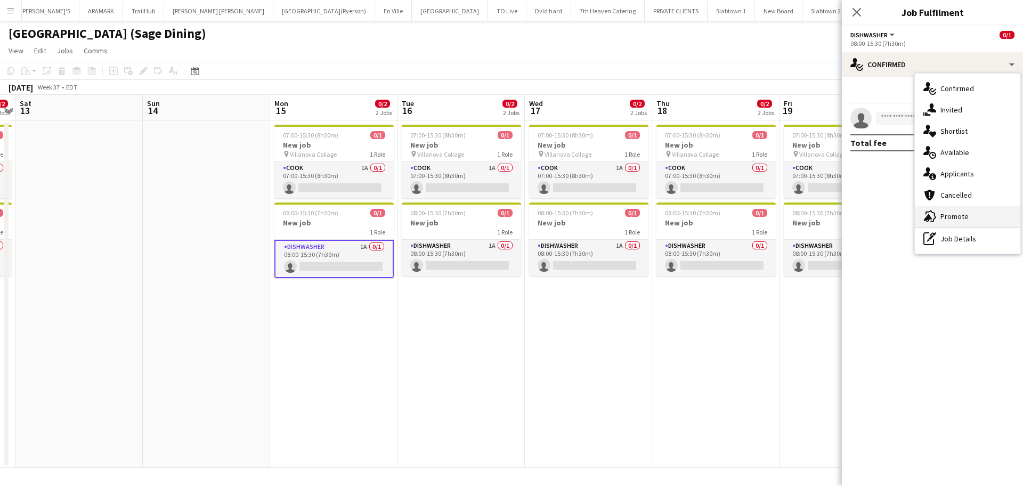
click at [909, 213] on span "Promote" at bounding box center [954, 216] width 28 height 10
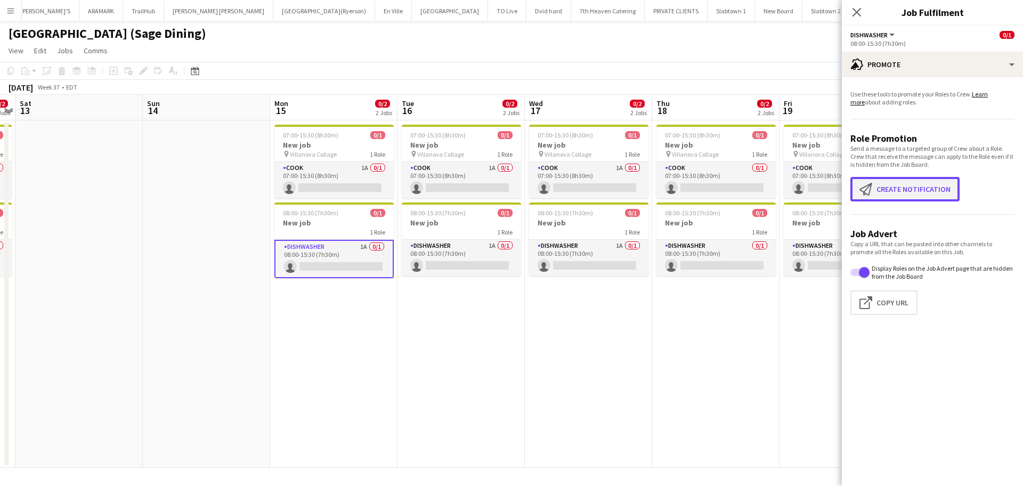
click at [909, 191] on button "Create notification Create notification" at bounding box center [904, 189] width 109 height 25
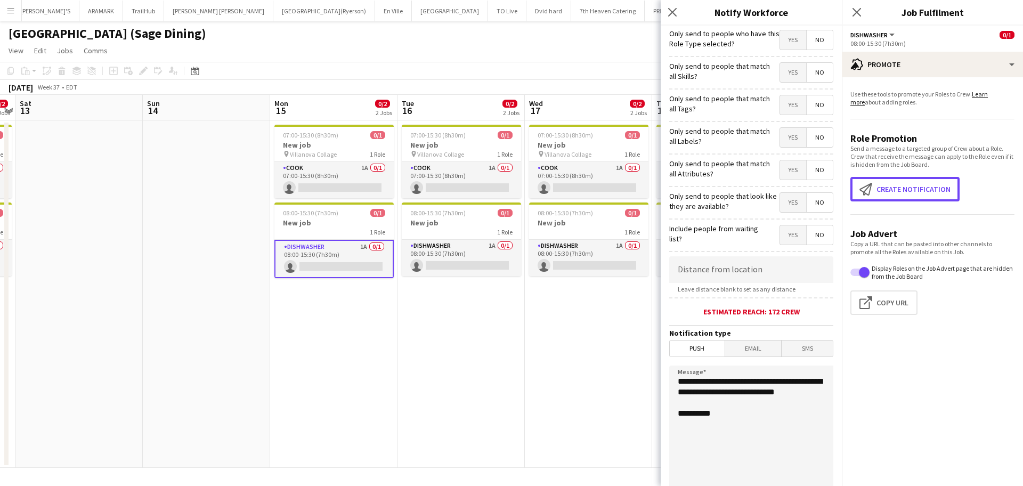
scroll to position [101, 0]
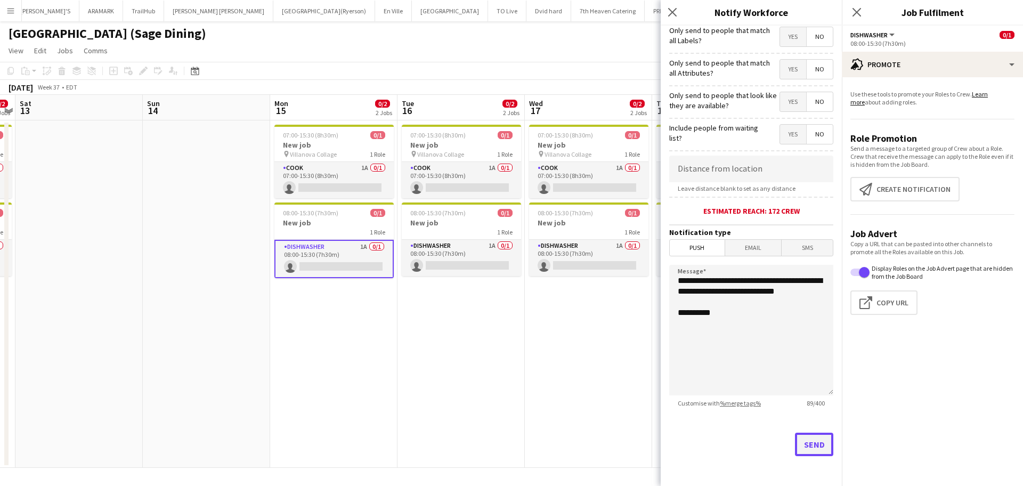
click at [807, 432] on button "Send" at bounding box center [814, 444] width 38 height 23
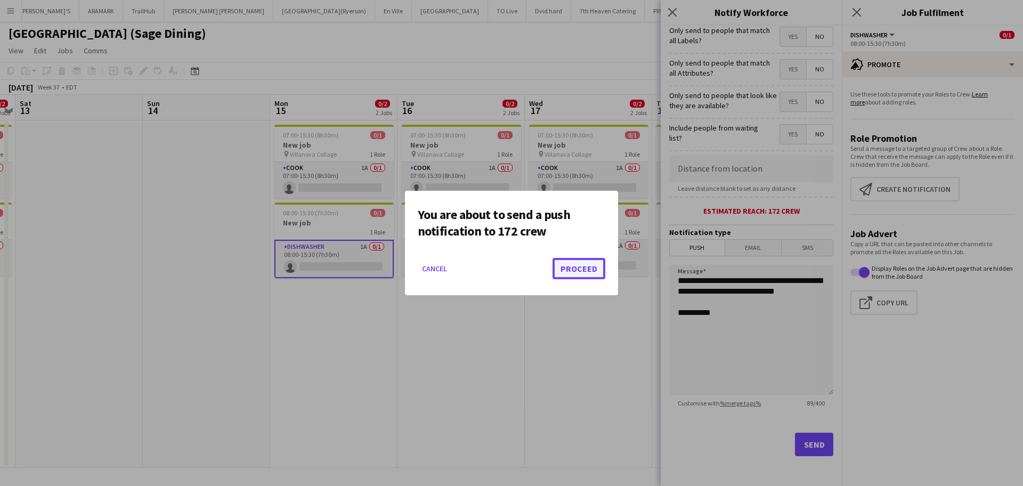
click at [597, 272] on button "Proceed" at bounding box center [578, 268] width 53 height 21
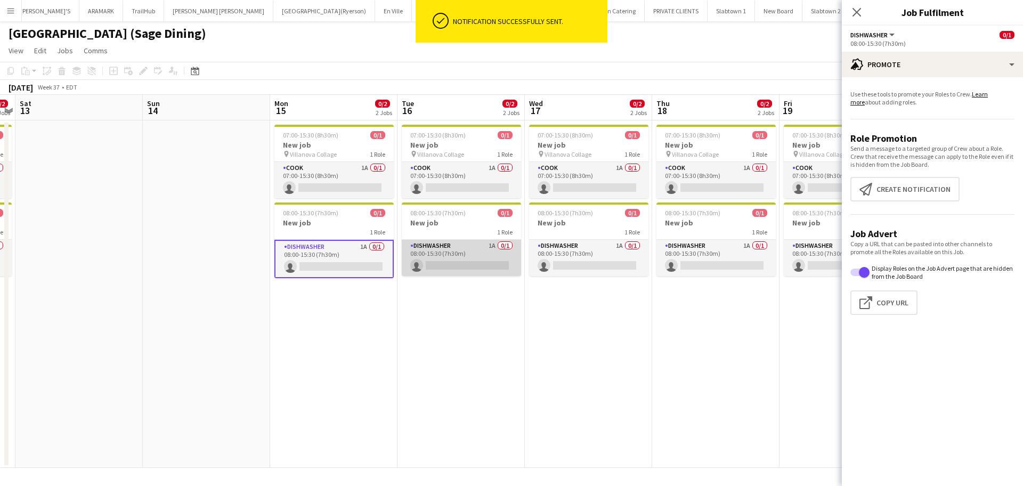
click at [473, 253] on app-card-role "DISHWASHER 1A 0/1 08:00-15:30 (7h30m) single-neutral-actions" at bounding box center [461, 258] width 119 height 36
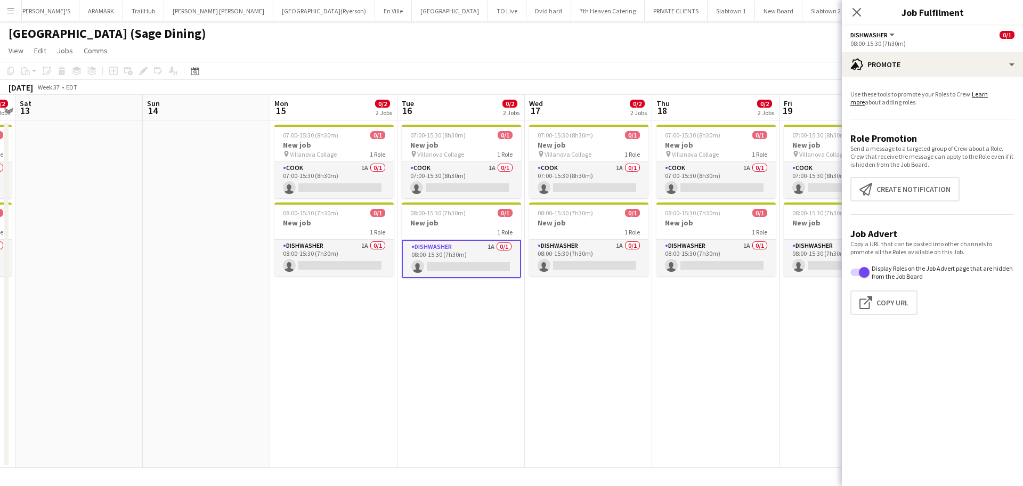
click at [473, 253] on app-card-role "DISHWASHER 1A 0/1 08:00-15:30 (7h30m) single-neutral-actions" at bounding box center [461, 259] width 119 height 38
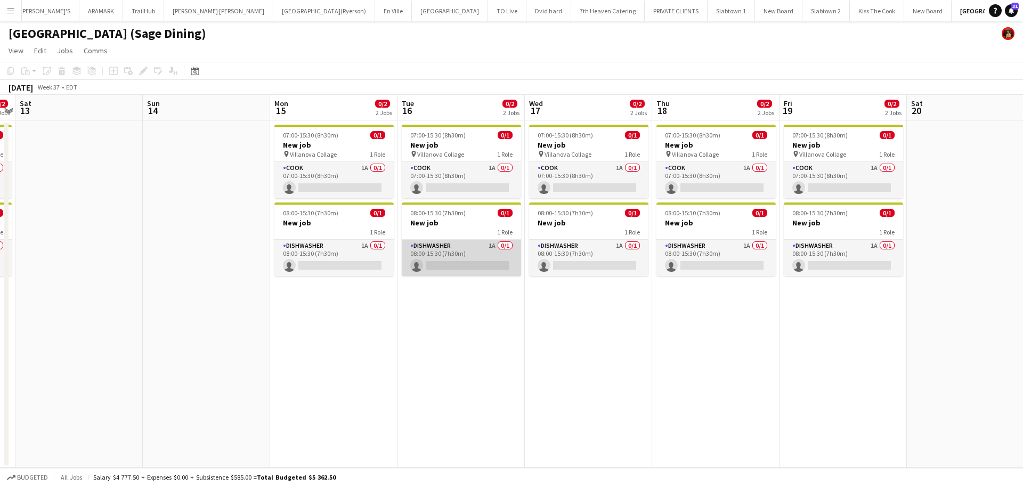
click at [473, 253] on app-card-role "DISHWASHER 1A 0/1 08:00-15:30 (7h30m) single-neutral-actions" at bounding box center [461, 258] width 119 height 36
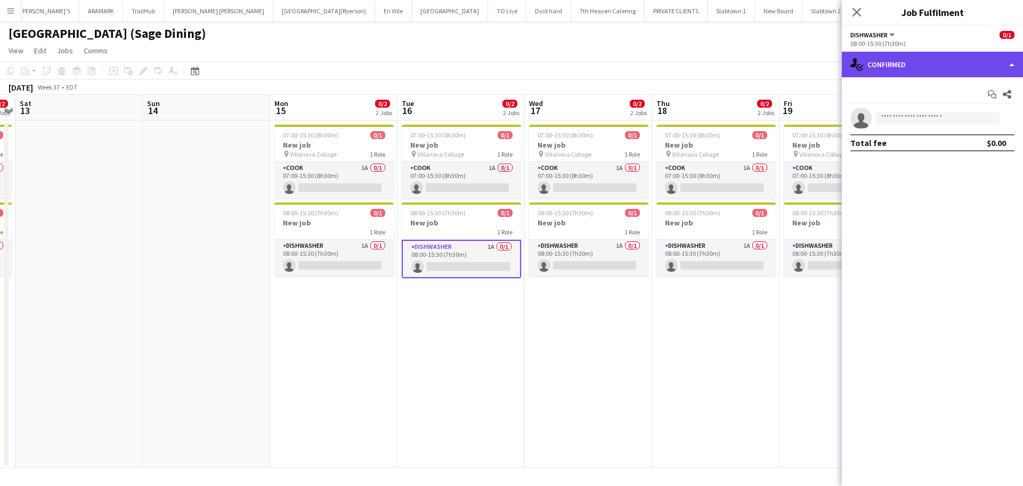
click at [909, 62] on div "single-neutral-actions-check-2 Confirmed" at bounding box center [932, 65] width 181 height 26
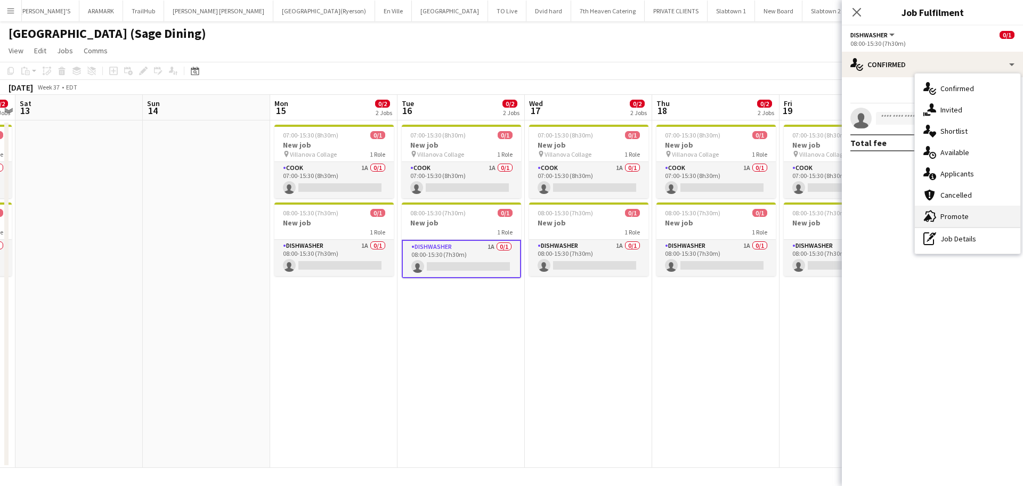
click at [909, 212] on span "Promote" at bounding box center [954, 216] width 28 height 10
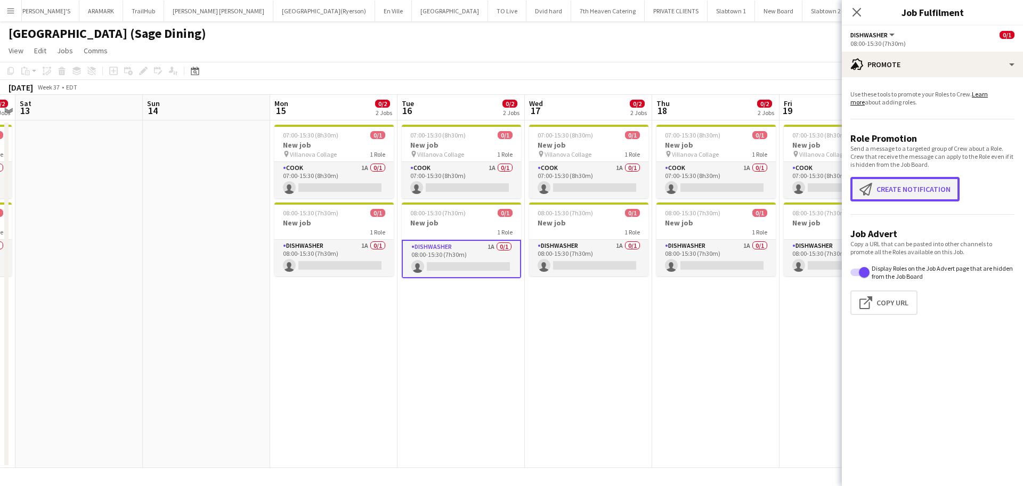
click at [909, 193] on button "Create notification Create notification" at bounding box center [904, 189] width 109 height 25
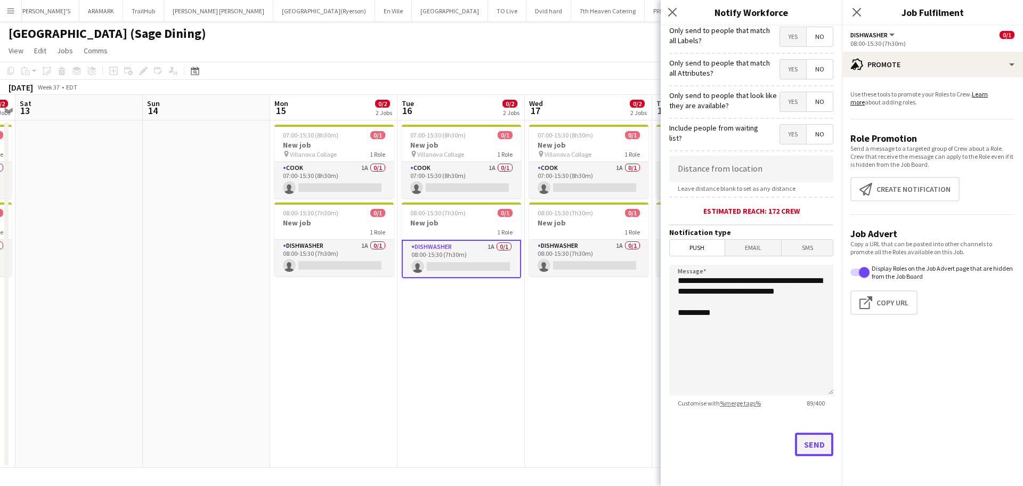
click at [809, 432] on button "Send" at bounding box center [814, 444] width 38 height 23
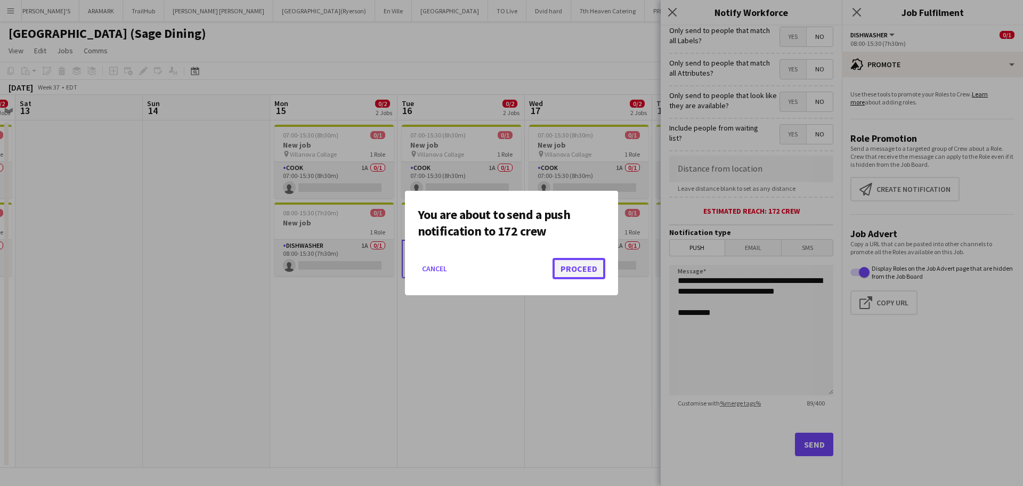
click at [585, 270] on button "Proceed" at bounding box center [578, 268] width 53 height 21
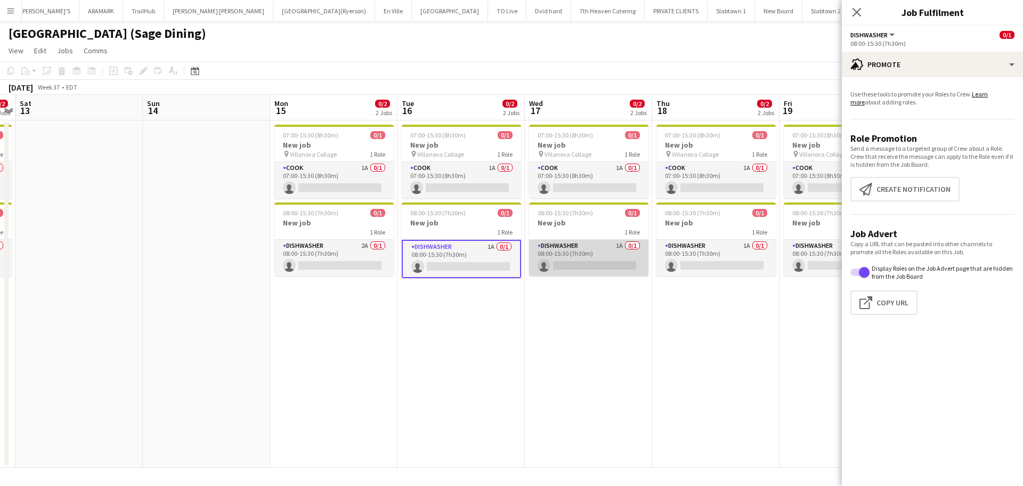
click at [605, 259] on app-card-role "DISHWASHER 1A 0/1 08:00-15:30 (7h30m) single-neutral-actions" at bounding box center [588, 258] width 119 height 36
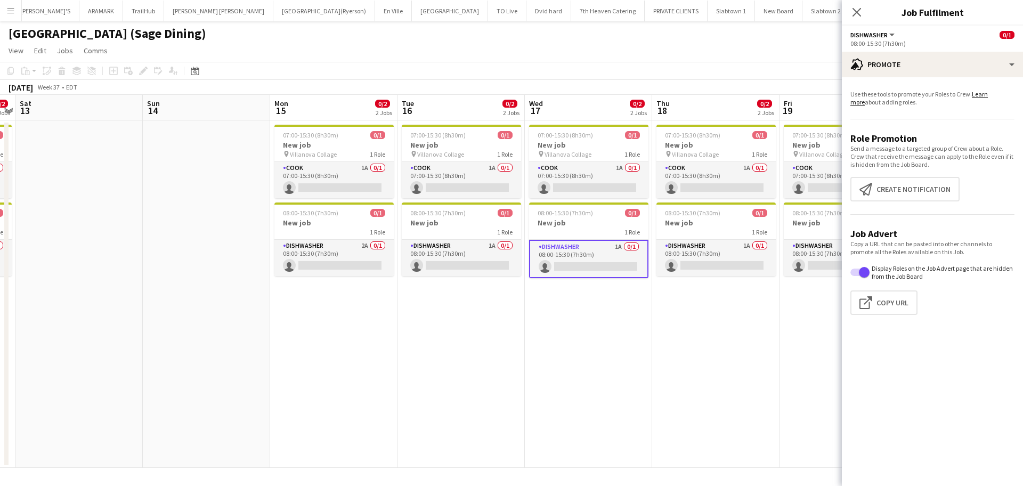
click at [611, 261] on app-card-role "DISHWASHER 1A 0/1 08:00-15:30 (7h30m) single-neutral-actions" at bounding box center [588, 259] width 119 height 38
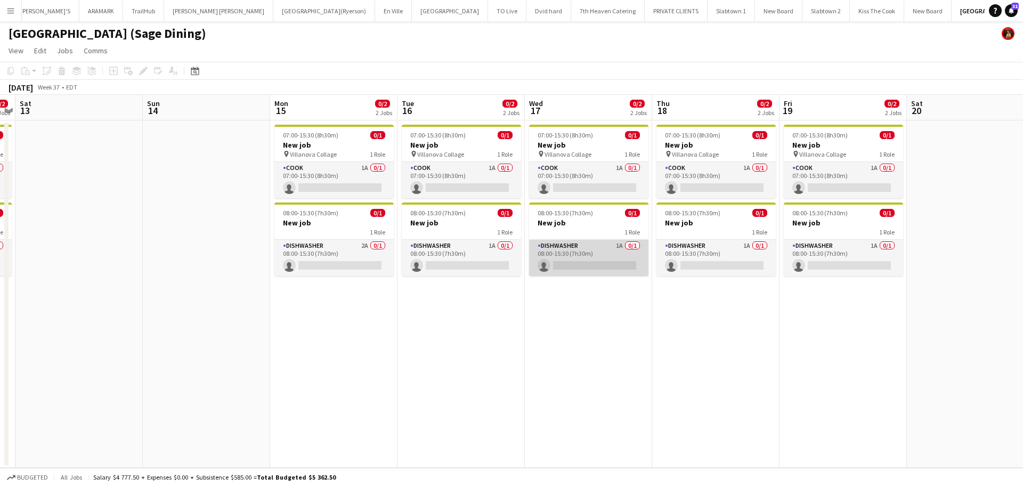
click at [609, 261] on app-card-role "DISHWASHER 1A 0/1 08:00-15:30 (7h30m) single-neutral-actions" at bounding box center [588, 258] width 119 height 36
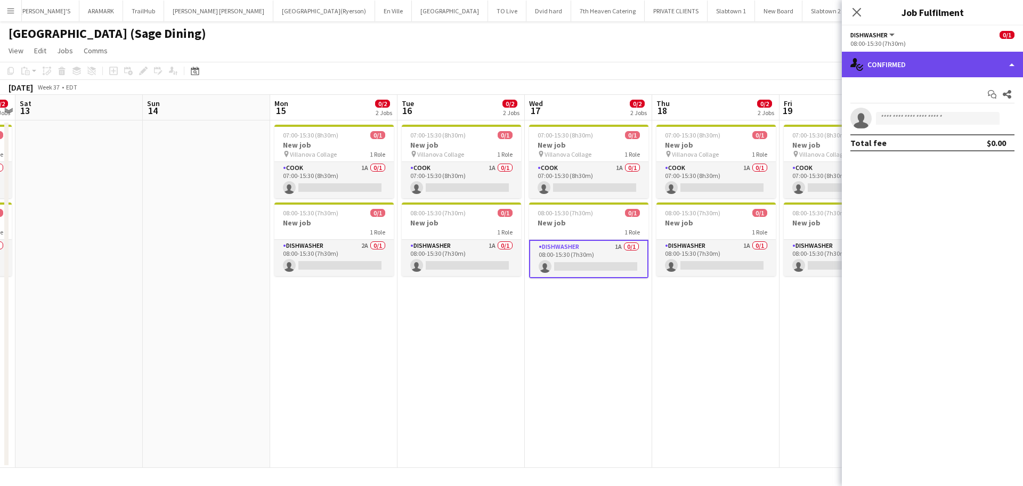
click at [909, 63] on div "single-neutral-actions-check-2 Confirmed" at bounding box center [932, 65] width 181 height 26
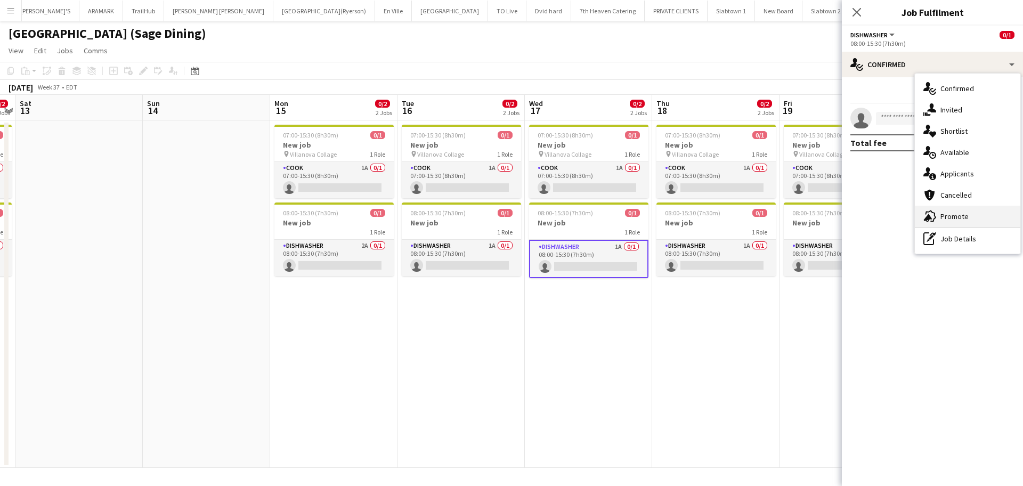
click at [909, 215] on span "Promote" at bounding box center [954, 216] width 28 height 10
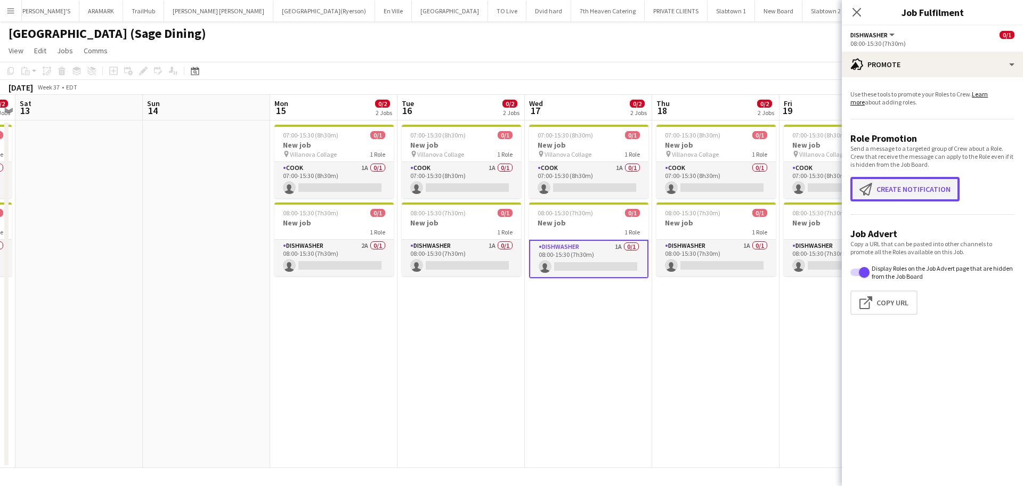
click at [908, 190] on button "Create notification Create notification" at bounding box center [904, 189] width 109 height 25
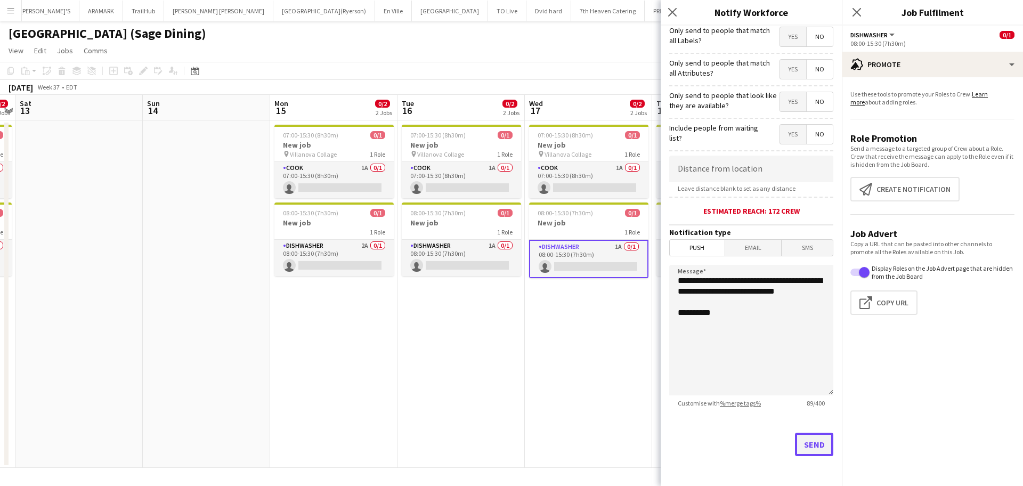
click at [809, 432] on button "Send" at bounding box center [814, 444] width 38 height 23
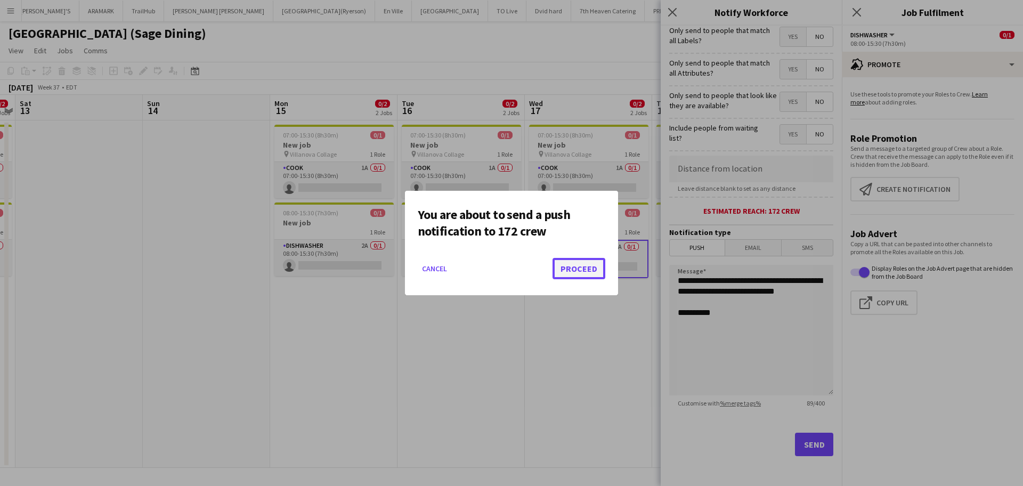
click at [577, 266] on button "Proceed" at bounding box center [578, 268] width 53 height 21
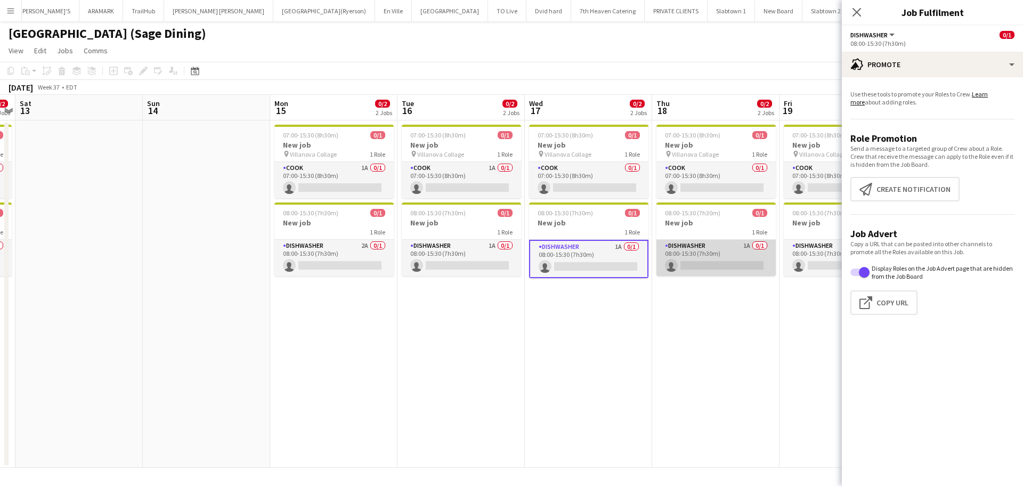
click at [730, 259] on app-card-role "DISHWASHER 1A 0/1 08:00-15:30 (7h30m) single-neutral-actions" at bounding box center [715, 258] width 119 height 36
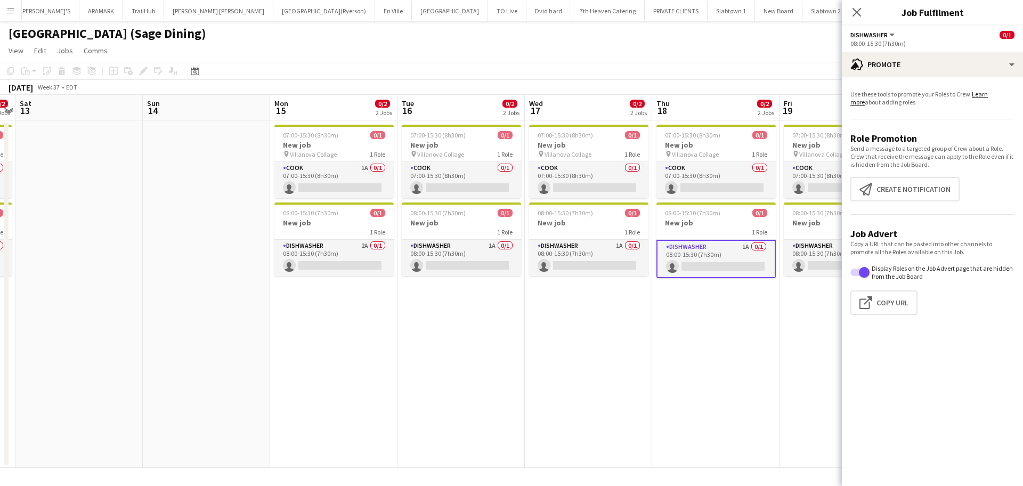
click at [731, 259] on app-card-role "DISHWASHER 1A 0/1 08:00-15:30 (7h30m) single-neutral-actions" at bounding box center [715, 259] width 119 height 38
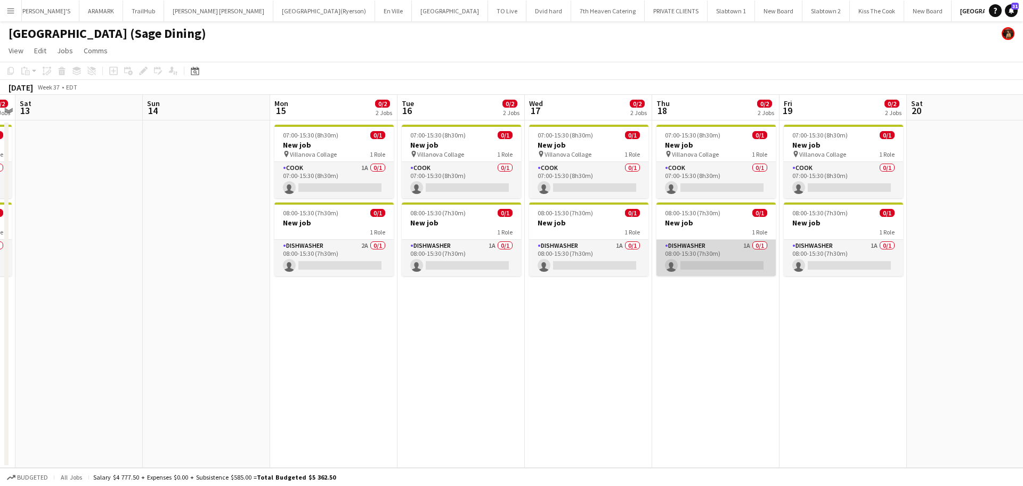
click at [731, 259] on app-card-role "DISHWASHER 1A 0/1 08:00-15:30 (7h30m) single-neutral-actions" at bounding box center [715, 258] width 119 height 36
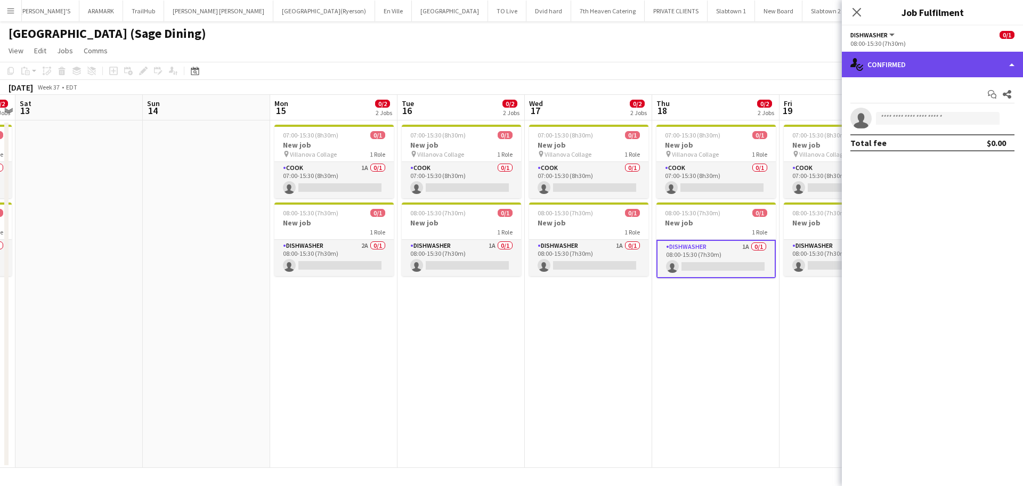
click at [909, 62] on div "single-neutral-actions-check-2 Confirmed" at bounding box center [932, 65] width 181 height 26
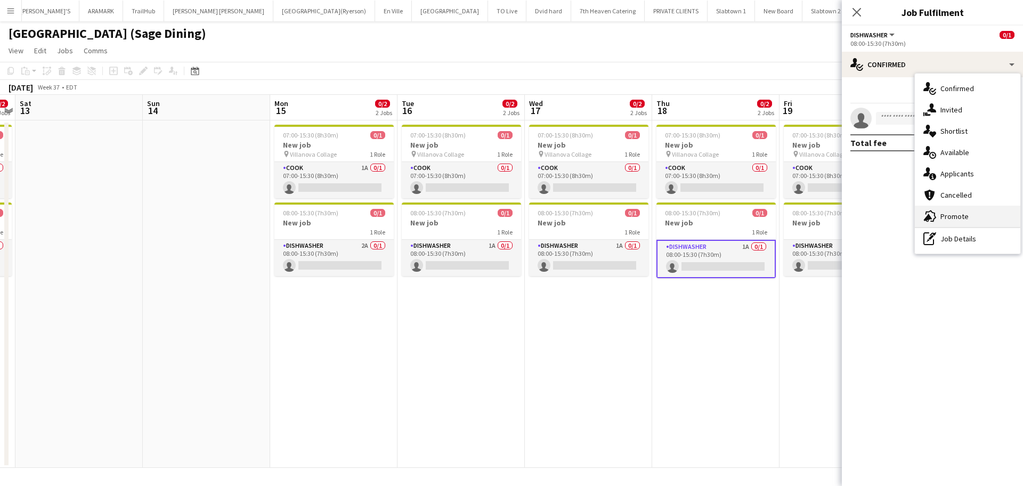
click at [909, 219] on div "advertising-megaphone Promote" at bounding box center [967, 216] width 105 height 21
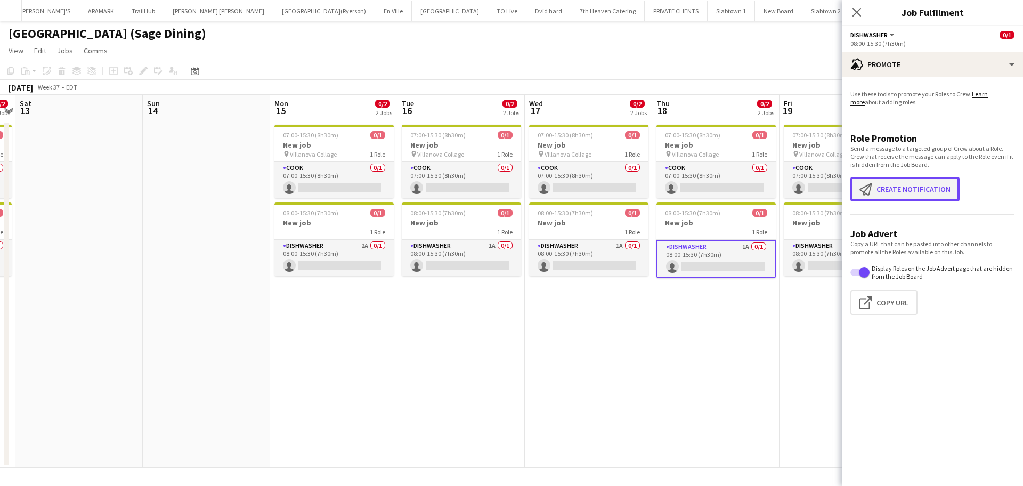
click at [908, 191] on button "Create notification Create notification" at bounding box center [904, 189] width 109 height 25
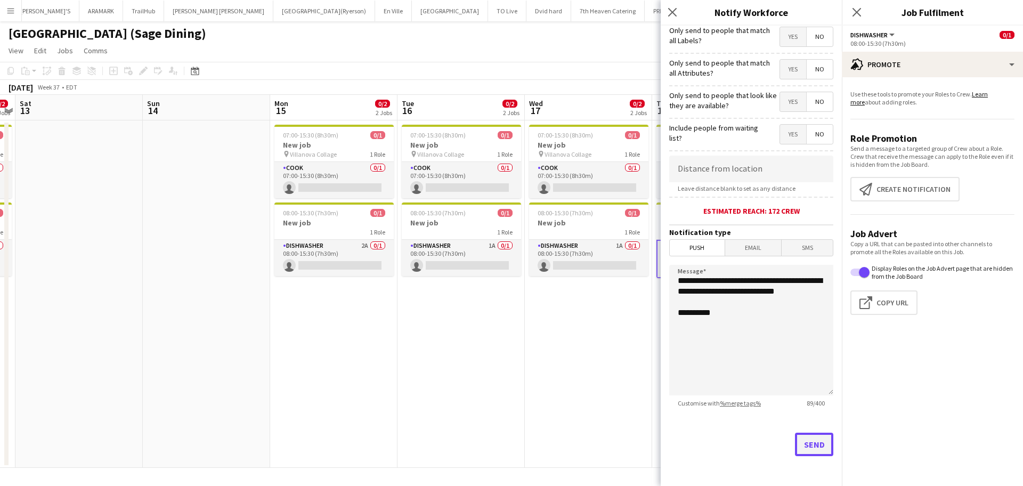
click at [798, 432] on button "Send" at bounding box center [814, 444] width 38 height 23
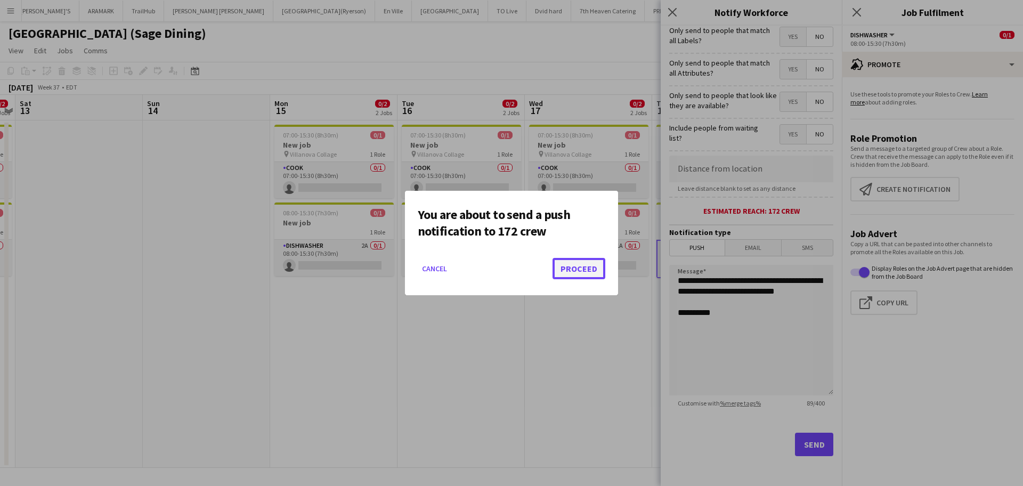
click at [585, 268] on button "Proceed" at bounding box center [578, 268] width 53 height 21
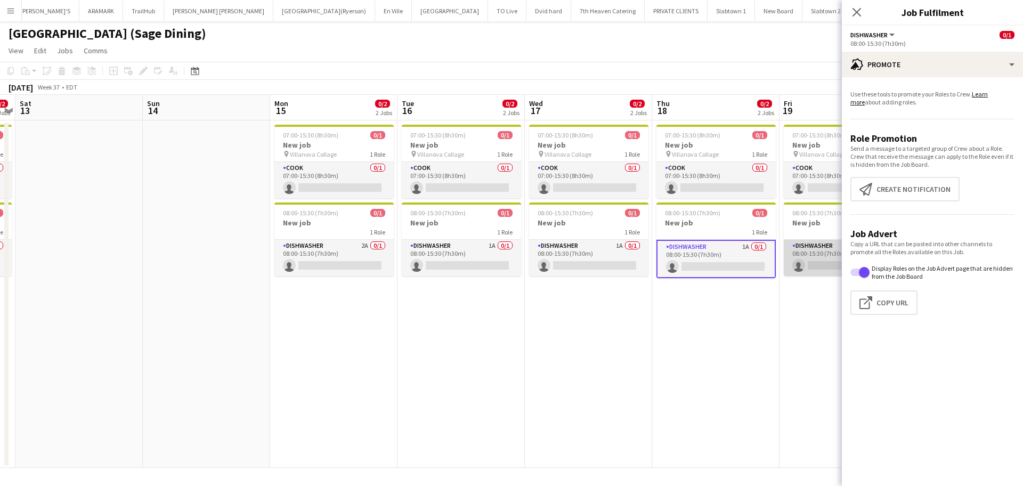
click at [808, 256] on app-card-role "DISHWASHER 1A 0/1 08:00-15:30 (7h30m) single-neutral-actions" at bounding box center [843, 258] width 119 height 36
click at [813, 245] on app-card-role "DISHWASHER 1A 0/1 08:00-15:30 (7h30m) single-neutral-actions" at bounding box center [843, 259] width 119 height 38
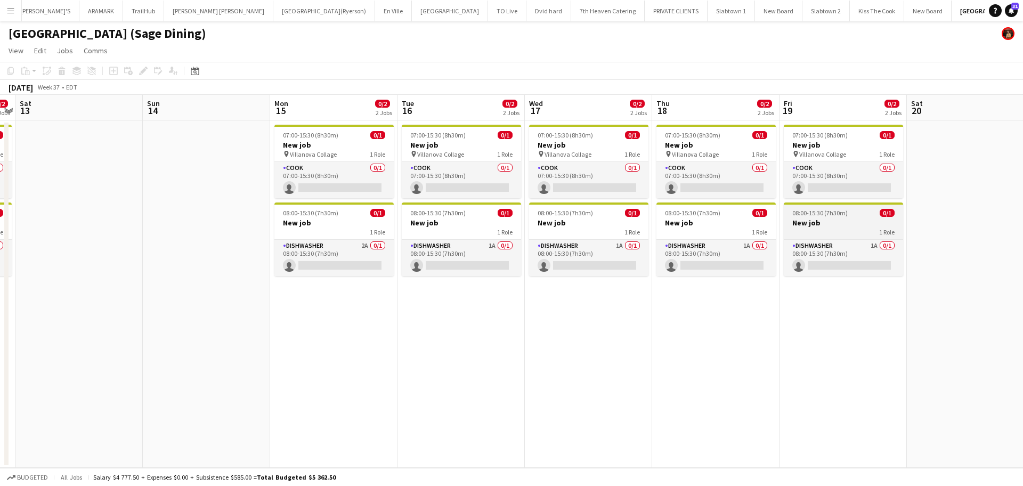
click at [819, 238] on app-job-card "08:00-15:30 (7h30m) 0/1 New job 1 Role DISHWASHER 1A 0/1 08:00-15:30 (7h30m) si…" at bounding box center [843, 239] width 119 height 74
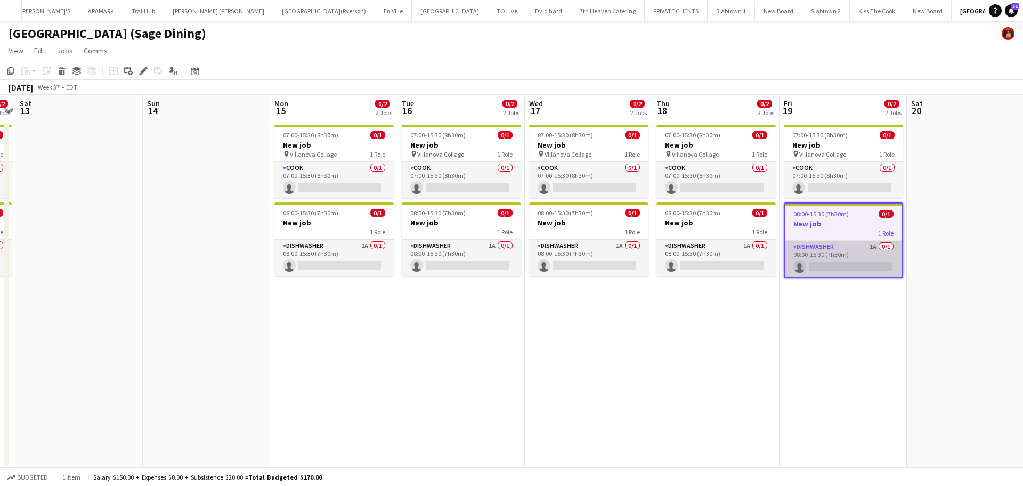
click at [829, 248] on app-card-role "DISHWASHER 1A 0/1 08:00-15:30 (7h30m) single-neutral-actions" at bounding box center [843, 259] width 117 height 36
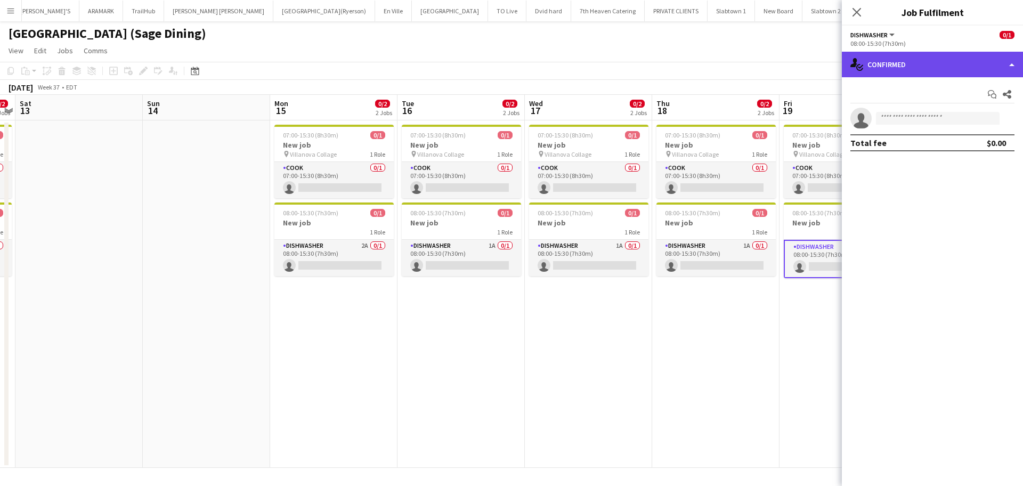
click at [909, 63] on div "single-neutral-actions-check-2 Confirmed" at bounding box center [932, 65] width 181 height 26
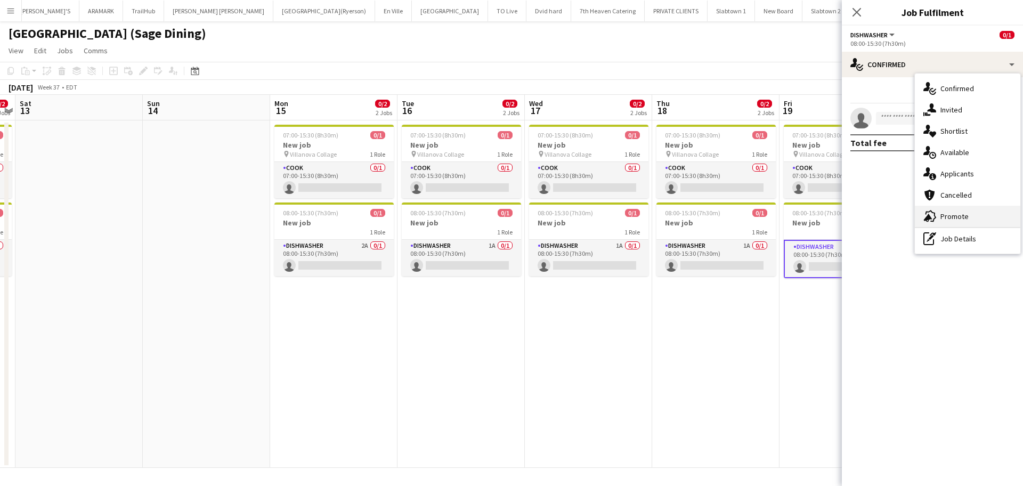
click at [909, 213] on span "Promote" at bounding box center [954, 216] width 28 height 10
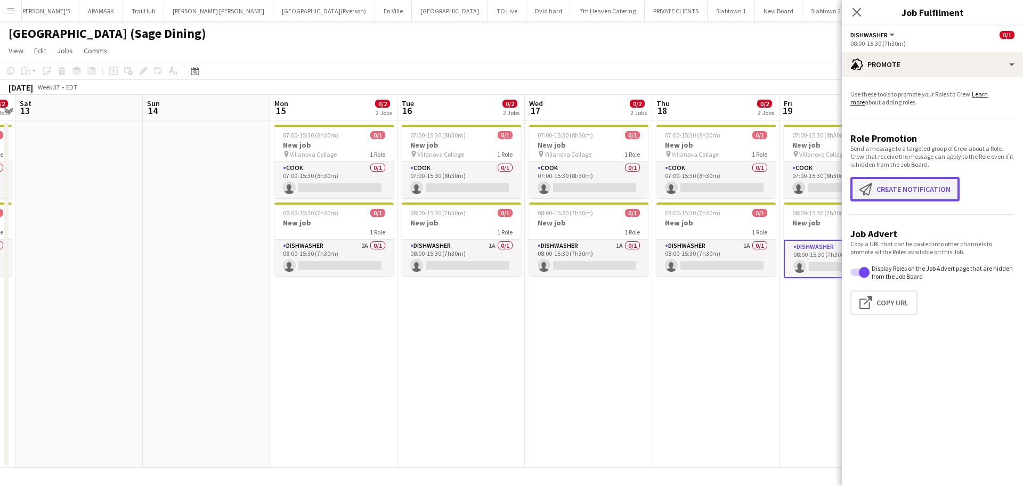
click at [886, 186] on button "Create notification Create notification" at bounding box center [904, 189] width 109 height 25
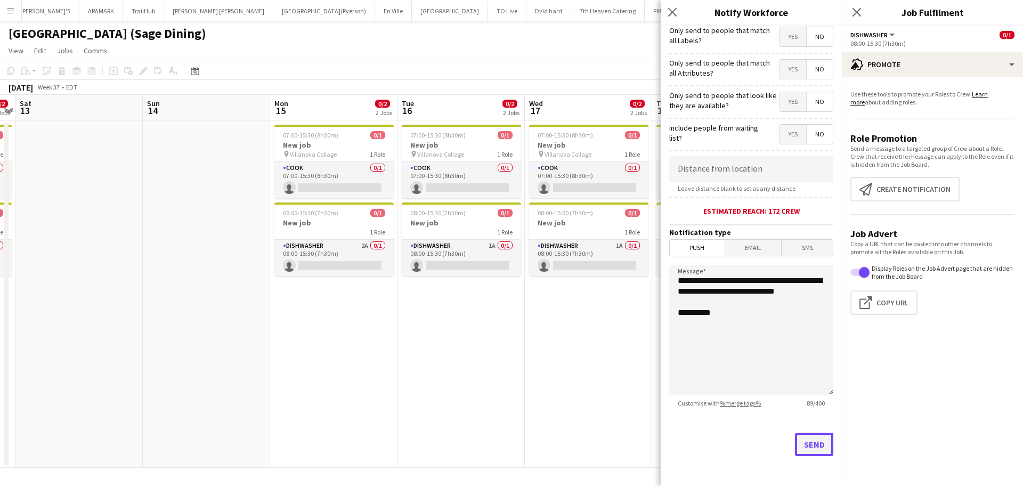
click at [795, 432] on button "Send" at bounding box center [814, 444] width 38 height 23
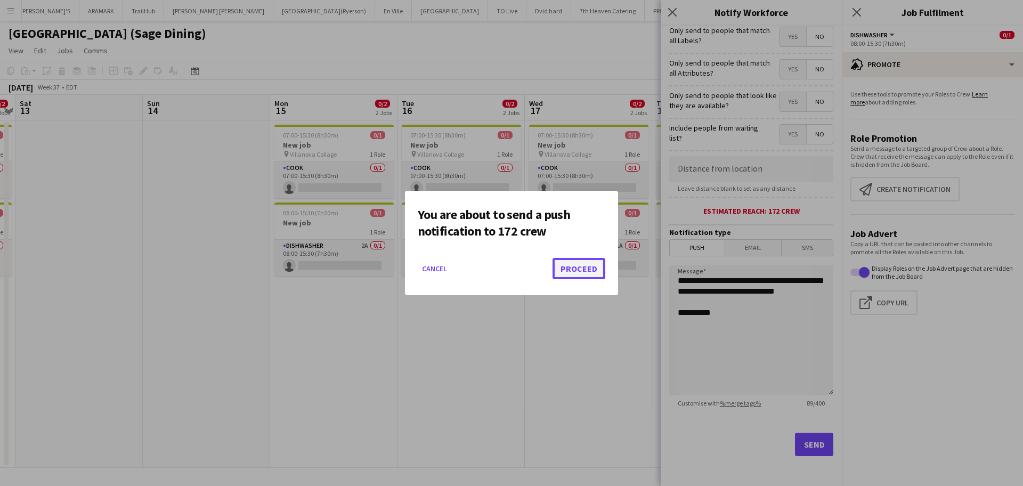
click at [574, 275] on button "Proceed" at bounding box center [578, 268] width 53 height 21
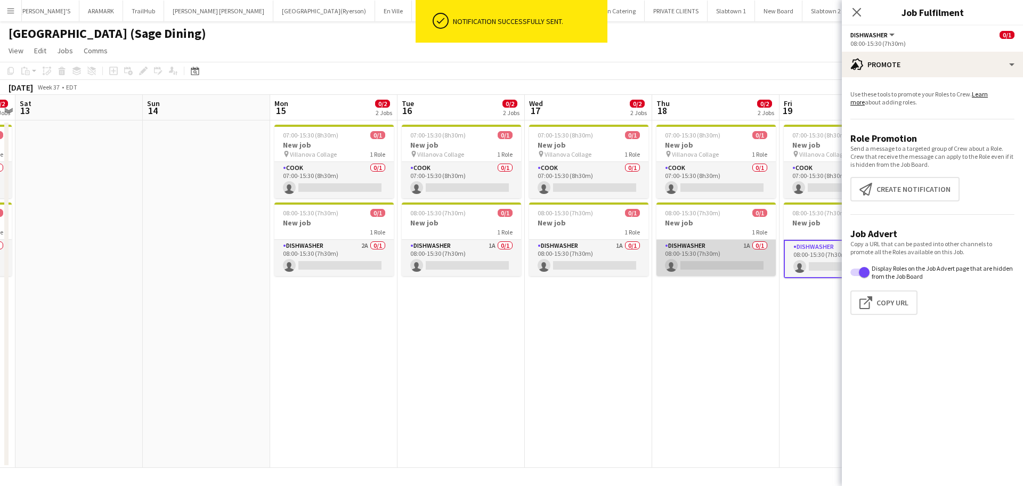
click at [740, 256] on app-card-role "DISHWASHER 1A 0/1 08:00-15:30 (7h30m) single-neutral-actions" at bounding box center [715, 258] width 119 height 36
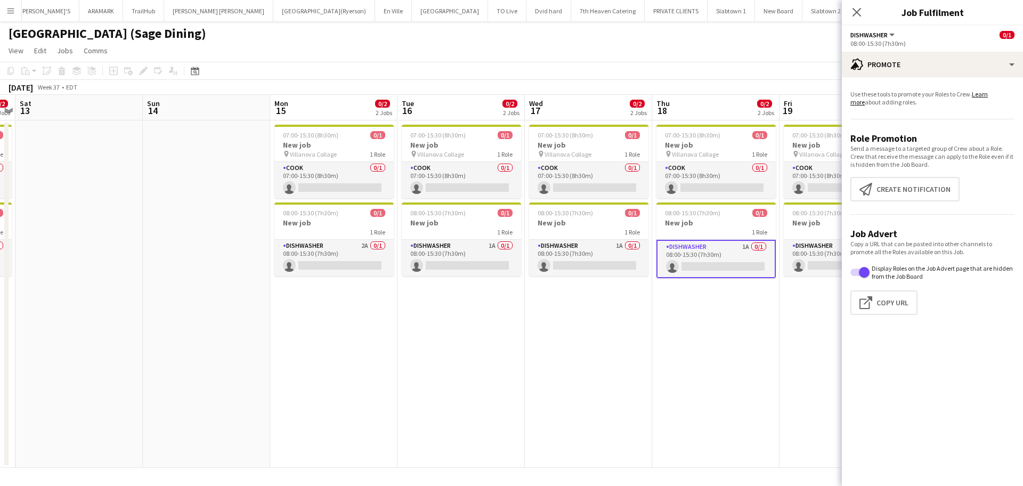
click at [729, 256] on app-card-role "DISHWASHER 1A 0/1 08:00-15:30 (7h30m) single-neutral-actions" at bounding box center [715, 259] width 119 height 38
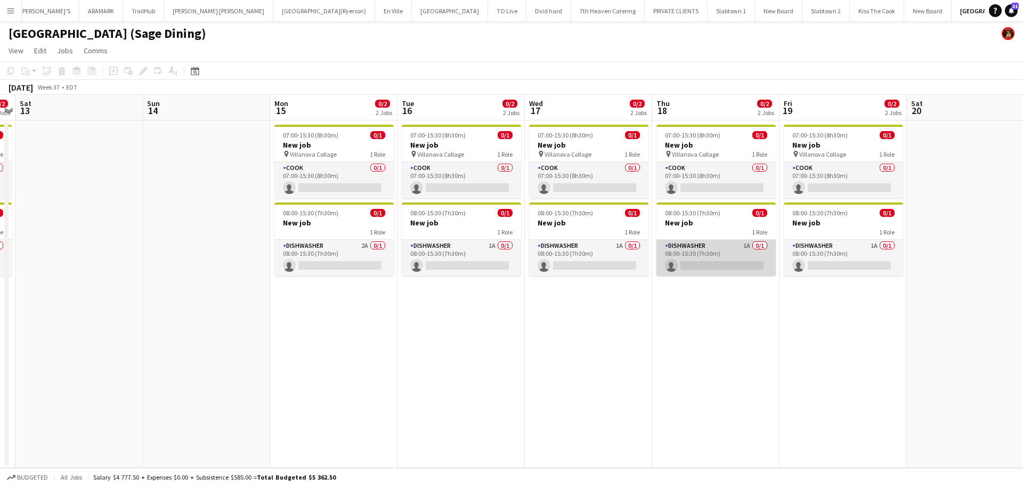
click at [700, 260] on app-card-role "DISHWASHER 1A 0/1 08:00-15:30 (7h30m) single-neutral-actions" at bounding box center [715, 258] width 119 height 36
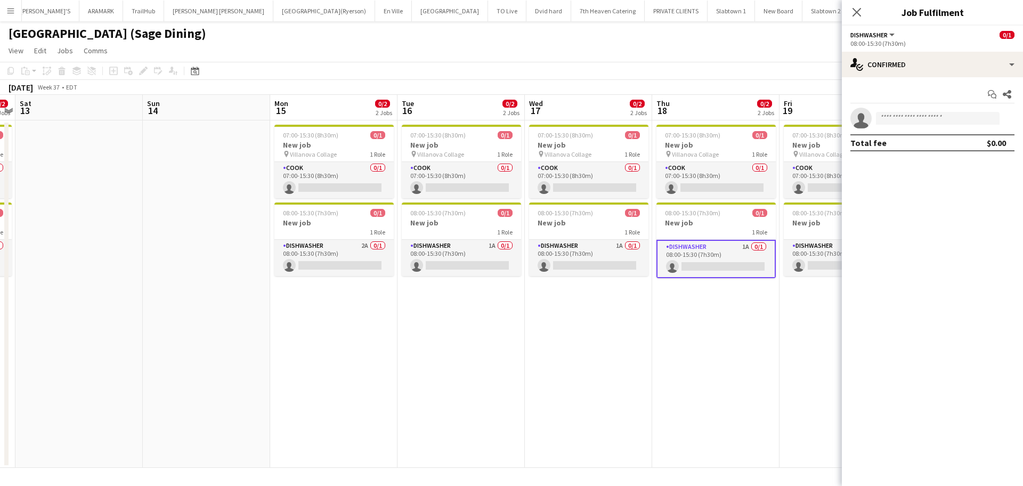
click at [700, 260] on app-card-role "DISHWASHER 1A 0/1 08:00-15:30 (7h30m) single-neutral-actions" at bounding box center [715, 259] width 119 height 38
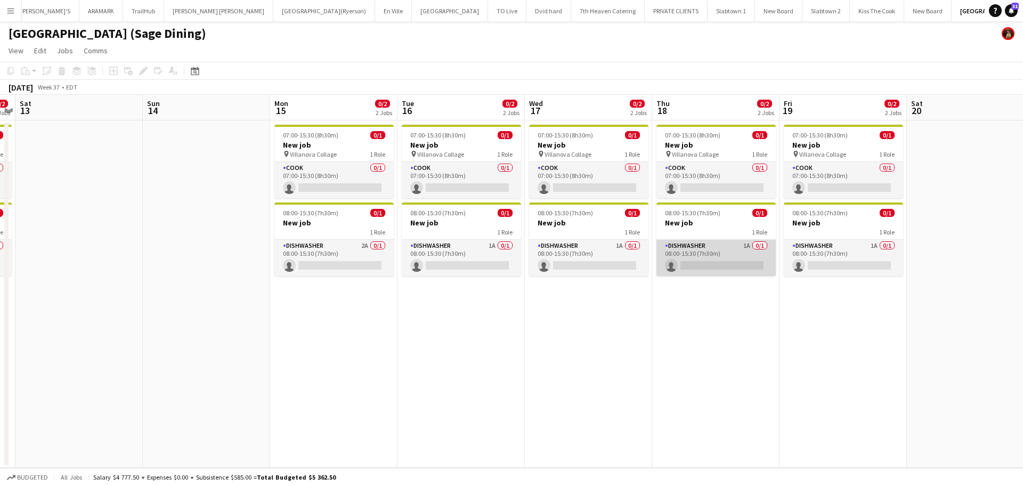
click at [700, 260] on app-card-role "DISHWASHER 1A 0/1 08:00-15:30 (7h30m) single-neutral-actions" at bounding box center [715, 258] width 119 height 36
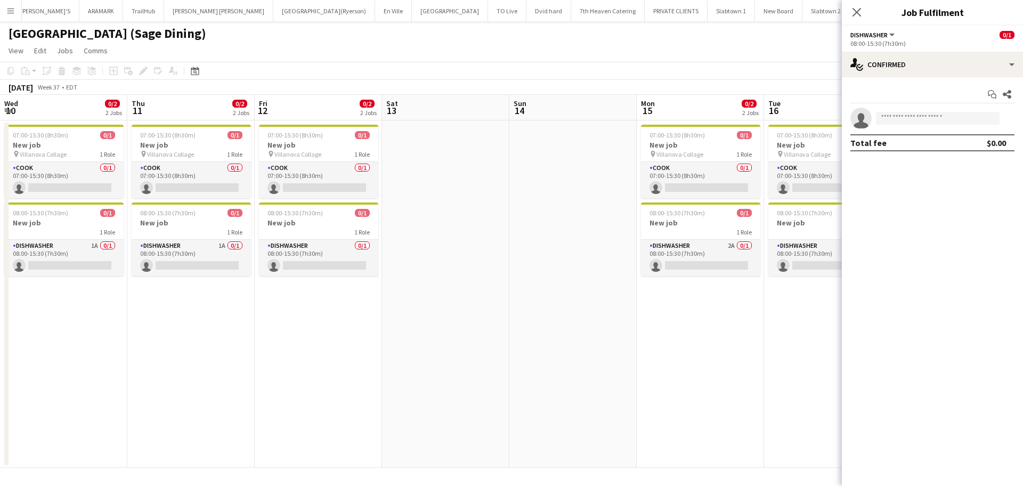
scroll to position [0, 367]
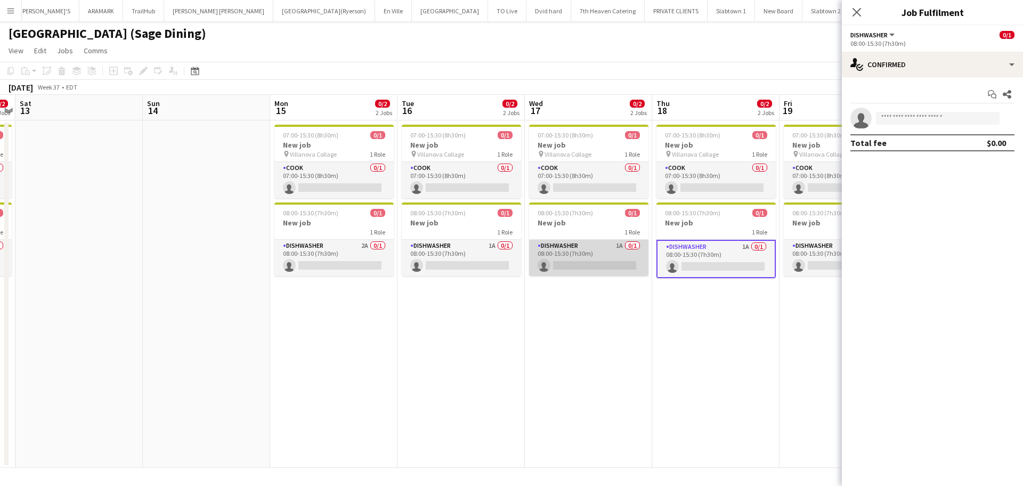
click at [586, 260] on app-card-role "DISHWASHER 1A 0/1 08:00-15:30 (7h30m) single-neutral-actions" at bounding box center [588, 258] width 119 height 36
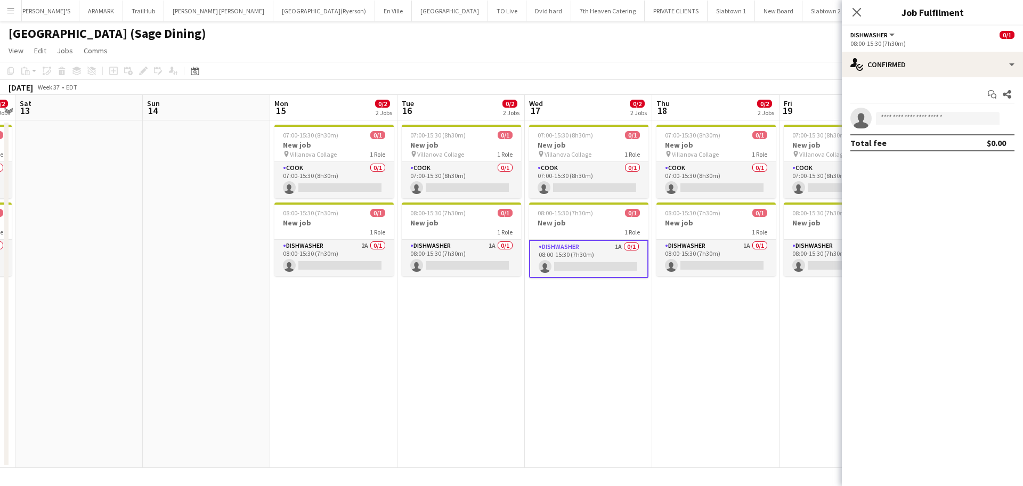
click at [585, 261] on app-card-role "DISHWASHER 1A 0/1 08:00-15:30 (7h30m) single-neutral-actions" at bounding box center [588, 259] width 119 height 38
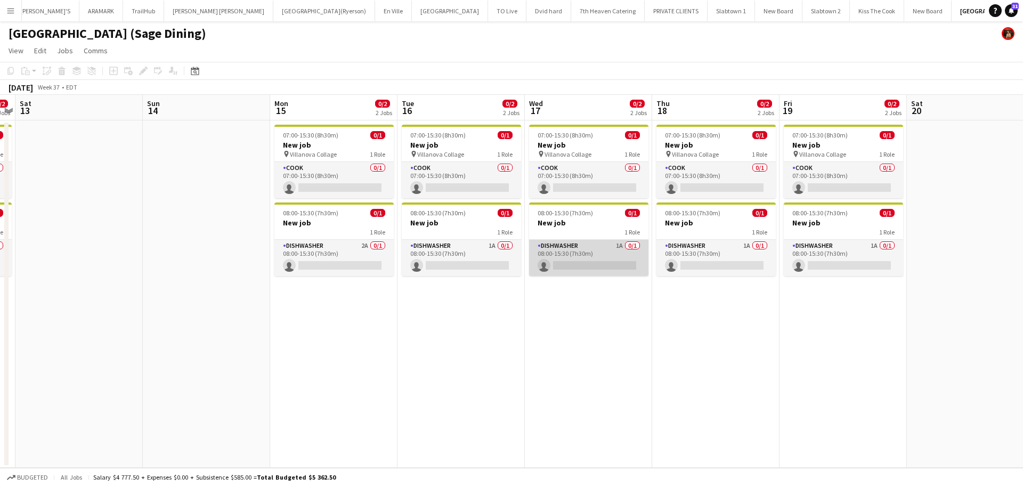
click at [585, 261] on app-card-role "DISHWASHER 1A 0/1 08:00-15:30 (7h30m) single-neutral-actions" at bounding box center [588, 258] width 119 height 36
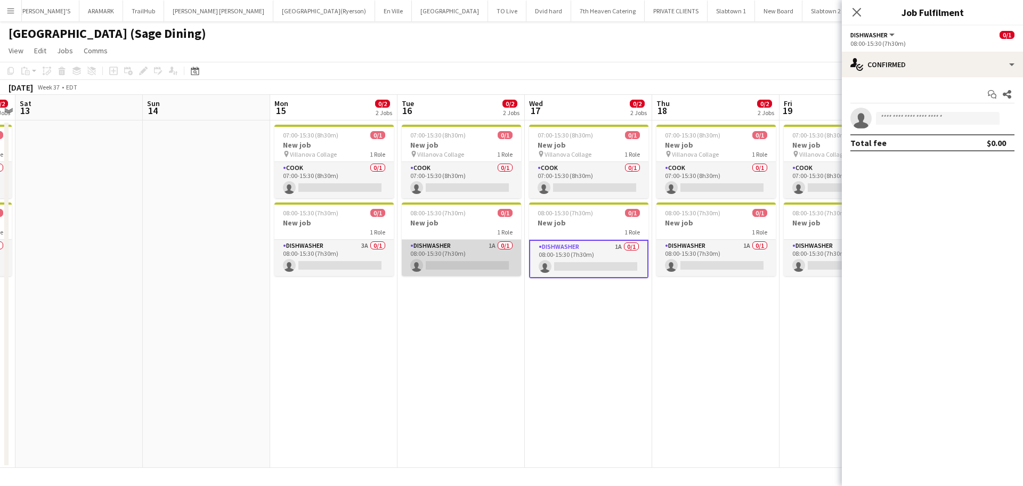
click at [488, 257] on app-card-role "DISHWASHER 1A 0/1 08:00-15:30 (7h30m) single-neutral-actions" at bounding box center [461, 258] width 119 height 36
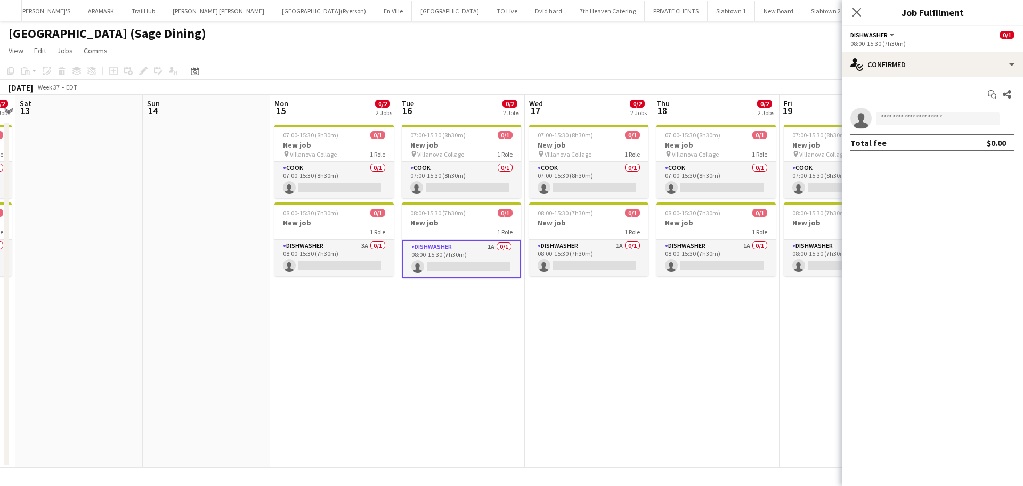
click at [477, 245] on app-card-role "DISHWASHER 1A 0/1 08:00-15:30 (7h30m) single-neutral-actions" at bounding box center [461, 259] width 119 height 38
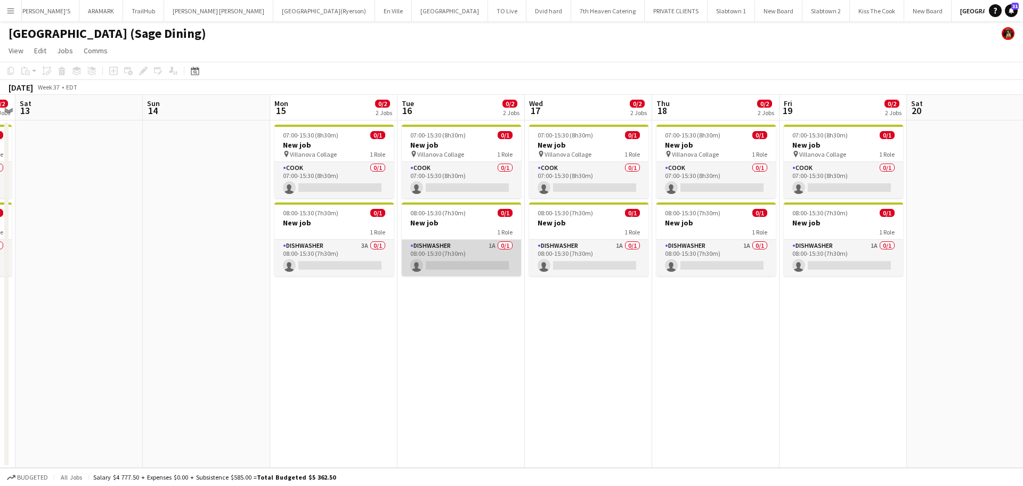
click at [468, 252] on app-card-role "DISHWASHER 1A 0/1 08:00-15:30 (7h30m) single-neutral-actions" at bounding box center [461, 258] width 119 height 36
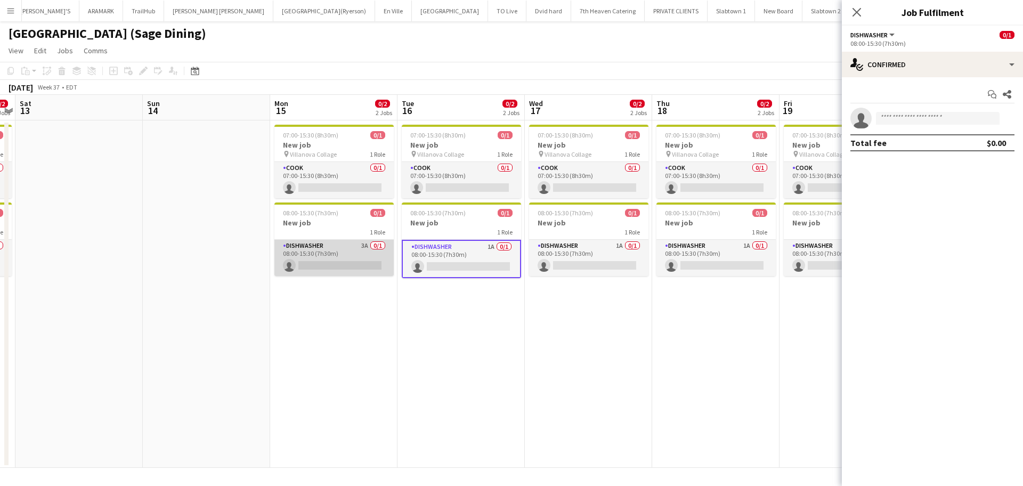
click at [348, 257] on app-card-role "DISHWASHER 3A 0/1 08:00-15:30 (7h30m) single-neutral-actions" at bounding box center [333, 258] width 119 height 36
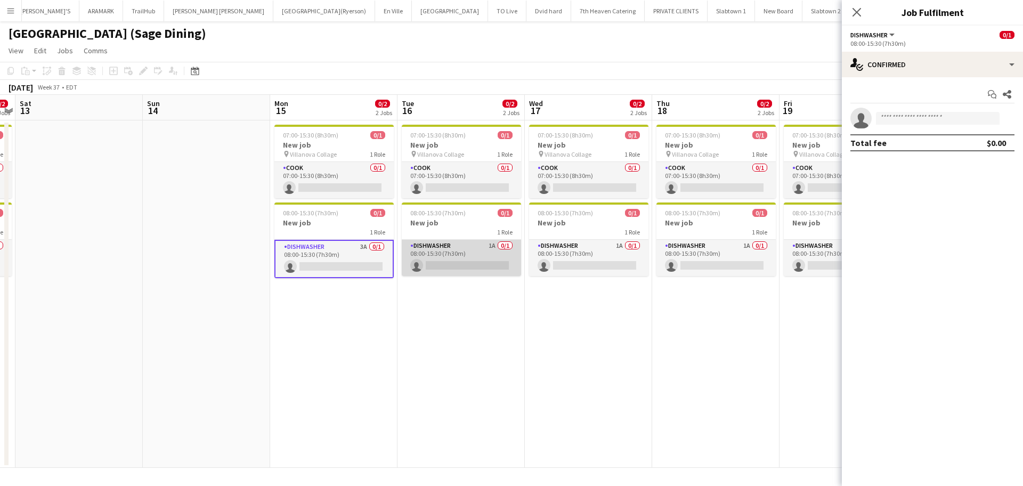
click at [454, 257] on app-card-role "DISHWASHER 1A 0/1 08:00-15:30 (7h30m) single-neutral-actions" at bounding box center [461, 258] width 119 height 36
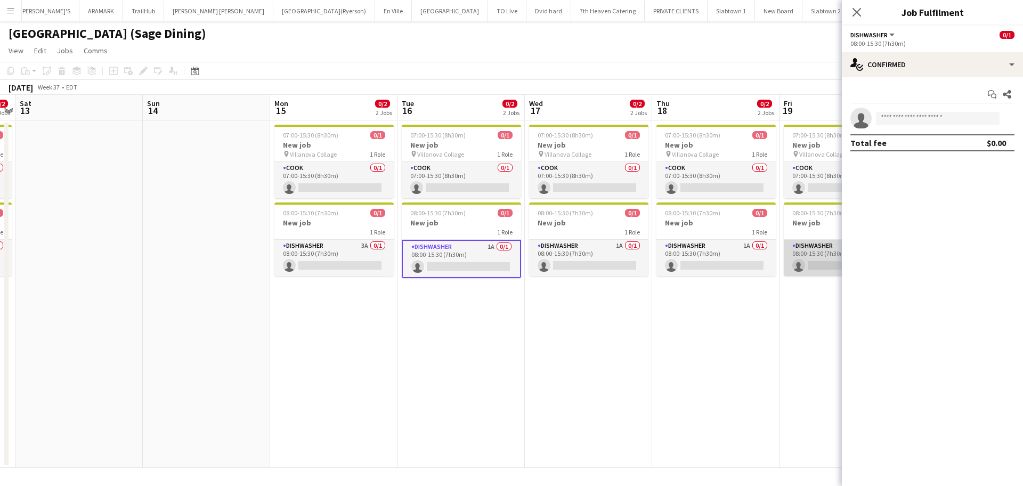
click at [822, 250] on app-card-role "DISHWASHER 1A 0/1 08:00-15:30 (7h30m) single-neutral-actions" at bounding box center [843, 258] width 119 height 36
click at [201, 77] on app-toolbar "Copy Paste Paste Ctrl+V Paste with crew Ctrl+Shift+V Paste linked Job Delete Gr…" at bounding box center [511, 71] width 1023 height 18
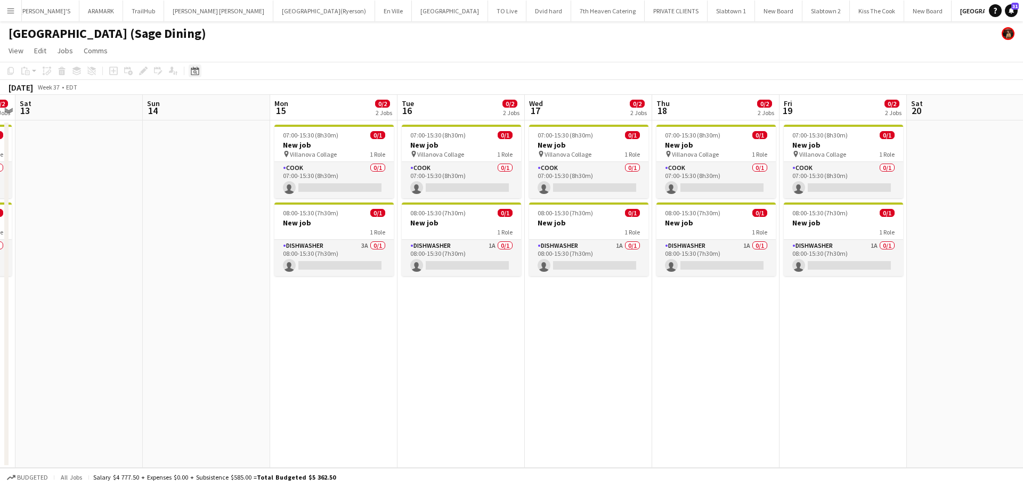
click at [201, 74] on div "Date picker" at bounding box center [195, 70] width 13 height 13
click at [213, 177] on span "9" at bounding box center [211, 176] width 13 height 13
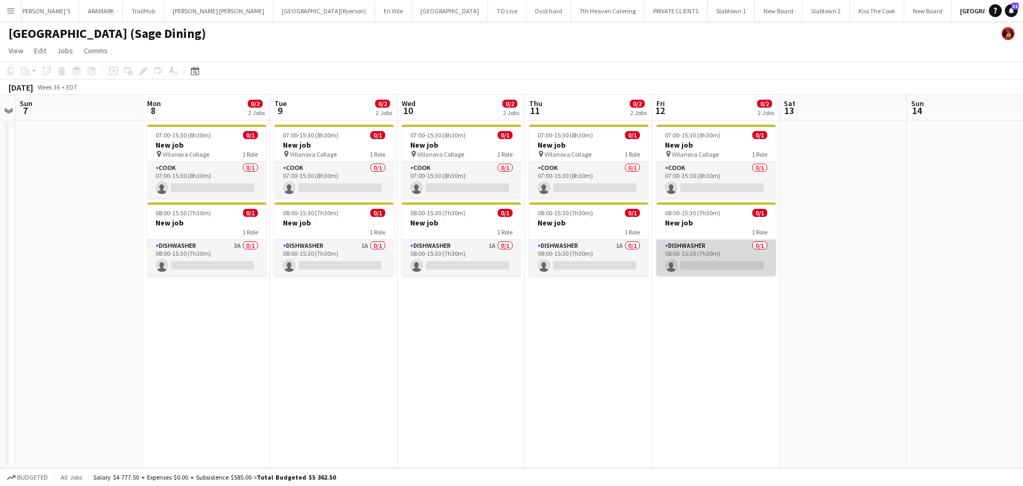
click at [703, 248] on app-card-role "DISHWASHER 0/1 08:00-15:30 (7h30m) single-neutral-actions" at bounding box center [715, 258] width 119 height 36
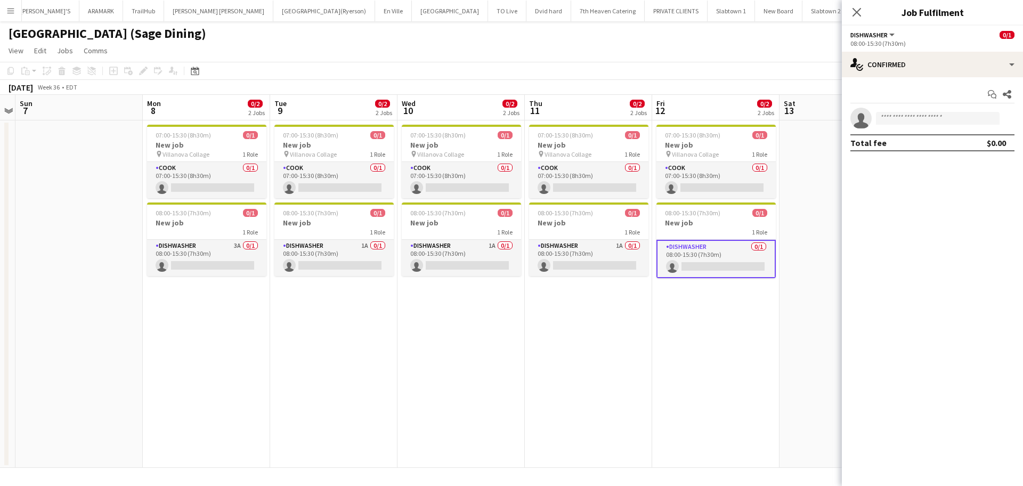
click at [705, 323] on app-date-cell "07:00-15:30 (8h30m) 0/1 New job pin Villanova Collage 1 Role COOK 0/1 07:00-15:…" at bounding box center [715, 293] width 127 height 347
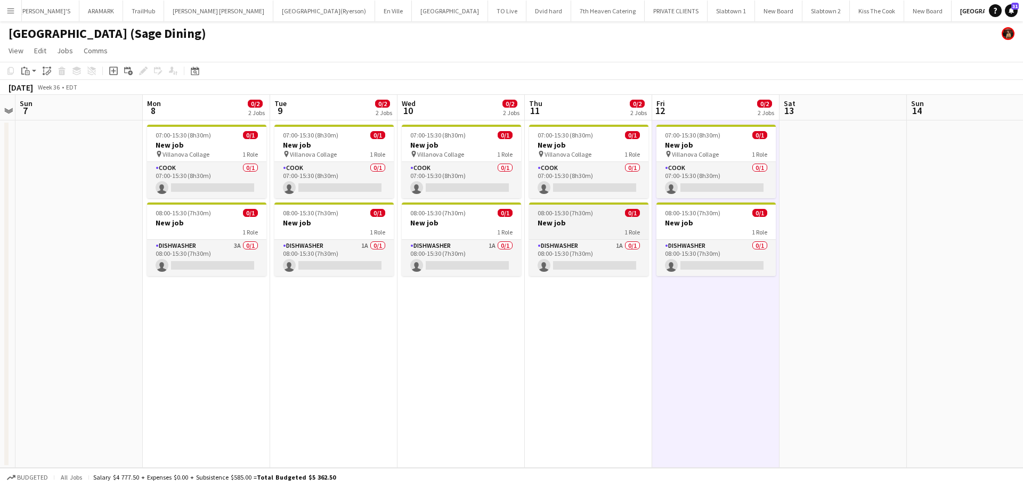
click at [559, 238] on app-job-card "08:00-15:30 (7h30m) 0/1 New job 1 Role DISHWASHER 1A 0/1 08:00-15:30 (7h30m) si…" at bounding box center [588, 239] width 119 height 74
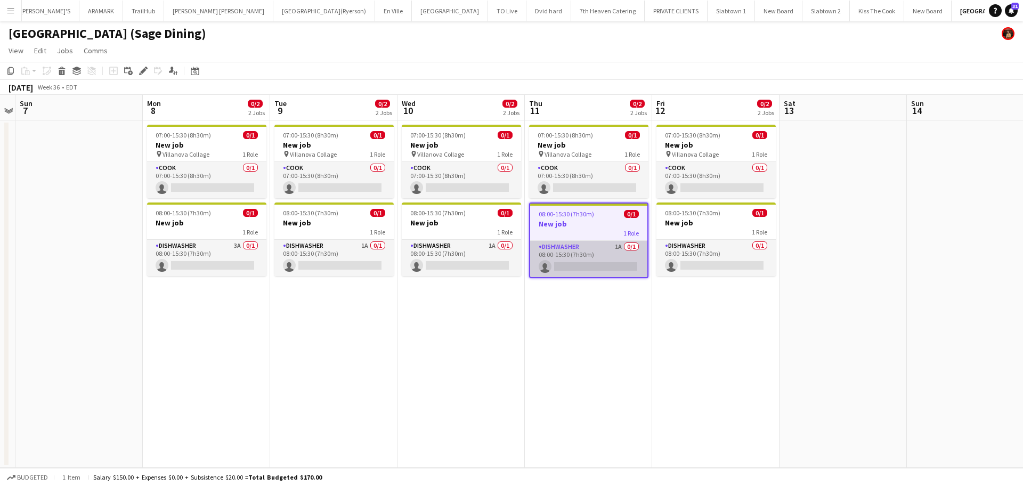
click at [604, 249] on app-card-role "DISHWASHER 1A 0/1 08:00-15:30 (7h30m) single-neutral-actions" at bounding box center [588, 259] width 117 height 36
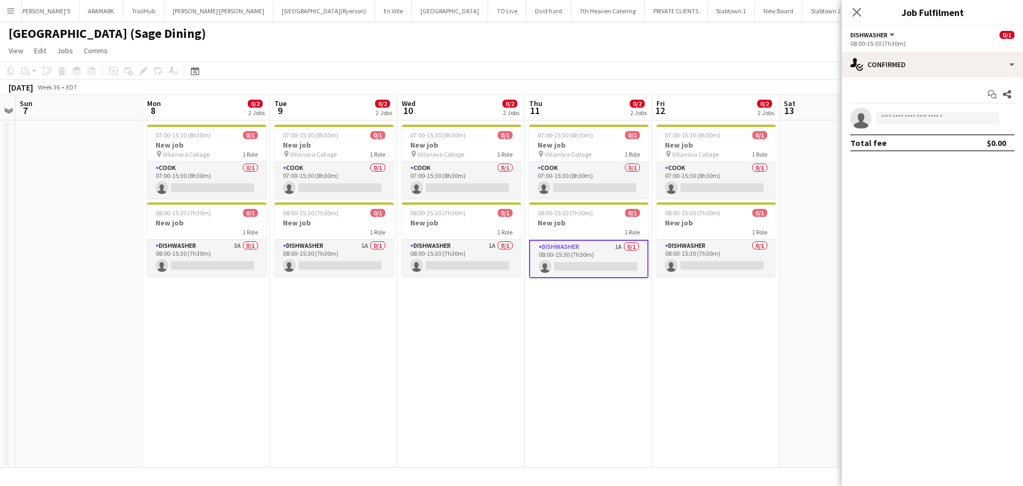
click at [790, 232] on app-date-cell at bounding box center [842, 293] width 127 height 347
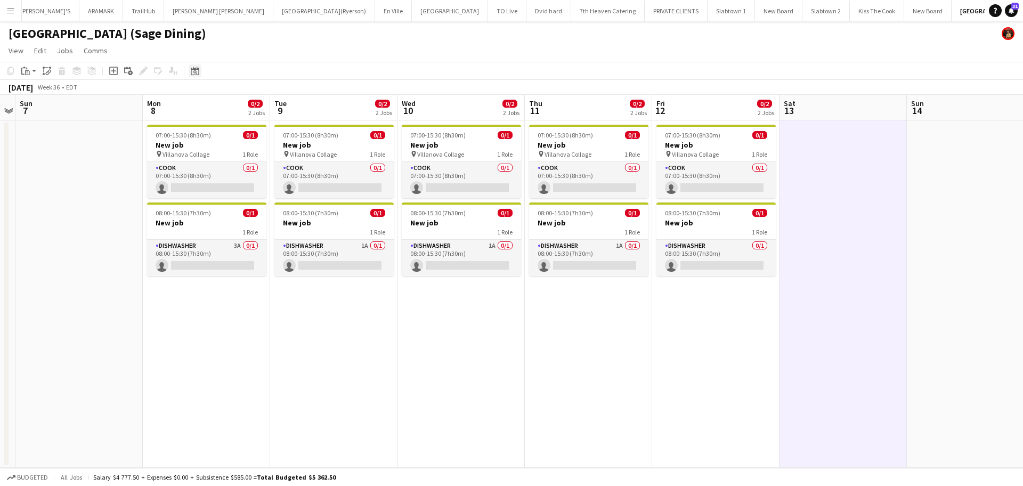
click at [193, 70] on icon "Date picker" at bounding box center [195, 71] width 9 height 9
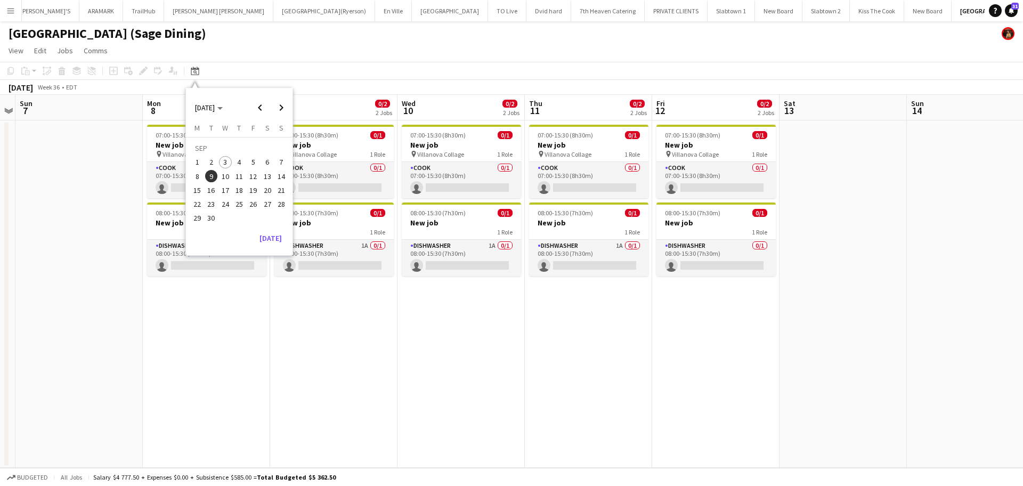
click at [226, 162] on span "3" at bounding box center [225, 162] width 13 height 13
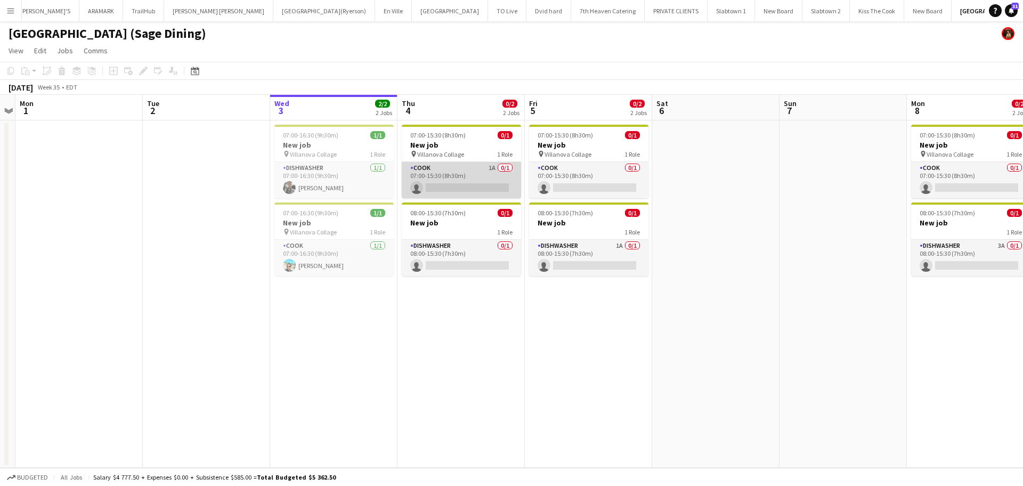
click at [467, 176] on app-card-role "COOK 1A 0/1 07:00-15:30 (8h30m) single-neutral-actions" at bounding box center [461, 180] width 119 height 36
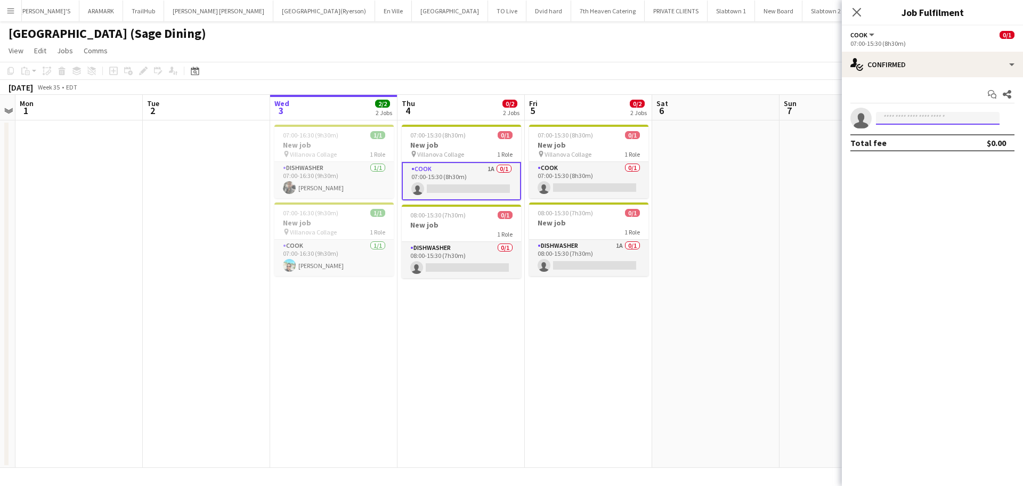
click at [914, 112] on input at bounding box center [938, 118] width 124 height 13
type input "***"
click at [929, 145] on span "krishnamaharaj225@gmail.com" at bounding box center [937, 142] width 107 height 9
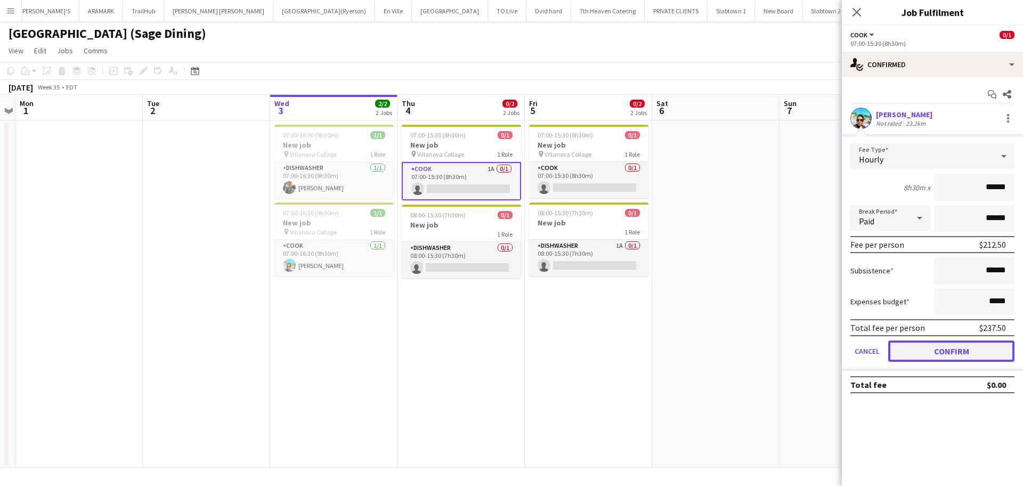
click at [963, 353] on button "Confirm" at bounding box center [951, 350] width 126 height 21
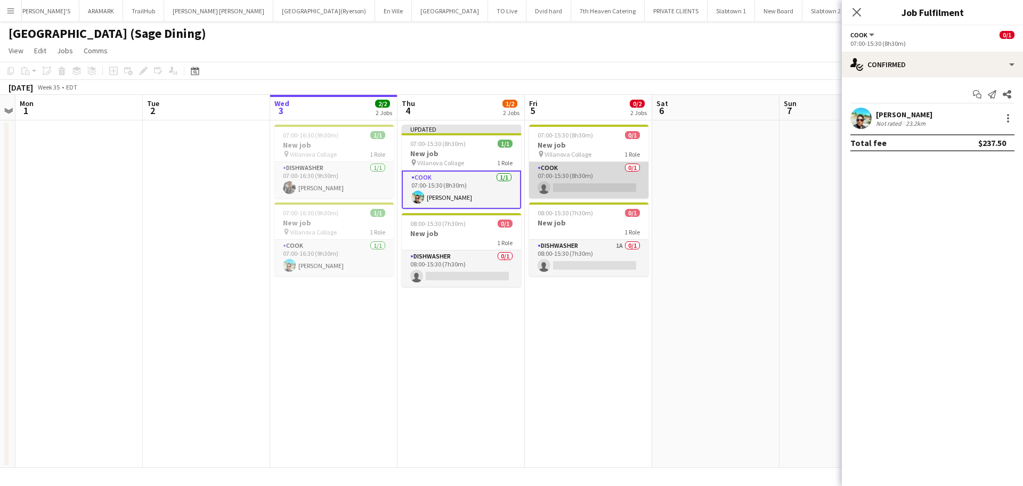
click at [587, 188] on app-card-role "COOK 0/1 07:00-15:30 (8h30m) single-neutral-actions" at bounding box center [588, 180] width 119 height 36
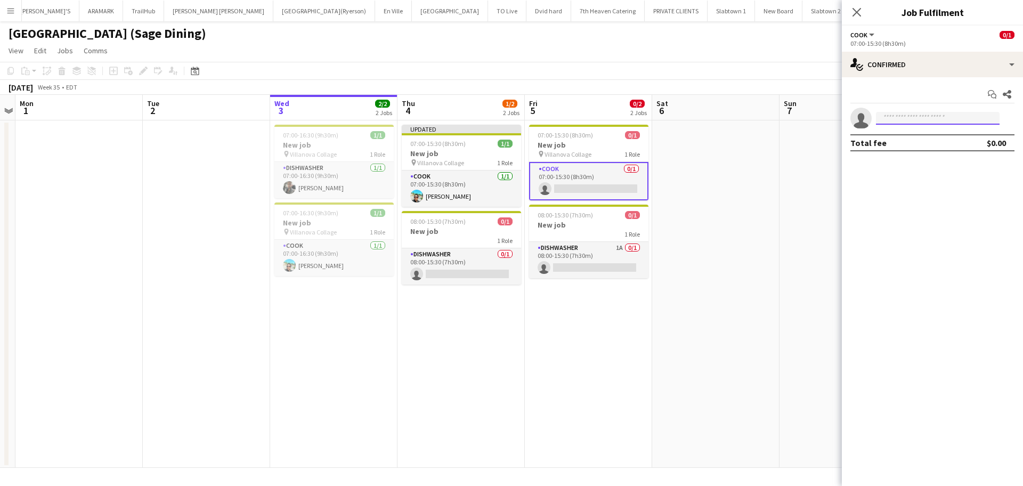
click at [885, 118] on input at bounding box center [938, 118] width 124 height 13
type input "******"
click at [910, 134] on span "[PERSON_NAME]" at bounding box center [914, 133] width 61 height 9
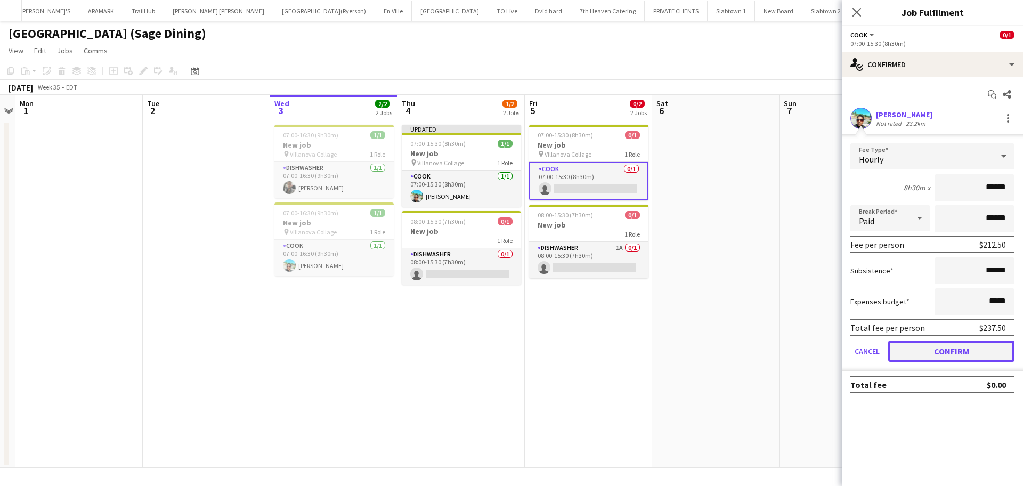
click at [940, 356] on button "Confirm" at bounding box center [951, 350] width 126 height 21
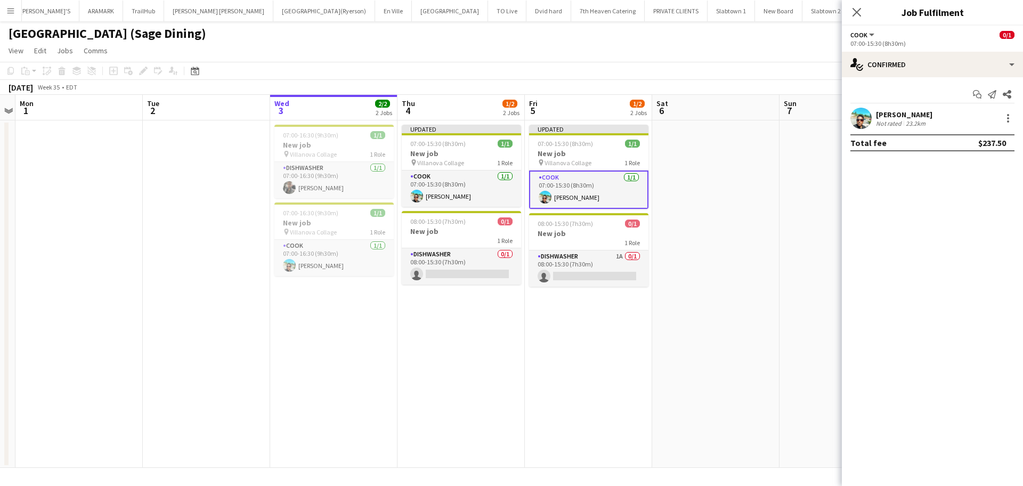
click at [735, 318] on app-date-cell at bounding box center [715, 293] width 127 height 347
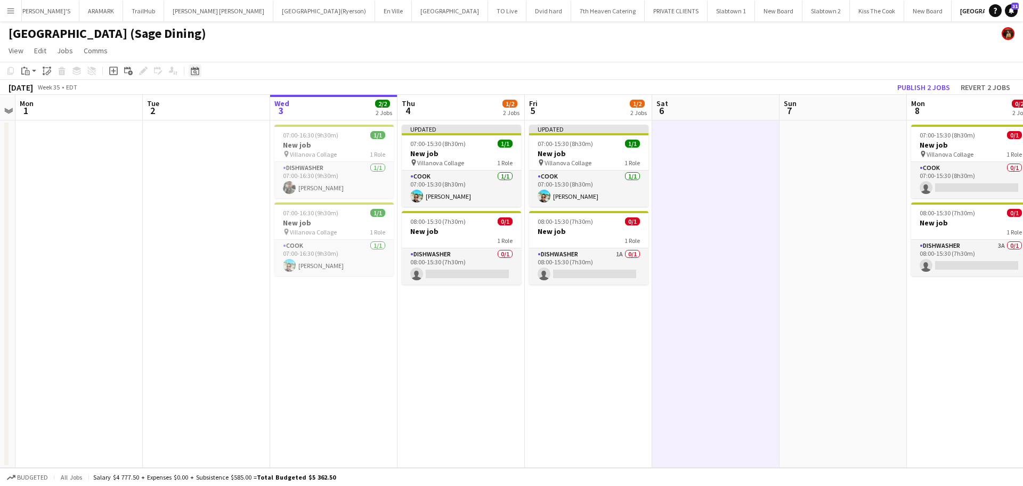
click at [194, 71] on icon at bounding box center [195, 72] width 4 height 4
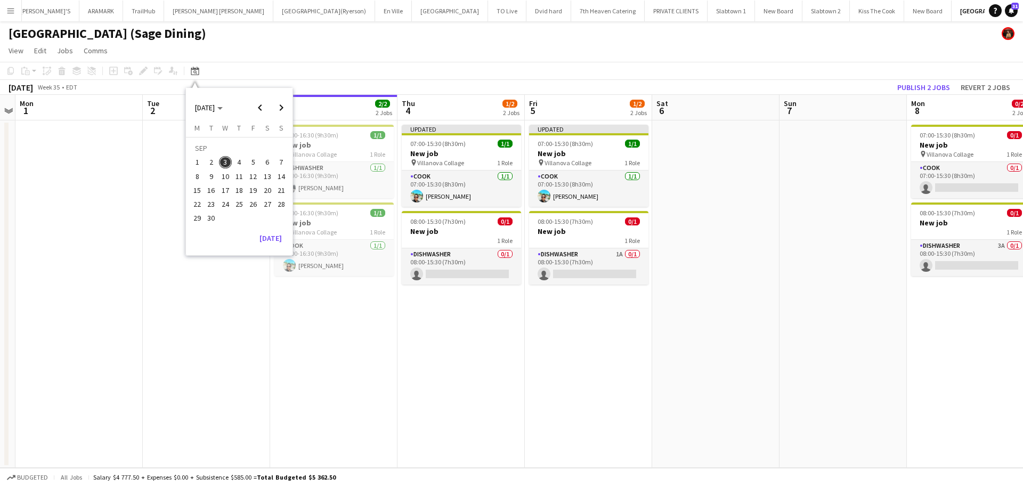
click at [197, 178] on span "8" at bounding box center [197, 176] width 13 height 13
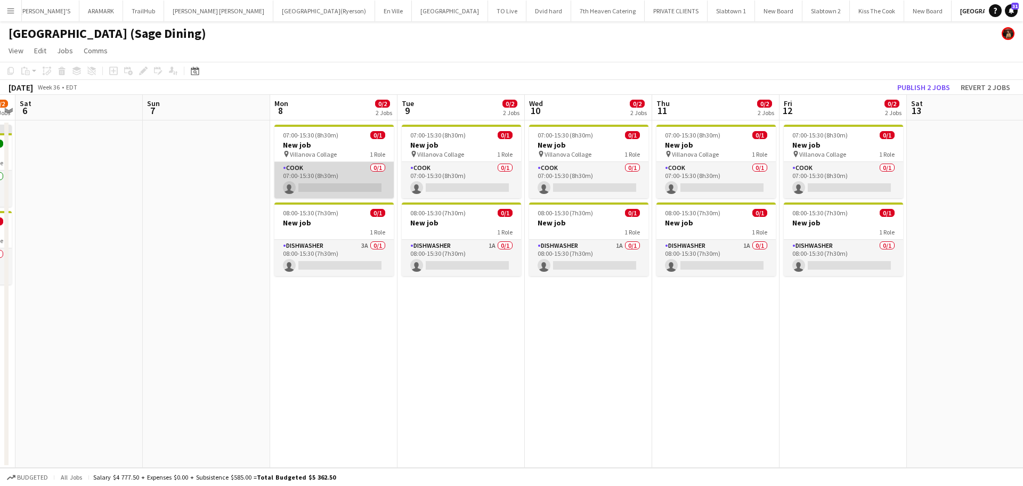
click at [333, 188] on app-card-role "COOK 0/1 07:00-15:30 (8h30m) single-neutral-actions" at bounding box center [333, 180] width 119 height 36
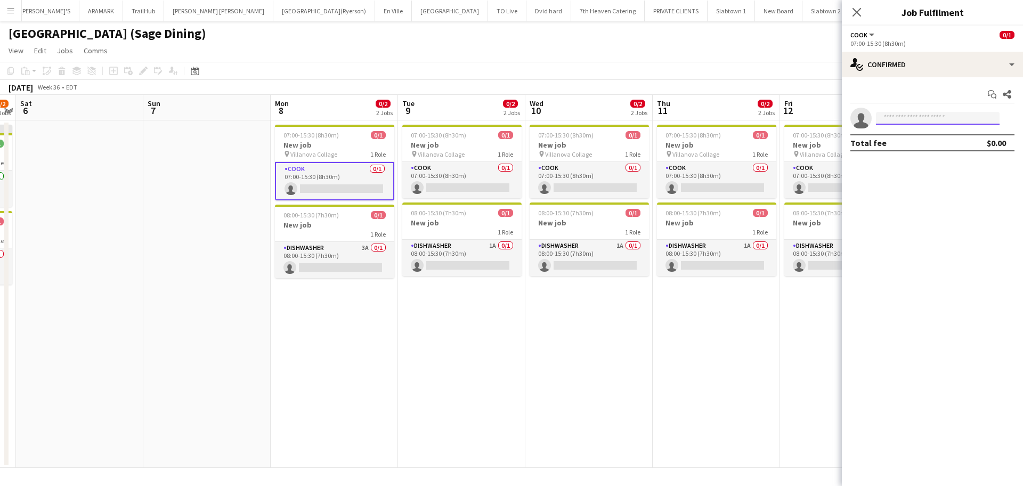
click at [918, 113] on input at bounding box center [938, 118] width 124 height 13
type input "****"
click at [884, 142] on mat-option "Krishna Maharaj Active krishnamaharaj225@gmail.com +1416-271-4989" at bounding box center [938, 142] width 124 height 26
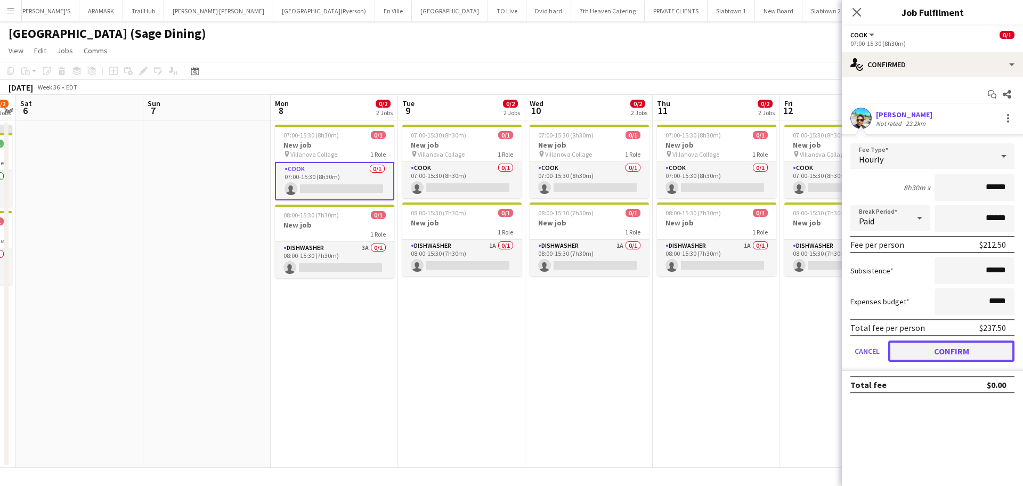
click at [985, 351] on button "Confirm" at bounding box center [951, 350] width 126 height 21
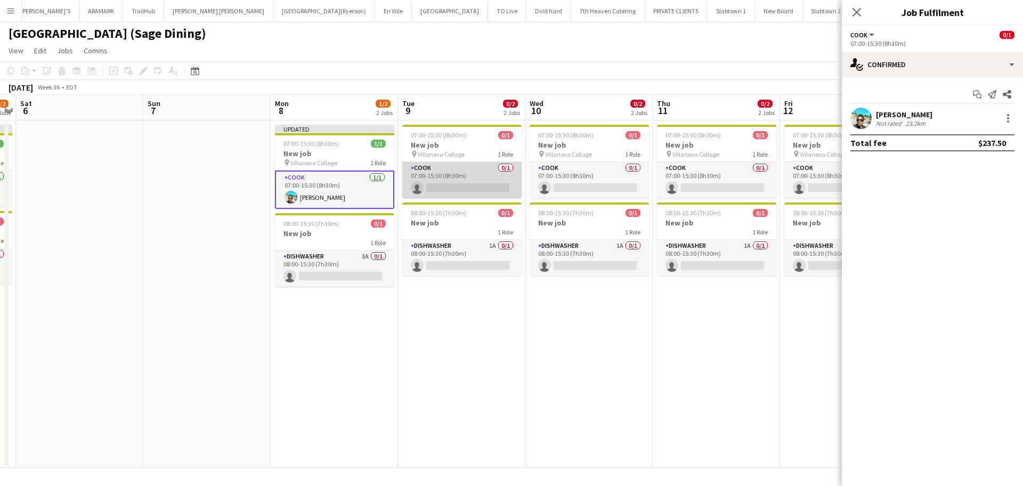
click at [448, 176] on app-card-role "COOK 0/1 07:00-15:30 (8h30m) single-neutral-actions" at bounding box center [461, 180] width 119 height 36
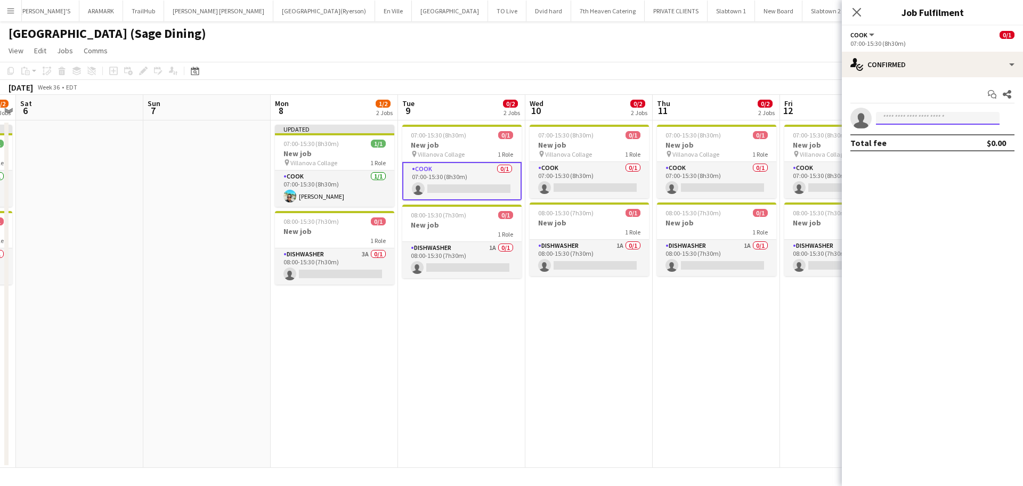
click at [893, 118] on input at bounding box center [938, 118] width 124 height 13
type input "*******"
click at [951, 145] on span "krishnamaharaj225@gmail.com" at bounding box center [937, 142] width 107 height 9
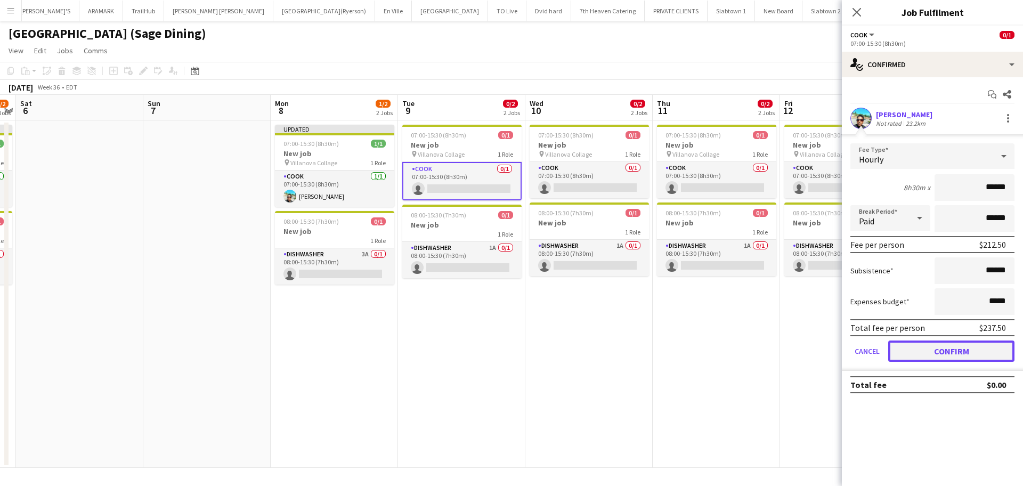
click at [957, 353] on button "Confirm" at bounding box center [951, 350] width 126 height 21
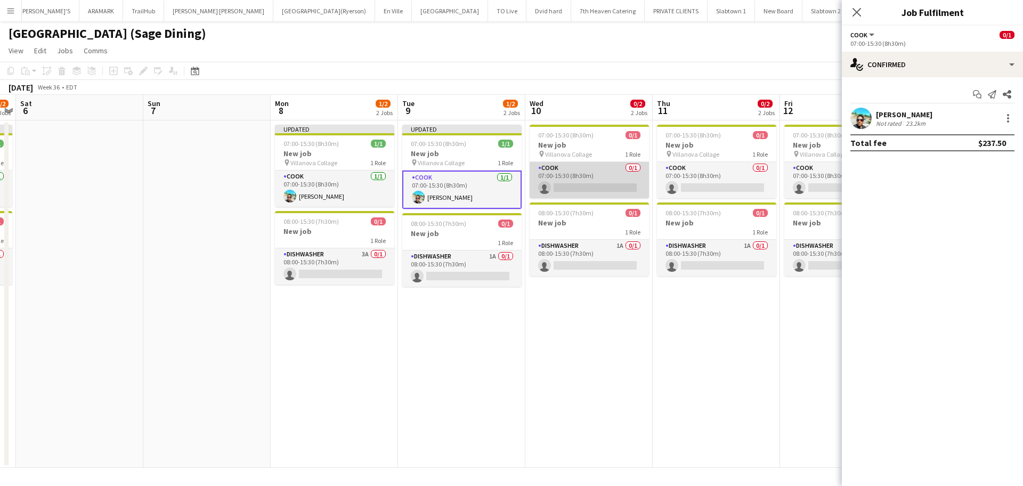
click at [584, 185] on app-card-role "COOK 0/1 07:00-15:30 (8h30m) single-neutral-actions" at bounding box center [589, 180] width 119 height 36
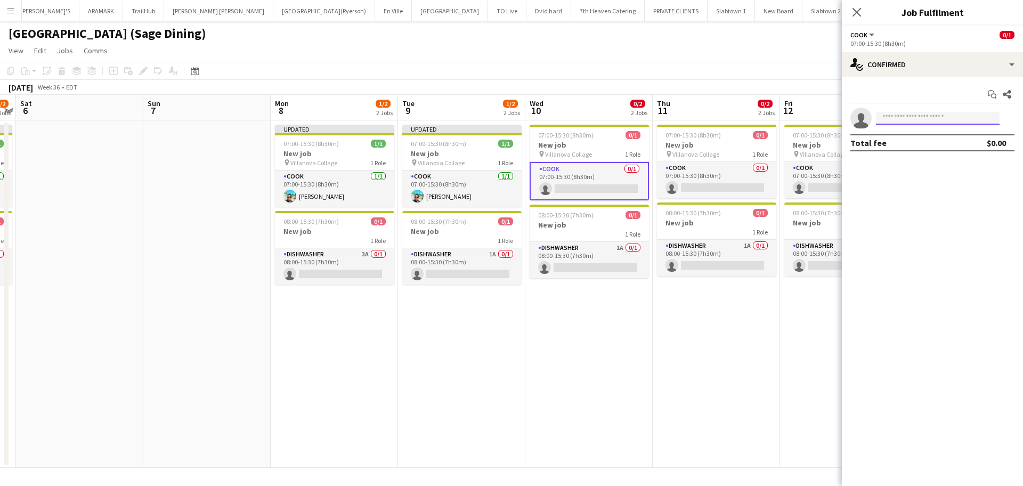
click at [890, 118] on input at bounding box center [938, 118] width 124 height 13
type input "*****"
click at [923, 139] on span "krishnamaharaj225@gmail.com" at bounding box center [937, 142] width 107 height 9
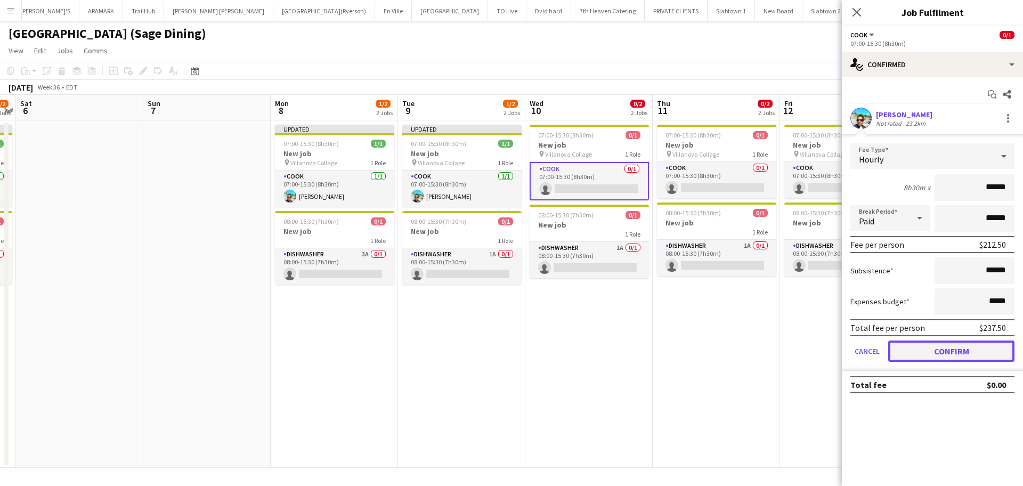
click at [941, 348] on button "Confirm" at bounding box center [951, 350] width 126 height 21
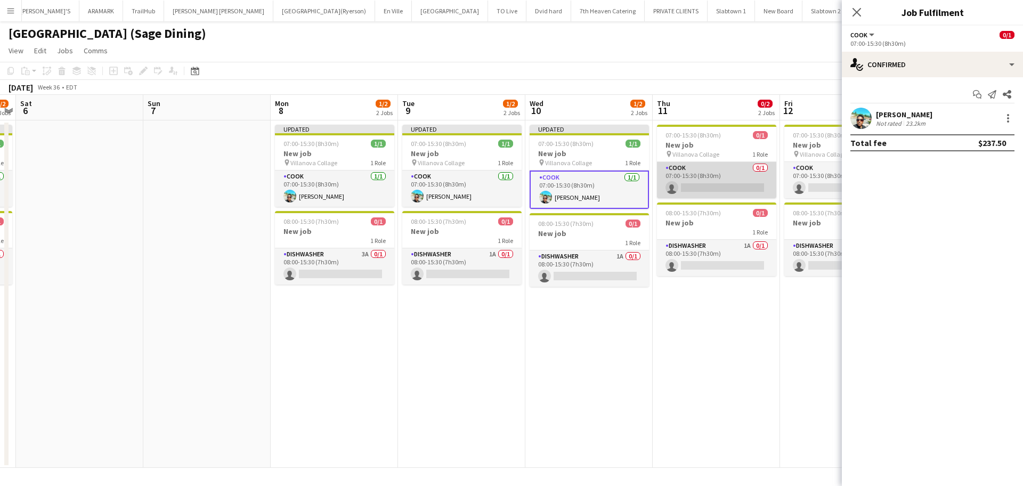
click at [695, 188] on app-card-role "COOK 0/1 07:00-15:30 (8h30m) single-neutral-actions" at bounding box center [716, 180] width 119 height 36
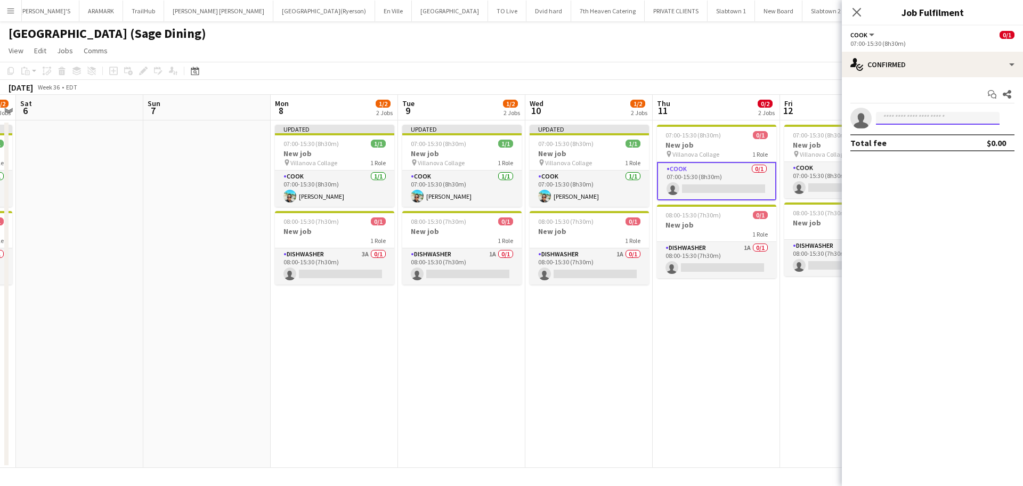
click at [916, 112] on input at bounding box center [938, 118] width 124 height 13
type input "*****"
click at [916, 137] on span "[PERSON_NAME]" at bounding box center [914, 133] width 61 height 9
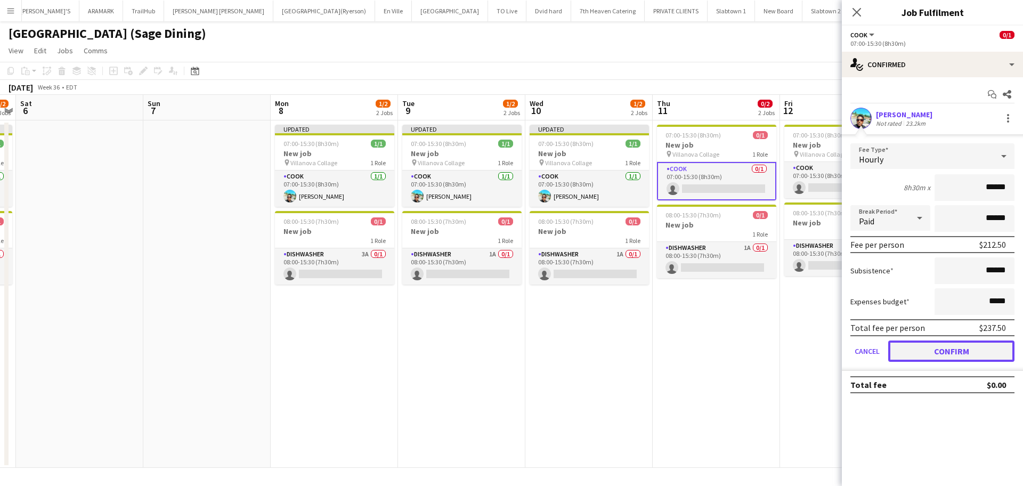
click at [934, 353] on button "Confirm" at bounding box center [951, 350] width 126 height 21
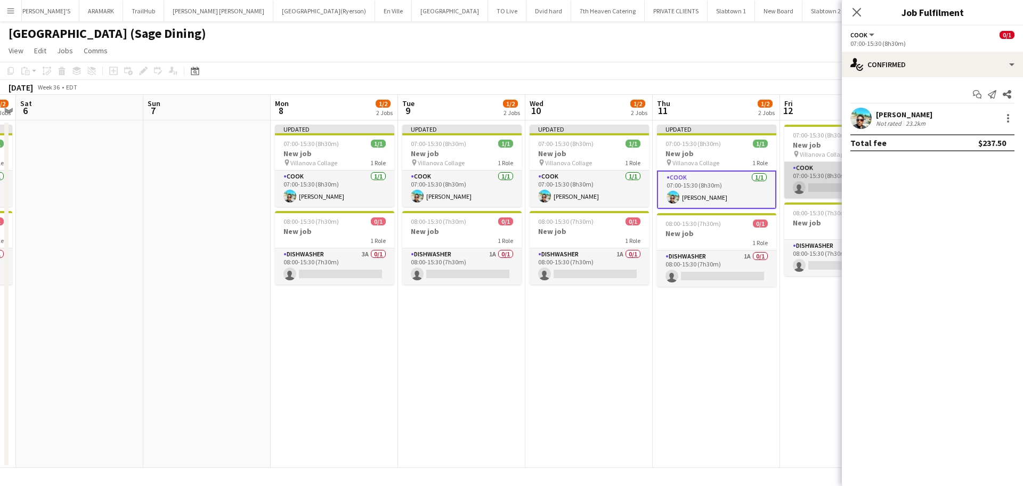
click at [824, 184] on app-card-role "COOK 0/1 07:00-15:30 (8h30m) single-neutral-actions" at bounding box center [843, 180] width 119 height 36
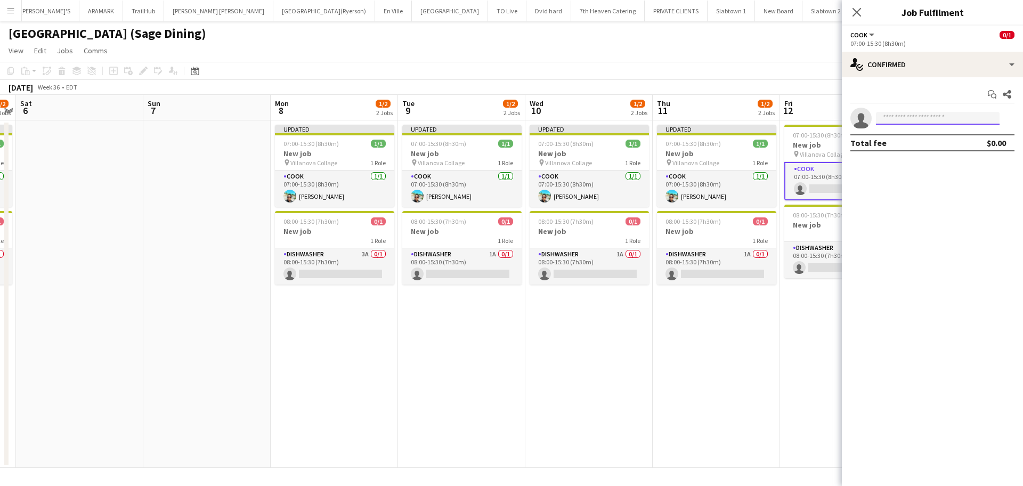
click at [891, 120] on input at bounding box center [938, 118] width 124 height 13
type input "*******"
click at [907, 137] on span "[PERSON_NAME]" at bounding box center [914, 133] width 61 height 9
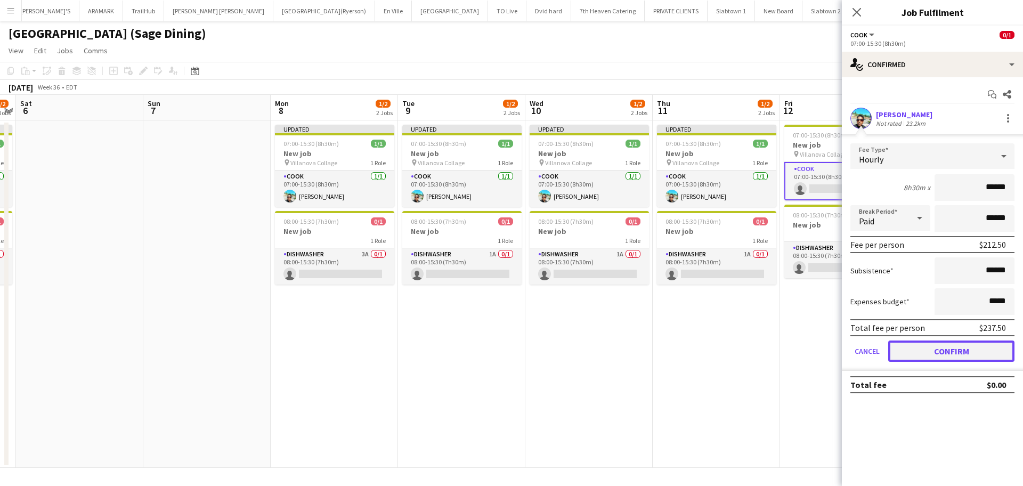
click at [909, 354] on button "Confirm" at bounding box center [951, 350] width 126 height 21
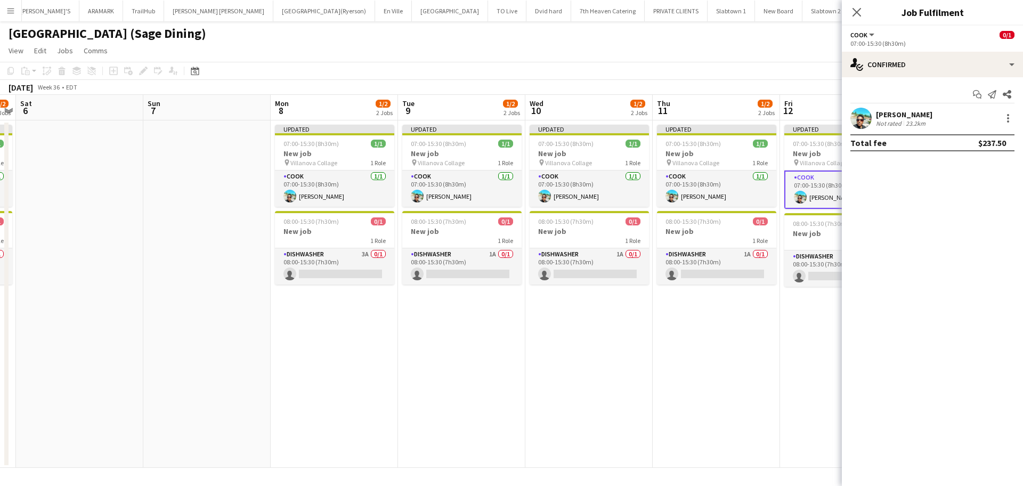
click at [745, 400] on app-date-cell "Updated 07:00-15:30 (8h30m) 1/1 New job pin Villanova Collage 1 Role COOK 1/1 0…" at bounding box center [716, 293] width 127 height 347
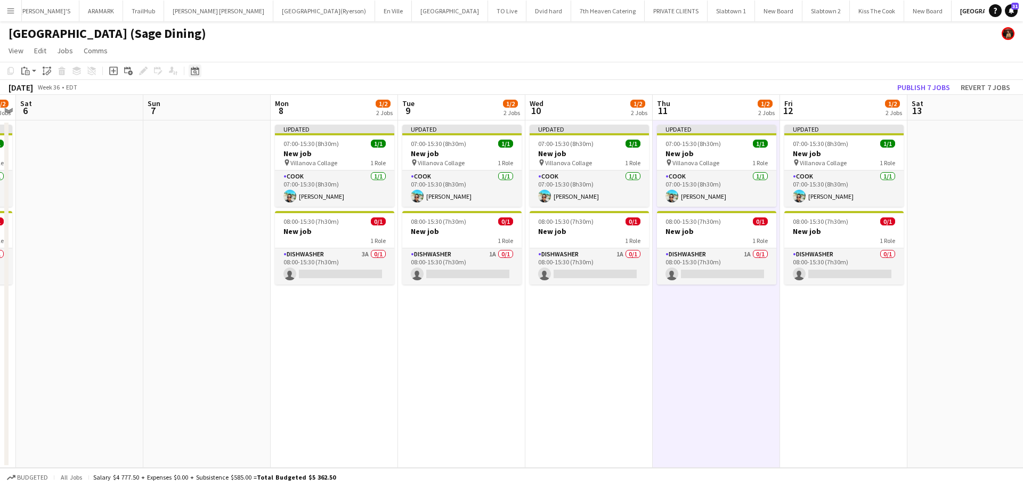
click at [195, 71] on icon at bounding box center [195, 72] width 4 height 4
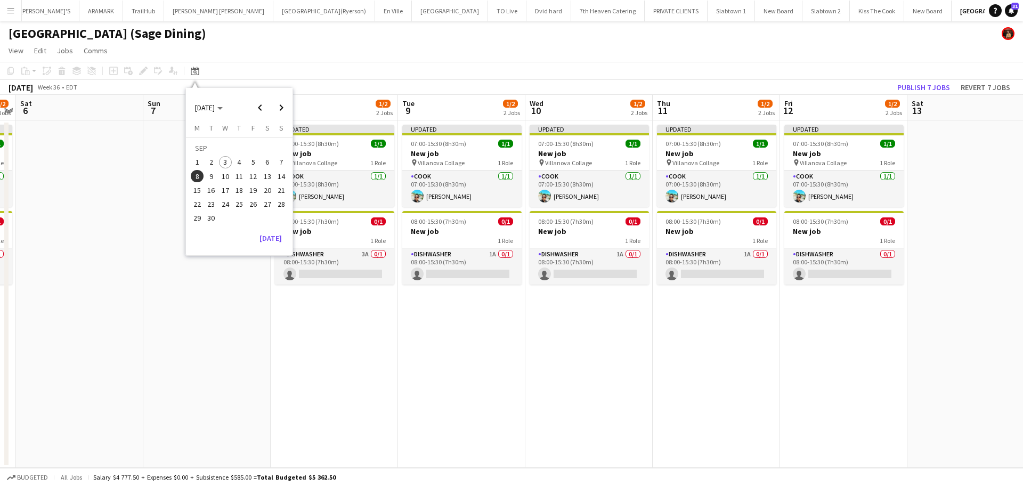
click at [193, 189] on span "15" at bounding box center [197, 190] width 13 height 13
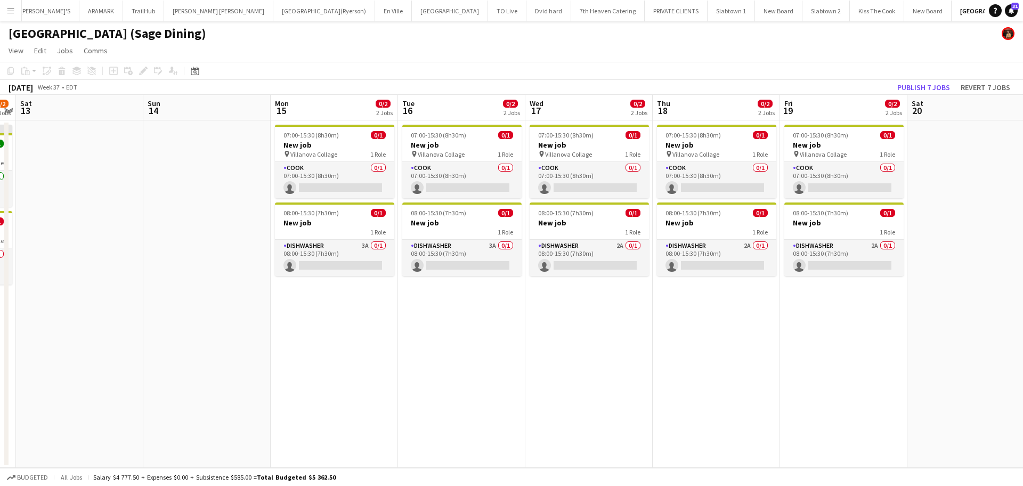
scroll to position [0, 367]
click at [334, 189] on app-card-role "COOK 0/1 07:00-15:30 (8h30m) single-neutral-actions" at bounding box center [333, 180] width 119 height 36
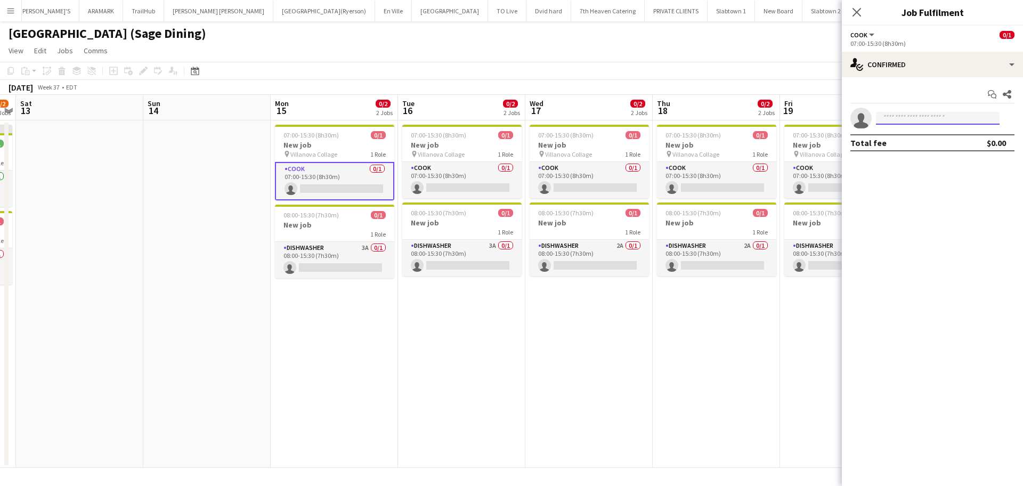
click at [896, 117] on input at bounding box center [938, 118] width 124 height 13
type input "*******"
click at [905, 134] on span "[PERSON_NAME]" at bounding box center [914, 133] width 61 height 9
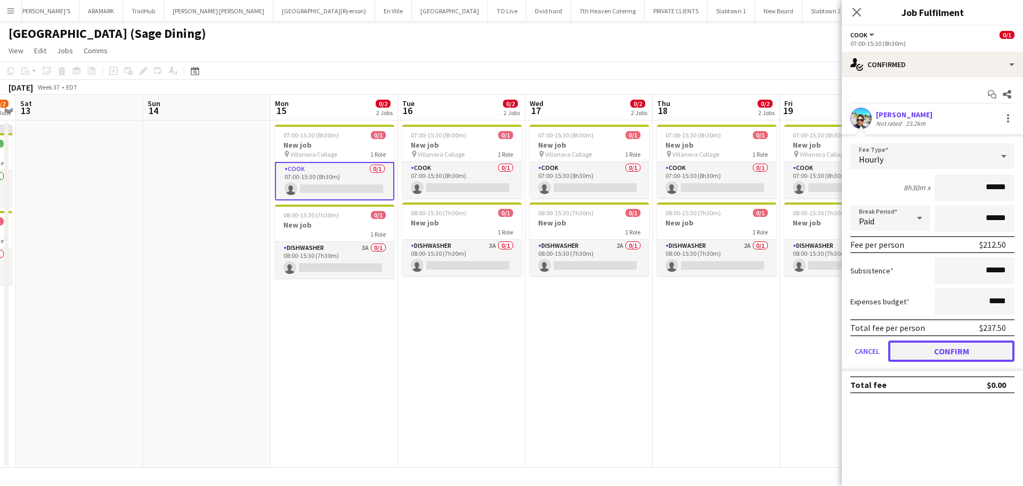
click at [958, 347] on button "Confirm" at bounding box center [951, 350] width 126 height 21
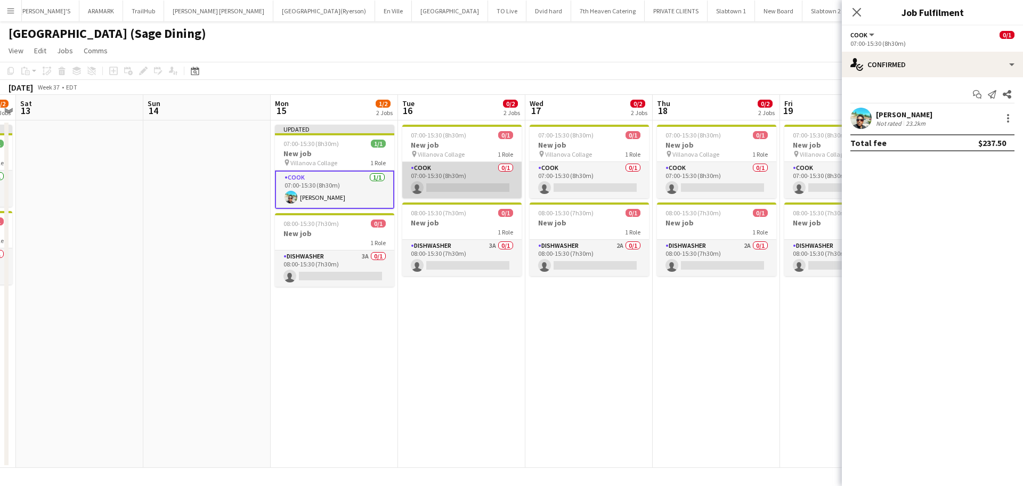
click at [438, 190] on app-card-role "COOK 0/1 07:00-15:30 (8h30m) single-neutral-actions" at bounding box center [461, 180] width 119 height 36
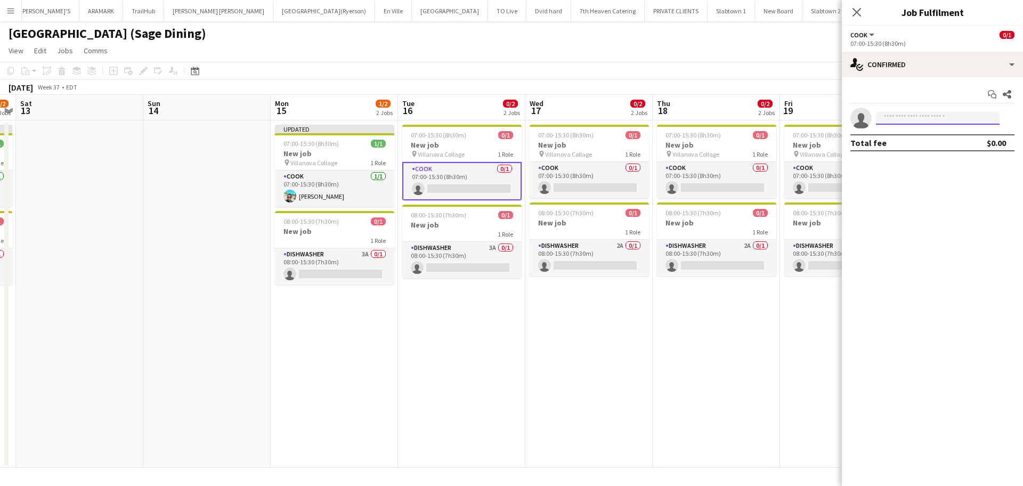
click at [897, 117] on input at bounding box center [938, 118] width 124 height 13
type input "*******"
click at [932, 152] on span "+1416-271-4989" at bounding box center [937, 151] width 107 height 9
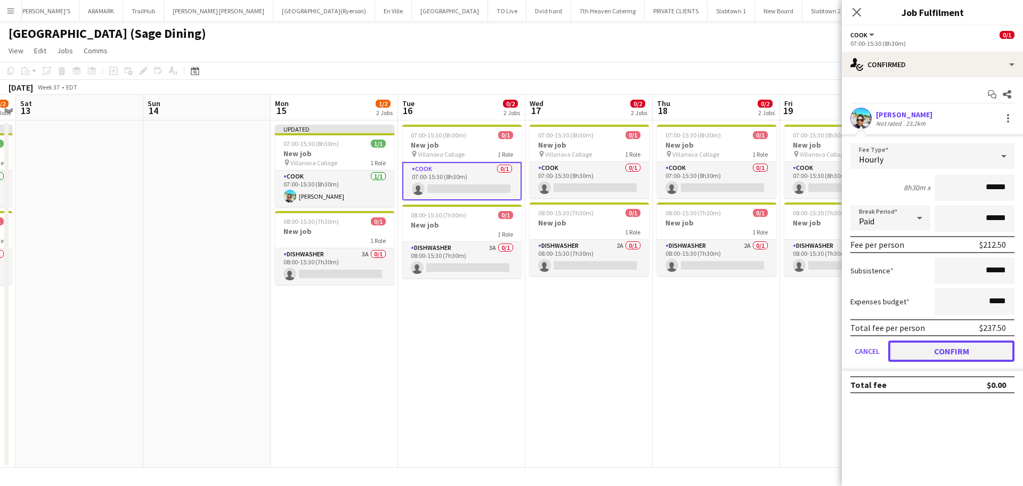
click at [976, 354] on button "Confirm" at bounding box center [951, 350] width 126 height 21
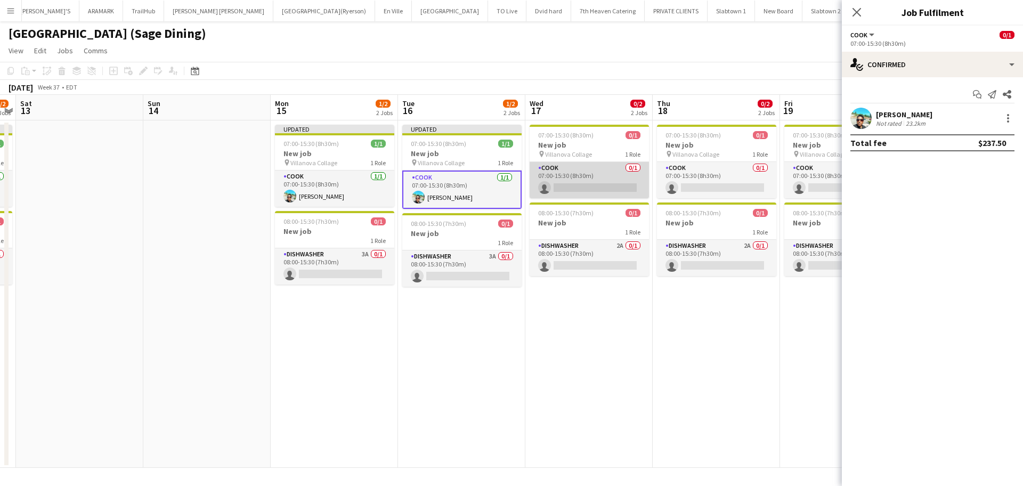
click at [581, 192] on app-card-role "COOK 0/1 07:00-15:30 (8h30m) single-neutral-actions" at bounding box center [589, 180] width 119 height 36
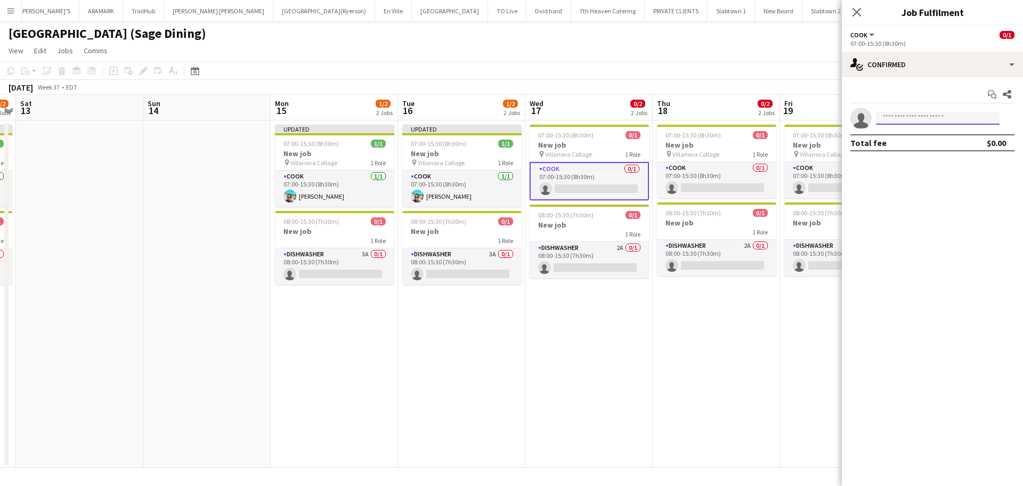
click at [904, 119] on input at bounding box center [938, 118] width 124 height 13
type input "*******"
click at [923, 138] on span "krishnamaharaj225@gmail.com" at bounding box center [937, 142] width 107 height 9
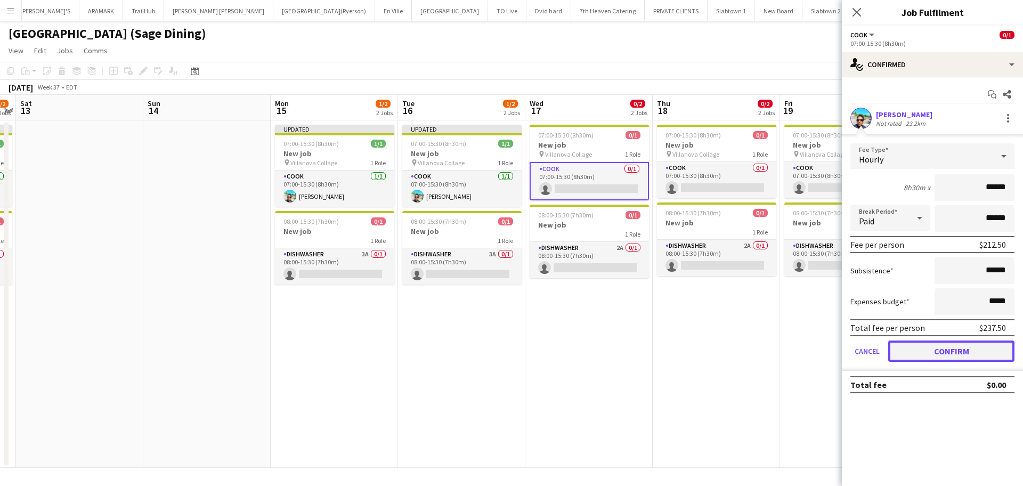
click at [953, 351] on button "Confirm" at bounding box center [951, 350] width 126 height 21
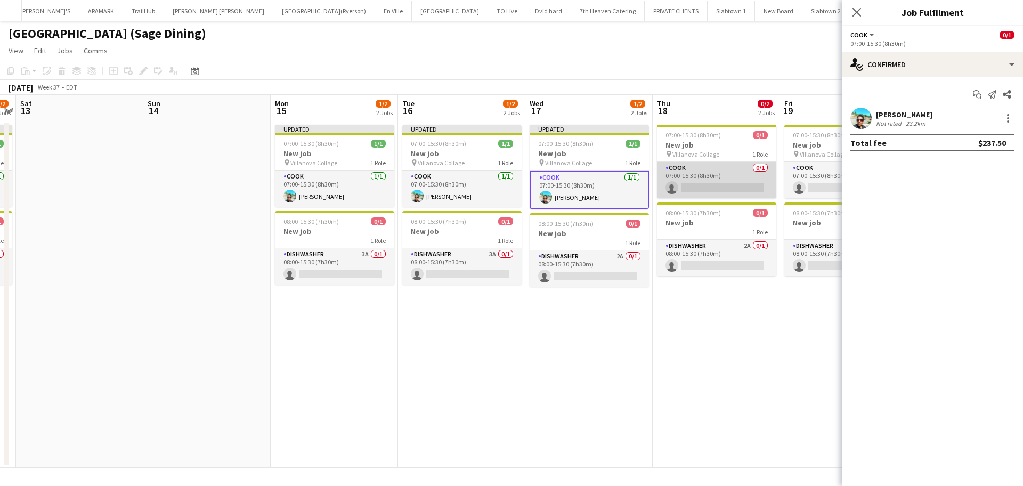
click at [735, 188] on app-card-role "COOK 0/1 07:00-15:30 (8h30m) single-neutral-actions" at bounding box center [716, 180] width 119 height 36
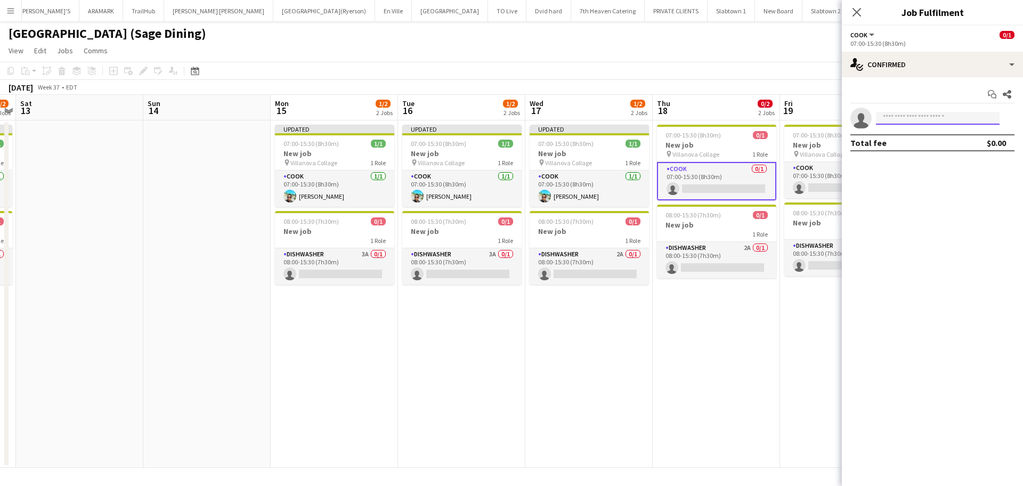
click at [893, 118] on input at bounding box center [938, 118] width 124 height 13
type input "*******"
click at [907, 143] on span "krishnamaharaj225@gmail.com" at bounding box center [937, 142] width 107 height 9
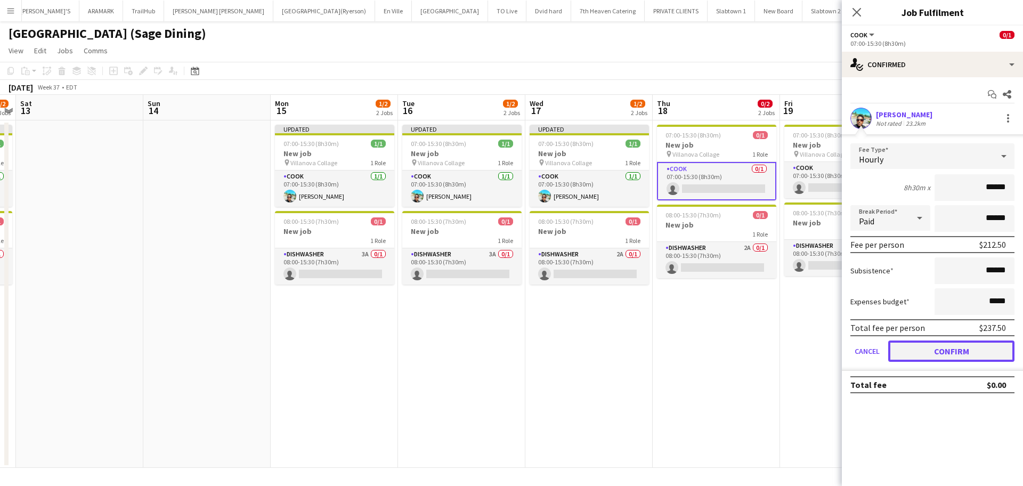
click at [935, 356] on button "Confirm" at bounding box center [951, 350] width 126 height 21
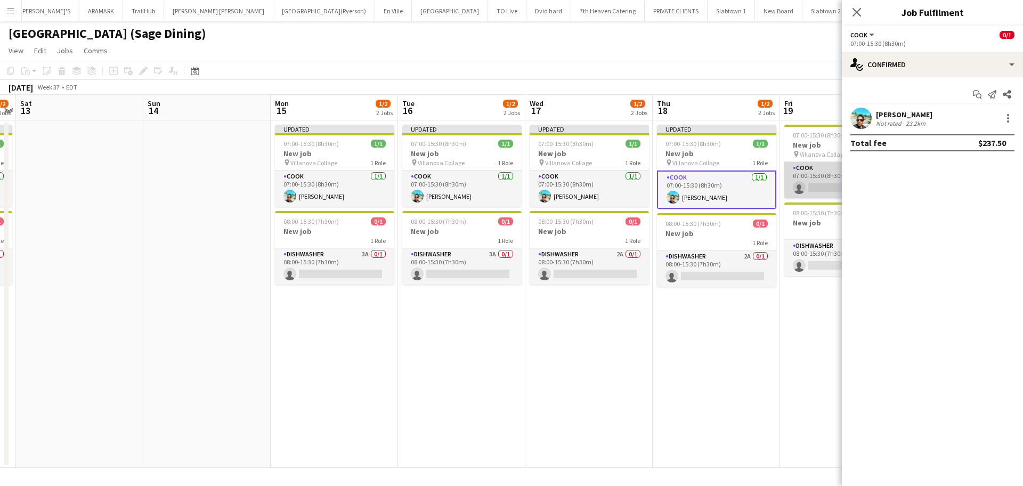
click at [812, 188] on app-card-role "COOK 0/1 07:00-15:30 (8h30m) single-neutral-actions" at bounding box center [843, 180] width 119 height 36
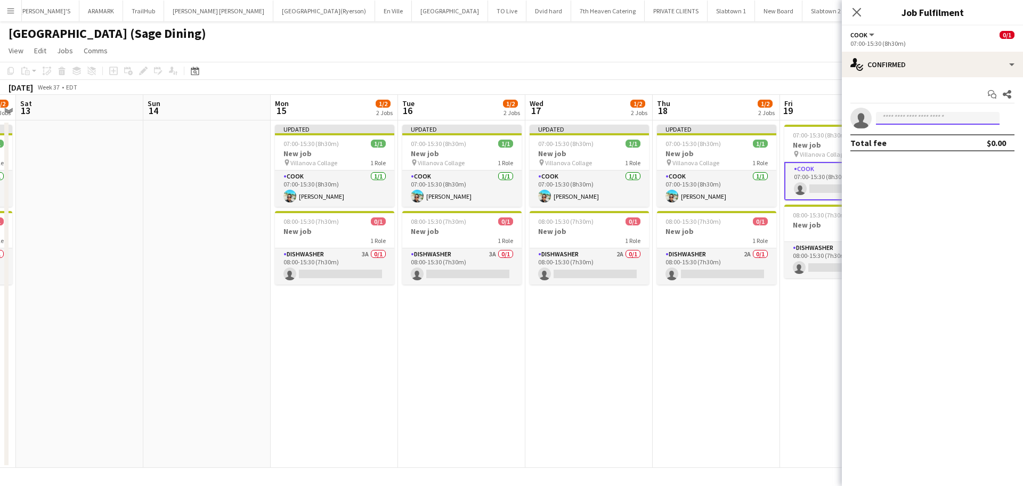
click at [915, 113] on input at bounding box center [938, 118] width 124 height 13
type input "*******"
click at [920, 147] on span "+1416-271-4989" at bounding box center [937, 151] width 107 height 9
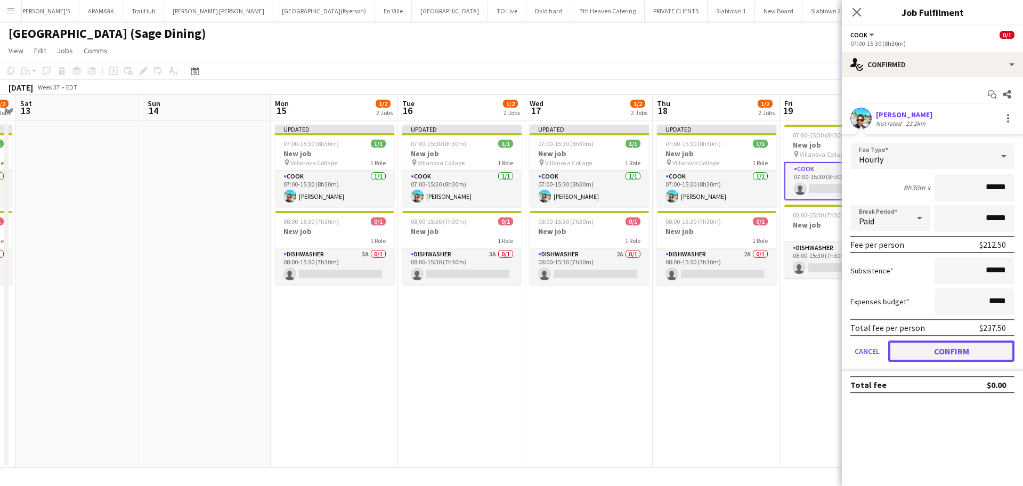
click at [937, 352] on button "Confirm" at bounding box center [951, 350] width 126 height 21
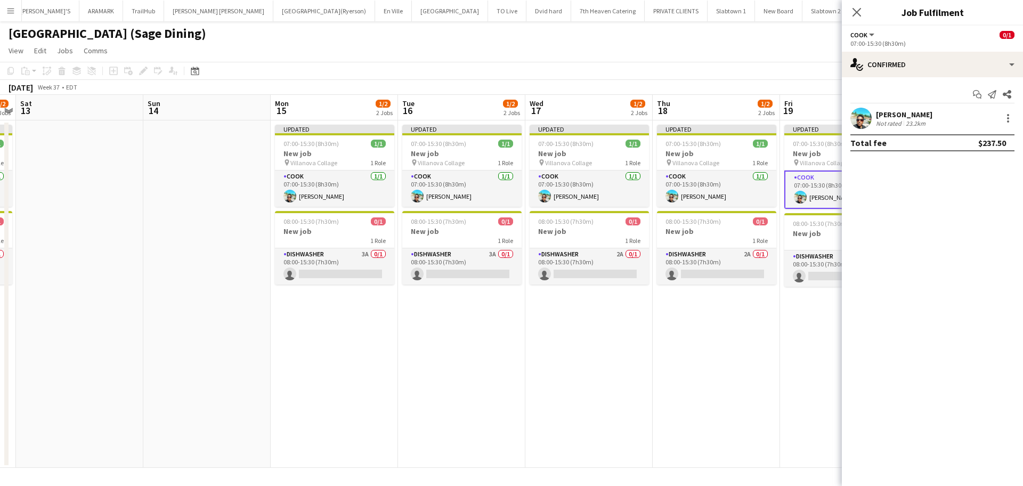
click at [743, 404] on app-date-cell "Updated 07:00-15:30 (8h30m) 1/1 New job pin Villanova Collage 1 Role COOK 1/1 0…" at bounding box center [716, 293] width 127 height 347
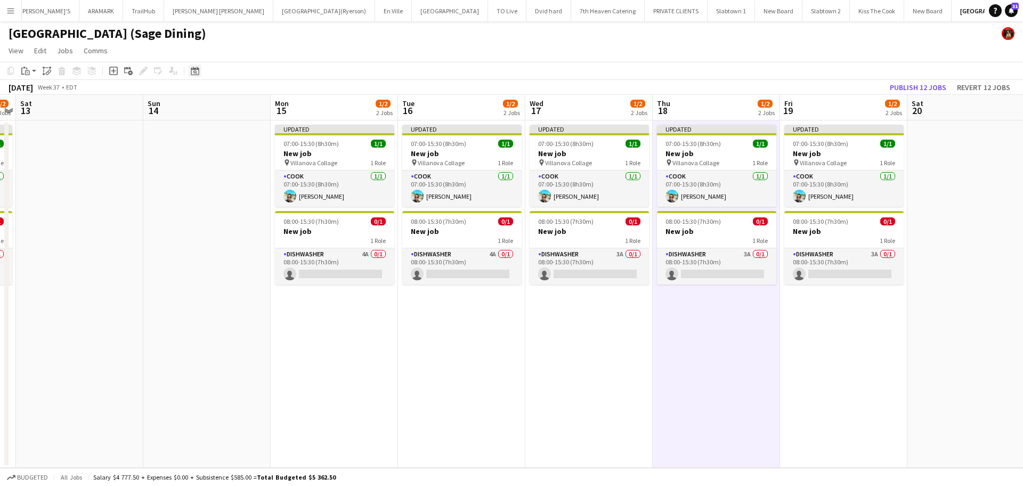
click at [197, 68] on icon at bounding box center [195, 71] width 8 height 9
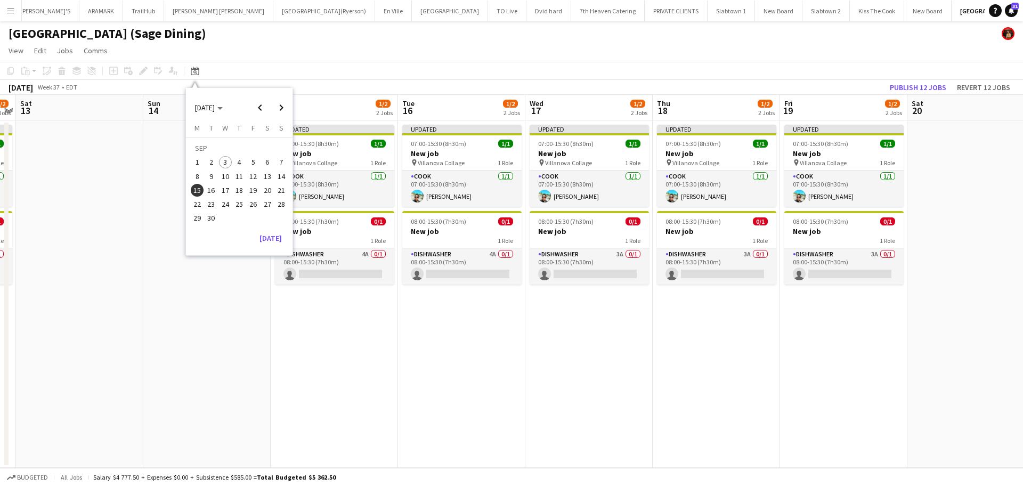
click at [235, 160] on span "4" at bounding box center [239, 162] width 13 height 13
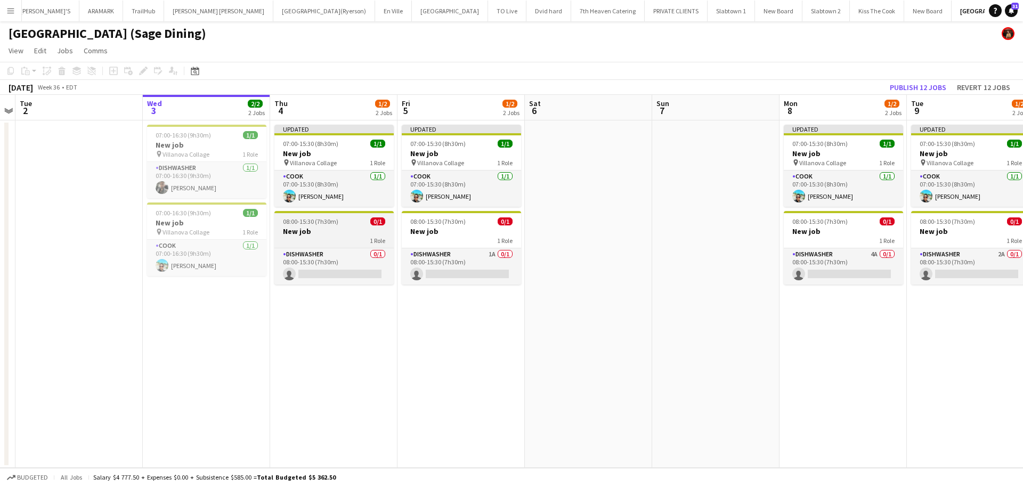
click at [320, 222] on span "08:00-15:30 (7h30m)" at bounding box center [310, 221] width 55 height 8
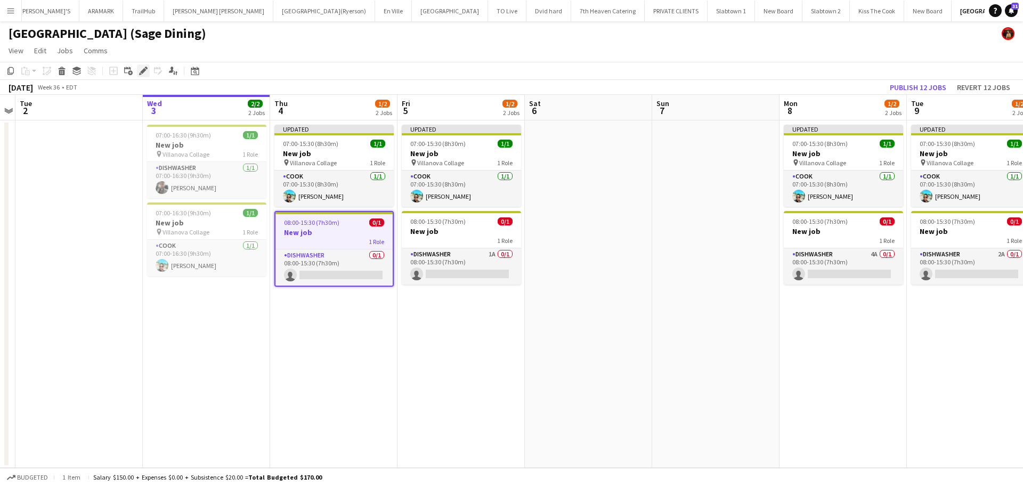
click at [142, 74] on icon at bounding box center [143, 71] width 6 height 6
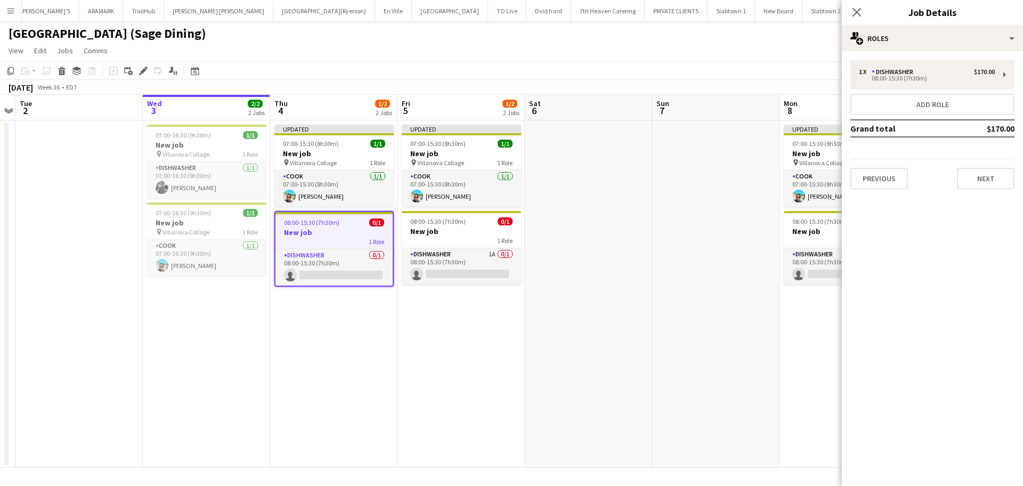
click at [333, 237] on div "1 Role" at bounding box center [333, 241] width 117 height 9
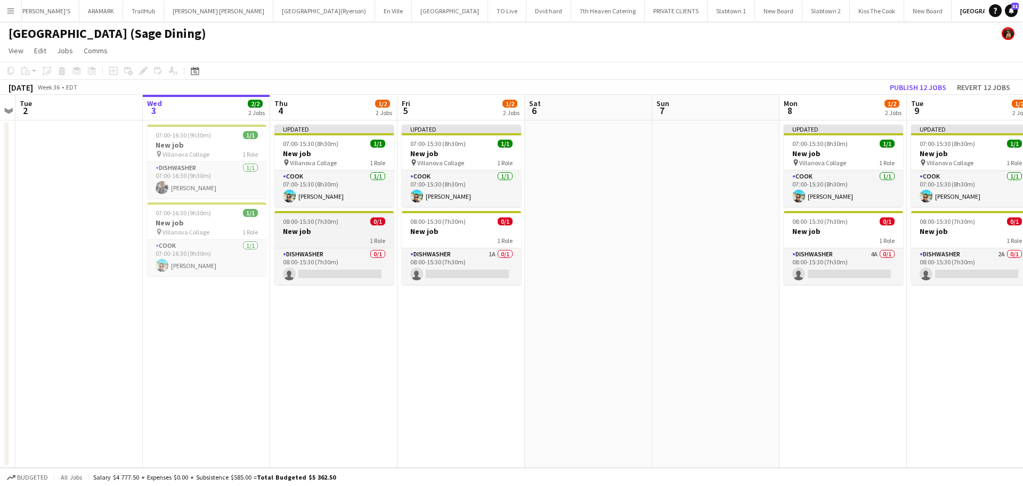
click at [333, 237] on div "1 Role" at bounding box center [333, 240] width 119 height 9
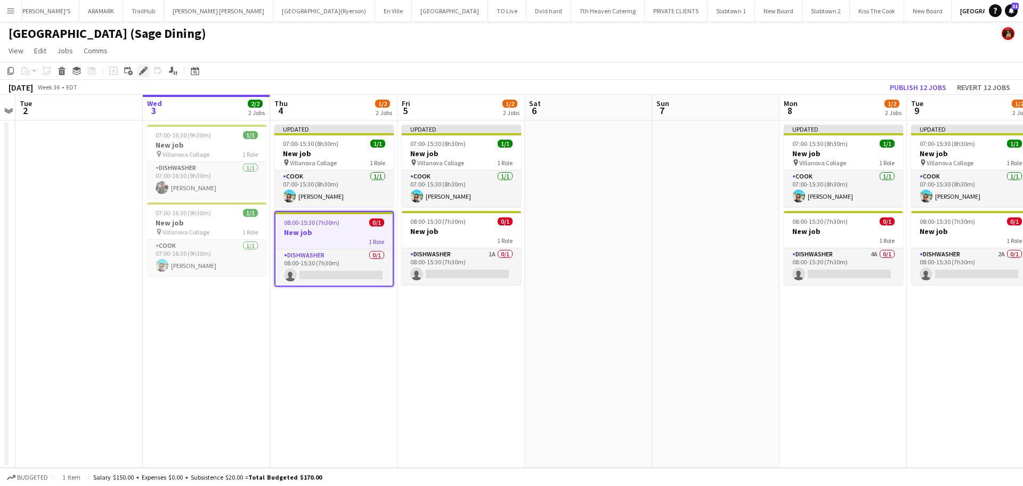
click at [147, 70] on icon "Edit" at bounding box center [143, 71] width 9 height 9
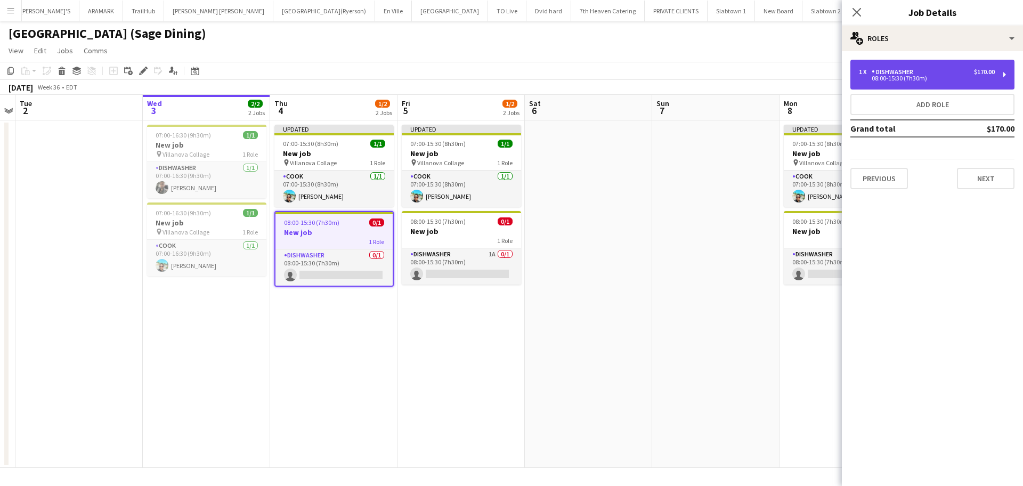
click at [915, 74] on div "DISHWASHER" at bounding box center [895, 71] width 46 height 7
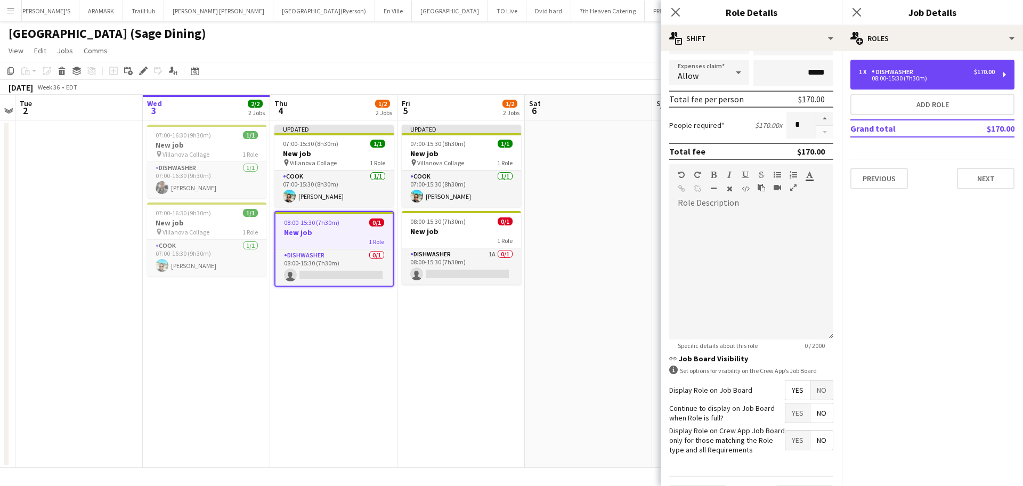
scroll to position [236, 0]
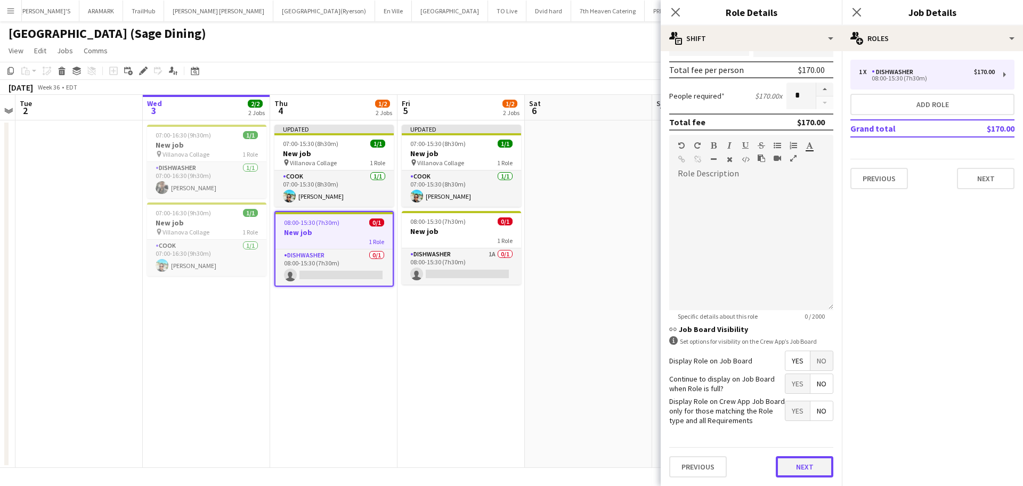
click at [801, 469] on button "Next" at bounding box center [805, 466] width 58 height 21
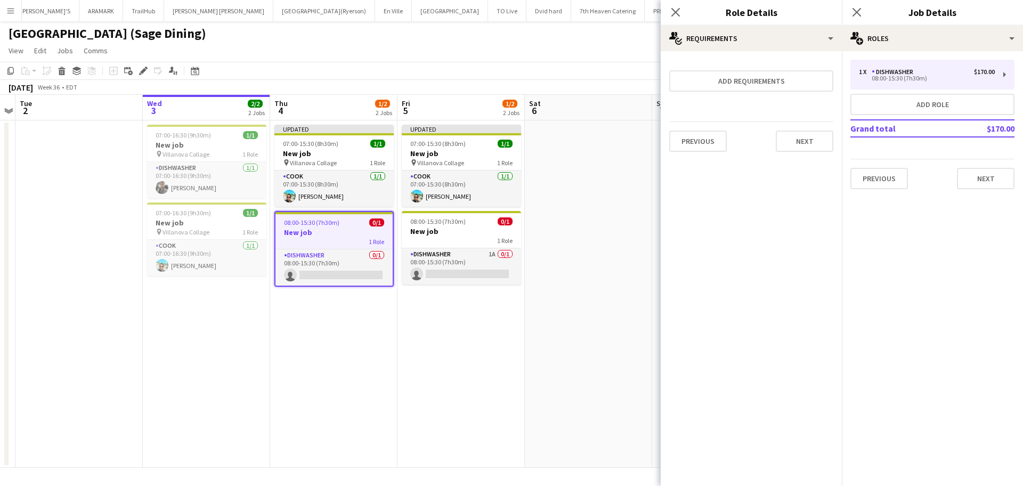
scroll to position [0, 0]
click at [819, 148] on button "Next" at bounding box center [805, 141] width 58 height 21
click at [677, 10] on icon "Close pop-in" at bounding box center [675, 12] width 10 height 10
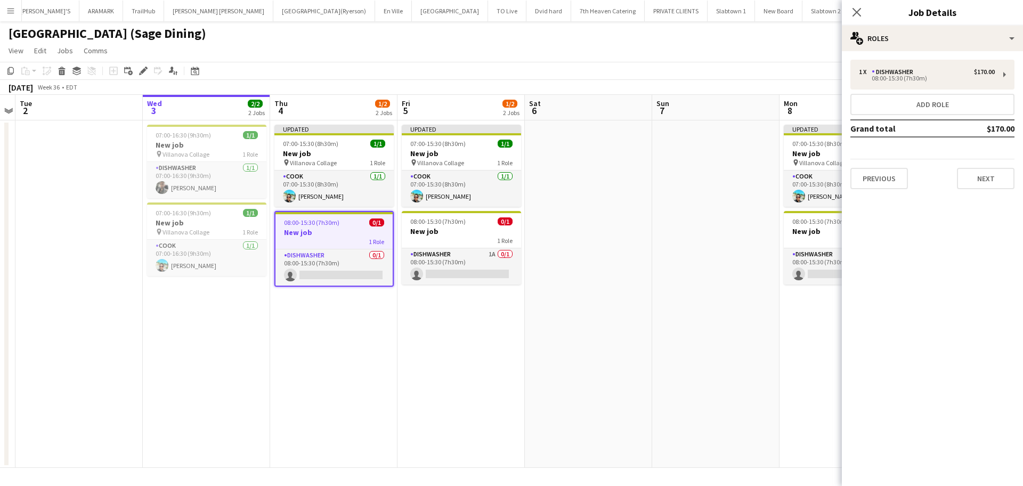
click at [850, 12] on div "Close pop-in" at bounding box center [857, 12] width 30 height 25
drag, startPoint x: 327, startPoint y: 223, endPoint x: 310, endPoint y: 232, distance: 19.6
click at [311, 234] on h3 "New job" at bounding box center [333, 232] width 117 height 10
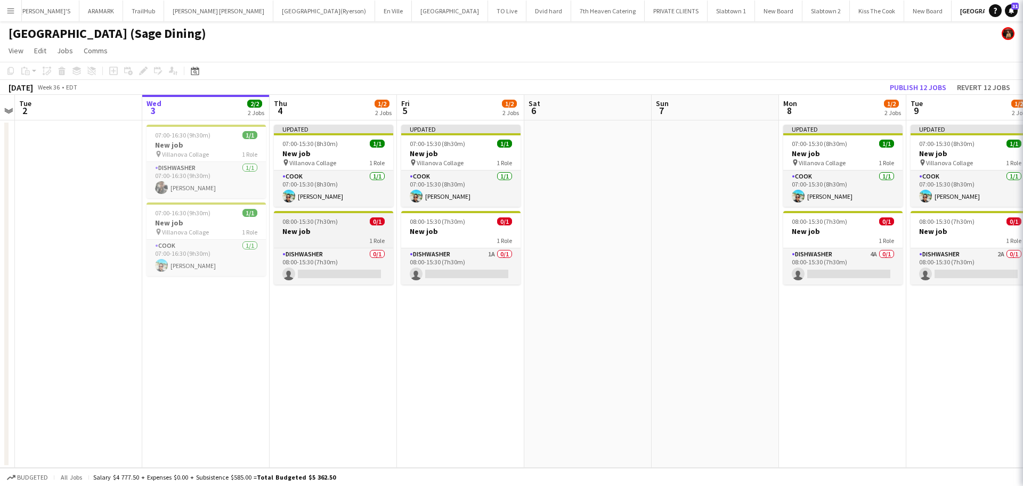
scroll to position [0, 368]
click at [326, 238] on div "1 Role" at bounding box center [332, 240] width 119 height 9
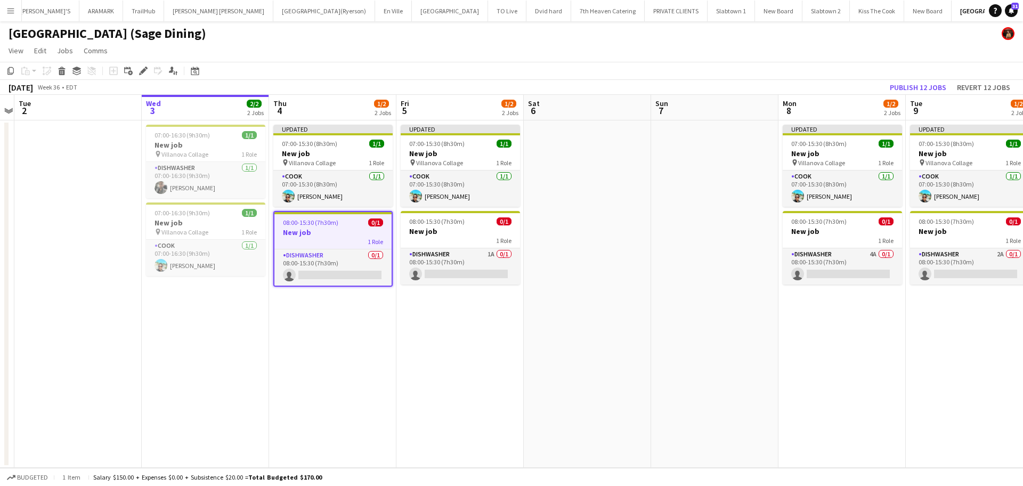
click at [310, 230] on h3 "New job" at bounding box center [332, 232] width 117 height 10
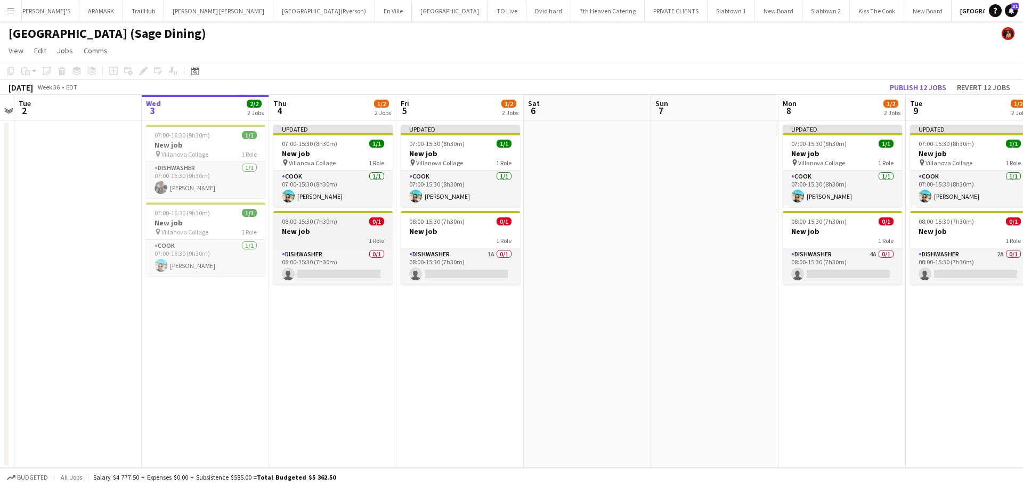
click at [310, 230] on h3 "New job" at bounding box center [332, 231] width 119 height 10
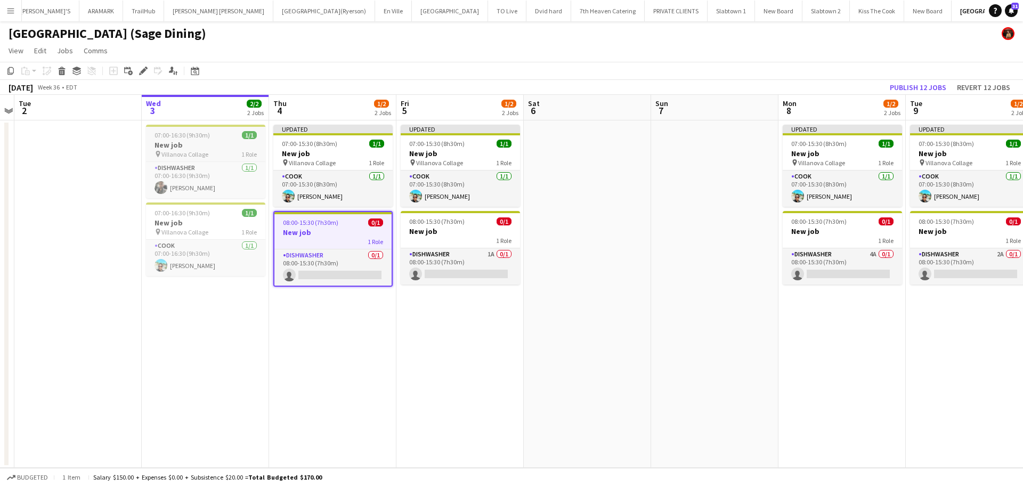
scroll to position [0, 367]
click at [198, 154] on span "Villanova Collage" at bounding box center [185, 154] width 47 height 8
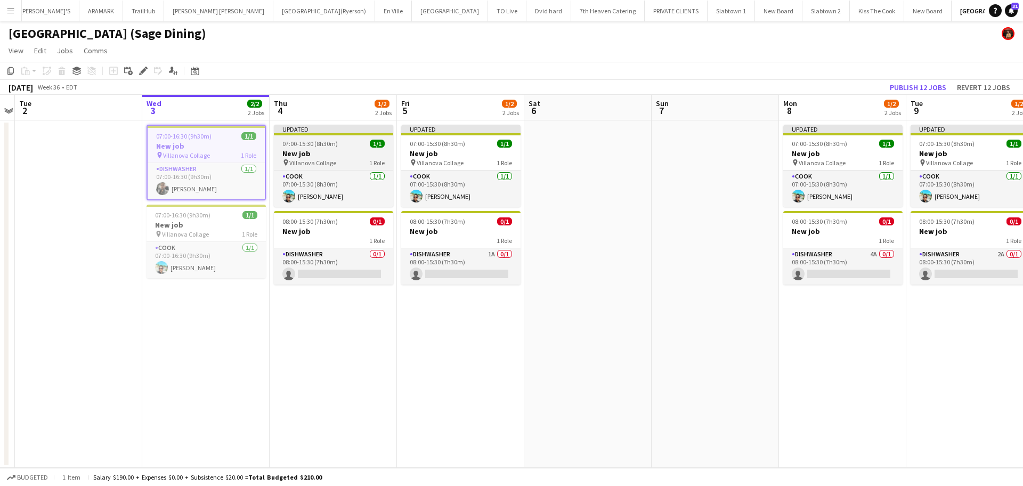
click at [332, 164] on span "Villanova Collage" at bounding box center [312, 163] width 47 height 8
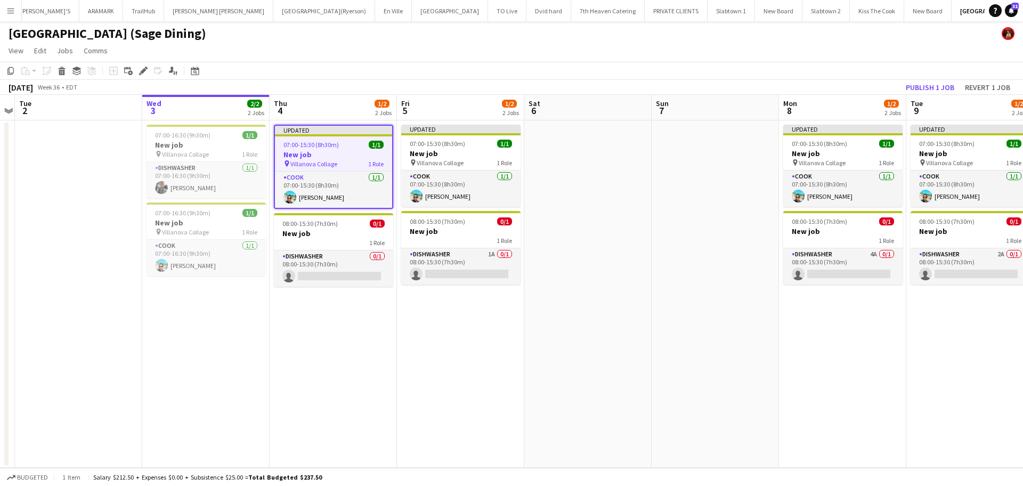
click at [322, 164] on span "Villanova Collage" at bounding box center [313, 164] width 47 height 8
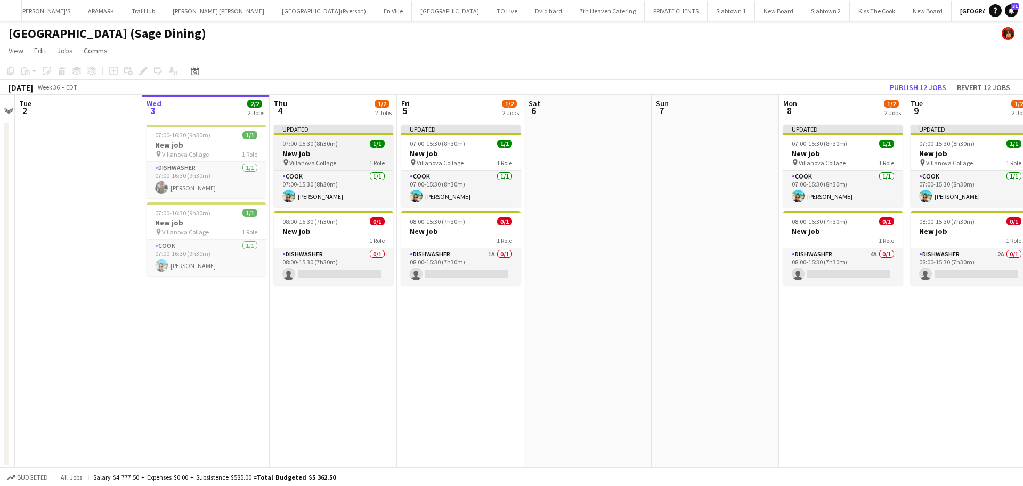
click at [321, 162] on span "Villanova Collage" at bounding box center [312, 163] width 47 height 8
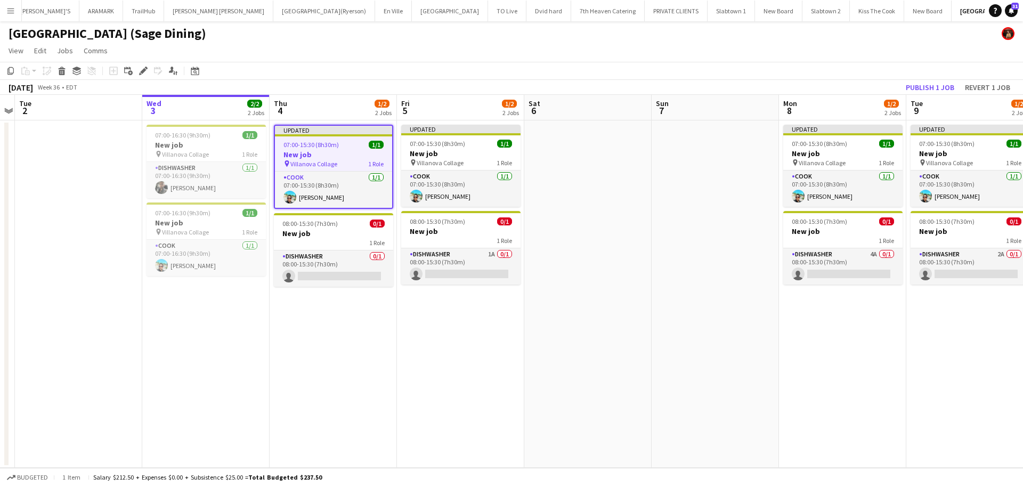
click at [306, 158] on h3 "New job" at bounding box center [333, 155] width 117 height 10
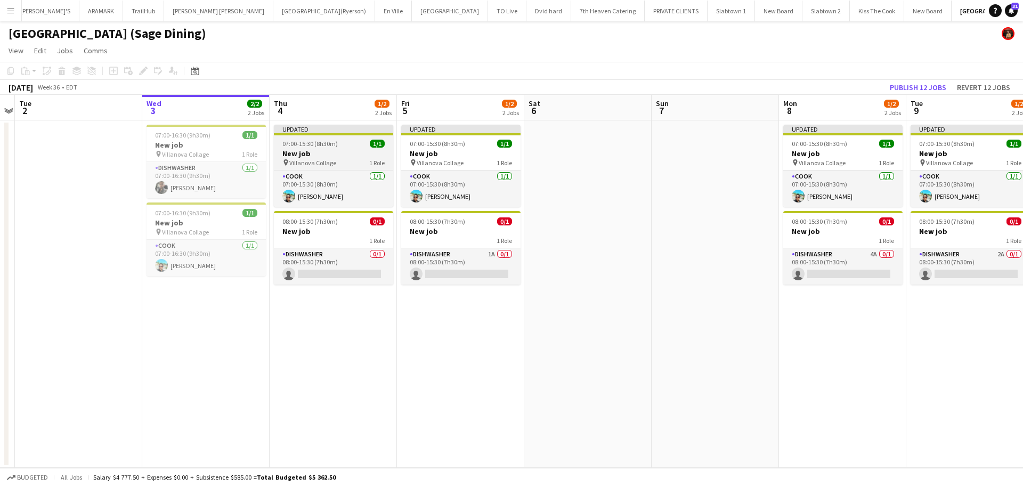
click at [308, 148] on app-job-card "Updated 07:00-15:30 (8h30m) 1/1 New job pin Villanova Collage 1 Role COOK 1/1 0…" at bounding box center [333, 166] width 119 height 82
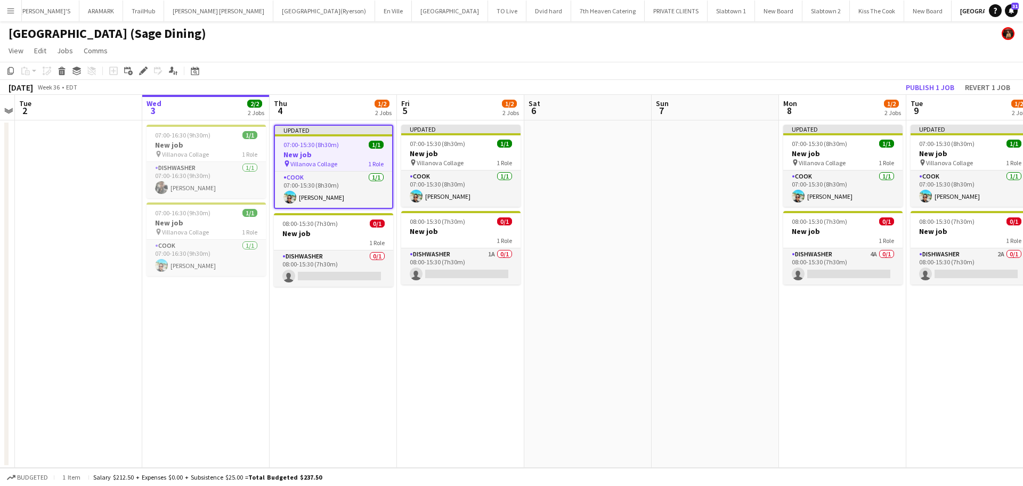
click at [306, 147] on span "07:00-15:30 (8h30m)" at bounding box center [310, 145] width 55 height 8
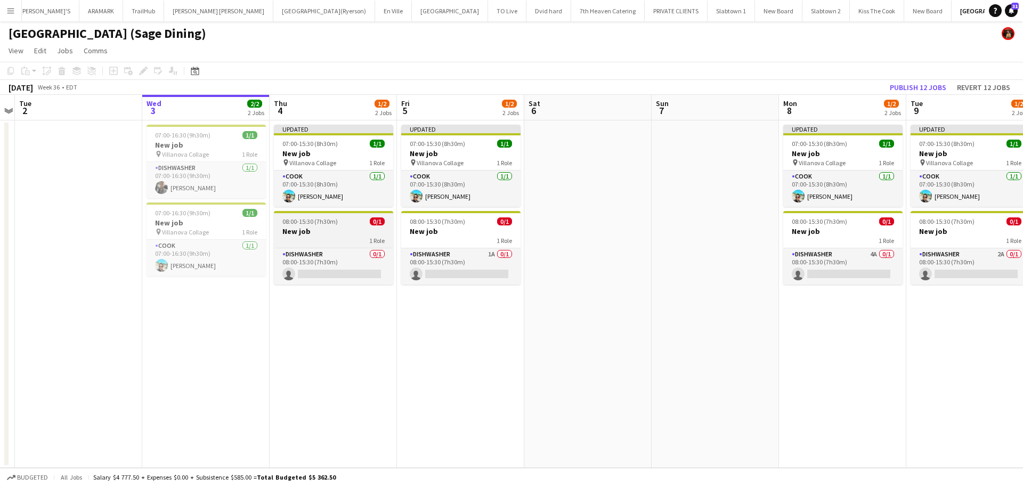
click at [309, 237] on div "1 Role" at bounding box center [333, 240] width 119 height 9
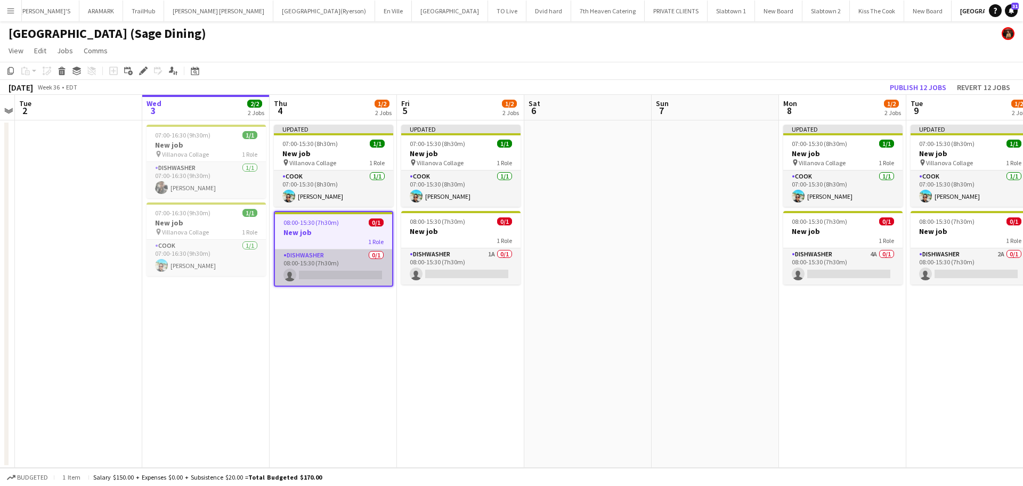
click at [347, 255] on app-card-role "DISHWASHER 0/1 08:00-15:30 (7h30m) single-neutral-actions" at bounding box center [333, 267] width 117 height 36
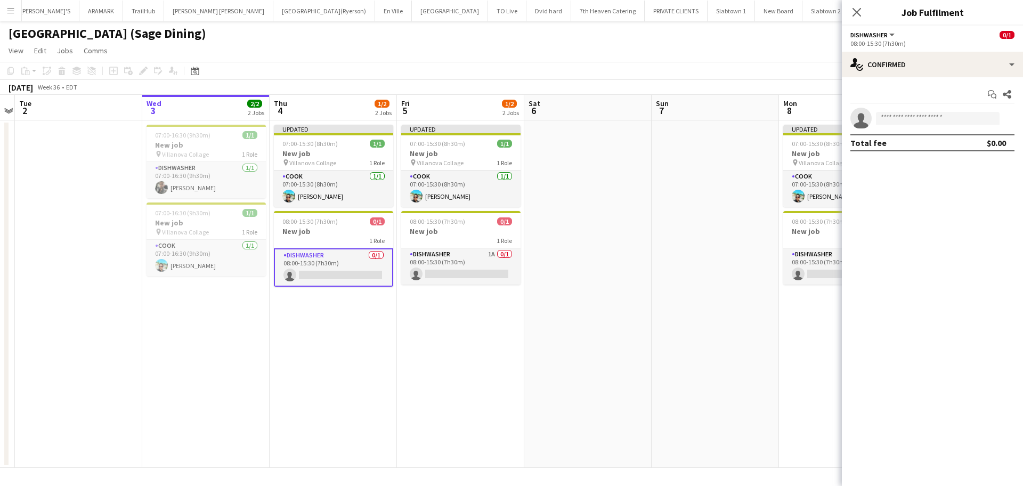
click at [347, 255] on app-card-role "DISHWASHER 0/1 08:00-15:30 (7h30m) single-neutral-actions" at bounding box center [333, 267] width 119 height 38
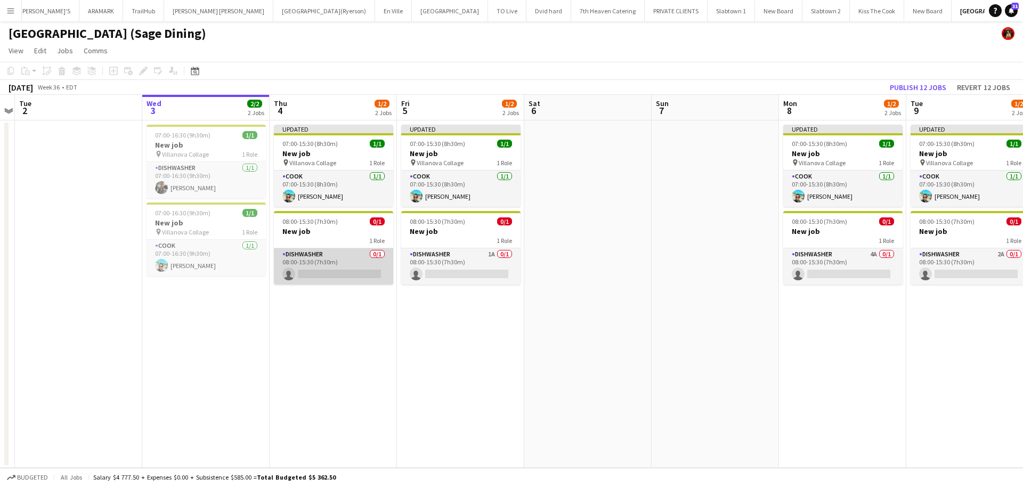
click at [347, 255] on app-card-role "DISHWASHER 0/1 08:00-15:30 (7h30m) single-neutral-actions" at bounding box center [333, 266] width 119 height 36
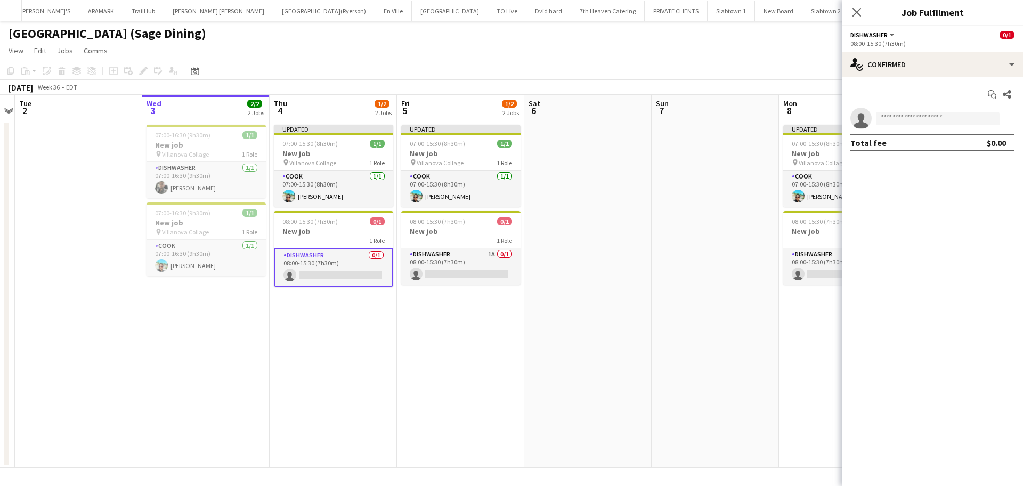
click at [892, 33] on button "DISHWASHER" at bounding box center [873, 35] width 46 height 8
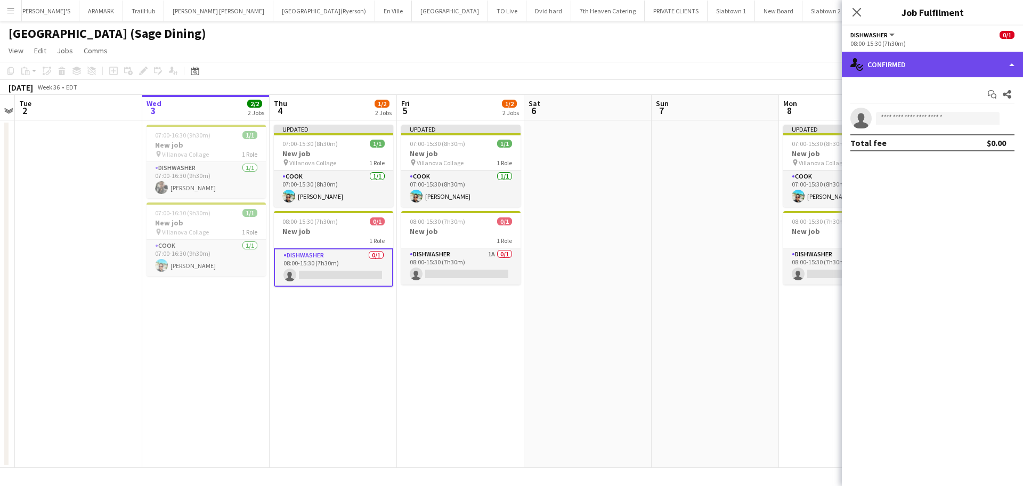
click at [1013, 61] on div "single-neutral-actions-check-2 Confirmed" at bounding box center [932, 65] width 181 height 26
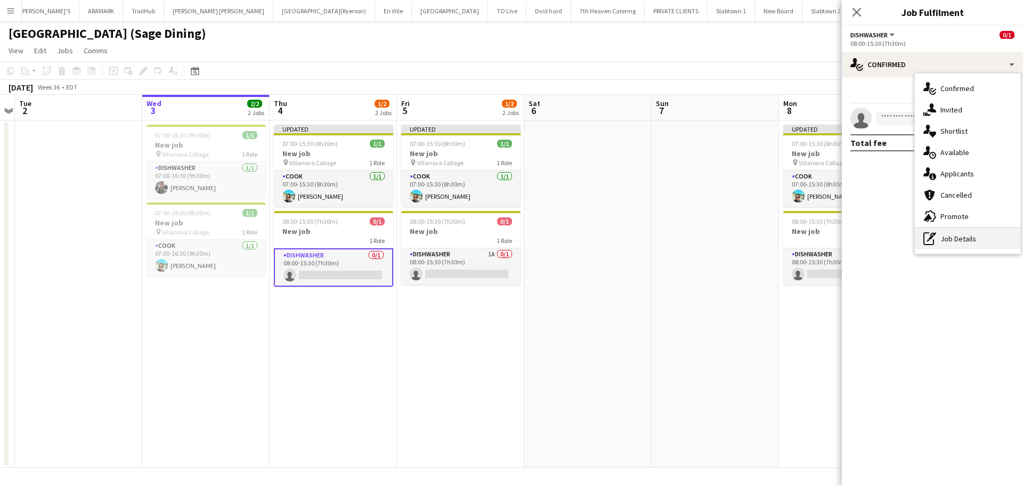
click at [956, 245] on div "pen-write Job Details" at bounding box center [967, 238] width 105 height 21
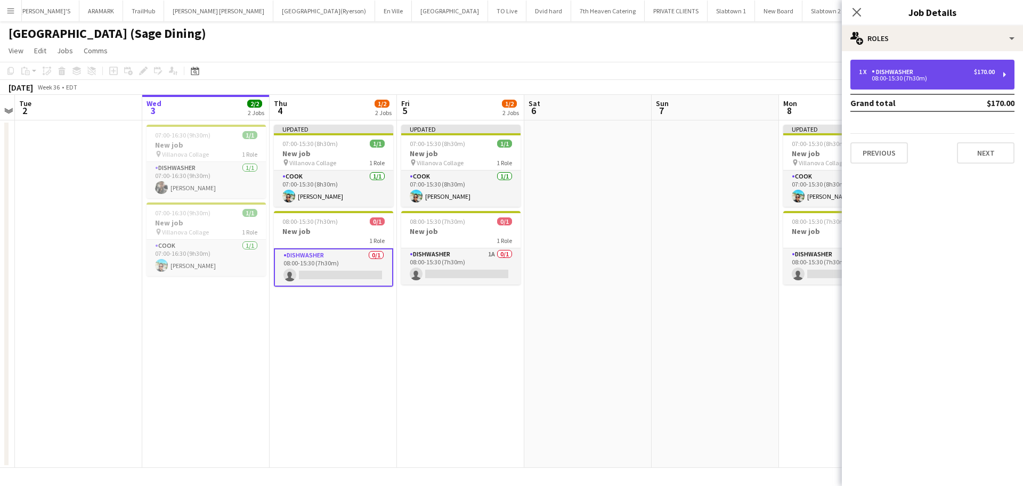
click at [1006, 75] on div "1 x DISHWASHER $170.00 08:00-15:30 (7h30m)" at bounding box center [932, 75] width 164 height 30
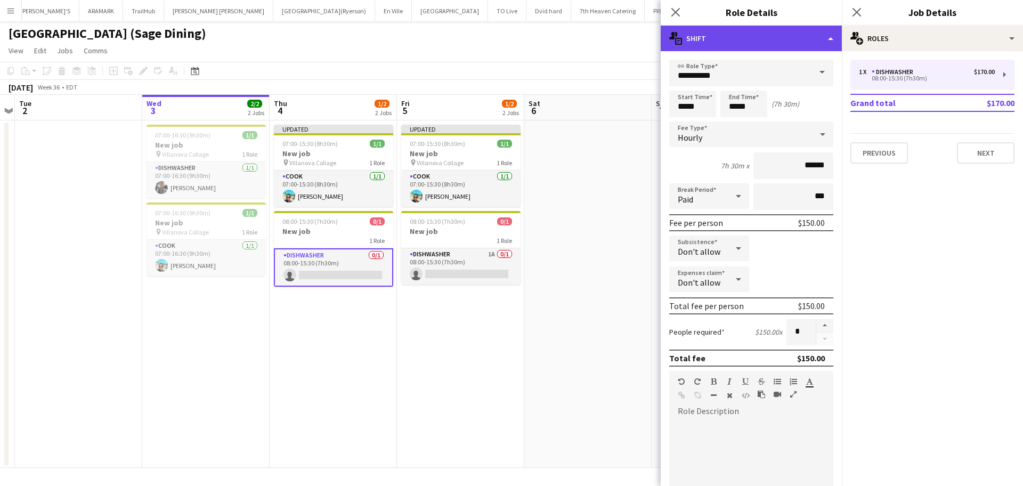
click at [832, 40] on div "multiple-actions-text Shift" at bounding box center [751, 39] width 181 height 26
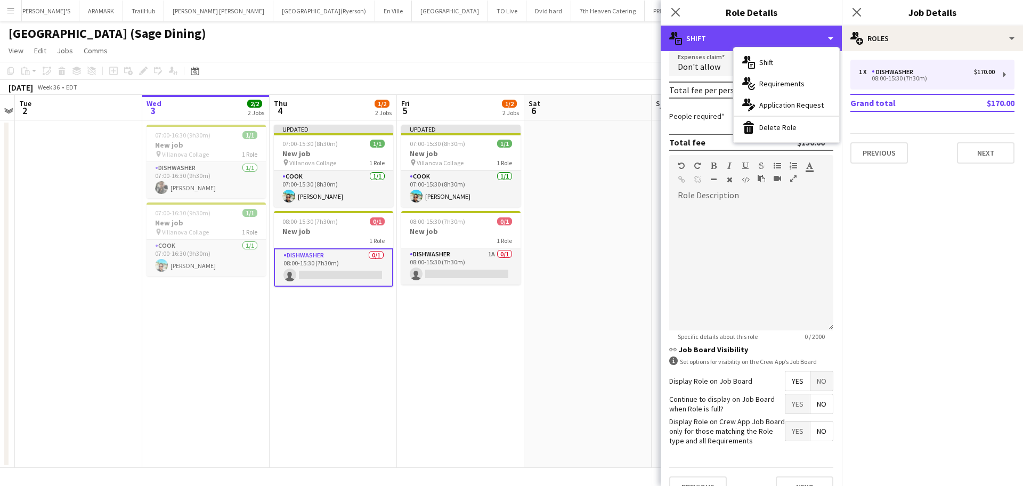
scroll to position [236, 0]
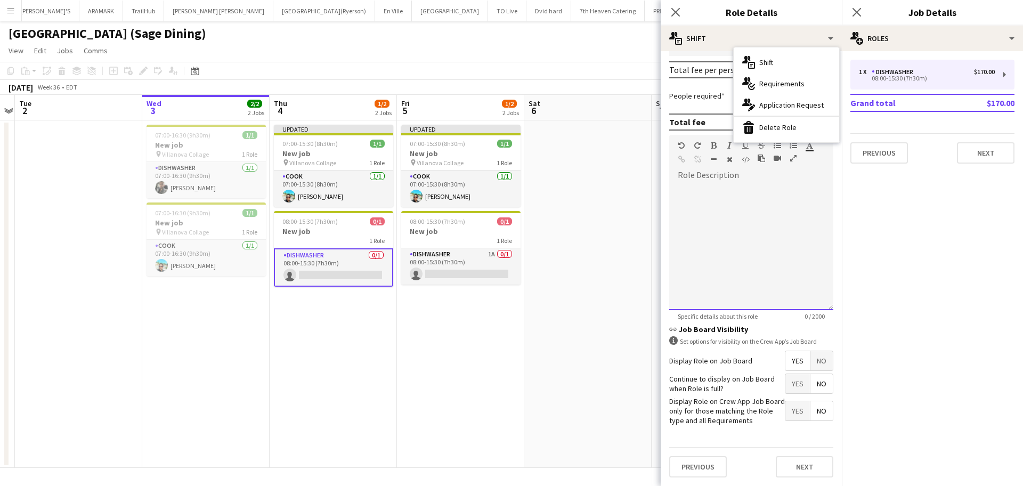
click at [782, 229] on div at bounding box center [751, 246] width 164 height 128
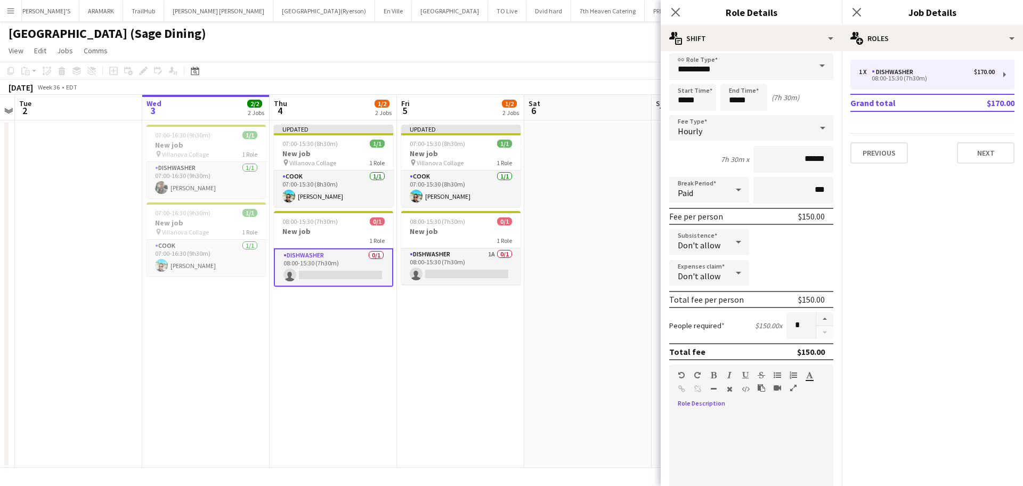
scroll to position [0, 0]
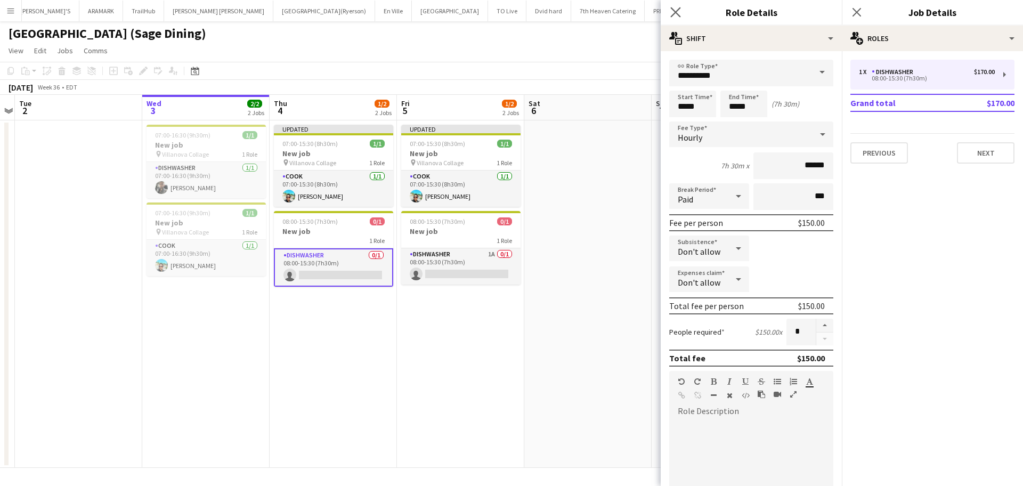
click at [670, 11] on app-icon "Close pop-in" at bounding box center [675, 12] width 15 height 15
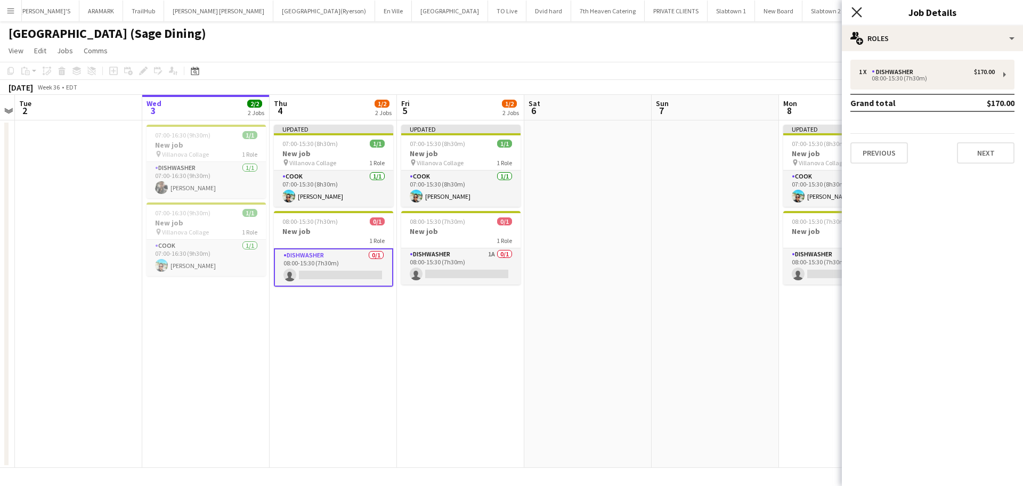
click at [859, 11] on icon at bounding box center [856, 12] width 10 height 10
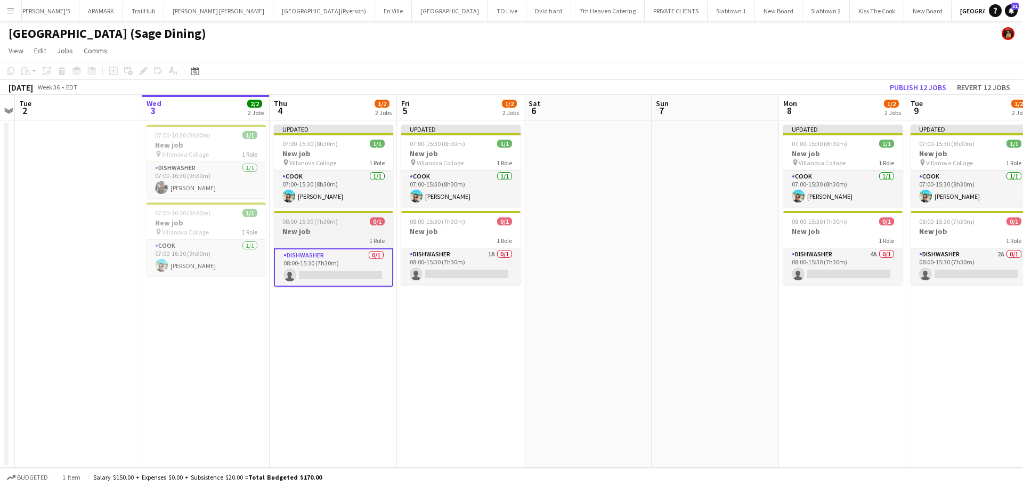
click at [327, 240] on div "1 Role" at bounding box center [333, 240] width 119 height 9
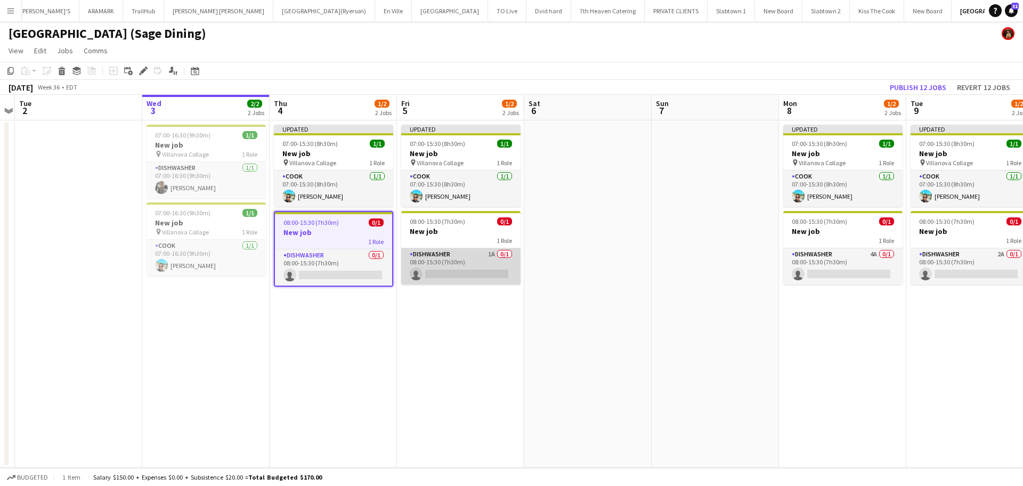
click at [462, 261] on app-card-role "DISHWASHER 1A 0/1 08:00-15:30 (7h30m) single-neutral-actions" at bounding box center [460, 266] width 119 height 36
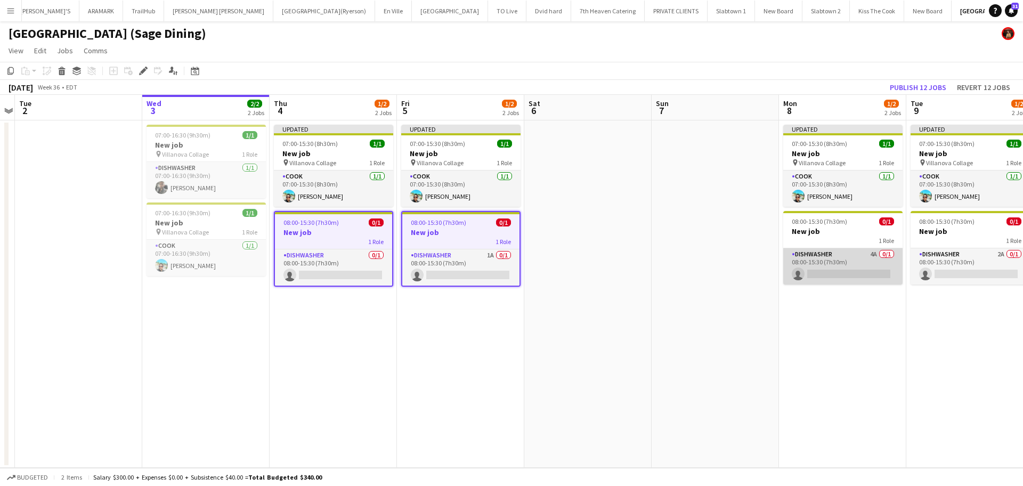
click at [836, 253] on app-card-role "DISHWASHER 4A 0/1 08:00-15:30 (7h30m) single-neutral-actions" at bounding box center [842, 266] width 119 height 36
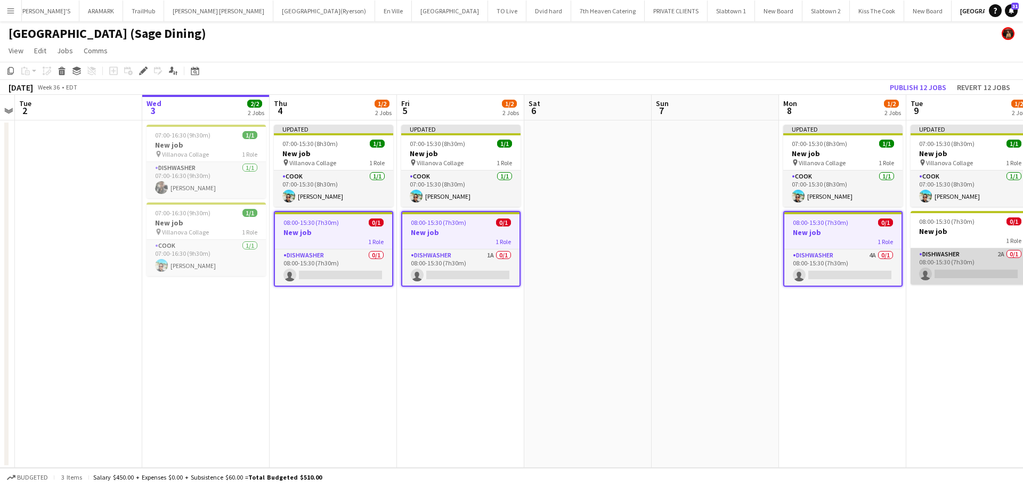
click at [997, 248] on app-card-role "DISHWASHER 2A 0/1 08:00-15:30 (7h30m) single-neutral-actions" at bounding box center [969, 266] width 119 height 36
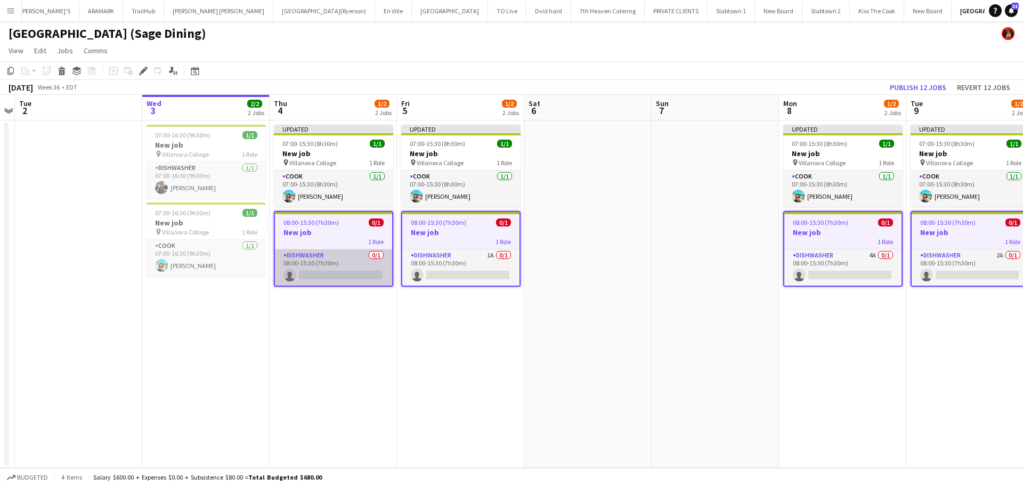
scroll to position [0, 368]
click at [313, 269] on app-card-role "DISHWASHER 0/1 08:00-15:30 (7h30m) single-neutral-actions" at bounding box center [332, 267] width 117 height 36
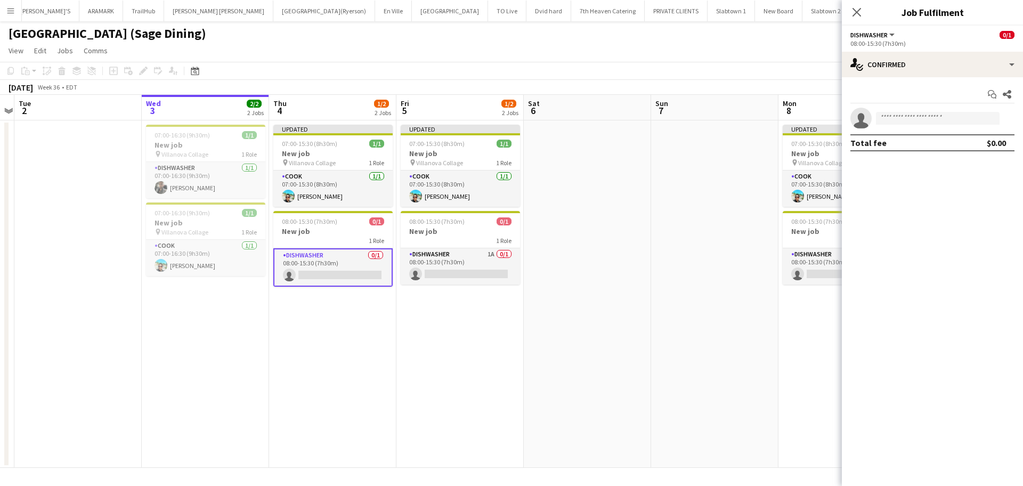
click at [889, 32] on button "DISHWASHER" at bounding box center [873, 35] width 46 height 8
click at [922, 42] on div "08:00-15:30 (7h30m)" at bounding box center [932, 43] width 164 height 8
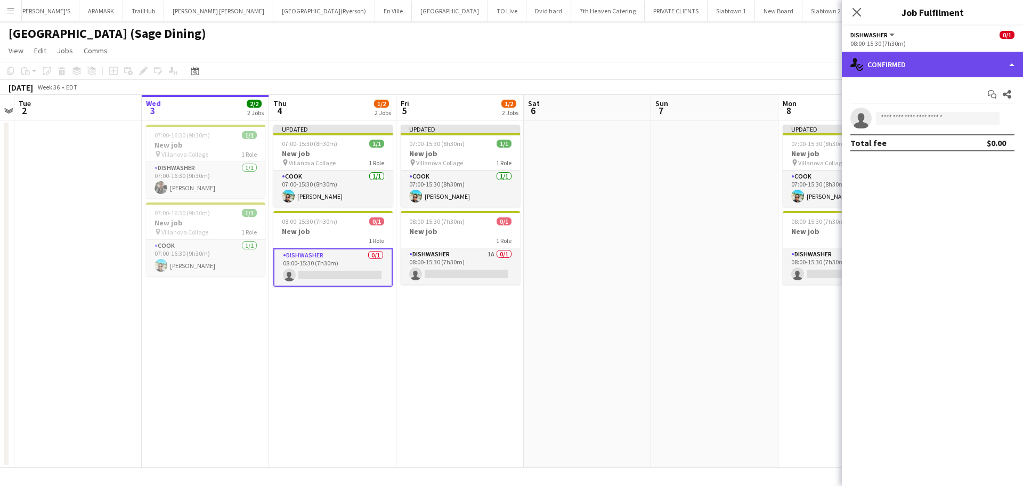
click at [901, 64] on div "single-neutral-actions-check-2 Confirmed" at bounding box center [932, 65] width 181 height 26
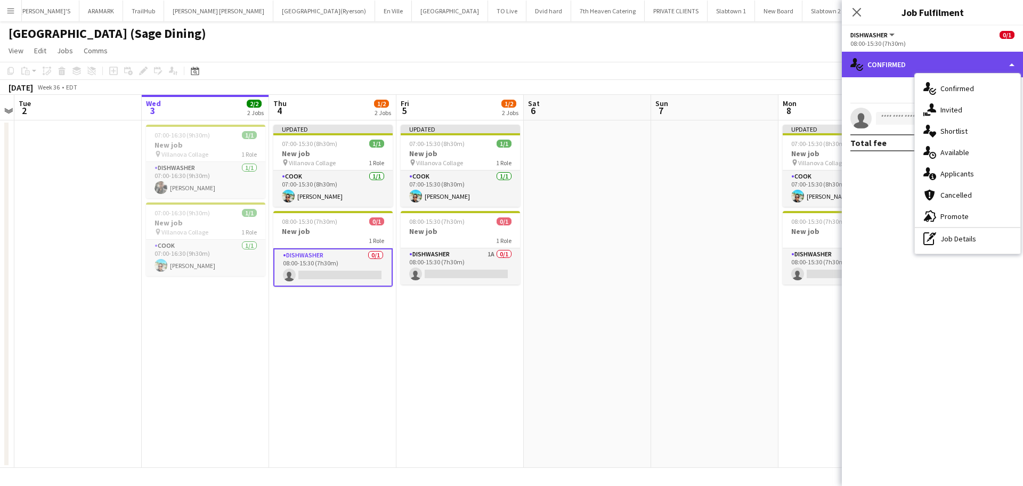
click at [905, 59] on div "single-neutral-actions-check-2 Confirmed" at bounding box center [932, 65] width 181 height 26
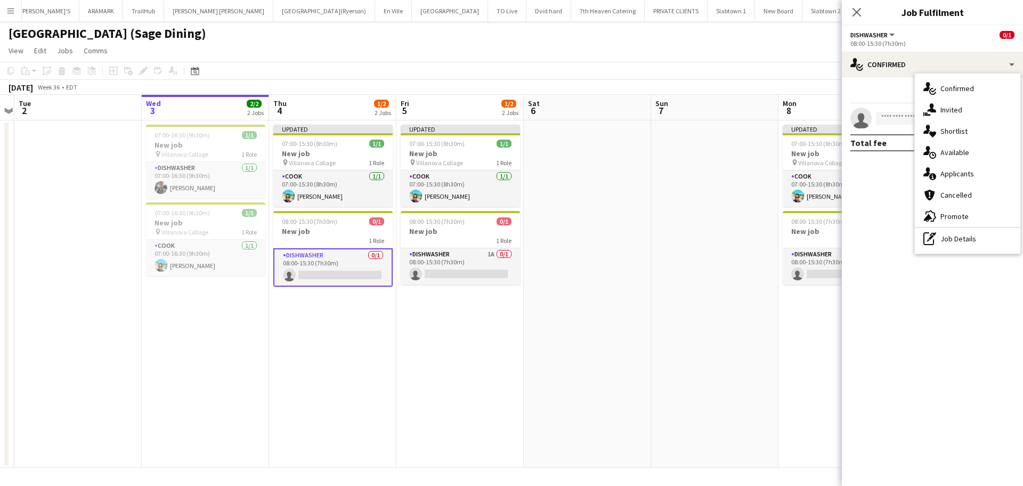
click at [332, 257] on app-card-role "DISHWASHER 0/1 08:00-15:30 (7h30m) single-neutral-actions" at bounding box center [332, 267] width 119 height 38
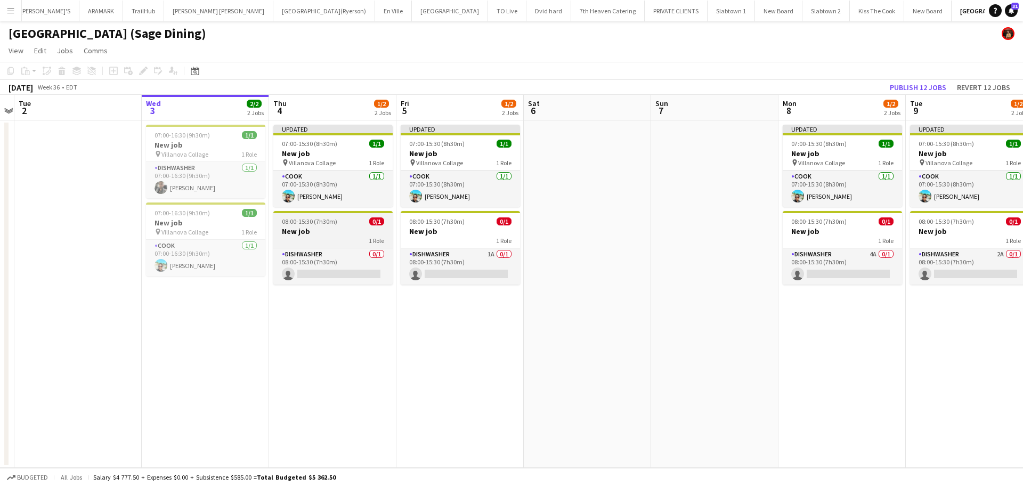
click at [327, 237] on div "1 Role" at bounding box center [332, 240] width 119 height 9
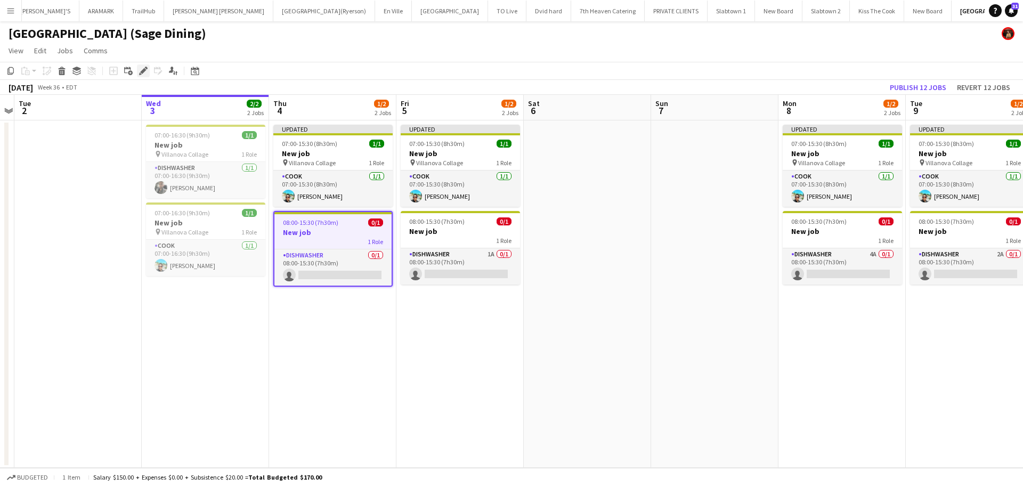
click at [144, 72] on icon "Edit" at bounding box center [143, 71] width 9 height 9
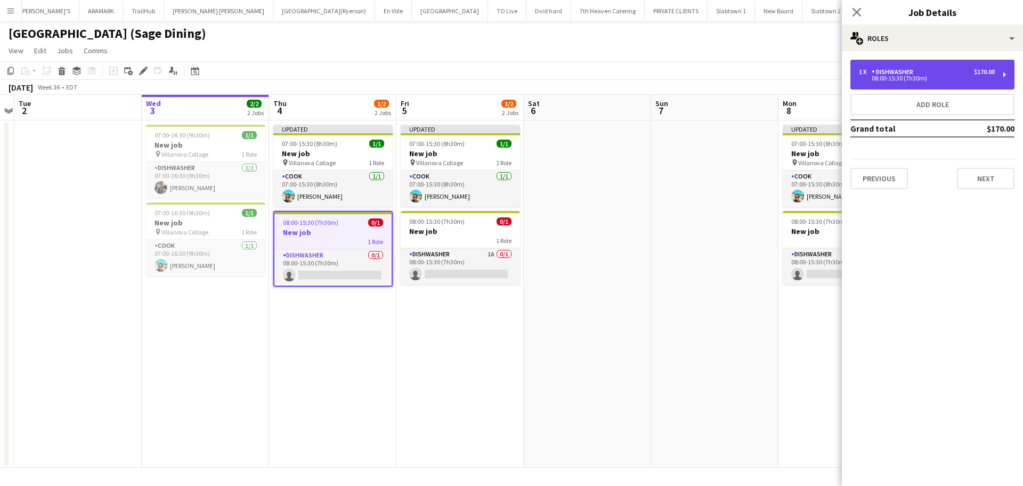
click at [981, 67] on div "1 x DISHWASHER $170.00 08:00-15:30 (7h30m)" at bounding box center [932, 75] width 164 height 30
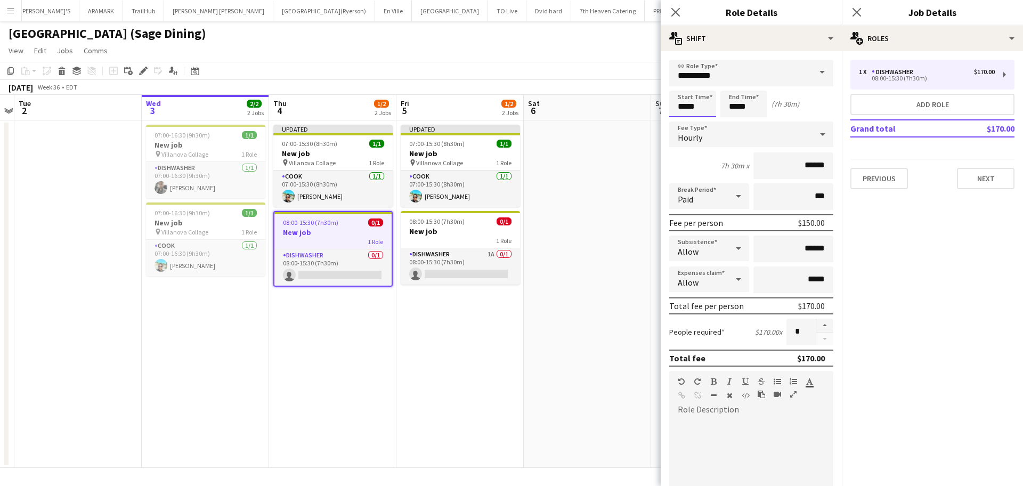
click at [709, 108] on input "*****" at bounding box center [692, 104] width 47 height 27
type input "*****"
click at [681, 121] on div at bounding box center [681, 122] width 21 height 11
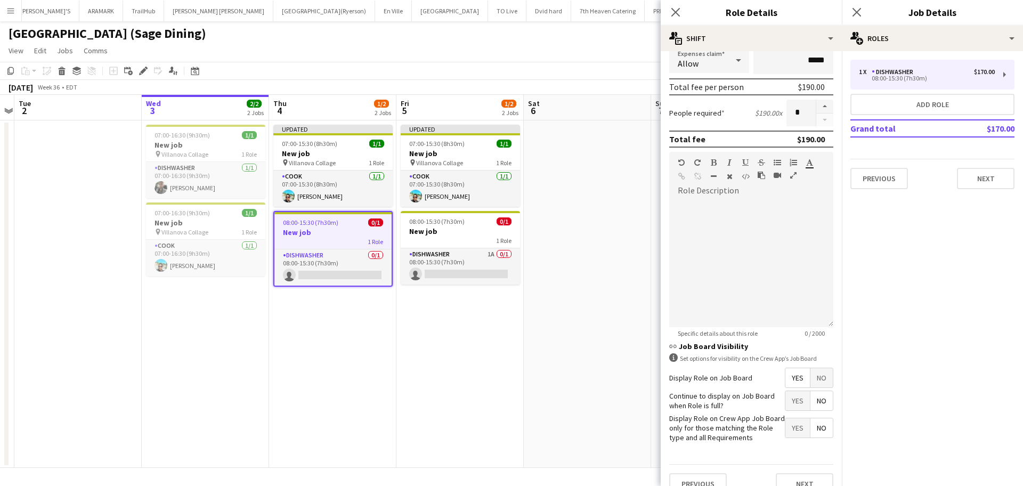
scroll to position [236, 0]
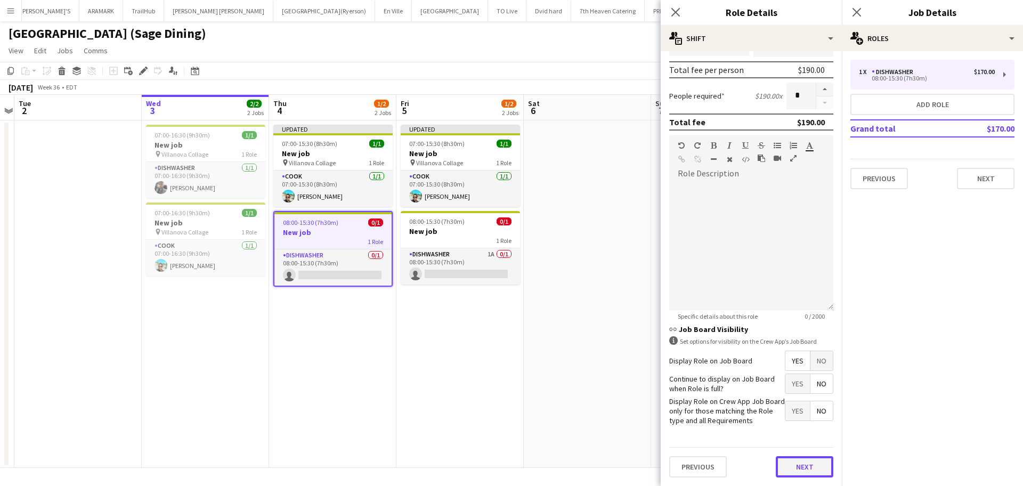
click at [801, 462] on button "Next" at bounding box center [805, 466] width 58 height 21
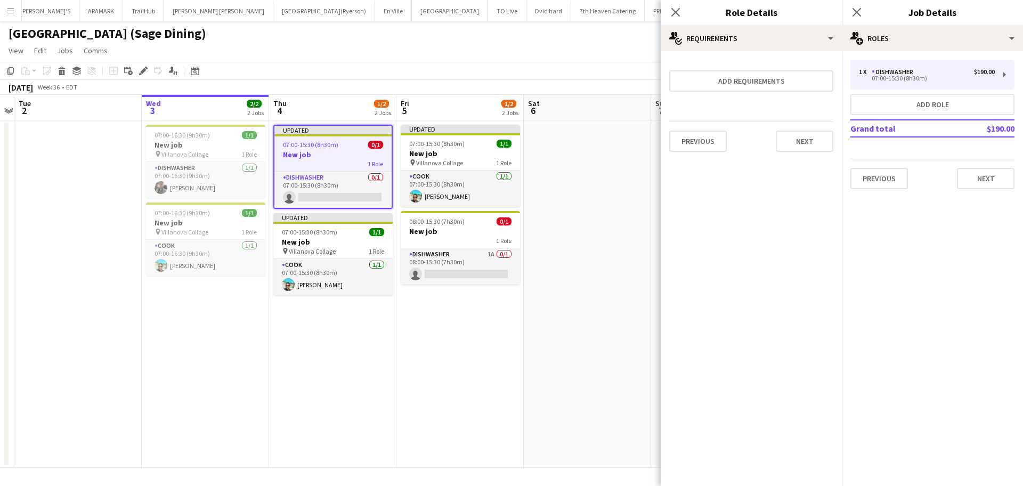
scroll to position [0, 0]
click at [816, 144] on button "Next" at bounding box center [805, 141] width 58 height 21
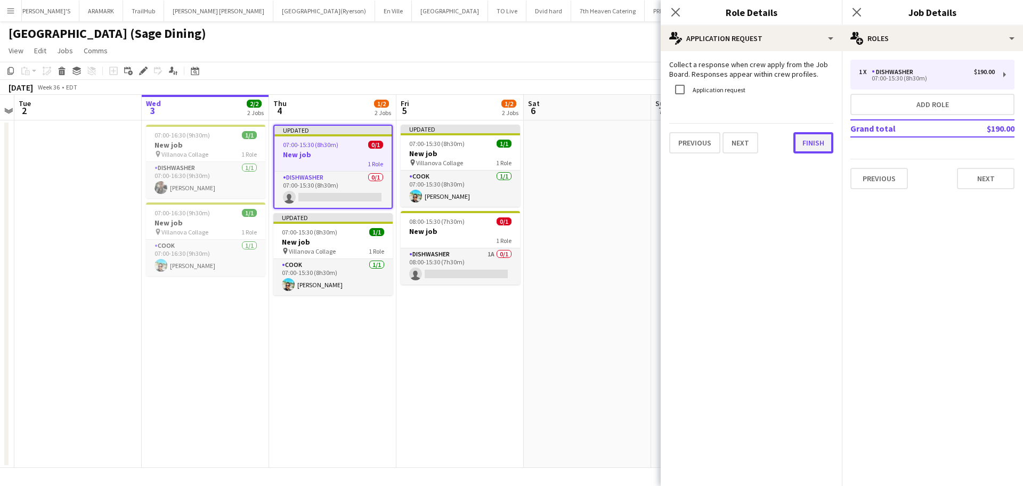
click at [813, 143] on button "Finish" at bounding box center [813, 142] width 40 height 21
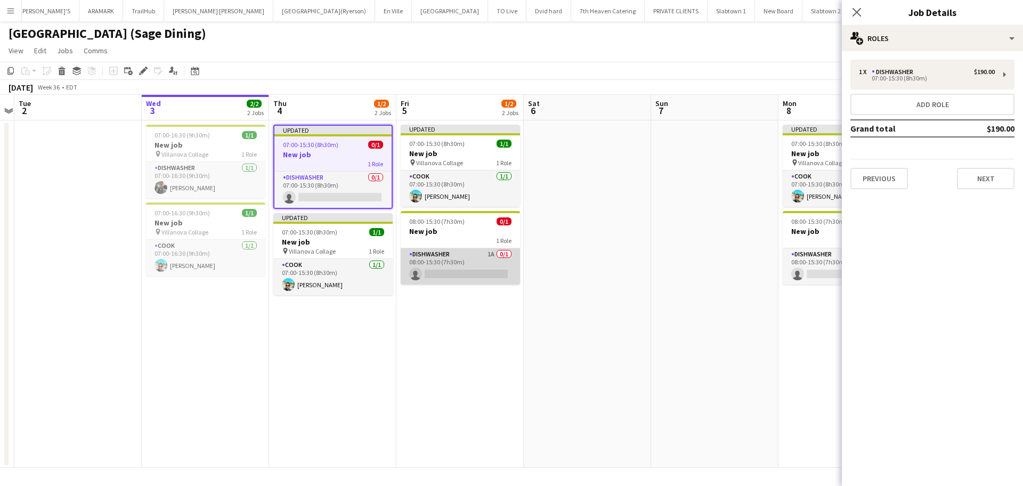
click at [476, 264] on app-card-role "DISHWASHER 1A 0/1 08:00-15:30 (7h30m) single-neutral-actions" at bounding box center [460, 266] width 119 height 36
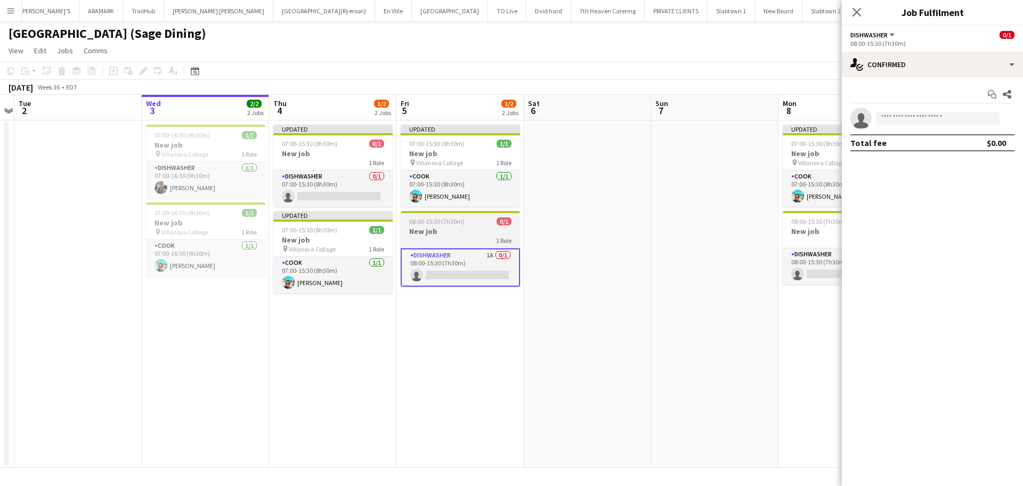
click at [477, 234] on h3 "New job" at bounding box center [460, 231] width 119 height 10
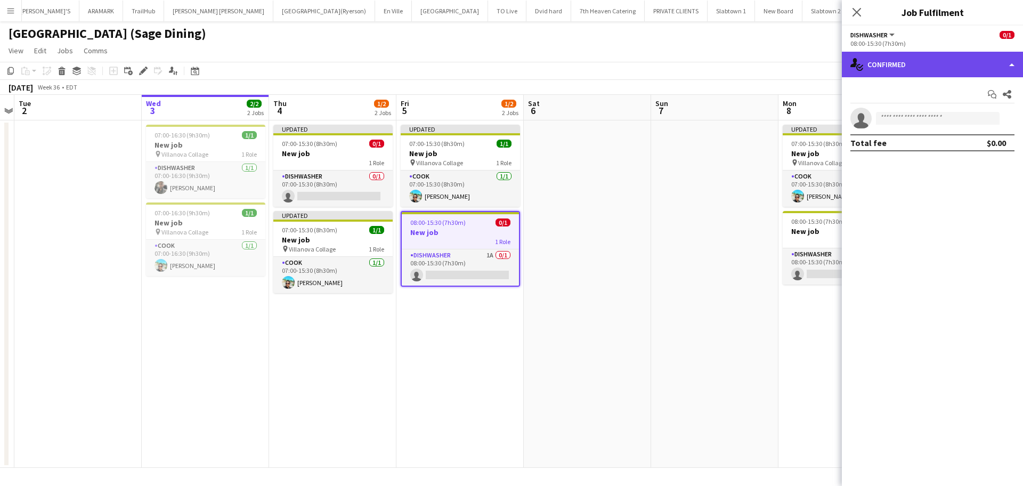
click at [1011, 60] on div "single-neutral-actions-check-2 Confirmed" at bounding box center [932, 65] width 181 height 26
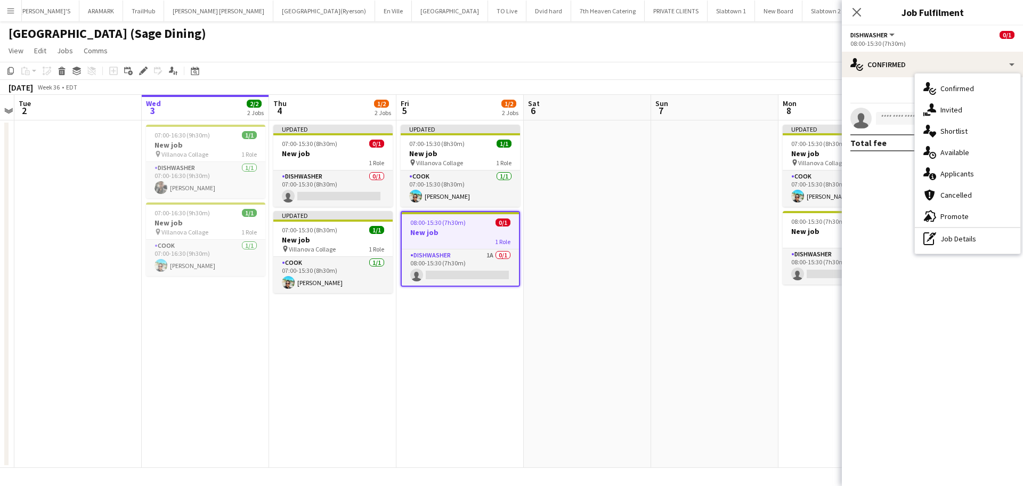
click at [883, 37] on span "DISHWASHER" at bounding box center [868, 35] width 37 height 8
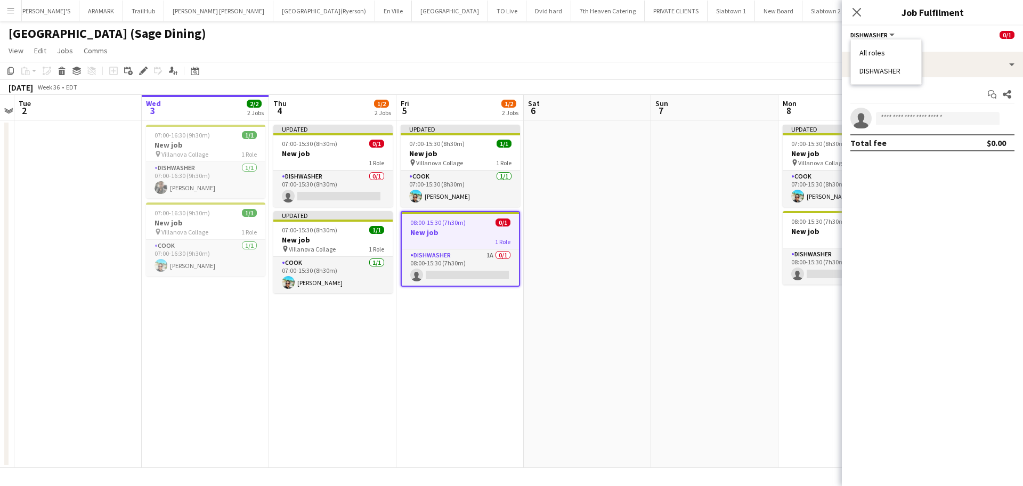
click at [883, 37] on span "DISHWASHER" at bounding box center [868, 35] width 37 height 8
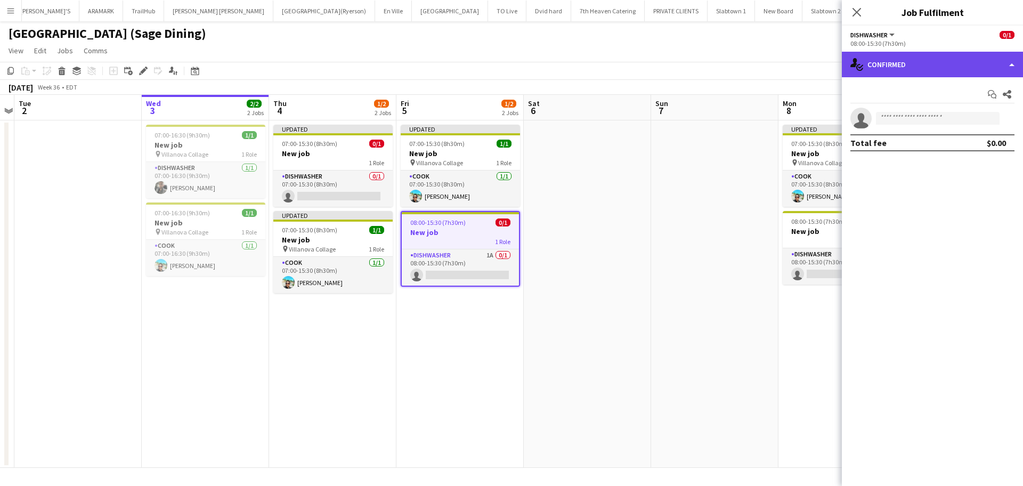
click at [1012, 66] on div "single-neutral-actions-check-2 Confirmed" at bounding box center [932, 65] width 181 height 26
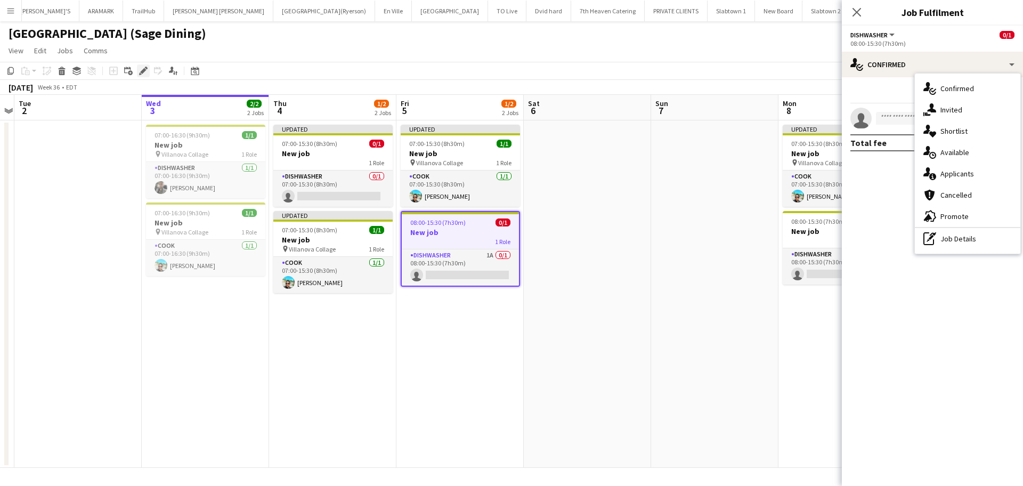
click at [142, 69] on icon "Edit" at bounding box center [143, 71] width 9 height 9
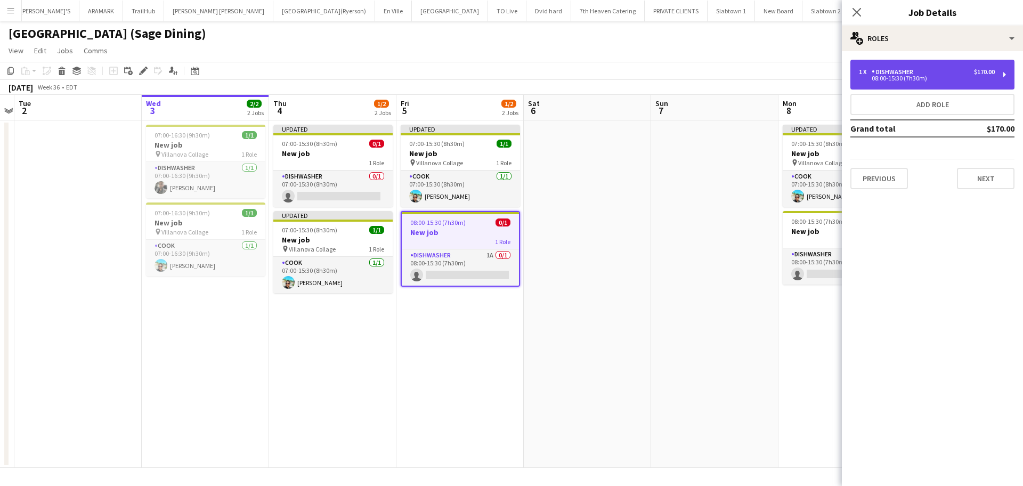
click at [902, 82] on div "1 x DISHWASHER $170.00 08:00-15:30 (7h30m)" at bounding box center [932, 75] width 164 height 30
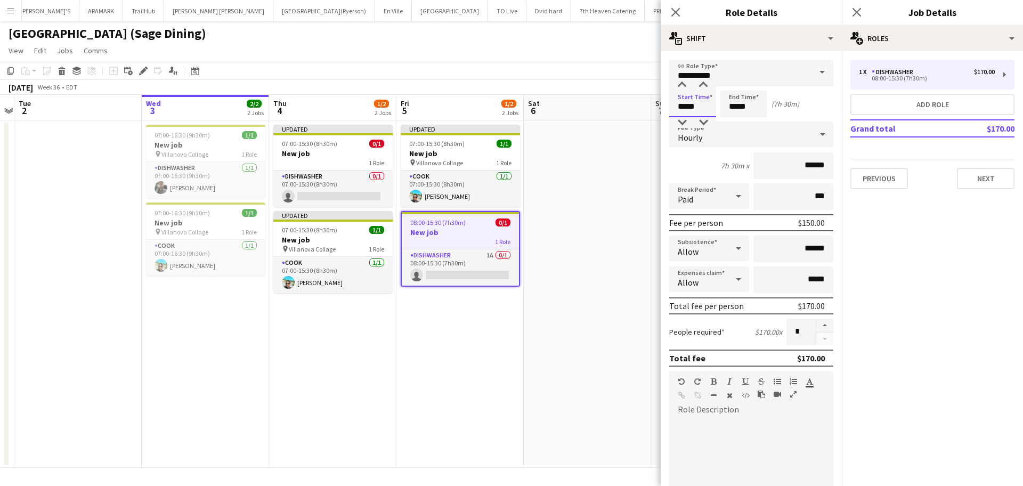
click at [690, 104] on input "*****" at bounding box center [692, 104] width 47 height 27
click at [684, 107] on input "*****" at bounding box center [692, 104] width 47 height 27
click at [685, 105] on input "*****" at bounding box center [692, 104] width 47 height 27
type input "*****"
click at [681, 122] on div at bounding box center [681, 122] width 21 height 11
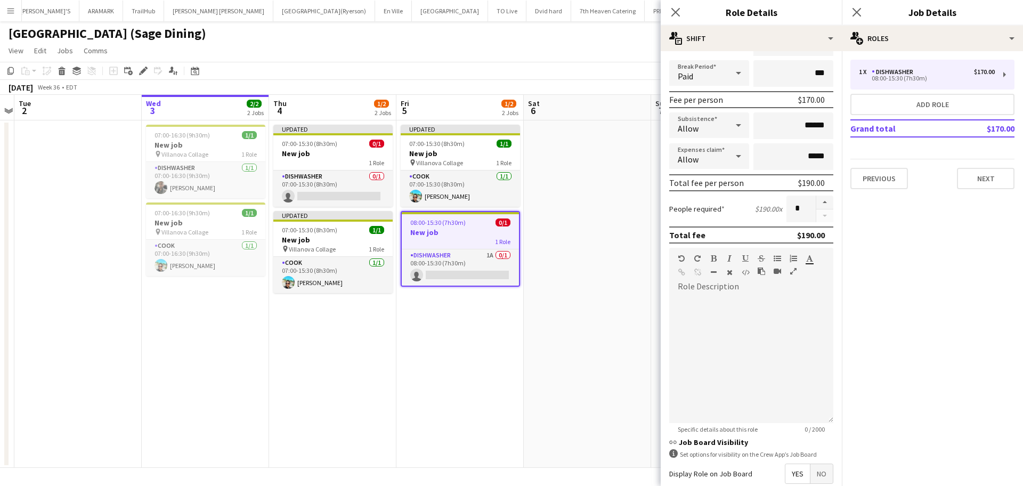
scroll to position [236, 0]
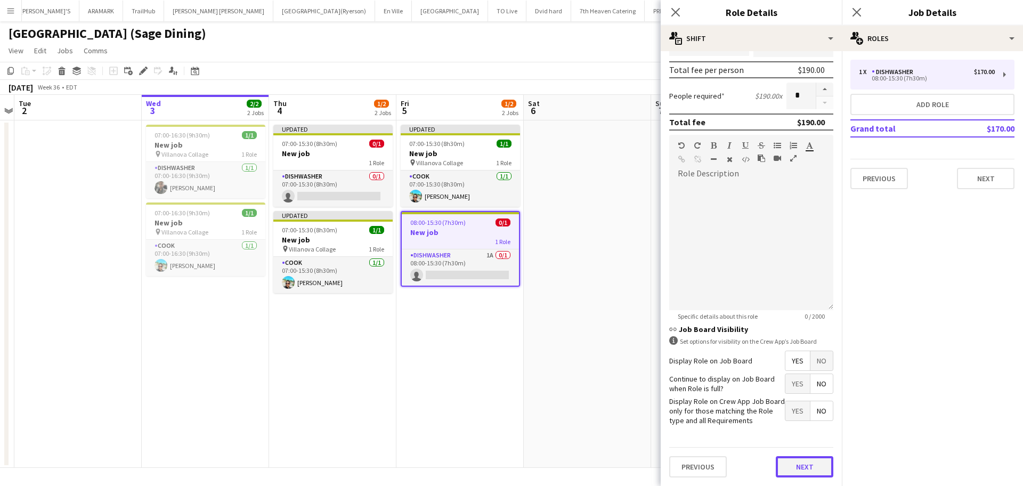
click at [793, 463] on button "Next" at bounding box center [805, 466] width 58 height 21
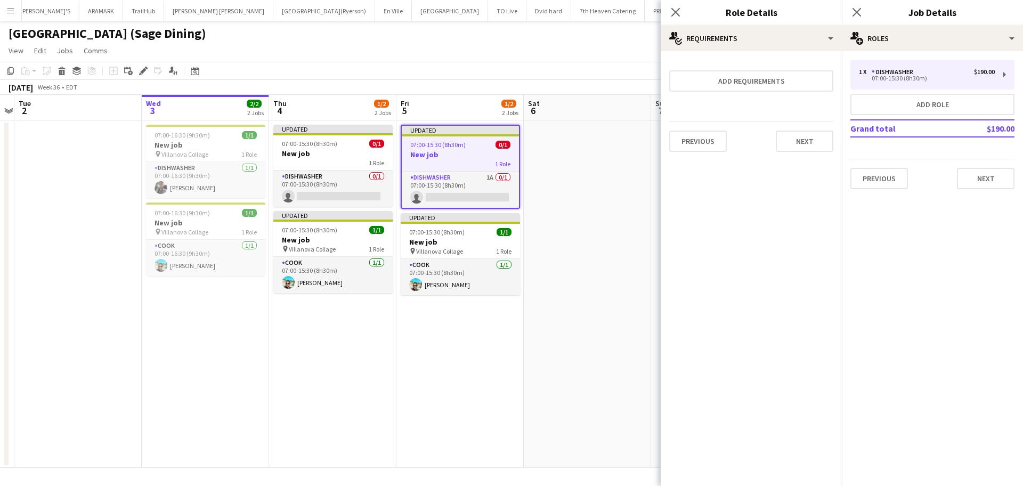
scroll to position [0, 0]
click at [801, 137] on button "Next" at bounding box center [805, 141] width 58 height 21
click at [677, 7] on icon "Close pop-in" at bounding box center [675, 12] width 10 height 10
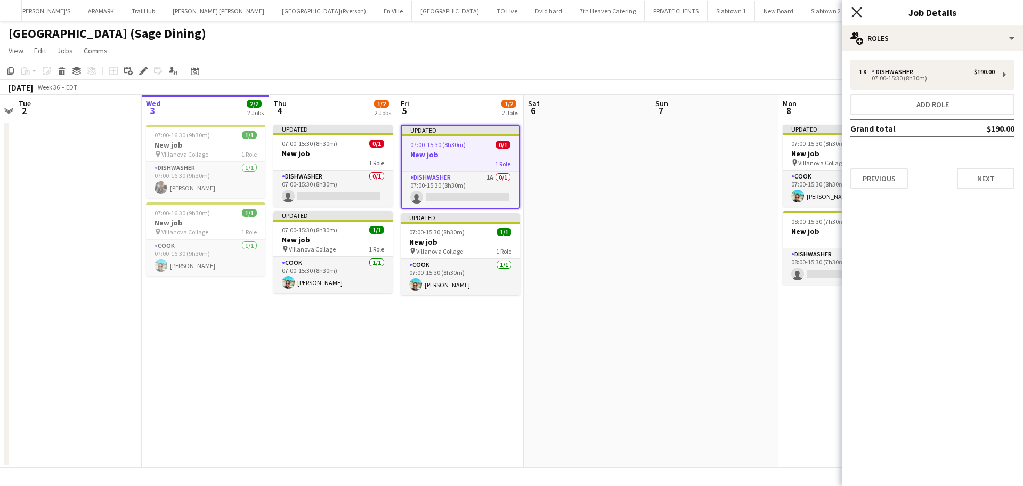
click at [856, 12] on icon at bounding box center [856, 12] width 10 height 10
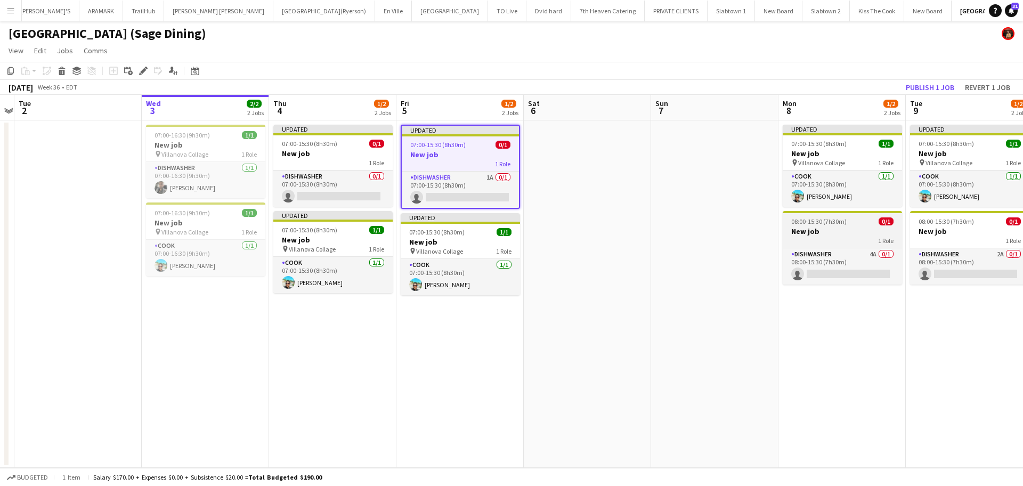
click at [856, 236] on div "1 Role" at bounding box center [842, 240] width 119 height 9
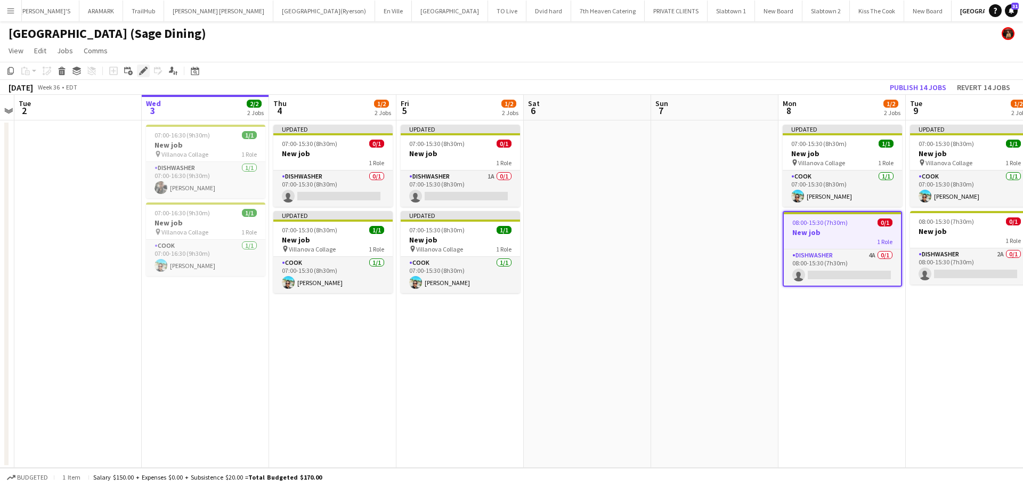
click at [144, 67] on icon "Edit" at bounding box center [143, 71] width 9 height 9
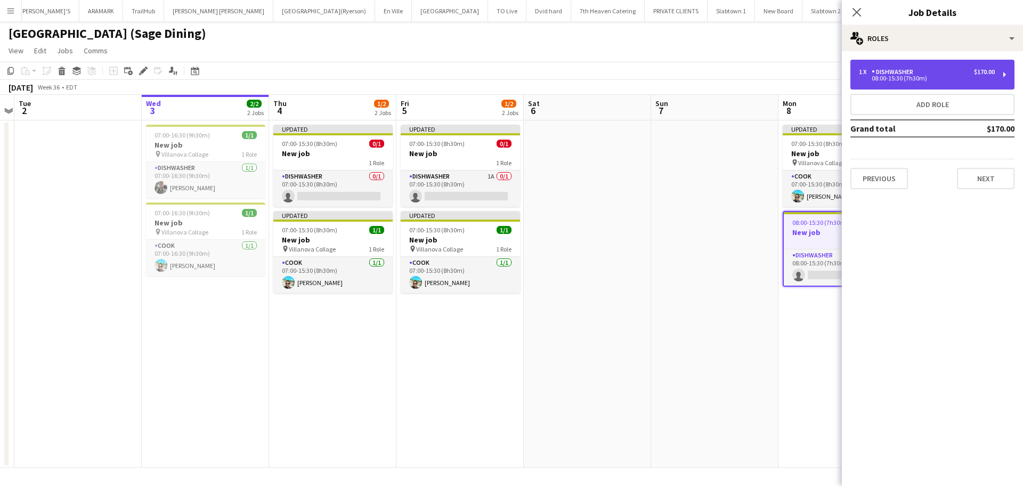
click at [909, 72] on div "DISHWASHER" at bounding box center [895, 71] width 46 height 7
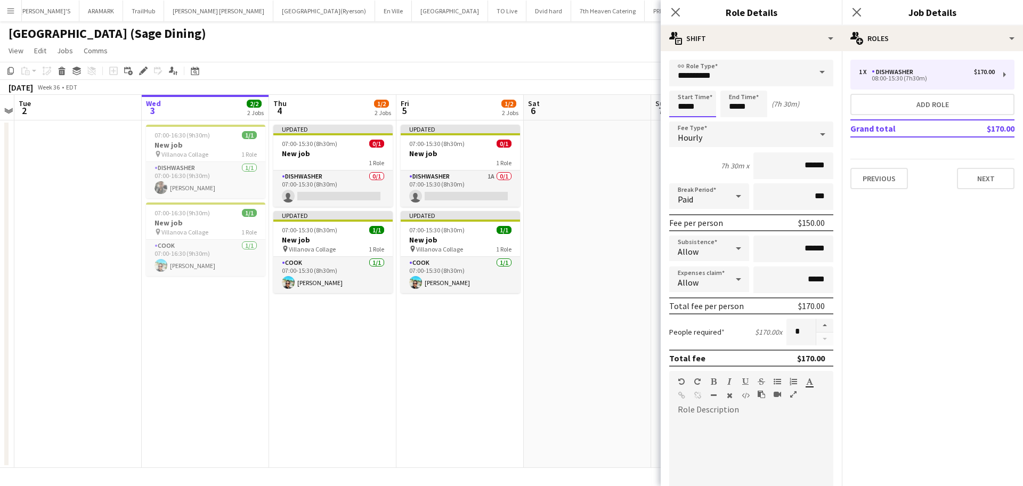
click at [707, 101] on input "*****" at bounding box center [692, 104] width 47 height 27
type input "*****"
click at [684, 124] on div at bounding box center [681, 122] width 21 height 11
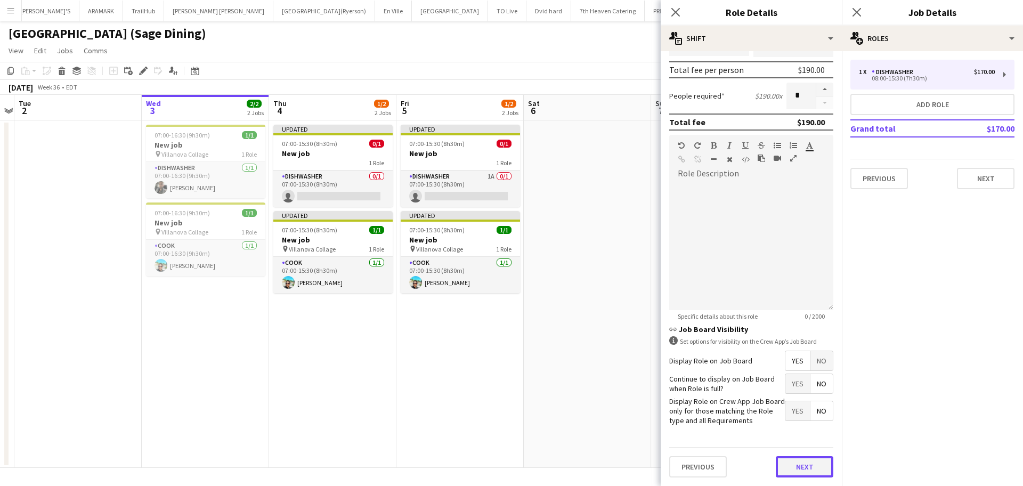
click at [802, 468] on button "Next" at bounding box center [805, 466] width 58 height 21
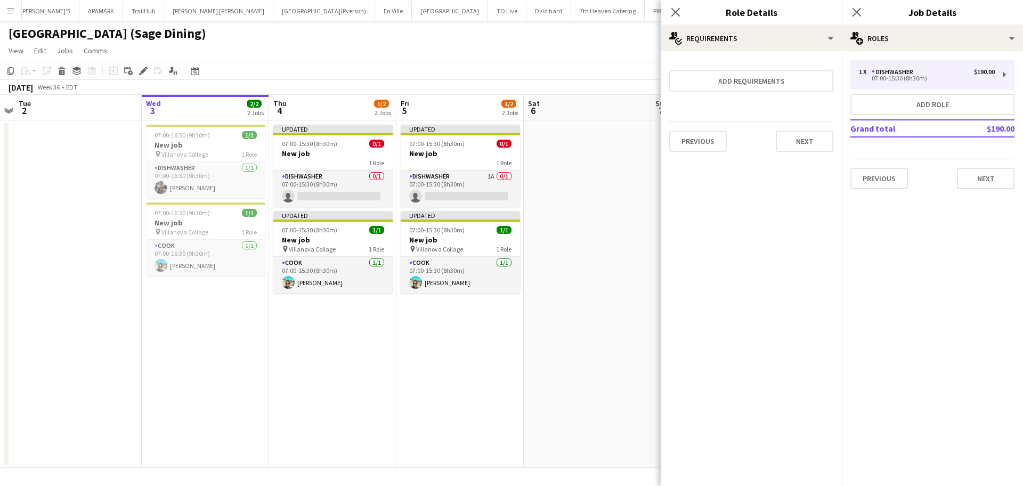
scroll to position [0, 0]
click at [806, 143] on button "Next" at bounding box center [805, 141] width 58 height 21
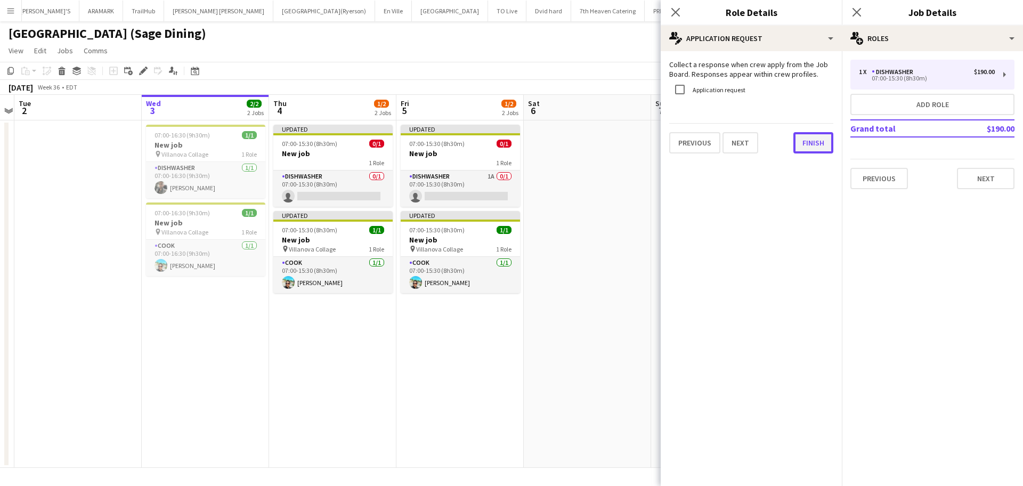
click at [815, 146] on button "Finish" at bounding box center [813, 142] width 40 height 21
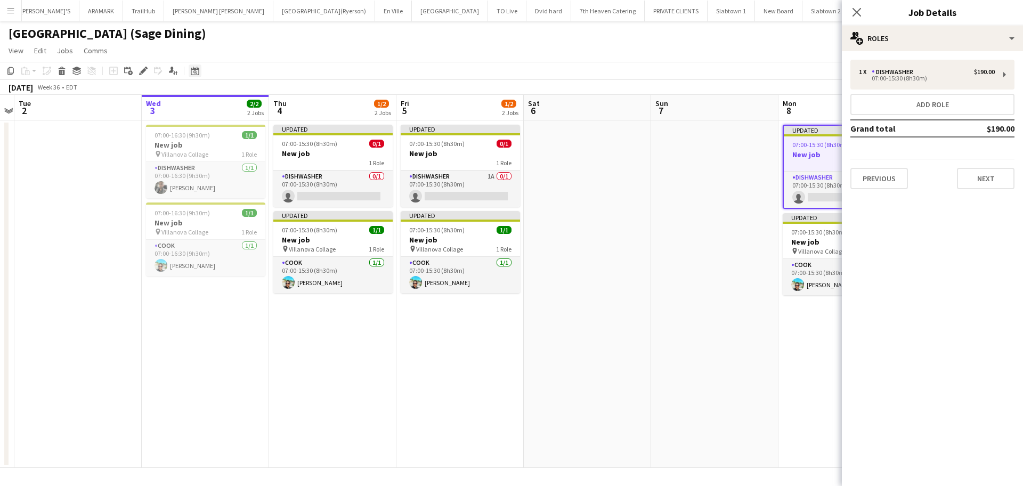
click at [192, 74] on icon "Date picker" at bounding box center [195, 71] width 9 height 9
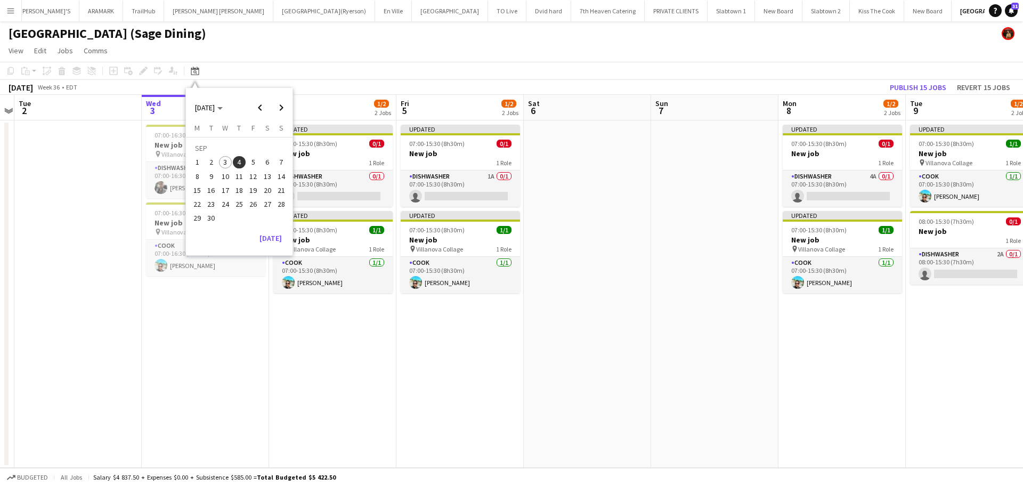
click at [199, 180] on span "8" at bounding box center [197, 176] width 13 height 13
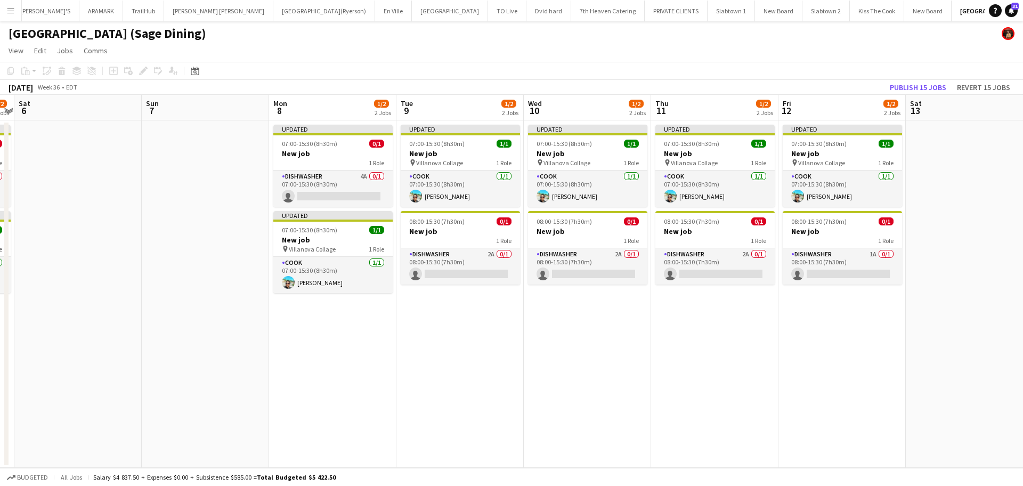
scroll to position [0, 367]
click at [446, 253] on app-card-role "DISHWASHER 2A 0/1 08:00-15:30 (7h30m) single-neutral-actions" at bounding box center [461, 266] width 119 height 36
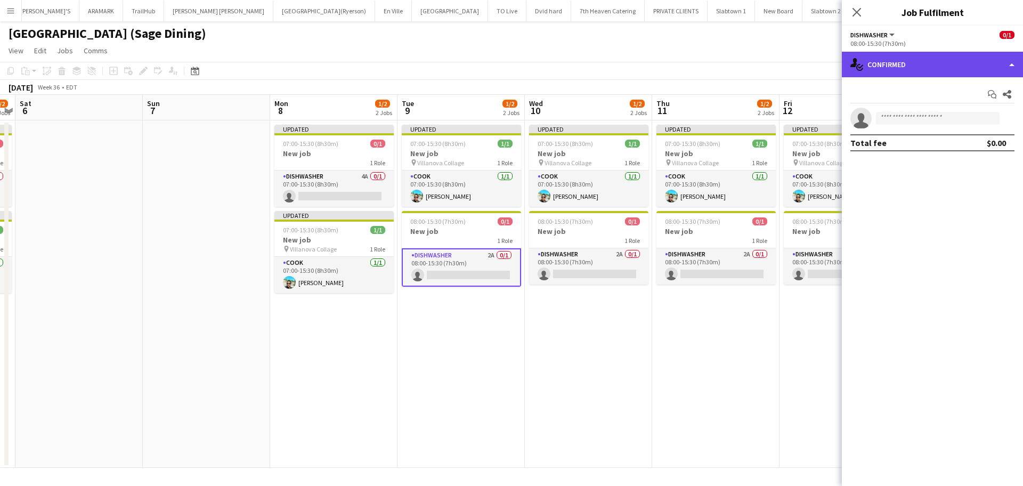
click at [908, 61] on div "single-neutral-actions-check-2 Confirmed" at bounding box center [932, 65] width 181 height 26
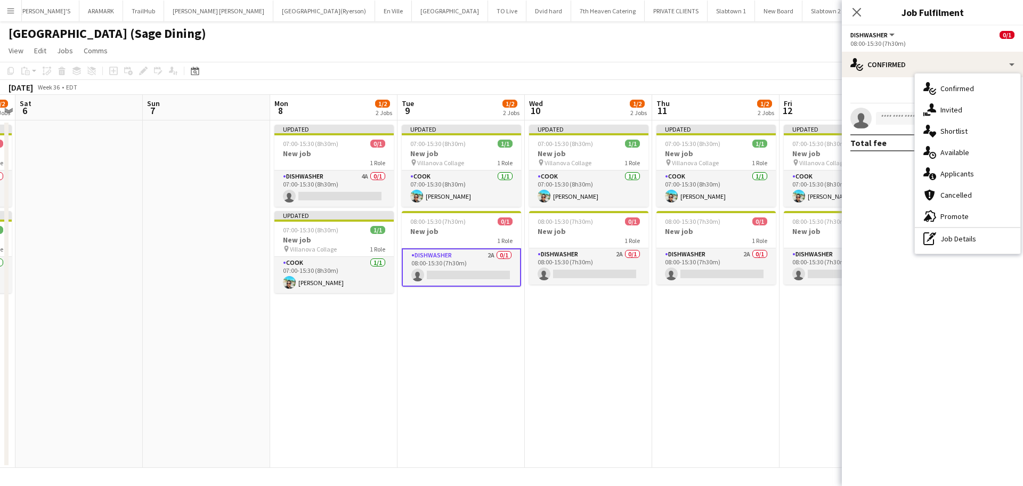
click at [882, 40] on div "08:00-15:30 (7h30m)" at bounding box center [932, 43] width 164 height 8
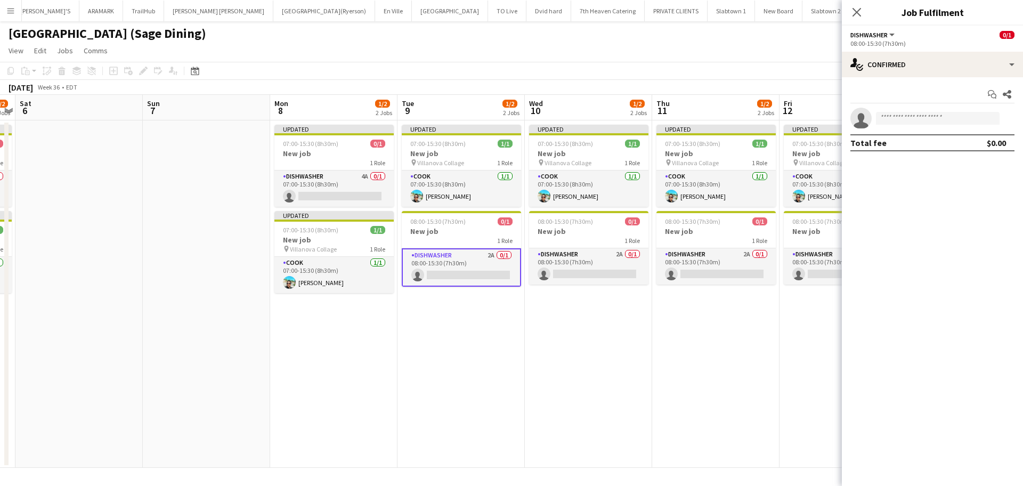
click at [873, 39] on div "08:00-15:30 (7h30m)" at bounding box center [932, 43] width 164 height 8
click at [416, 226] on h3 "New job" at bounding box center [461, 231] width 119 height 10
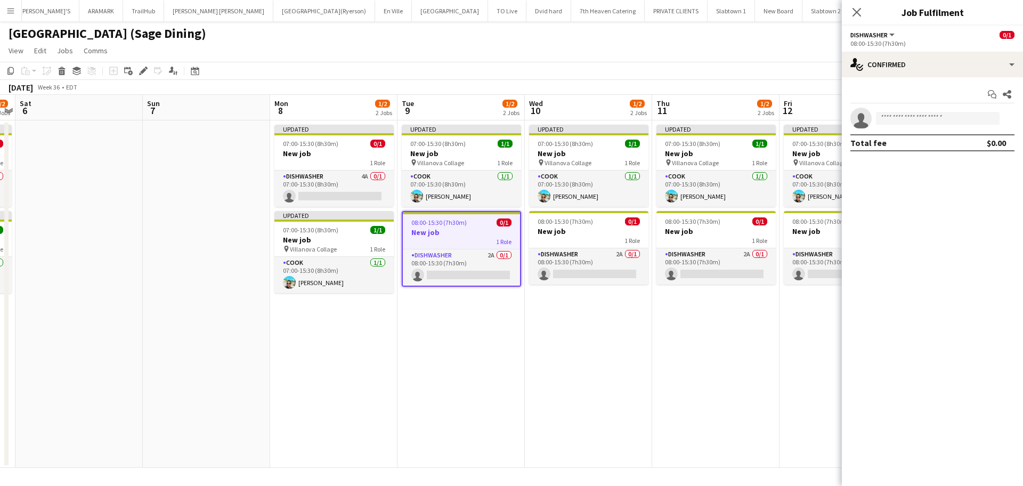
click at [888, 44] on div "08:00-15:30 (7h30m)" at bounding box center [932, 43] width 164 height 8
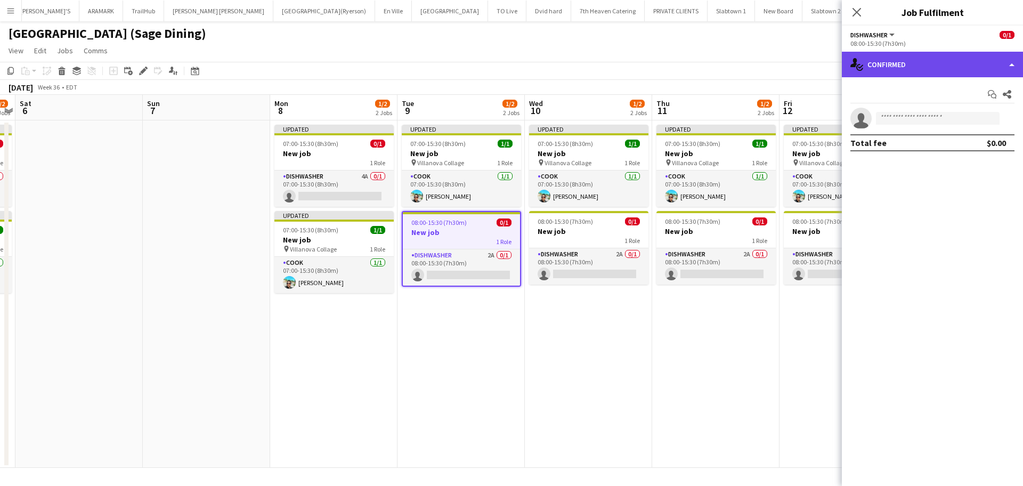
click at [876, 59] on div "single-neutral-actions-check-2 Confirmed" at bounding box center [932, 65] width 181 height 26
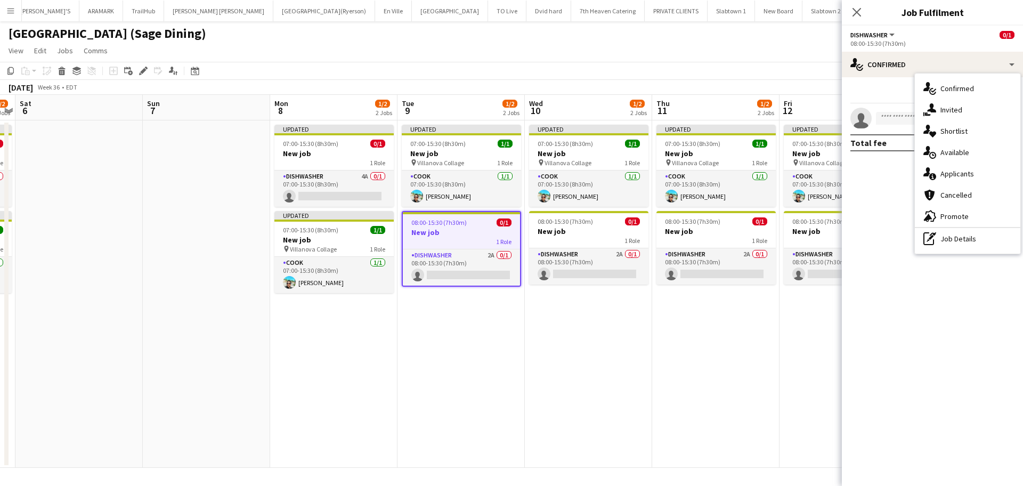
click at [871, 34] on span "DISHWASHER" at bounding box center [868, 35] width 37 height 8
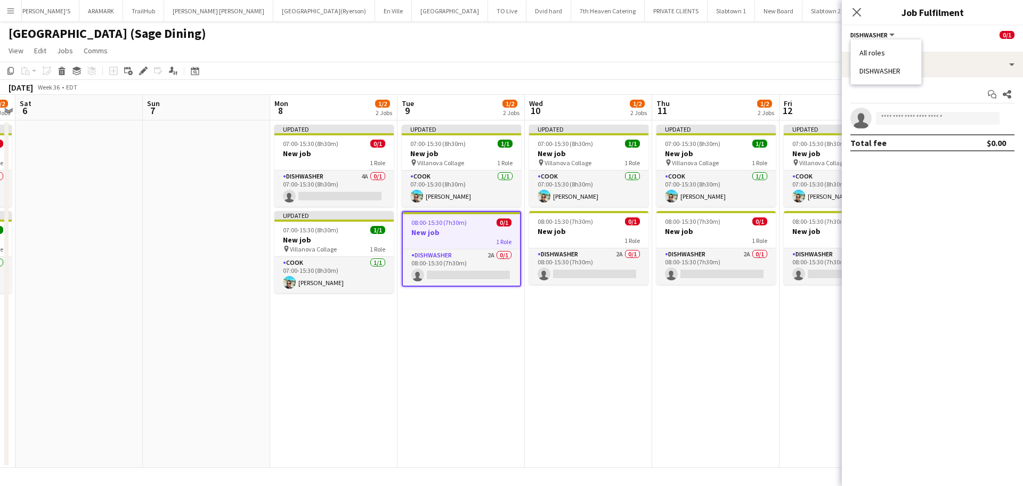
click at [890, 31] on button "DISHWASHER" at bounding box center [873, 35] width 46 height 8
click at [139, 72] on icon "Edit" at bounding box center [143, 71] width 9 height 9
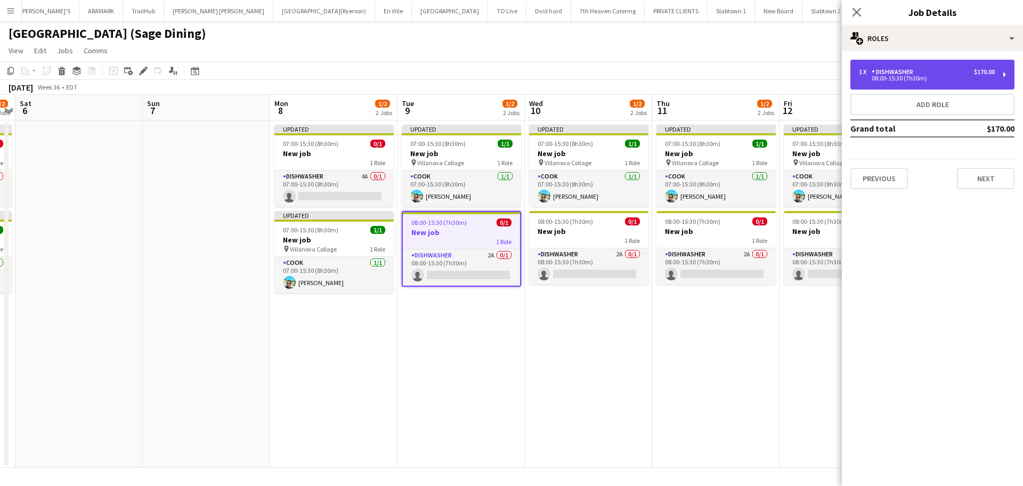
click at [956, 78] on div "08:00-15:30 (7h30m)" at bounding box center [927, 78] width 136 height 5
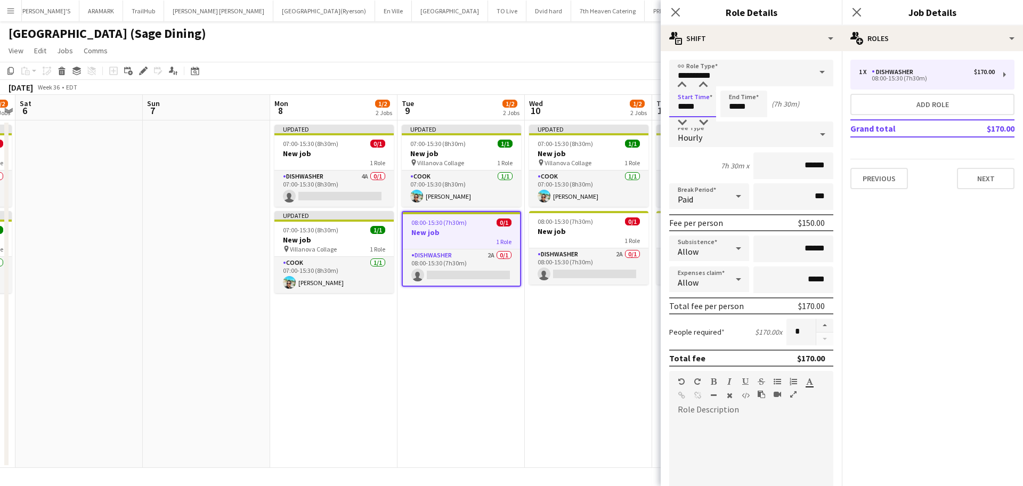
click at [697, 109] on input "*****" at bounding box center [692, 104] width 47 height 27
type input "*****"
click at [687, 120] on div at bounding box center [681, 122] width 21 height 11
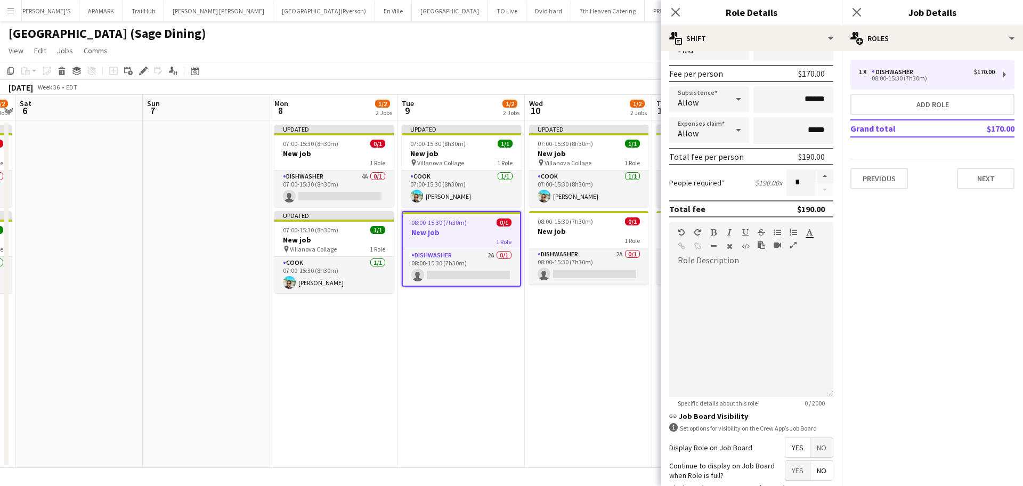
scroll to position [236, 0]
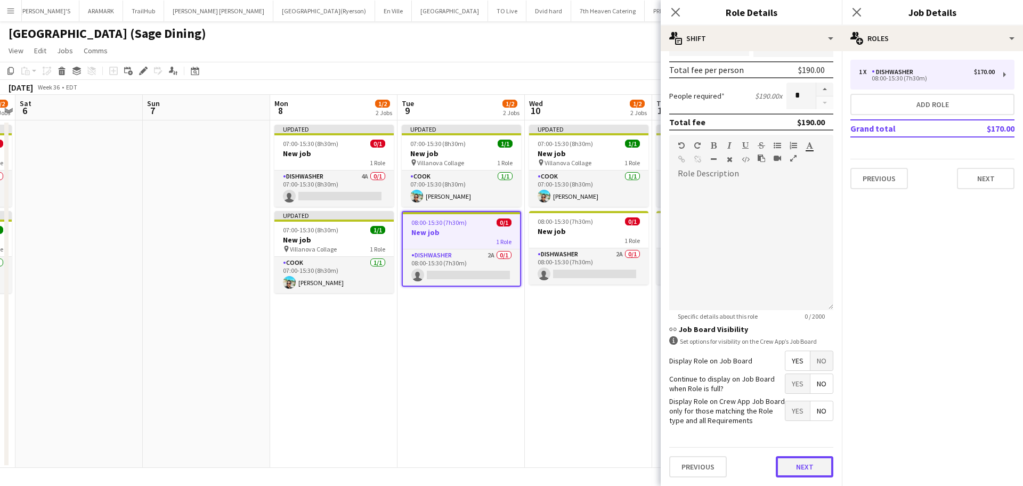
click at [792, 473] on button "Next" at bounding box center [805, 466] width 58 height 21
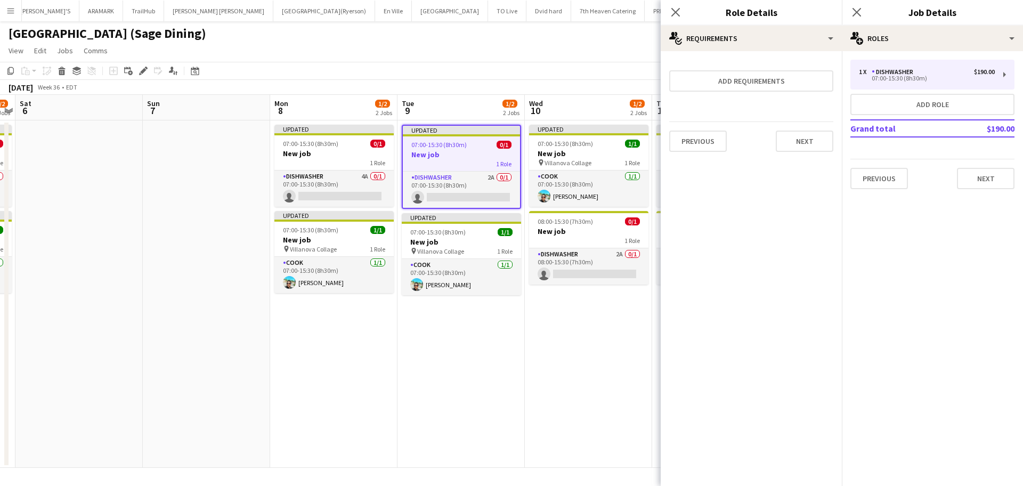
scroll to position [0, 0]
click at [801, 137] on button "Next" at bounding box center [805, 141] width 58 height 21
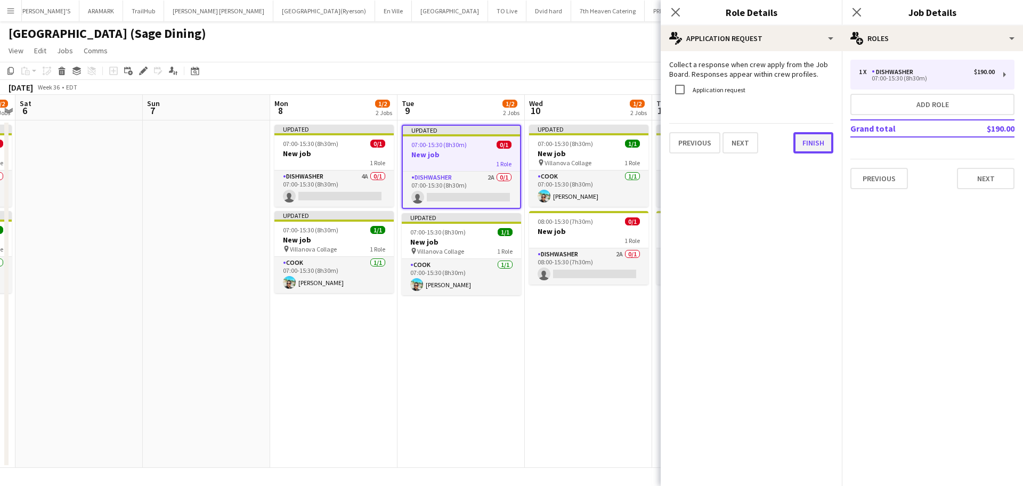
click at [809, 140] on button "Finish" at bounding box center [813, 142] width 40 height 21
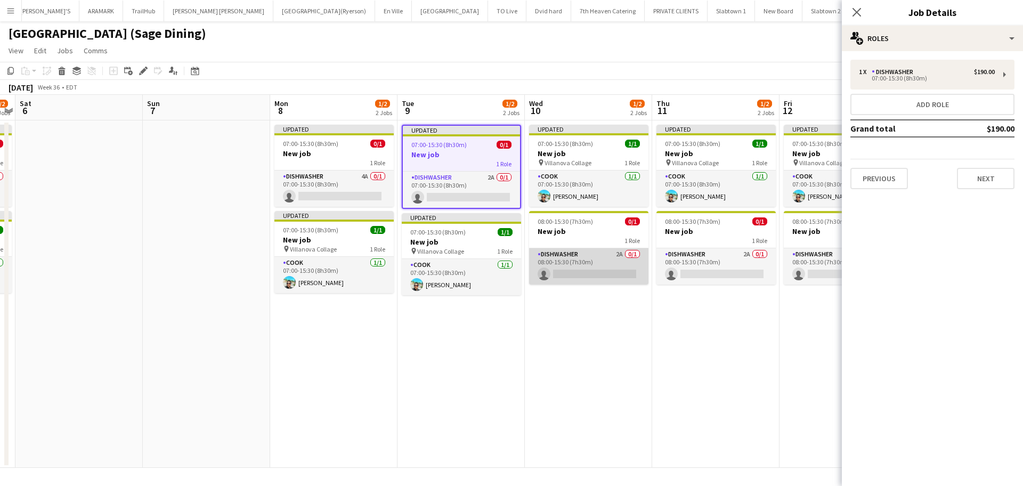
click at [580, 255] on app-card-role "DISHWASHER 2A 0/1 08:00-15:30 (7h30m) single-neutral-actions" at bounding box center [588, 266] width 119 height 36
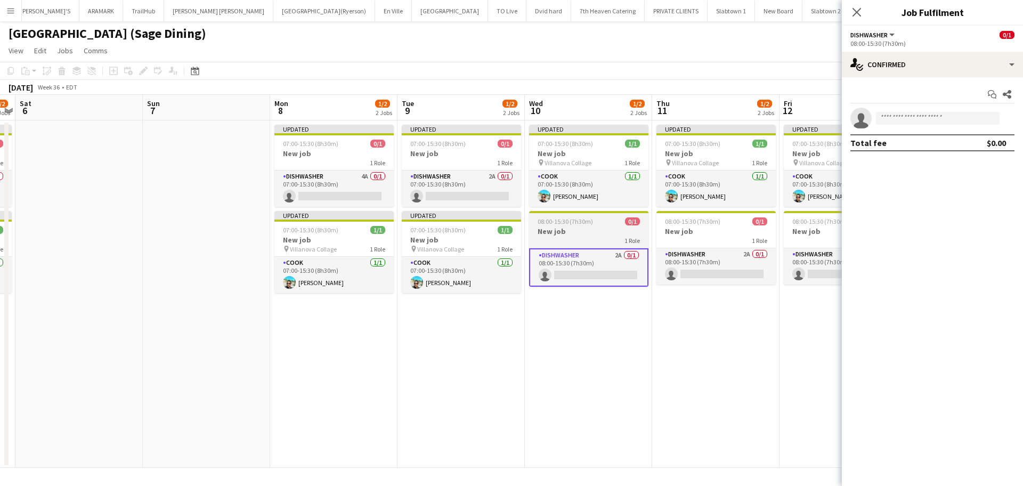
click at [548, 229] on h3 "New job" at bounding box center [588, 231] width 119 height 10
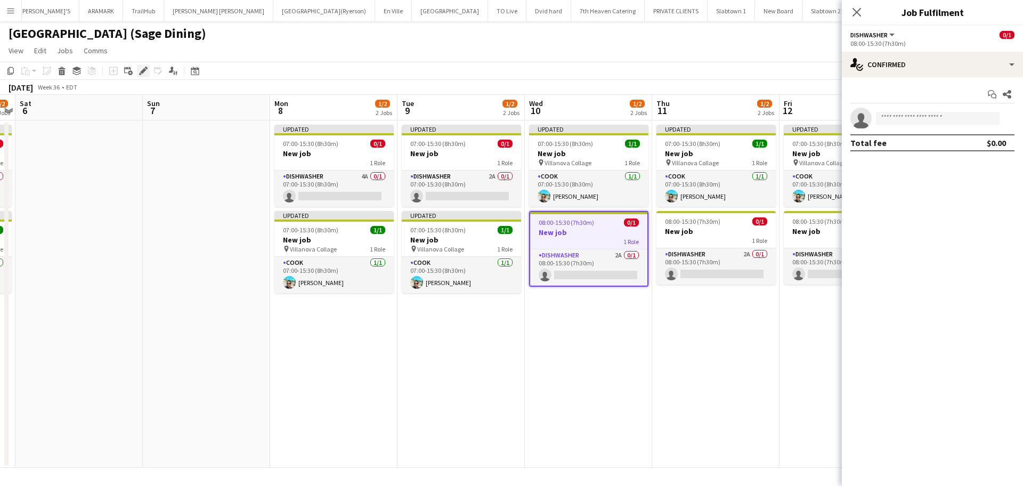
click at [142, 69] on icon "Edit" at bounding box center [143, 71] width 9 height 9
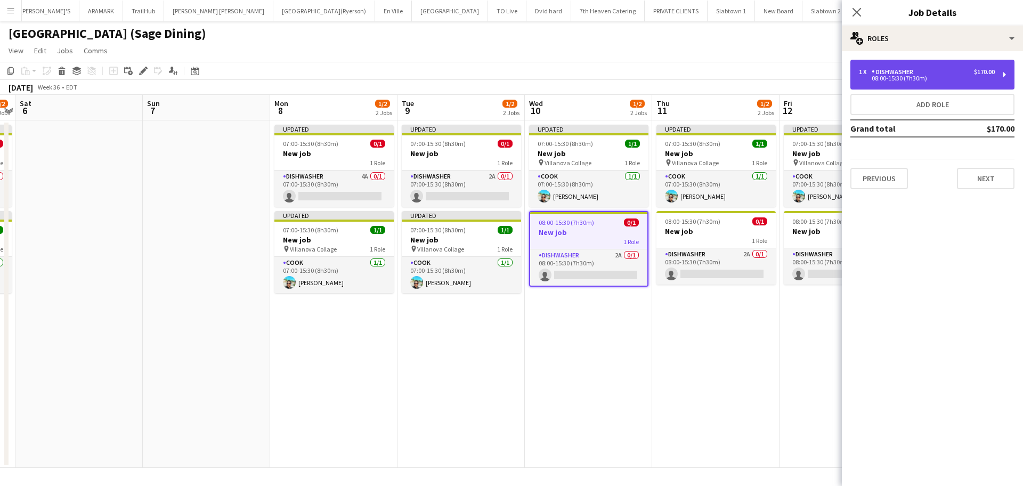
click at [934, 76] on div "08:00-15:30 (7h30m)" at bounding box center [927, 78] width 136 height 5
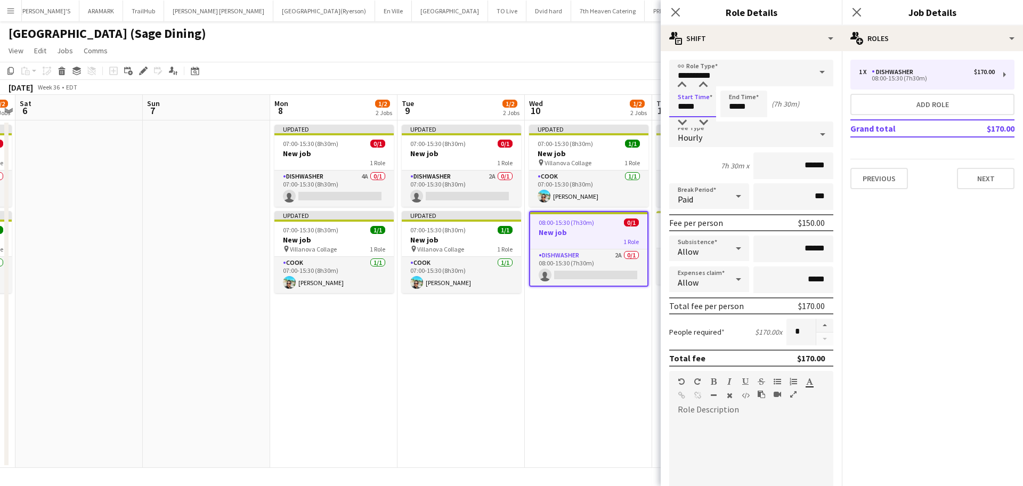
click at [694, 100] on input "*****" at bounding box center [692, 104] width 47 height 27
type input "*****"
click at [678, 123] on div at bounding box center [681, 122] width 21 height 11
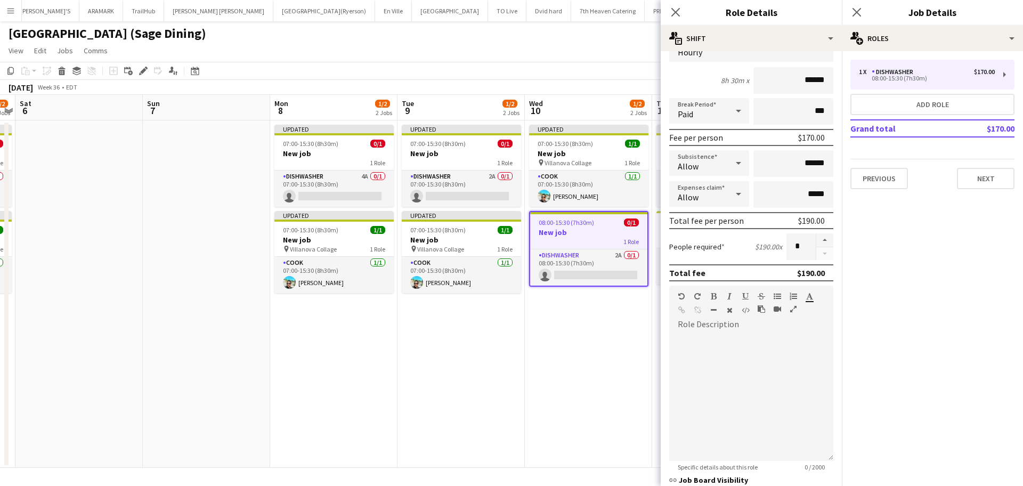
scroll to position [236, 0]
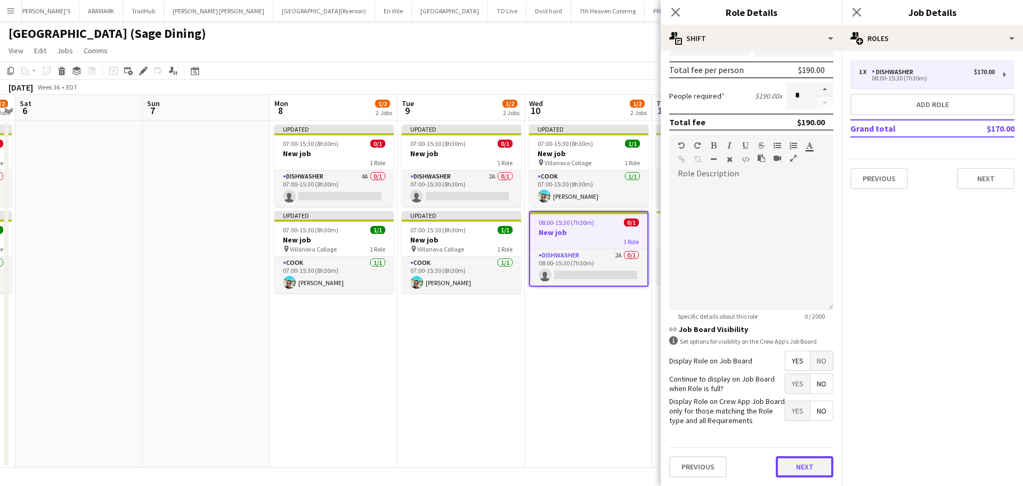
click at [792, 469] on button "Next" at bounding box center [805, 466] width 58 height 21
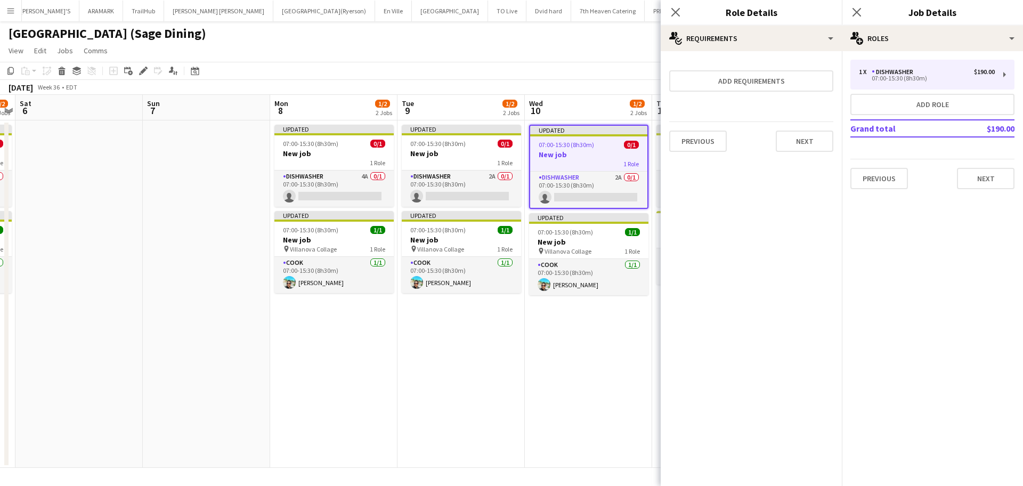
scroll to position [0, 0]
click at [814, 139] on button "Next" at bounding box center [805, 141] width 58 height 21
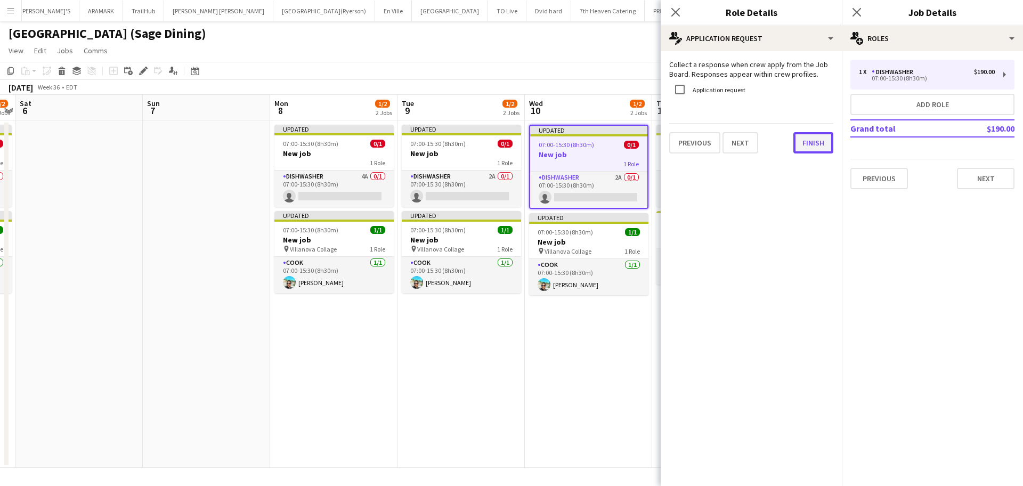
click at [813, 139] on button "Finish" at bounding box center [813, 142] width 40 height 21
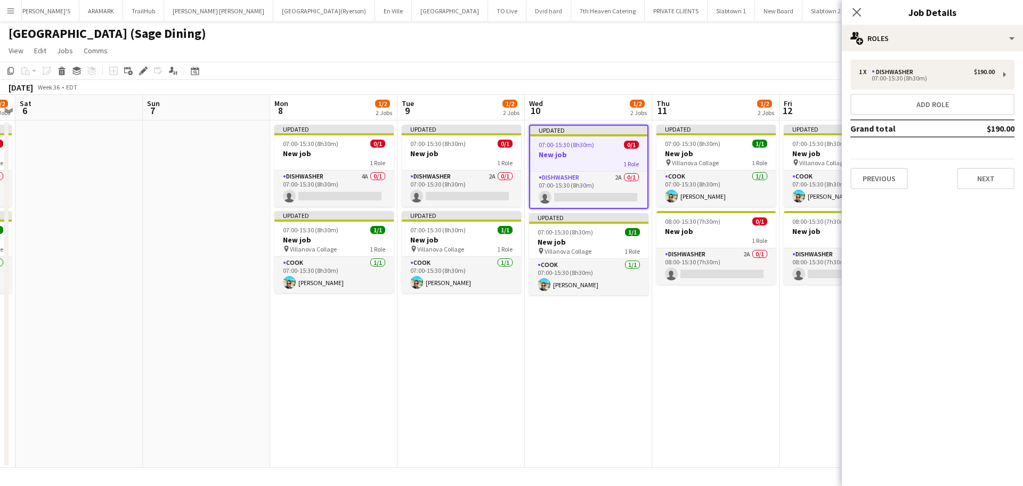
click at [746, 338] on app-date-cell "Updated 07:00-15:30 (8h30m) 1/1 New job pin Villanova Collage 1 Role COOK 1/1 0…" at bounding box center [715, 293] width 127 height 347
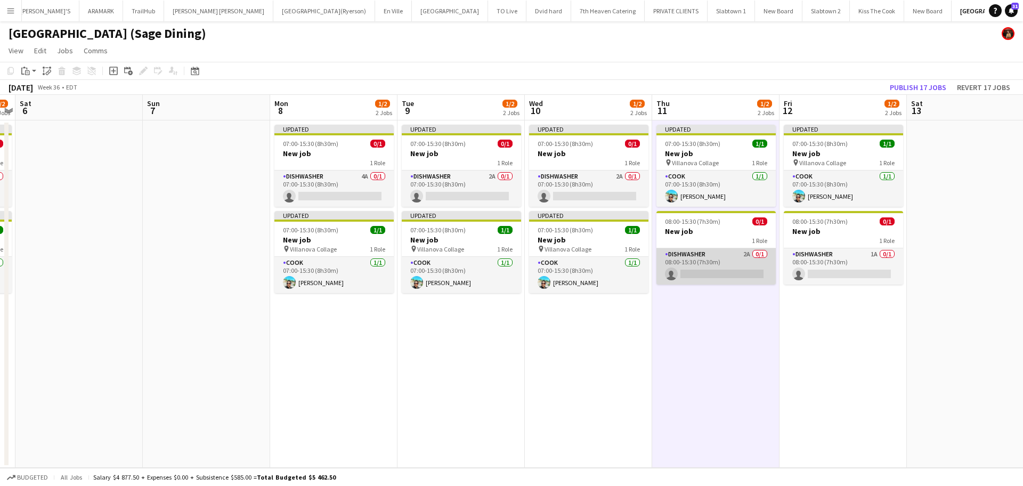
click at [721, 252] on app-card-role "DISHWASHER 2A 0/1 08:00-15:30 (7h30m) single-neutral-actions" at bounding box center [715, 266] width 119 height 36
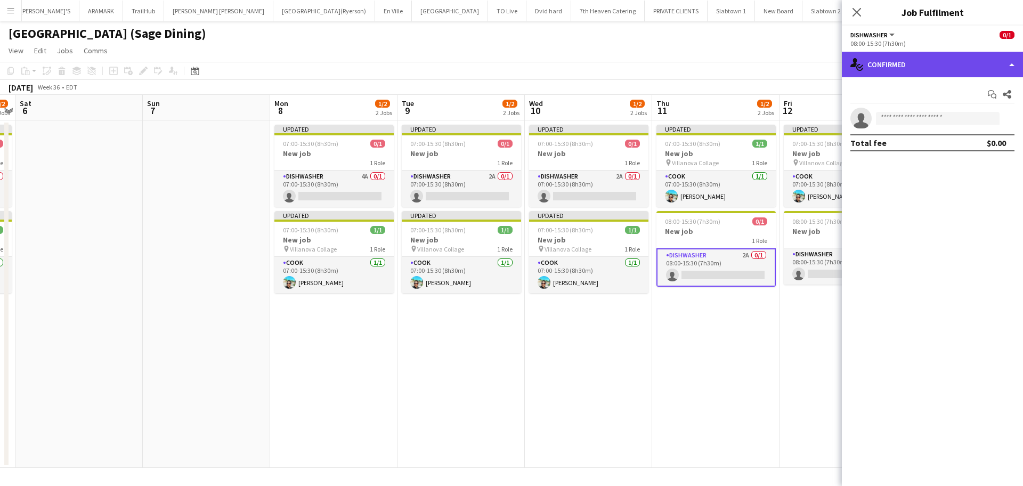
click at [1013, 63] on div "single-neutral-actions-check-2 Confirmed" at bounding box center [932, 65] width 181 height 26
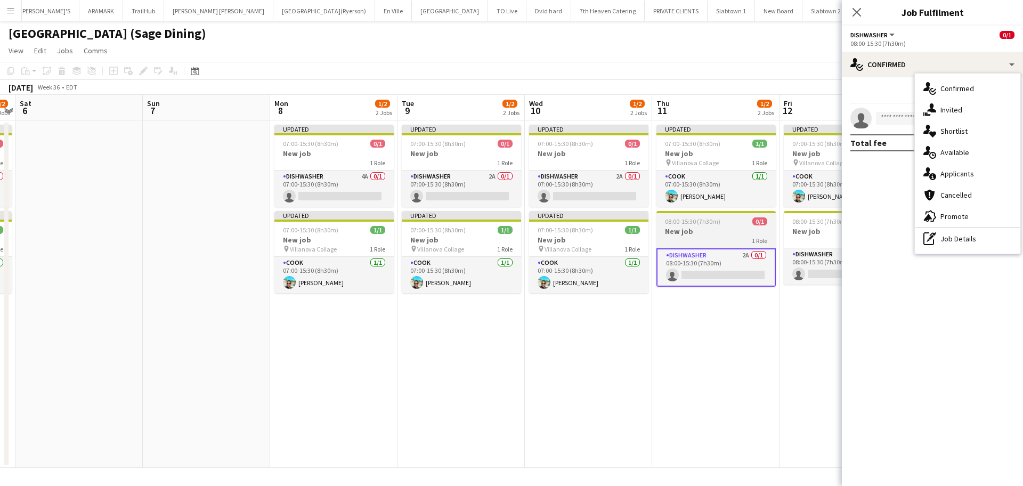
click at [702, 219] on span "08:00-15:30 (7h30m)" at bounding box center [692, 221] width 55 height 8
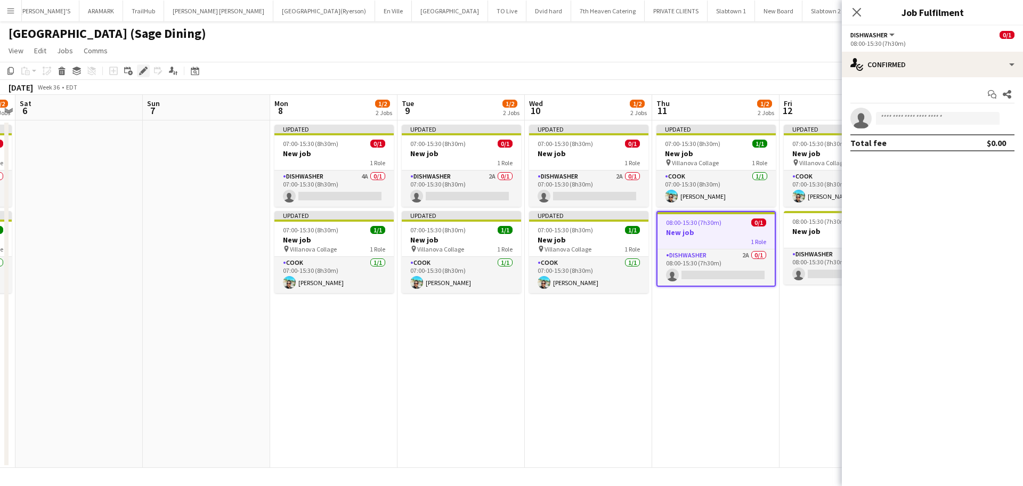
click at [142, 73] on icon at bounding box center [143, 71] width 6 height 6
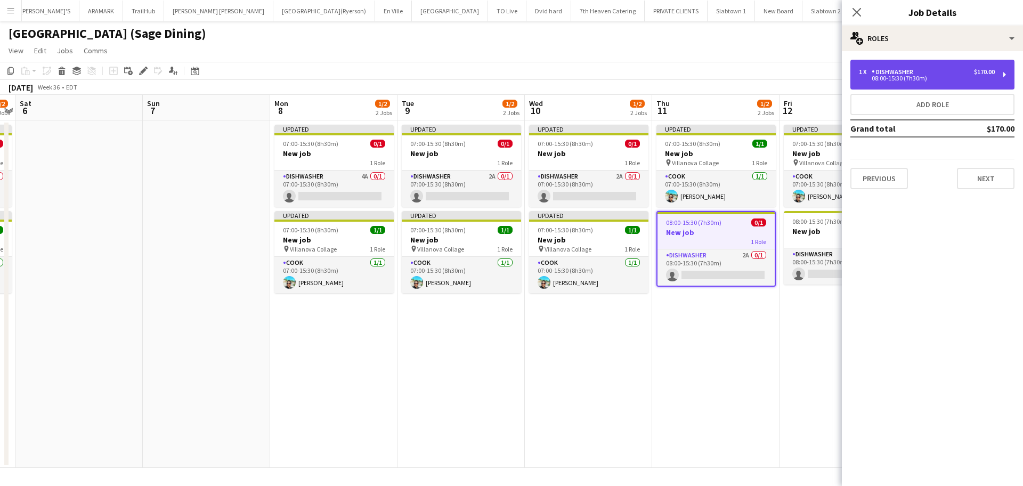
click at [869, 78] on div "08:00-15:30 (7h30m)" at bounding box center [927, 78] width 136 height 5
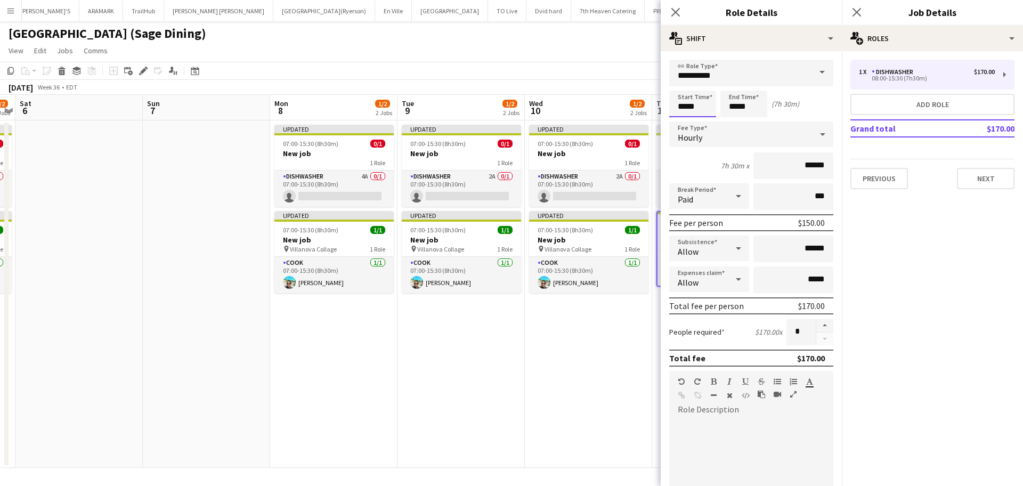
click at [694, 103] on input "*****" at bounding box center [692, 104] width 47 height 27
type input "*****"
click at [684, 121] on div at bounding box center [681, 122] width 21 height 11
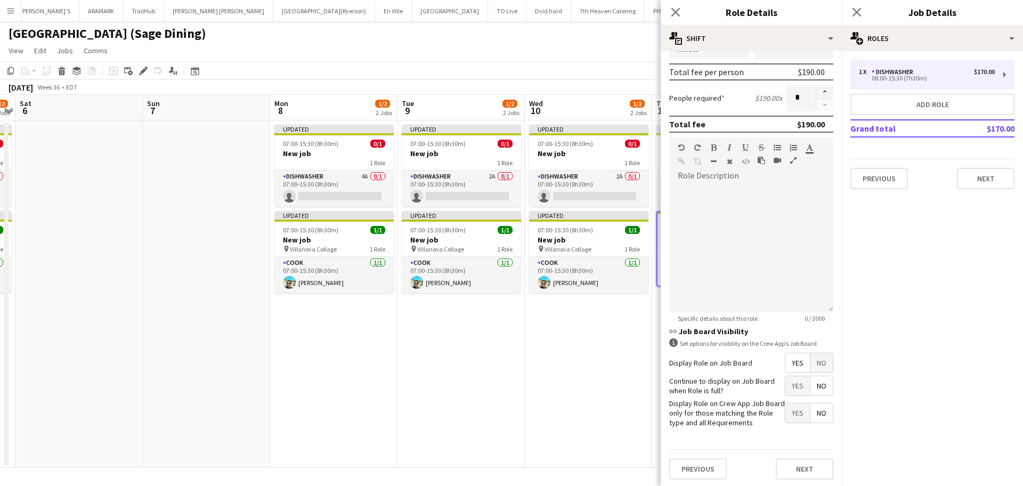
scroll to position [236, 0]
click at [786, 461] on button "Next" at bounding box center [805, 466] width 58 height 21
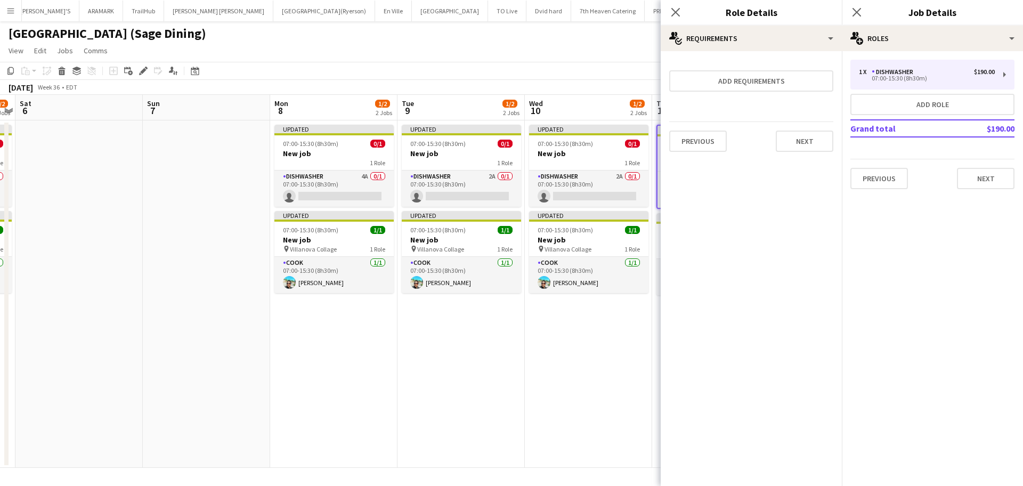
scroll to position [0, 0]
click at [794, 145] on button "Next" at bounding box center [805, 141] width 58 height 21
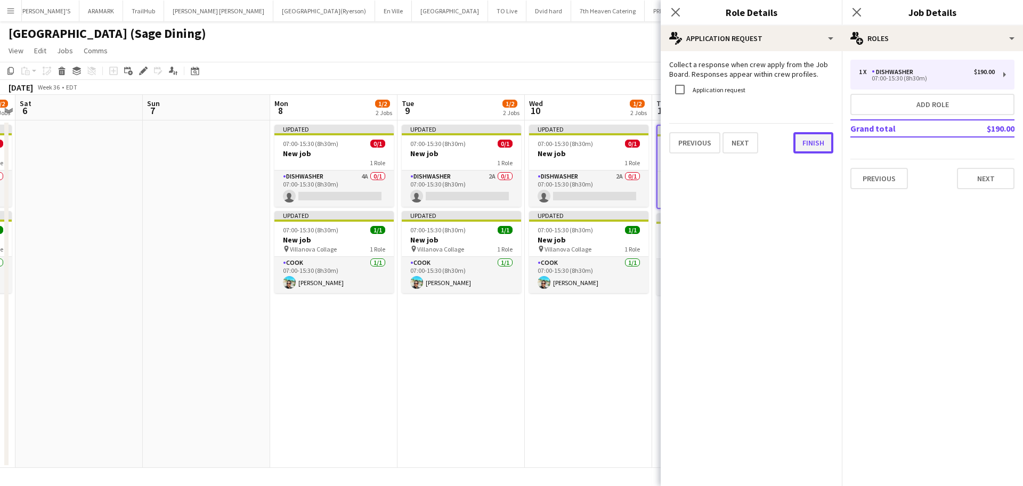
click at [809, 145] on button "Finish" at bounding box center [813, 142] width 40 height 21
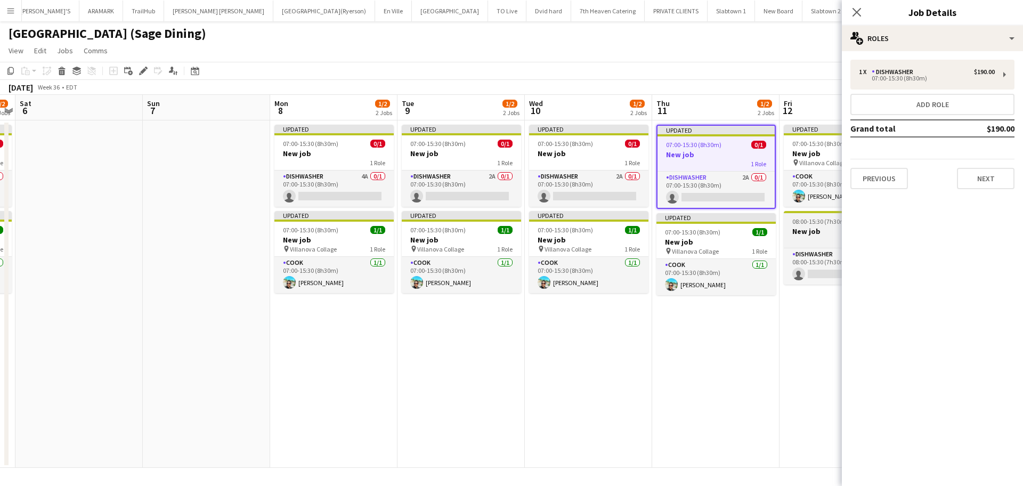
click at [807, 236] on div "1 Role" at bounding box center [843, 240] width 119 height 9
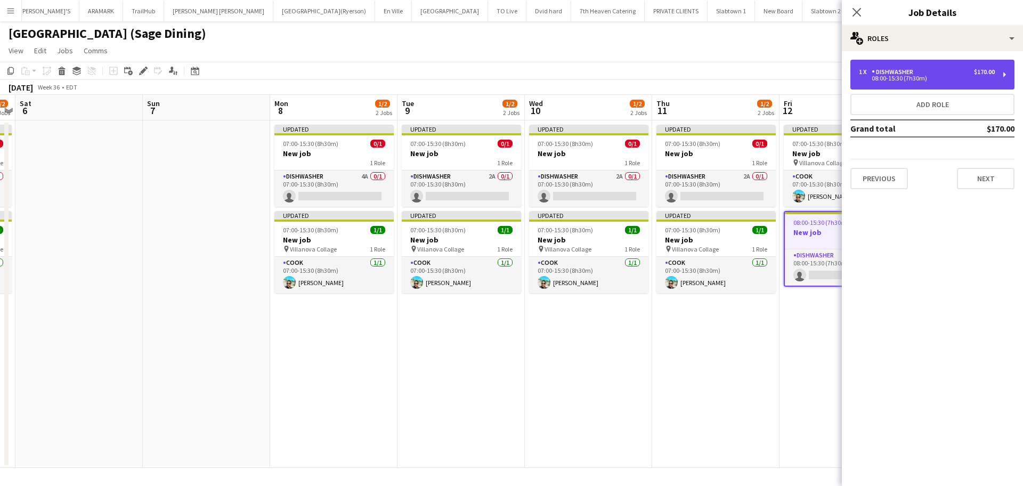
click at [940, 70] on div "1 x DISHWASHER $170.00" at bounding box center [927, 71] width 136 height 7
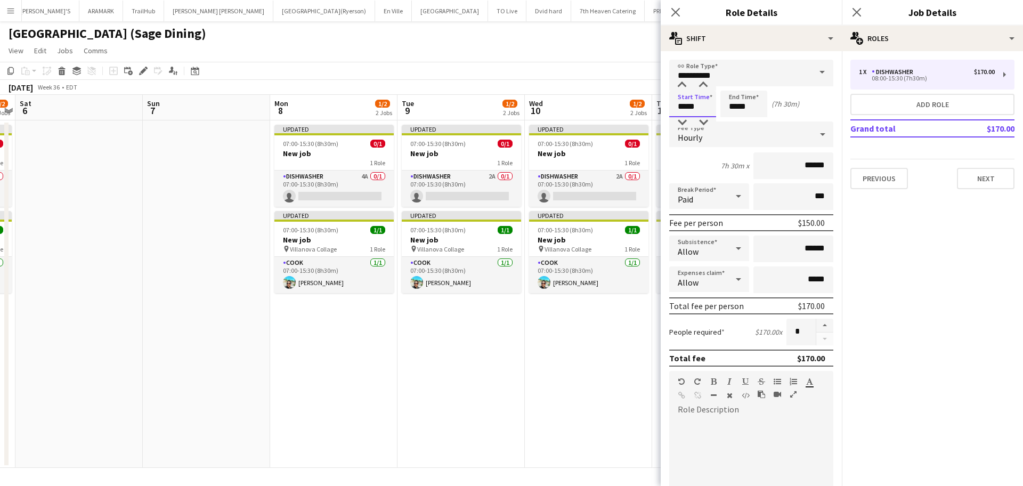
click at [690, 101] on input "*****" at bounding box center [692, 104] width 47 height 27
type input "*****"
click at [681, 124] on div at bounding box center [681, 122] width 21 height 11
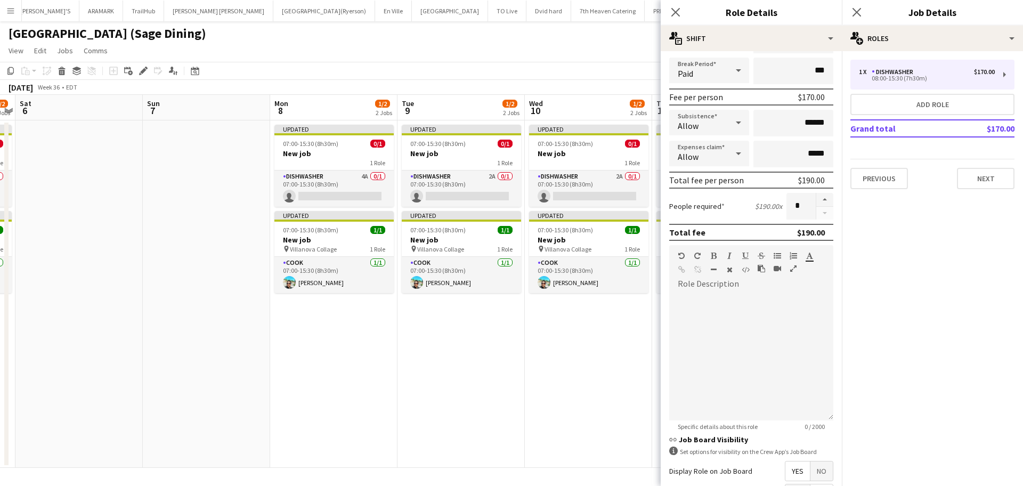
scroll to position [236, 0]
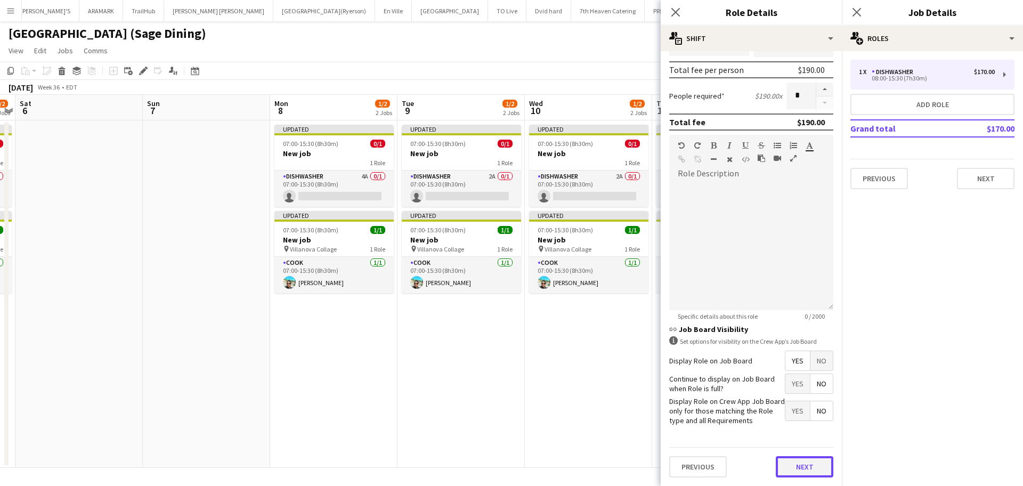
click at [798, 469] on button "Next" at bounding box center [805, 466] width 58 height 21
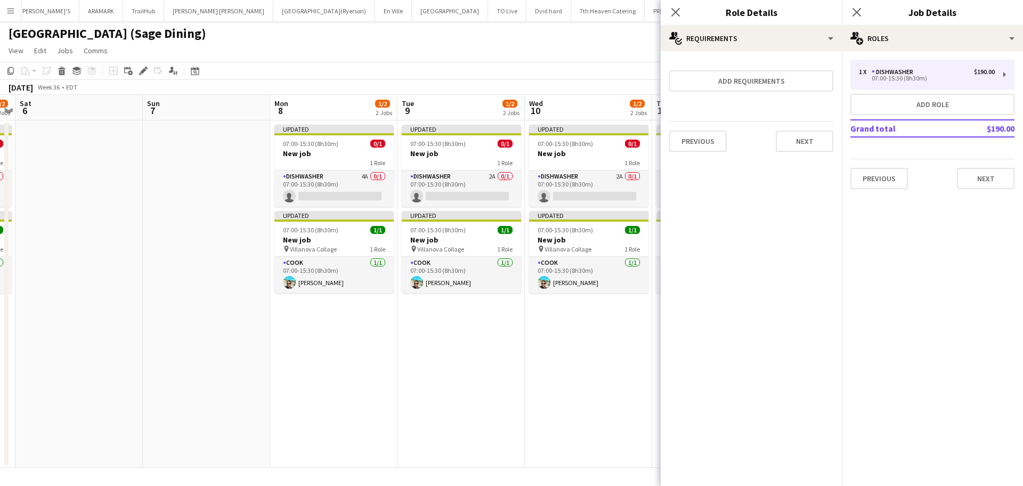
scroll to position [0, 0]
click at [807, 144] on button "Next" at bounding box center [805, 141] width 58 height 21
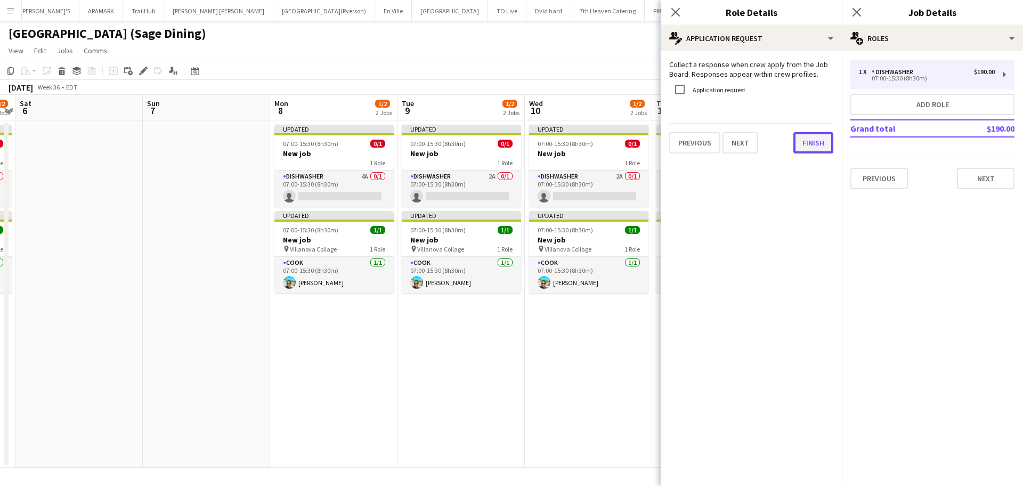
click at [804, 143] on button "Finish" at bounding box center [813, 142] width 40 height 21
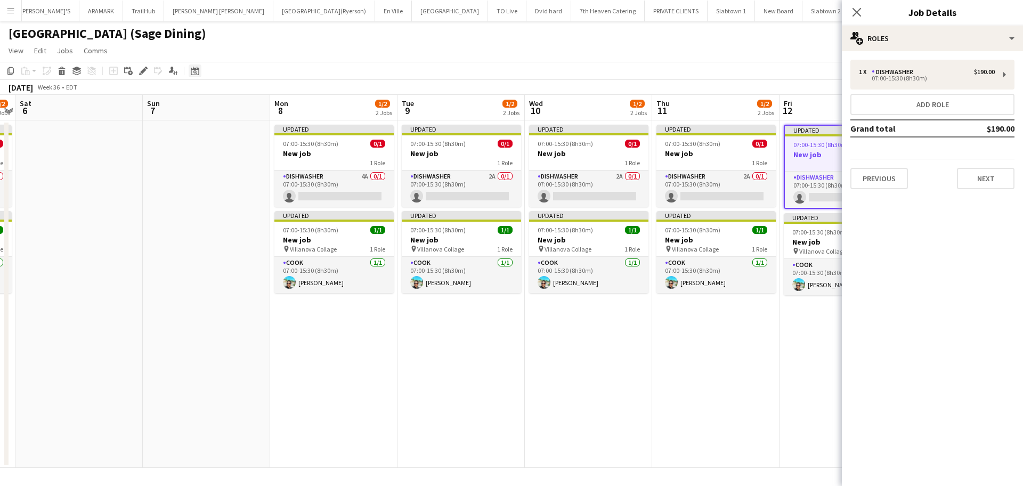
click at [191, 71] on icon at bounding box center [195, 71] width 8 height 9
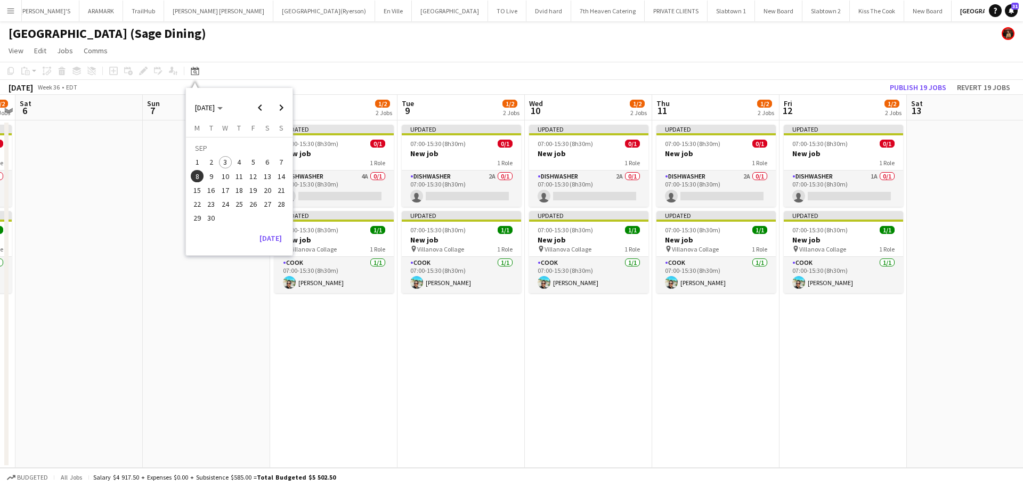
click at [199, 193] on span "15" at bounding box center [197, 190] width 13 height 13
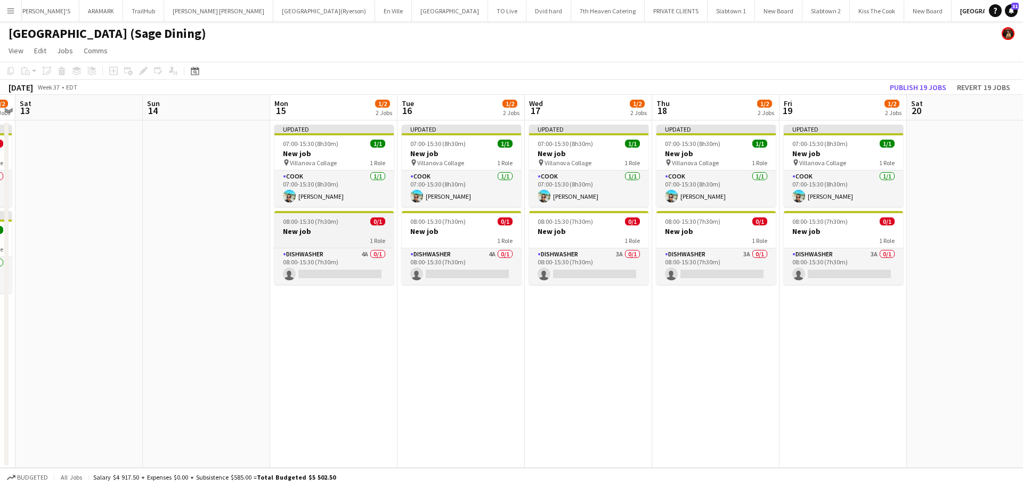
click at [332, 235] on h3 "New job" at bounding box center [333, 231] width 119 height 10
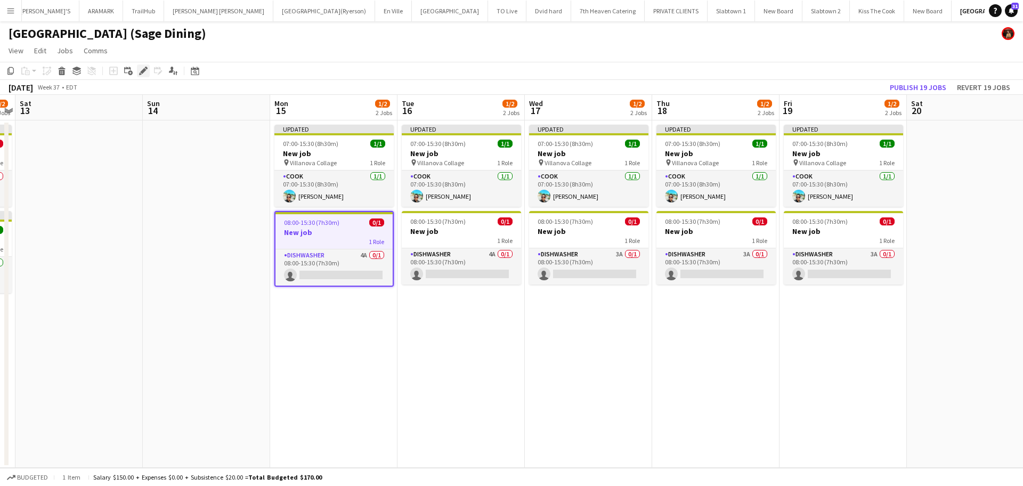
click at [141, 70] on icon "Edit" at bounding box center [143, 71] width 9 height 9
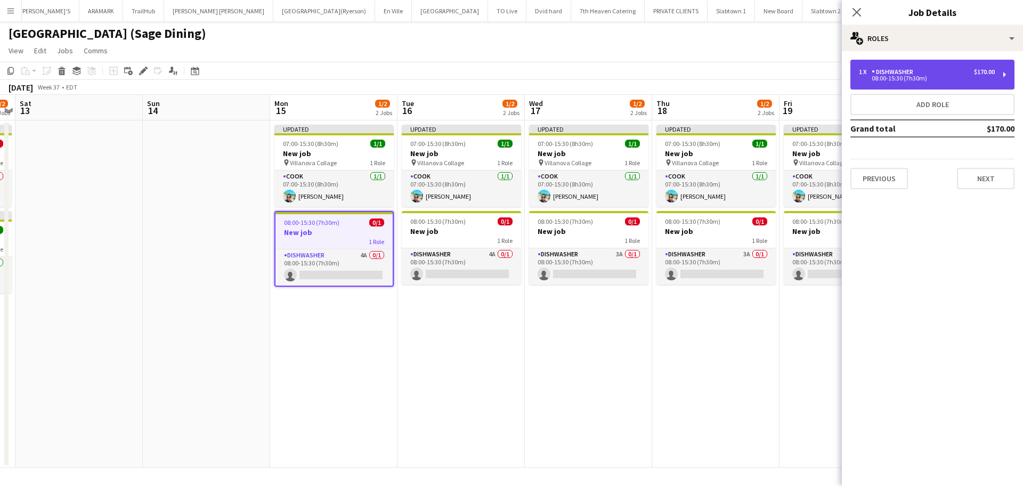
click at [913, 74] on div "DISHWASHER" at bounding box center [895, 71] width 46 height 7
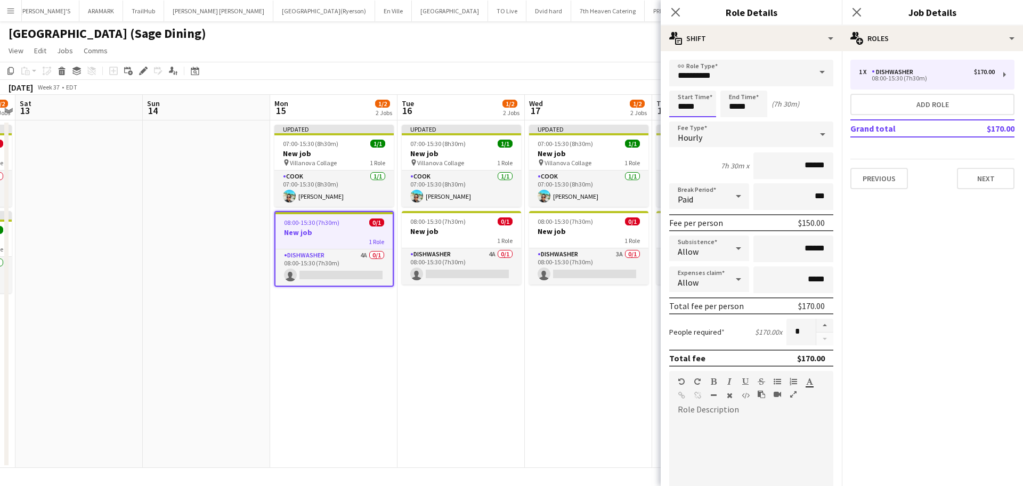
click at [687, 100] on input "*****" at bounding box center [692, 104] width 47 height 27
type input "*****"
click at [679, 122] on div at bounding box center [681, 122] width 21 height 11
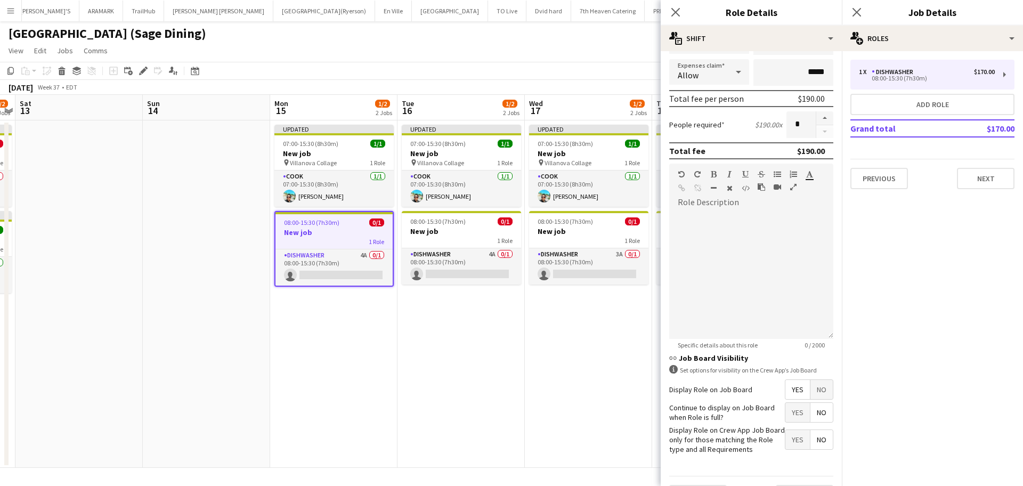
scroll to position [236, 0]
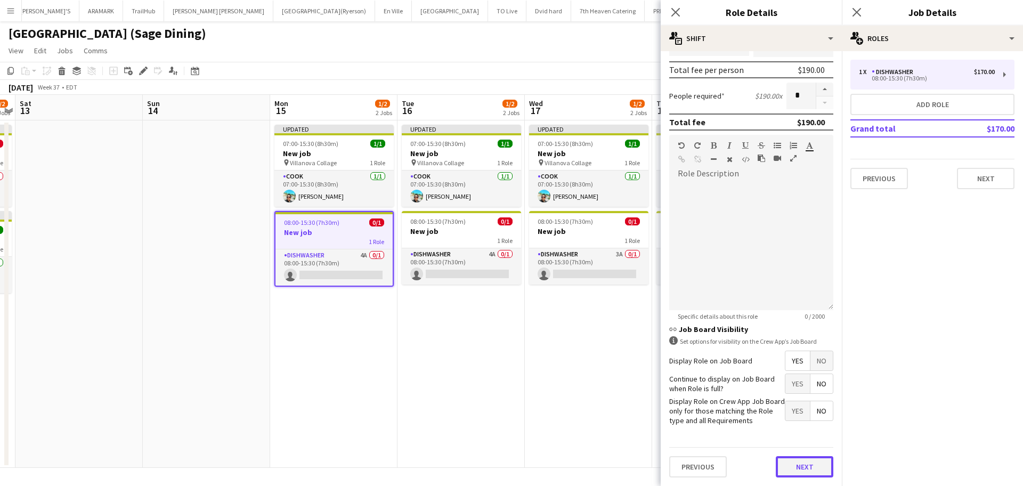
click at [802, 463] on button "Next" at bounding box center [805, 466] width 58 height 21
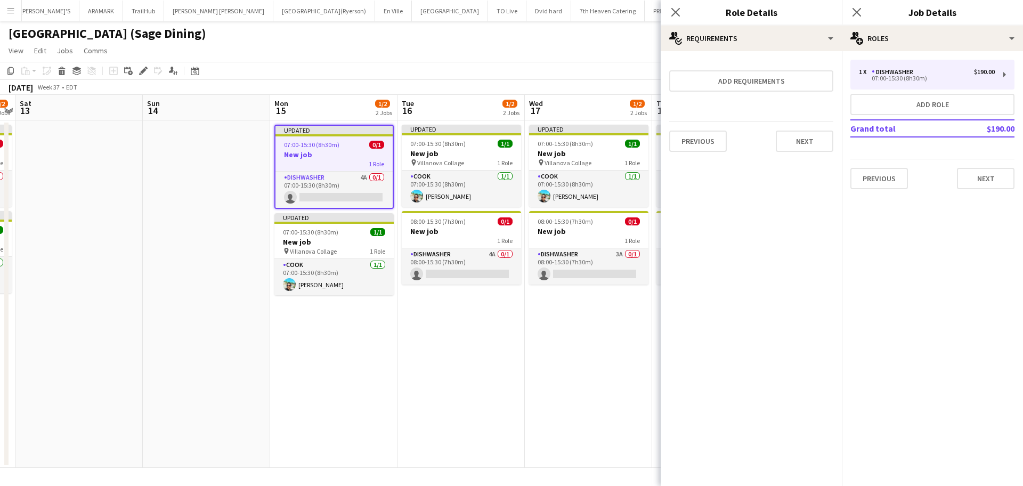
scroll to position [0, 0]
click at [793, 143] on button "Next" at bounding box center [805, 141] width 58 height 21
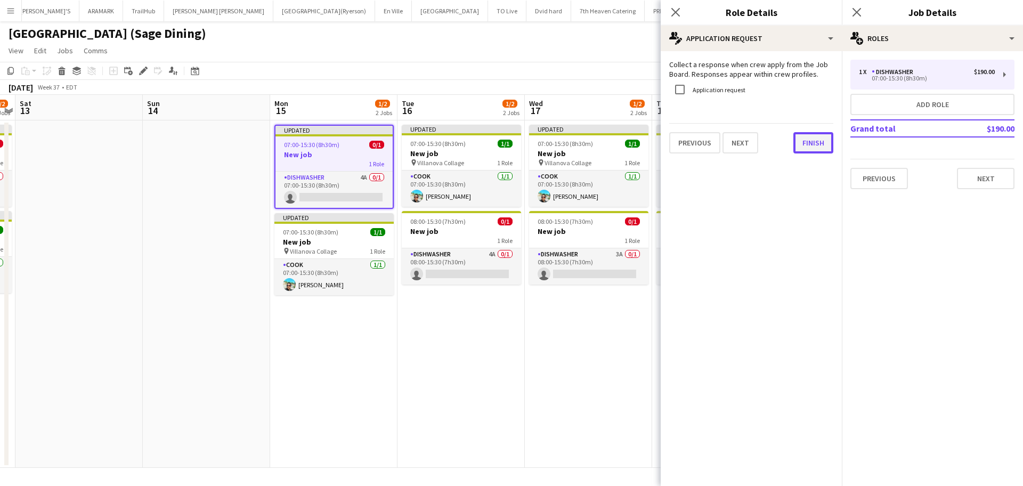
click at [817, 137] on button "Finish" at bounding box center [813, 142] width 40 height 21
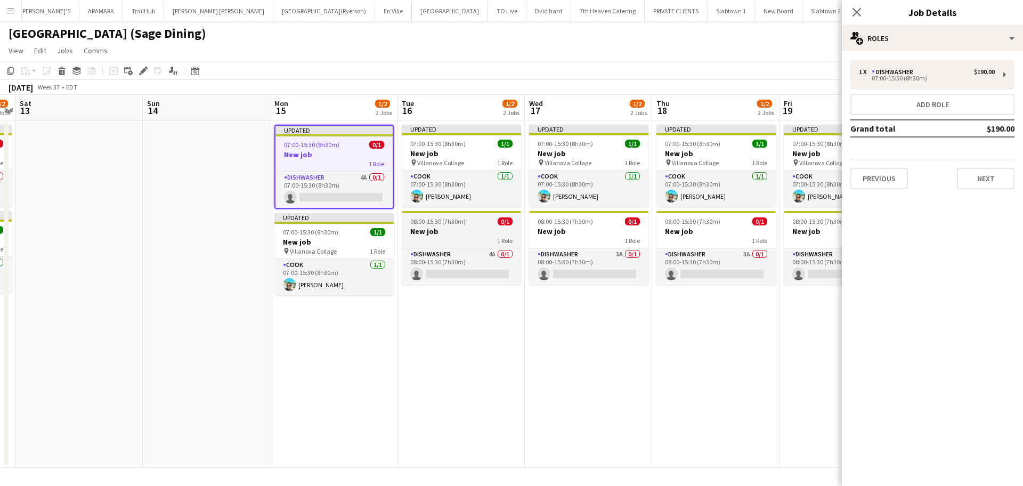
click at [449, 239] on div "1 Role" at bounding box center [461, 240] width 119 height 9
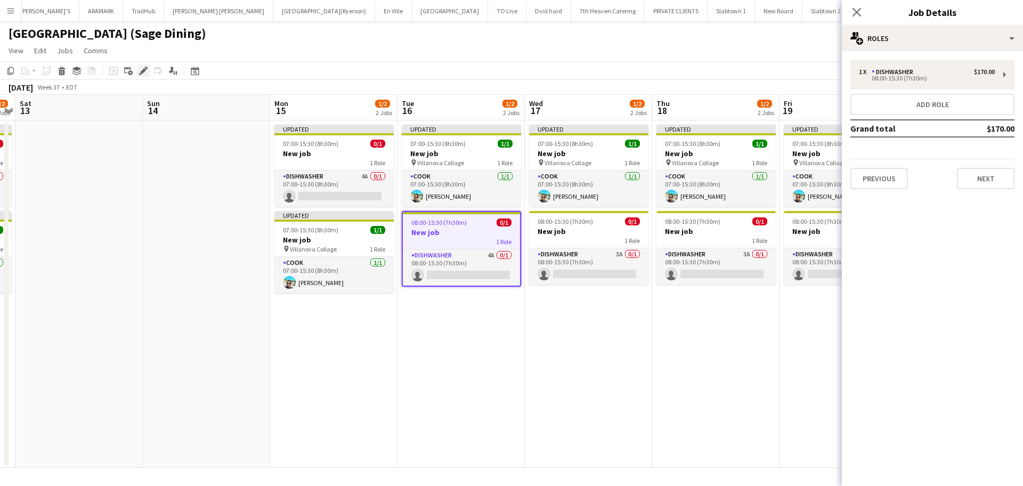
click at [142, 67] on icon "Edit" at bounding box center [143, 71] width 9 height 9
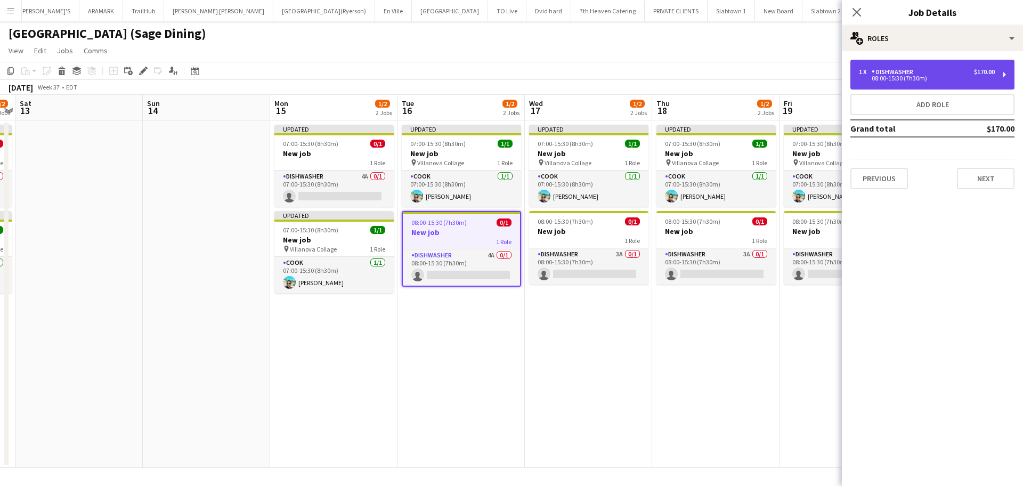
click at [912, 76] on div "08:00-15:30 (7h30m)" at bounding box center [927, 78] width 136 height 5
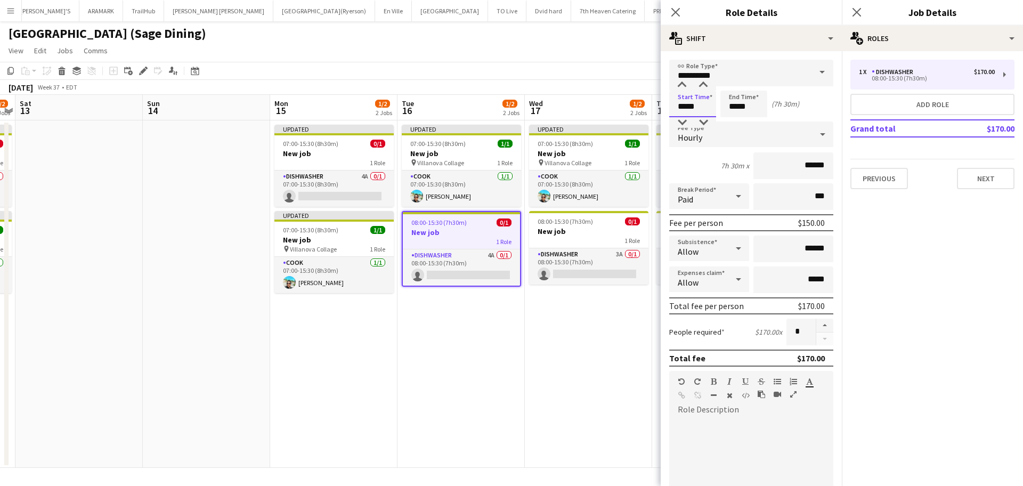
click at [698, 102] on input "*****" at bounding box center [692, 104] width 47 height 27
type input "*****"
click at [678, 121] on div at bounding box center [681, 122] width 21 height 11
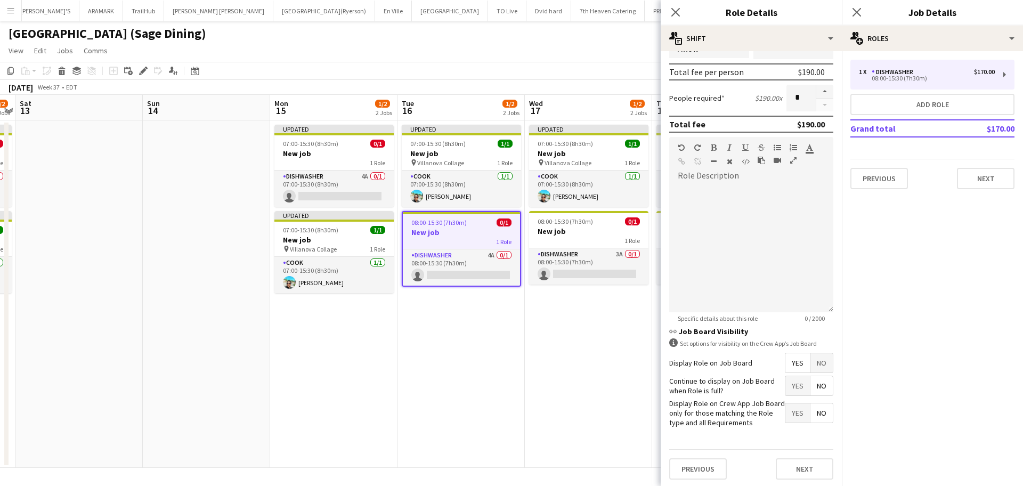
scroll to position [236, 0]
click at [812, 466] on button "Next" at bounding box center [805, 466] width 58 height 21
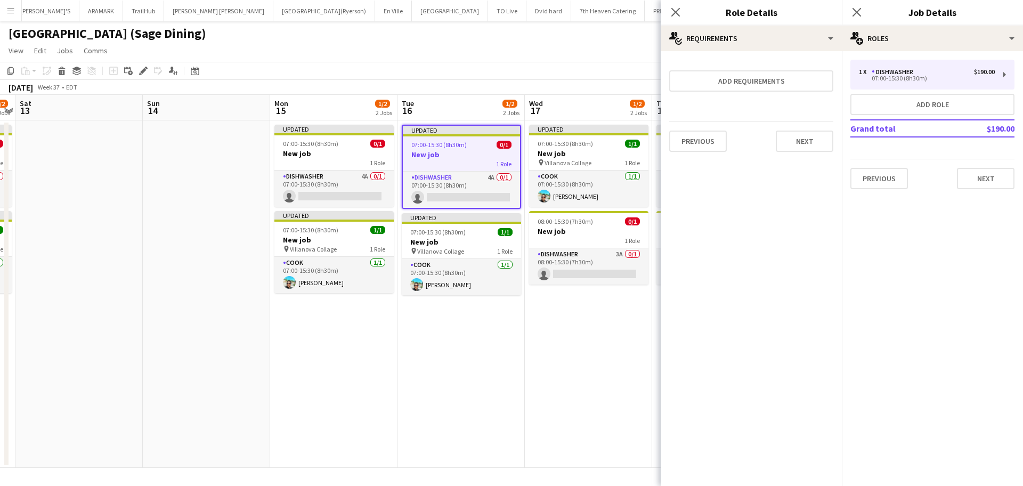
scroll to position [0, 0]
click at [794, 143] on button "Next" at bounding box center [805, 141] width 58 height 21
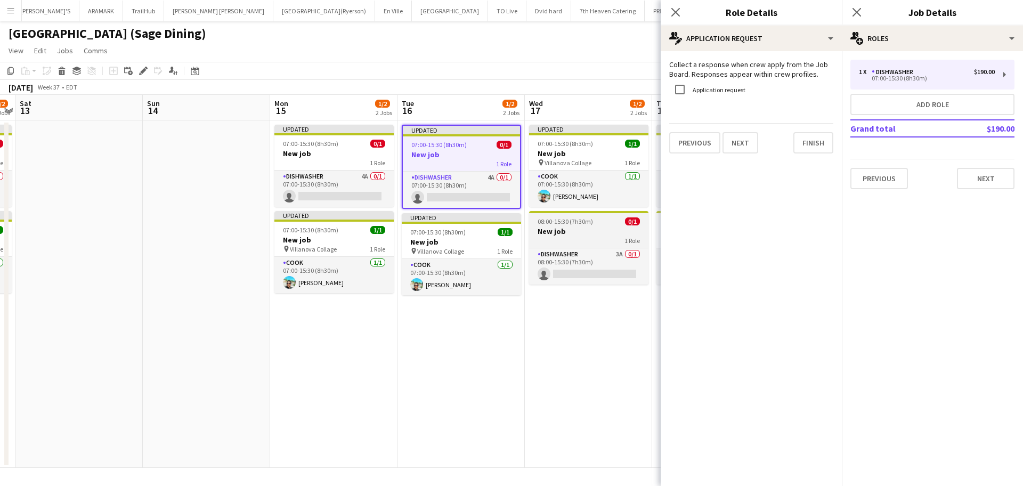
click at [585, 237] on div "1 Role" at bounding box center [588, 240] width 119 height 9
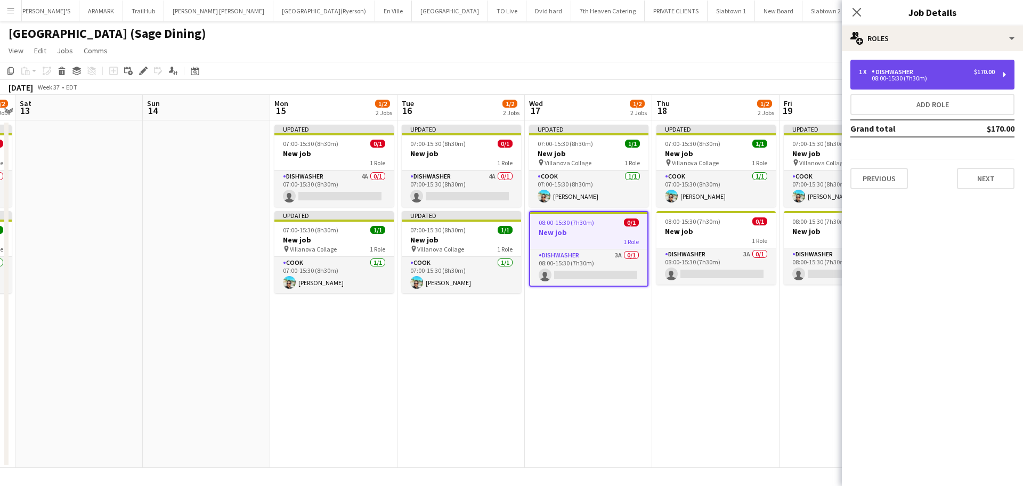
click at [879, 75] on div "DISHWASHER" at bounding box center [895, 71] width 46 height 7
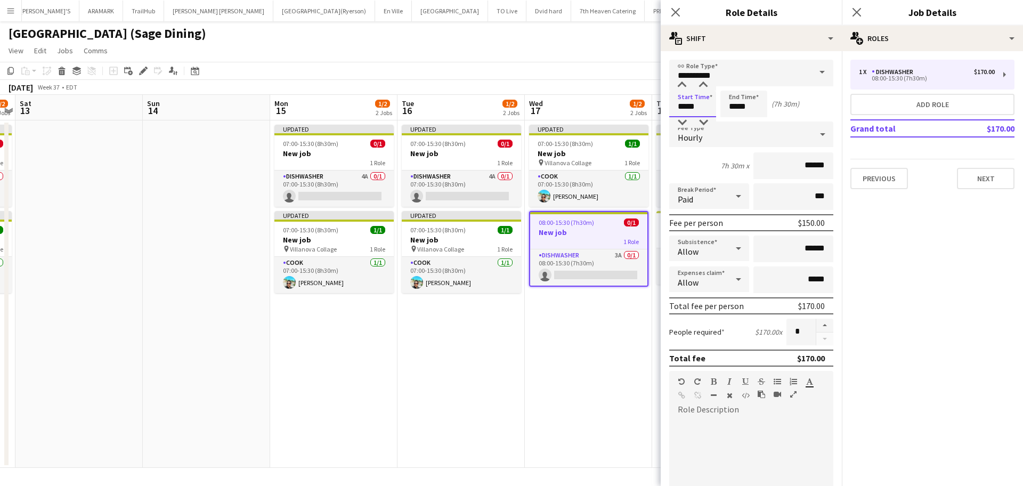
click at [683, 99] on input "*****" at bounding box center [692, 104] width 47 height 27
type input "*****"
click at [685, 119] on div at bounding box center [681, 122] width 21 height 11
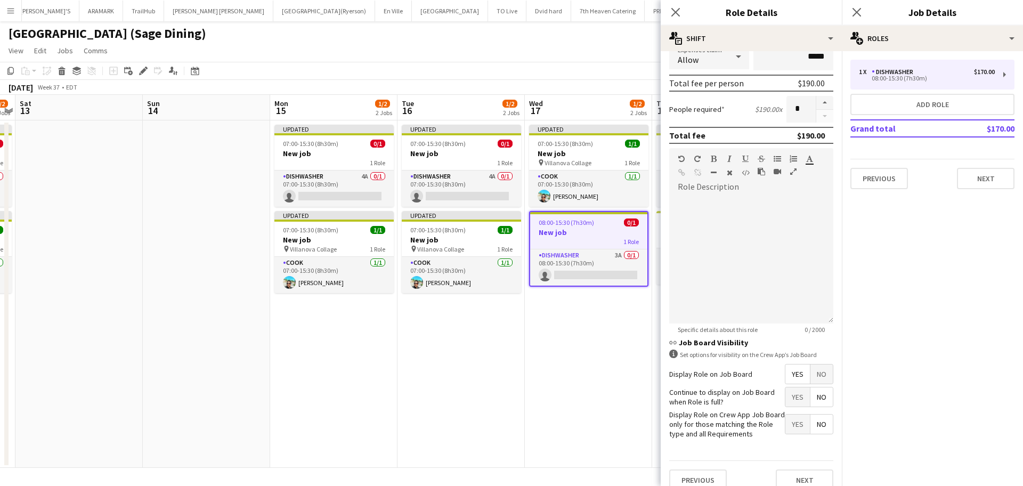
scroll to position [236, 0]
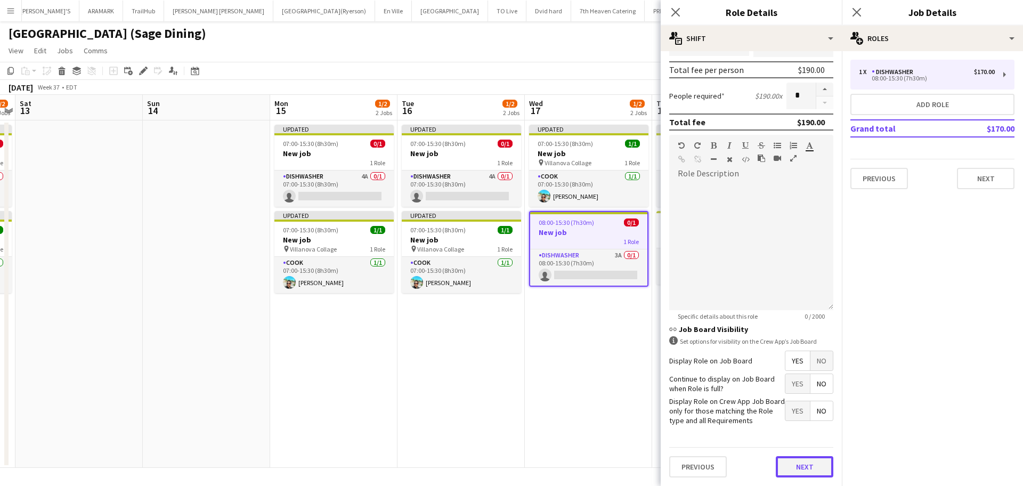
click at [794, 467] on button "Next" at bounding box center [805, 466] width 58 height 21
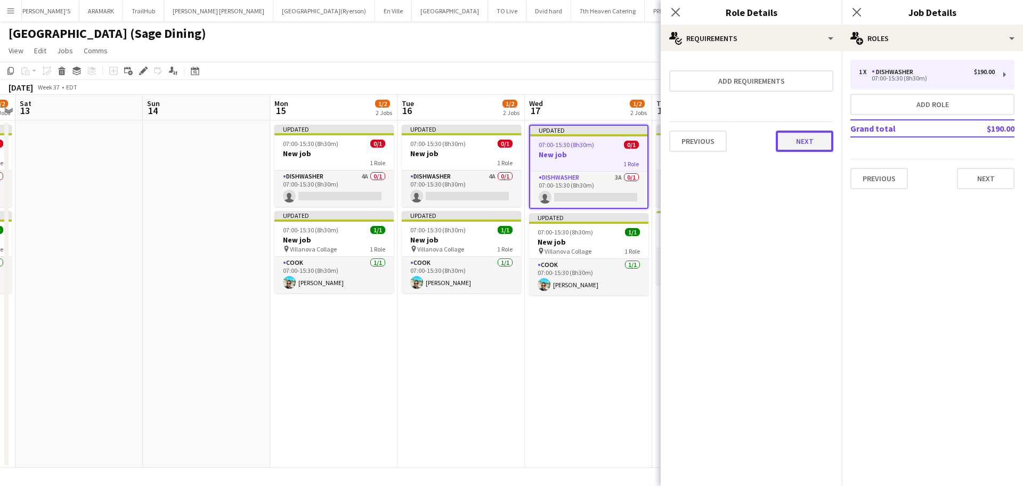
click at [804, 143] on button "Next" at bounding box center [805, 141] width 58 height 21
click at [808, 142] on button "Finish" at bounding box center [813, 142] width 40 height 21
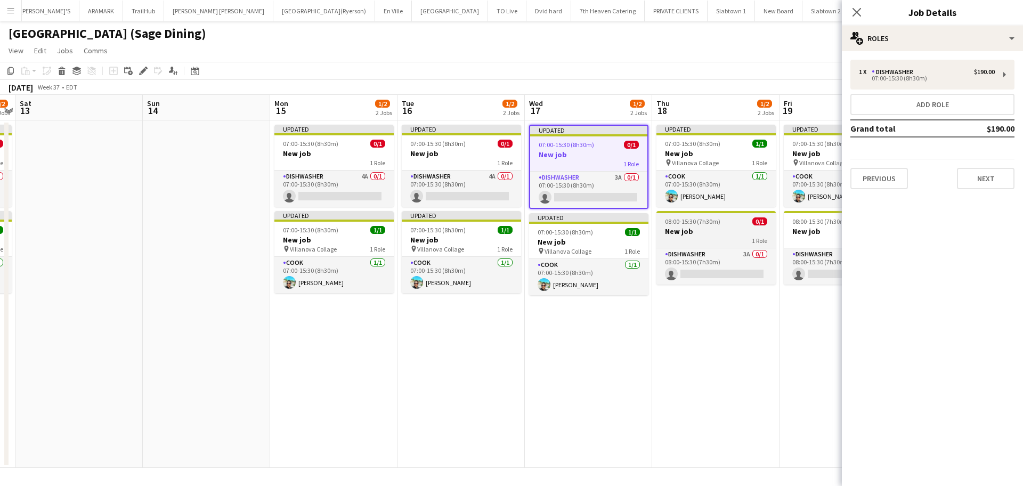
click at [709, 240] on div "1 Role" at bounding box center [715, 240] width 119 height 9
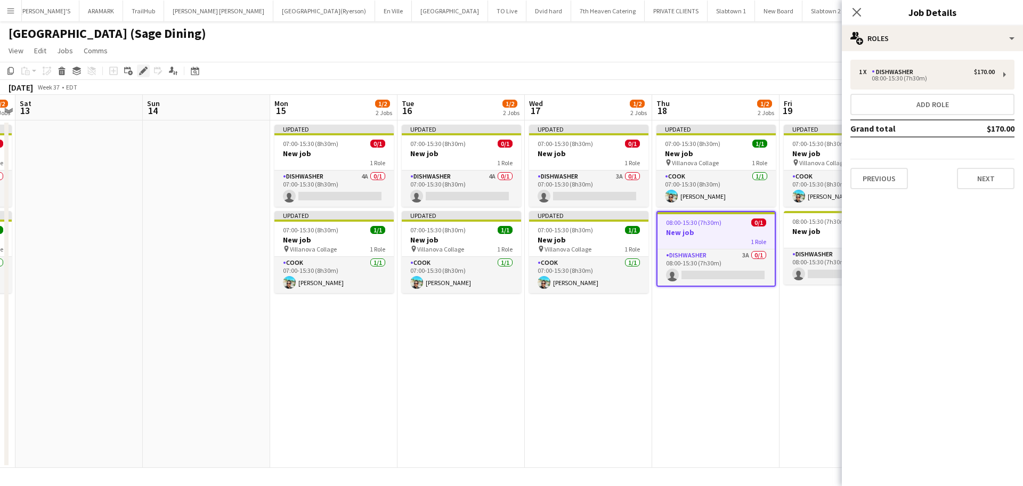
click at [139, 69] on icon "Edit" at bounding box center [143, 71] width 9 height 9
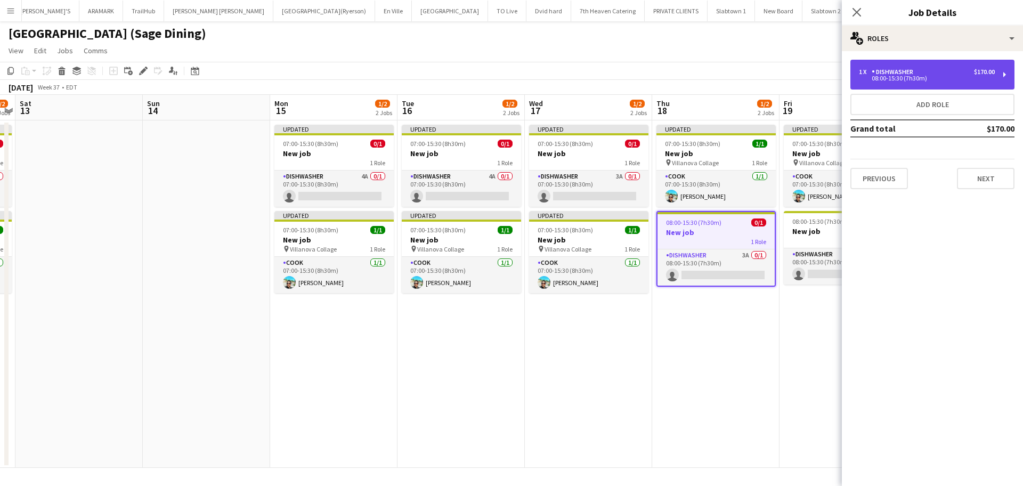
click at [876, 72] on div "DISHWASHER" at bounding box center [895, 71] width 46 height 7
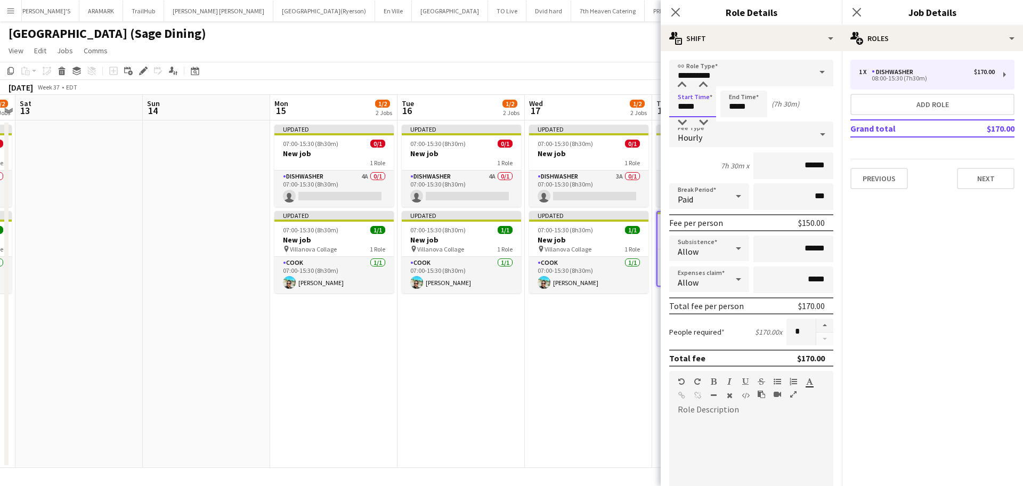
click at [688, 108] on input "*****" at bounding box center [692, 104] width 47 height 27
type input "*****"
click at [682, 124] on div at bounding box center [681, 122] width 21 height 11
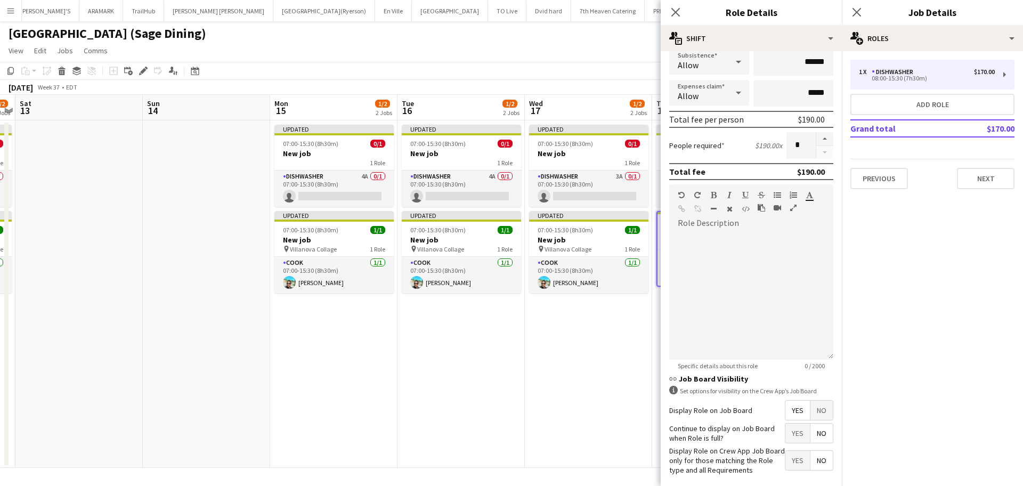
scroll to position [236, 0]
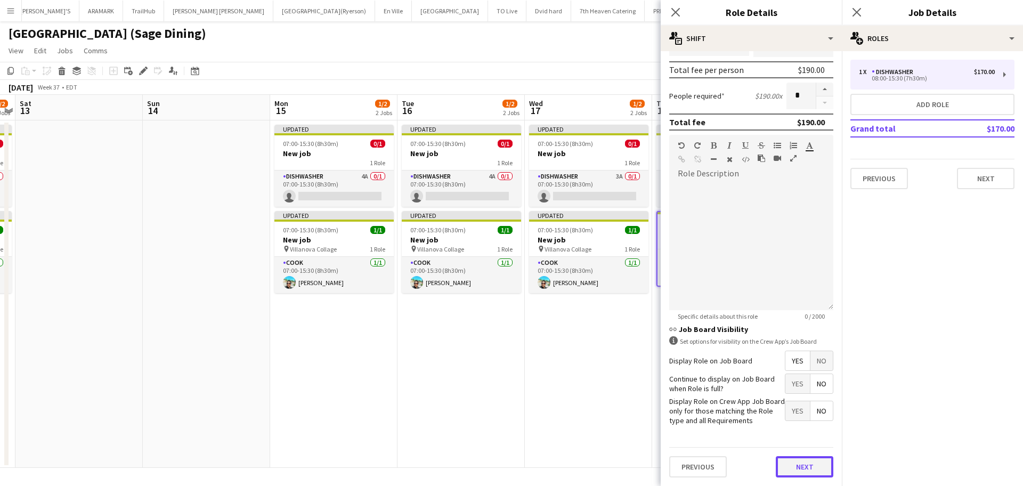
click at [795, 471] on button "Next" at bounding box center [805, 466] width 58 height 21
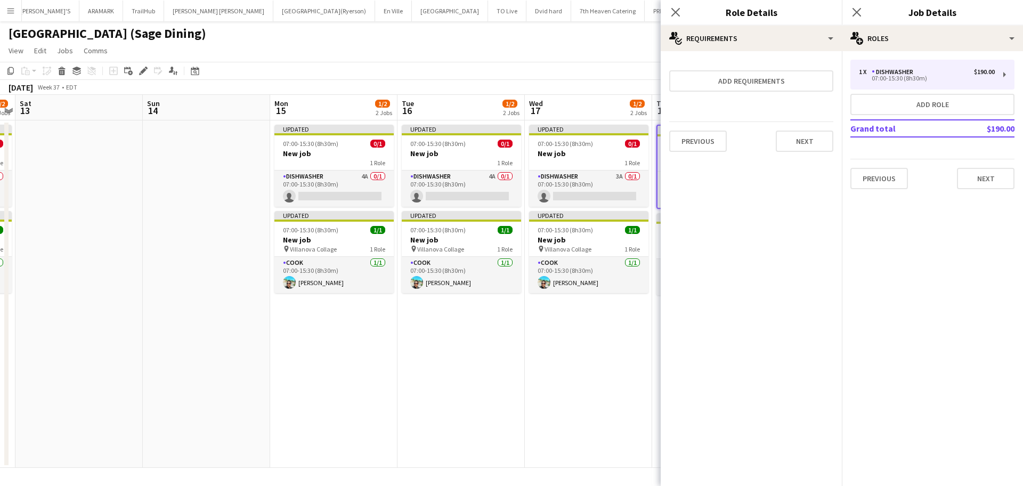
scroll to position [0, 0]
click at [803, 146] on button "Next" at bounding box center [805, 141] width 58 height 21
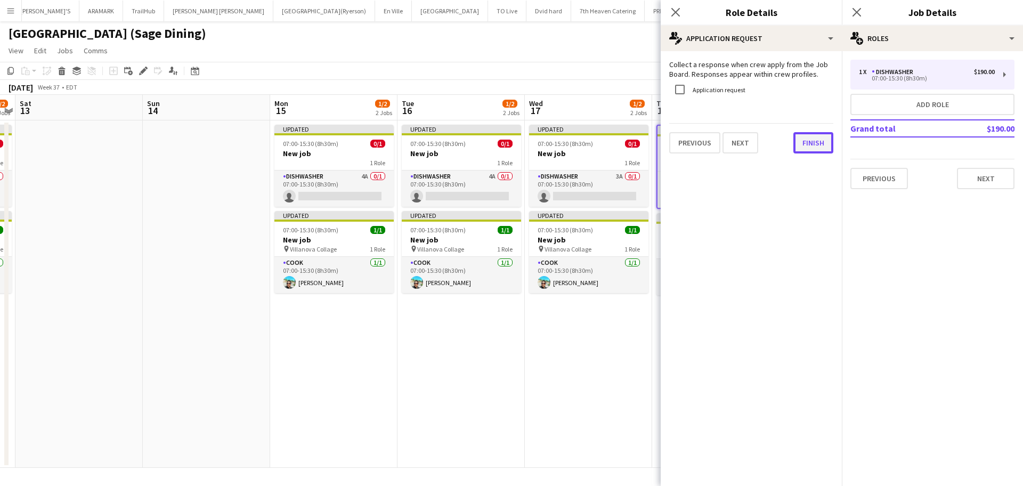
click at [813, 143] on button "Finish" at bounding box center [813, 142] width 40 height 21
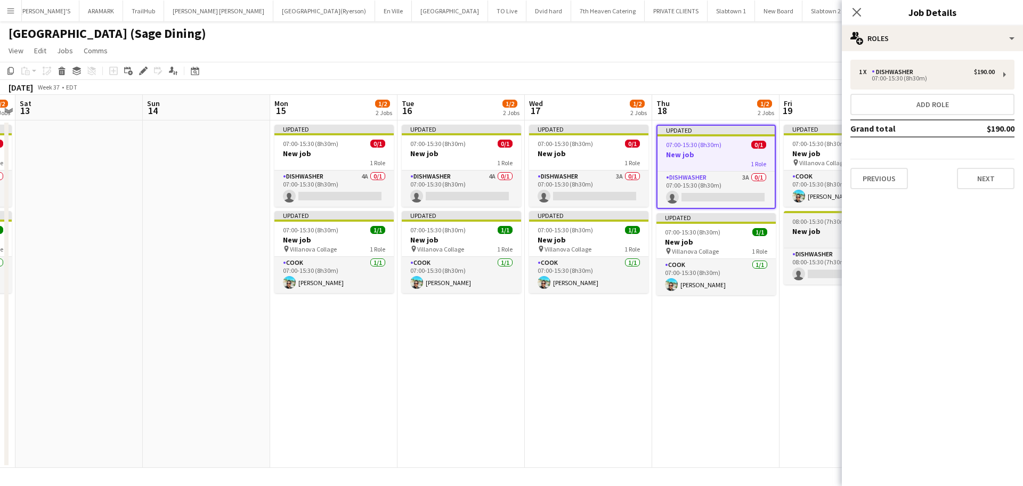
click at [795, 240] on div "1 Role" at bounding box center [843, 240] width 119 height 9
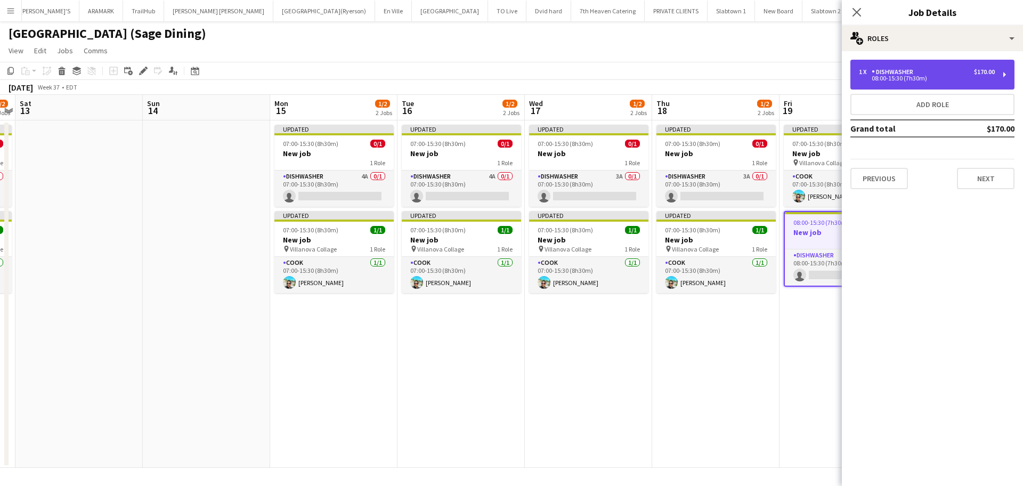
click at [871, 74] on div "1 x" at bounding box center [865, 71] width 13 height 7
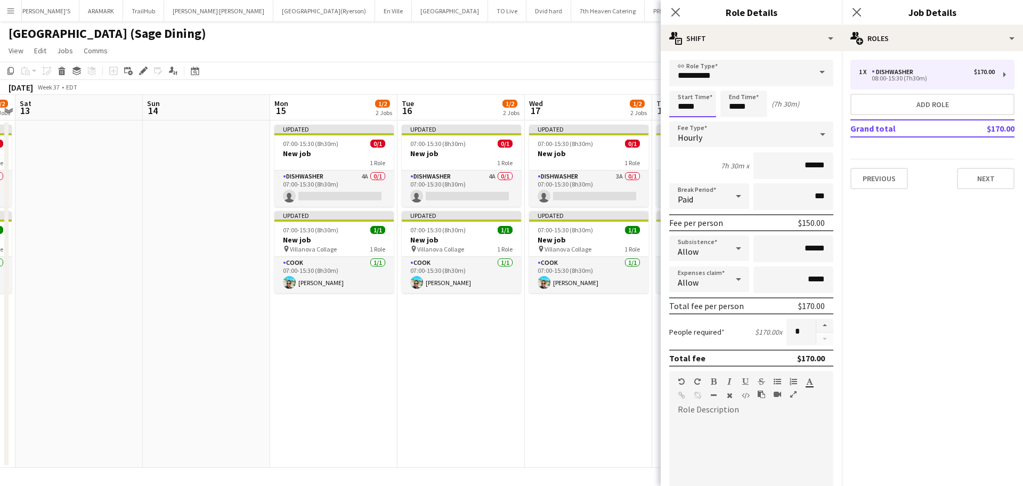
click at [694, 101] on input "*****" at bounding box center [692, 104] width 47 height 27
type input "*****"
click at [684, 118] on div at bounding box center [681, 122] width 21 height 11
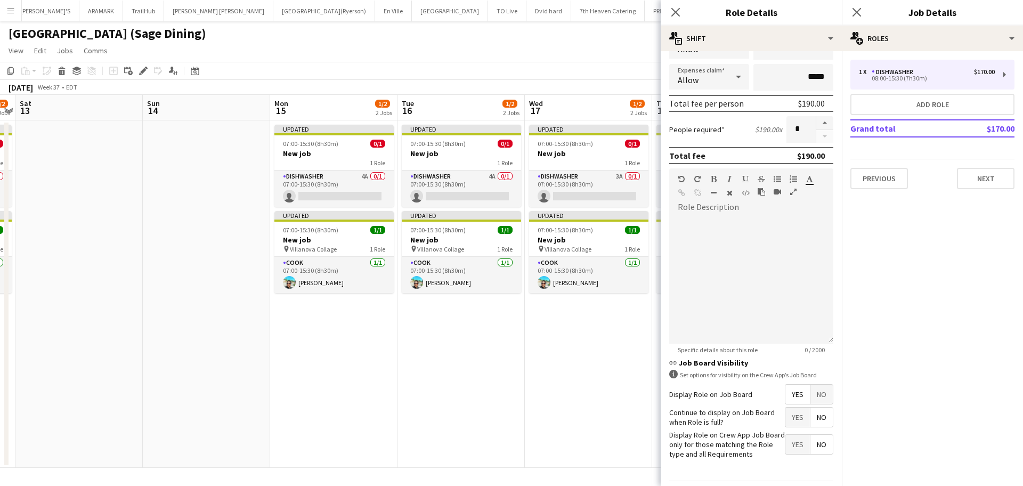
scroll to position [236, 0]
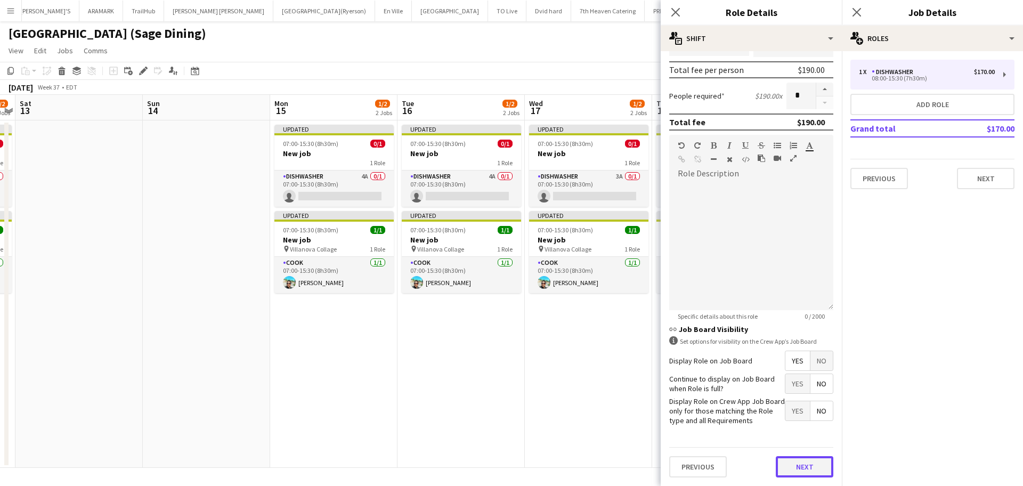
click at [788, 466] on button "Next" at bounding box center [805, 466] width 58 height 21
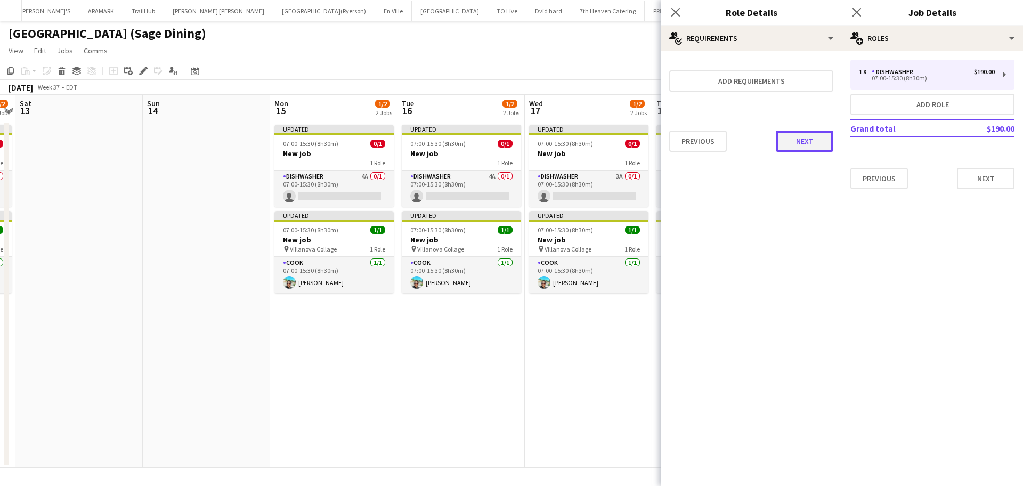
click at [811, 146] on button "Next" at bounding box center [805, 141] width 58 height 21
click at [809, 147] on button "Finish" at bounding box center [813, 142] width 40 height 21
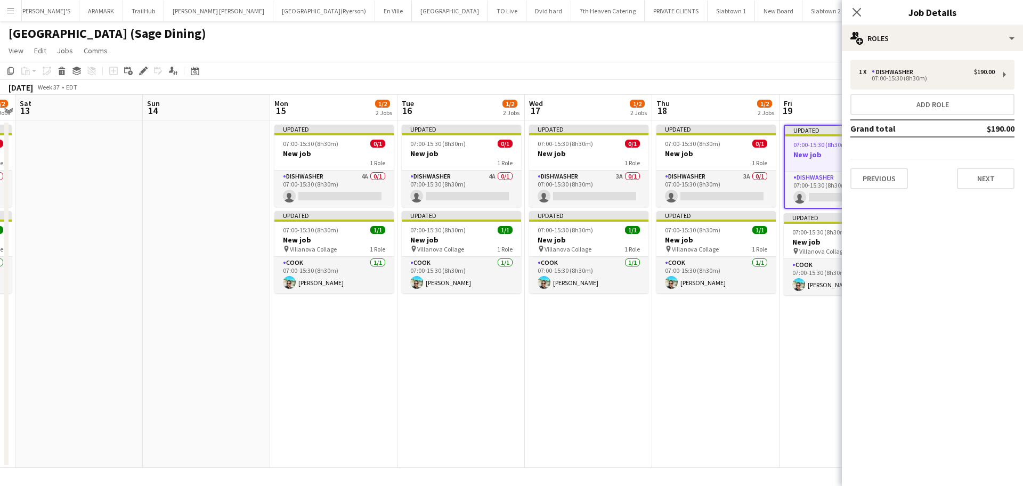
click at [738, 376] on app-date-cell "Updated 07:00-15:30 (8h30m) 0/1 New job 1 Role DISHWASHER 3A 0/1 07:00-15:30 (8…" at bounding box center [715, 293] width 127 height 347
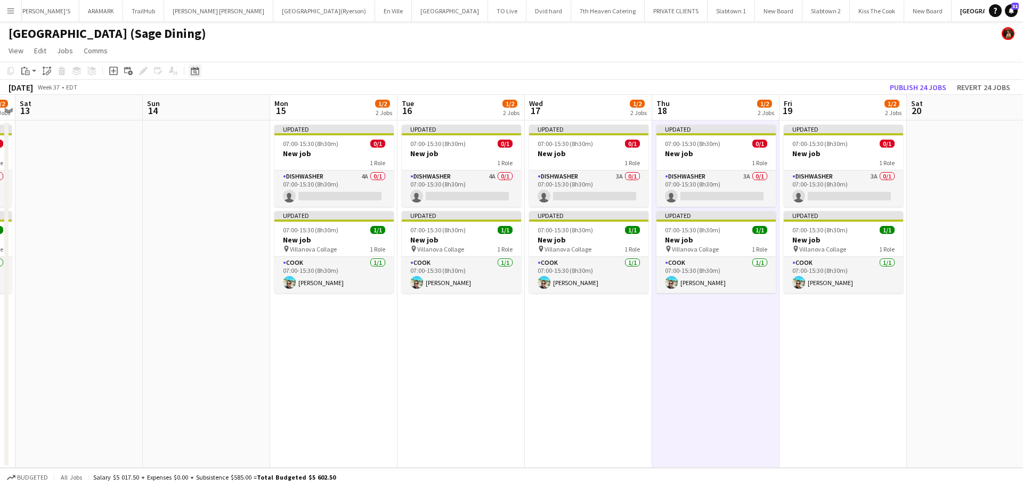
click at [192, 68] on icon at bounding box center [195, 71] width 8 height 9
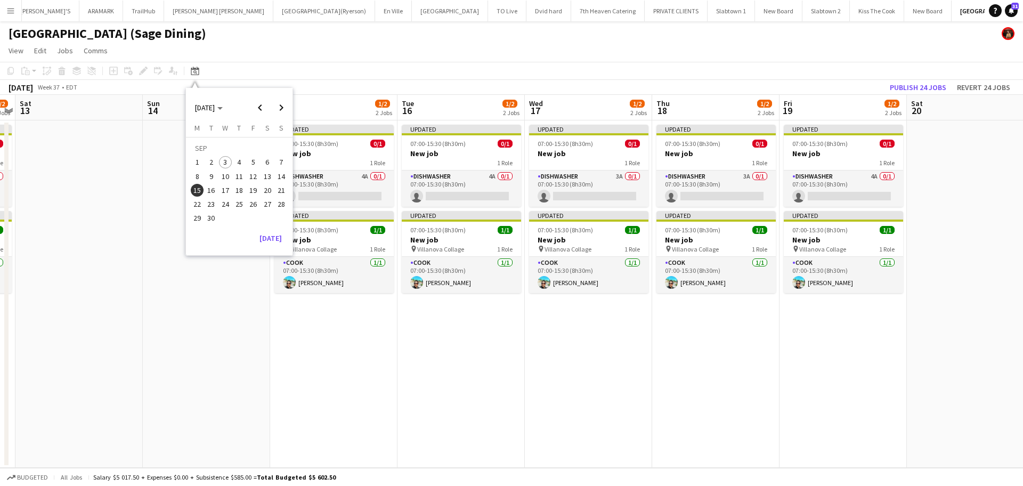
click at [464, 380] on app-date-cell "Updated 07:00-15:30 (8h30m) 0/1 New job 1 Role DISHWASHER 4A 0/1 07:00-15:30 (8…" at bounding box center [460, 293] width 127 height 347
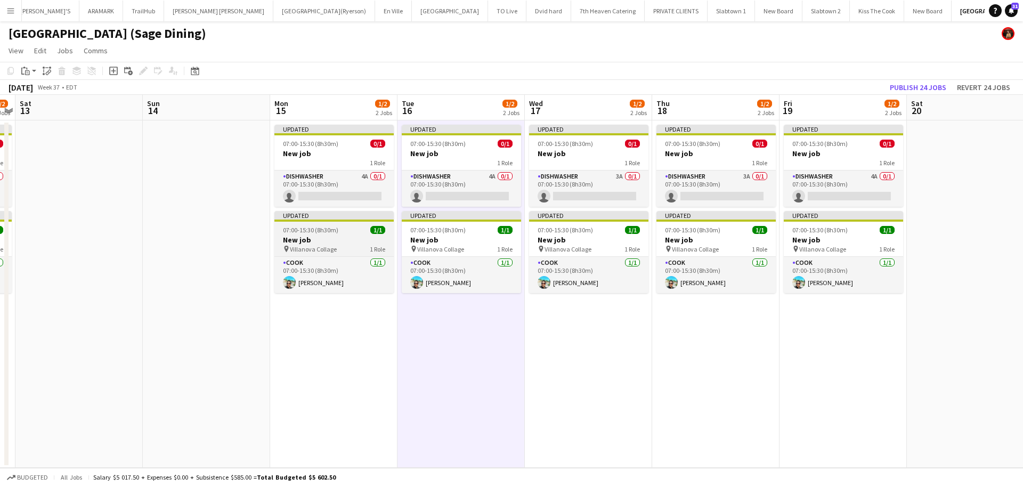
click at [332, 246] on span "Villanova Collage" at bounding box center [313, 249] width 47 height 8
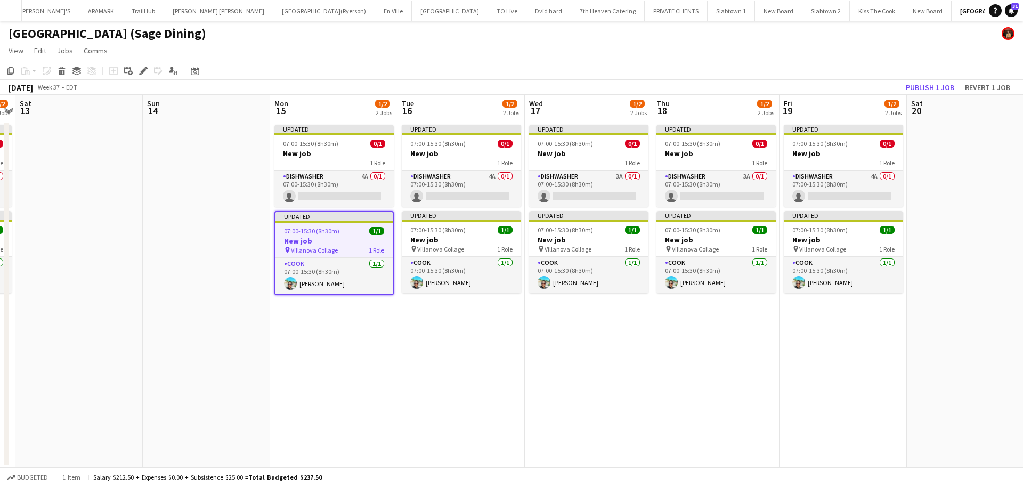
click at [332, 246] on span "Villanova Collage" at bounding box center [314, 250] width 47 height 8
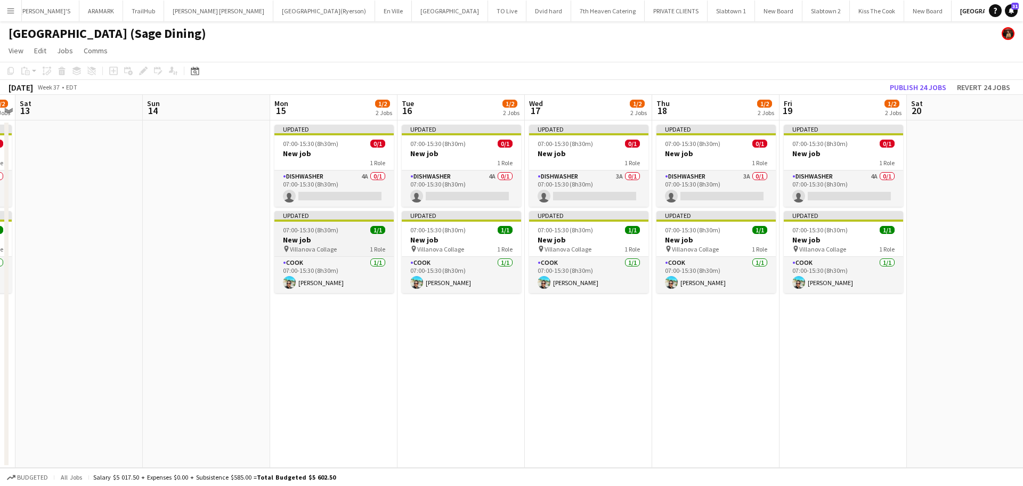
click at [332, 246] on span "Villanova Collage" at bounding box center [313, 249] width 47 height 8
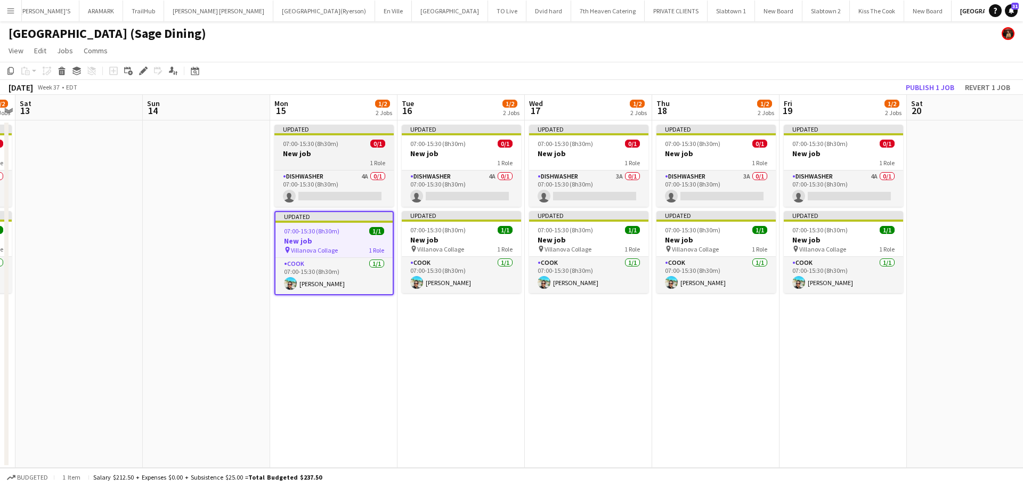
click at [337, 162] on div "1 Role" at bounding box center [333, 162] width 119 height 9
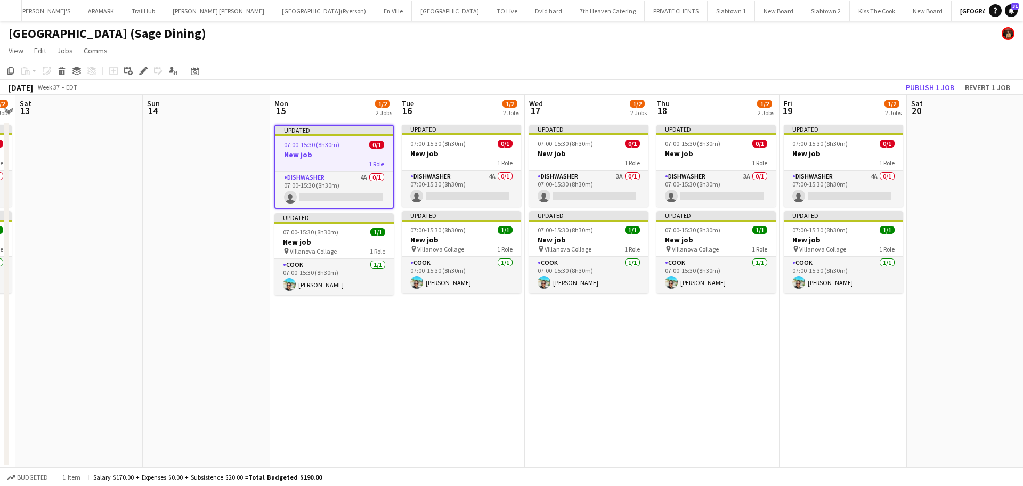
click at [332, 144] on span "07:00-15:30 (8h30m)" at bounding box center [311, 145] width 55 height 8
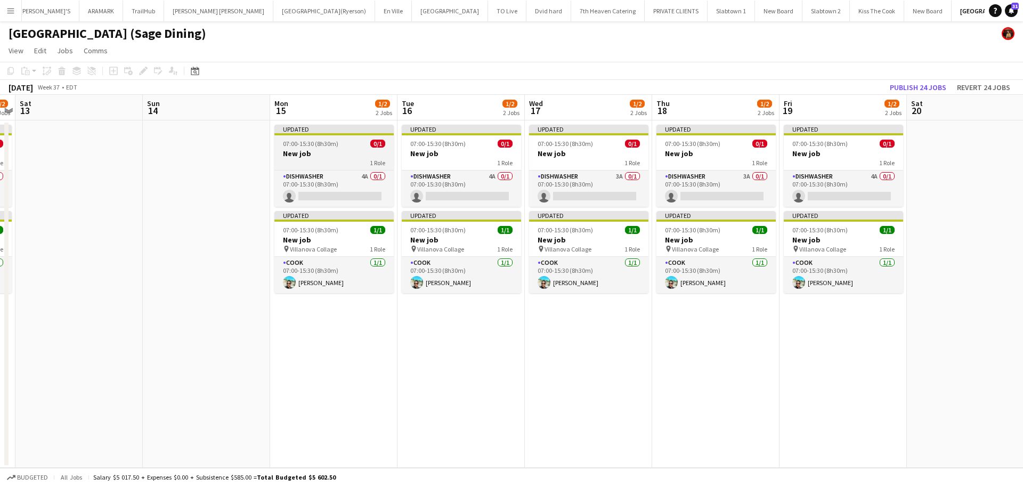
click at [331, 142] on span "07:00-15:30 (8h30m)" at bounding box center [310, 144] width 55 height 8
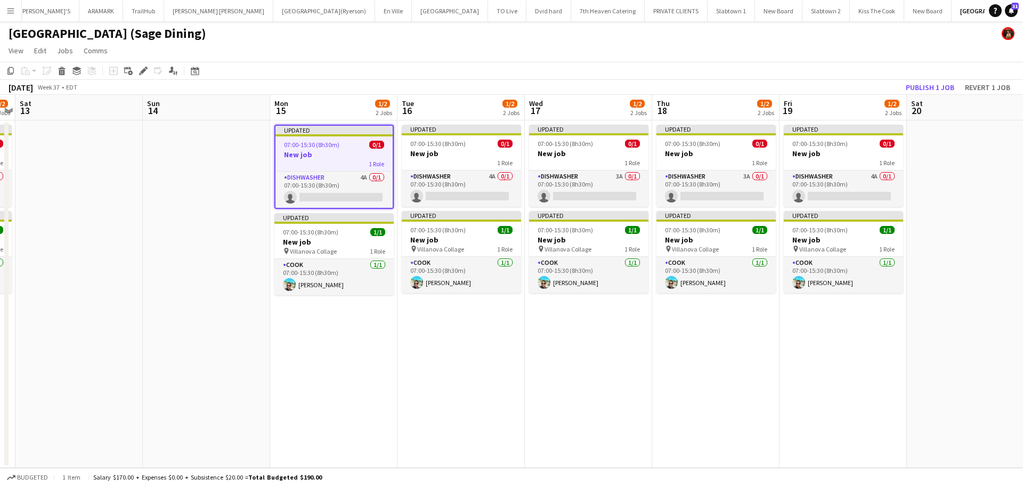
click at [330, 163] on div "1 Role" at bounding box center [333, 163] width 117 height 9
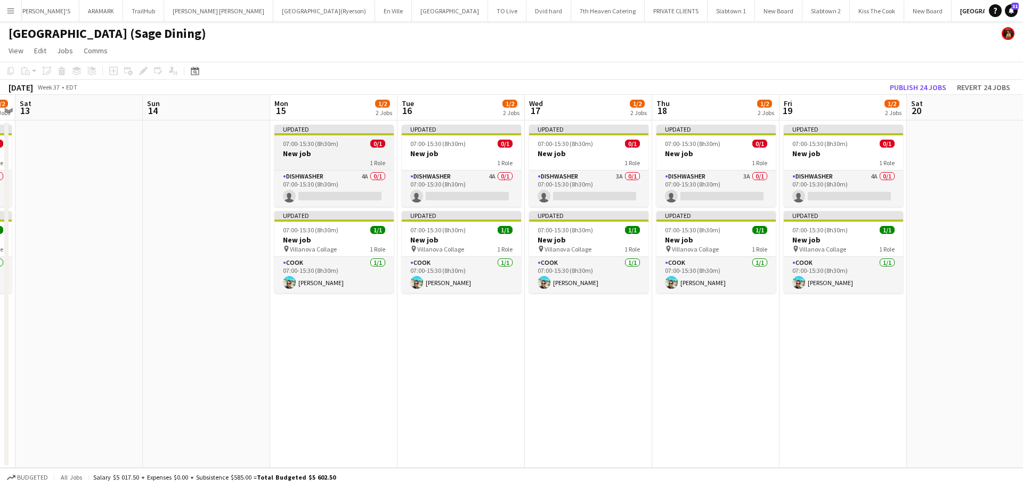
click at [310, 137] on app-job-card "Updated 07:00-15:30 (8h30m) 0/1 New job 1 Role DISHWASHER 4A 0/1 07:00-15:30 (8…" at bounding box center [333, 166] width 119 height 82
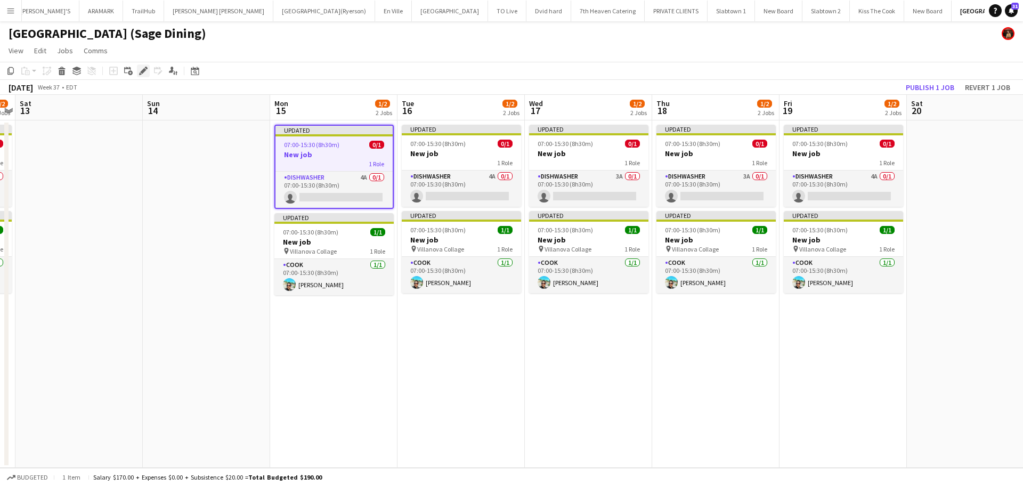
click at [144, 74] on icon "Edit" at bounding box center [143, 71] width 9 height 9
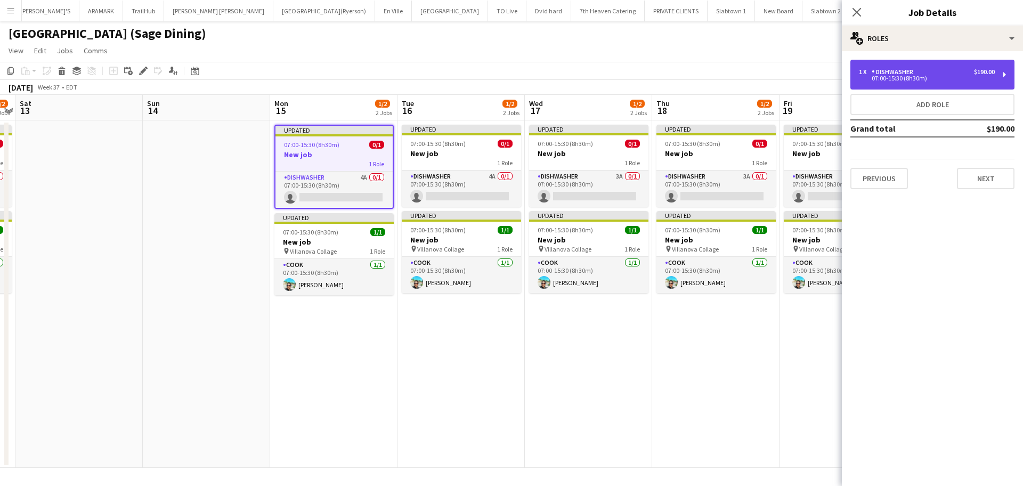
click at [919, 77] on div "07:00-15:30 (8h30m)" at bounding box center [927, 78] width 136 height 5
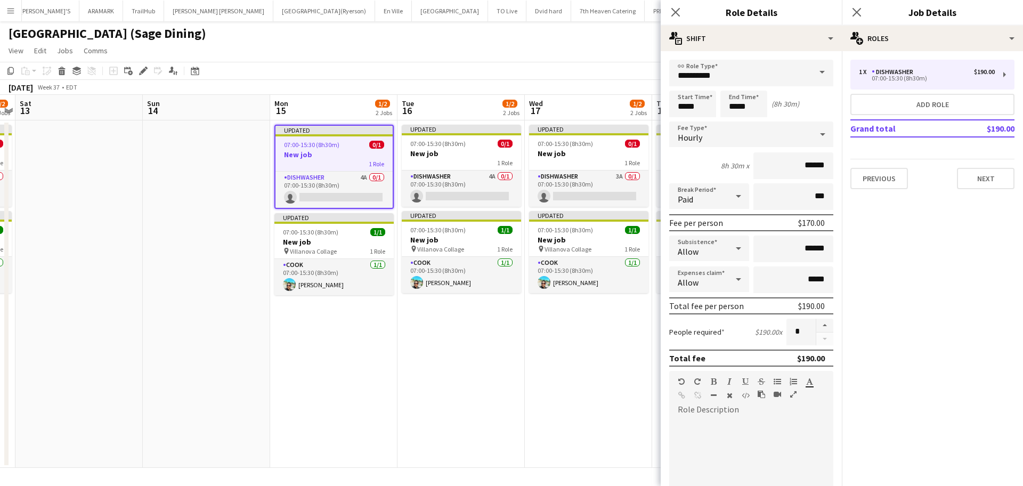
click at [502, 391] on app-date-cell "Updated 07:00-15:30 (8h30m) 0/1 New job 1 Role DISHWASHER 4A 0/1 07:00-15:30 (8…" at bounding box center [460, 293] width 127 height 347
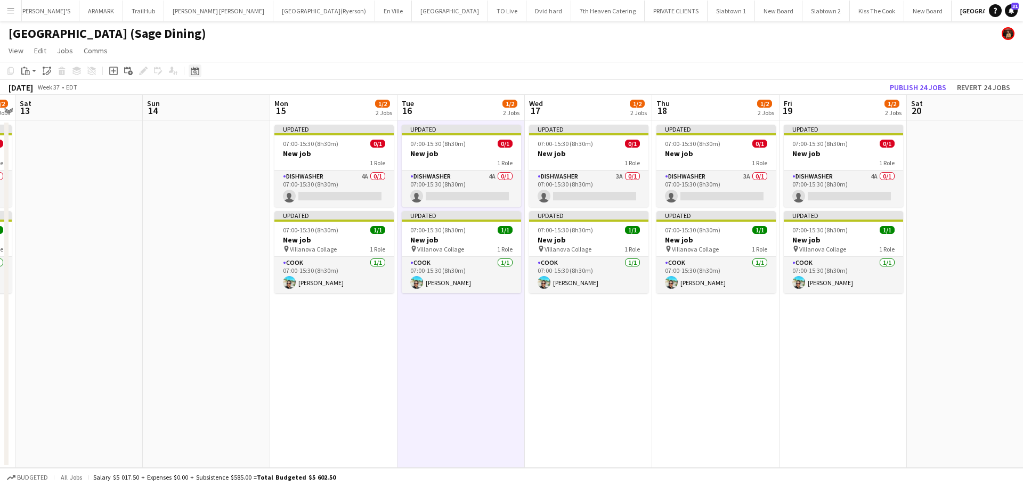
click at [197, 69] on icon at bounding box center [195, 71] width 8 height 9
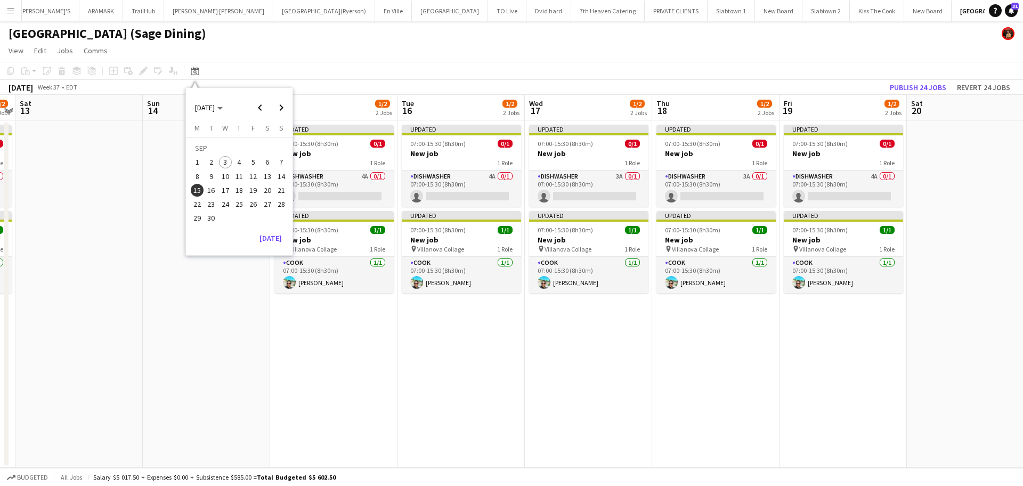
click at [240, 162] on span "4" at bounding box center [239, 162] width 13 height 13
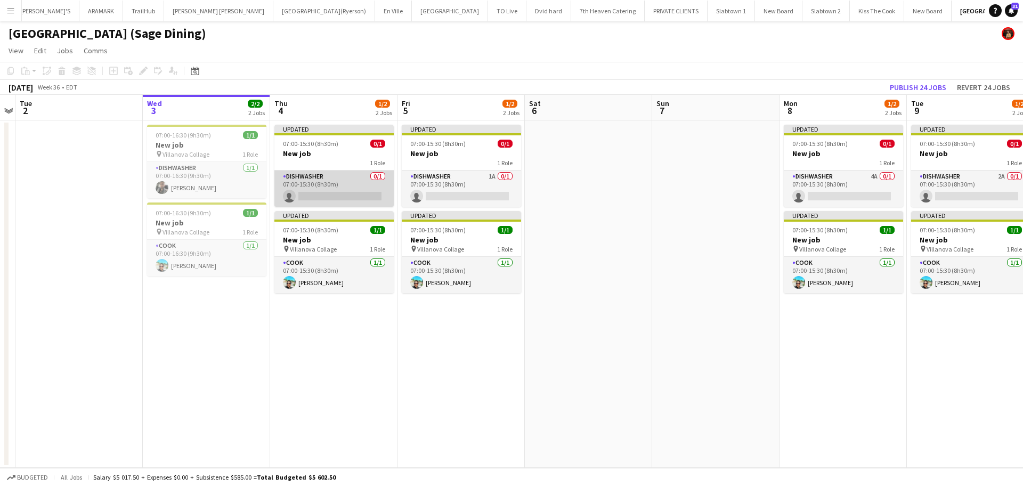
click at [338, 201] on app-card-role "DISHWASHER 0/1 07:00-15:30 (8h30m) single-neutral-actions" at bounding box center [333, 188] width 119 height 36
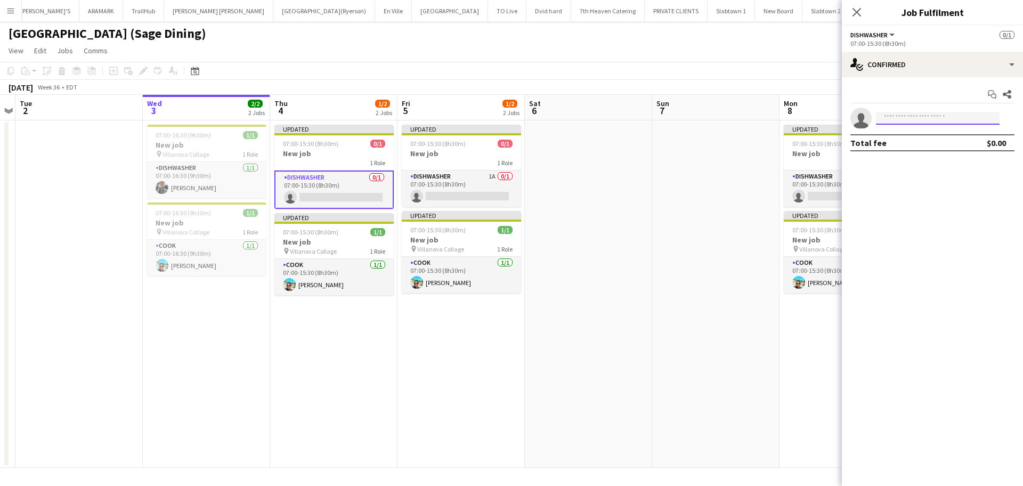
click at [925, 119] on input at bounding box center [938, 118] width 124 height 13
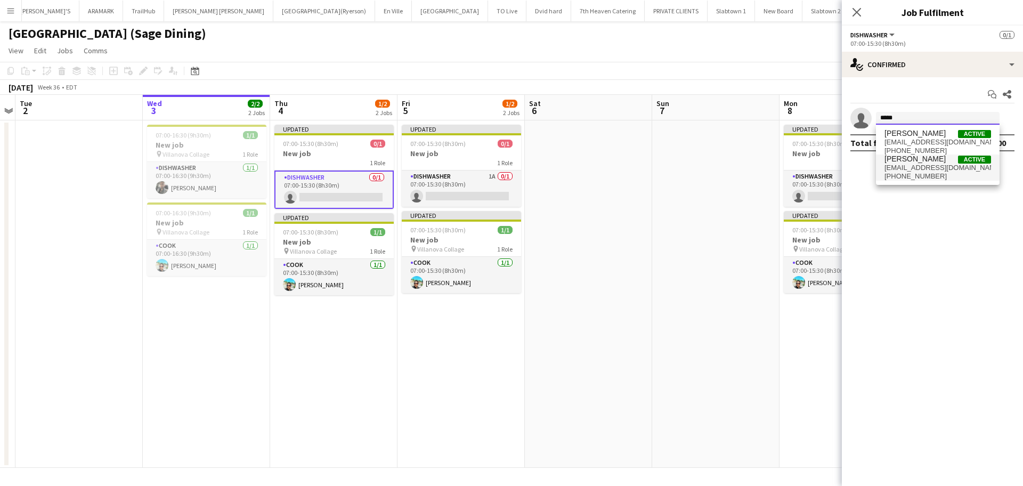
type input "*****"
click at [903, 170] on span "kevingomezcastro98@gmail.com" at bounding box center [937, 168] width 107 height 9
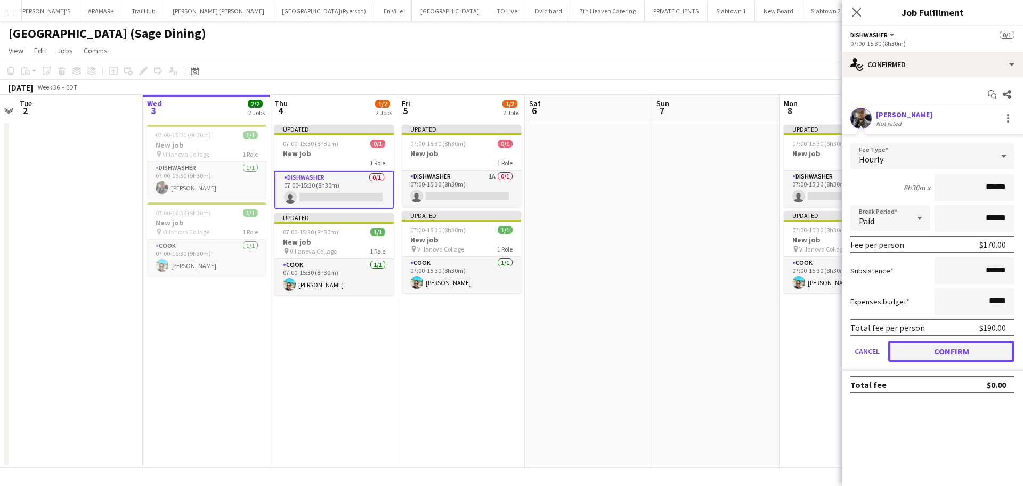
click at [971, 349] on button "Confirm" at bounding box center [951, 350] width 126 height 21
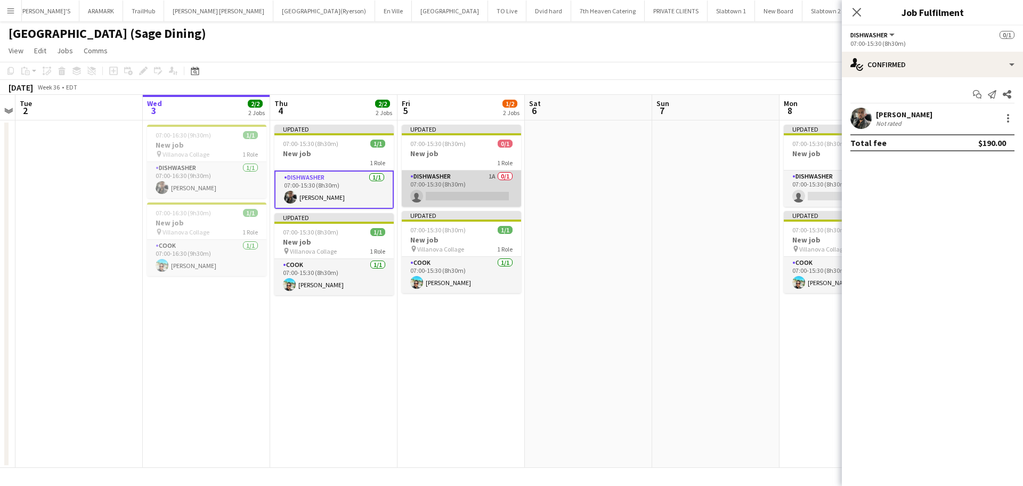
click at [471, 194] on app-card-role "DISHWASHER 1A 0/1 07:00-15:30 (8h30m) single-neutral-actions" at bounding box center [461, 188] width 119 height 36
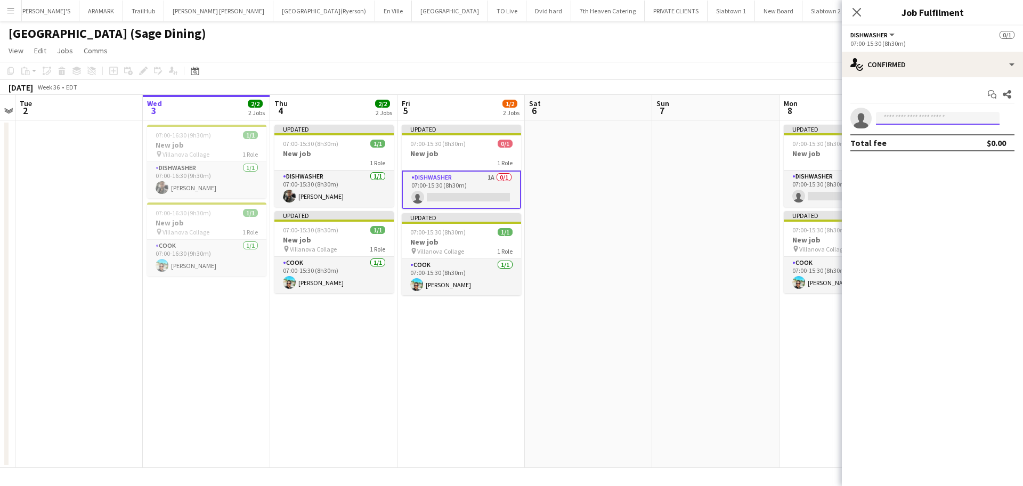
click at [894, 116] on input at bounding box center [938, 118] width 124 height 13
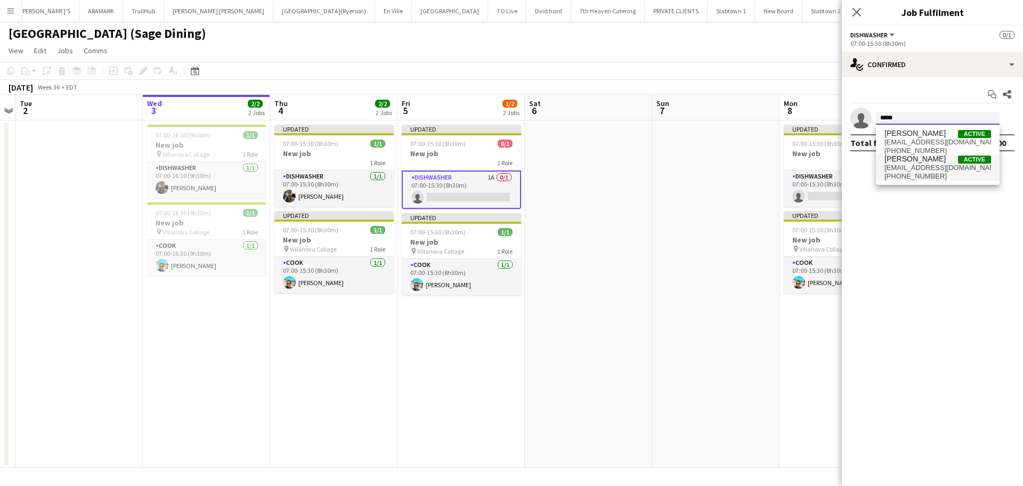
type input "*****"
click at [920, 166] on span "kevingomezcastro98@gmail.com" at bounding box center [937, 168] width 107 height 9
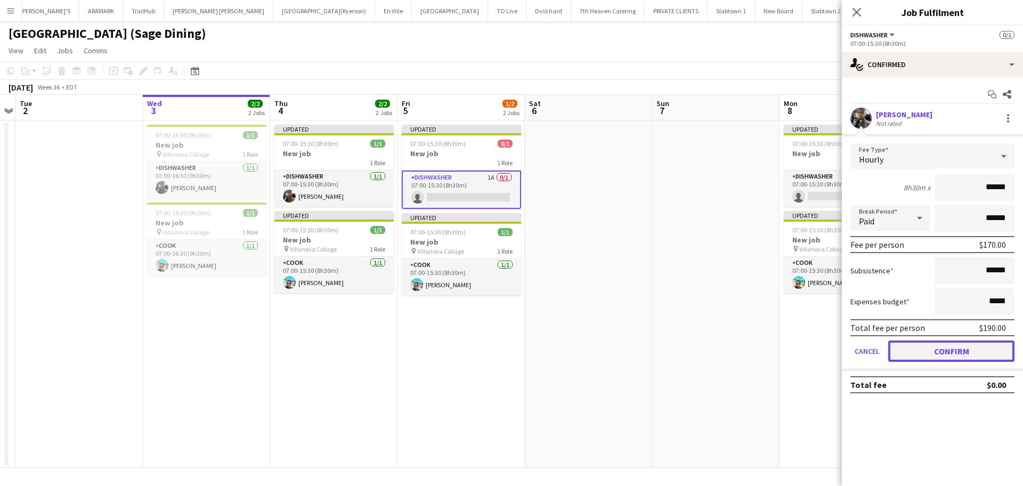
click at [960, 351] on button "Confirm" at bounding box center [951, 350] width 126 height 21
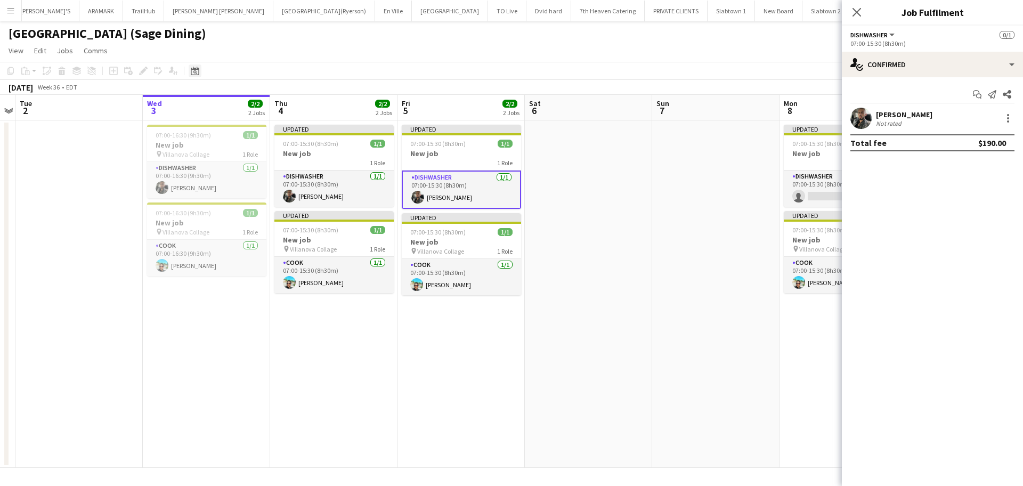
click at [192, 69] on div "Date picker SEP 2025 SEP 2025 Monday M Tuesday T Wednesday W Thursday T Friday …" at bounding box center [192, 70] width 24 height 13
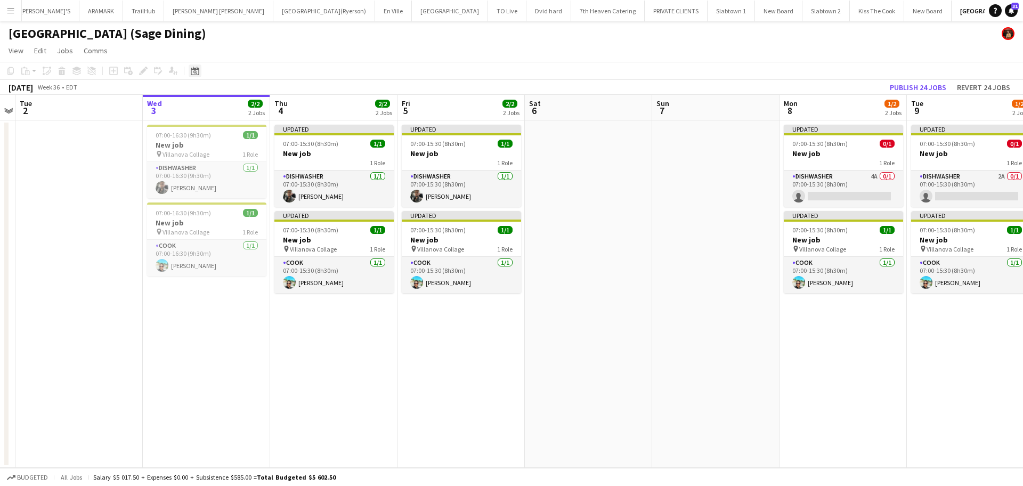
click at [193, 70] on icon "Date picker" at bounding box center [195, 71] width 9 height 9
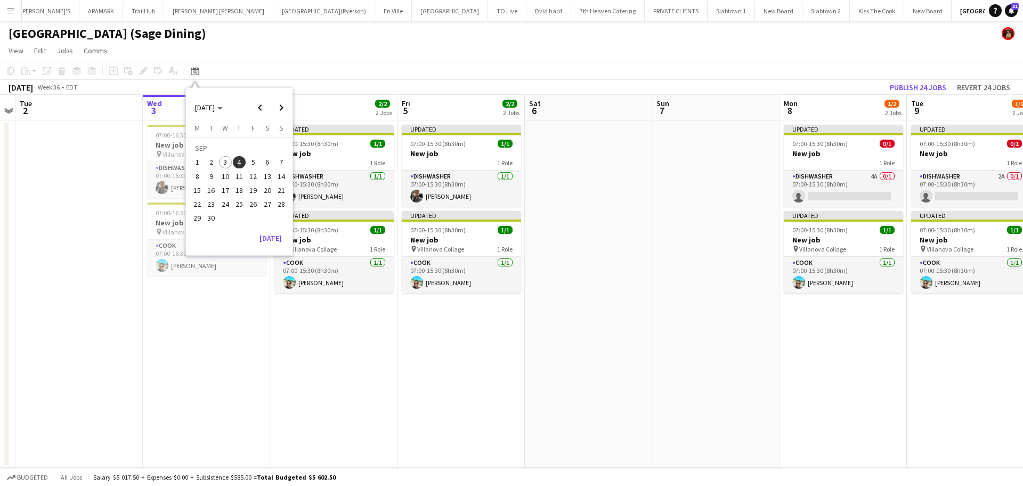
click at [199, 175] on span "8" at bounding box center [197, 176] width 13 height 13
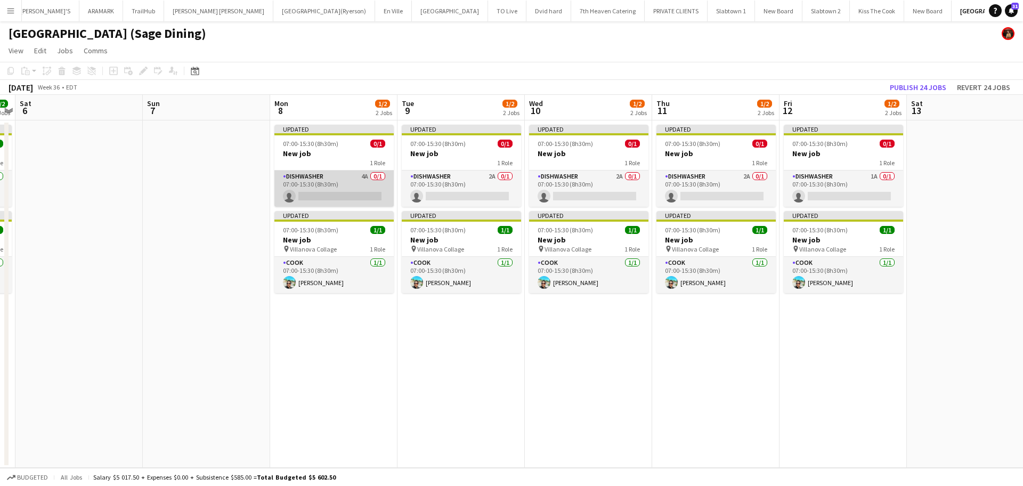
click at [333, 193] on app-card-role "DISHWASHER 4A 0/1 07:00-15:30 (8h30m) single-neutral-actions" at bounding box center [333, 188] width 119 height 36
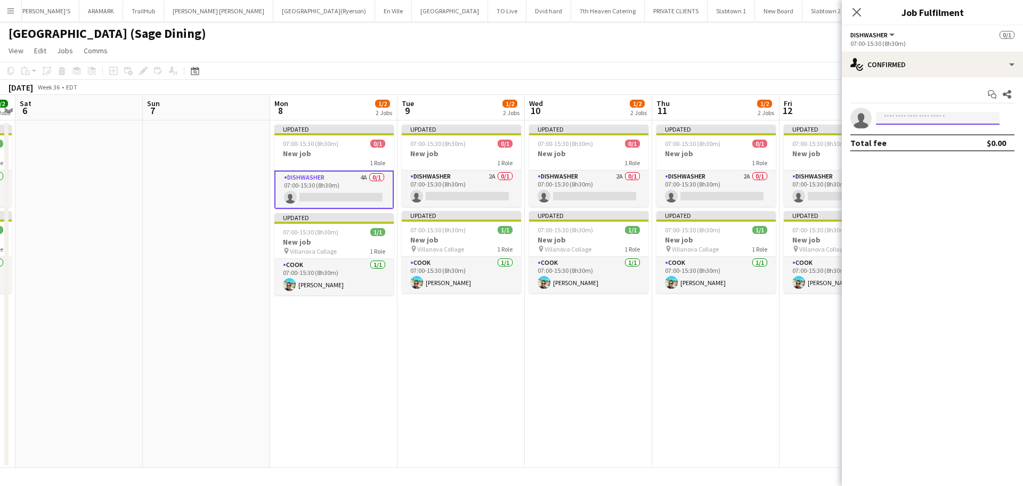
click at [900, 116] on input at bounding box center [938, 118] width 124 height 13
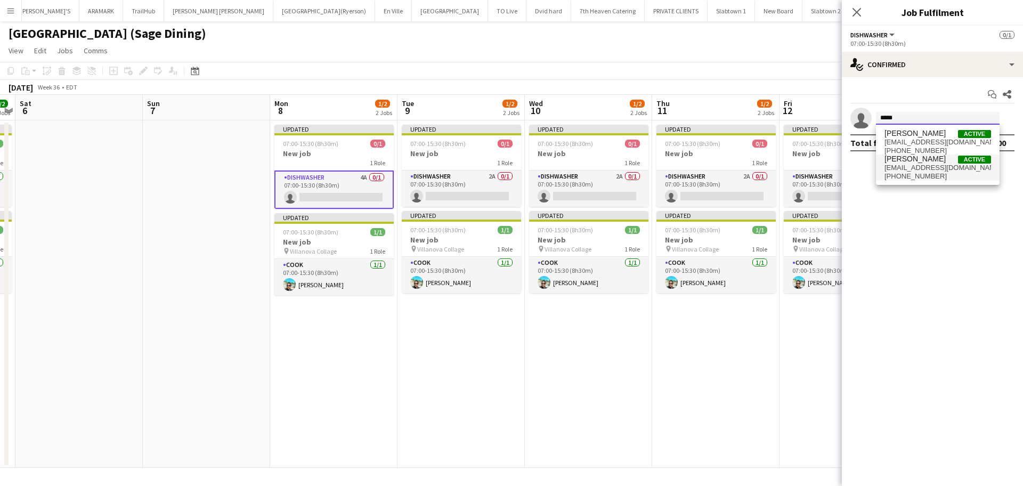
type input "*****"
click at [907, 161] on span "[PERSON_NAME]" at bounding box center [914, 158] width 61 height 9
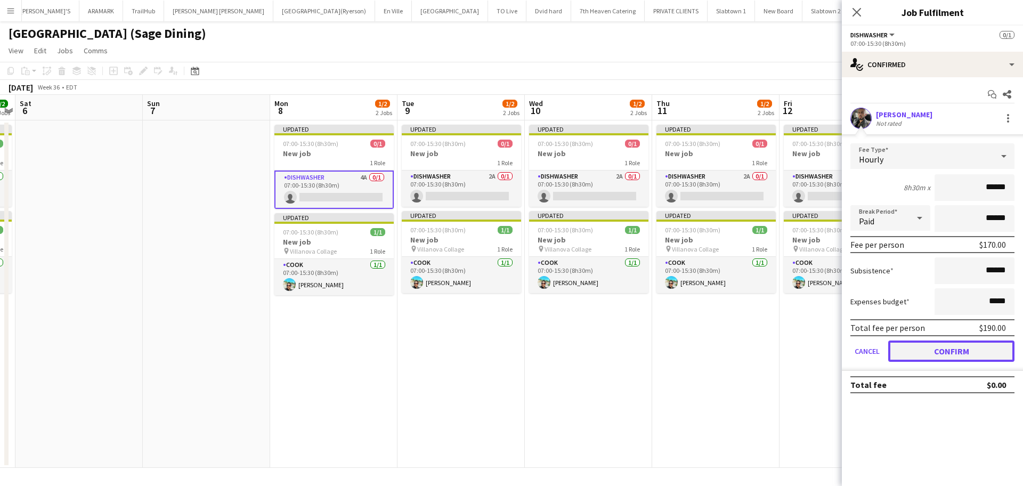
click at [981, 351] on button "Confirm" at bounding box center [951, 350] width 126 height 21
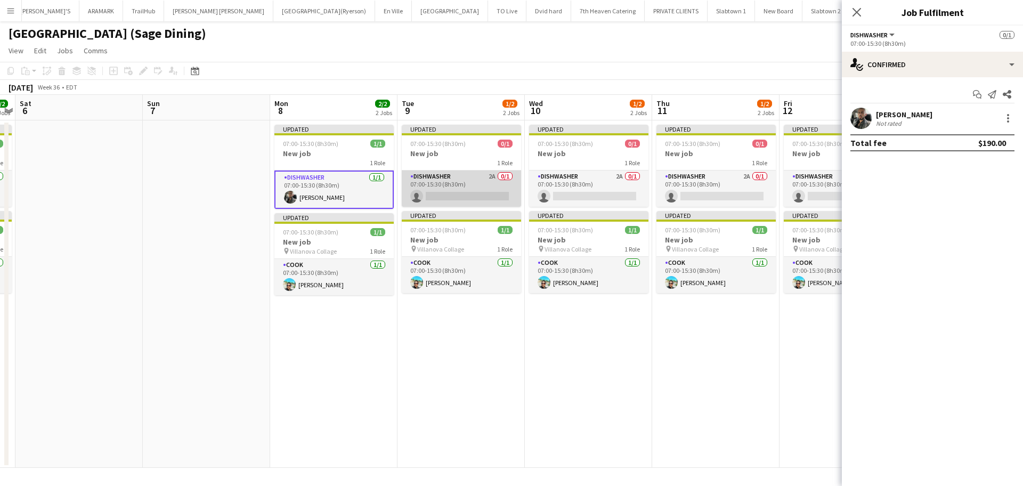
click at [447, 195] on app-card-role "DISHWASHER 2A 0/1 07:00-15:30 (8h30m) single-neutral-actions" at bounding box center [461, 188] width 119 height 36
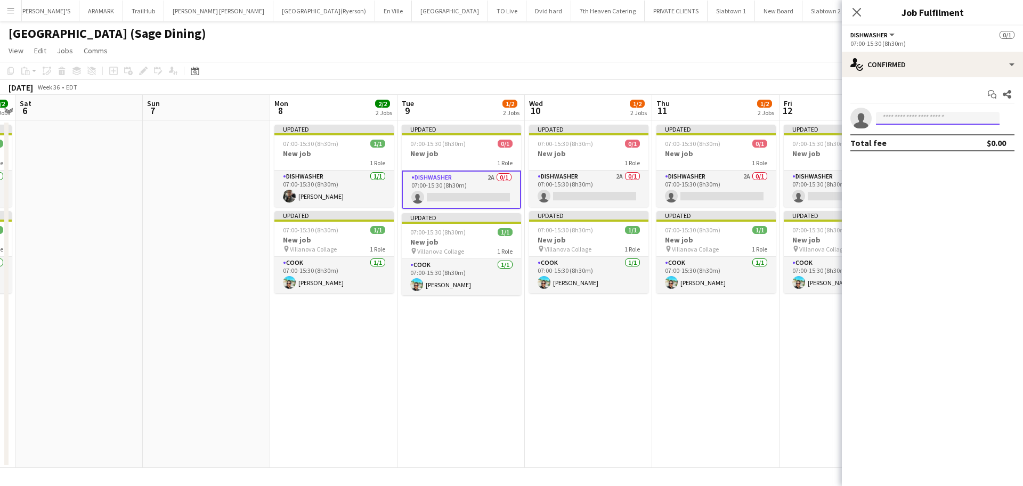
click at [929, 118] on input at bounding box center [938, 118] width 124 height 13
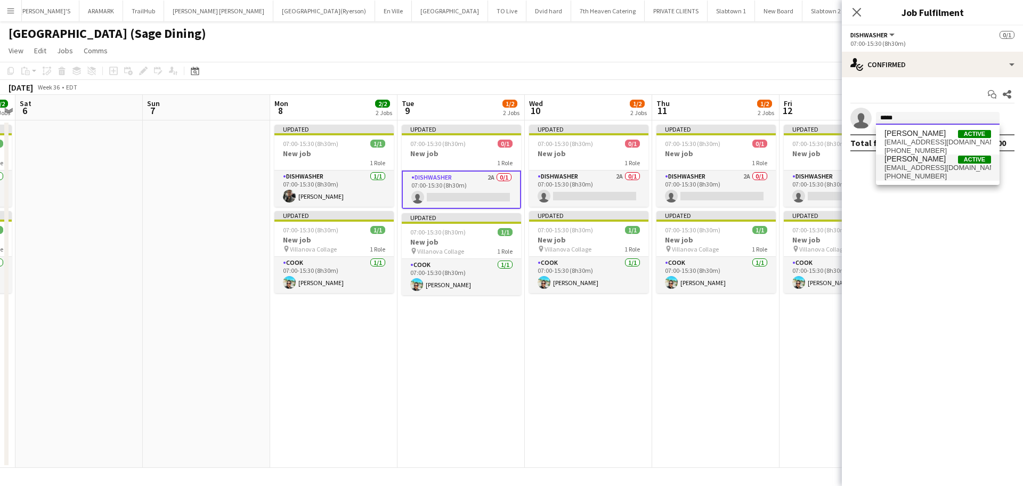
type input "*****"
click at [958, 174] on span "+14169362941" at bounding box center [937, 176] width 107 height 9
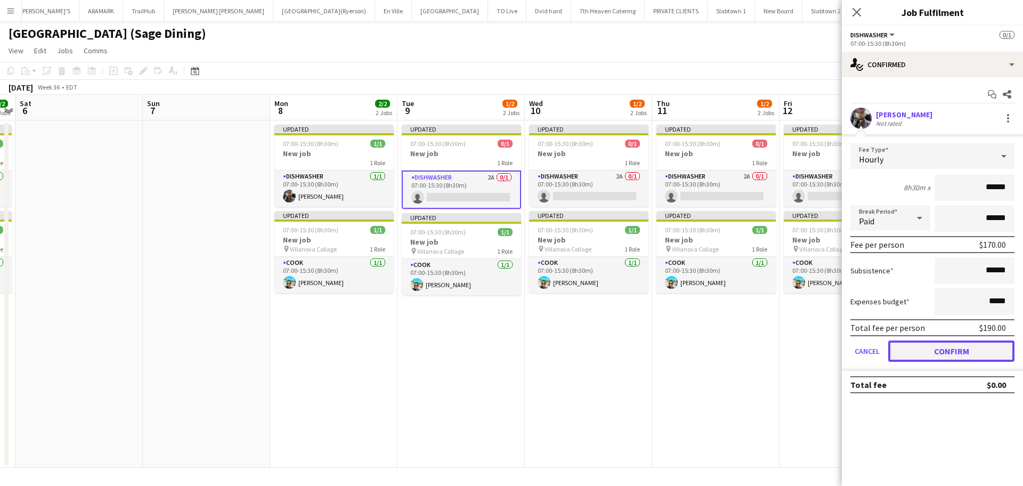
click at [902, 357] on button "Confirm" at bounding box center [951, 350] width 126 height 21
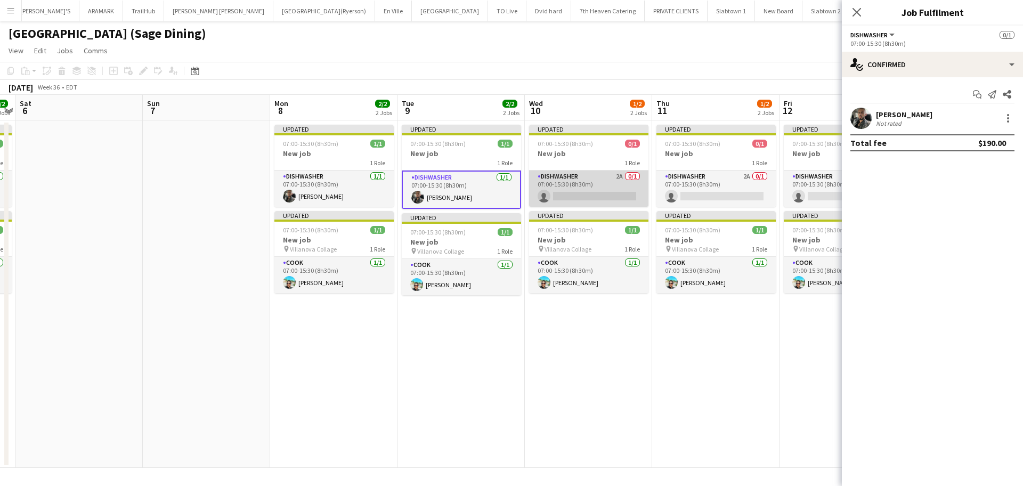
click at [574, 194] on app-card-role "DISHWASHER 2A 0/1 07:00-15:30 (8h30m) single-neutral-actions" at bounding box center [588, 188] width 119 height 36
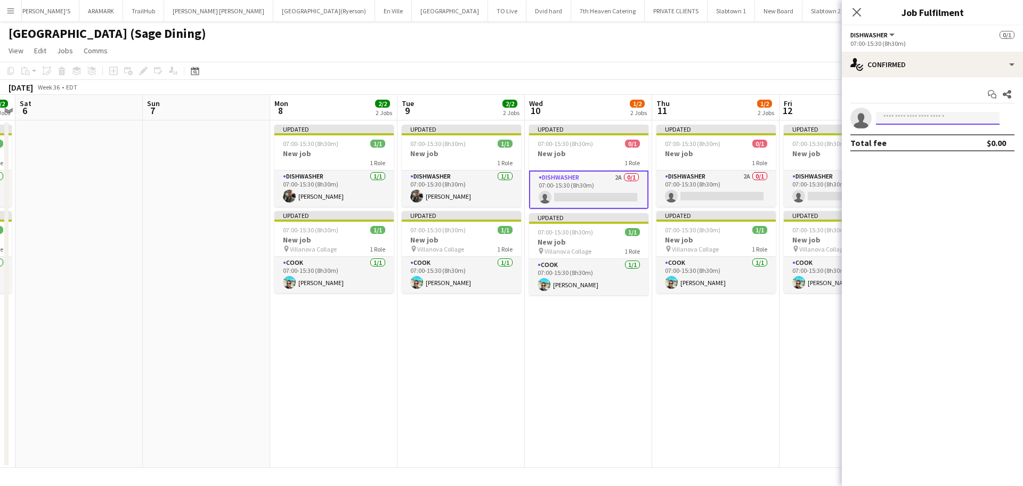
click at [905, 115] on input at bounding box center [938, 118] width 124 height 13
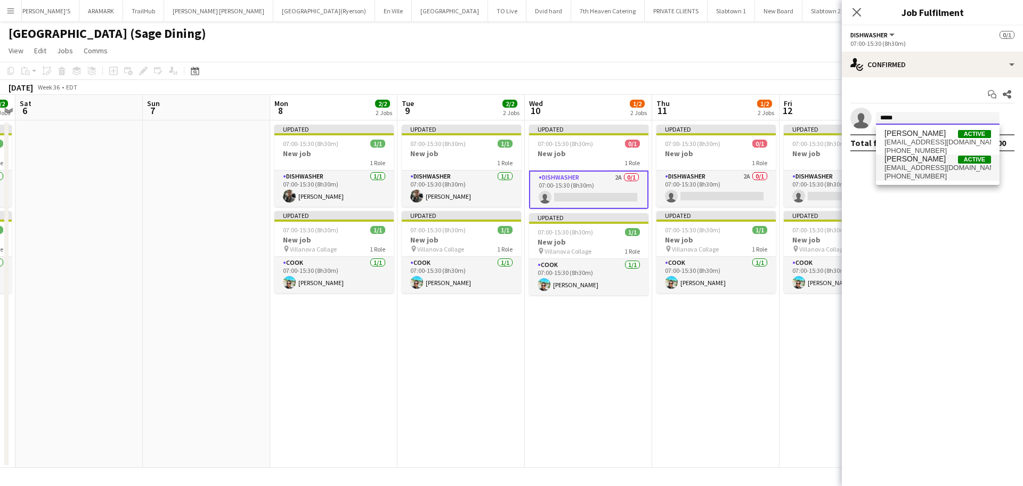
type input "*****"
click at [902, 166] on span "kevingomezcastro98@gmail.com" at bounding box center [937, 168] width 107 height 9
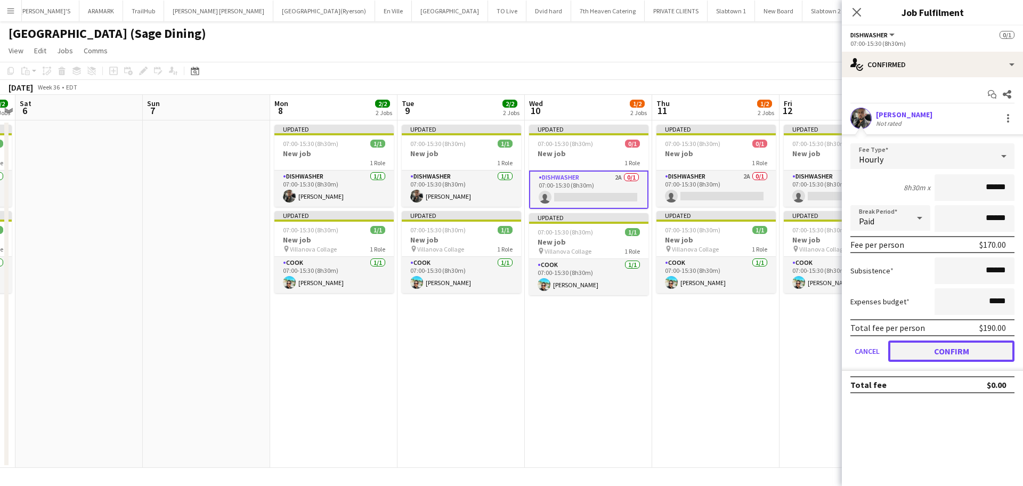
click at [933, 350] on button "Confirm" at bounding box center [951, 350] width 126 height 21
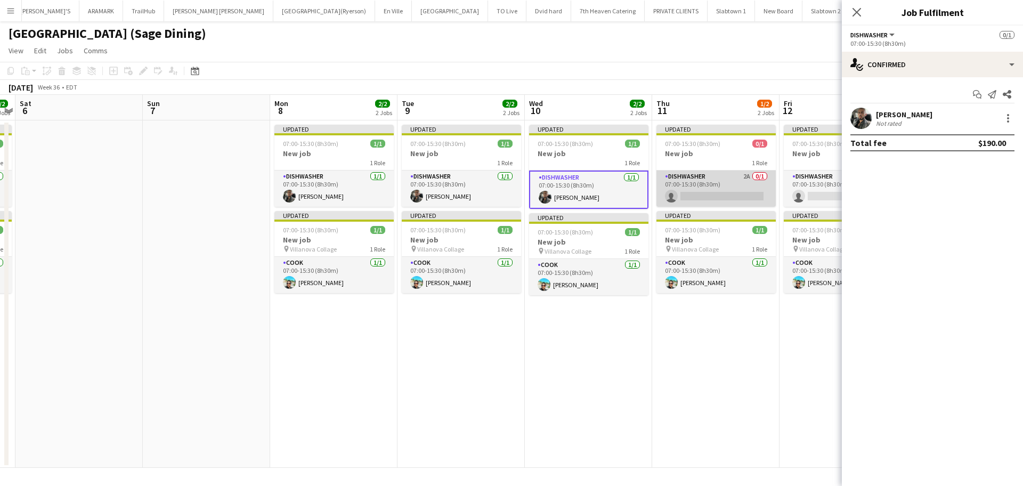
click at [699, 176] on app-card-role "DISHWASHER 2A 0/1 07:00-15:30 (8h30m) single-neutral-actions" at bounding box center [715, 188] width 119 height 36
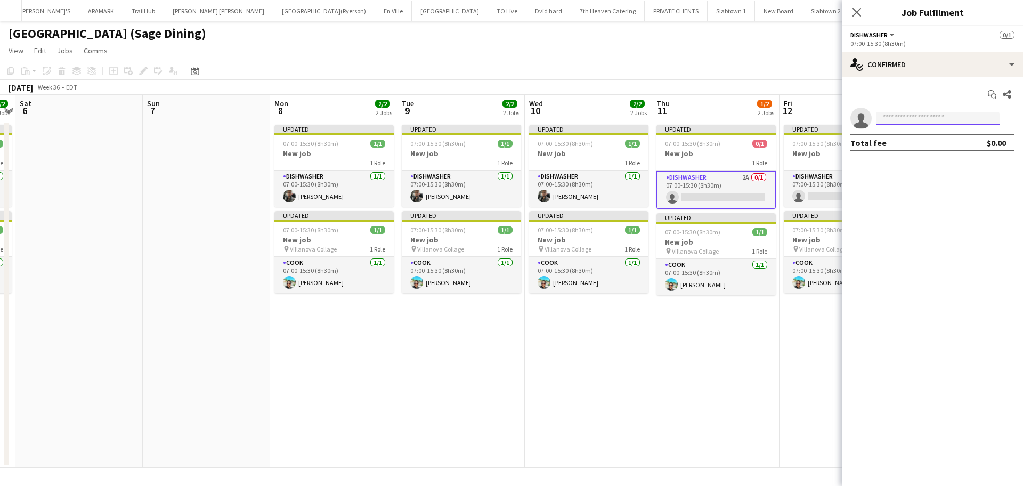
click at [907, 116] on input at bounding box center [938, 118] width 124 height 13
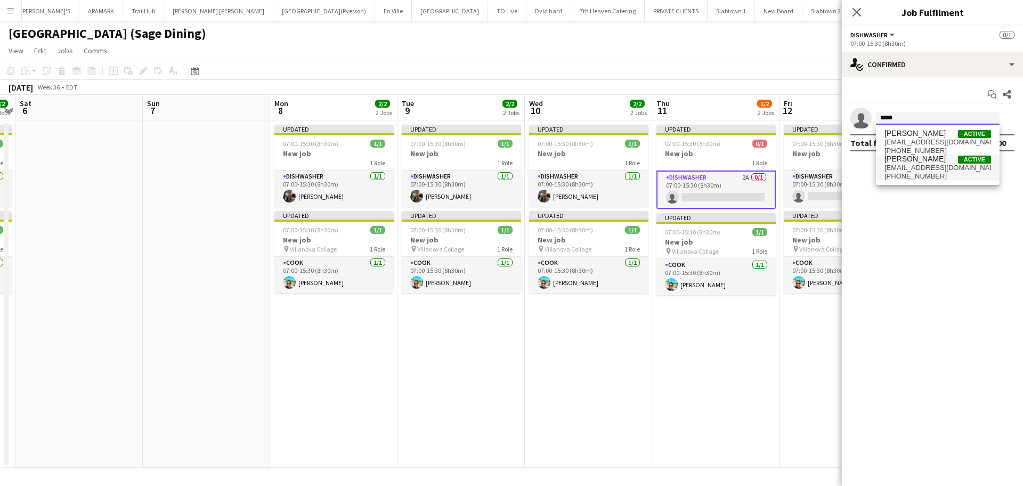
type input "*****"
click at [922, 167] on span "kevingomezcastro98@gmail.com" at bounding box center [937, 168] width 107 height 9
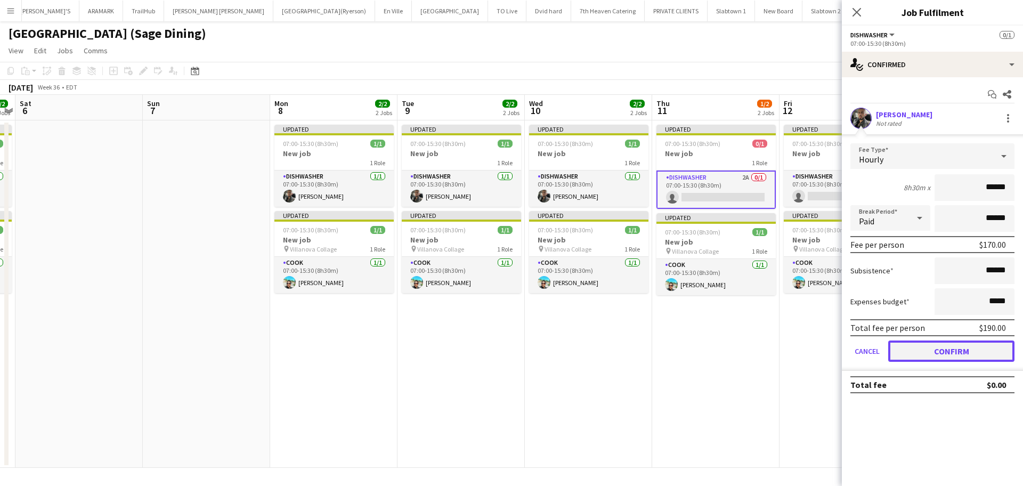
click at [931, 354] on button "Confirm" at bounding box center [951, 350] width 126 height 21
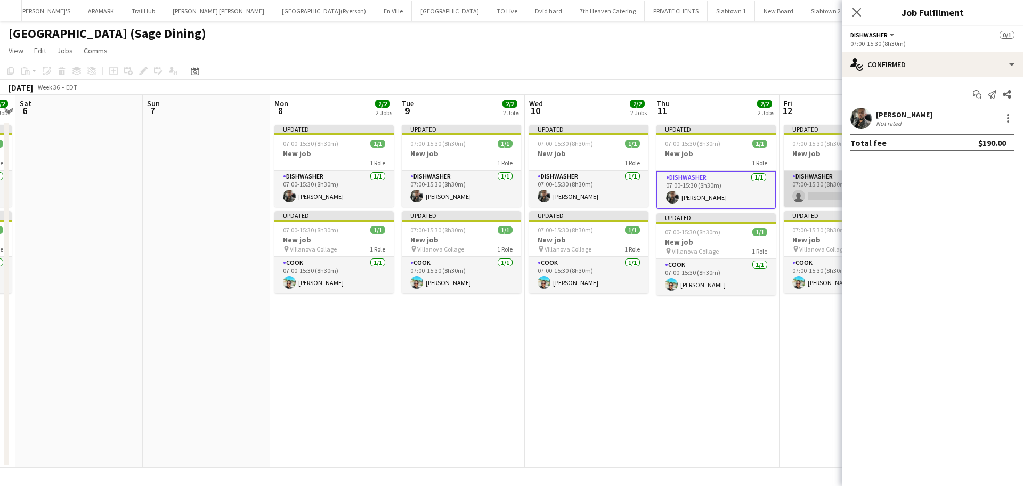
click at [803, 191] on app-card-role "DISHWASHER 1A 0/1 07:00-15:30 (8h30m) single-neutral-actions" at bounding box center [843, 188] width 119 height 36
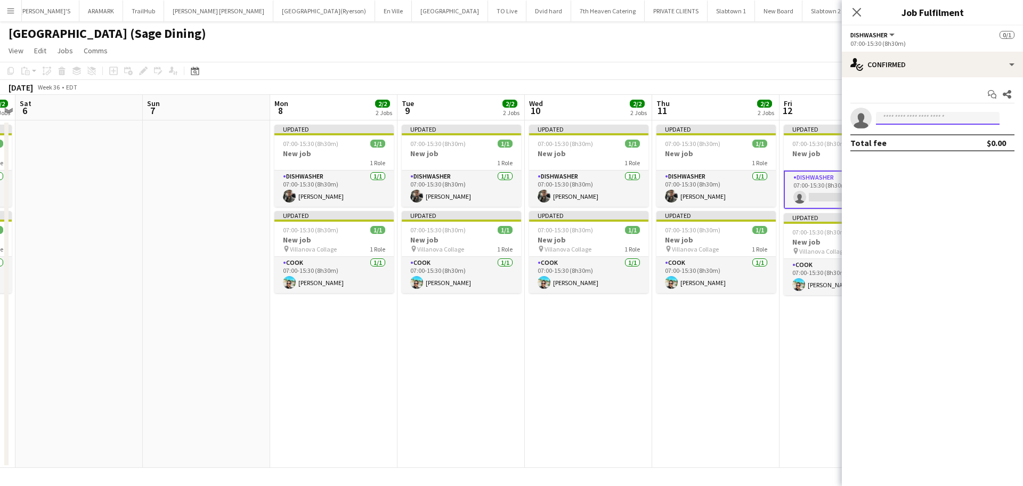
click at [928, 119] on input at bounding box center [938, 118] width 124 height 13
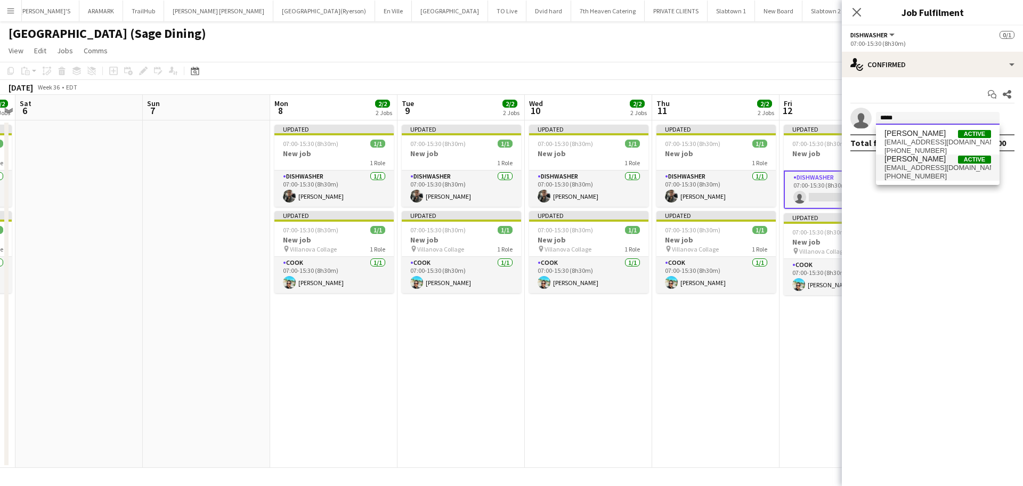
type input "*****"
click at [923, 168] on span "kevingomezcastro98@gmail.com" at bounding box center [937, 168] width 107 height 9
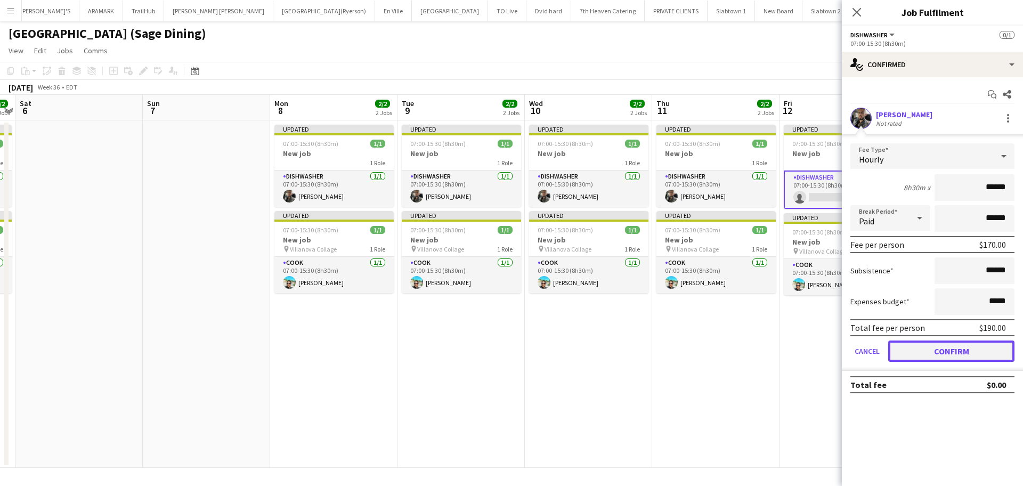
click at [907, 352] on button "Confirm" at bounding box center [951, 350] width 126 height 21
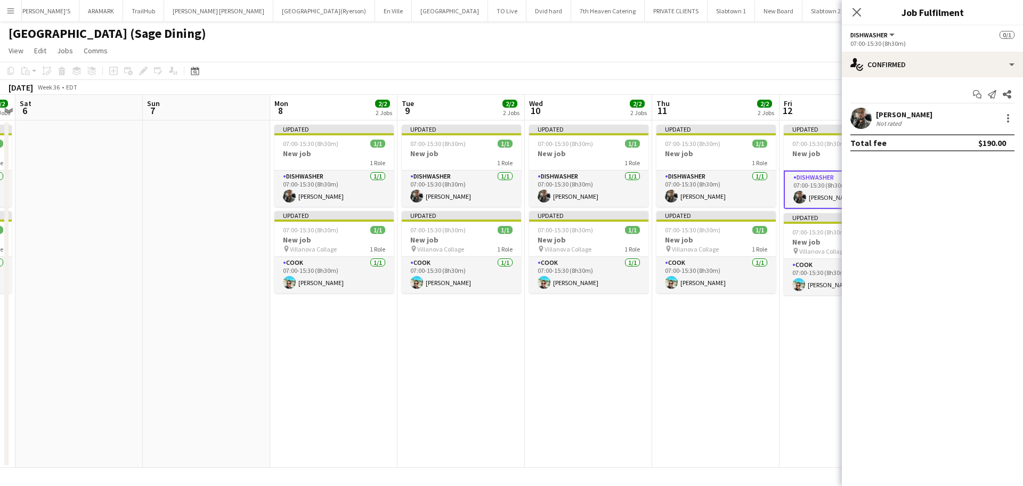
click at [639, 374] on app-date-cell "Updated 07:00-15:30 (8h30m) 1/1 New job 1 Role DISHWASHER 1/1 07:00-15:30 (8h30…" at bounding box center [588, 293] width 127 height 347
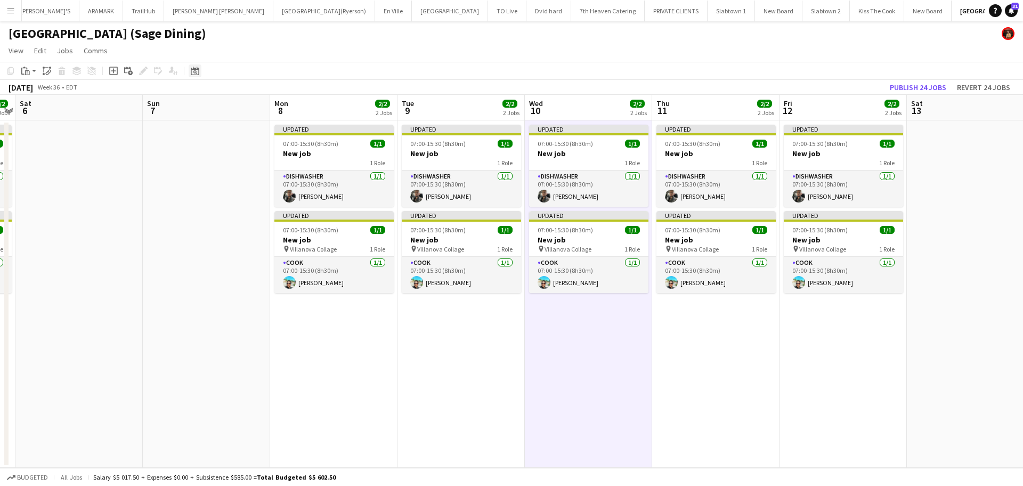
click at [197, 69] on icon at bounding box center [195, 71] width 8 height 9
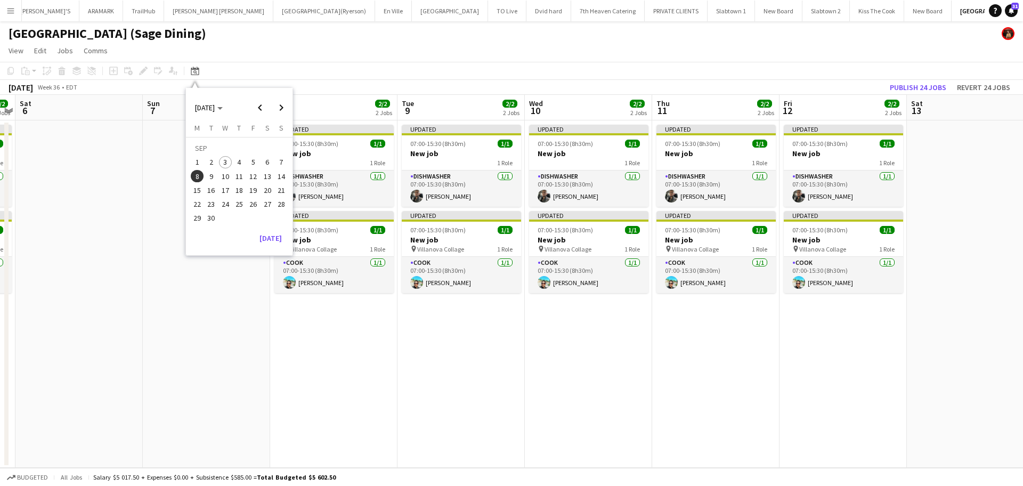
click at [195, 192] on span "15" at bounding box center [197, 190] width 13 height 13
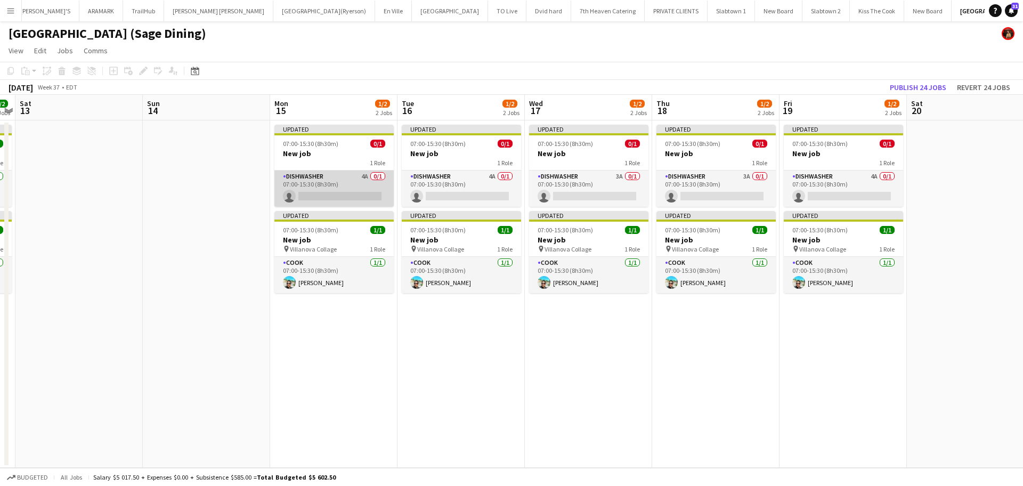
click at [333, 174] on app-card-role "DISHWASHER 4A 0/1 07:00-15:30 (8h30m) single-neutral-actions" at bounding box center [333, 188] width 119 height 36
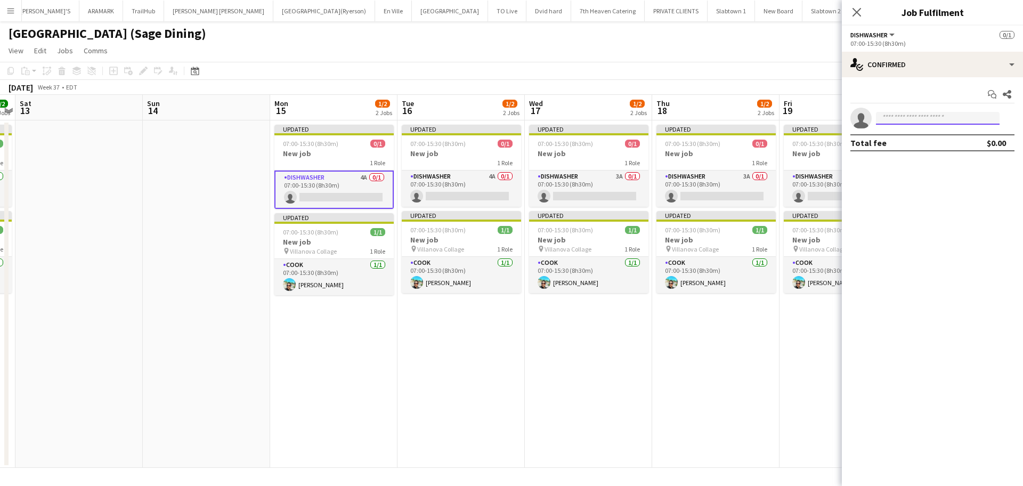
click at [927, 117] on input at bounding box center [938, 118] width 124 height 13
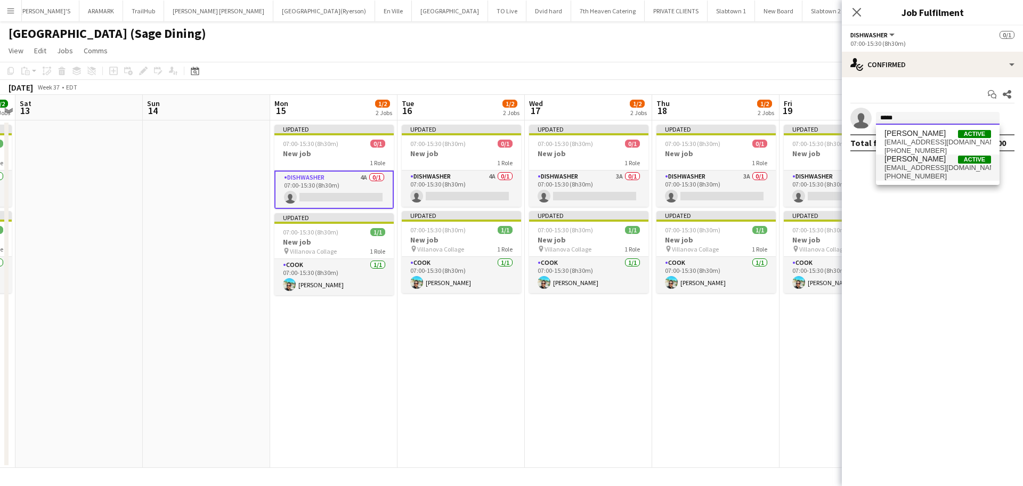
type input "*****"
click at [899, 161] on span "[PERSON_NAME]" at bounding box center [914, 158] width 61 height 9
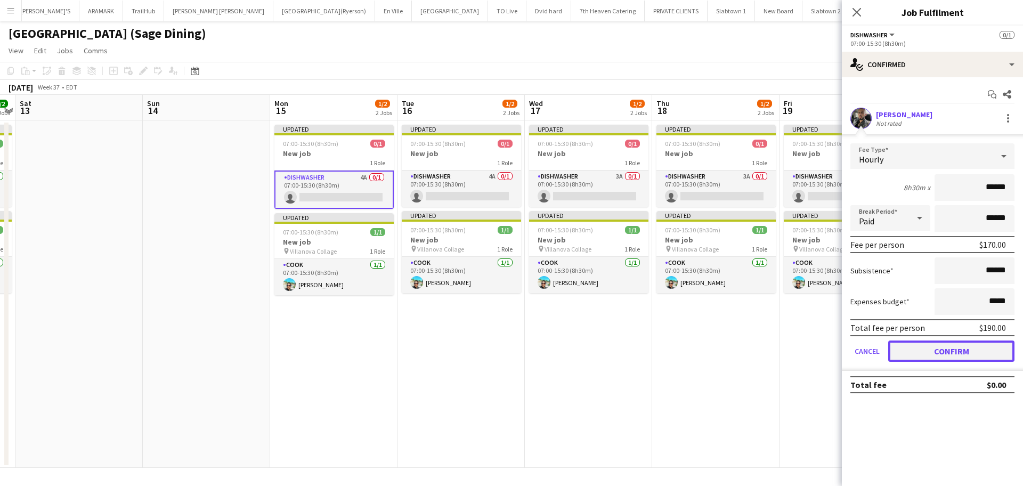
click at [955, 356] on button "Confirm" at bounding box center [951, 350] width 126 height 21
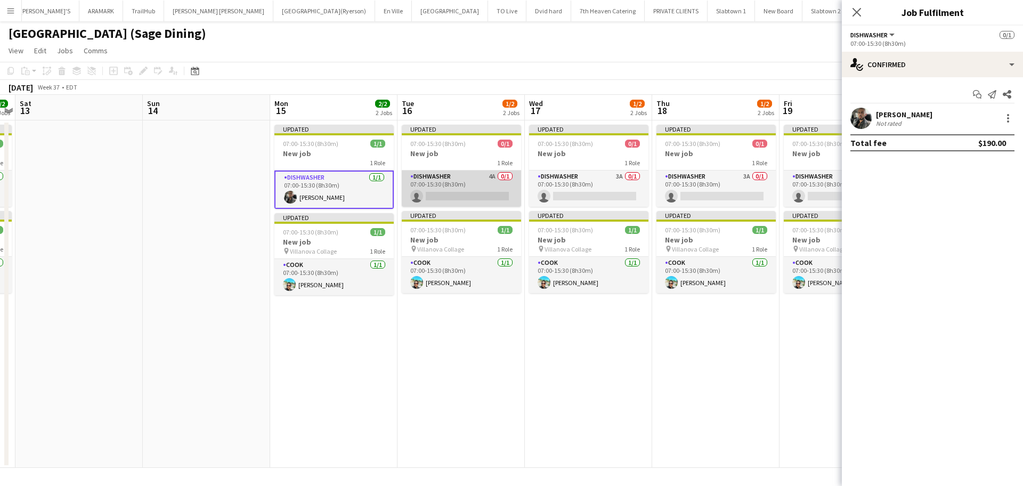
click at [449, 191] on app-card-role "DISHWASHER 4A 0/1 07:00-15:30 (8h30m) single-neutral-actions" at bounding box center [461, 188] width 119 height 36
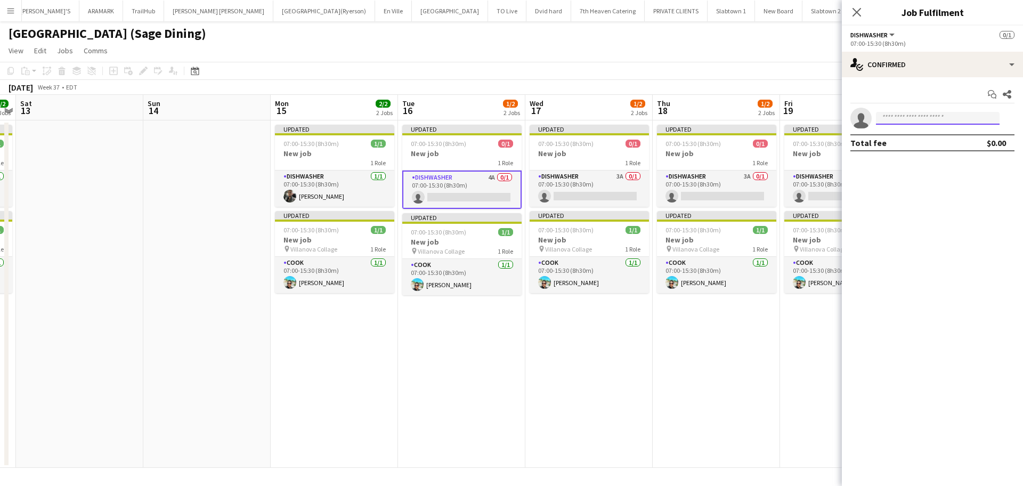
click at [890, 117] on input at bounding box center [938, 118] width 124 height 13
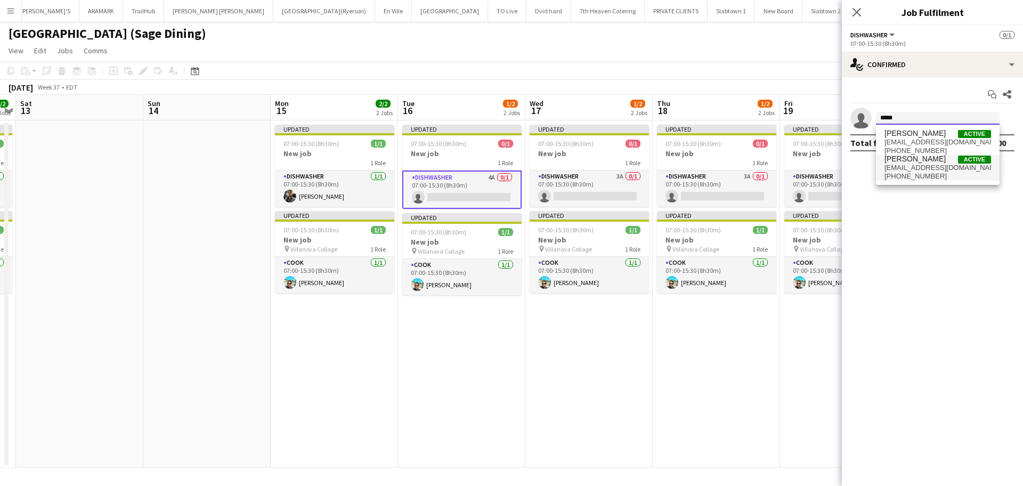
type input "*****"
click at [899, 162] on span "[PERSON_NAME]" at bounding box center [914, 158] width 61 height 9
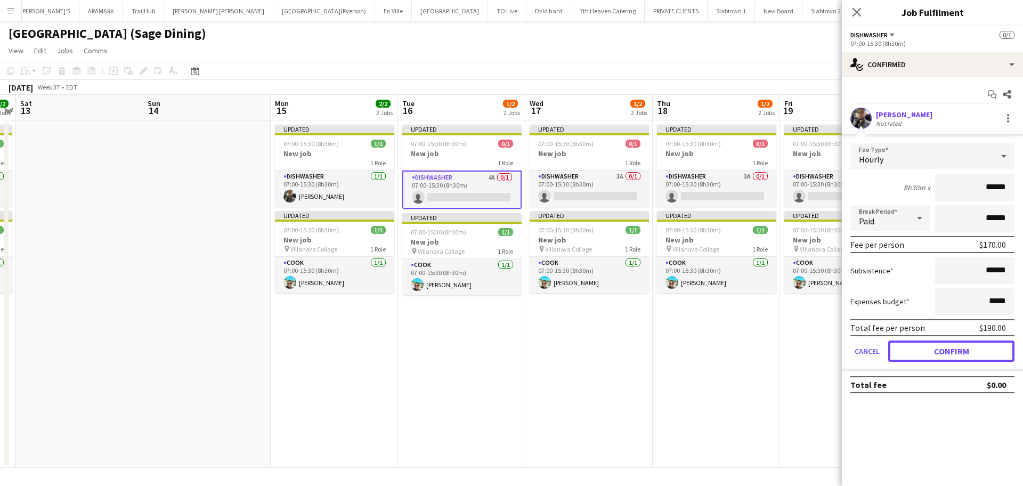
click at [916, 349] on button "Confirm" at bounding box center [951, 350] width 126 height 21
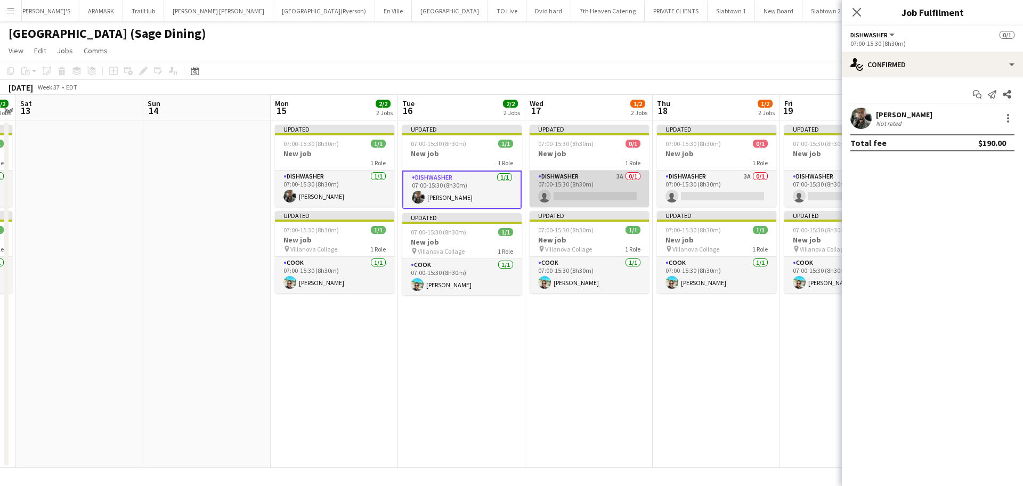
click at [607, 190] on app-card-role "DISHWASHER 3A 0/1 07:00-15:30 (8h30m) single-neutral-actions" at bounding box center [589, 188] width 119 height 36
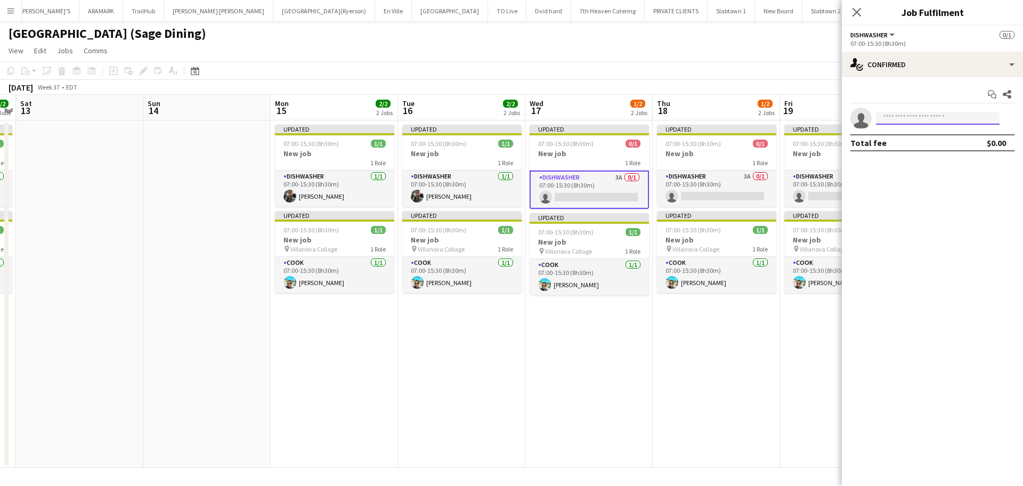
click at [895, 115] on input at bounding box center [938, 118] width 124 height 13
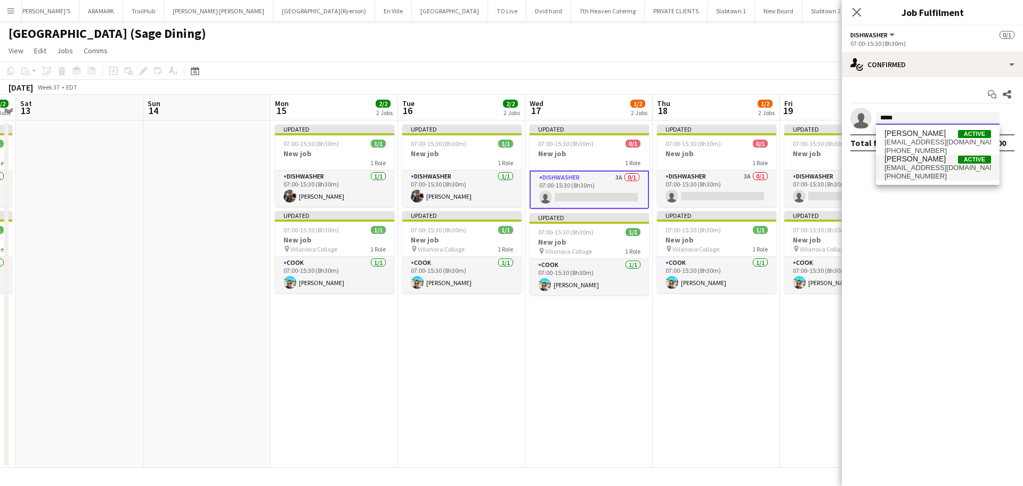
type input "*****"
click at [907, 162] on span "[PERSON_NAME]" at bounding box center [914, 158] width 61 height 9
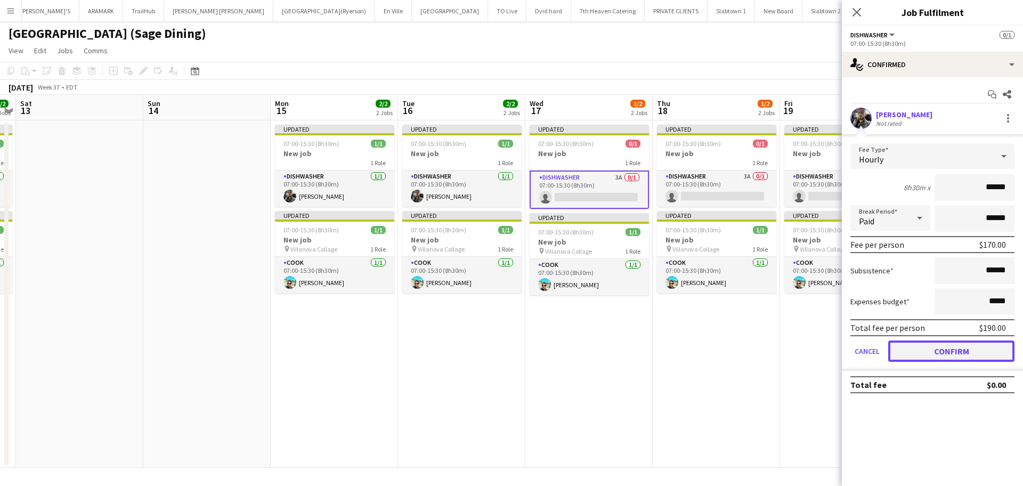
click at [930, 353] on button "Confirm" at bounding box center [951, 350] width 126 height 21
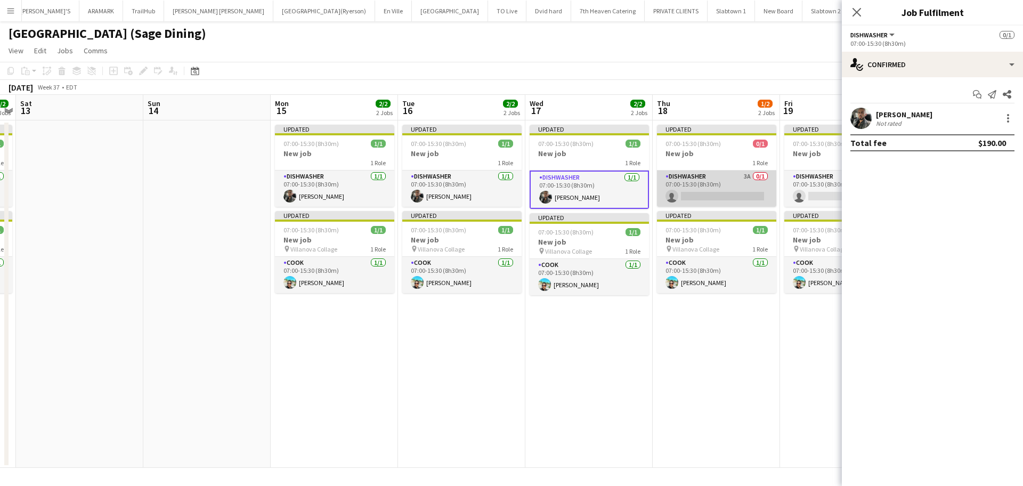
click at [725, 182] on app-card-role "DISHWASHER 3A 0/1 07:00-15:30 (8h30m) single-neutral-actions" at bounding box center [716, 188] width 119 height 36
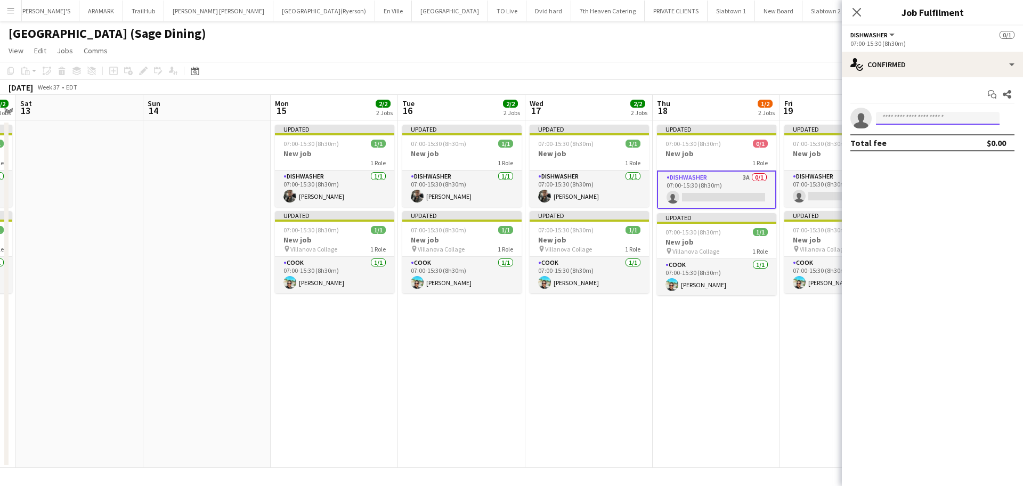
click at [899, 121] on input at bounding box center [938, 118] width 124 height 13
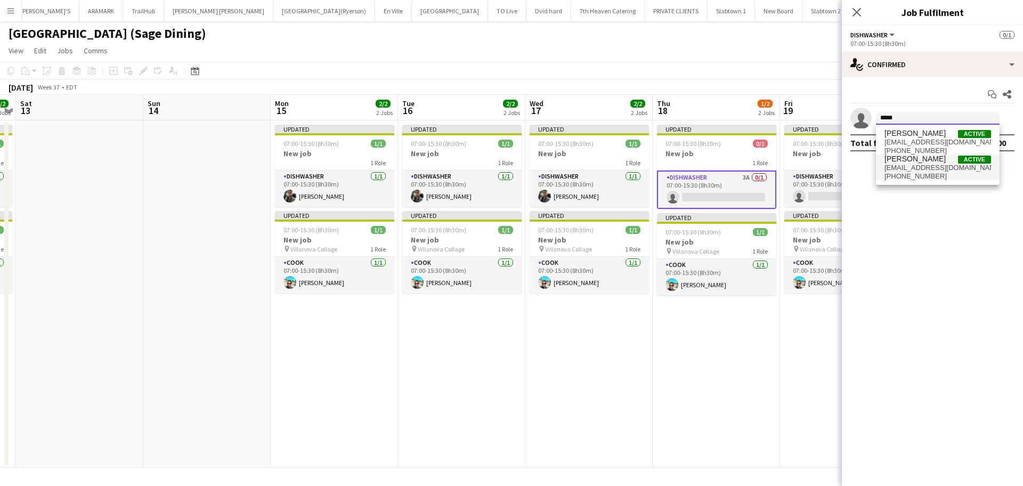
type input "*****"
click at [910, 158] on span "[PERSON_NAME]" at bounding box center [914, 158] width 61 height 9
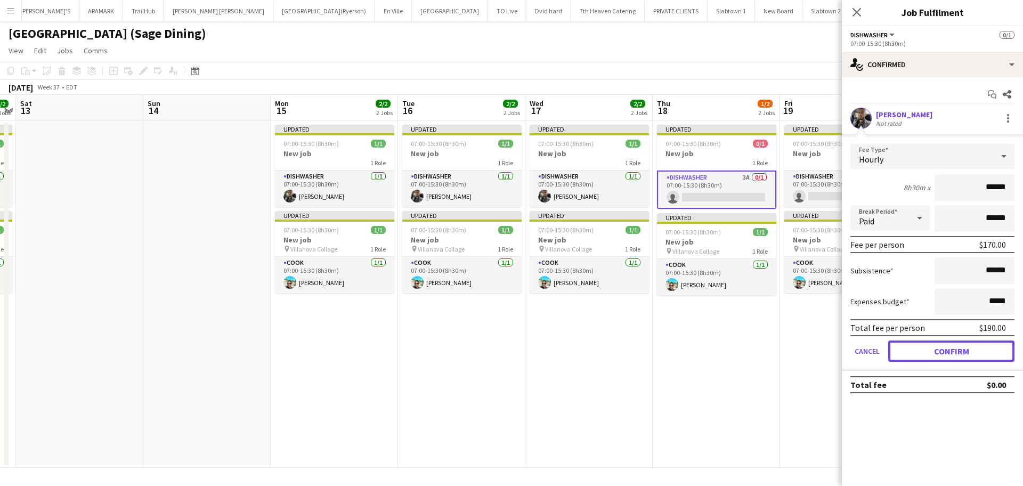
click at [935, 356] on button "Confirm" at bounding box center [951, 350] width 126 height 21
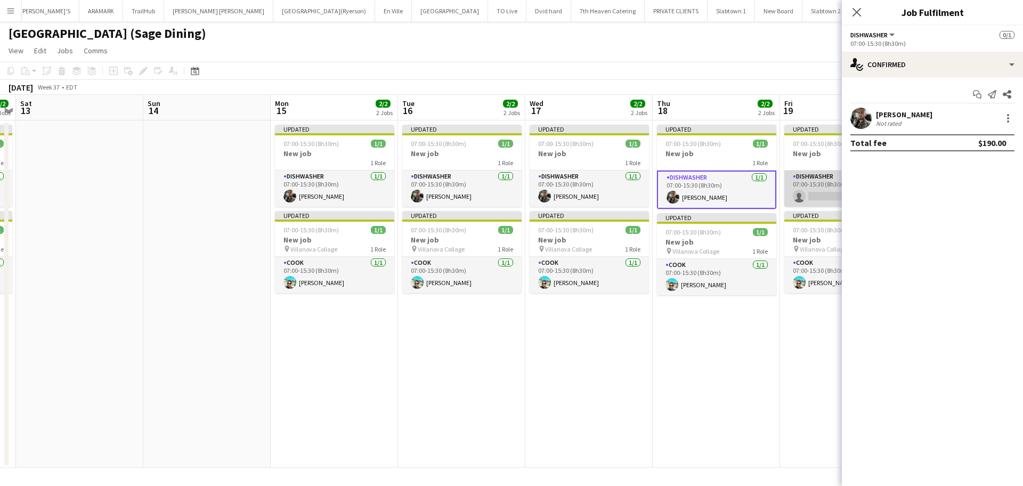
click at [826, 187] on app-card-role "DISHWASHER 4A 0/1 07:00-15:30 (8h30m) single-neutral-actions" at bounding box center [843, 188] width 119 height 36
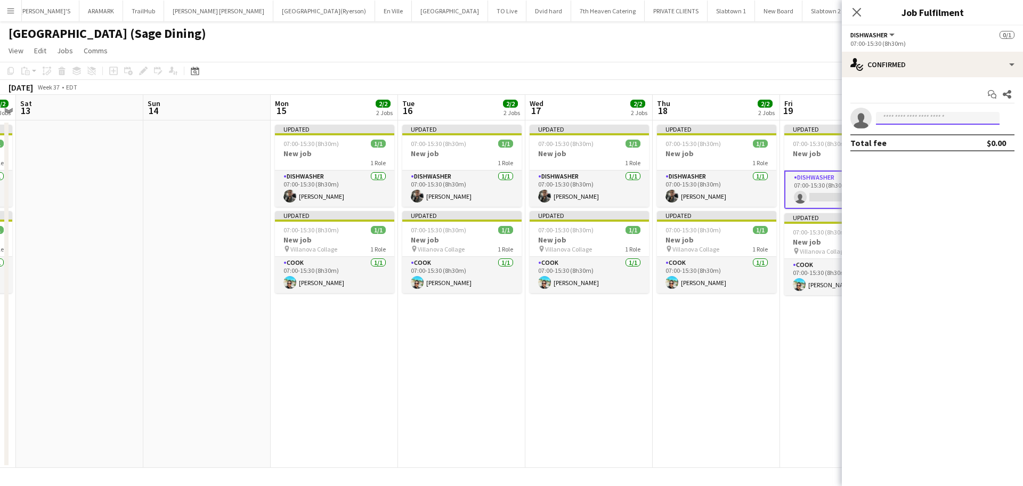
click at [900, 117] on input at bounding box center [938, 118] width 124 height 13
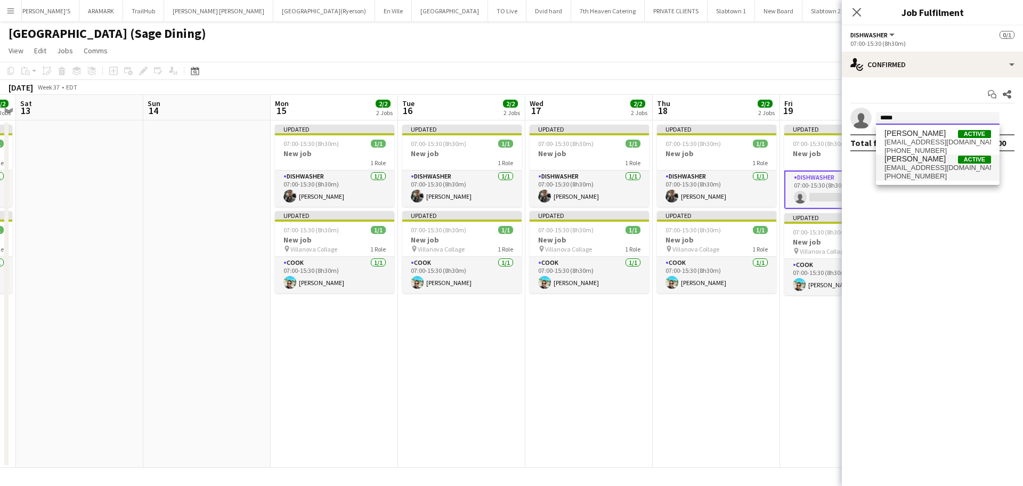
type input "*****"
click at [940, 161] on span "Kevin Gomez Active" at bounding box center [937, 158] width 107 height 9
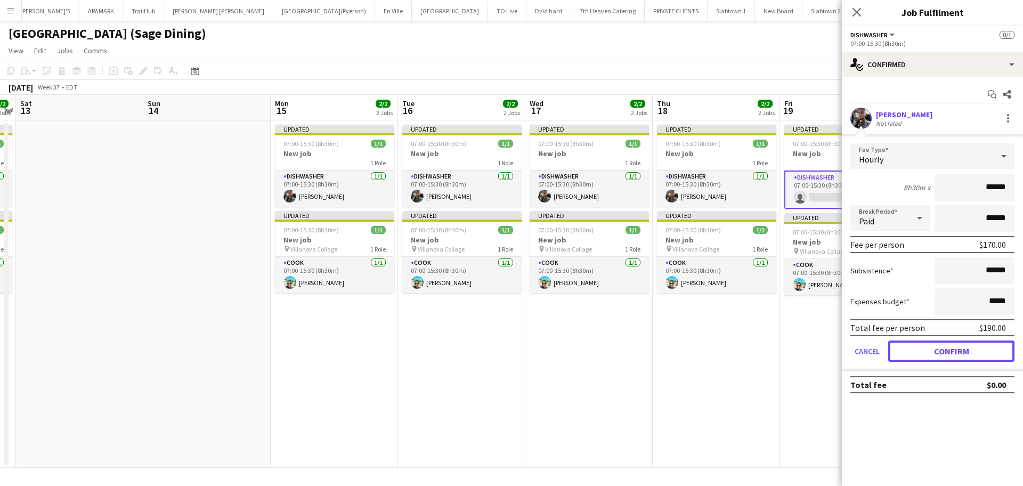
drag, startPoint x: 950, startPoint y: 354, endPoint x: 872, endPoint y: 355, distance: 78.9
click at [951, 353] on button "Confirm" at bounding box center [951, 350] width 126 height 21
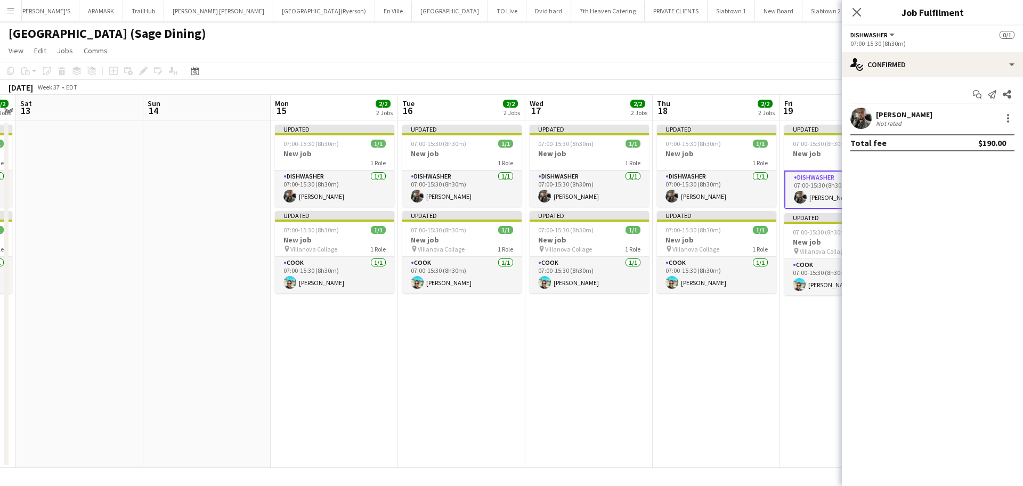
click at [664, 363] on app-date-cell "Updated 07:00-15:30 (8h30m) 1/1 New job 1 Role DISHWASHER 1/1 07:00-15:30 (8h30…" at bounding box center [716, 293] width 127 height 347
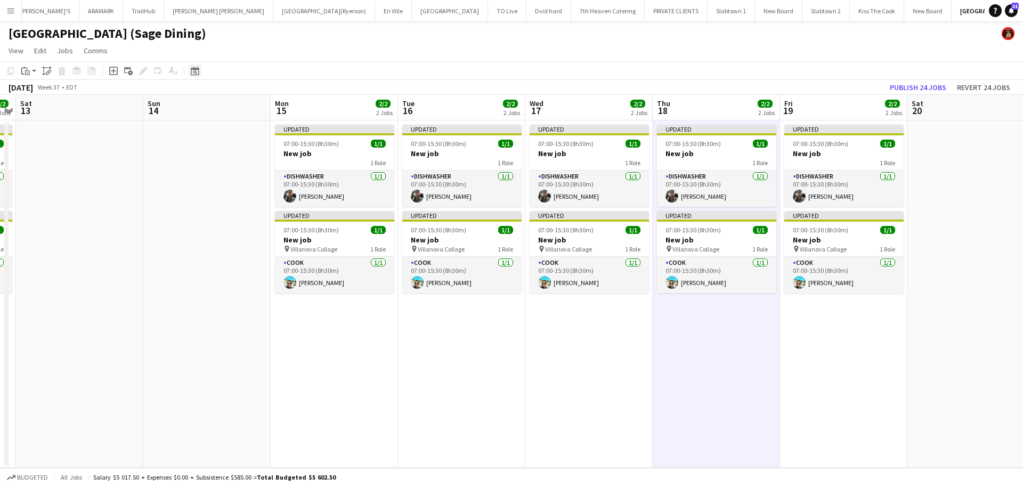
click at [192, 74] on icon "Date picker" at bounding box center [195, 71] width 9 height 9
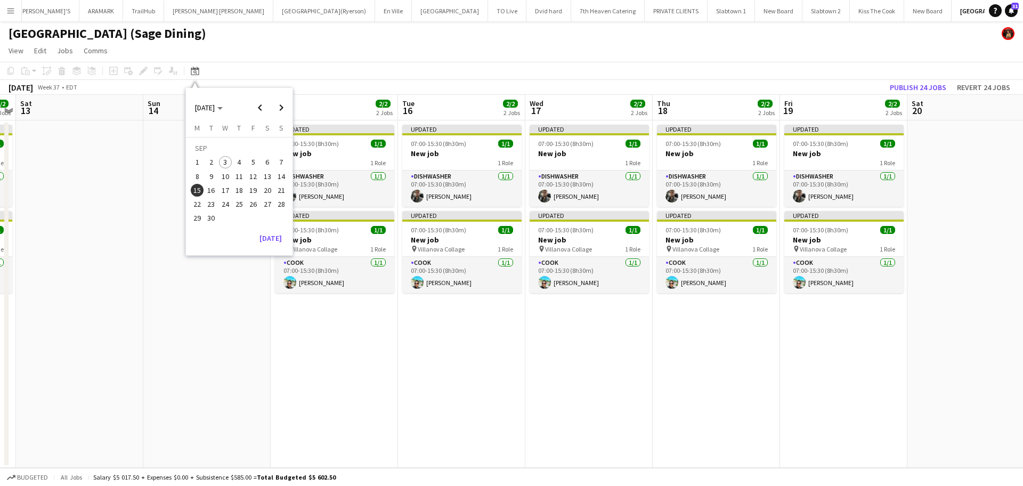
click at [208, 194] on span "16" at bounding box center [211, 190] width 13 height 13
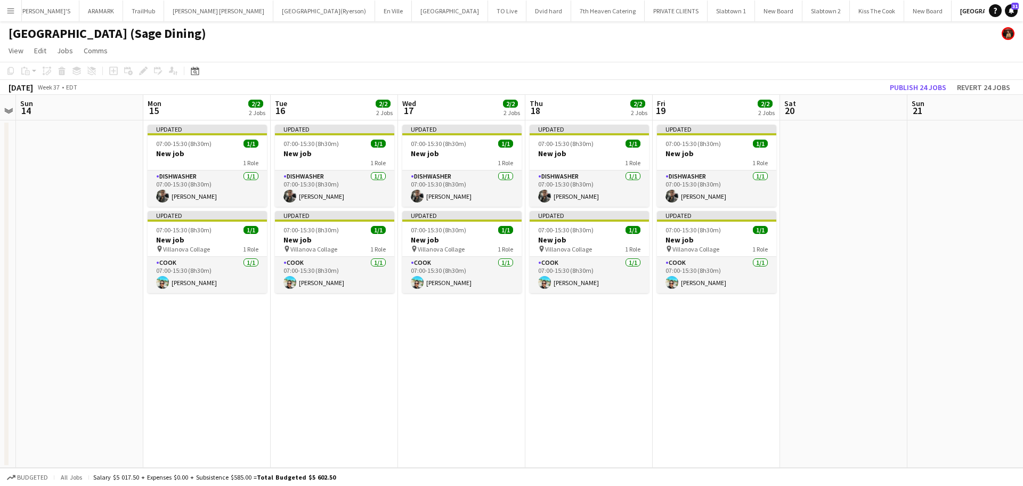
scroll to position [0, 367]
click at [190, 68] on div "Date picker" at bounding box center [195, 70] width 13 height 13
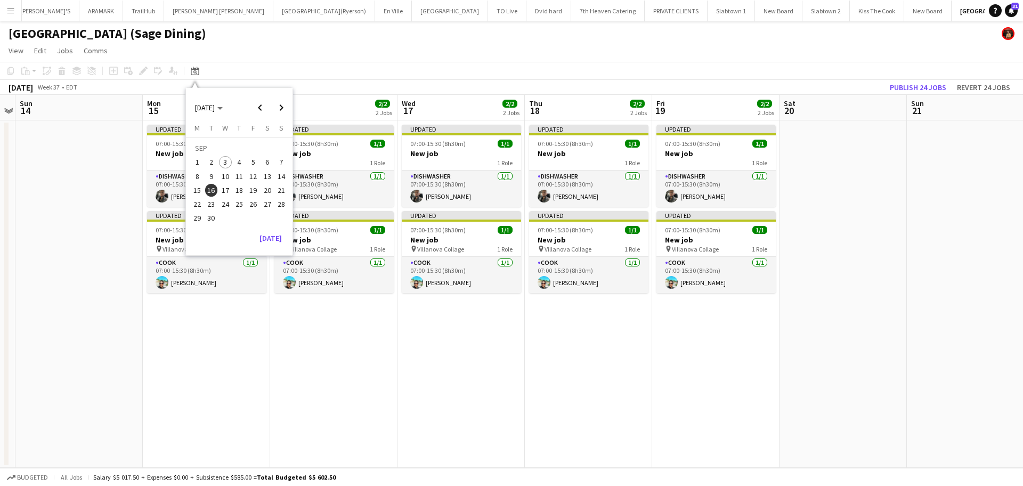
click at [229, 160] on span "3" at bounding box center [225, 162] width 13 height 13
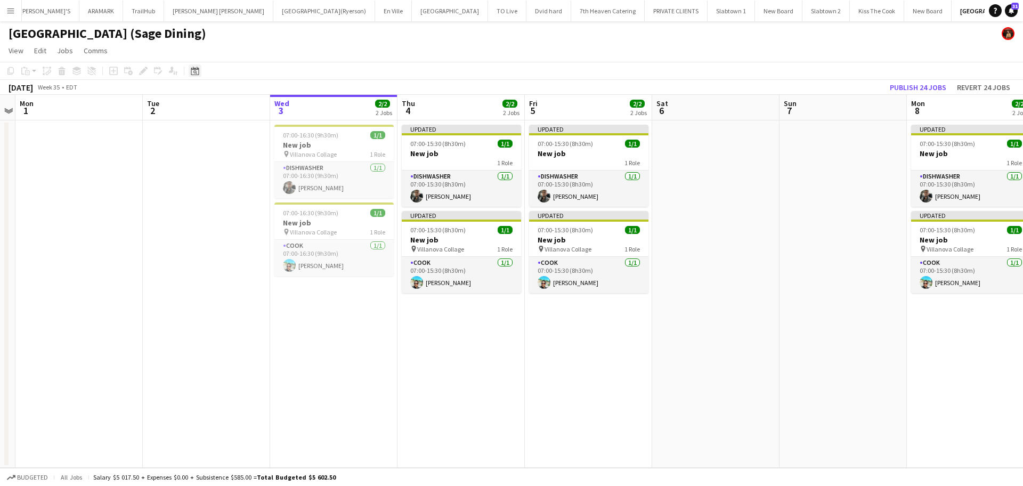
click at [197, 72] on icon "Date picker" at bounding box center [195, 71] width 9 height 9
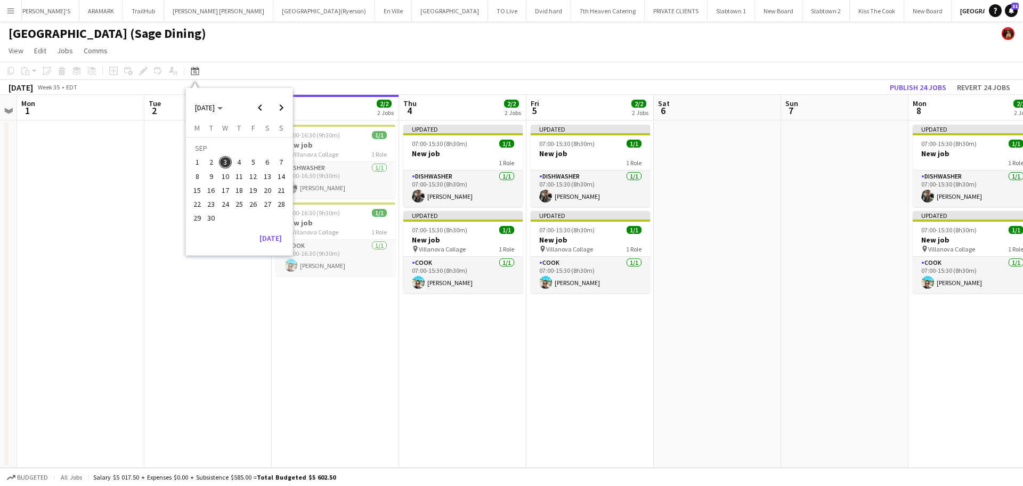
click at [377, 388] on app-date-cell "07:00-16:30 (9h30m) 1/1 New job pin Villanova Collage 1 Role DISHWASHER 1/1 07:…" at bounding box center [335, 293] width 127 height 347
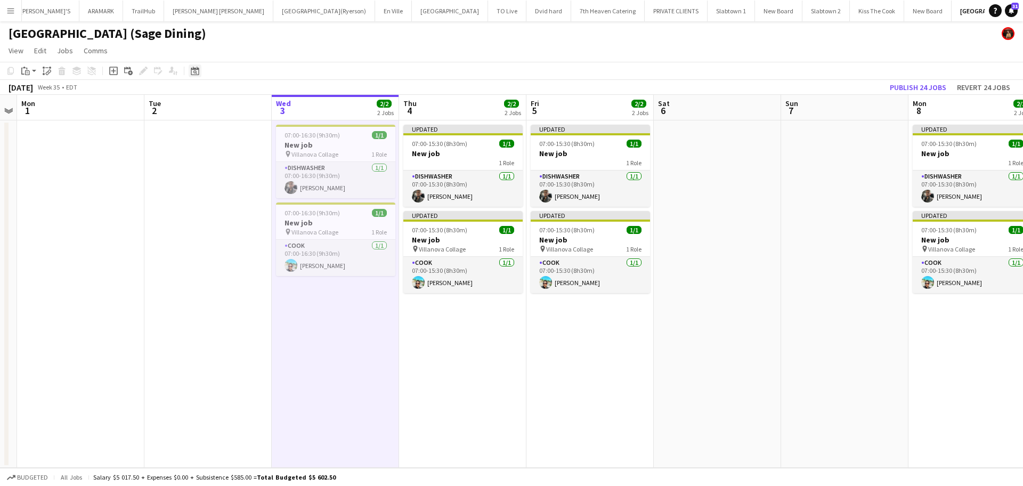
click at [193, 72] on icon "Date picker" at bounding box center [195, 71] width 9 height 9
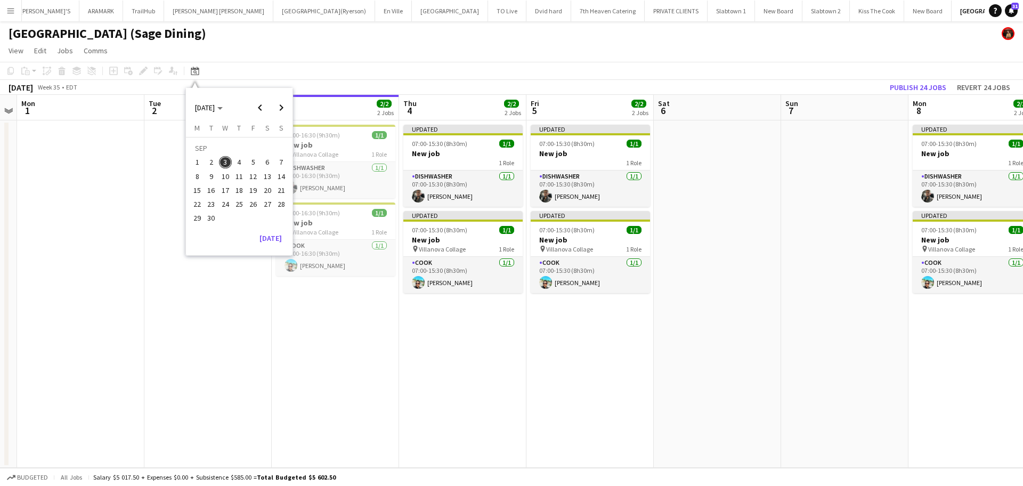
click at [198, 176] on span "8" at bounding box center [197, 176] width 13 height 13
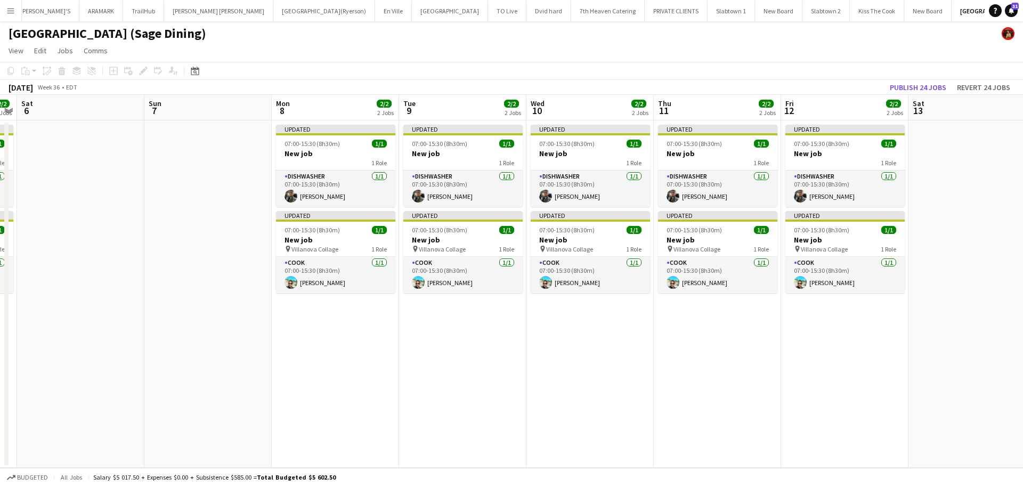
scroll to position [0, 367]
click at [190, 69] on div "Date picker" at bounding box center [195, 70] width 13 height 13
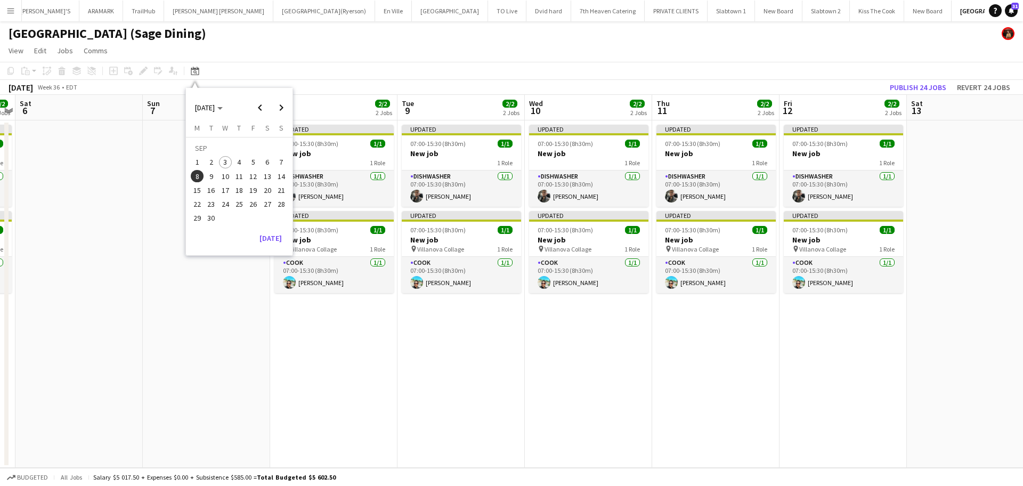
click at [204, 189] on button "15" at bounding box center [197, 190] width 14 height 14
